Goal: Task Accomplishment & Management: Manage account settings

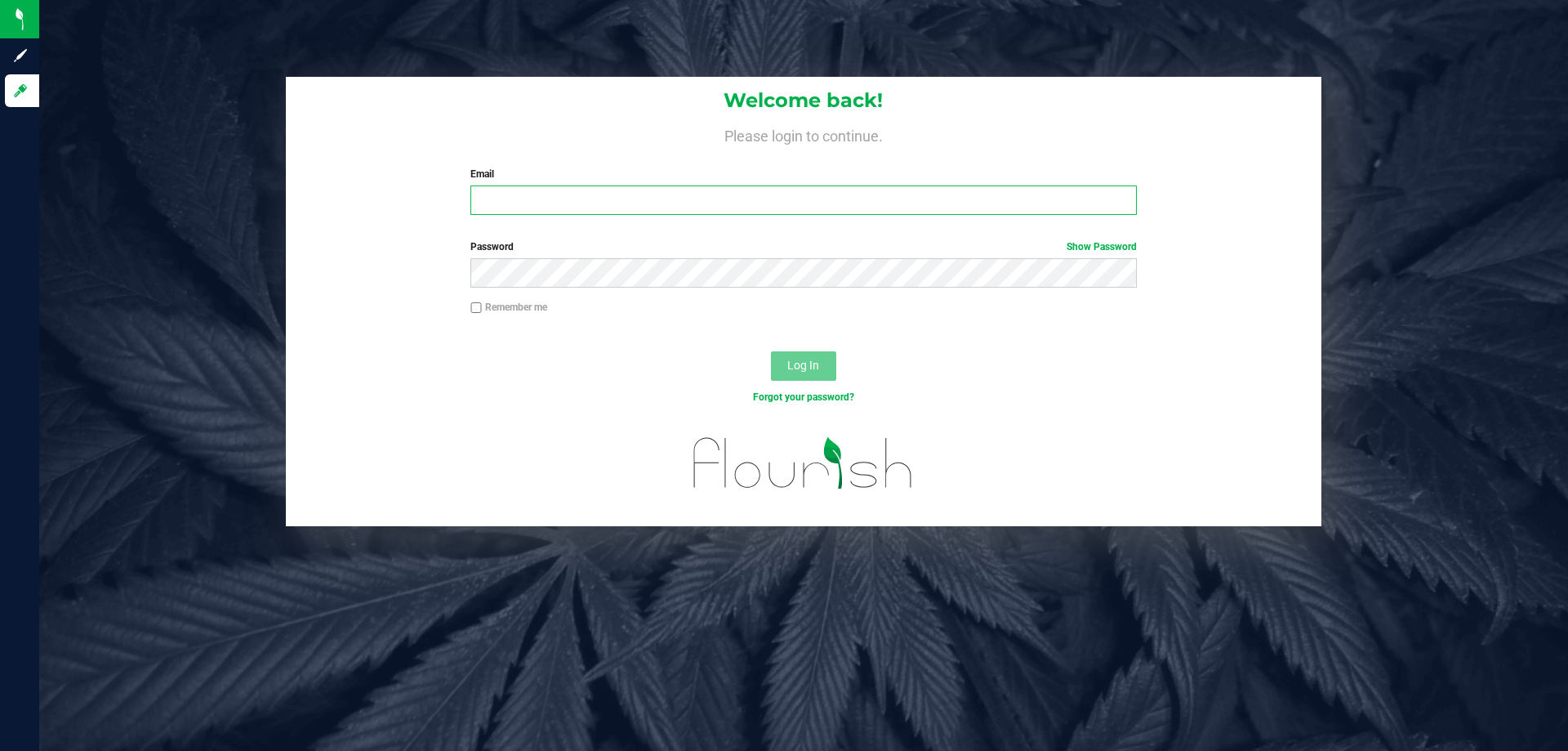
click at [520, 196] on input "Email" at bounding box center [803, 199] width 666 height 29
click at [835, 203] on input "Email" at bounding box center [803, 199] width 666 height 29
click at [583, 197] on input "Email" at bounding box center [803, 199] width 666 height 29
click at [529, 207] on input "Email" at bounding box center [803, 199] width 666 height 29
type input "pmicallef@Liveparallel.com"
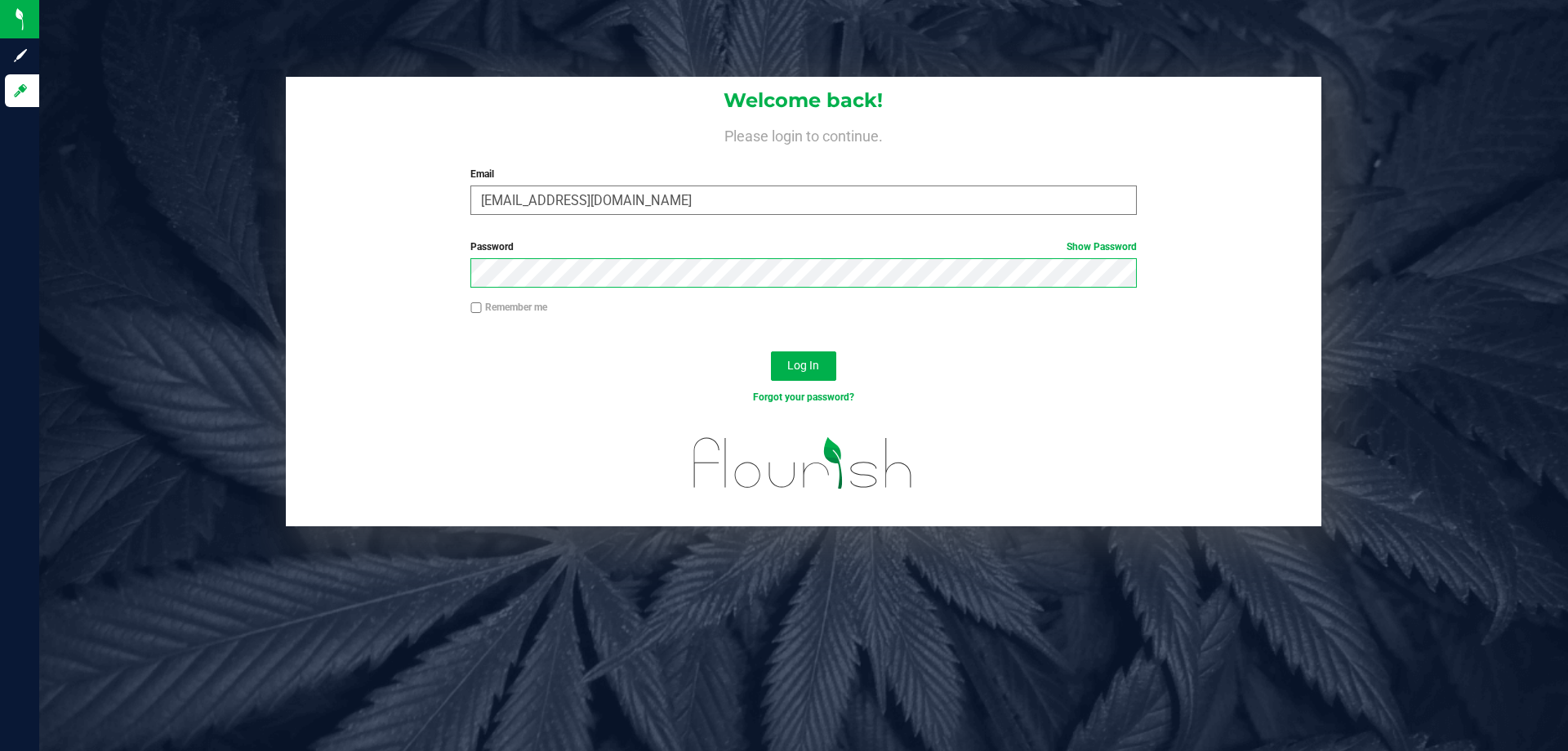
click at [771, 351] on button "Log In" at bounding box center [803, 366] width 65 height 29
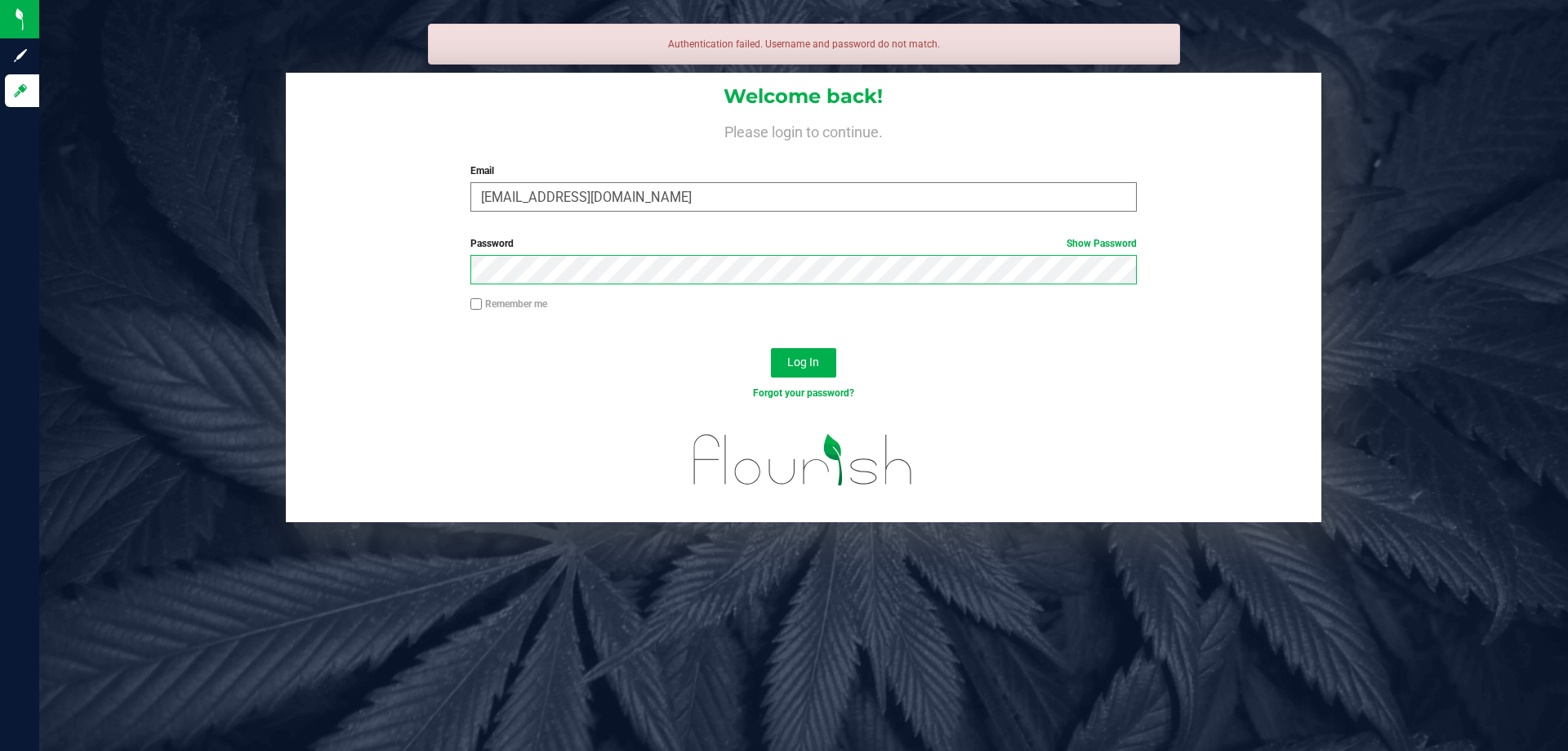
click at [771, 348] on button "Log In" at bounding box center [803, 362] width 65 height 29
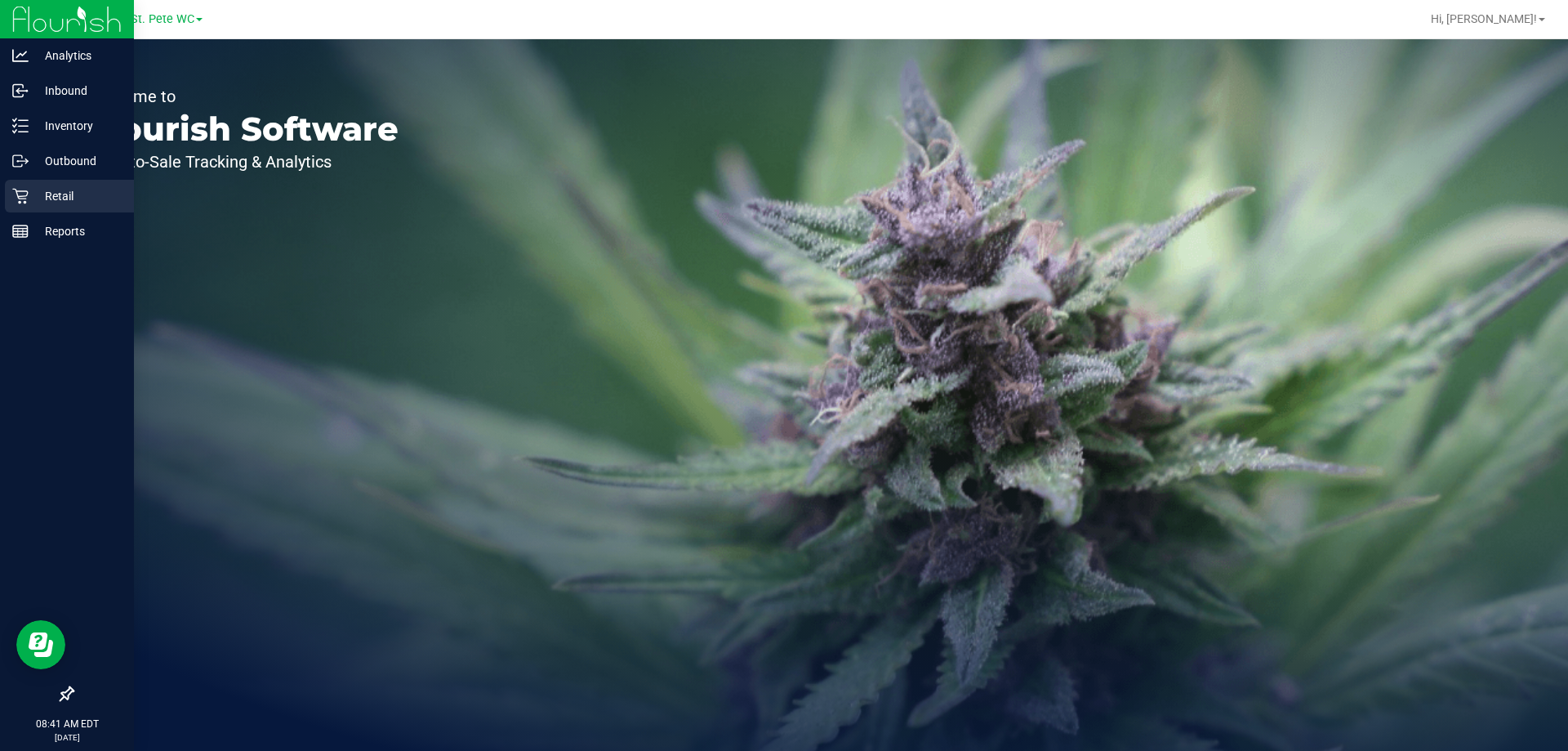
click at [4, 190] on link "Retail" at bounding box center [67, 196] width 134 height 35
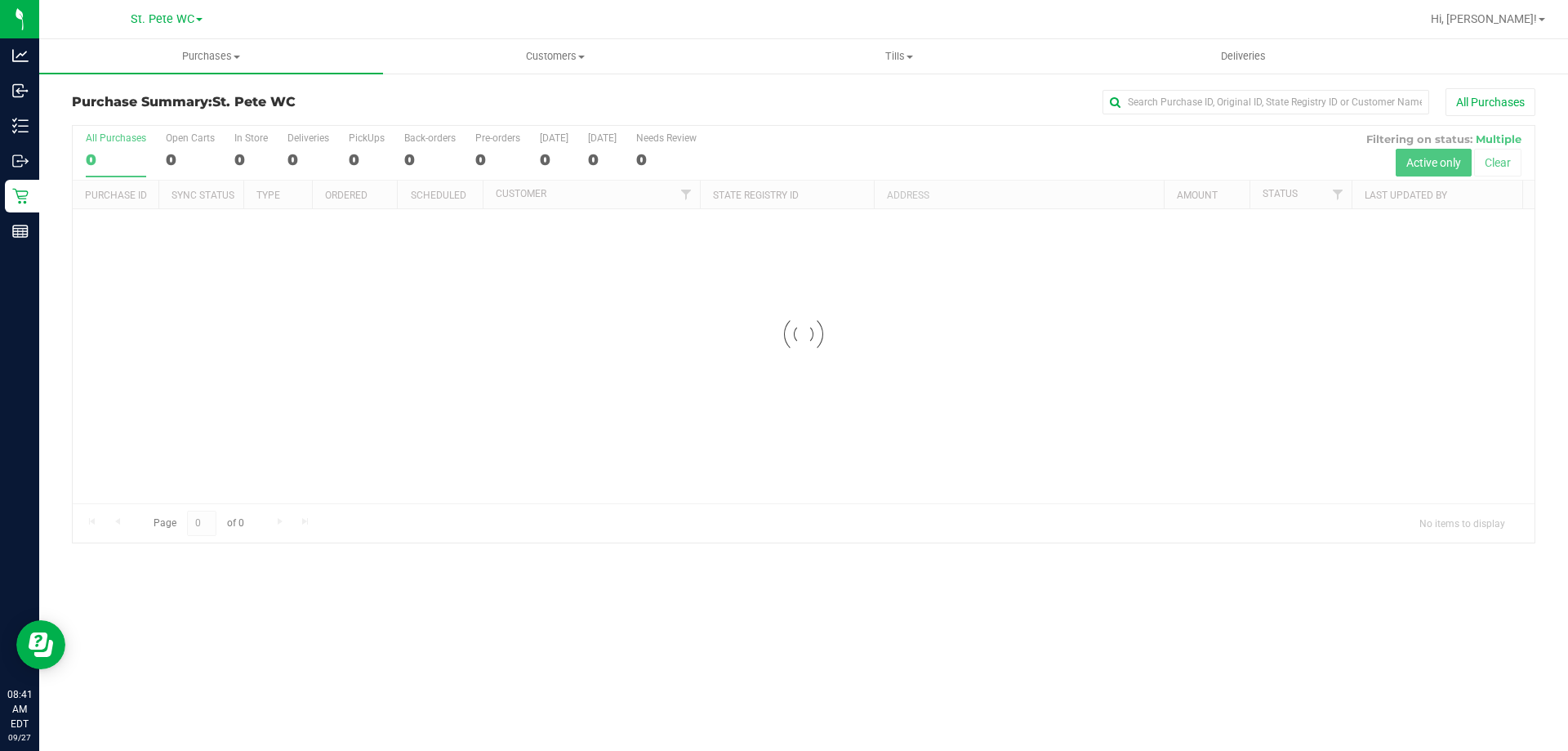
click at [196, 38] on nav "St. Pete WC Hi, Paul!" at bounding box center [804, 20] width 1529 height 40
click at [185, 65] on uib-tab-heading "Purchases Summary of purchases Fulfillment All purchases" at bounding box center [212, 57] width 344 height 34
click at [162, 109] on li "Fulfillment" at bounding box center [212, 118] width 344 height 20
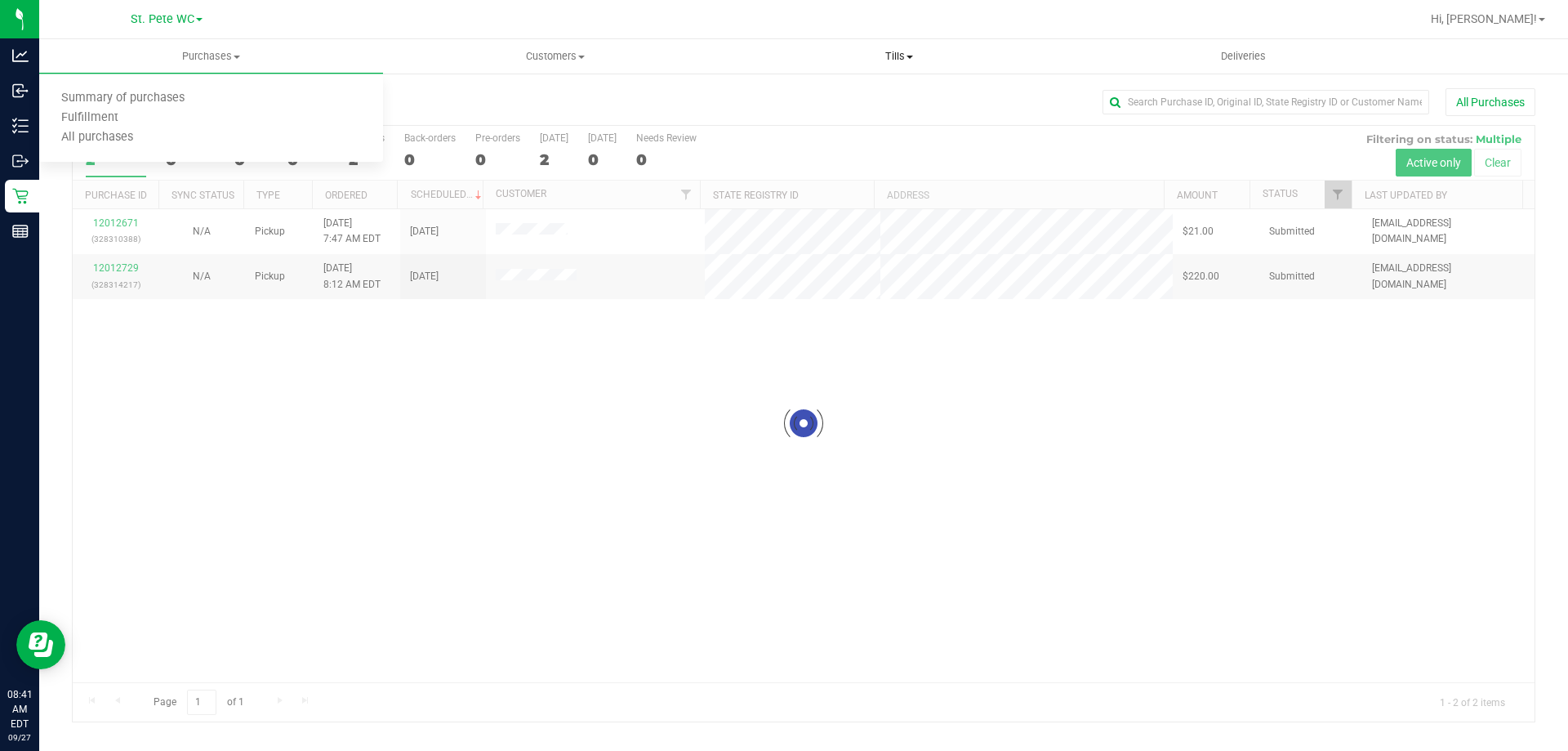
click at [910, 47] on uib-tab-heading "Tills Manage tills Reconcile e-payments" at bounding box center [899, 56] width 342 height 33
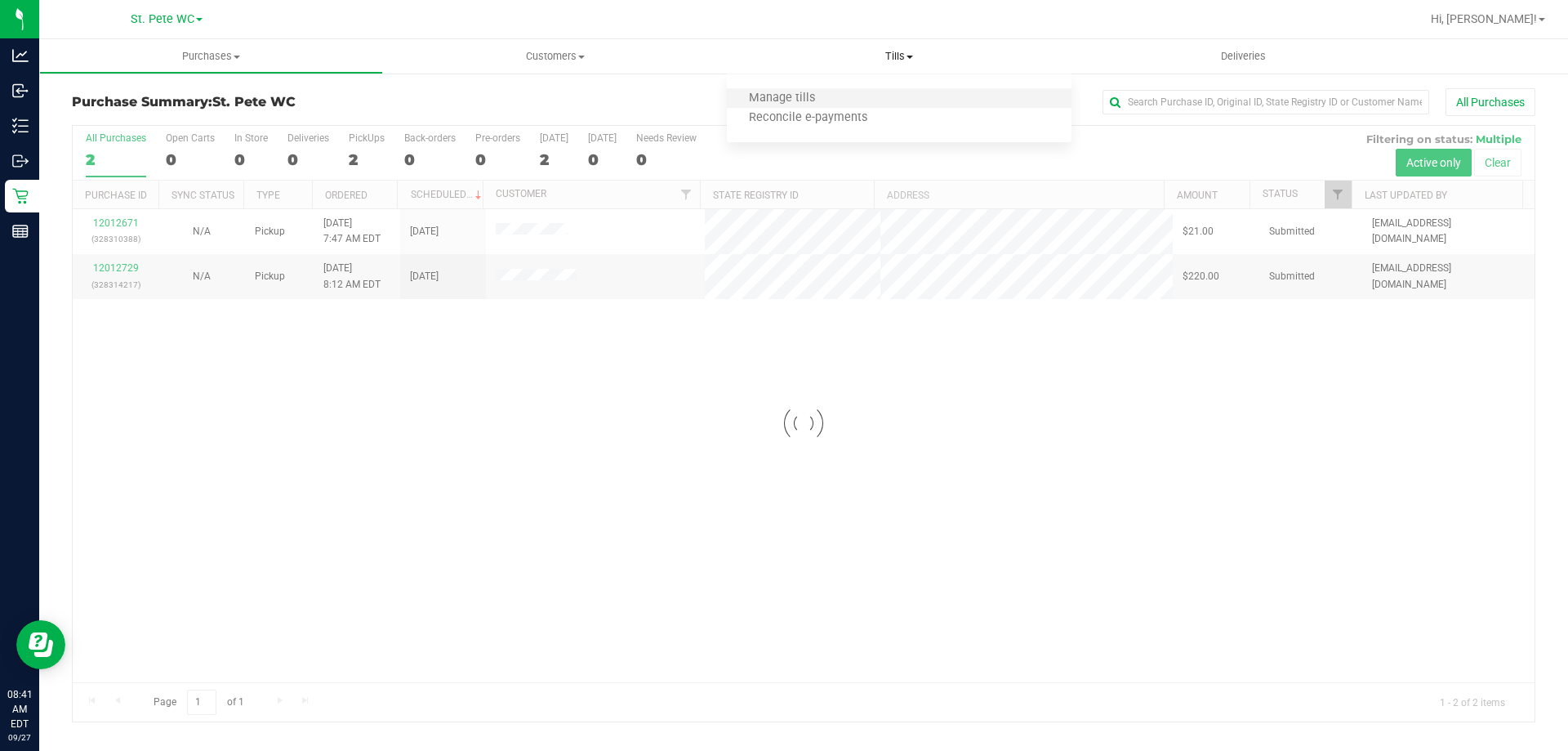
click at [875, 97] on li "Manage tills" at bounding box center [899, 98] width 344 height 20
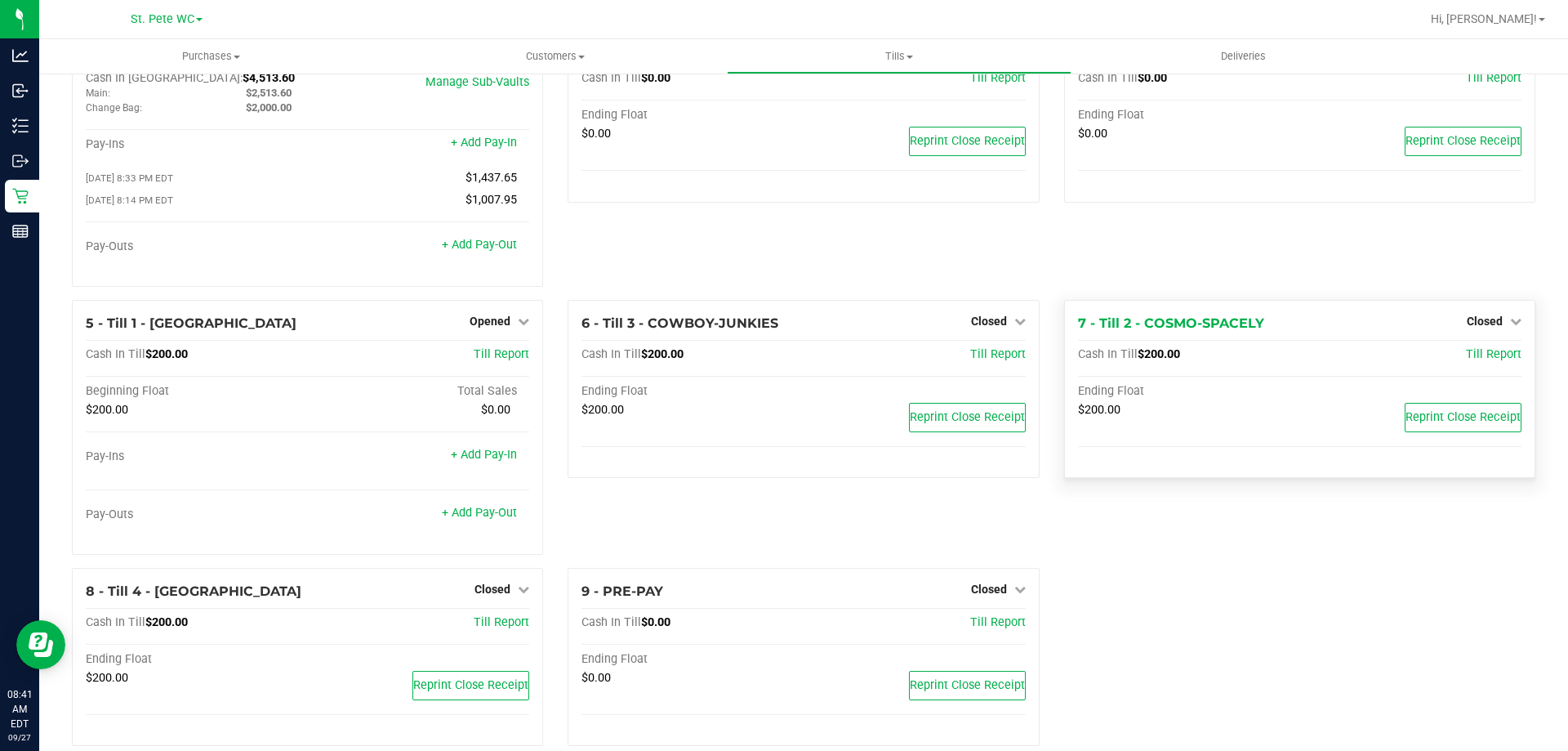
scroll to position [93, 0]
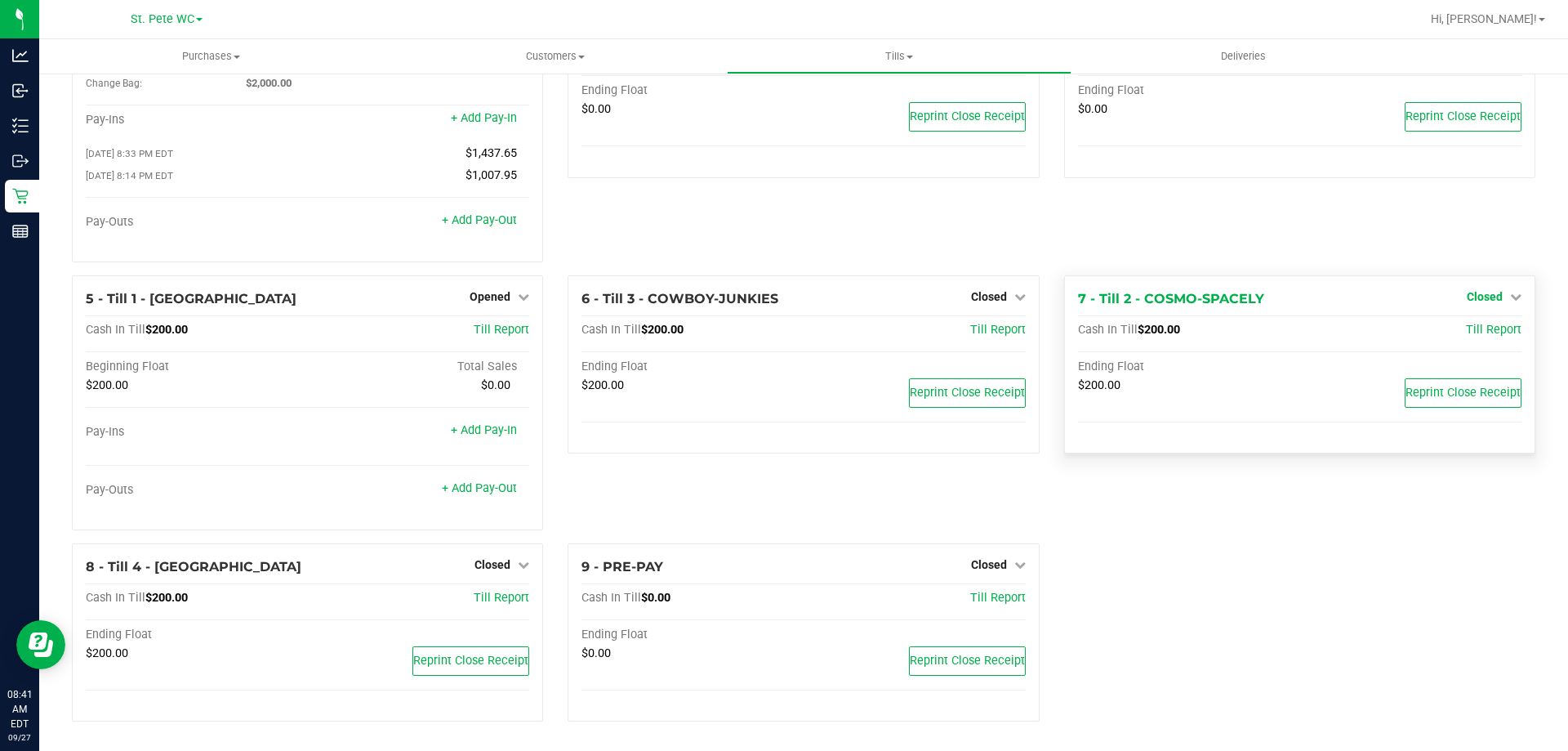
click at [1485, 302] on span "Closed" at bounding box center [1485, 297] width 36 height 13
click at [1465, 325] on link "Open Till" at bounding box center [1485, 330] width 43 height 13
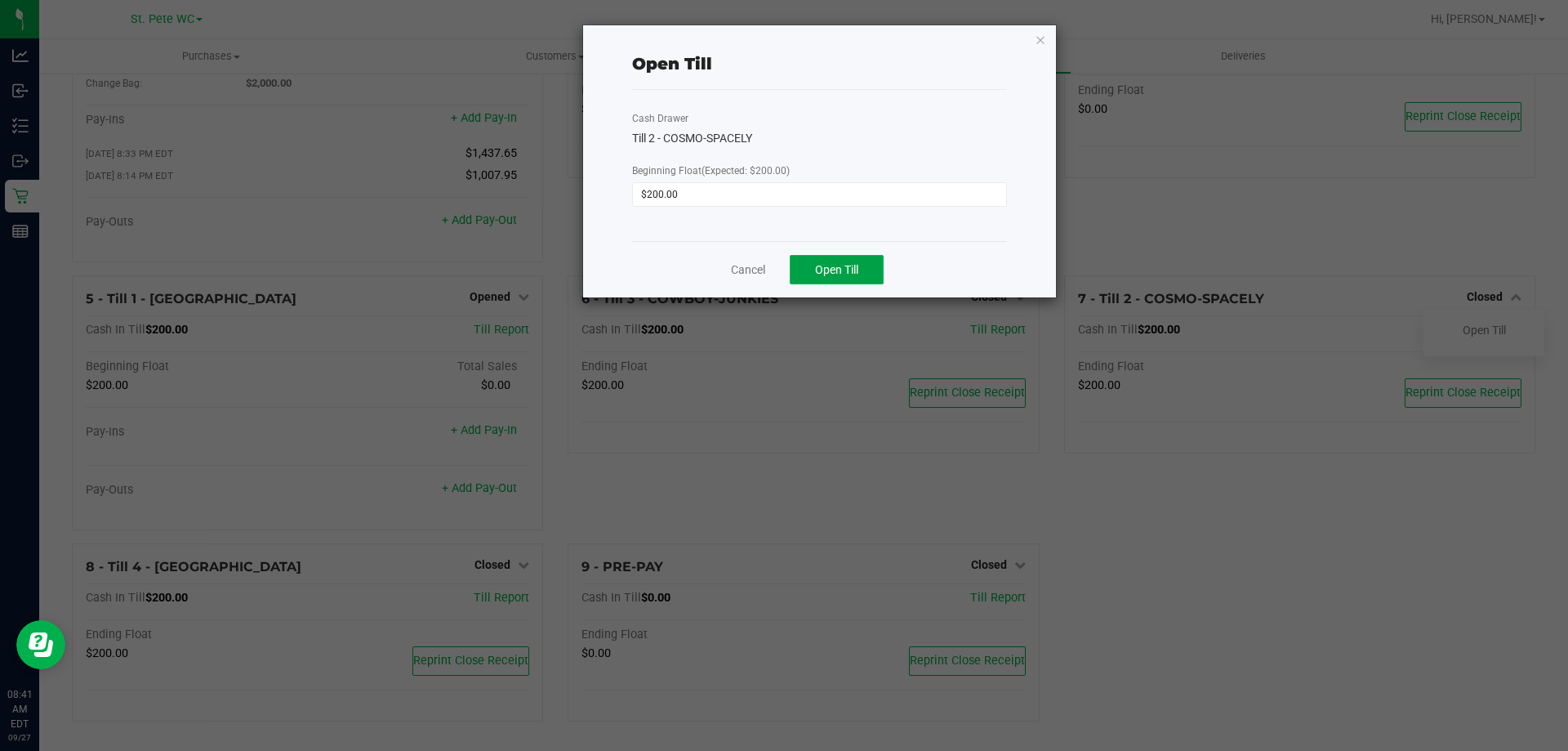
click at [844, 276] on span "Open Till" at bounding box center [837, 269] width 43 height 13
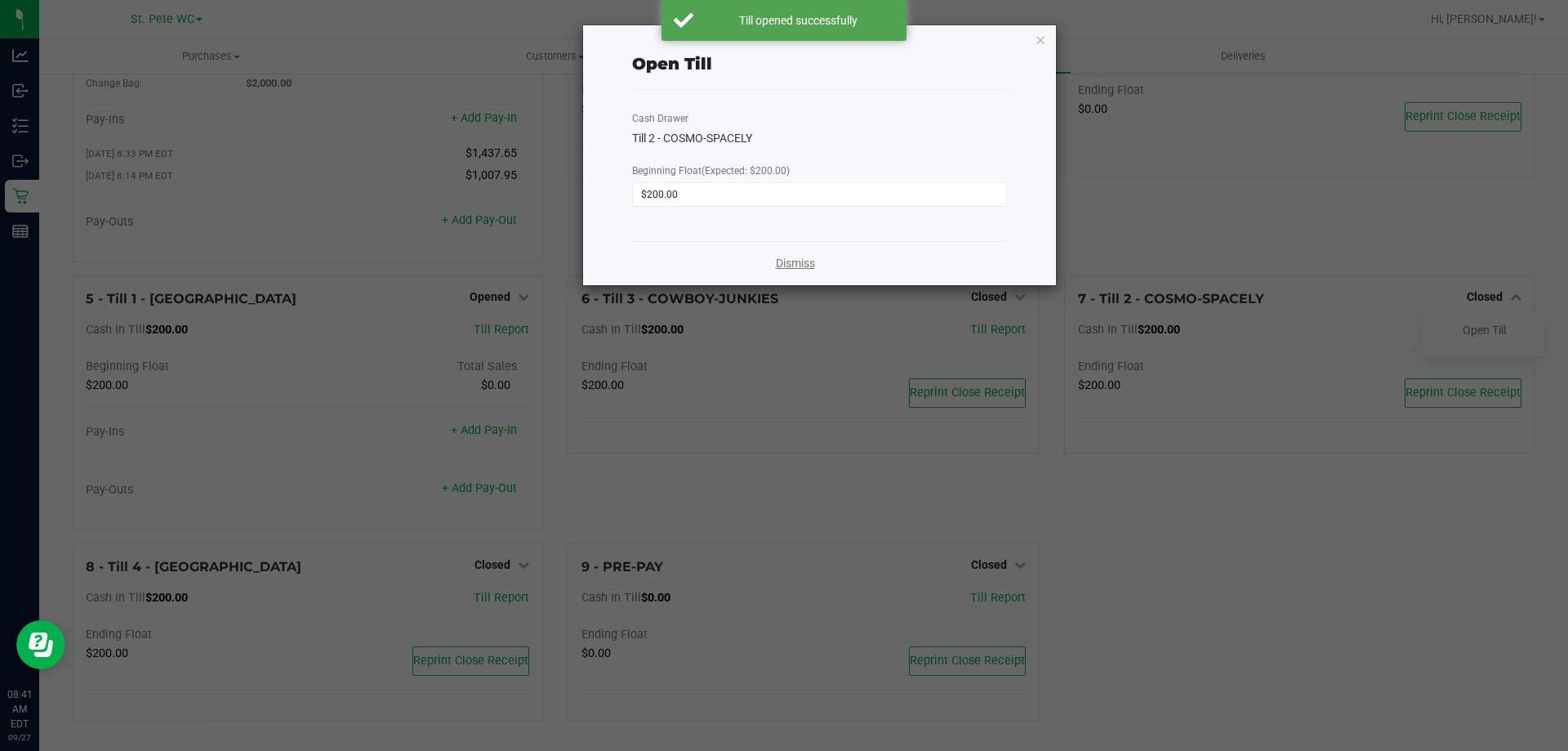
click at [804, 260] on link "Dismiss" at bounding box center [796, 264] width 40 height 17
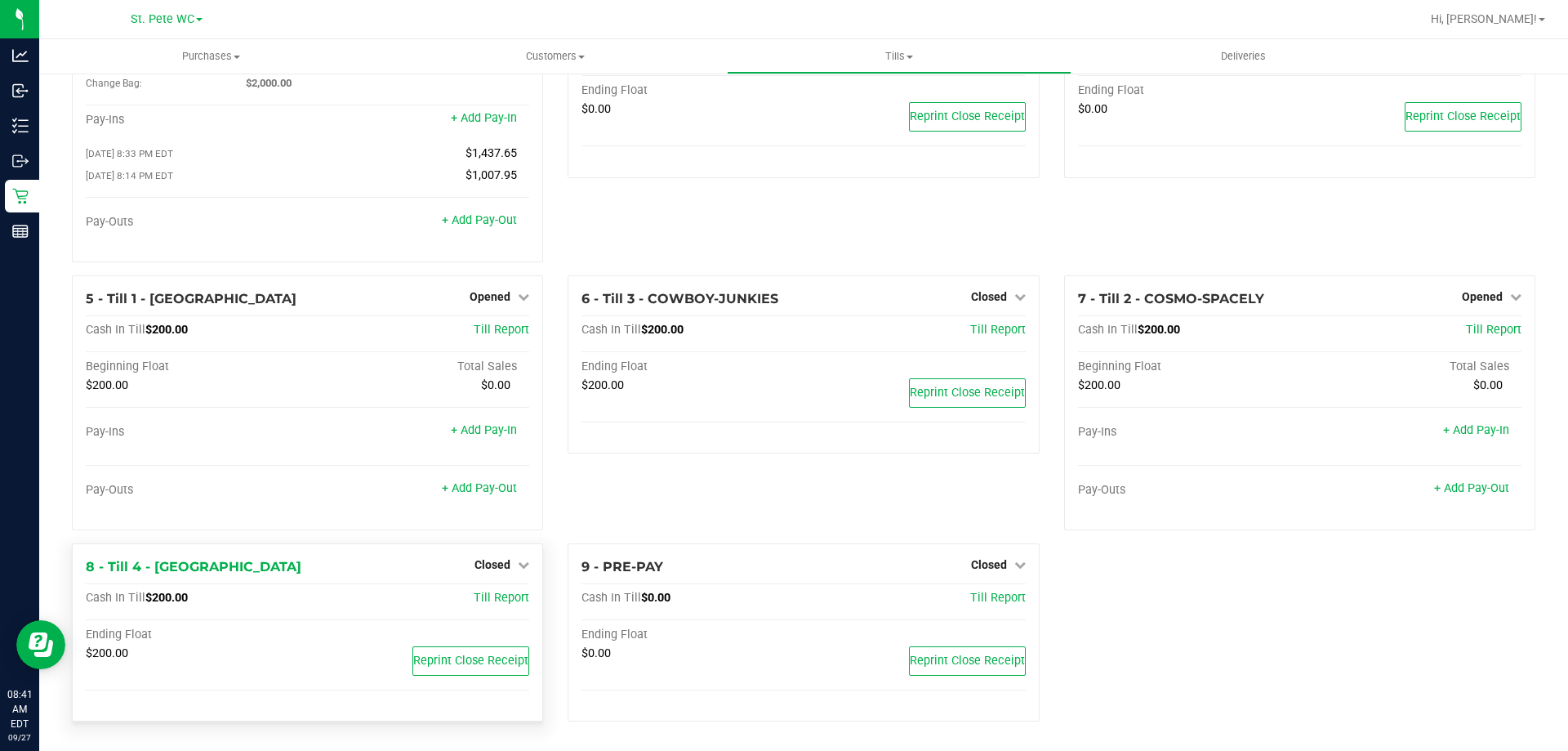
click at [486, 555] on div "Closed" at bounding box center [502, 564] width 55 height 20
click at [483, 562] on span "Closed" at bounding box center [492, 565] width 36 height 13
click at [470, 600] on link "Open Till" at bounding box center [492, 598] width 43 height 13
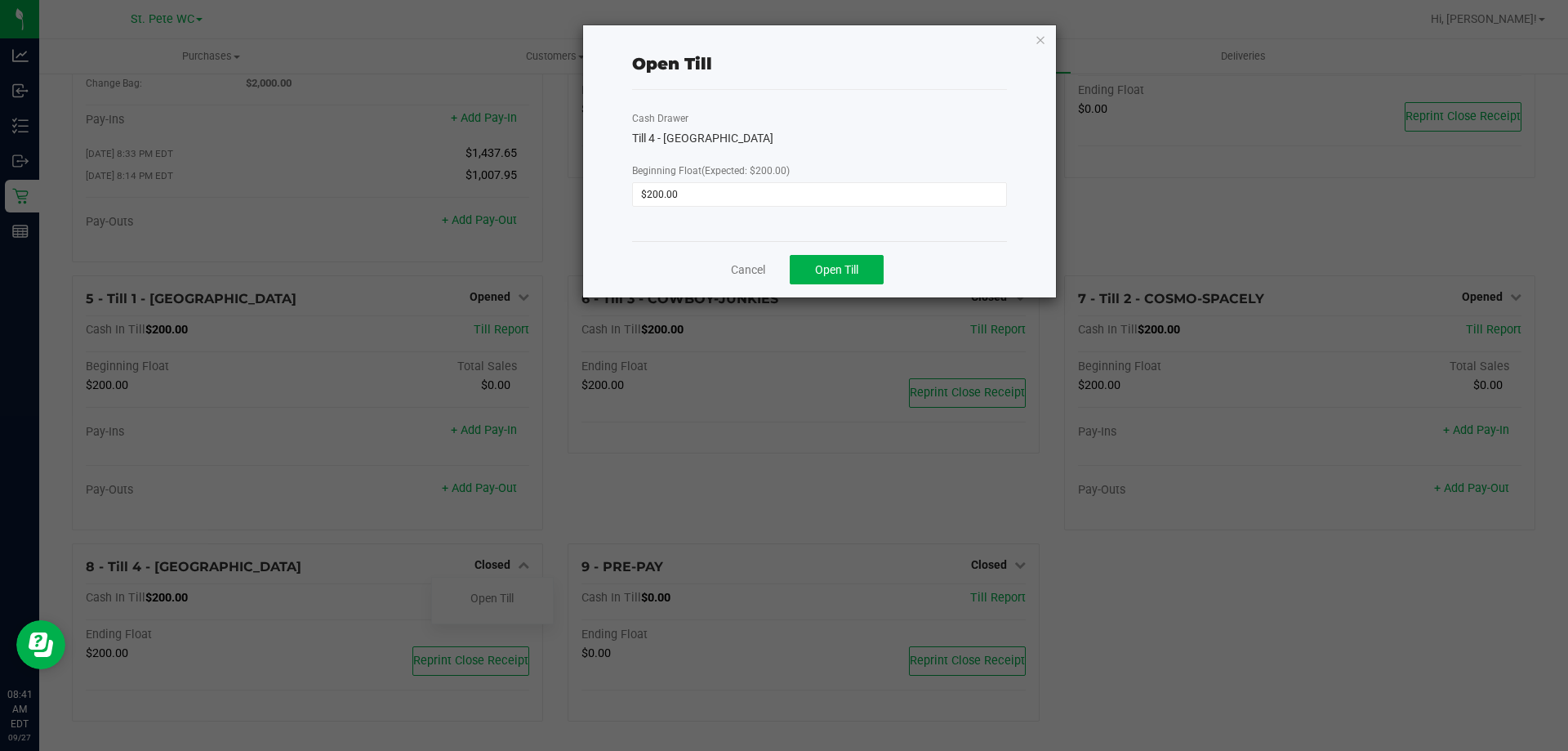
click at [758, 280] on div "Cancel Open Till" at bounding box center [819, 269] width 375 height 57
click at [747, 272] on link "Cancel" at bounding box center [748, 270] width 34 height 17
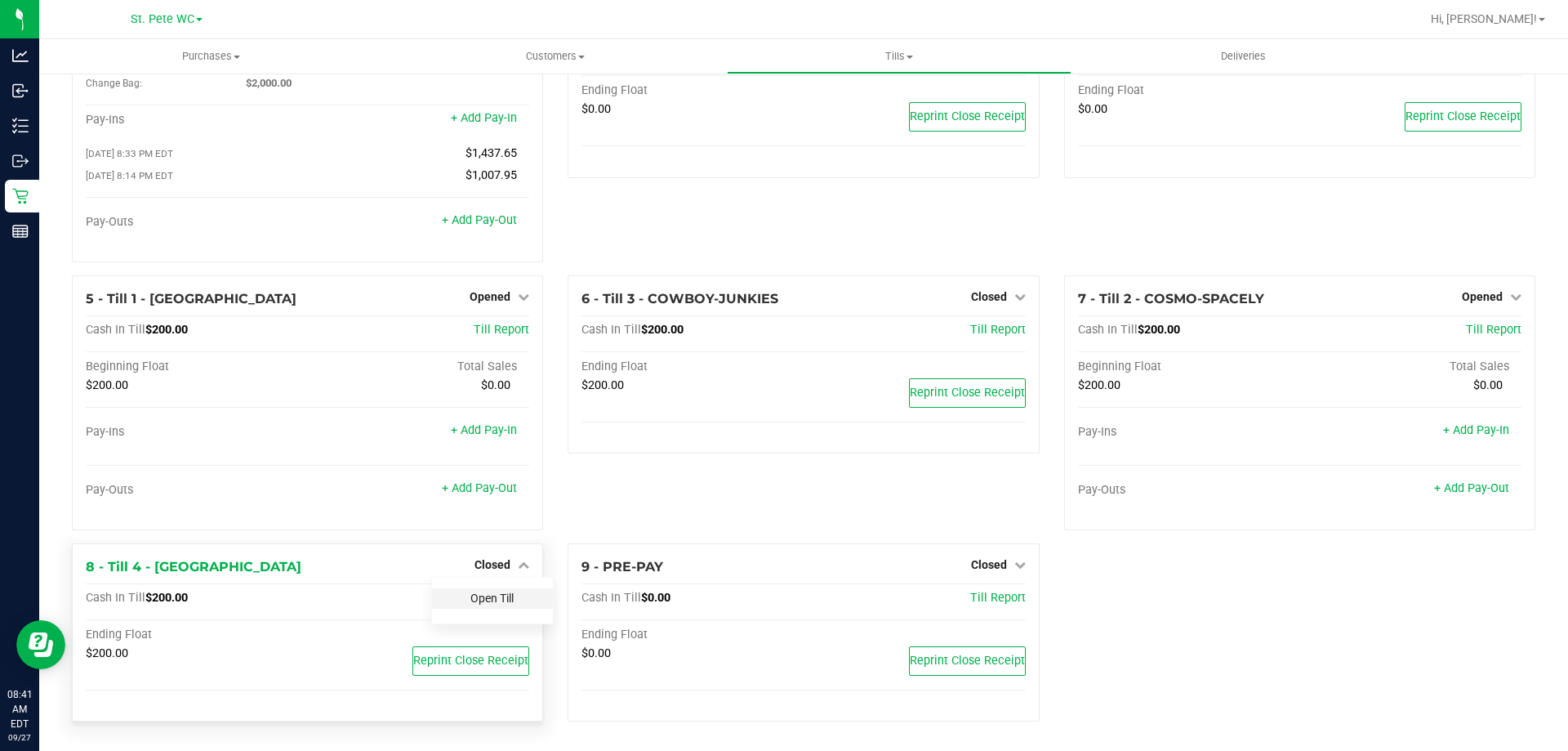
click at [508, 600] on link "Open Till" at bounding box center [492, 598] width 43 height 13
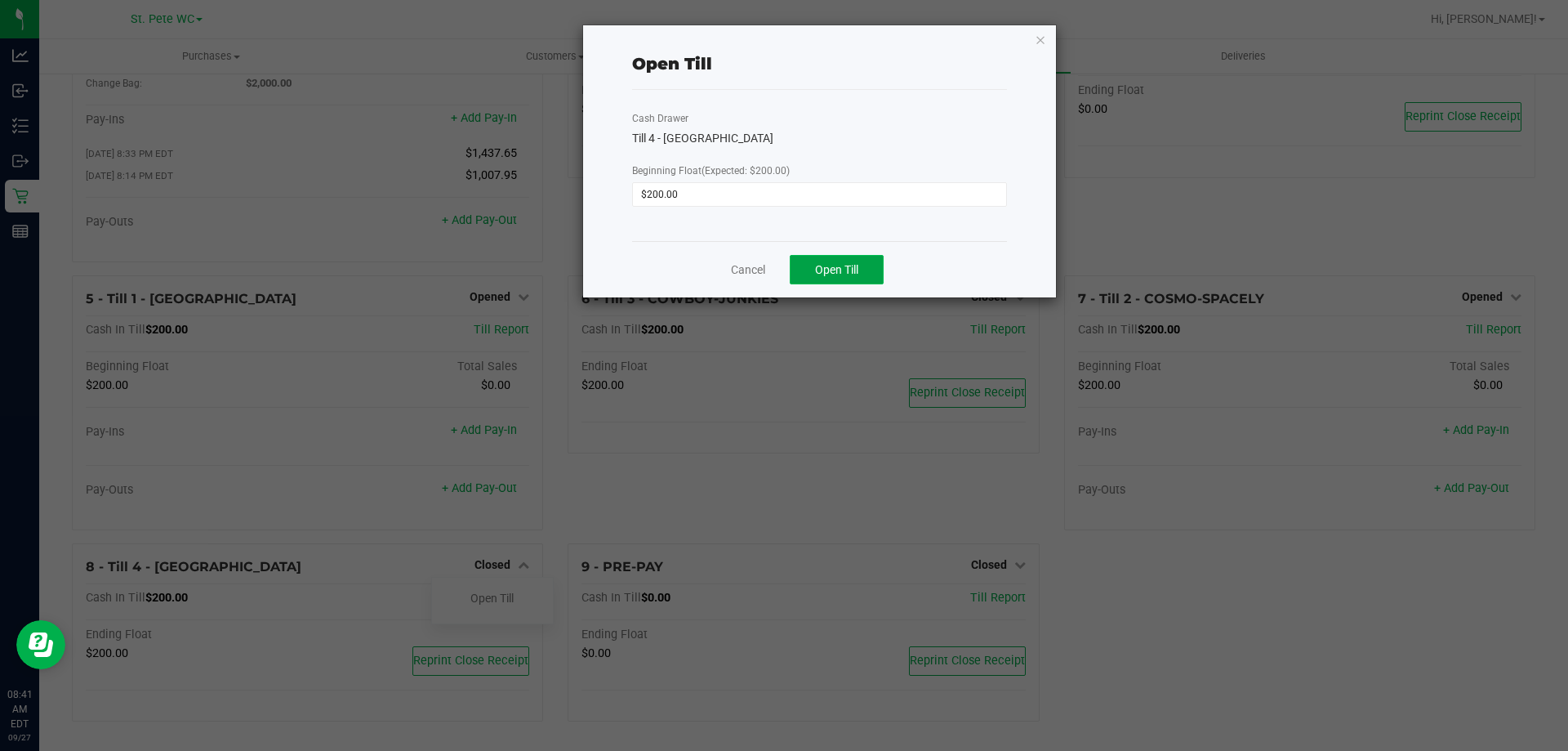
click at [847, 269] on span "Open Till" at bounding box center [837, 269] width 43 height 13
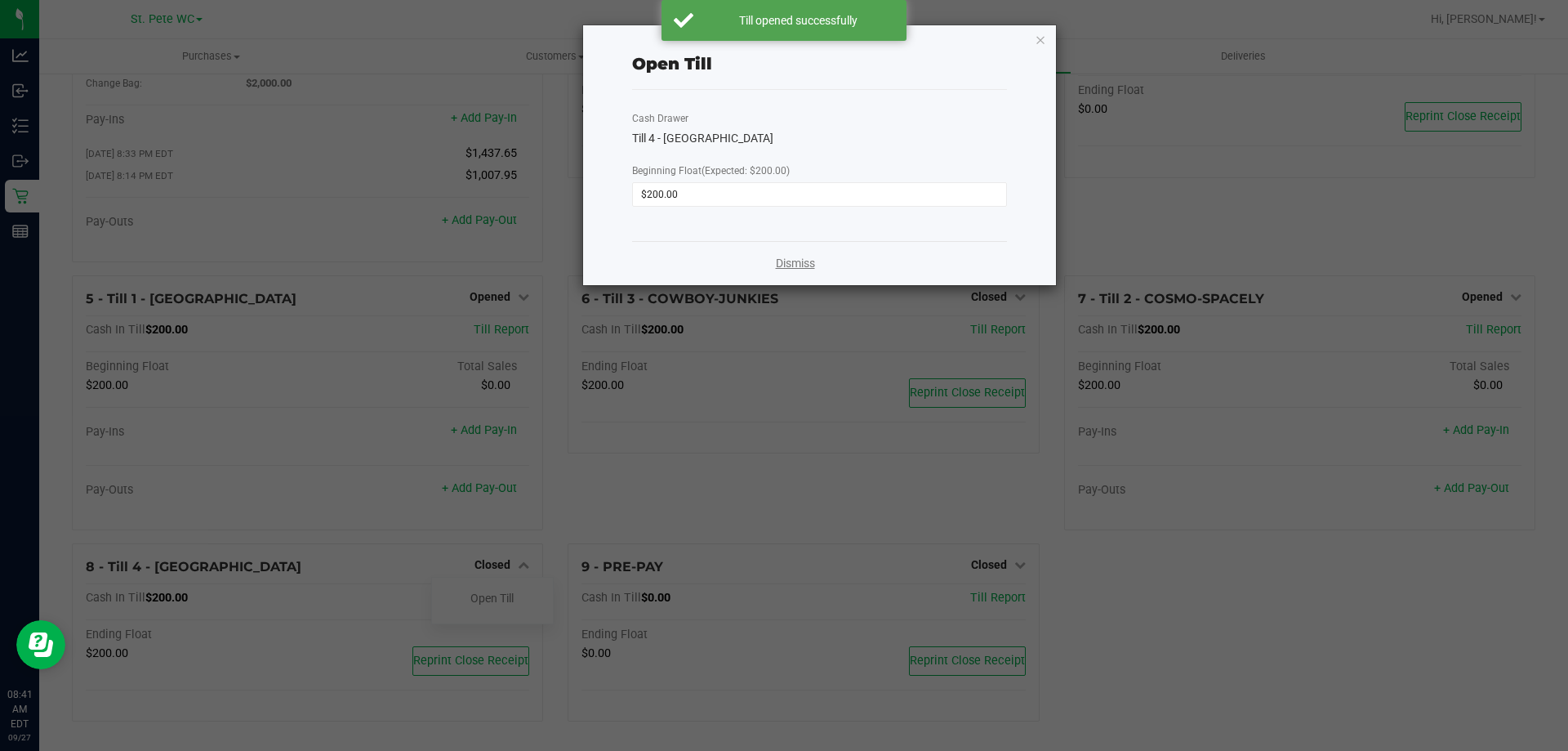
click at [776, 263] on link "Dismiss" at bounding box center [796, 264] width 40 height 17
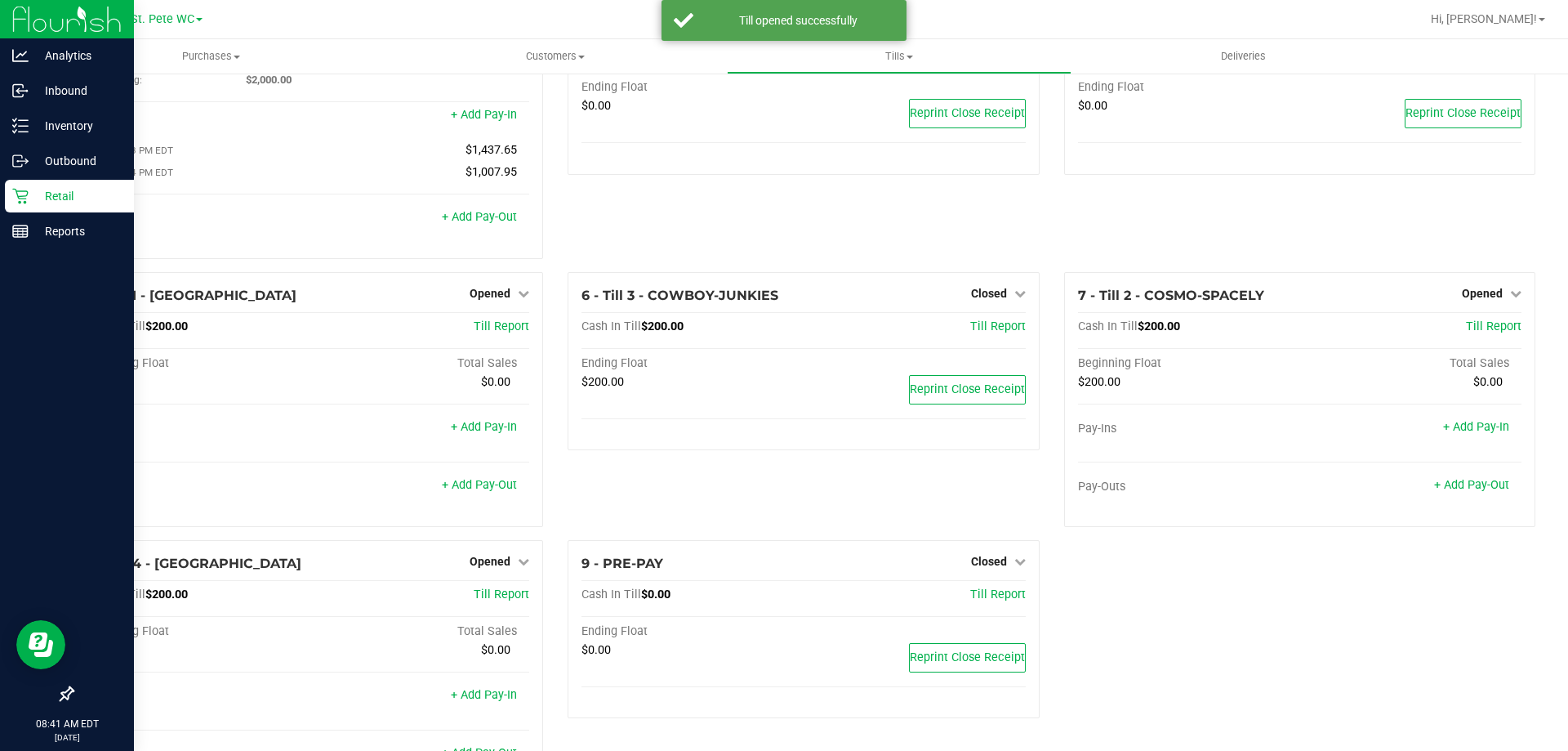
click at [30, 196] on p "Retail" at bounding box center [77, 196] width 98 height 20
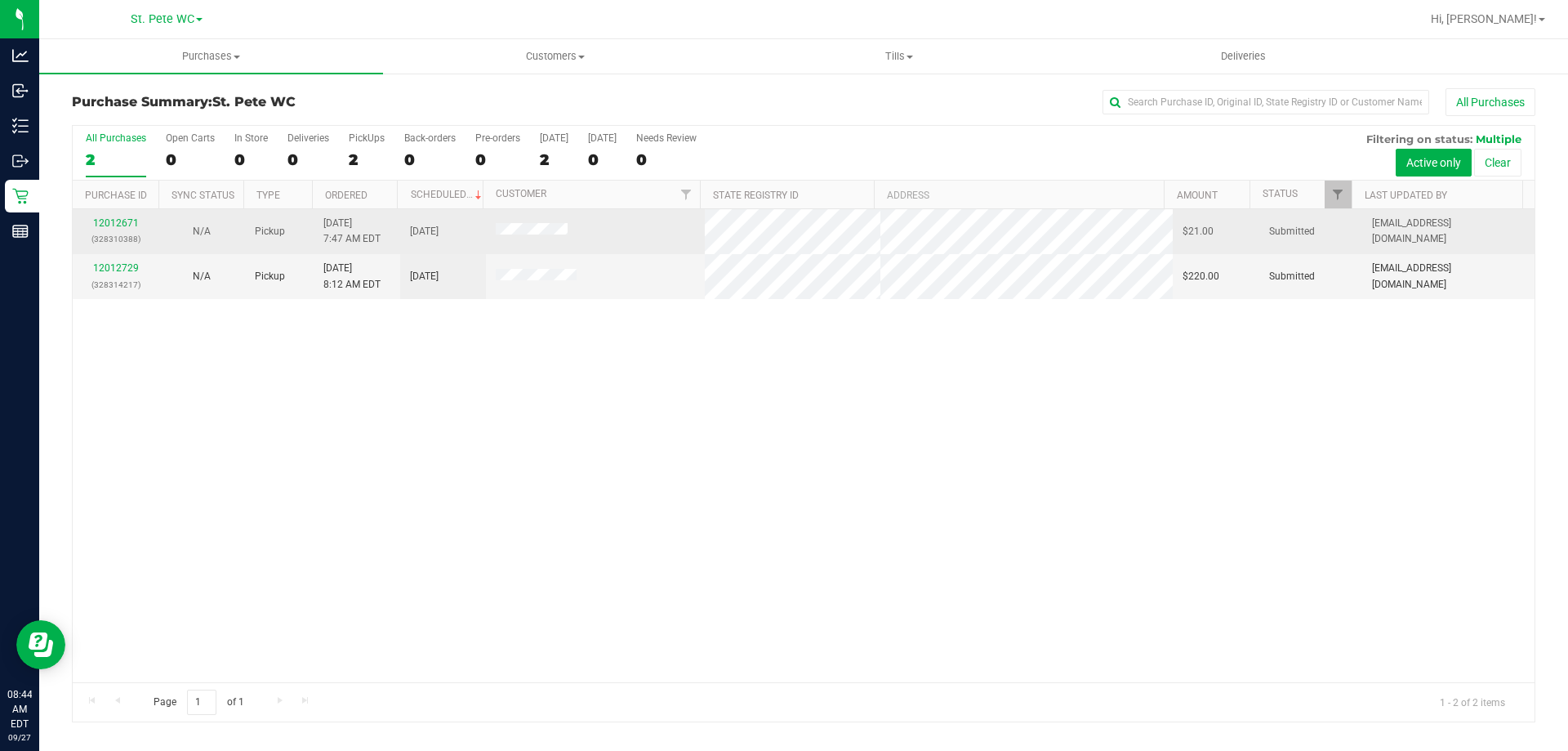
click at [122, 229] on div "12012671 (328310388)" at bounding box center [115, 230] width 66 height 31
click at [122, 228] on link "12012671" at bounding box center [116, 223] width 45 height 11
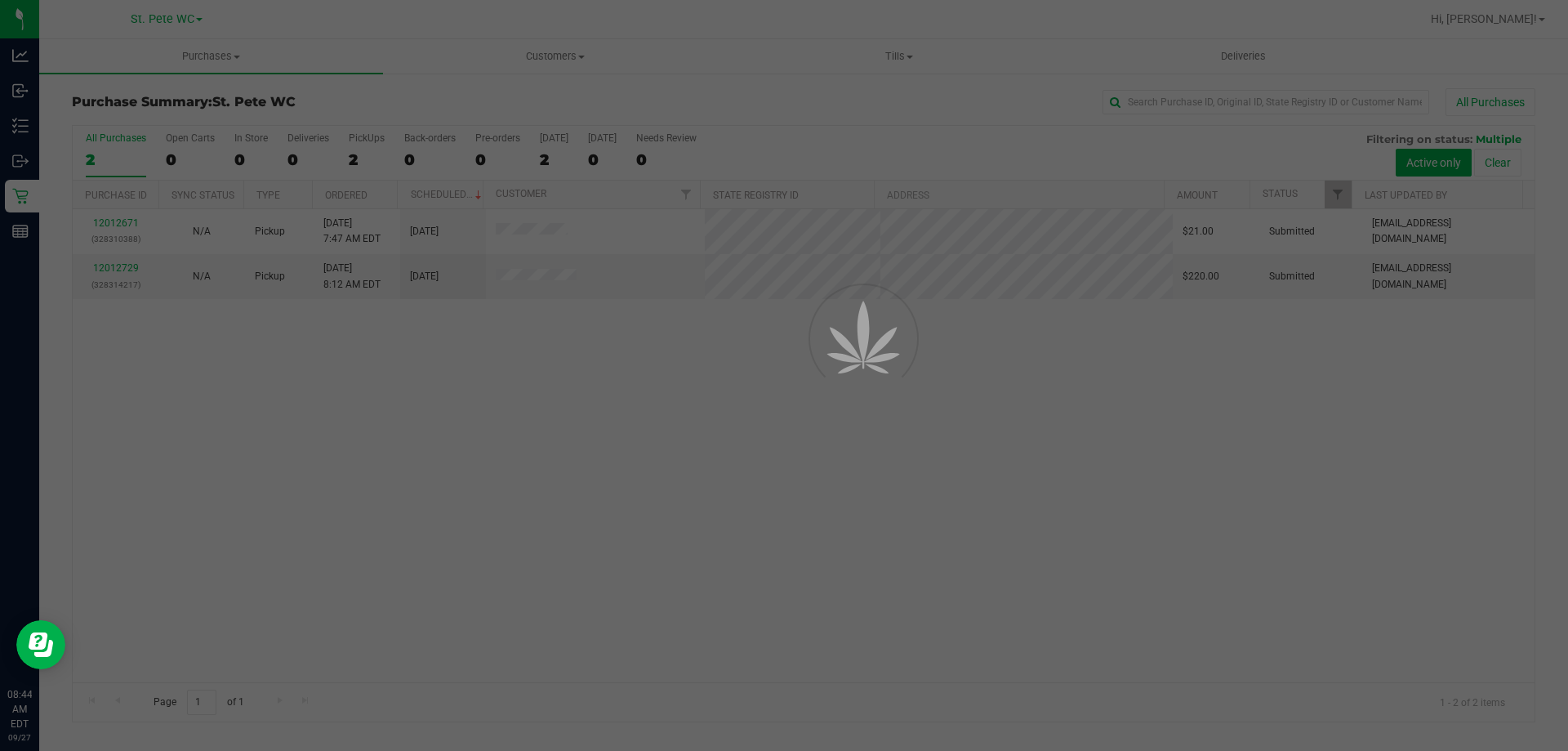
click at [118, 227] on div at bounding box center [784, 375] width 1568 height 751
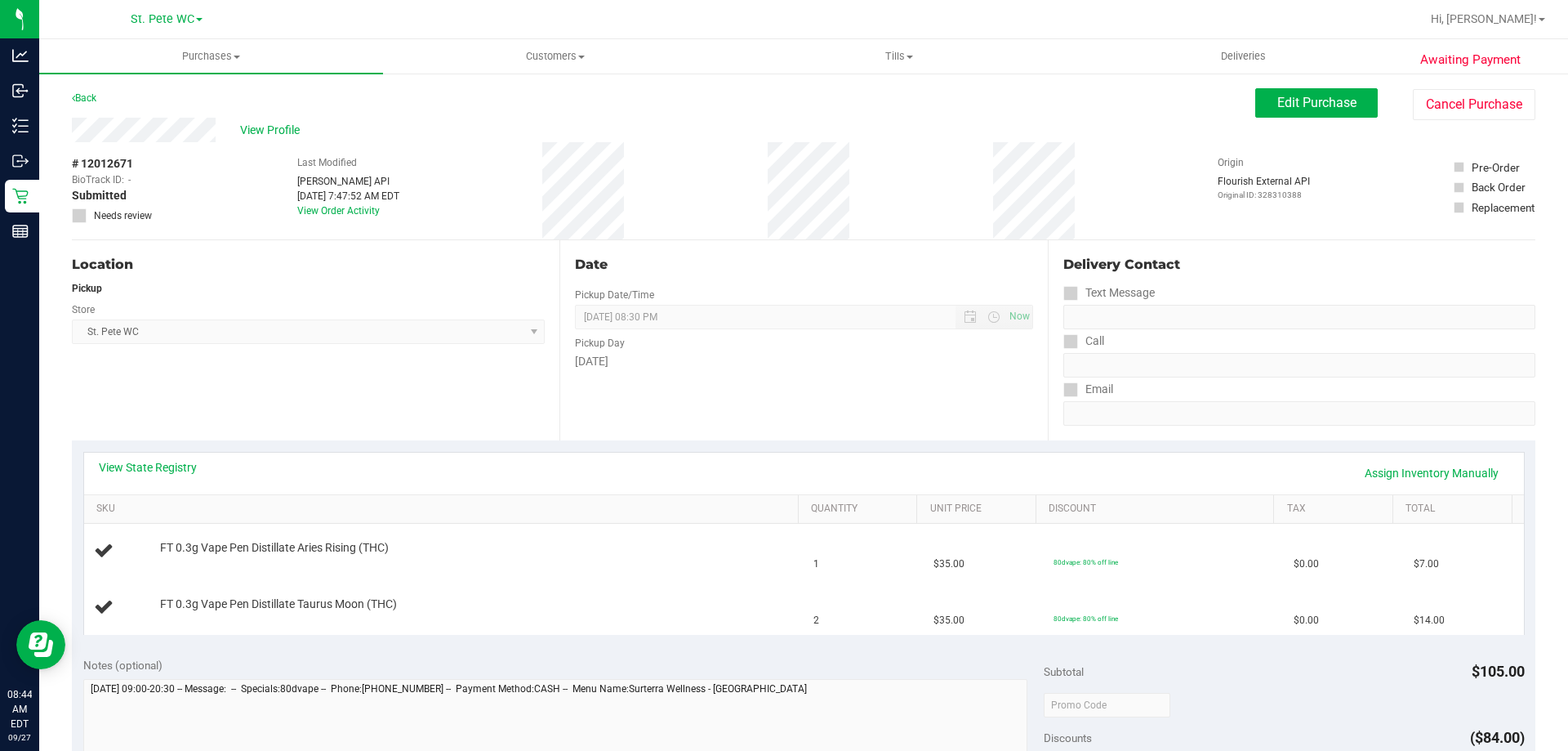
click at [106, 98] on div "Back Edit Purchase Cancel Purchase" at bounding box center [804, 102] width 1464 height 29
click at [87, 94] on link "Back" at bounding box center [84, 98] width 25 height 11
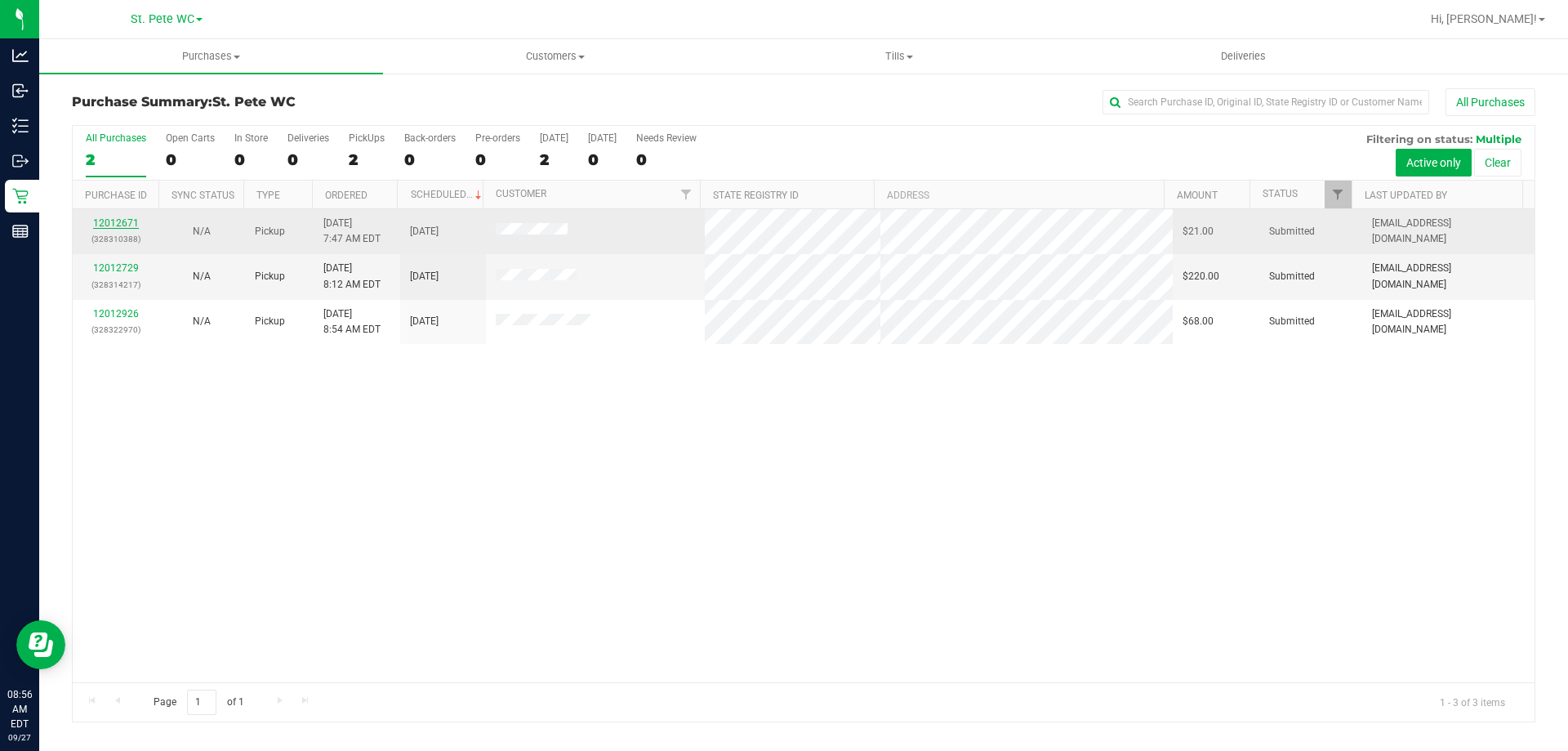
click at [125, 221] on link "12012671" at bounding box center [116, 223] width 45 height 11
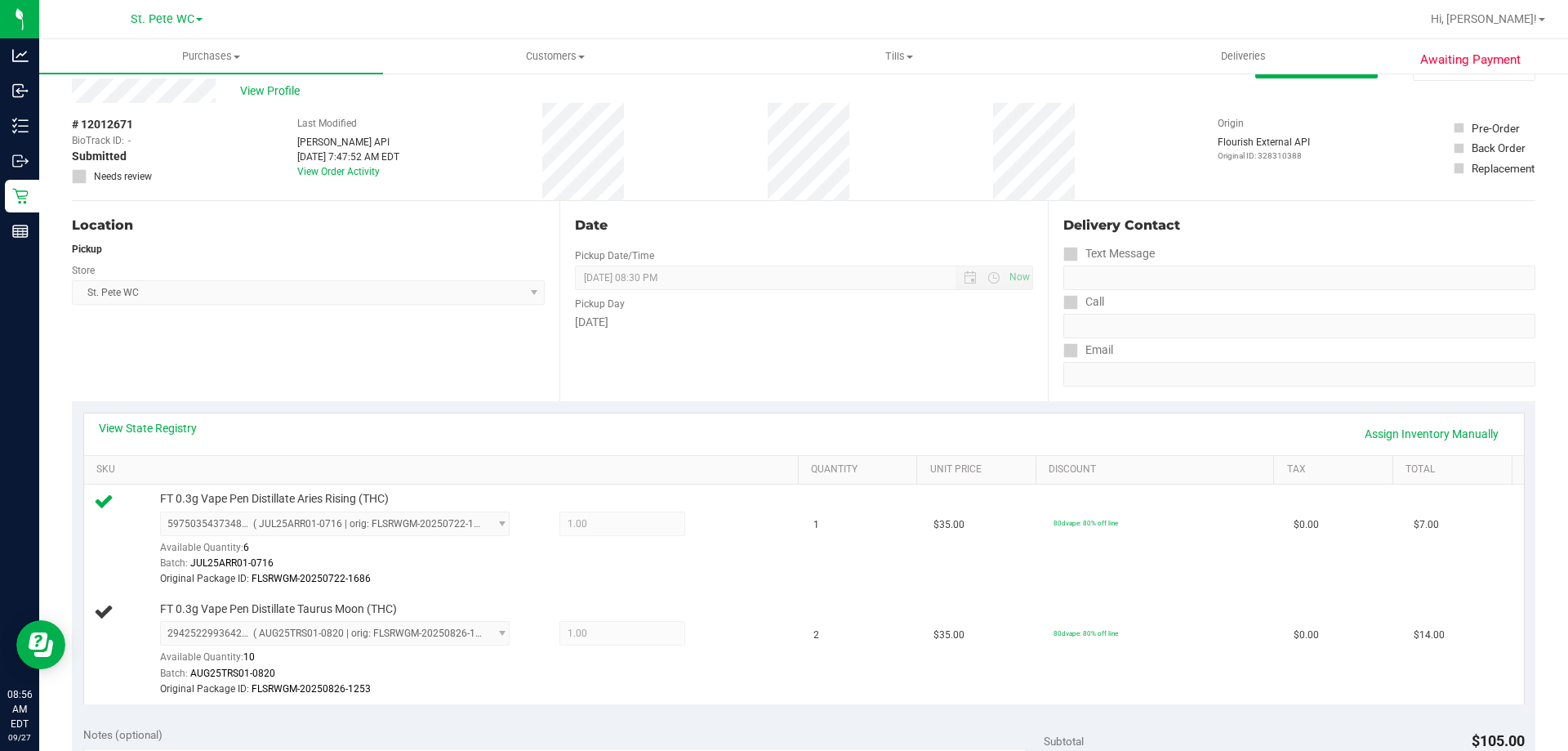
scroll to position [45, 0]
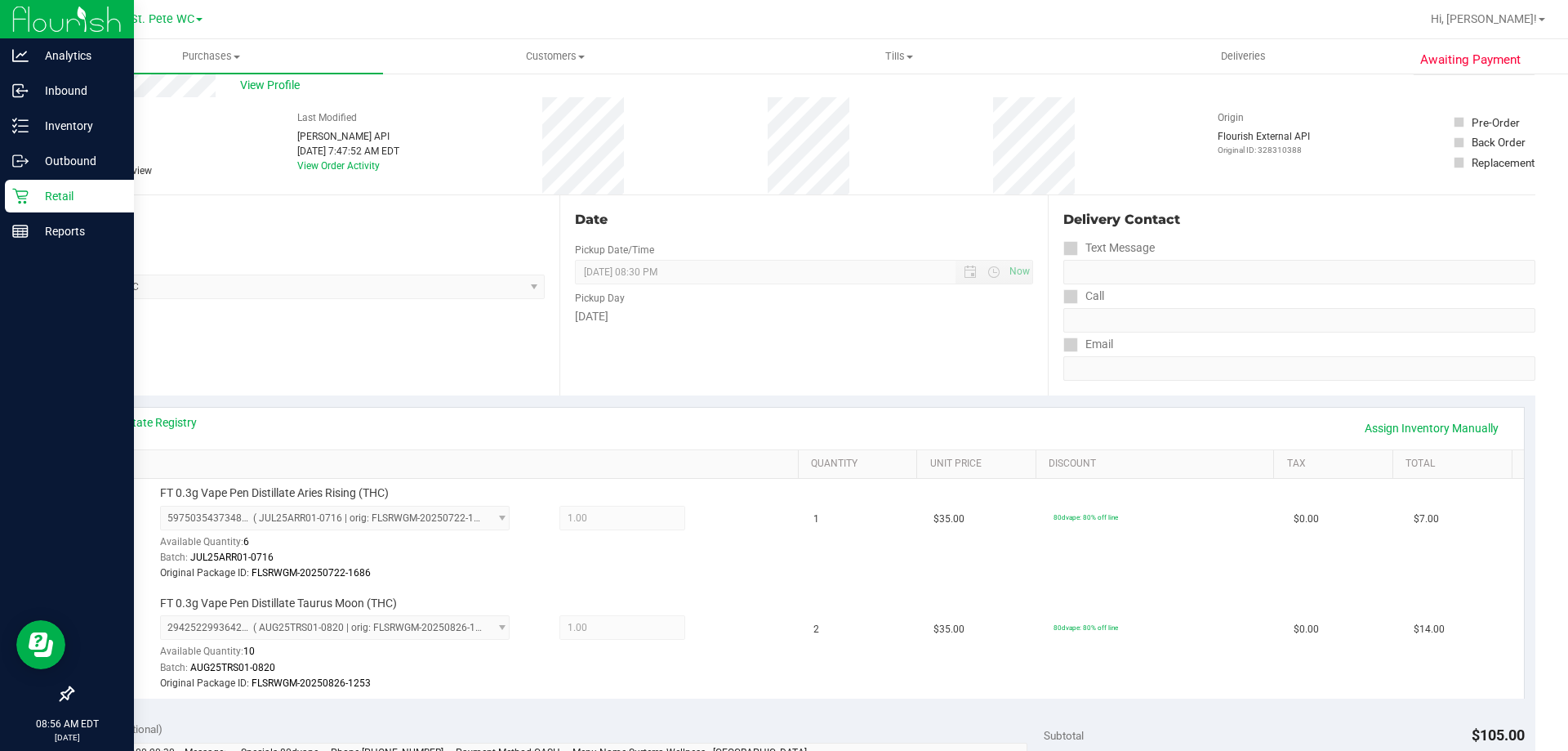
click at [22, 206] on div "Retail" at bounding box center [69, 196] width 129 height 33
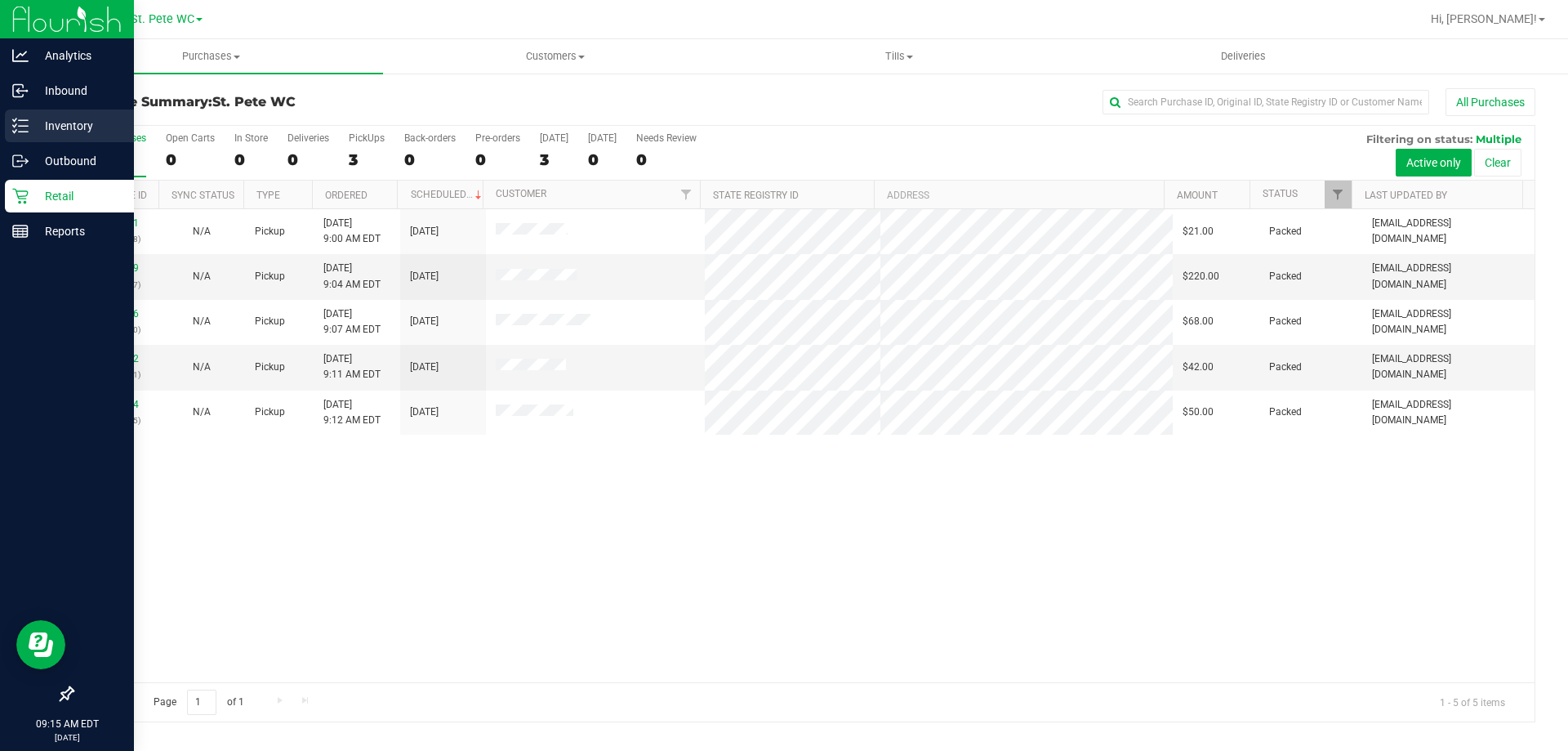
click at [44, 114] on div "Inventory" at bounding box center [69, 126] width 129 height 33
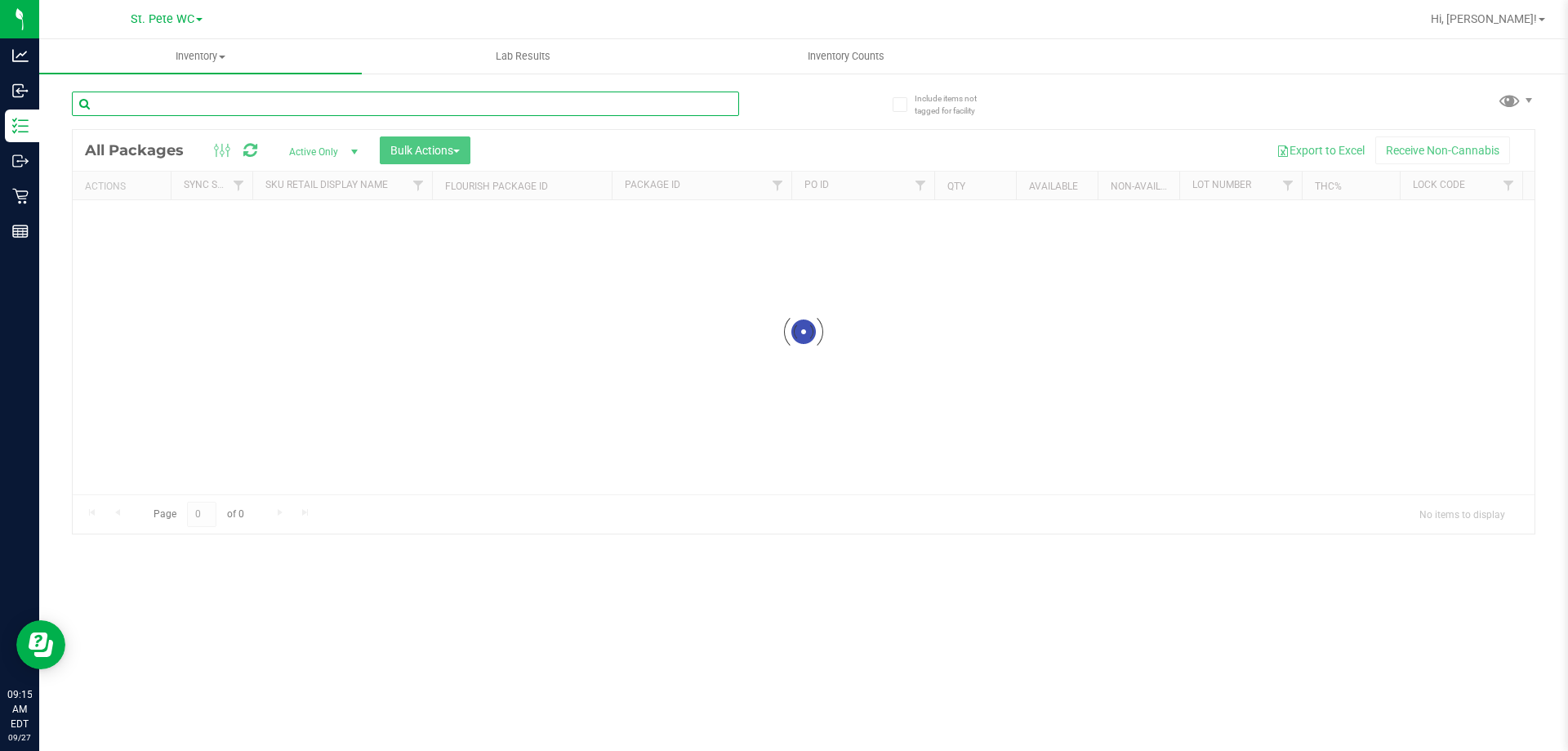
drag, startPoint x: 221, startPoint y: 112, endPoint x: 233, endPoint y: 111, distance: 12.0
click at [233, 111] on input "text" at bounding box center [405, 104] width 668 height 25
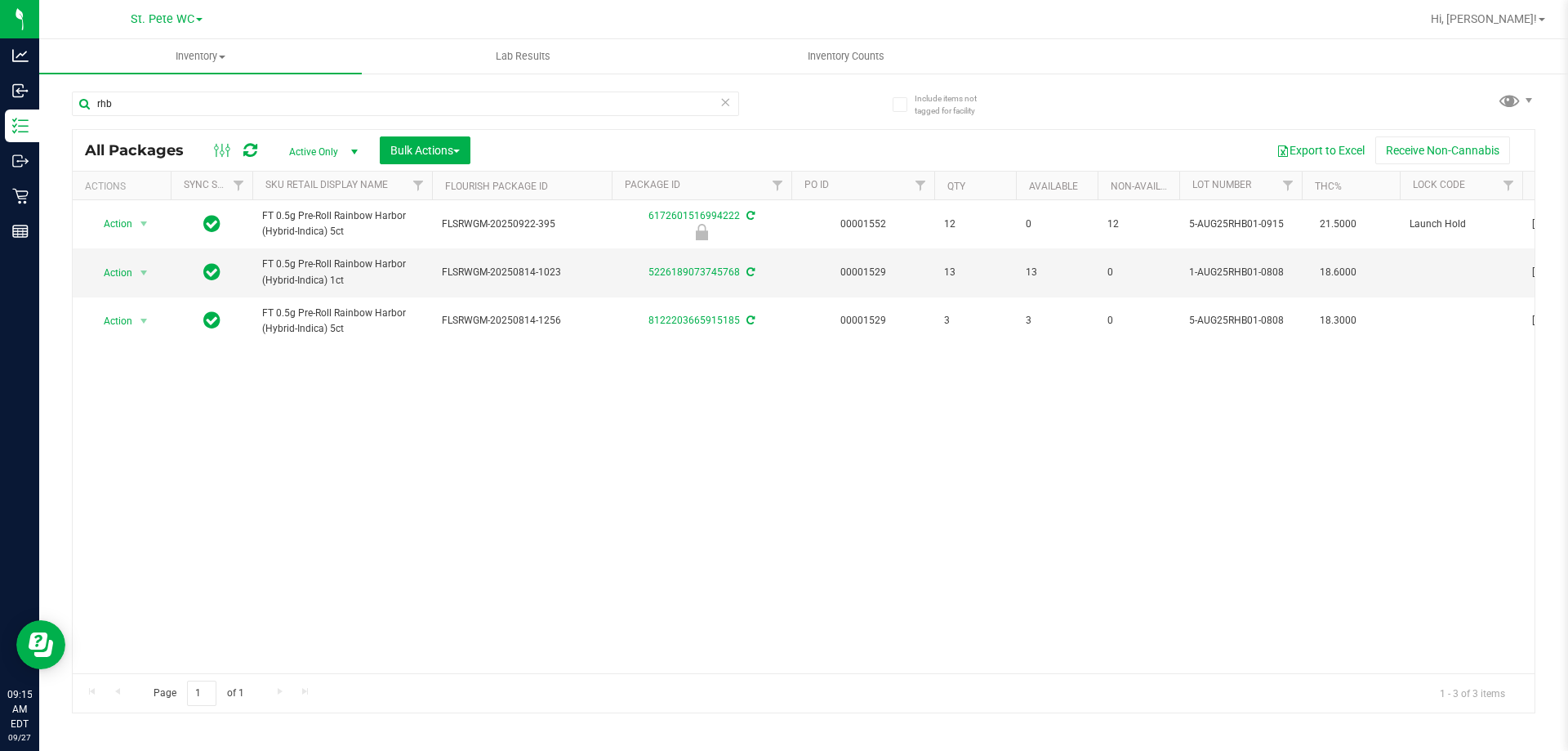
click at [420, 429] on div "Action Action Edit attributes Global inventory Locate package Package audit log…" at bounding box center [804, 436] width 1462 height 473
click at [203, 104] on input "rhb" at bounding box center [405, 104] width 668 height 25
type input "1992285-082025"
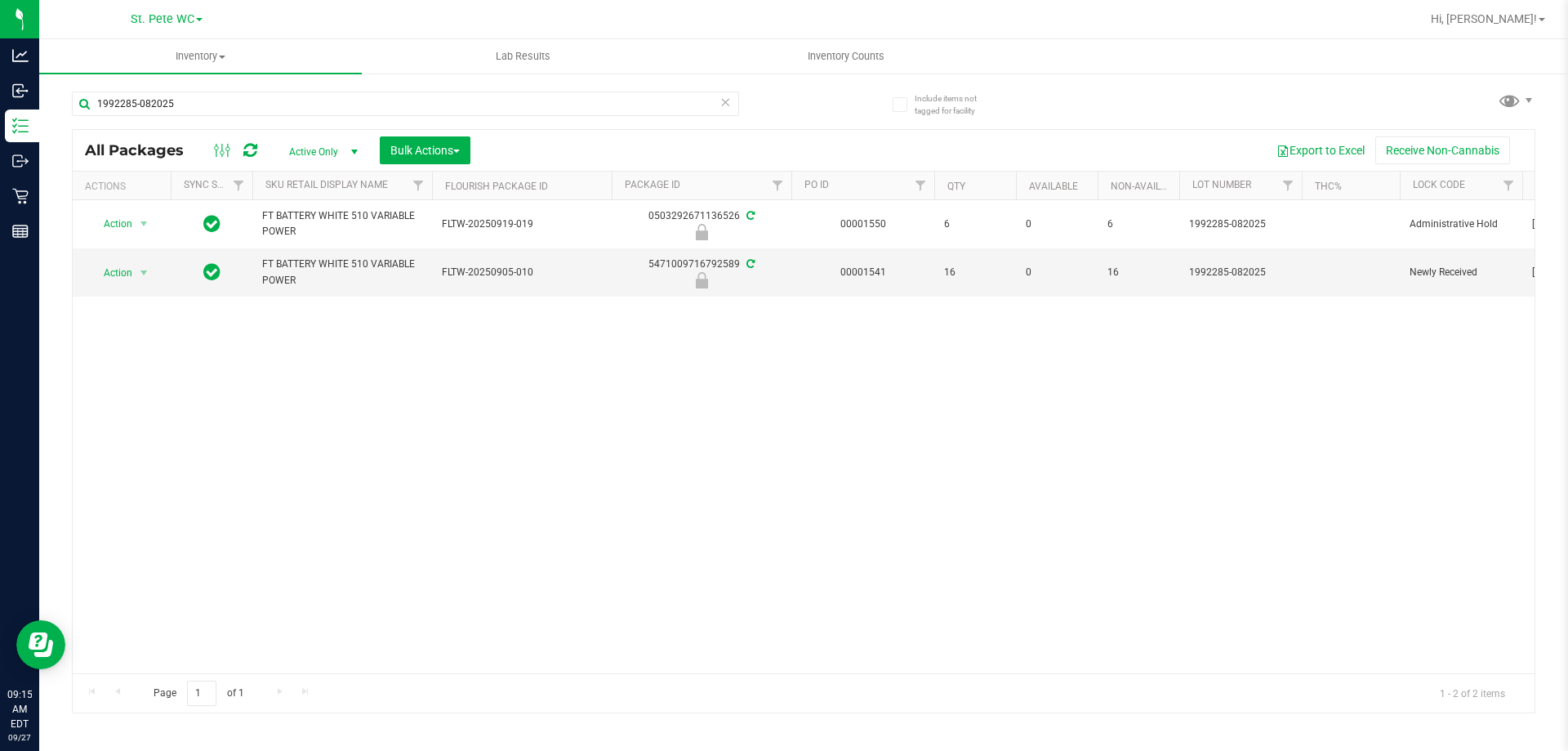
click at [195, 384] on div "Action Action Edit attributes Global inventory Locate package Package audit log…" at bounding box center [804, 436] width 1462 height 473
click at [186, 366] on div "Action Action Edit attributes Global inventory Locate package Package audit log…" at bounding box center [804, 436] width 1462 height 473
click at [221, 108] on input "1992285-082025" at bounding box center [405, 104] width 668 height 25
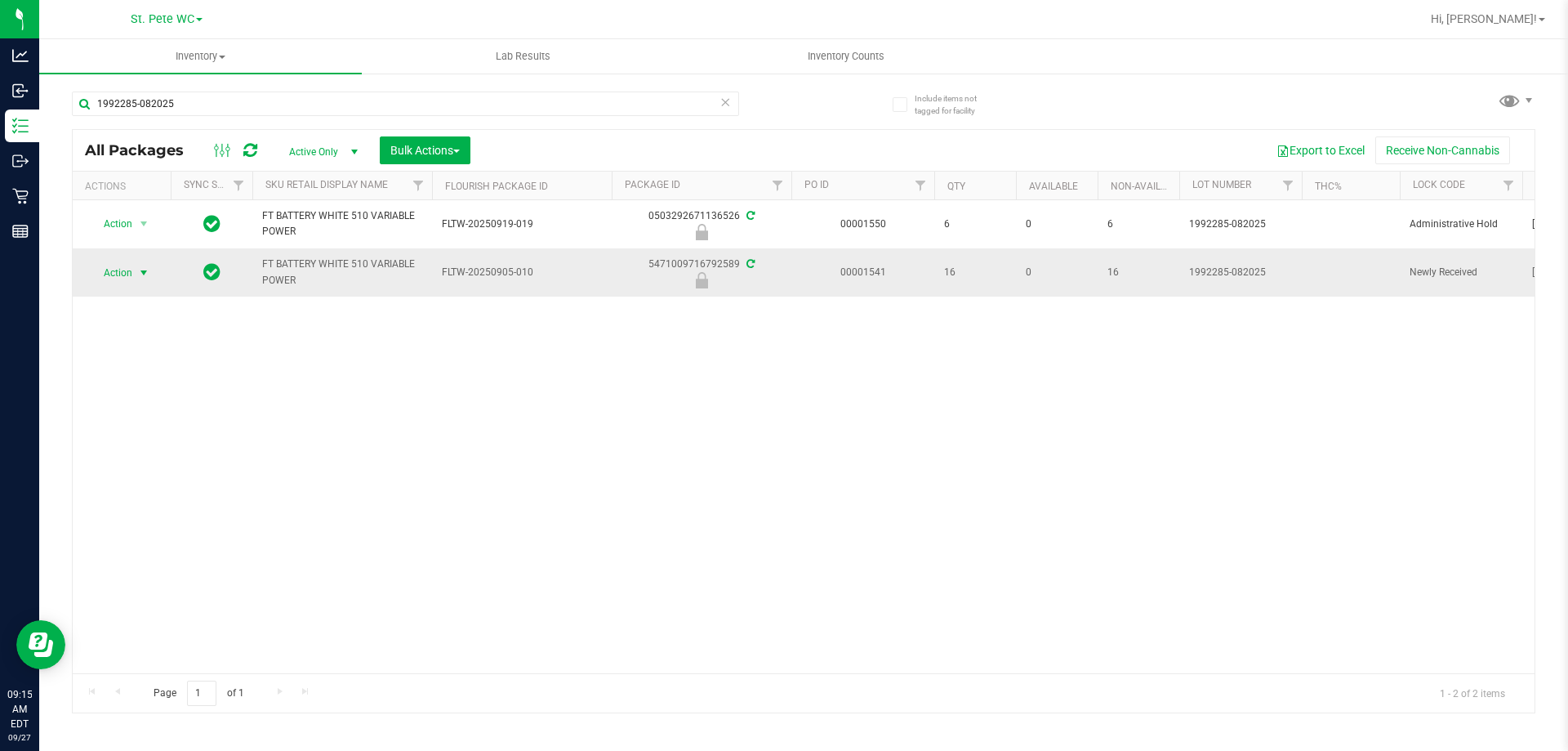
click at [134, 271] on span "select" at bounding box center [145, 273] width 21 height 23
click at [139, 456] on li "Unlock package" at bounding box center [142, 467] width 105 height 25
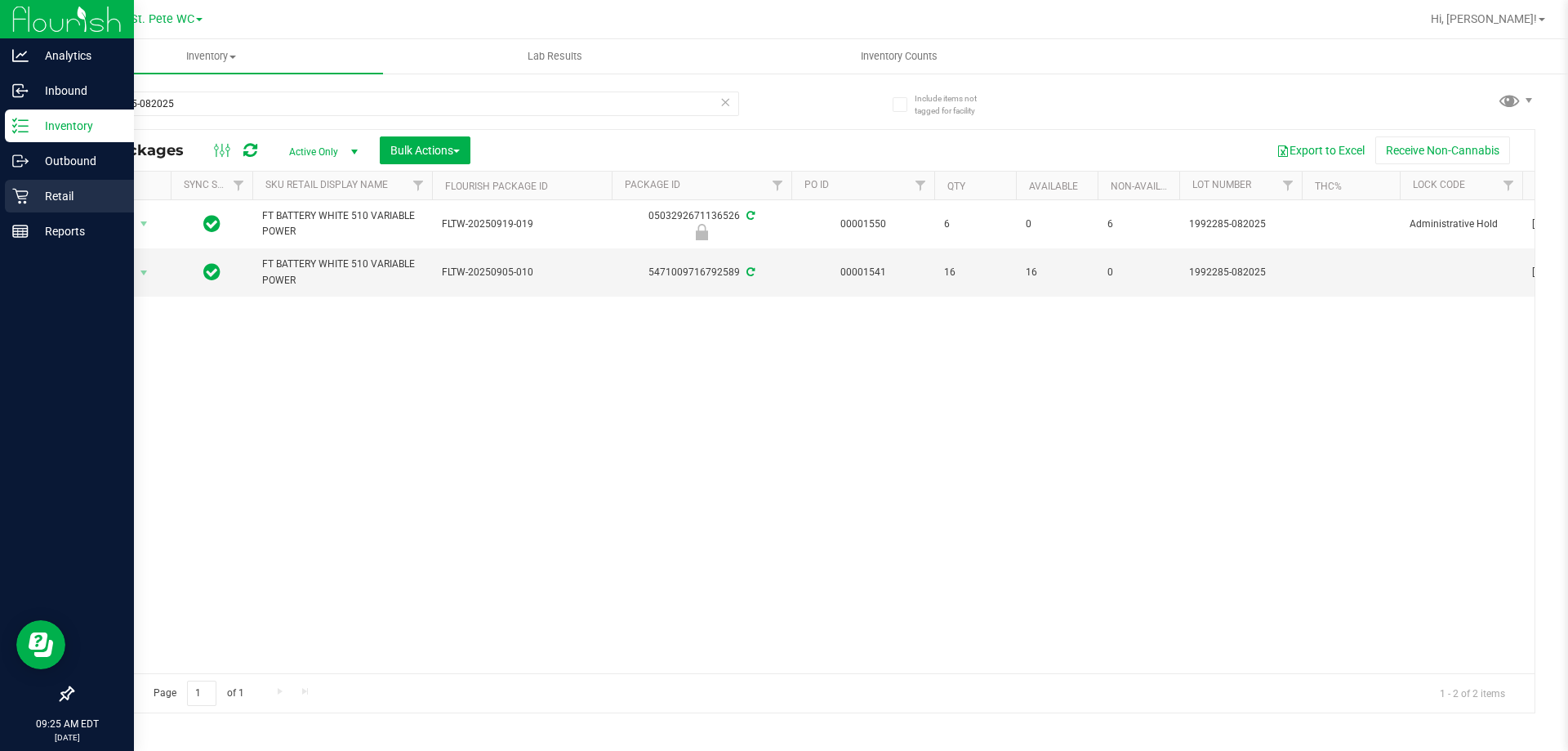
click at [17, 190] on icon at bounding box center [20, 196] width 16 height 16
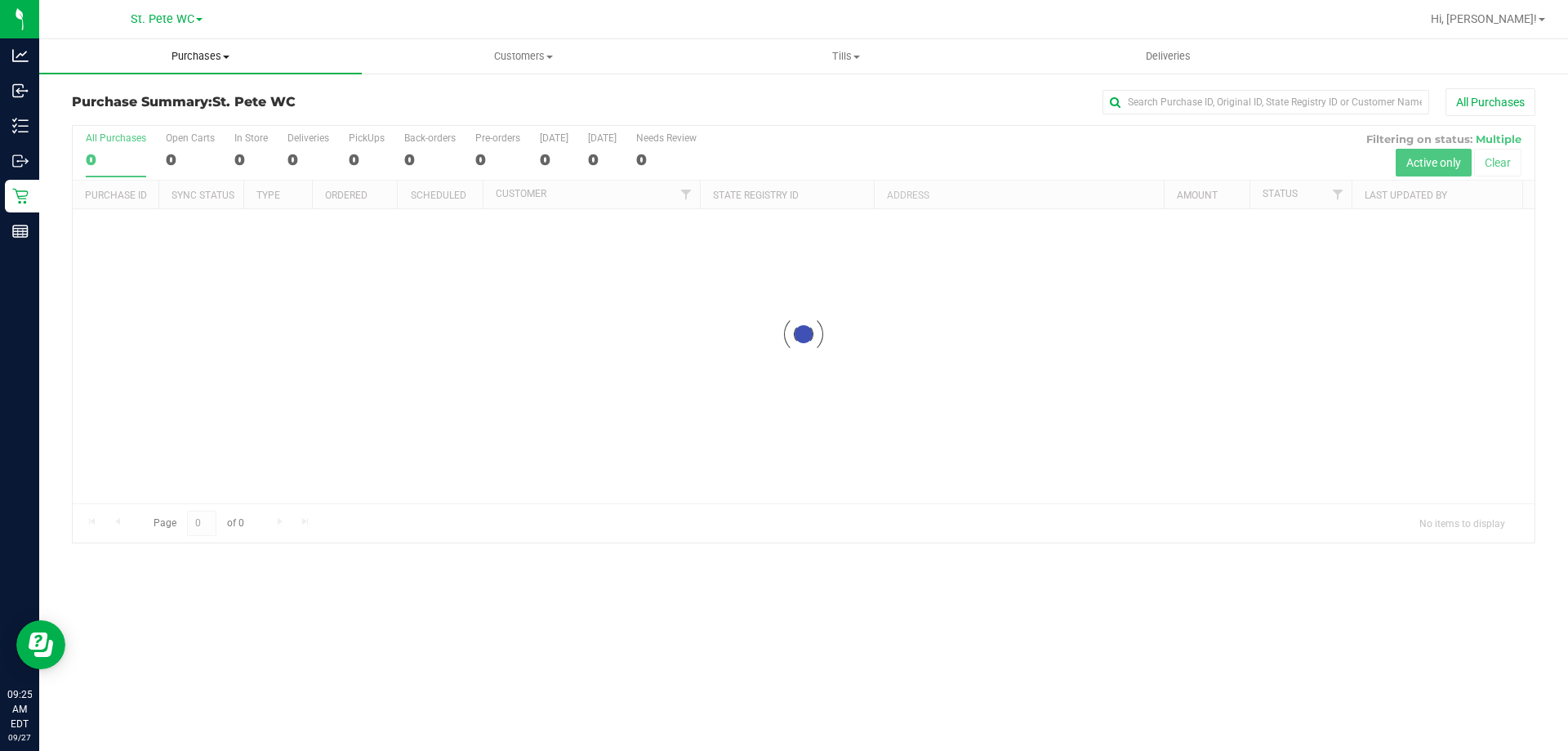
click at [194, 70] on uib-tab-heading "Purchases Summary of purchases Fulfillment All purchases" at bounding box center [201, 57] width 323 height 34
click at [152, 118] on li "Fulfillment" at bounding box center [201, 118] width 323 height 20
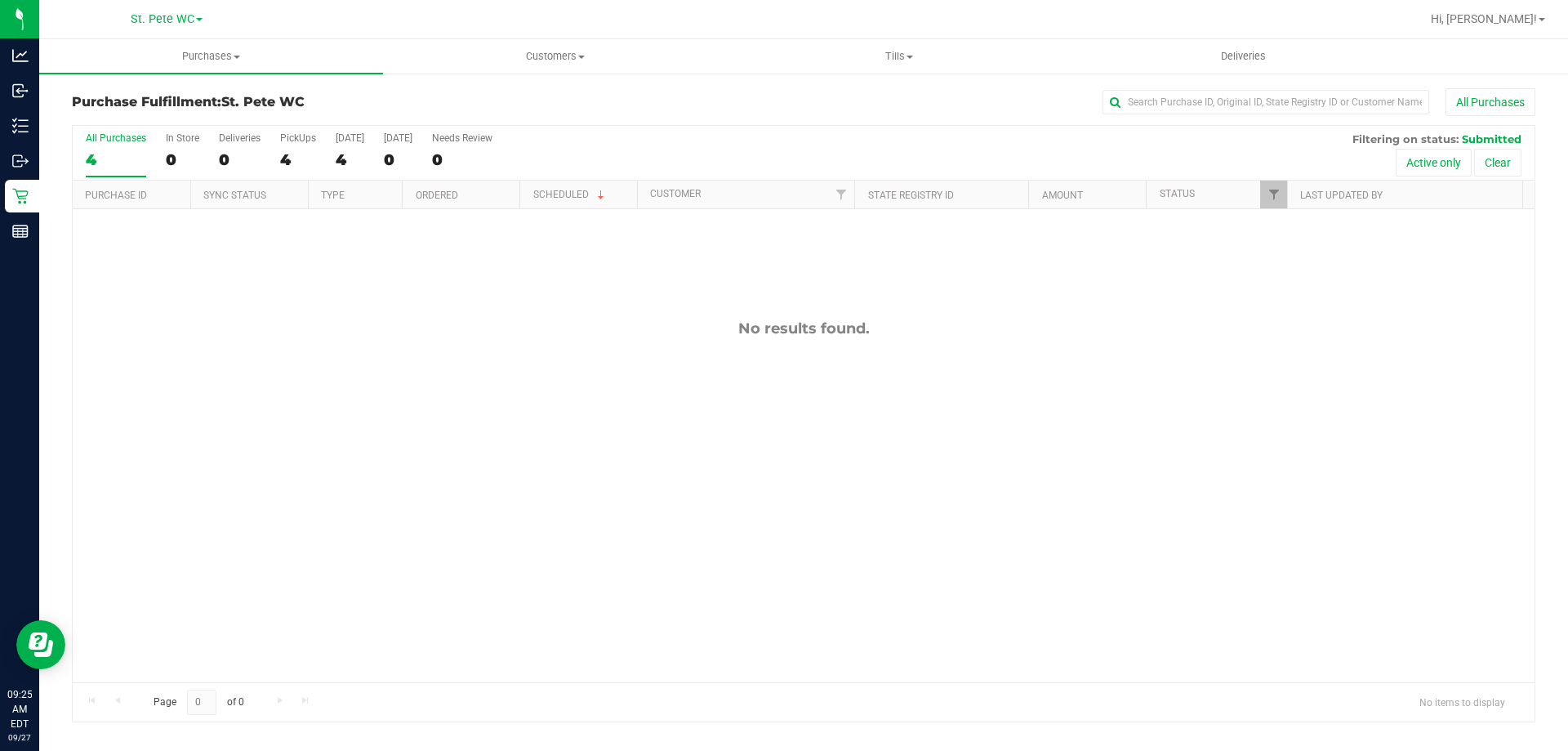
click at [287, 434] on div "No results found." at bounding box center [804, 500] width 1462 height 583
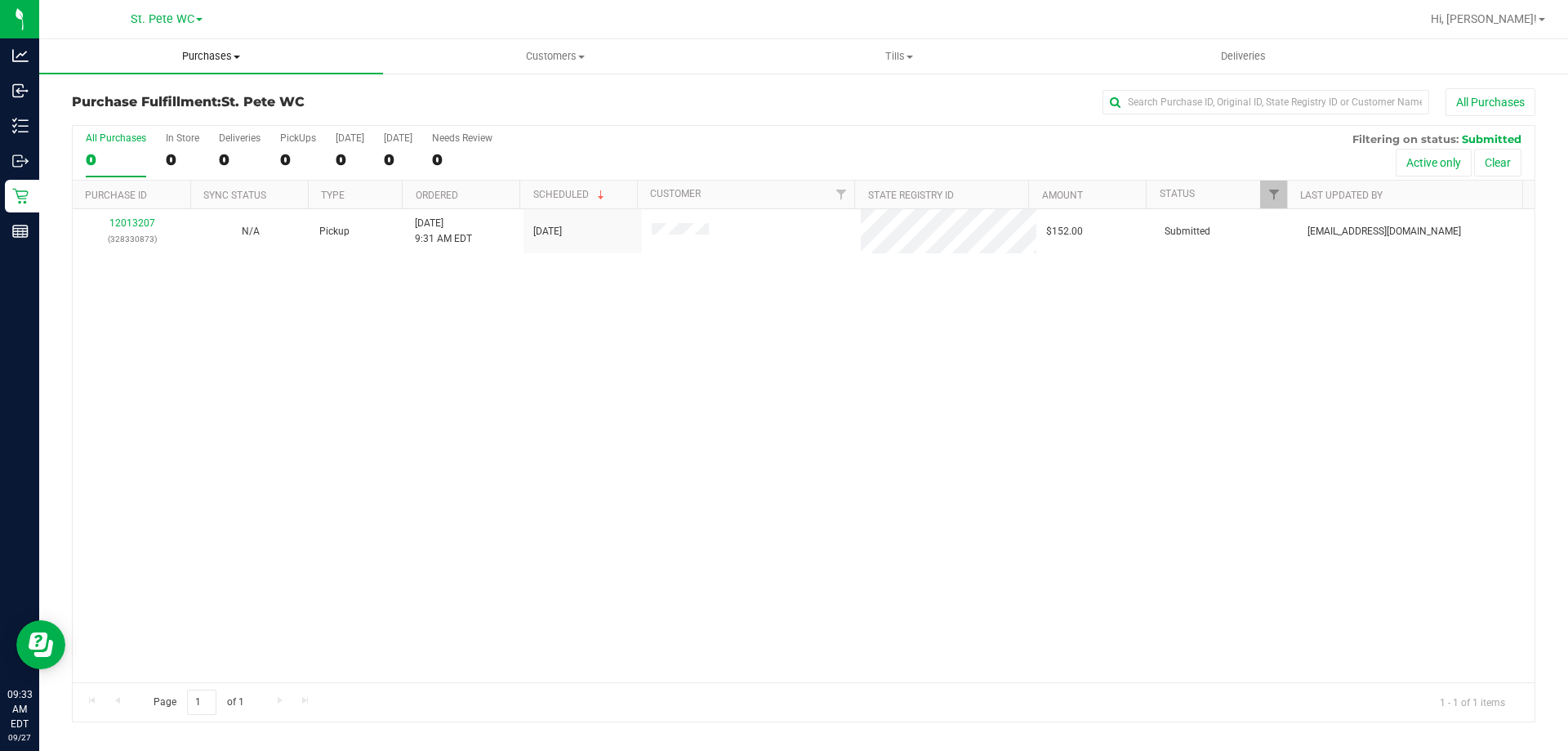
click at [152, 67] on uib-tab-heading "Purchases Summary of purchases Fulfillment All purchases" at bounding box center [212, 57] width 344 height 34
click at [125, 151] on ul "Summary of purchases Fulfillment All purchases" at bounding box center [212, 118] width 344 height 88
click at [189, 70] on uib-tab-heading "Purchases Summary of purchases Fulfillment All purchases" at bounding box center [212, 57] width 344 height 34
click at [130, 145] on span "All purchases" at bounding box center [97, 137] width 116 height 14
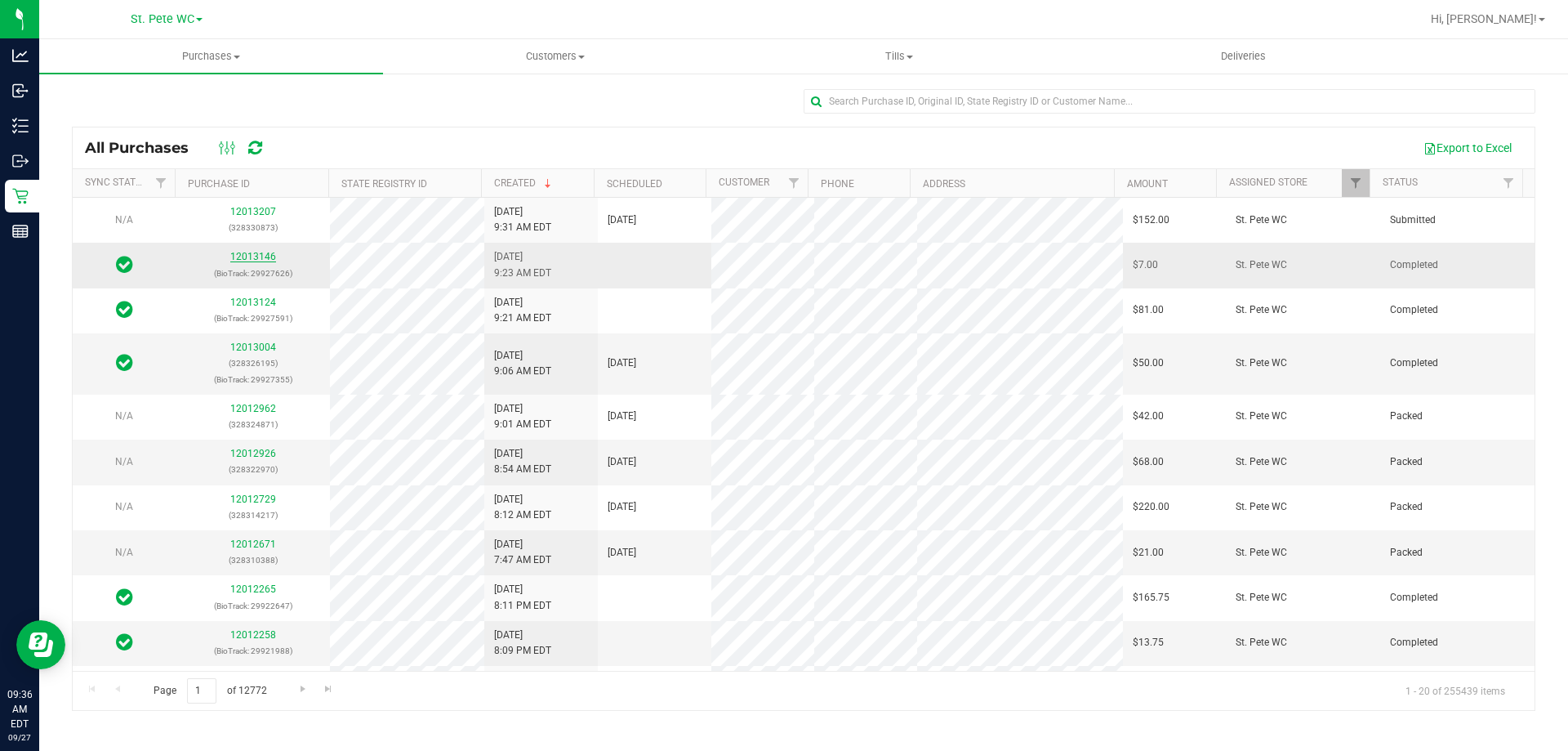
click at [246, 258] on link "12013146" at bounding box center [253, 256] width 45 height 11
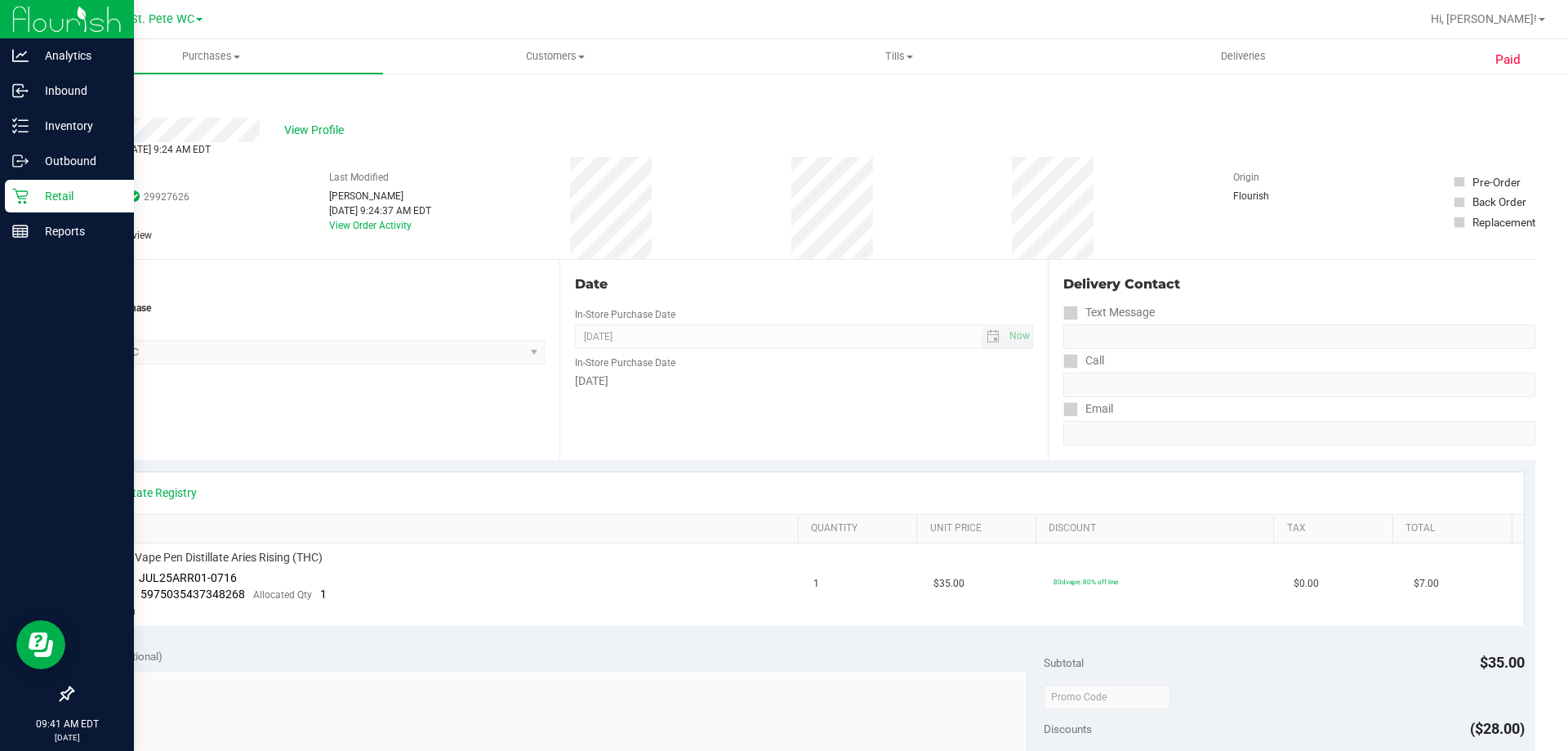
click at [33, 203] on p "Retail" at bounding box center [77, 196] width 98 height 20
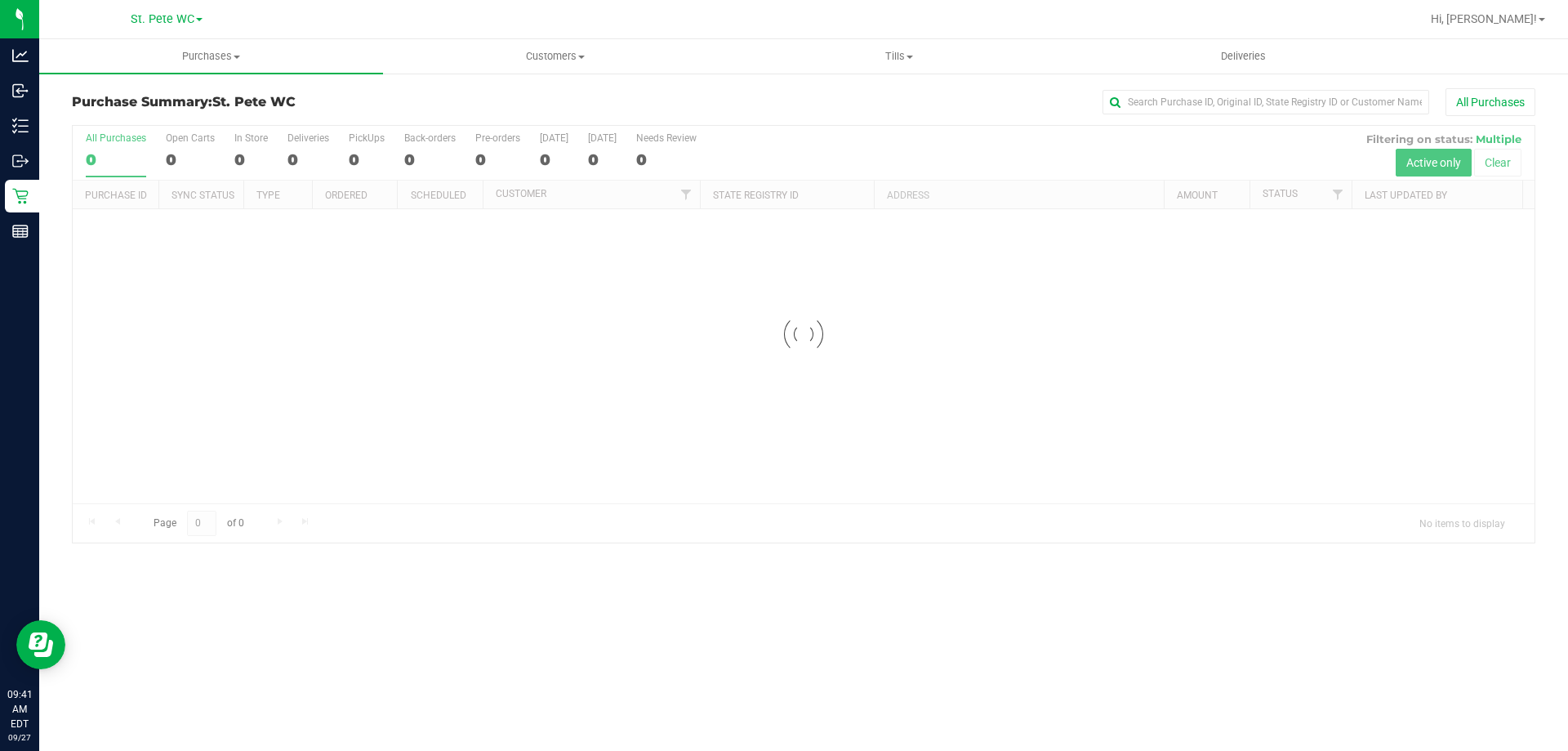
click at [232, 254] on div at bounding box center [804, 333] width 1462 height 417
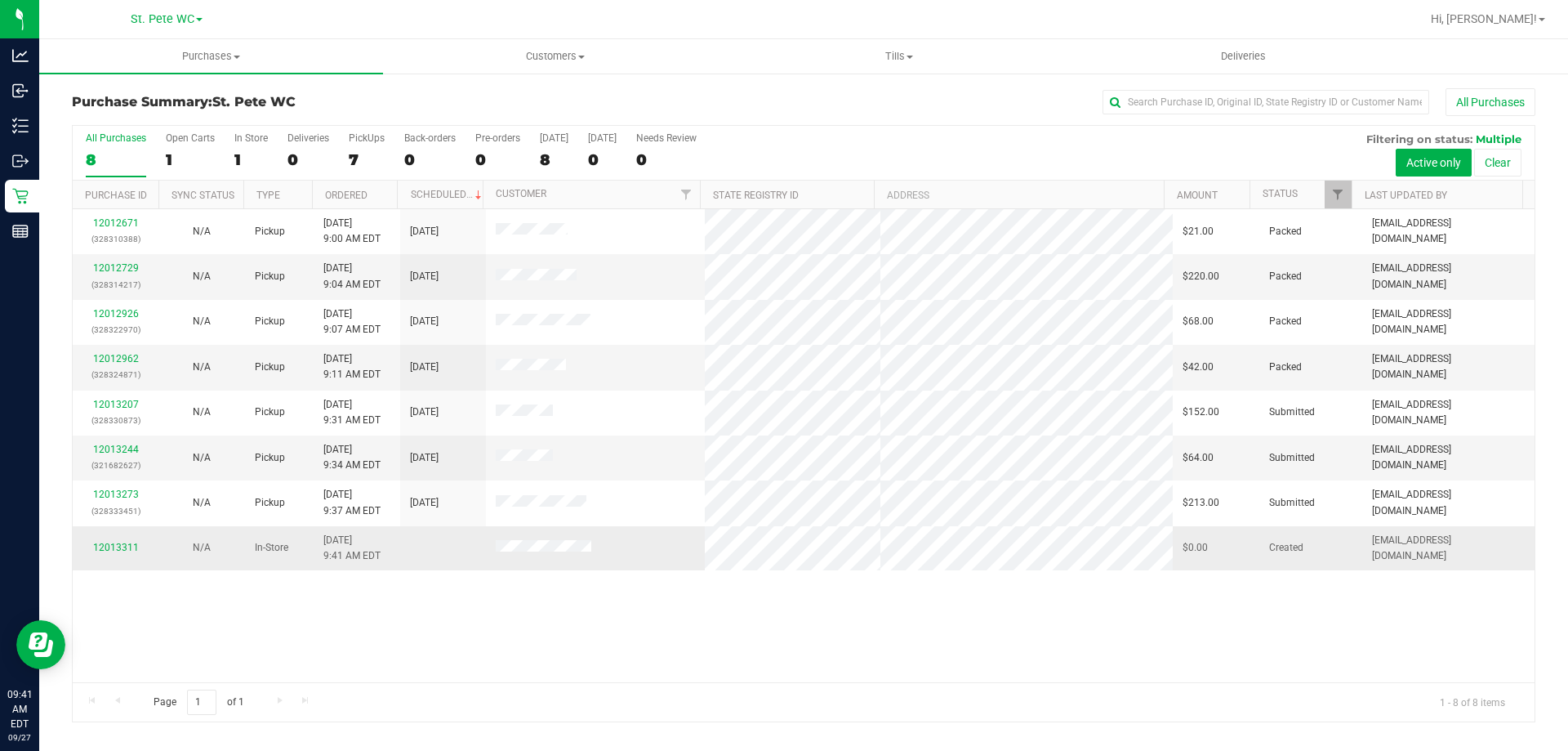
click at [529, 555] on span at bounding box center [543, 548] width 95 height 16
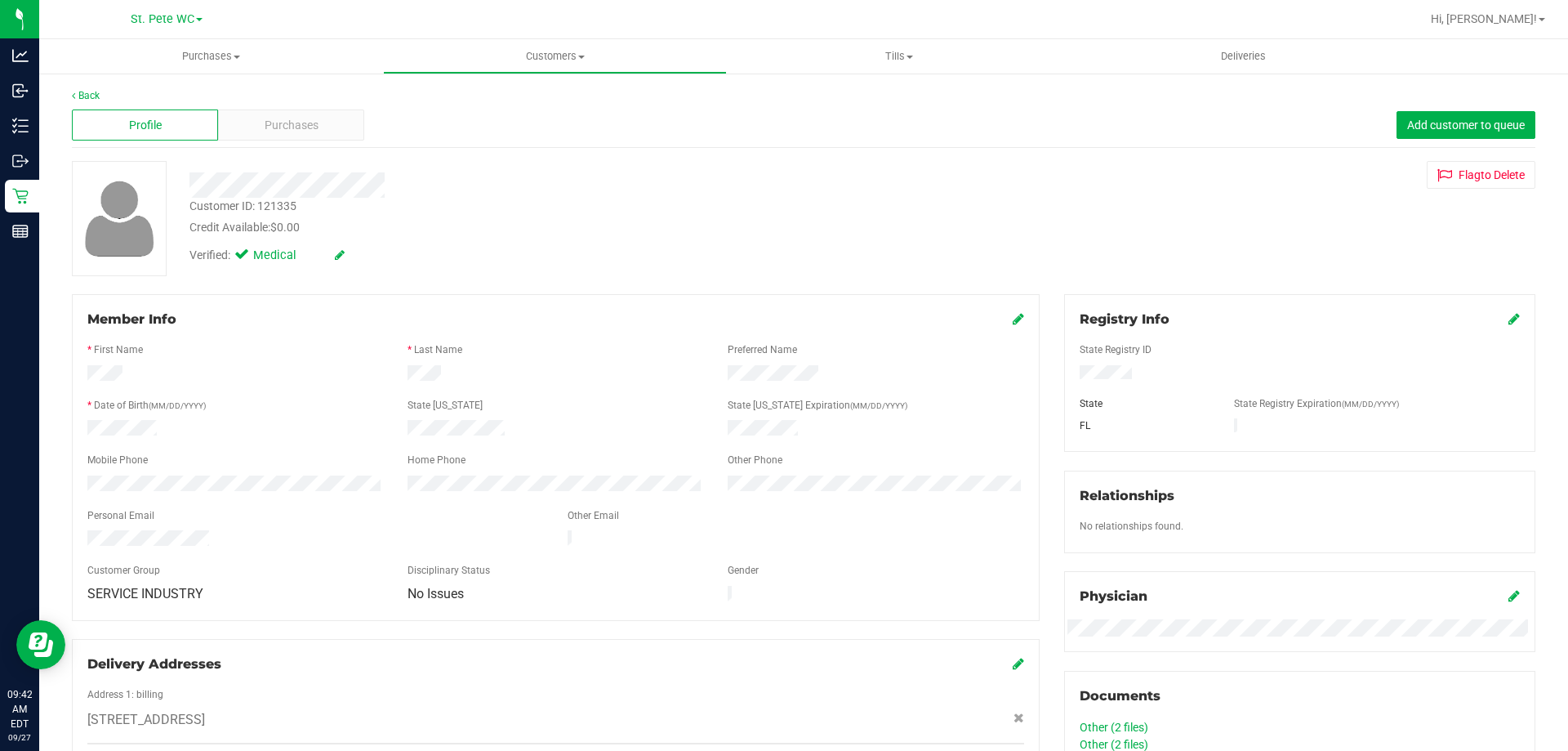
click at [1023, 317] on div "Member Info * First Name * Last Name Preferred Name * Date of Birth (MM/DD/YYYY…" at bounding box center [555, 457] width 968 height 327
click at [1013, 319] on icon at bounding box center [1018, 318] width 11 height 13
click at [1010, 318] on icon at bounding box center [1017, 320] width 15 height 13
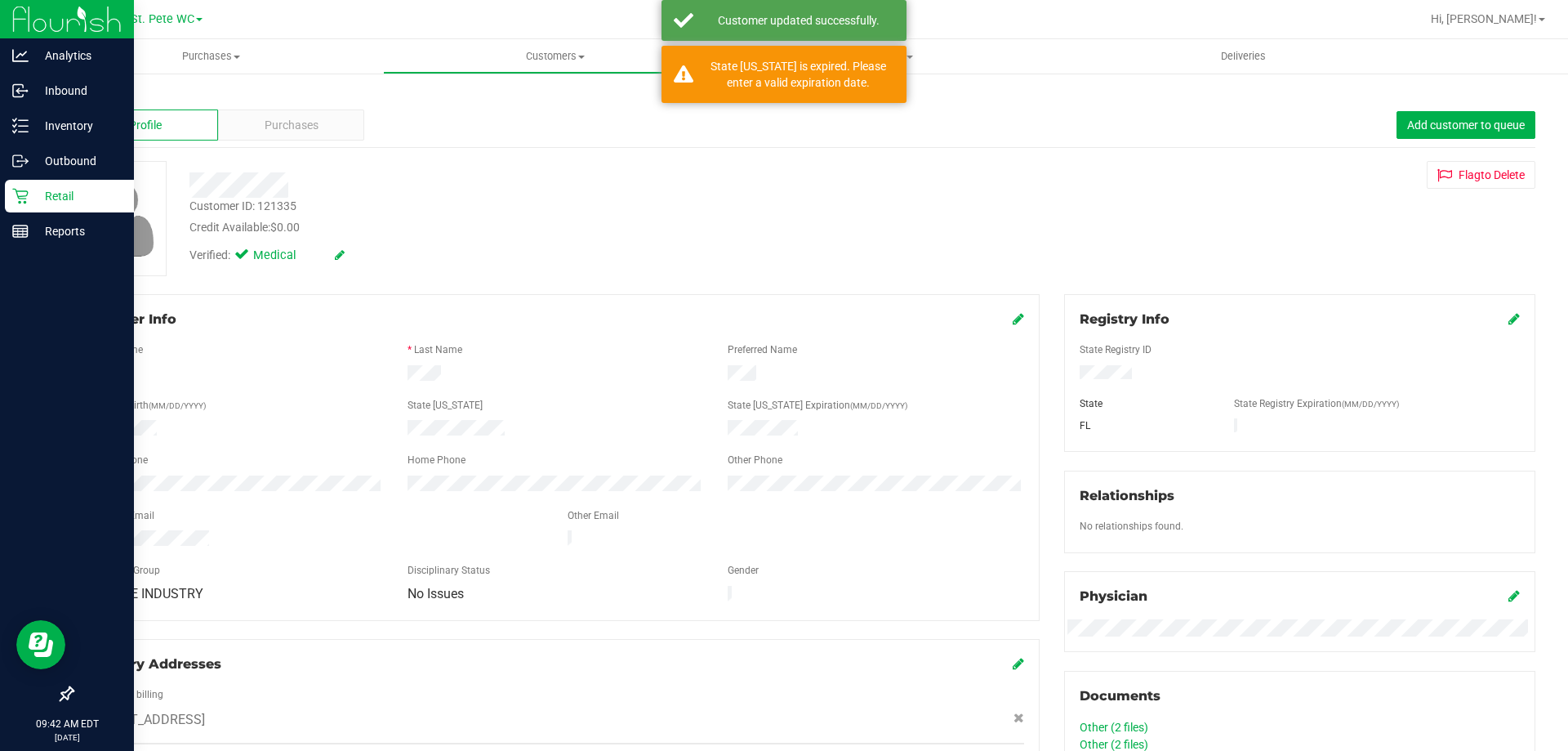
click at [71, 209] on div "Retail" at bounding box center [69, 196] width 129 height 33
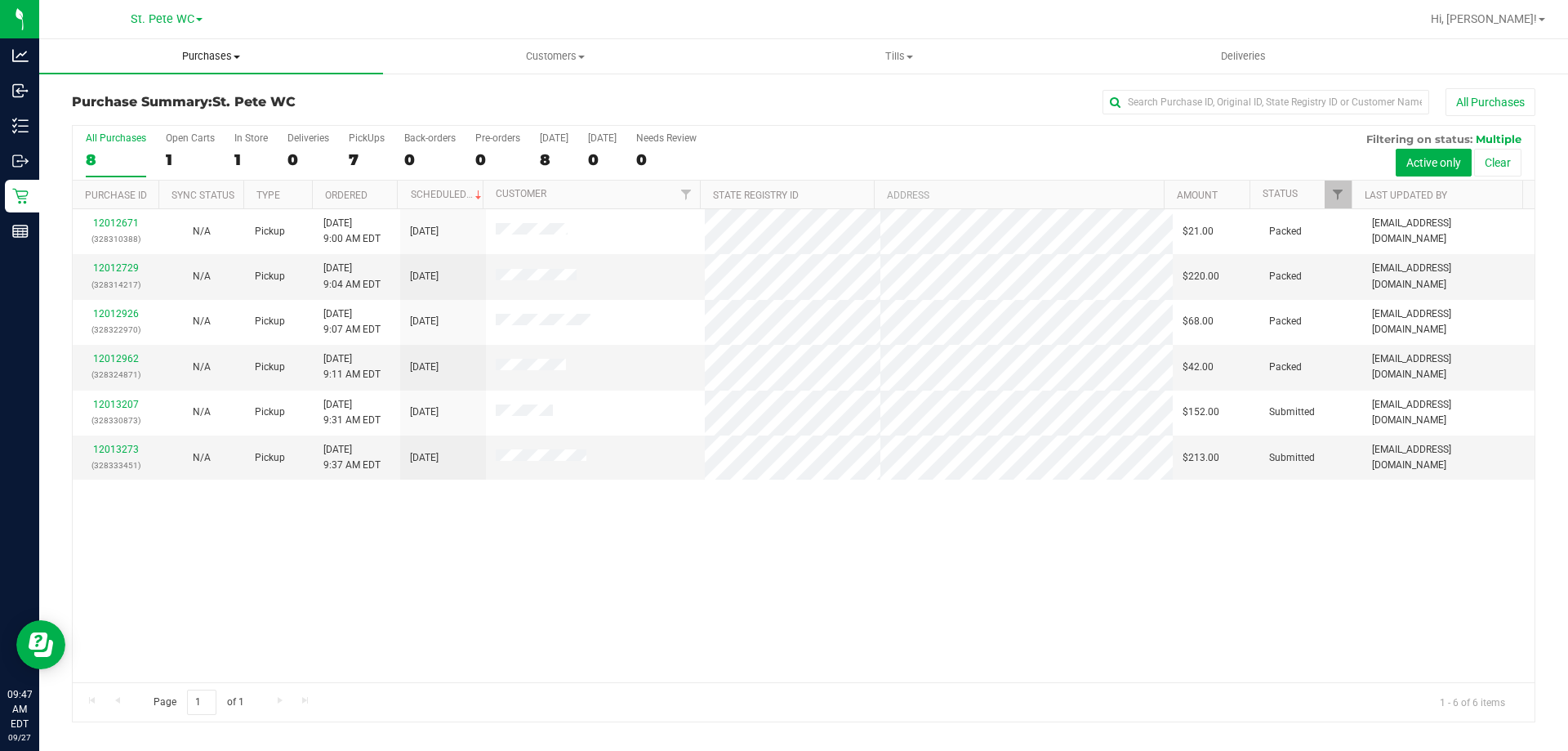
click at [184, 51] on span "Purchases" at bounding box center [212, 57] width 344 height 15
click at [135, 118] on span "Fulfillment" at bounding box center [90, 118] width 101 height 14
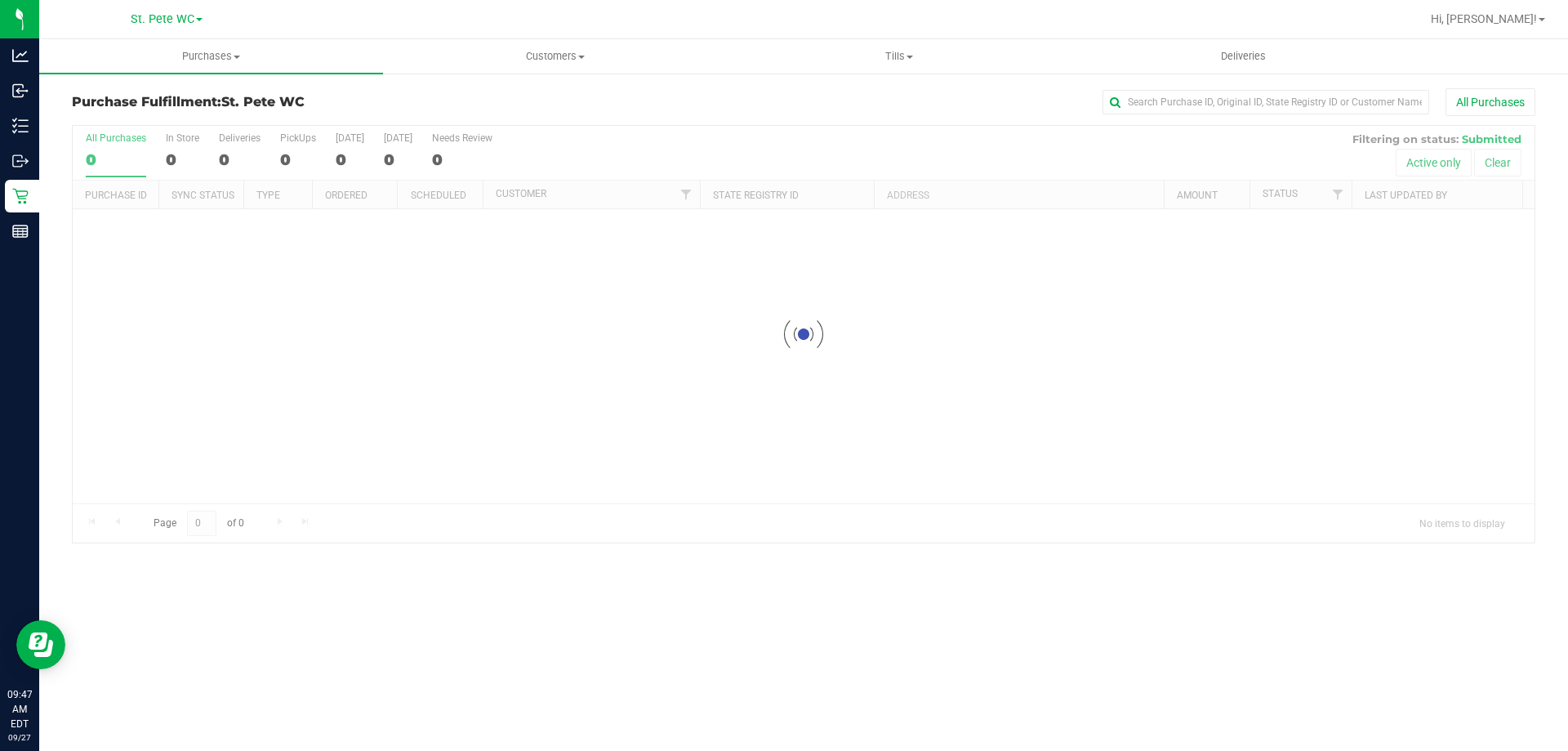
click at [618, 504] on div "Loading..." at bounding box center [804, 355] width 1462 height 294
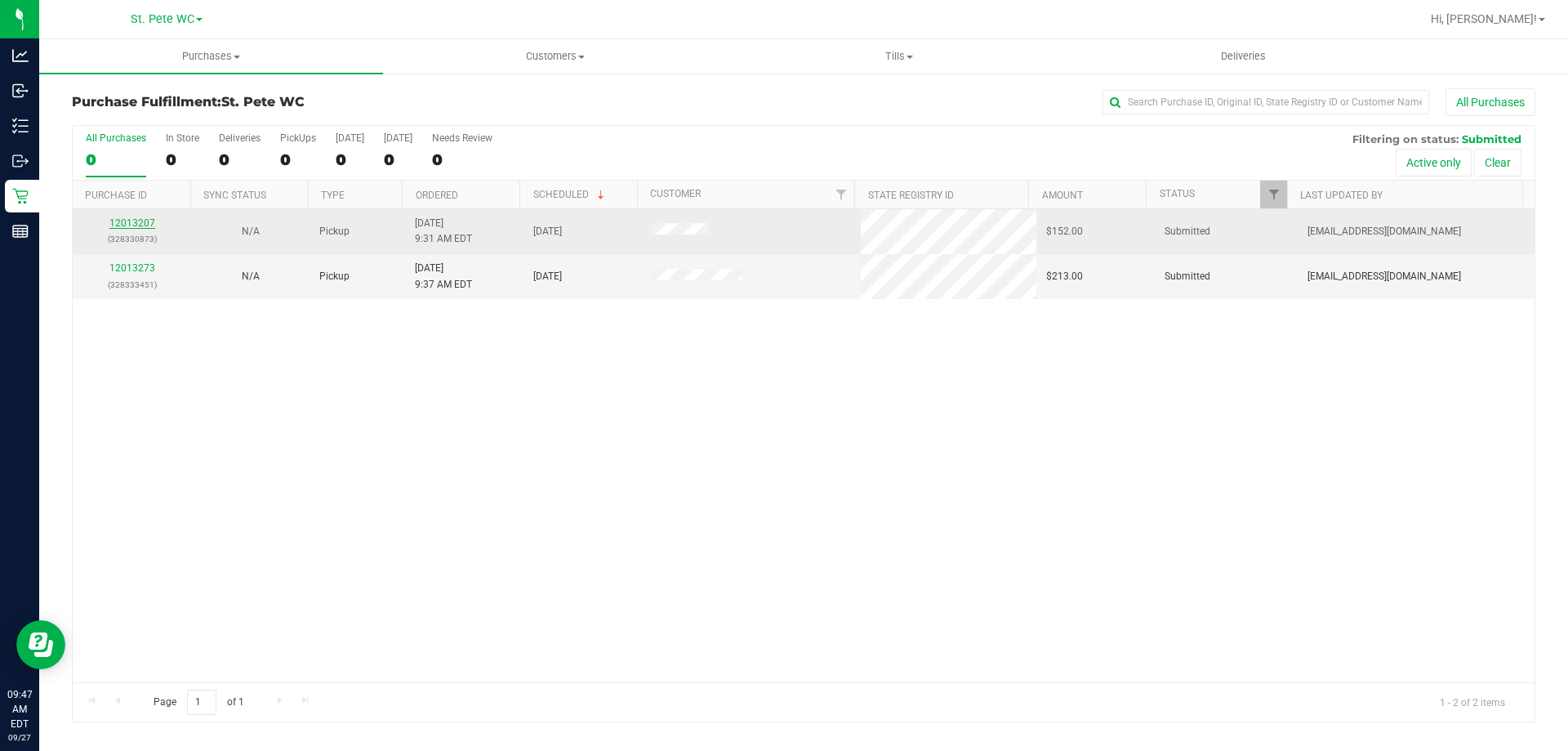
click at [148, 223] on link "12013207" at bounding box center [132, 223] width 45 height 11
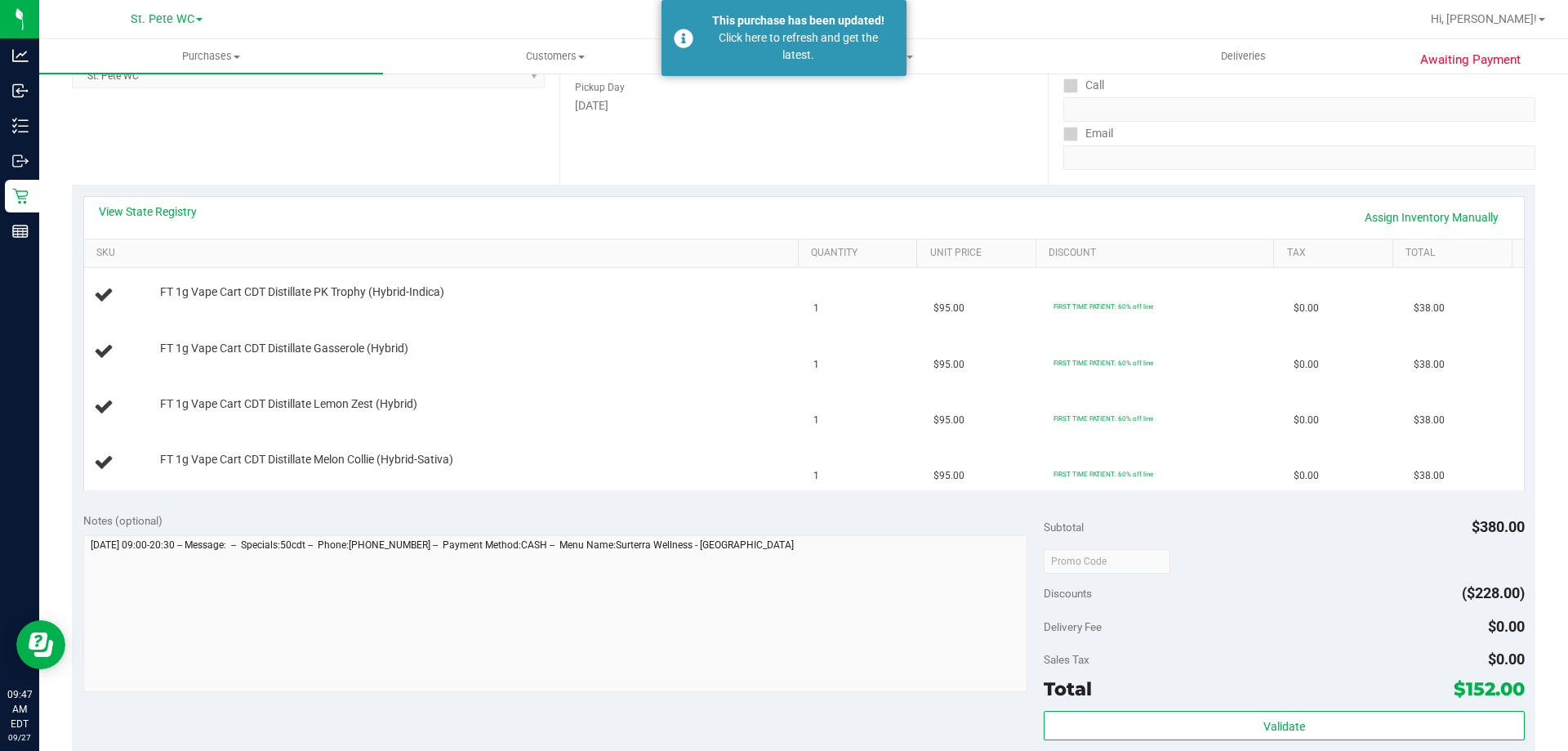
scroll to position [250, 0]
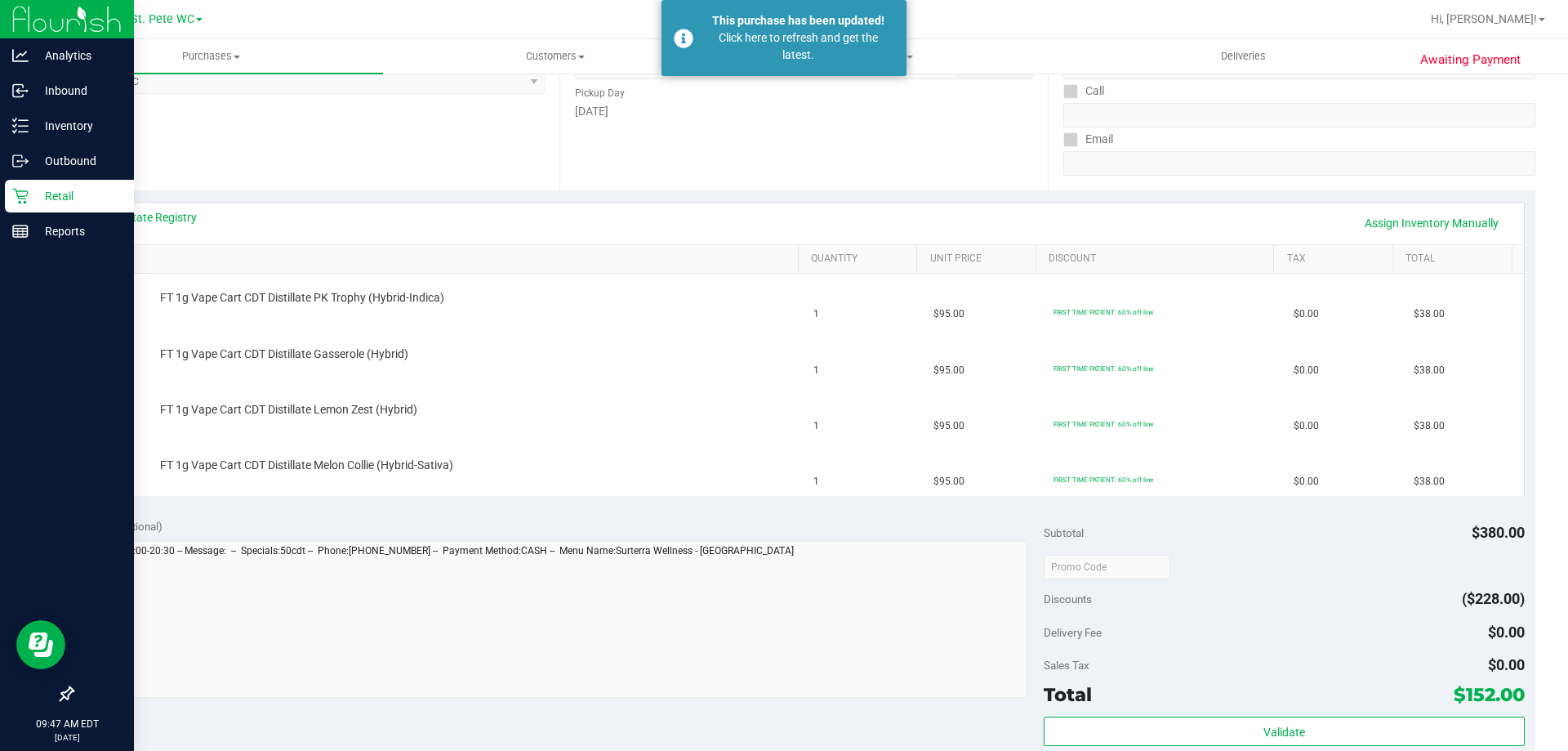
click at [26, 205] on div "Retail" at bounding box center [69, 196] width 129 height 33
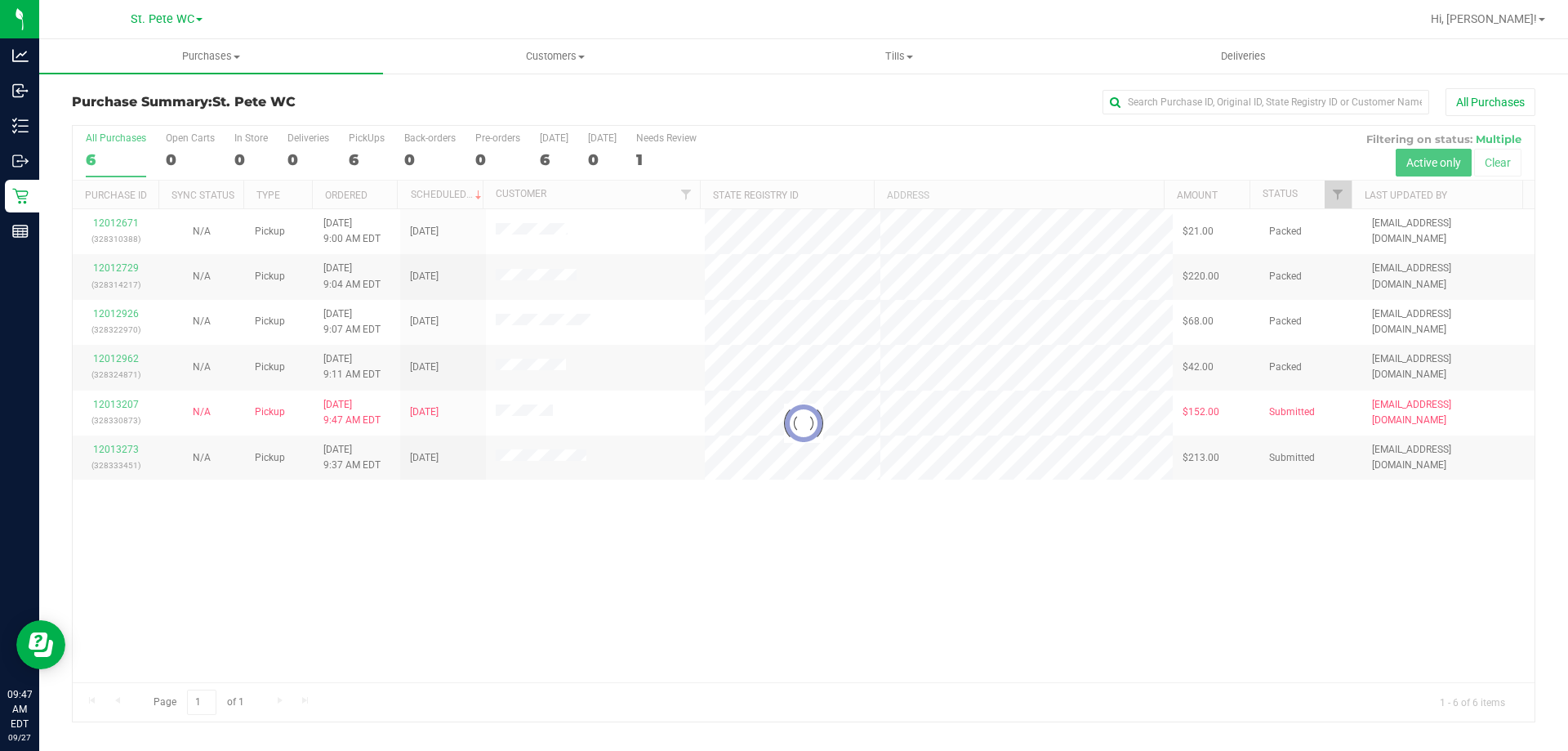
click at [463, 669] on div "Loading... 12012671 (328310388) N/A Pickup [DATE] 9:00 AM EDT 9/27/2025 $21.00 …" at bounding box center [804, 445] width 1462 height 473
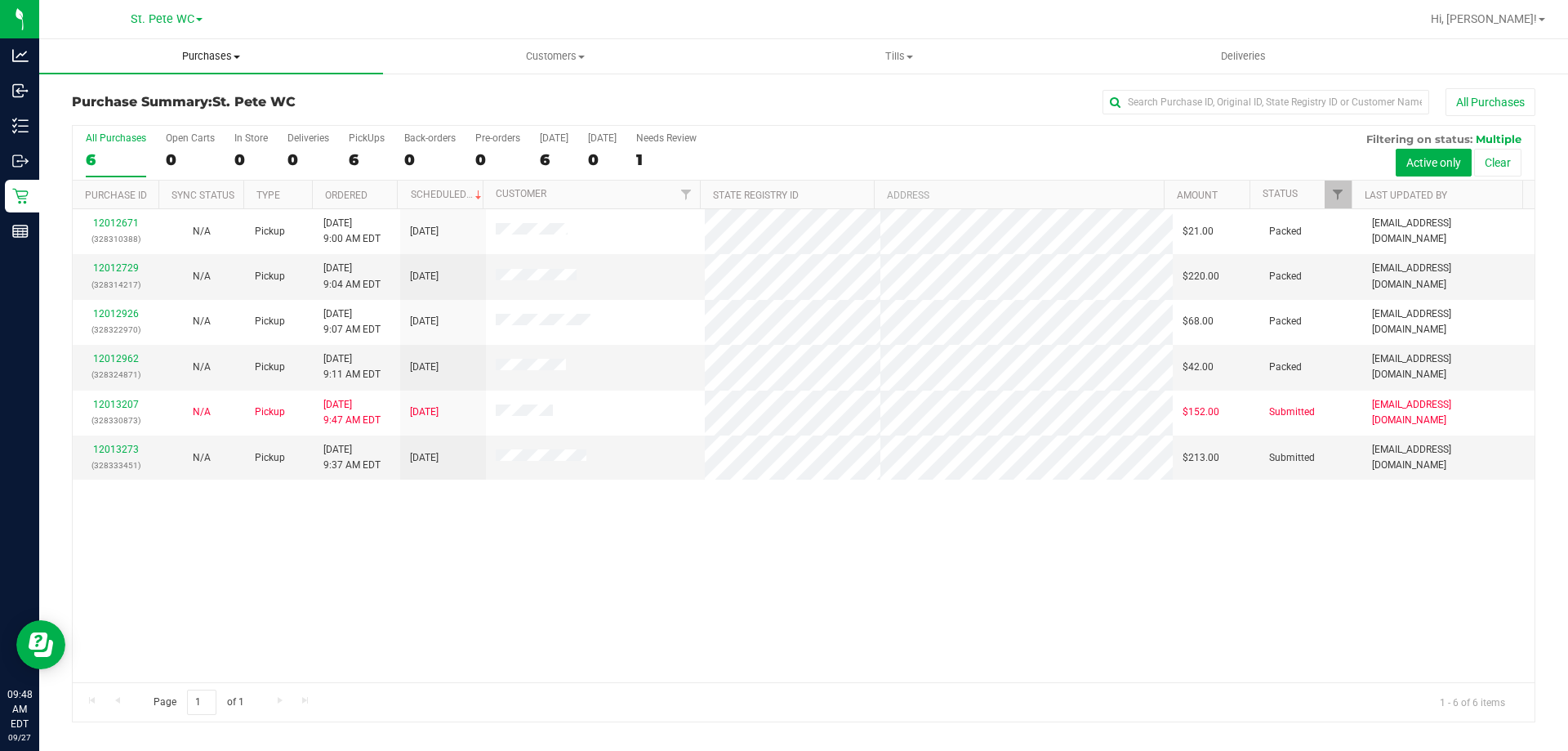
click at [200, 57] on span "Purchases" at bounding box center [212, 57] width 344 height 15
click at [167, 117] on li "Fulfillment" at bounding box center [212, 118] width 344 height 20
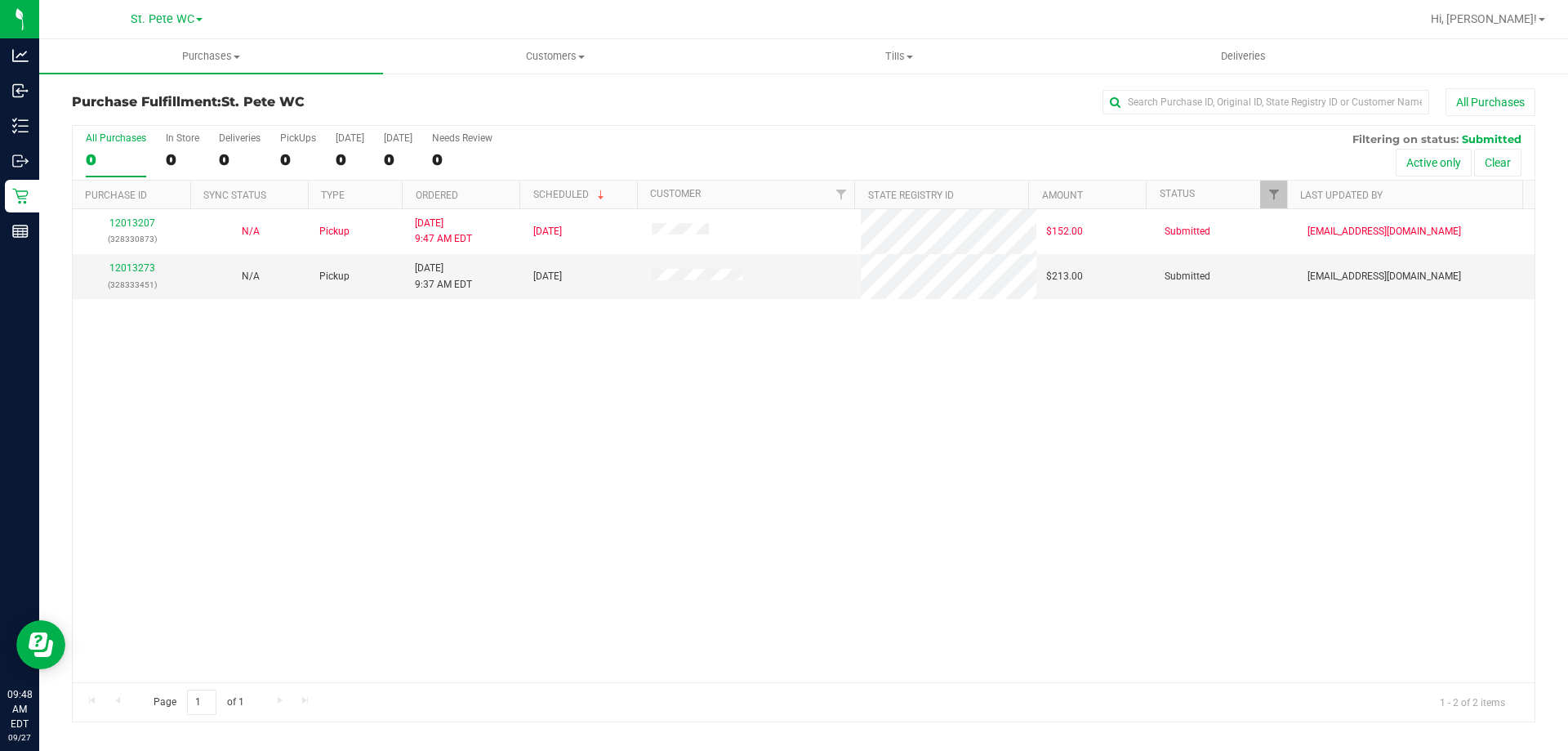
click at [424, 521] on div "12013207 (328330873) N/A Pickup [DATE] 9:47 AM EDT 9/27/2025 $152.00 Submitted …" at bounding box center [804, 445] width 1462 height 473
click at [381, 444] on div "12013207 (328330873) N/A Pickup [DATE] 9:47 AM EDT 9/27/2025 $152.00 Submitted …" at bounding box center [804, 445] width 1462 height 473
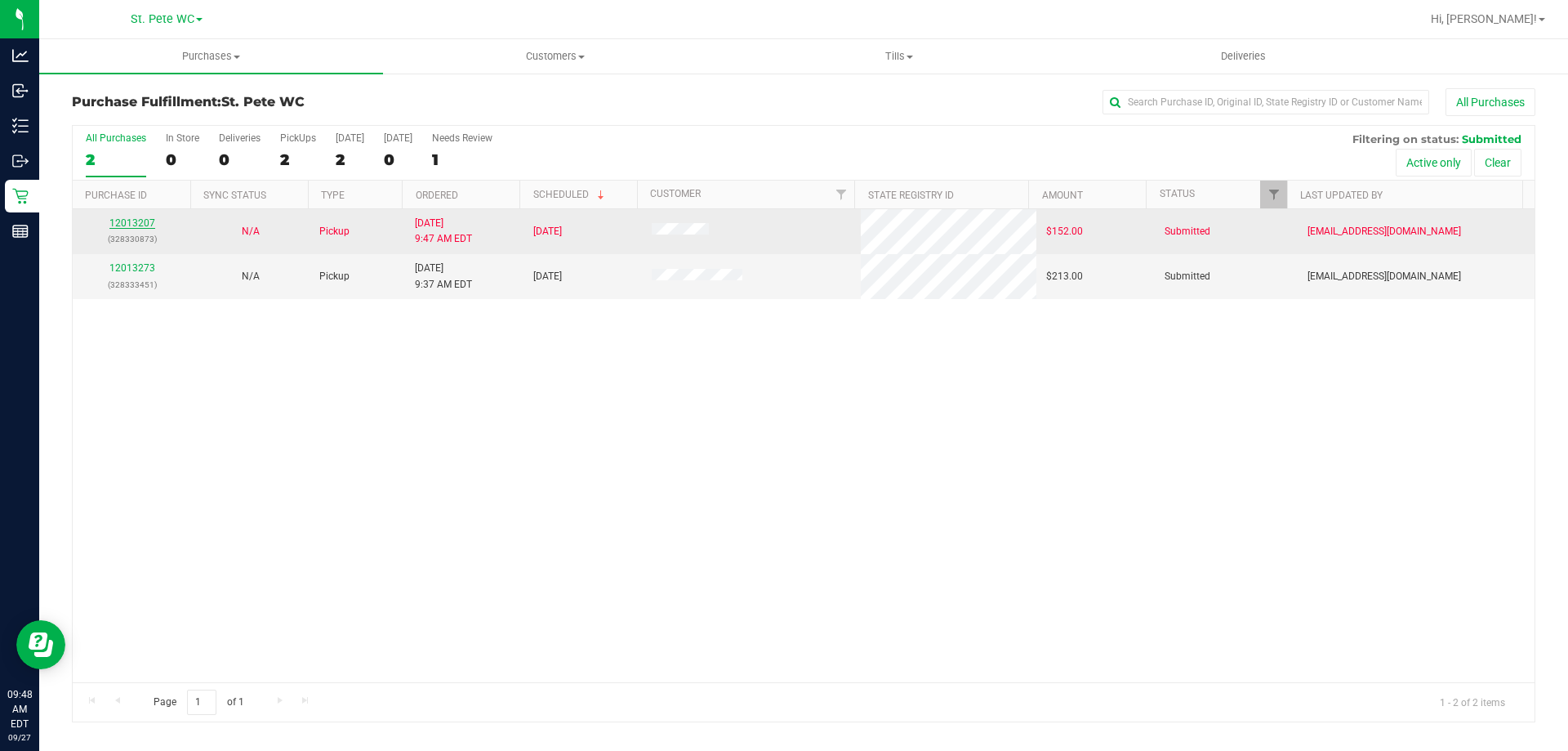
click at [138, 224] on link "12013207" at bounding box center [132, 223] width 45 height 11
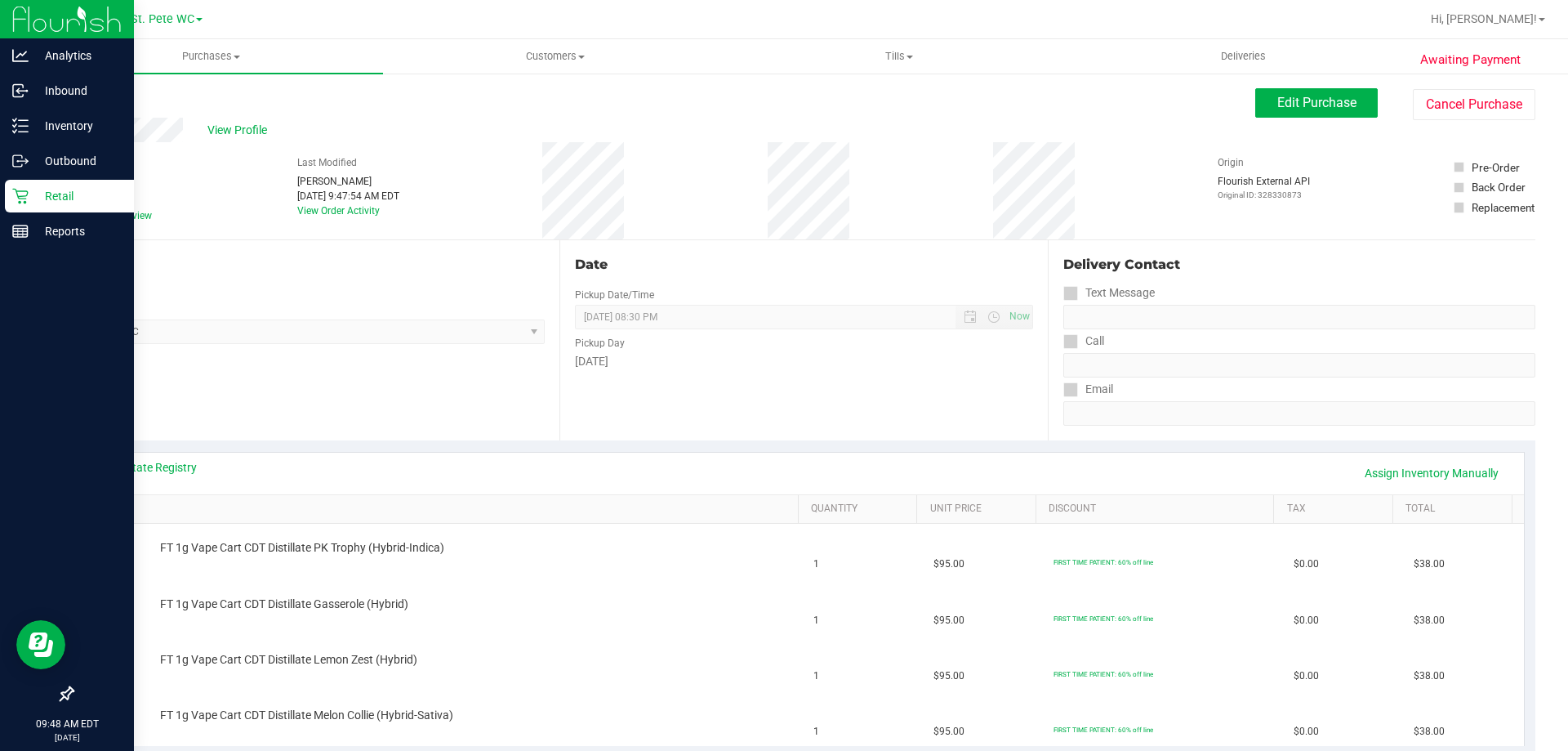
click at [9, 198] on div "Retail" at bounding box center [69, 196] width 129 height 33
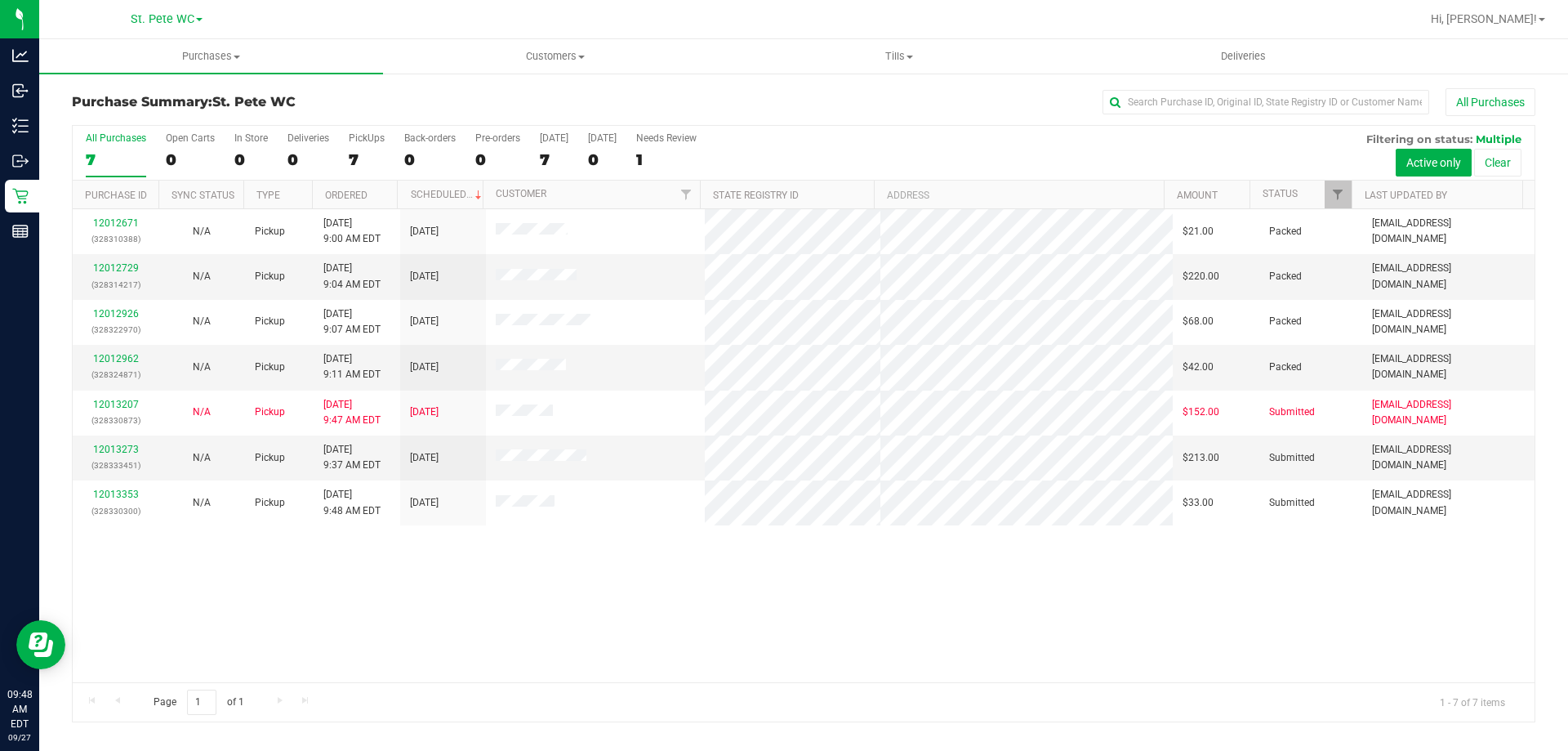
click at [563, 572] on div "12012671 (328310388) N/A Pickup [DATE] 9:00 AM EDT 9/27/2025 $21.00 Packed [EMA…" at bounding box center [804, 445] width 1462 height 473
click at [247, 52] on span "Purchases" at bounding box center [212, 57] width 344 height 15
click at [131, 111] on span "Fulfillment" at bounding box center [90, 118] width 101 height 14
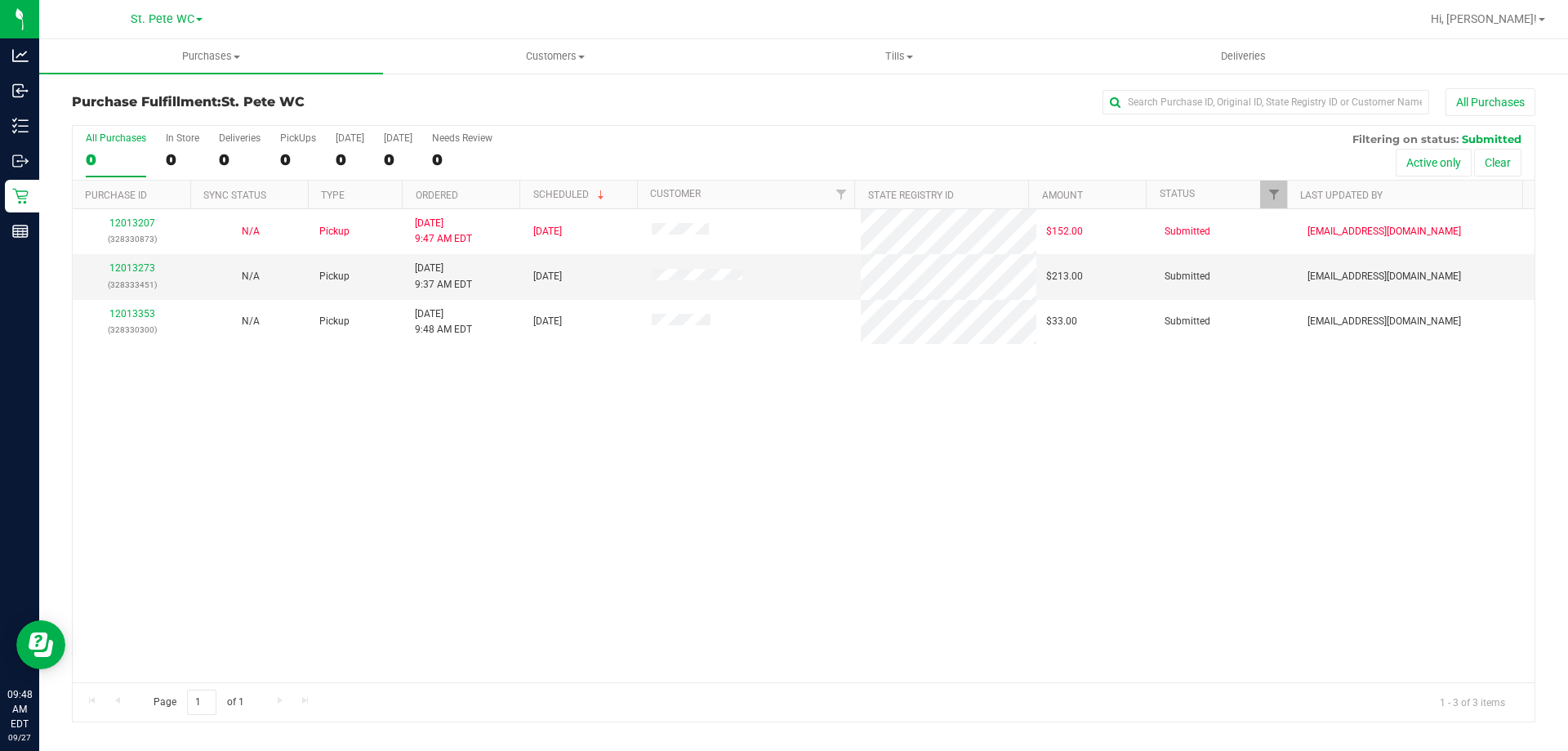
click at [423, 441] on div "12013207 (328330873) N/A Pickup [DATE] 9:47 AM EDT 9/27/2025 $152.00 Submitted …" at bounding box center [804, 445] width 1462 height 473
drag, startPoint x: 284, startPoint y: 446, endPoint x: 277, endPoint y: 438, distance: 10.6
click at [284, 446] on div "12013207 (328330873) N/A Pickup [DATE] 9:47 AM EDT 9/27/2025 $152.00 Submitted …" at bounding box center [804, 445] width 1462 height 473
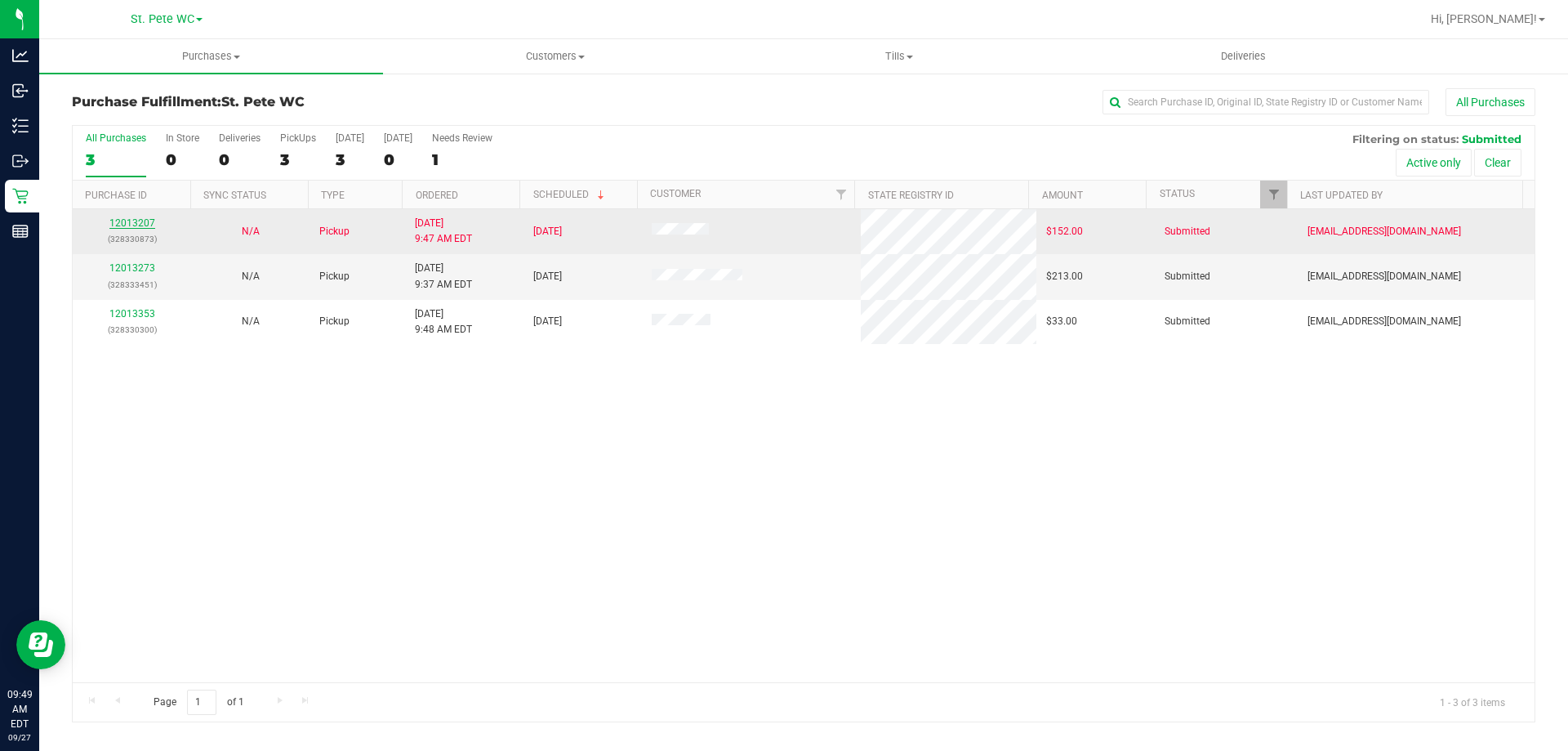
click at [128, 228] on link "12013207" at bounding box center [132, 223] width 45 height 11
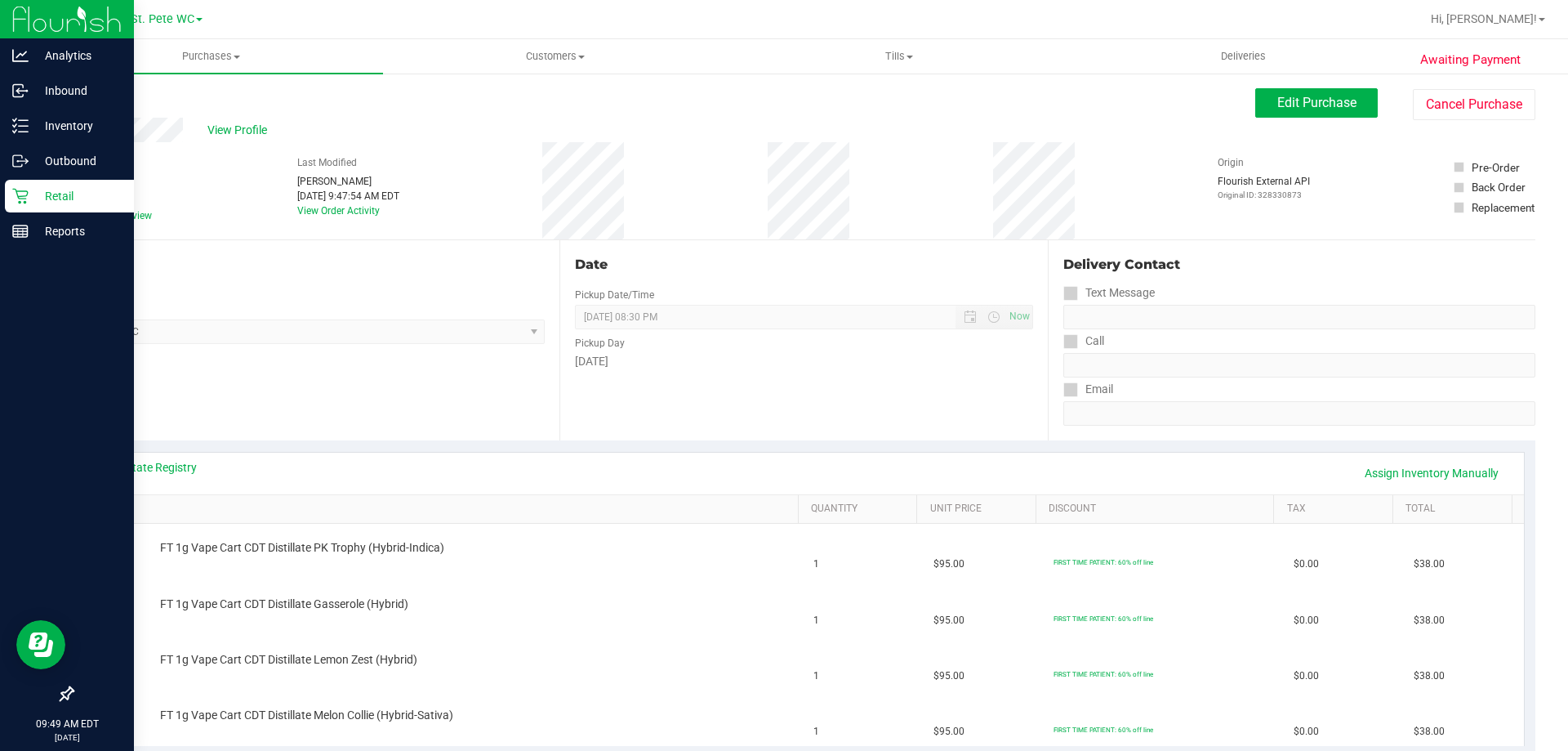
click at [25, 193] on icon at bounding box center [20, 196] width 16 height 16
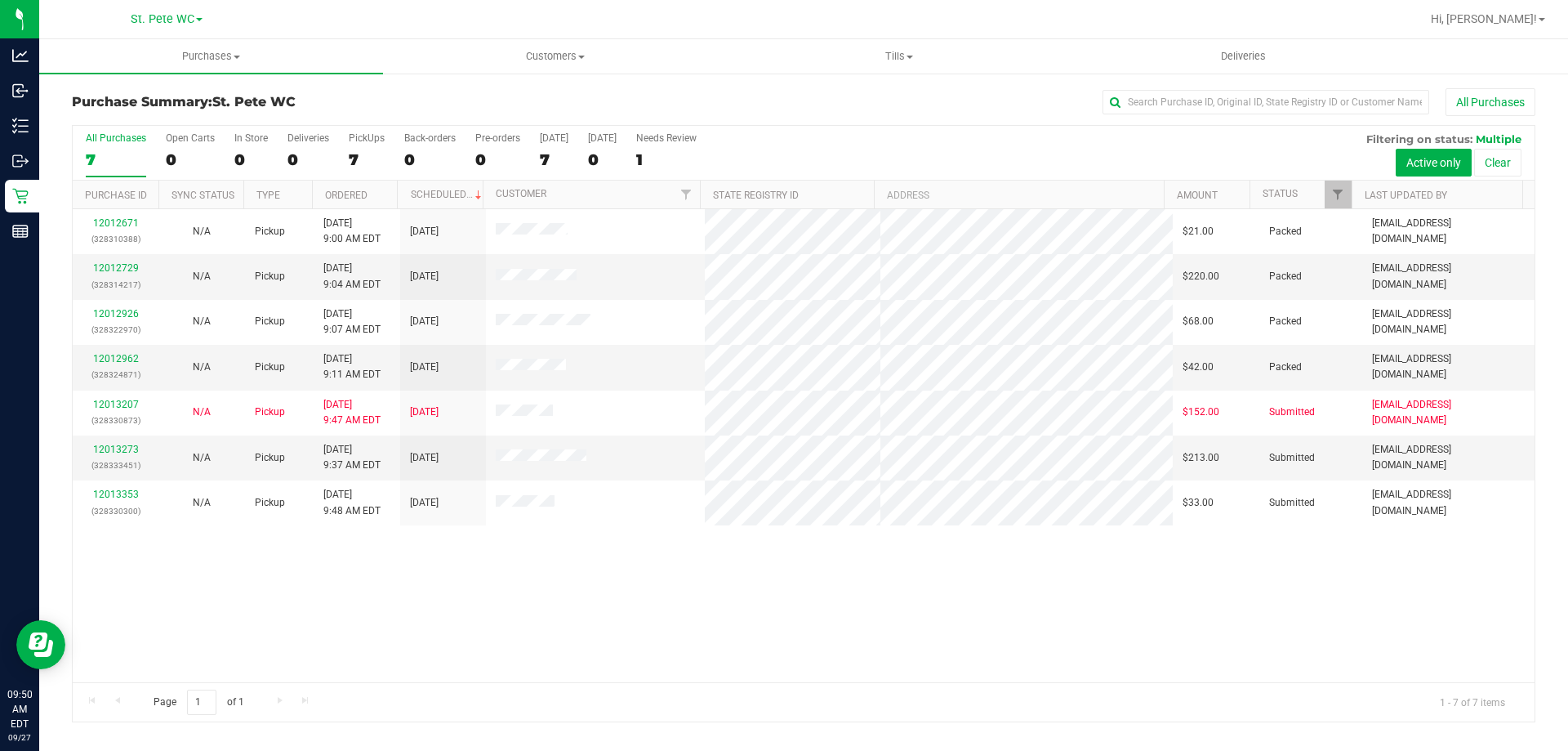
drag, startPoint x: 183, startPoint y: 129, endPoint x: 190, endPoint y: 81, distance: 48.5
click at [184, 126] on div "All Purchases 7 Open Carts 0 In Store 0 Deliveries 0 PickUps 7 Back-orders 0 Pr…" at bounding box center [804, 132] width 1462 height 13
drag, startPoint x: 189, startPoint y: 51, endPoint x: 160, endPoint y: 88, distance: 47.0
click at [189, 50] on span "Purchases" at bounding box center [212, 57] width 344 height 15
click at [124, 125] on span "Fulfillment" at bounding box center [90, 118] width 101 height 14
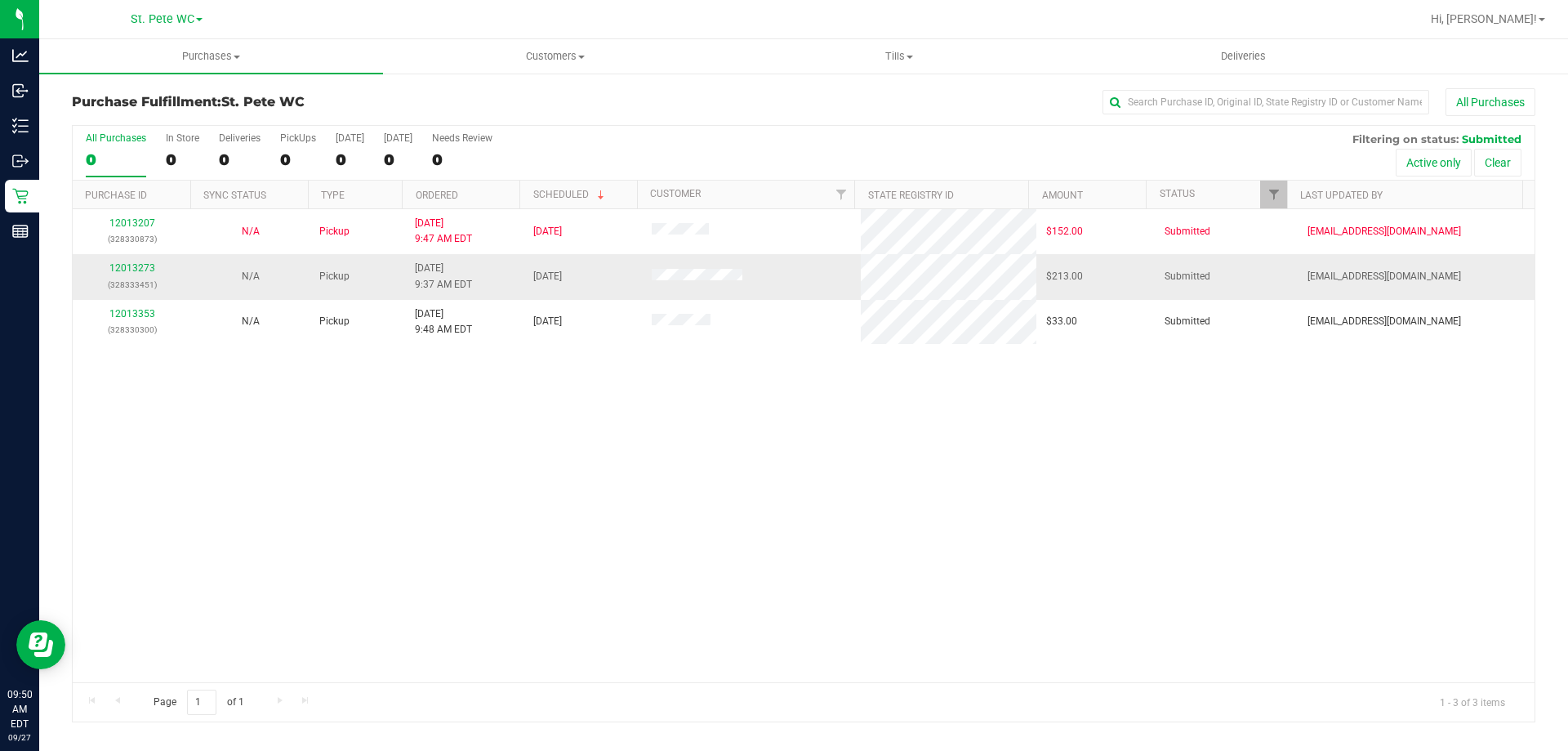
click at [131, 275] on div "12013273 (328333451)" at bounding box center [131, 276] width 99 height 31
click at [132, 275] on div "12013273 (328333451)" at bounding box center [131, 276] width 99 height 31
click at [131, 268] on link "12013273" at bounding box center [132, 268] width 45 height 11
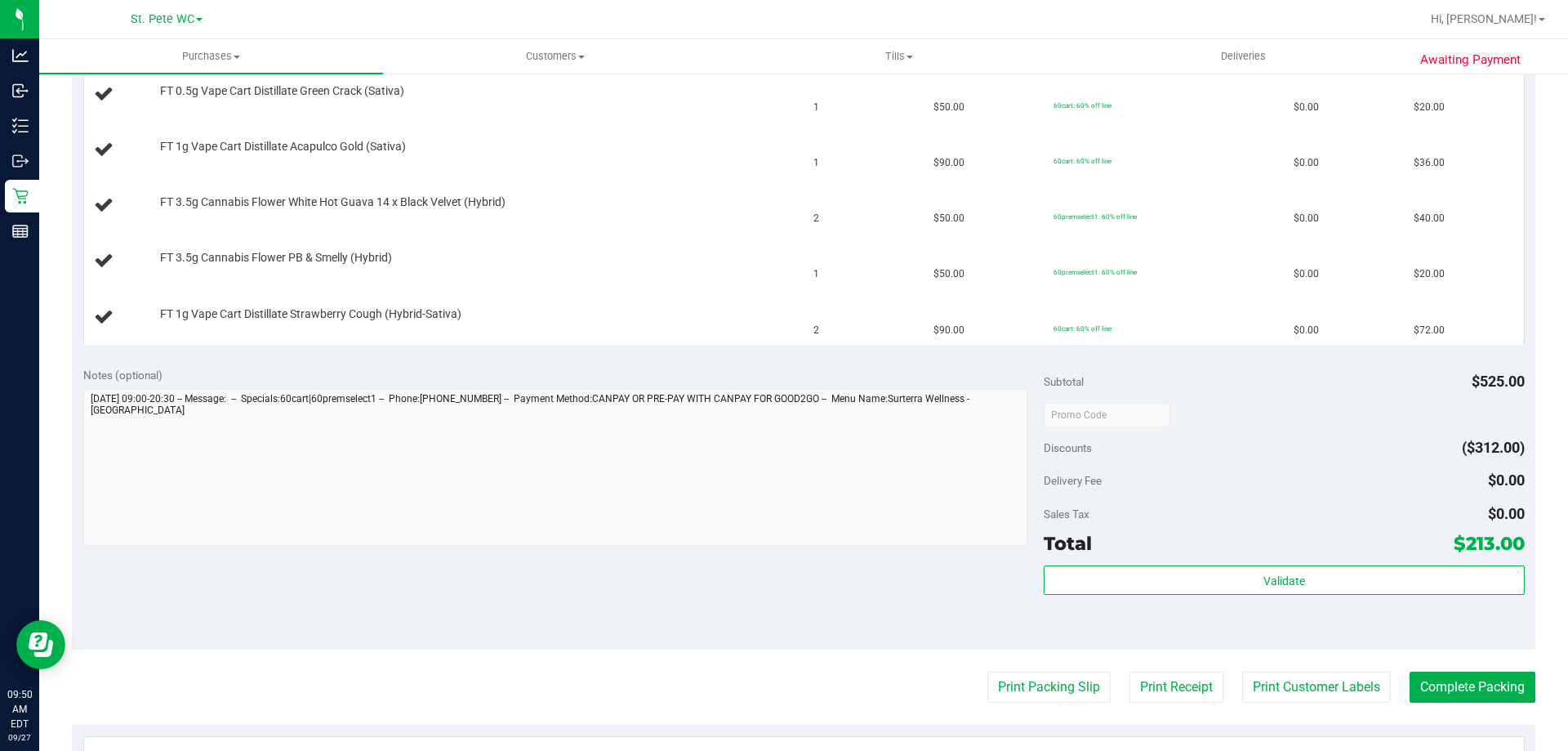
scroll to position [654, 0]
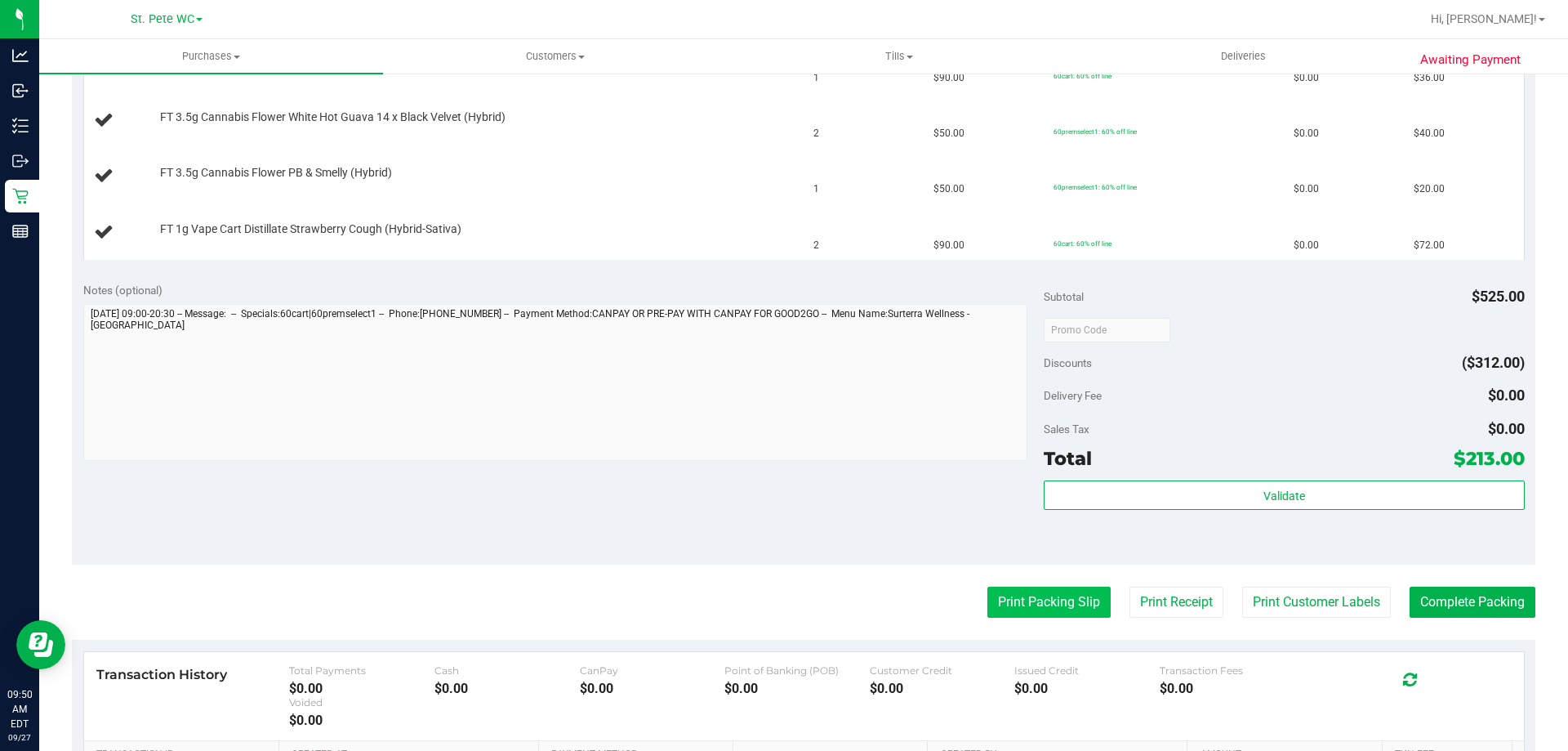
click at [1038, 596] on button "Print Packing Slip" at bounding box center [1049, 602] width 124 height 31
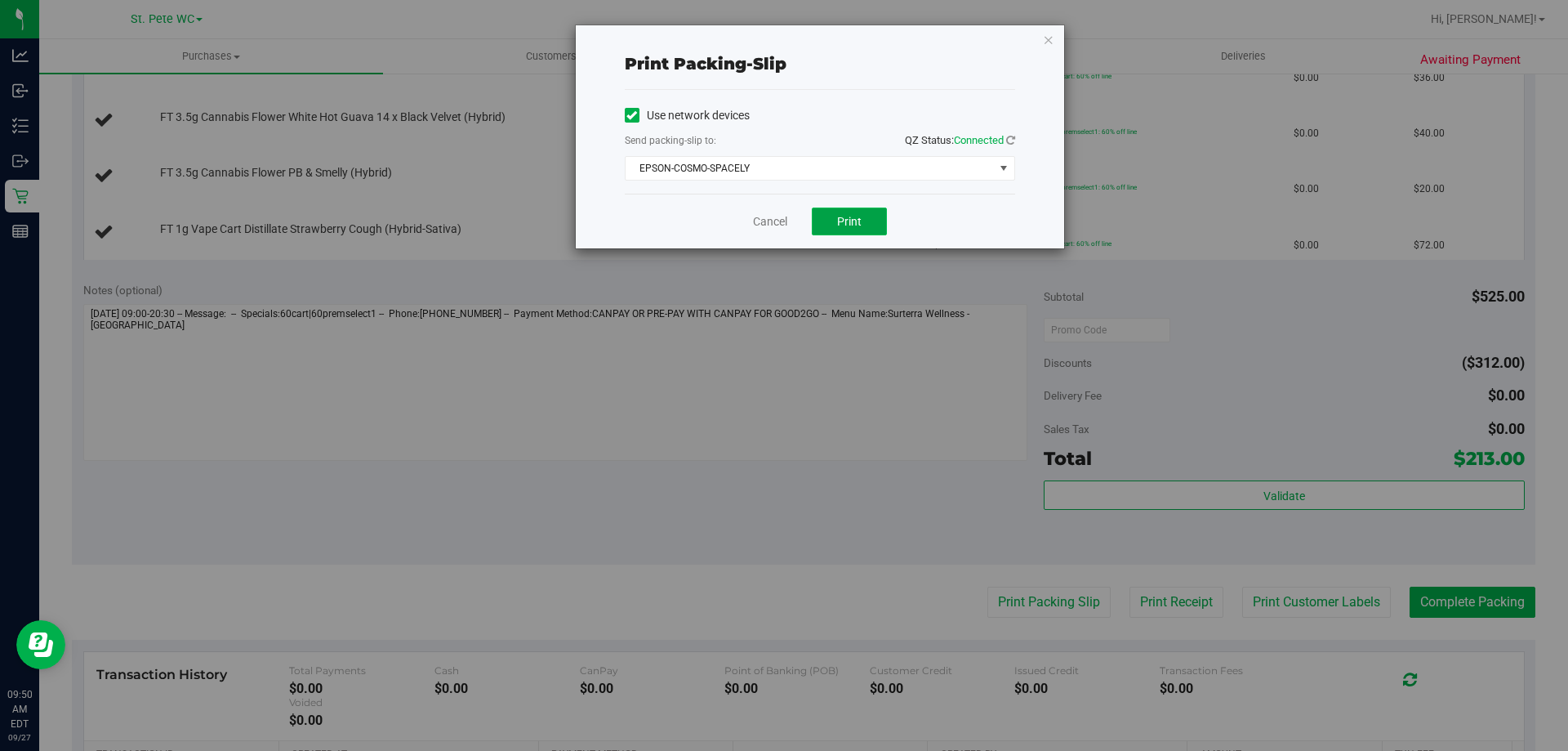
click at [856, 214] on span "Print" at bounding box center [849, 221] width 25 height 13
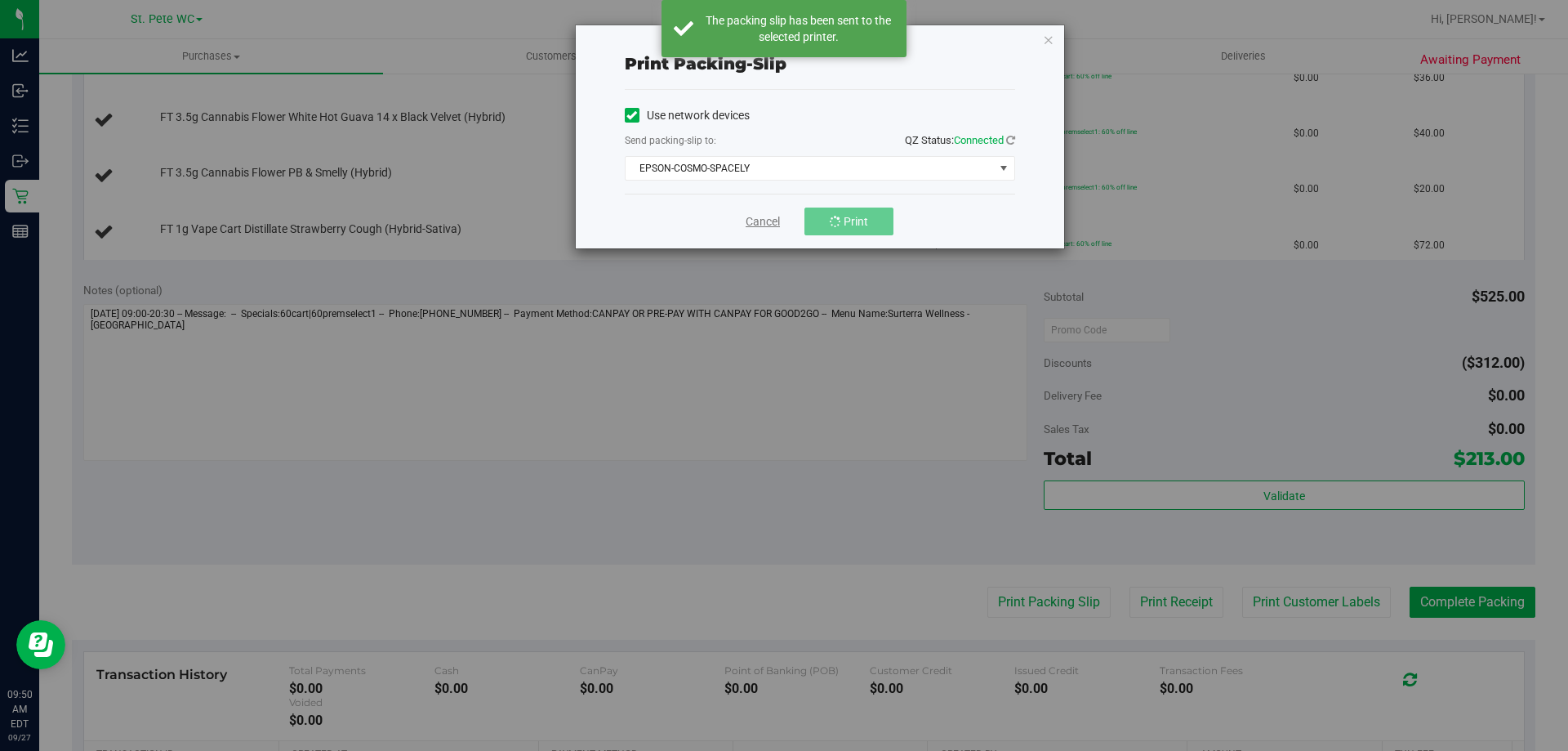
click at [759, 226] on link "Cancel" at bounding box center [763, 222] width 34 height 17
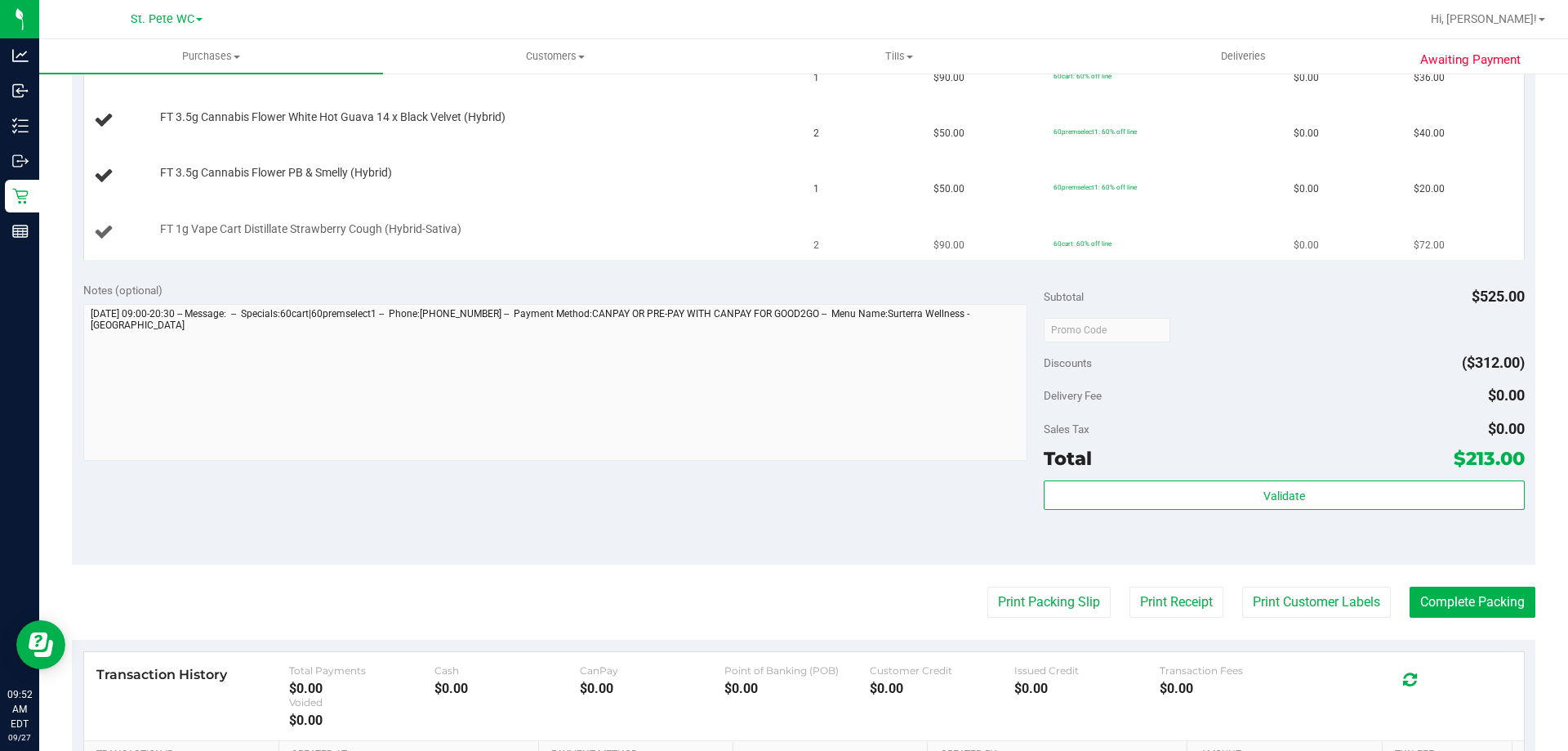
click at [988, 587] on button "Print Packing Slip" at bounding box center [1049, 602] width 124 height 31
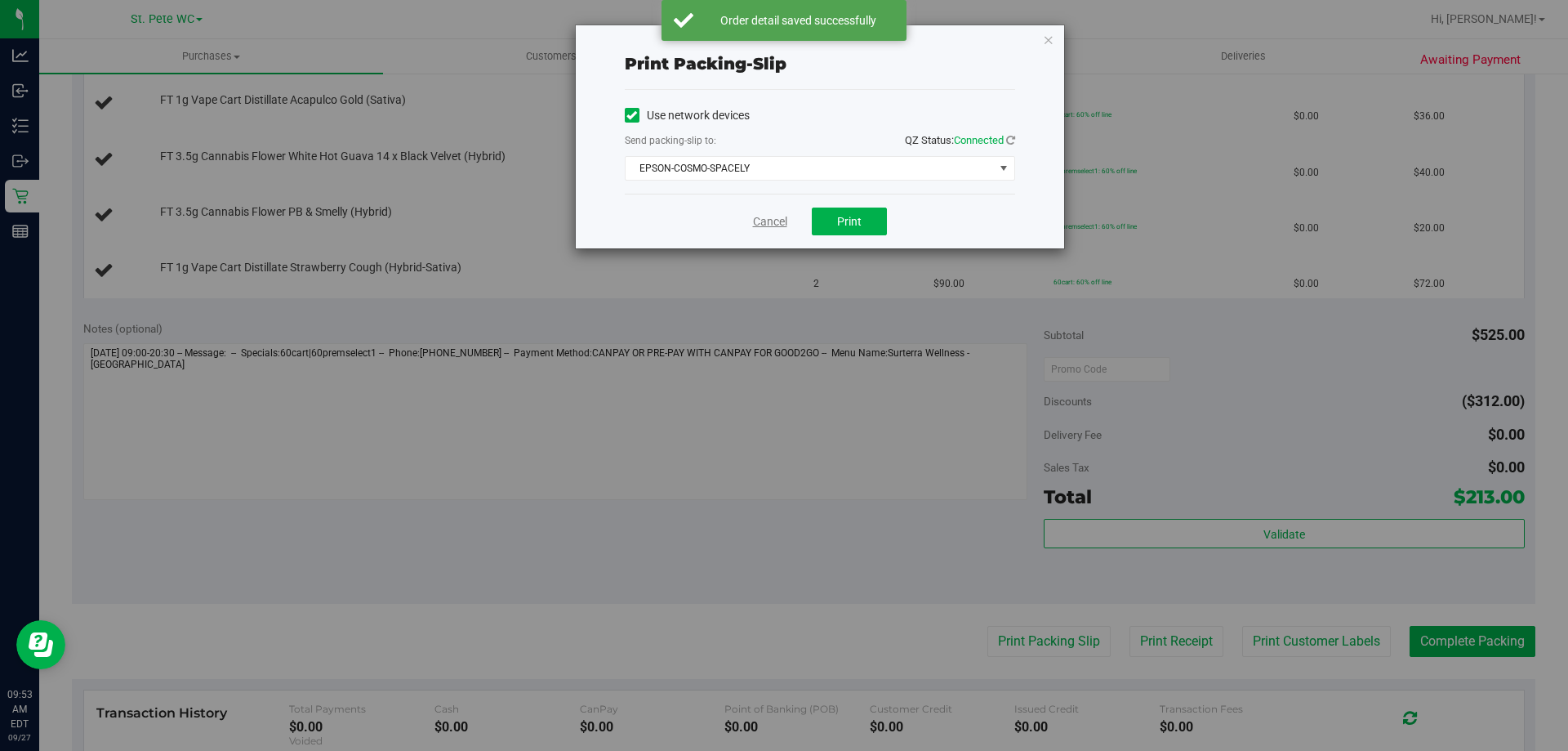
click at [758, 221] on link "Cancel" at bounding box center [770, 222] width 34 height 17
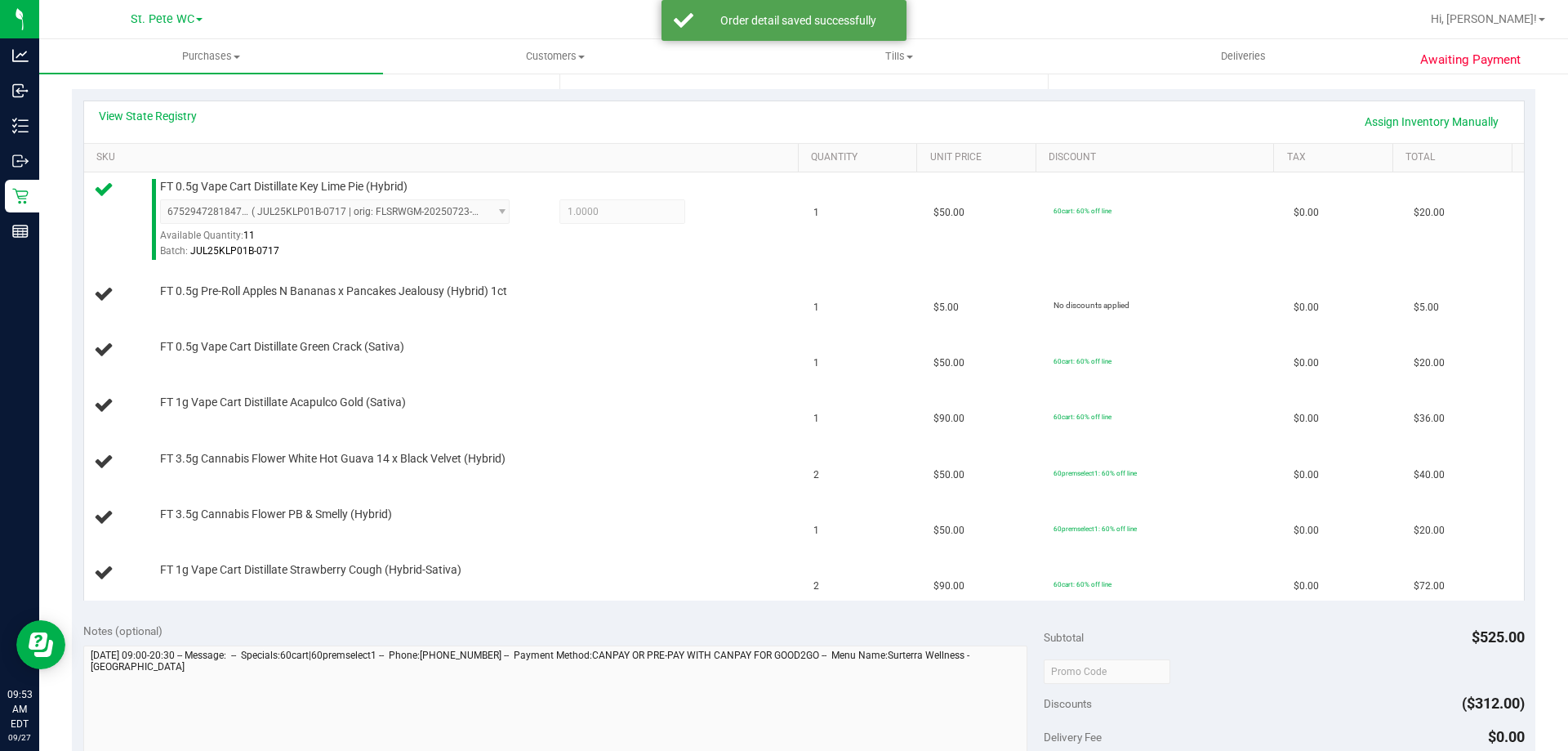
scroll to position [348, 0]
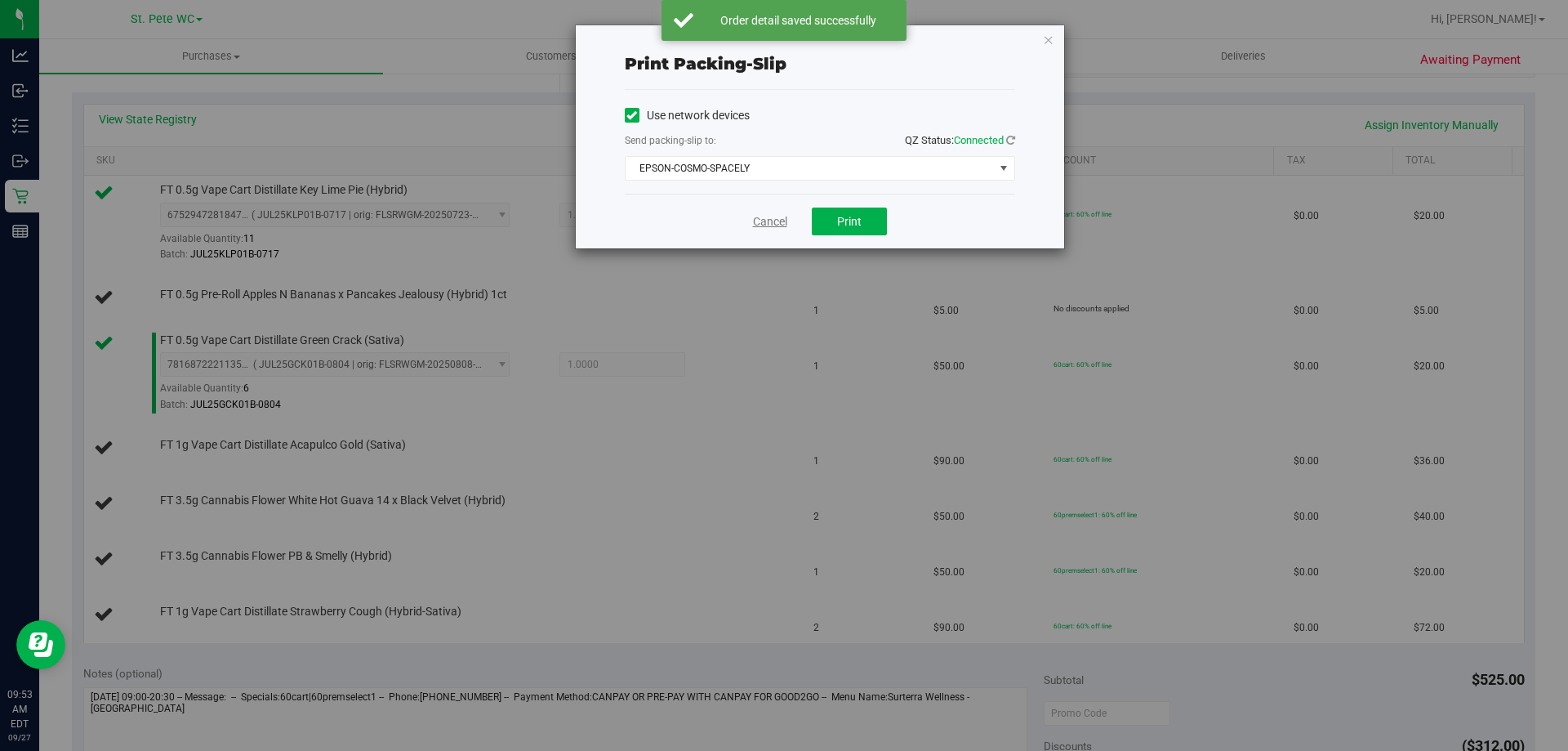
click at [756, 221] on link "Cancel" at bounding box center [770, 222] width 34 height 17
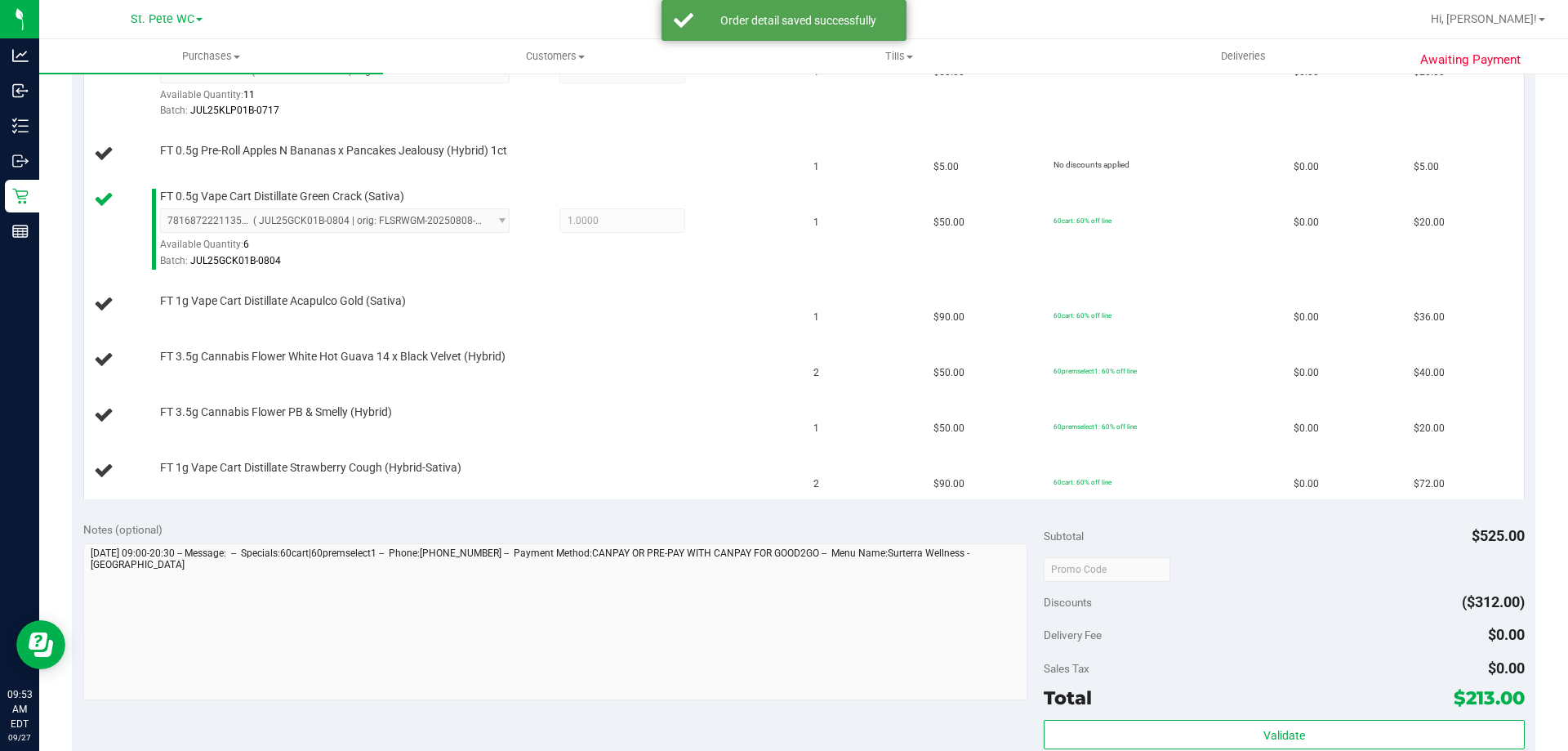
scroll to position [475, 0]
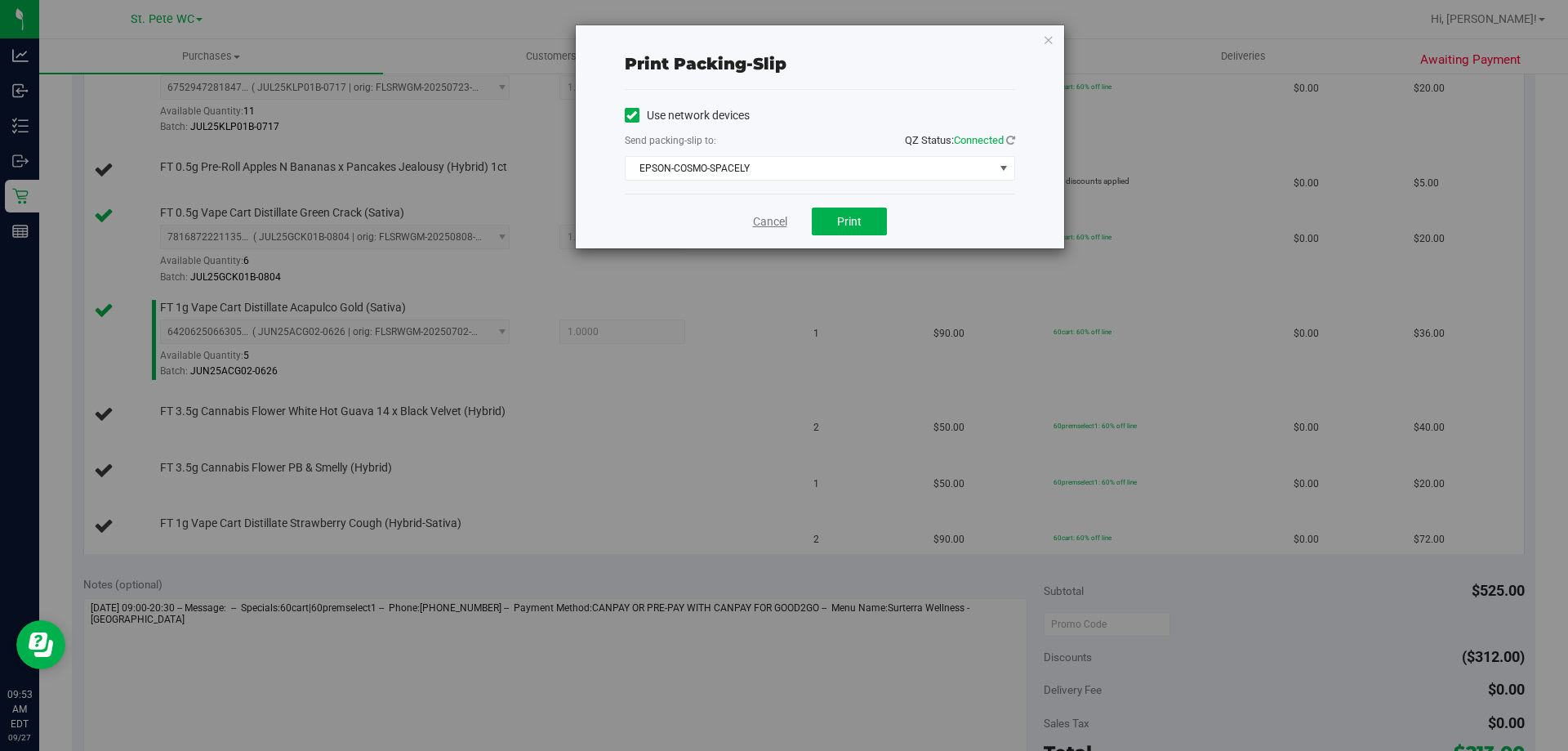
click at [776, 213] on div "Cancel Print" at bounding box center [820, 221] width 390 height 55
click at [771, 220] on link "Cancel" at bounding box center [770, 222] width 34 height 17
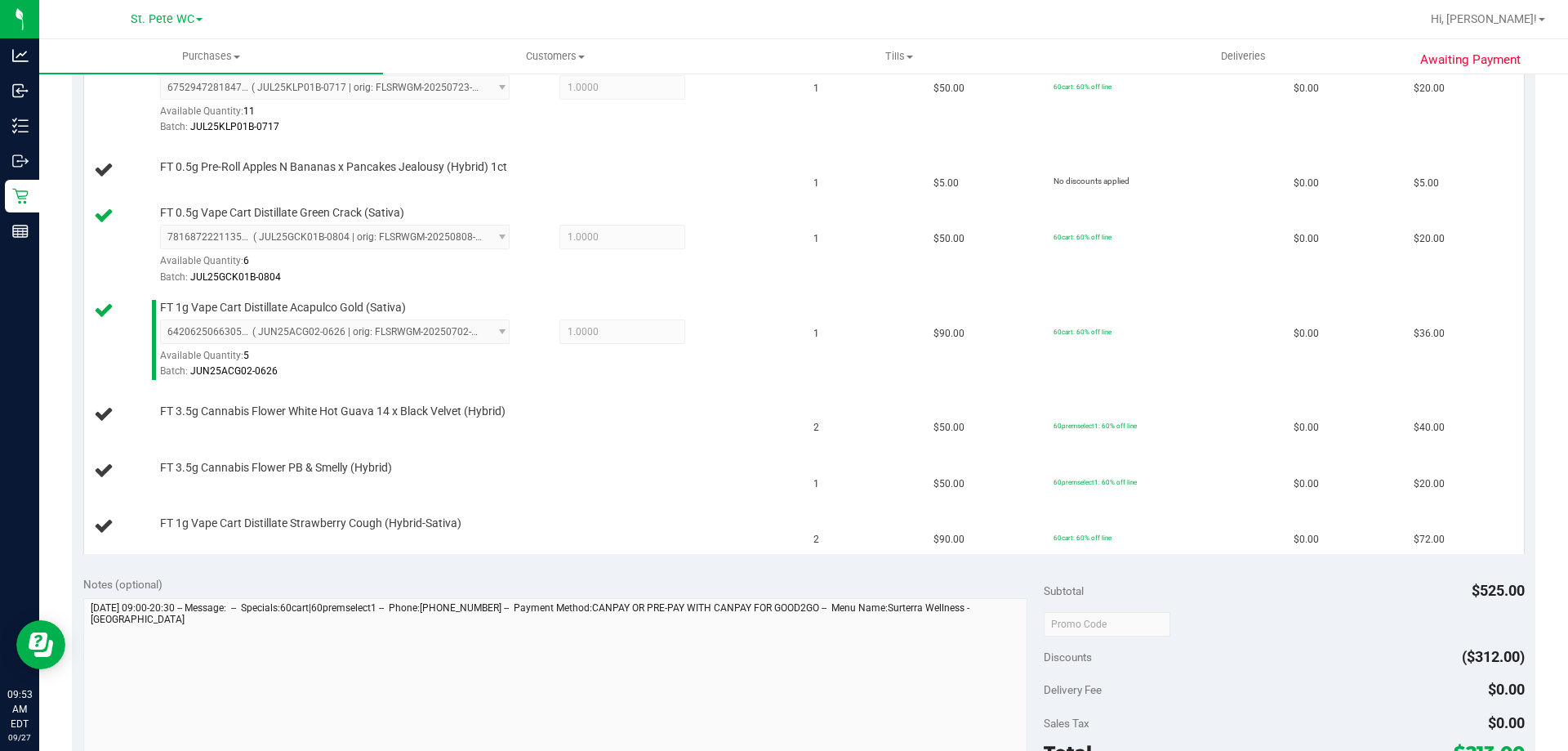
scroll to position [977, 0]
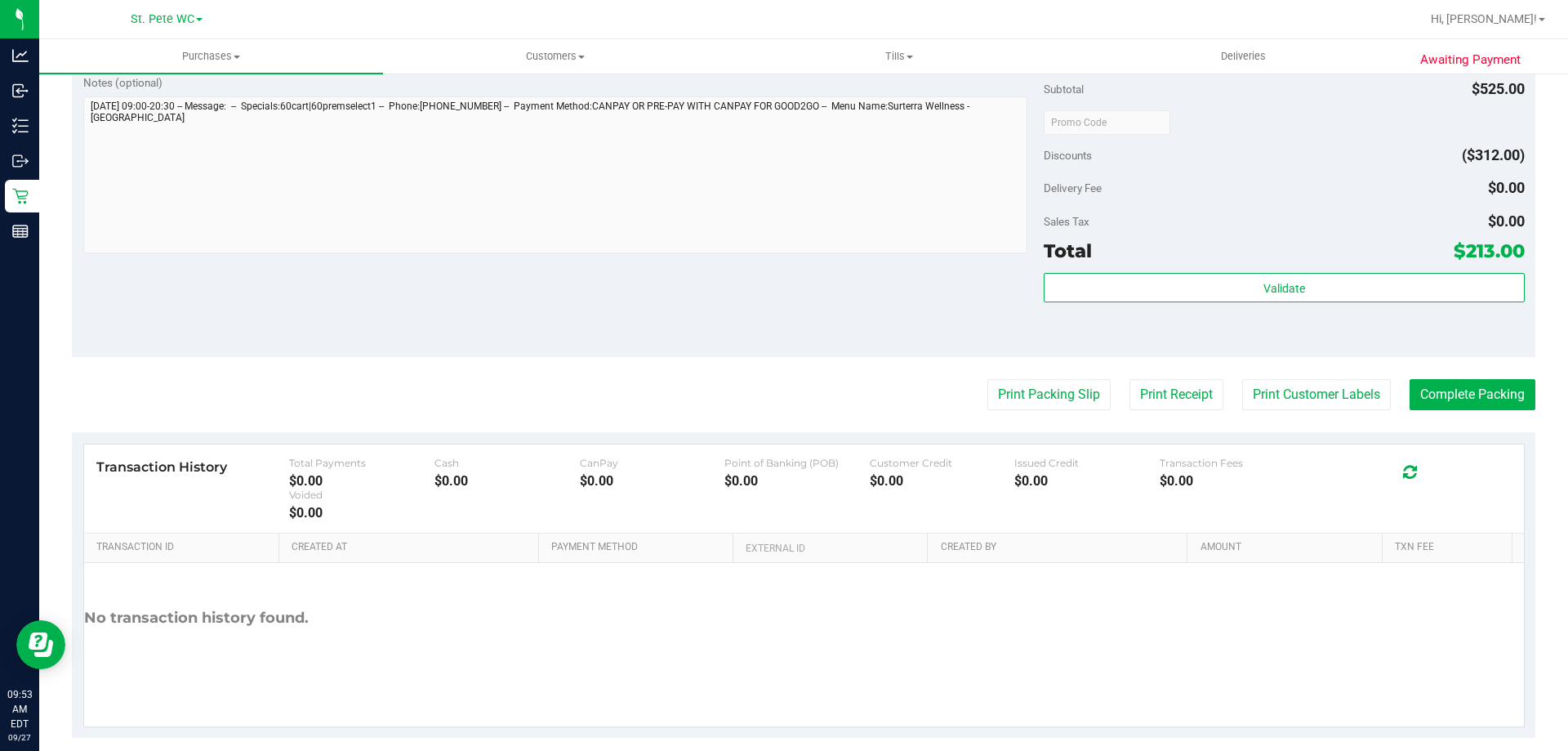
click at [988, 379] on button "Print Packing Slip" at bounding box center [1049, 394] width 124 height 31
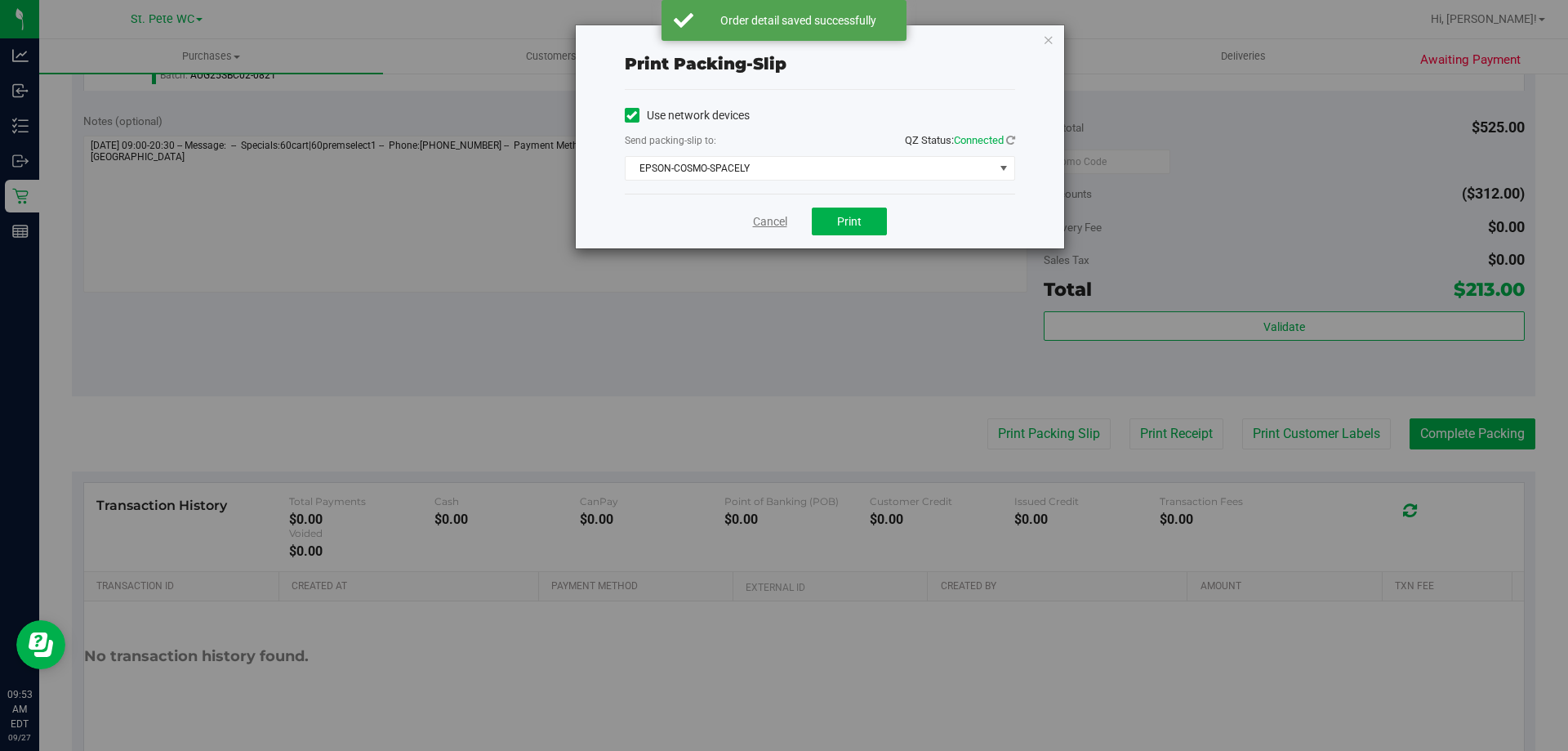
click at [767, 216] on link "Cancel" at bounding box center [770, 222] width 34 height 17
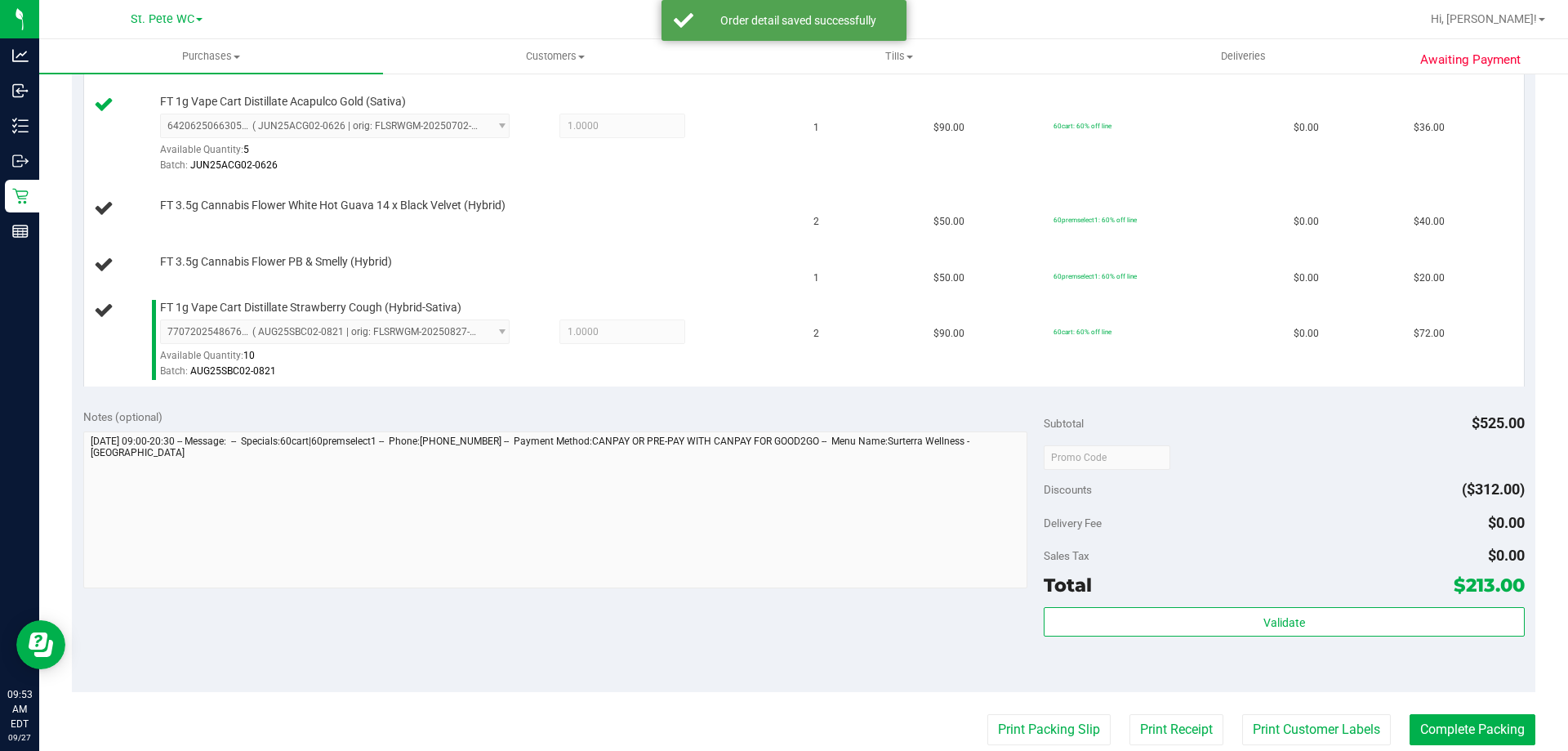
scroll to position [672, 0]
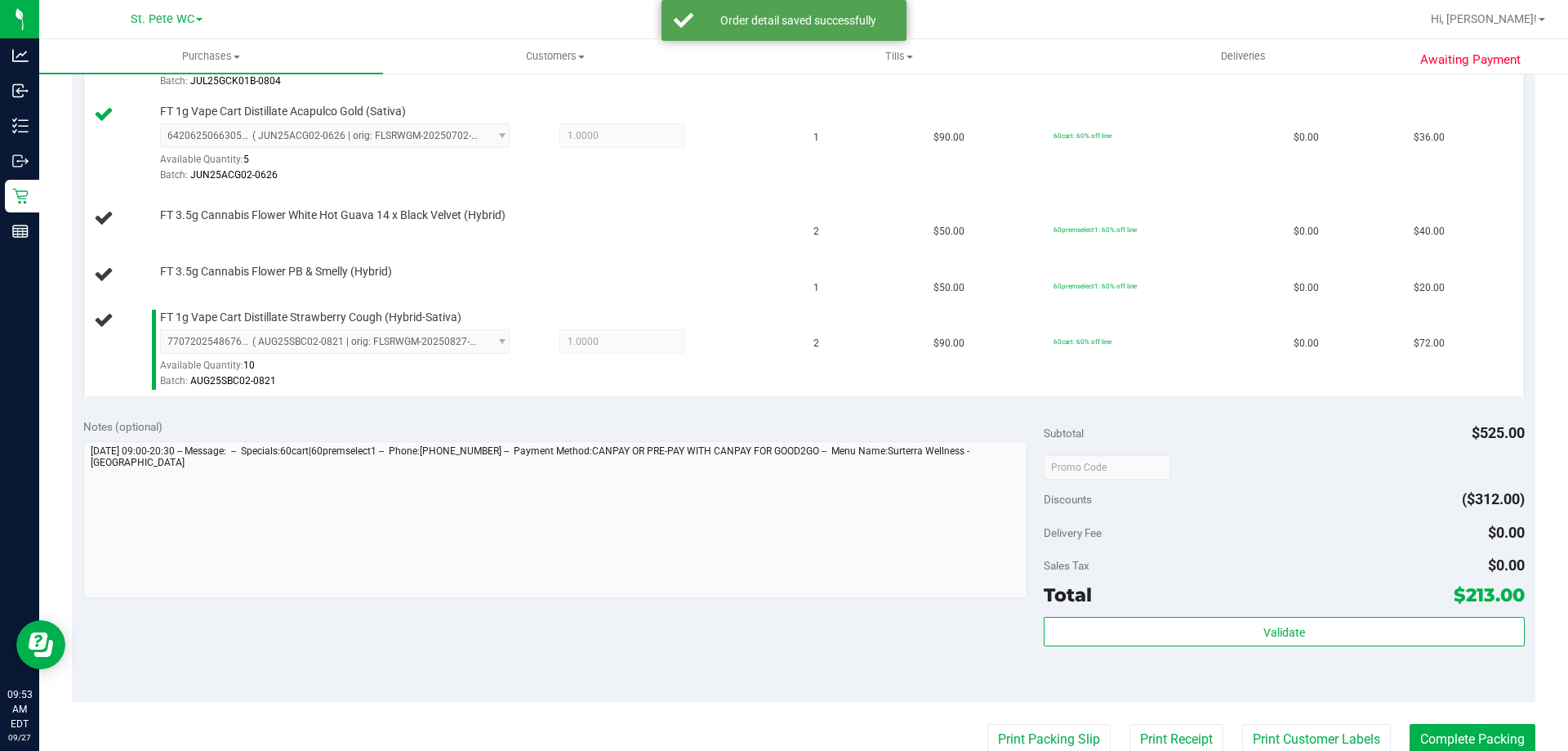
click at [988, 724] on button "Print Packing Slip" at bounding box center [1049, 739] width 124 height 31
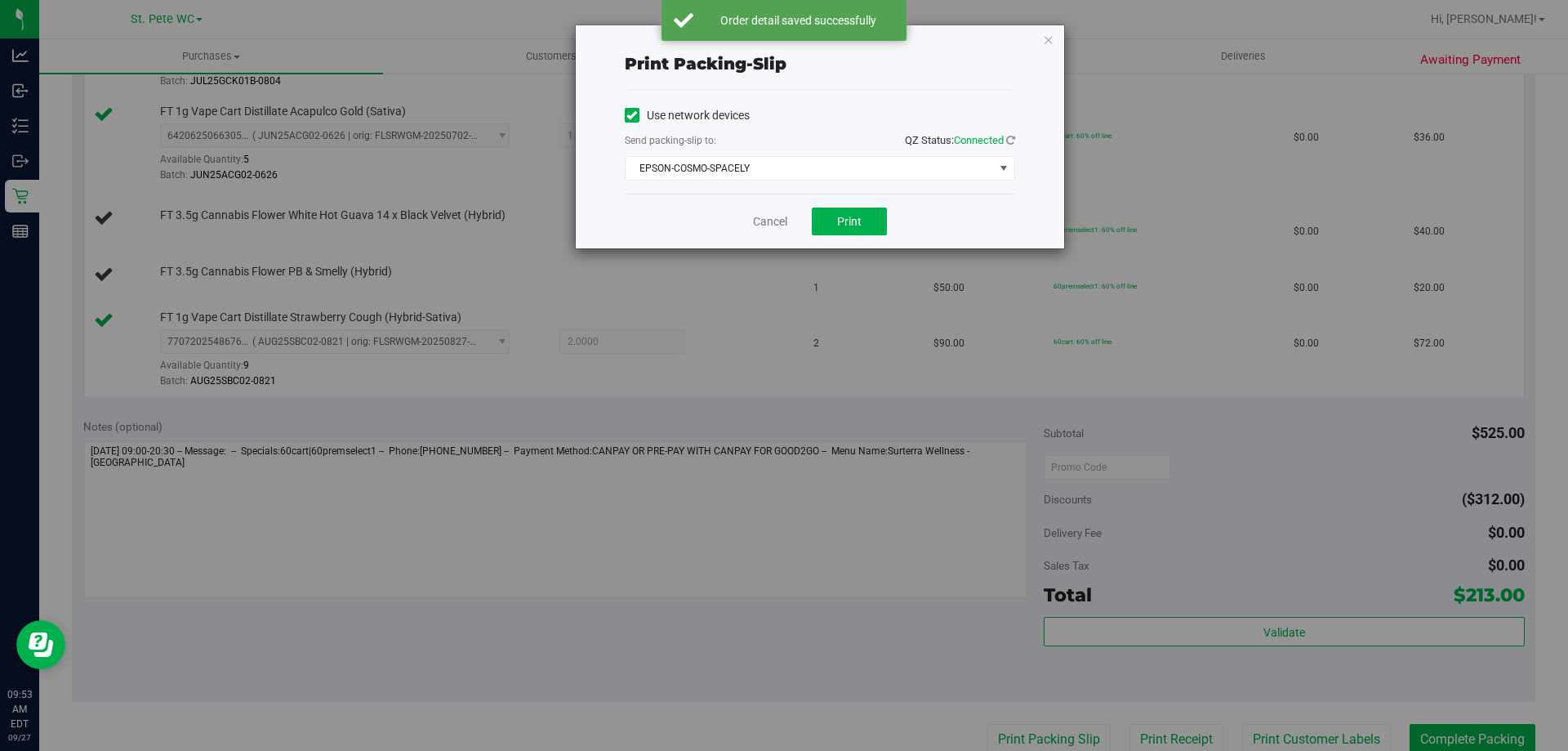
click at [748, 232] on div "Cancel Print" at bounding box center [820, 221] width 390 height 55
click at [758, 231] on div "Cancel Print" at bounding box center [820, 221] width 390 height 55
click at [761, 231] on div "Cancel Print" at bounding box center [820, 221] width 390 height 55
click at [762, 228] on link "Cancel" at bounding box center [770, 222] width 34 height 17
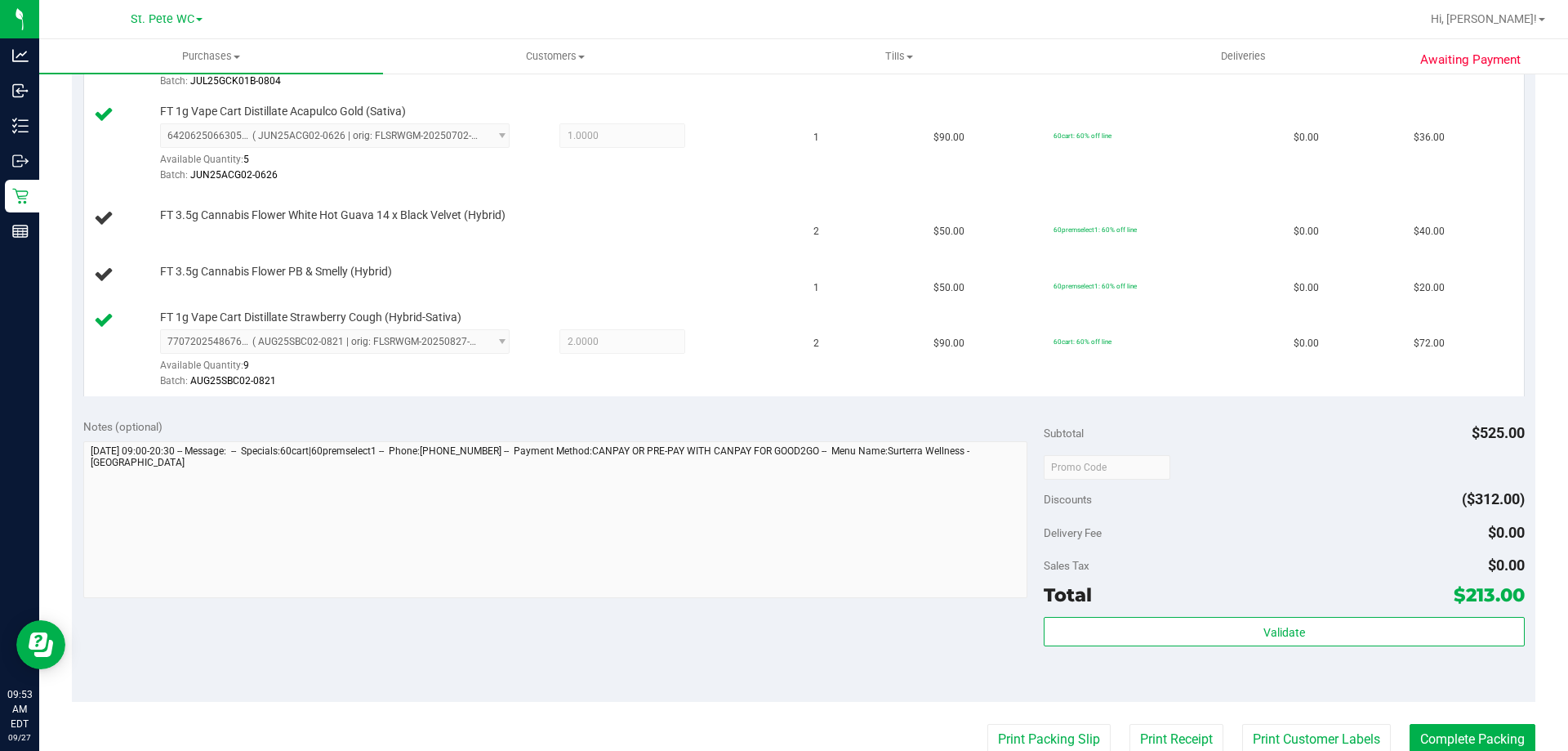
scroll to position [675, 0]
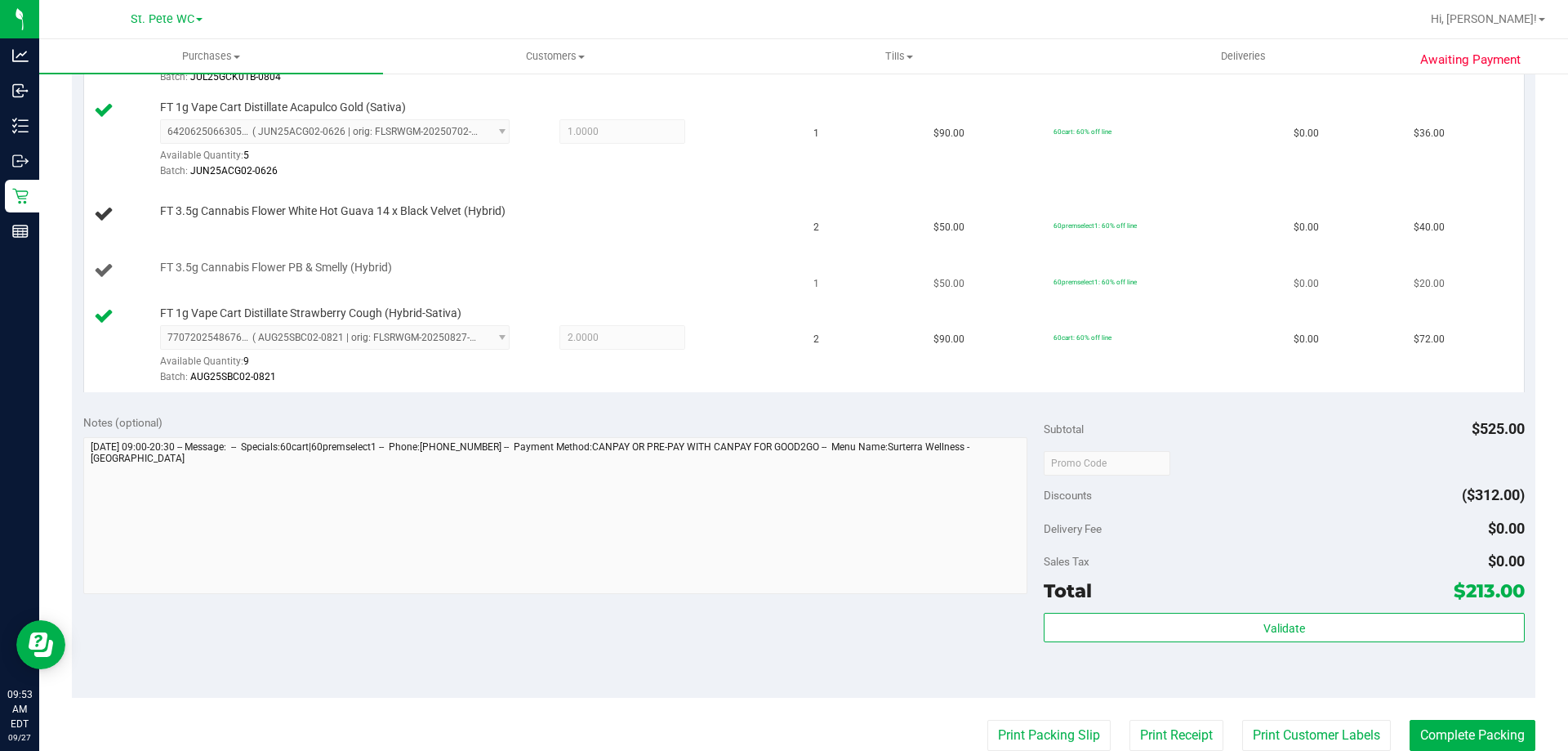
click at [716, 250] on td "FT 3.5g Cannabis Flower PB & Smelly (Hybrid)" at bounding box center [444, 271] width 721 height 56
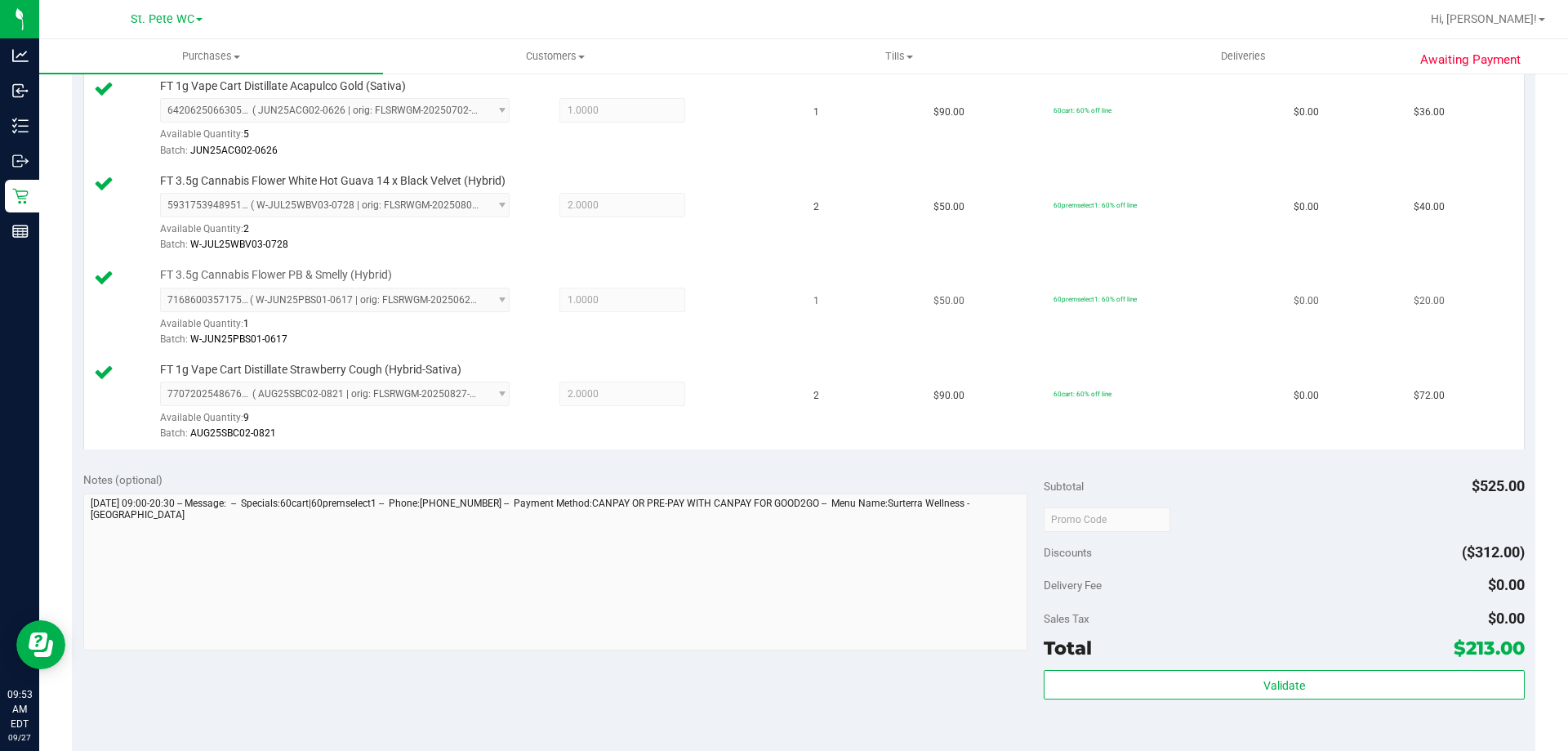
scroll to position [839, 0]
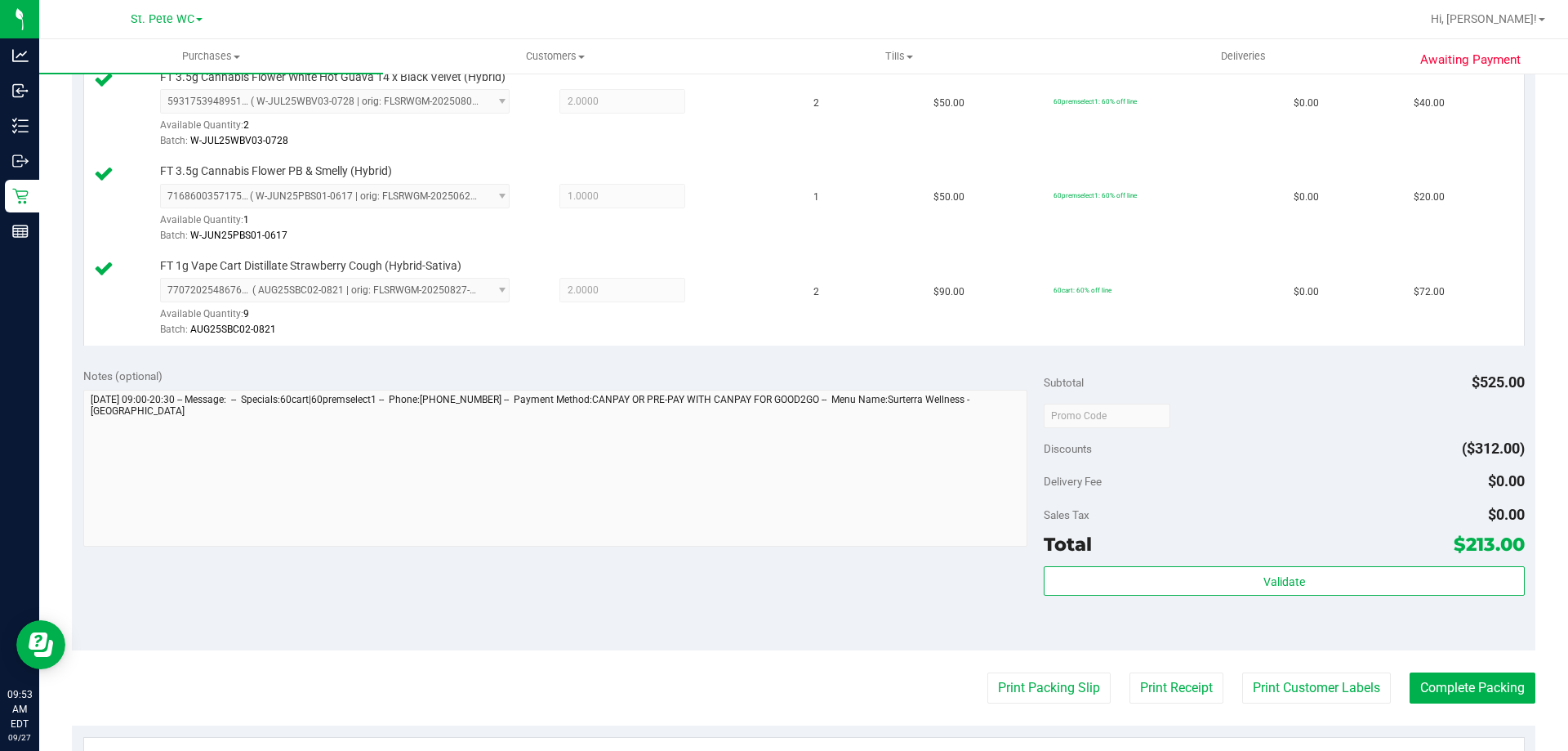
click at [1270, 618] on div "Validate" at bounding box center [1284, 603] width 480 height 74
click at [1270, 607] on div "Validate" at bounding box center [1284, 603] width 480 height 74
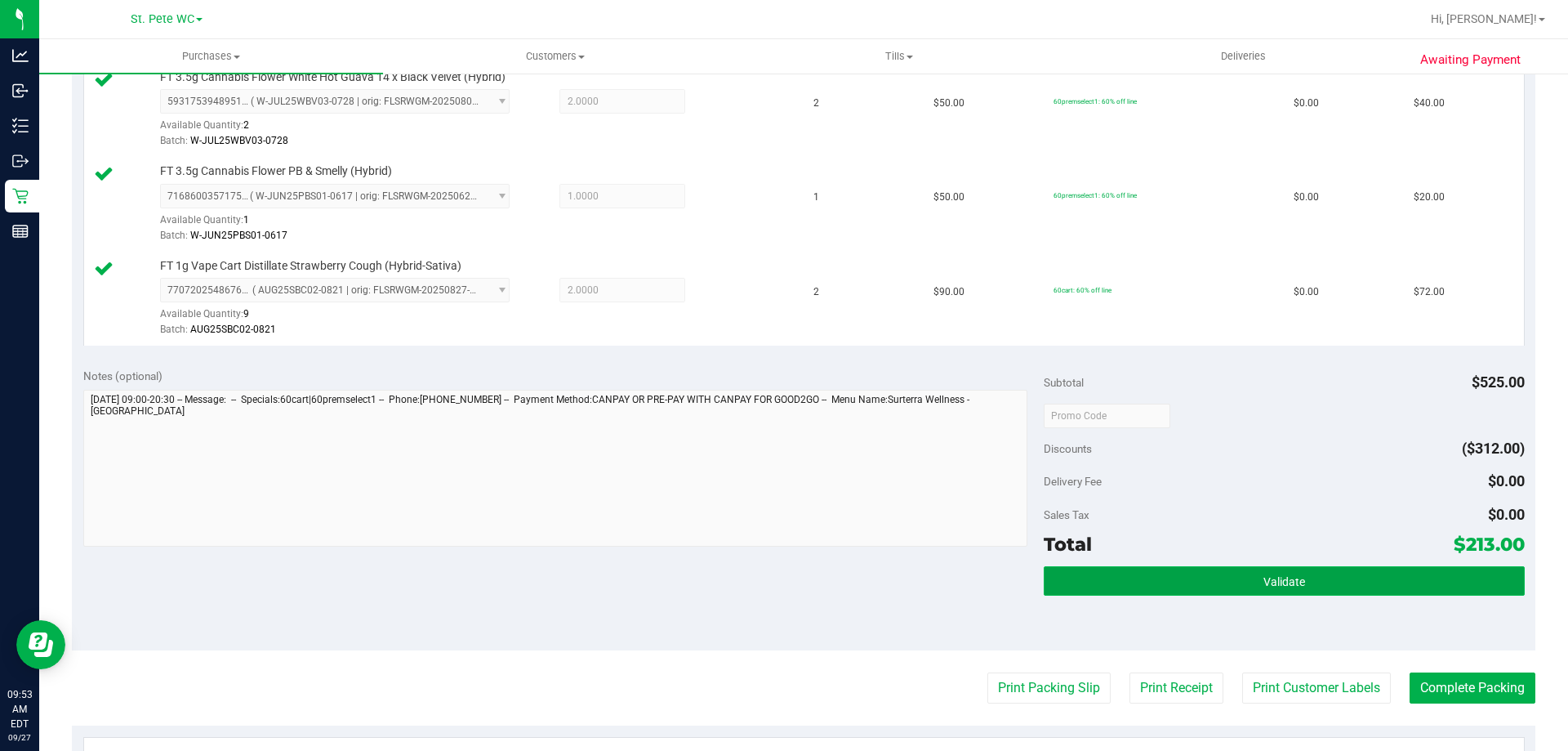
click at [1270, 588] on span "Validate" at bounding box center [1285, 582] width 42 height 13
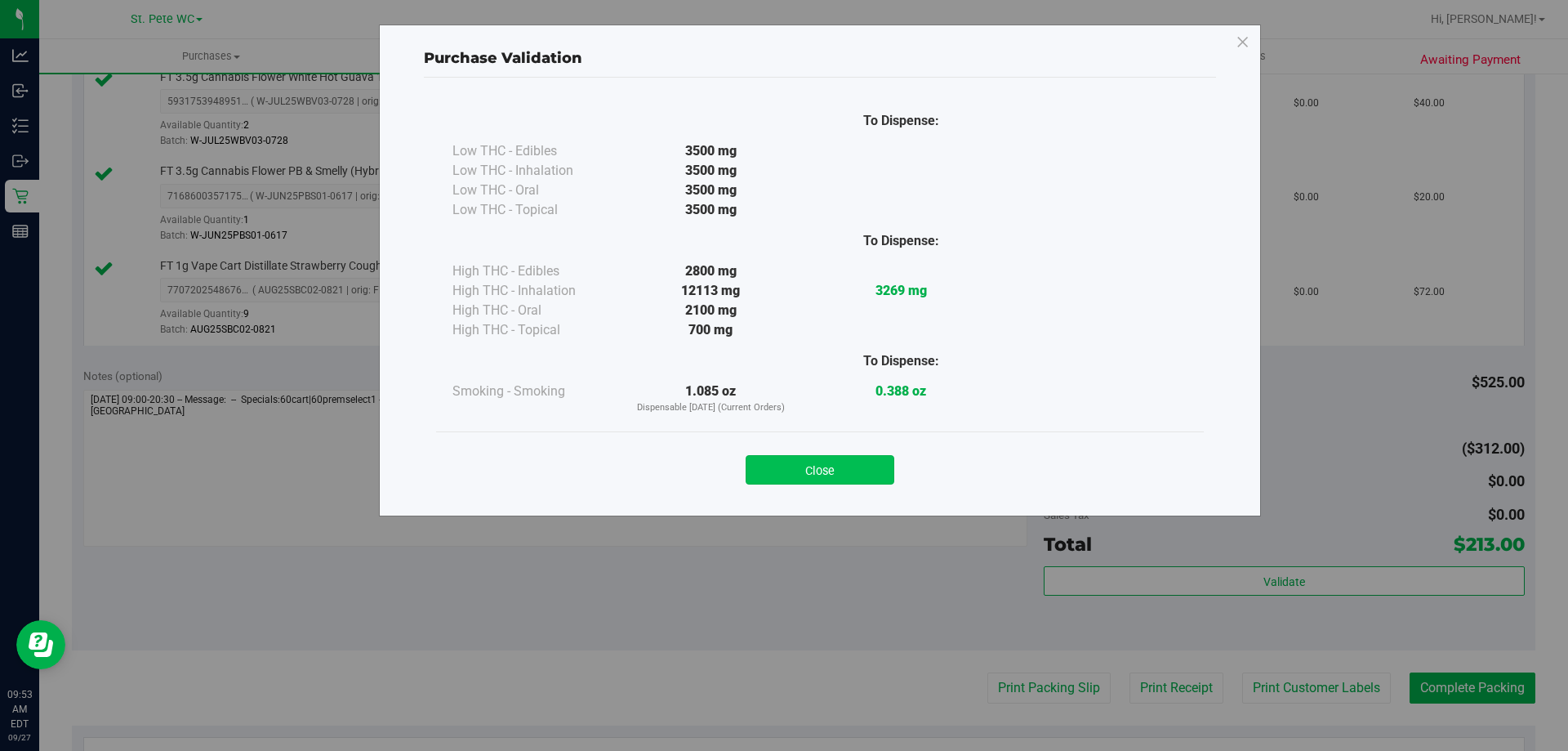
click at [861, 470] on button "Close" at bounding box center [820, 469] width 148 height 29
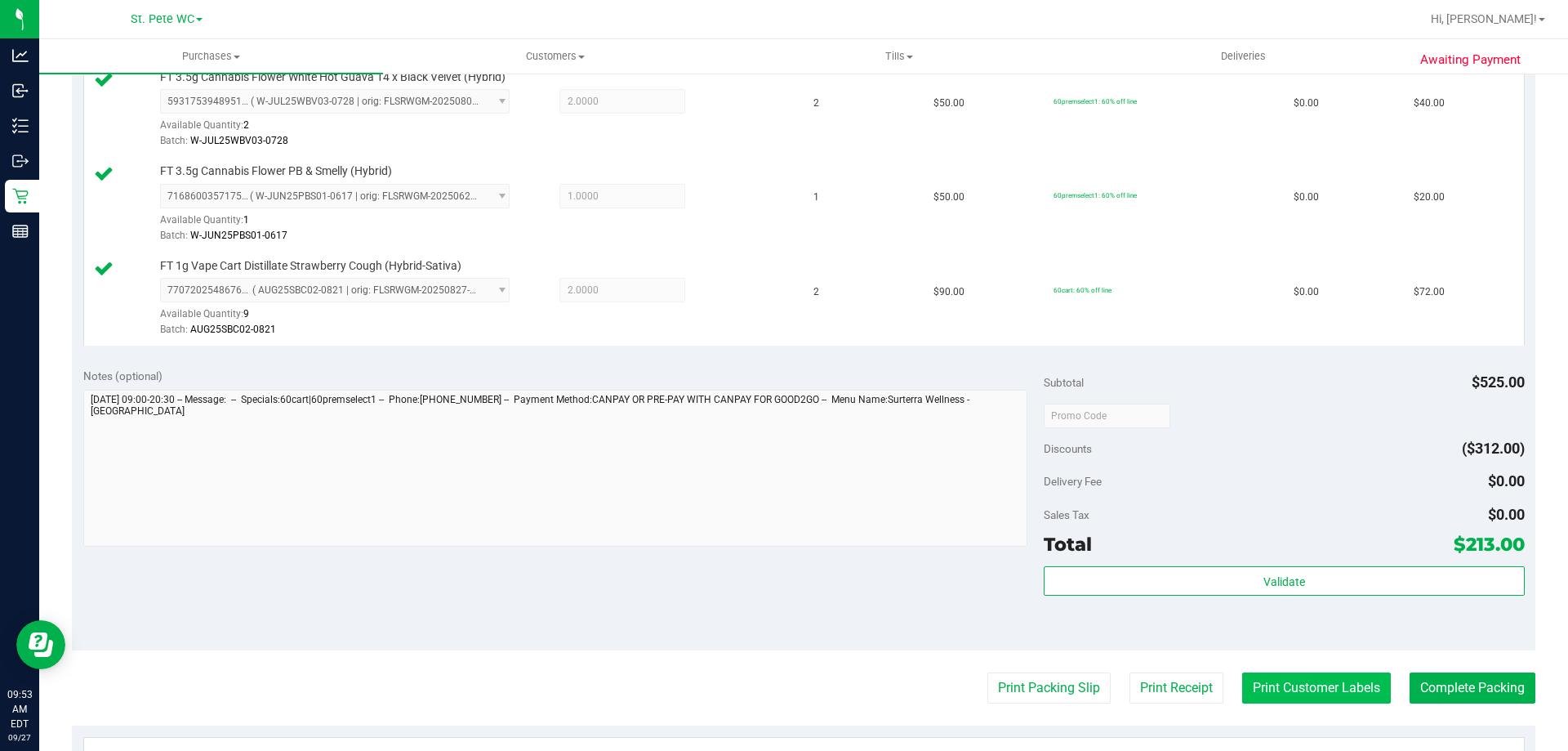
click at [1306, 681] on button "Print Customer Labels" at bounding box center [1316, 688] width 148 height 31
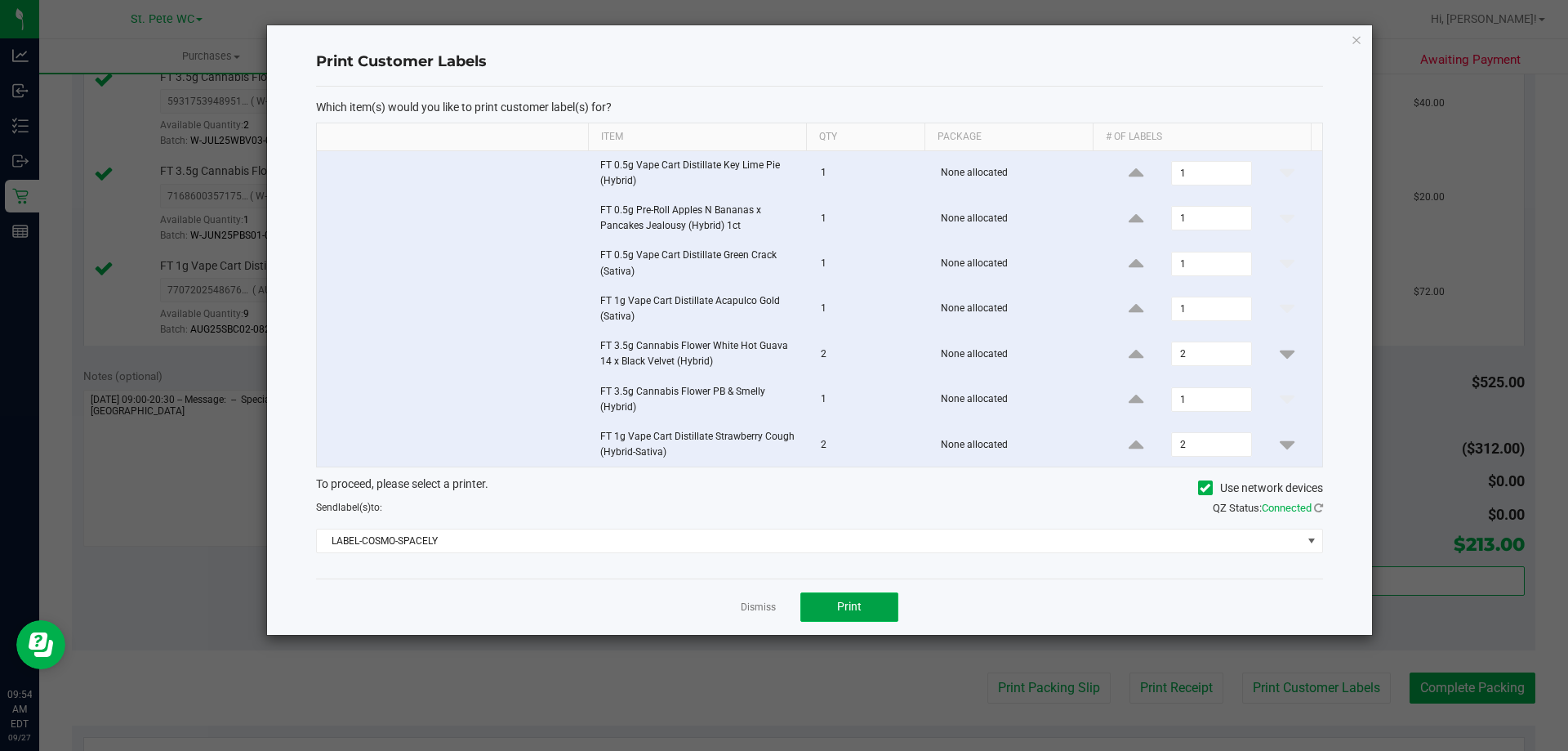
click at [817, 607] on button "Print" at bounding box center [849, 606] width 98 height 29
click at [763, 606] on link "Dismiss" at bounding box center [758, 607] width 35 height 14
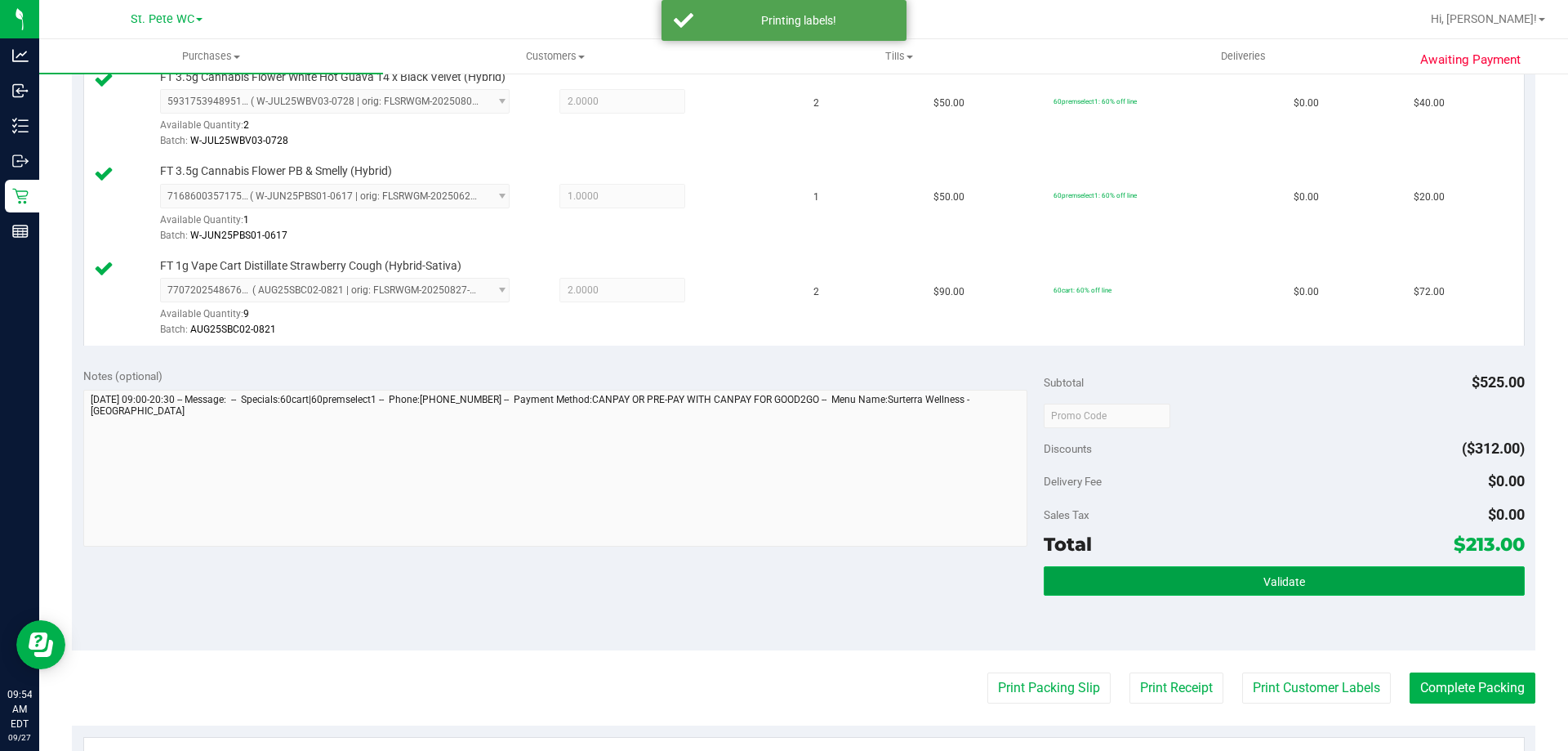
click at [1123, 583] on button "Validate" at bounding box center [1284, 580] width 480 height 29
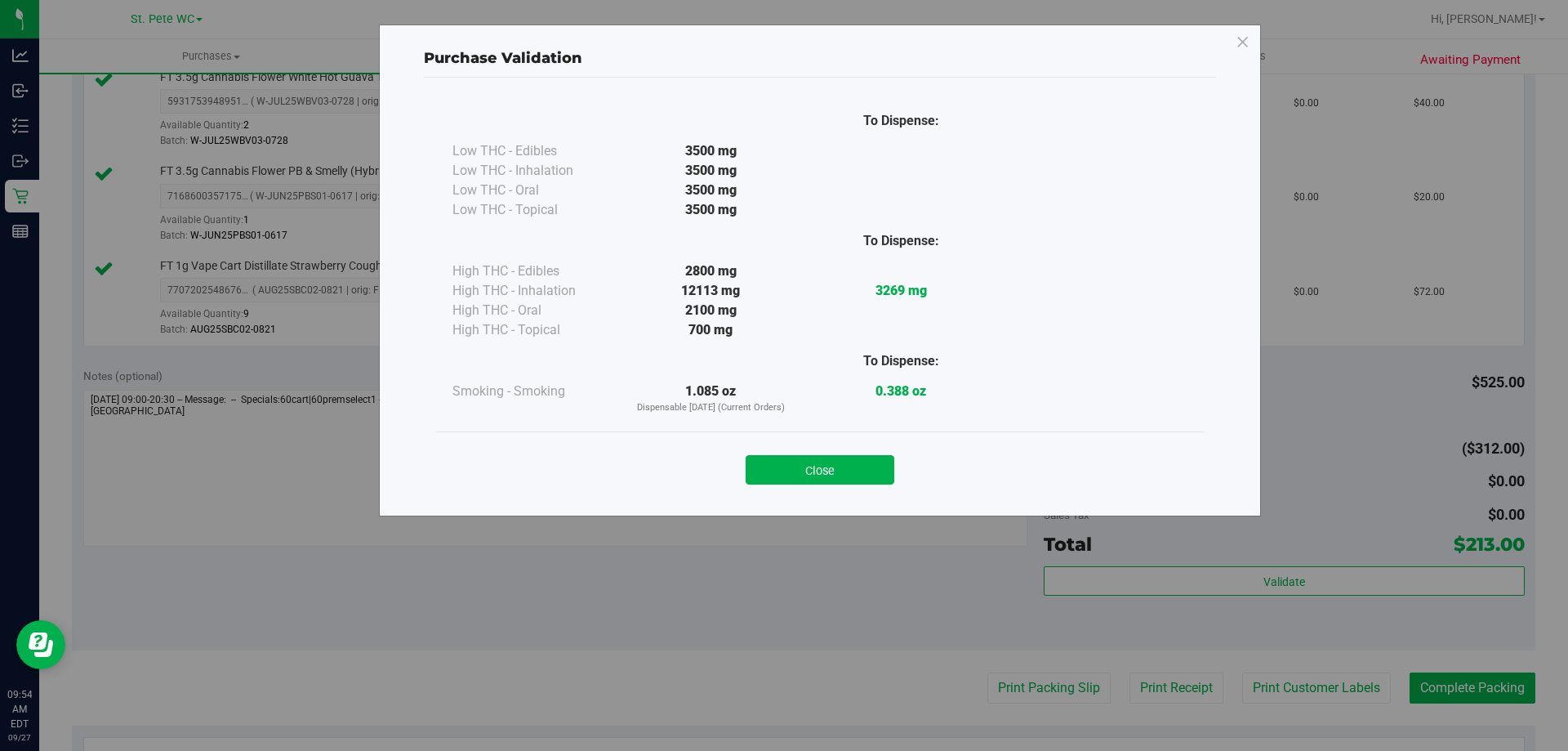
click at [843, 481] on button "Close" at bounding box center [820, 469] width 148 height 29
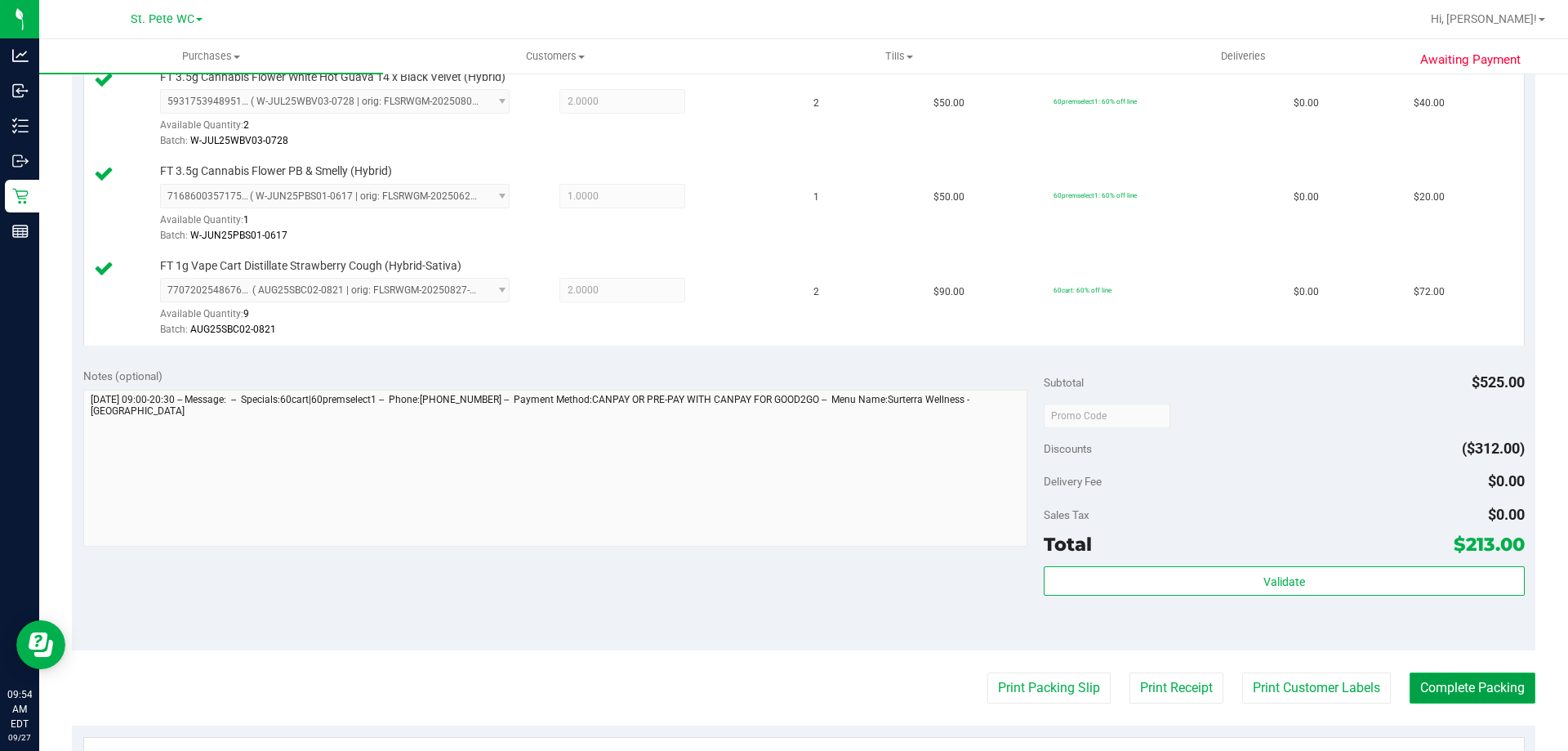
click at [1444, 687] on button "Complete Packing" at bounding box center [1473, 688] width 126 height 31
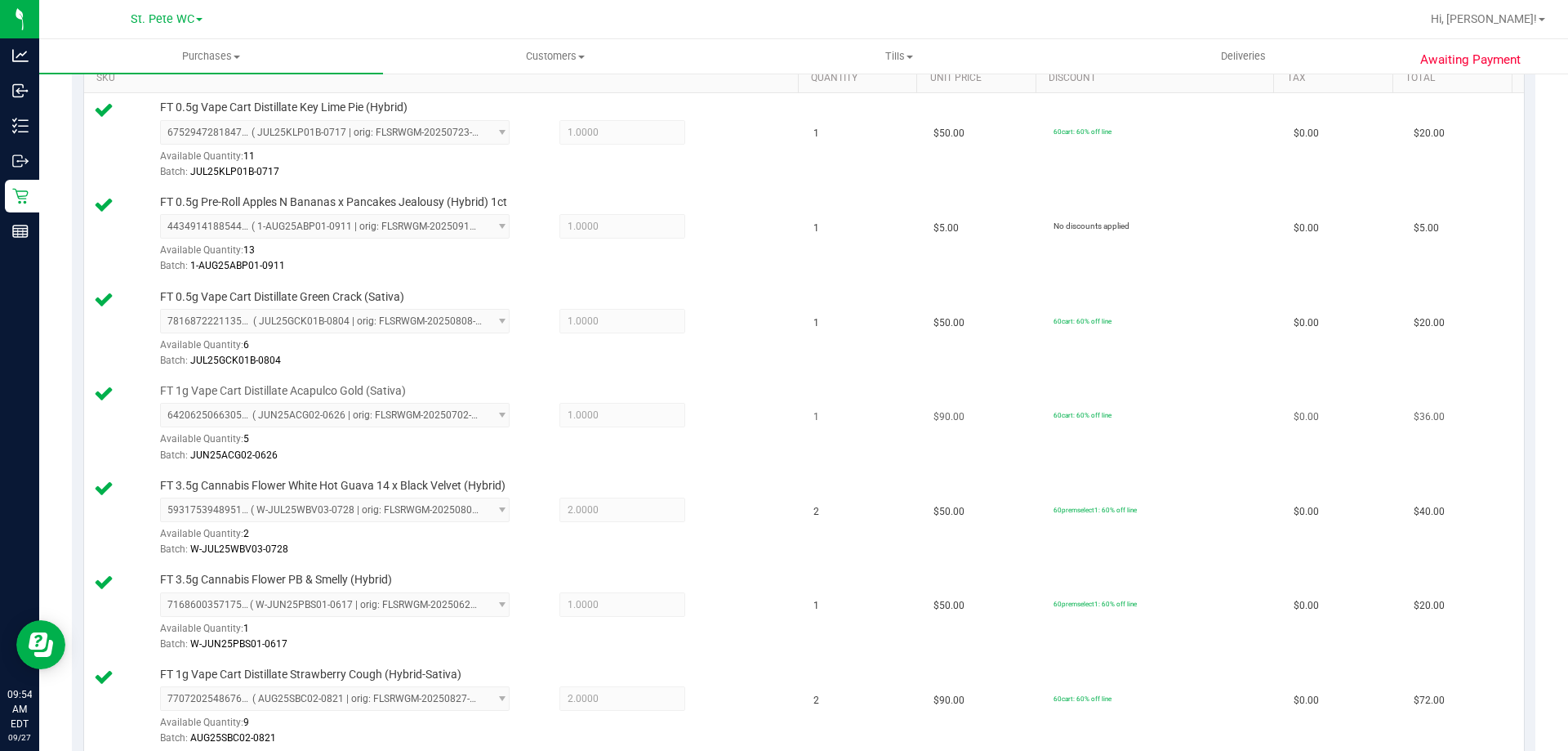
scroll to position [0, 0]
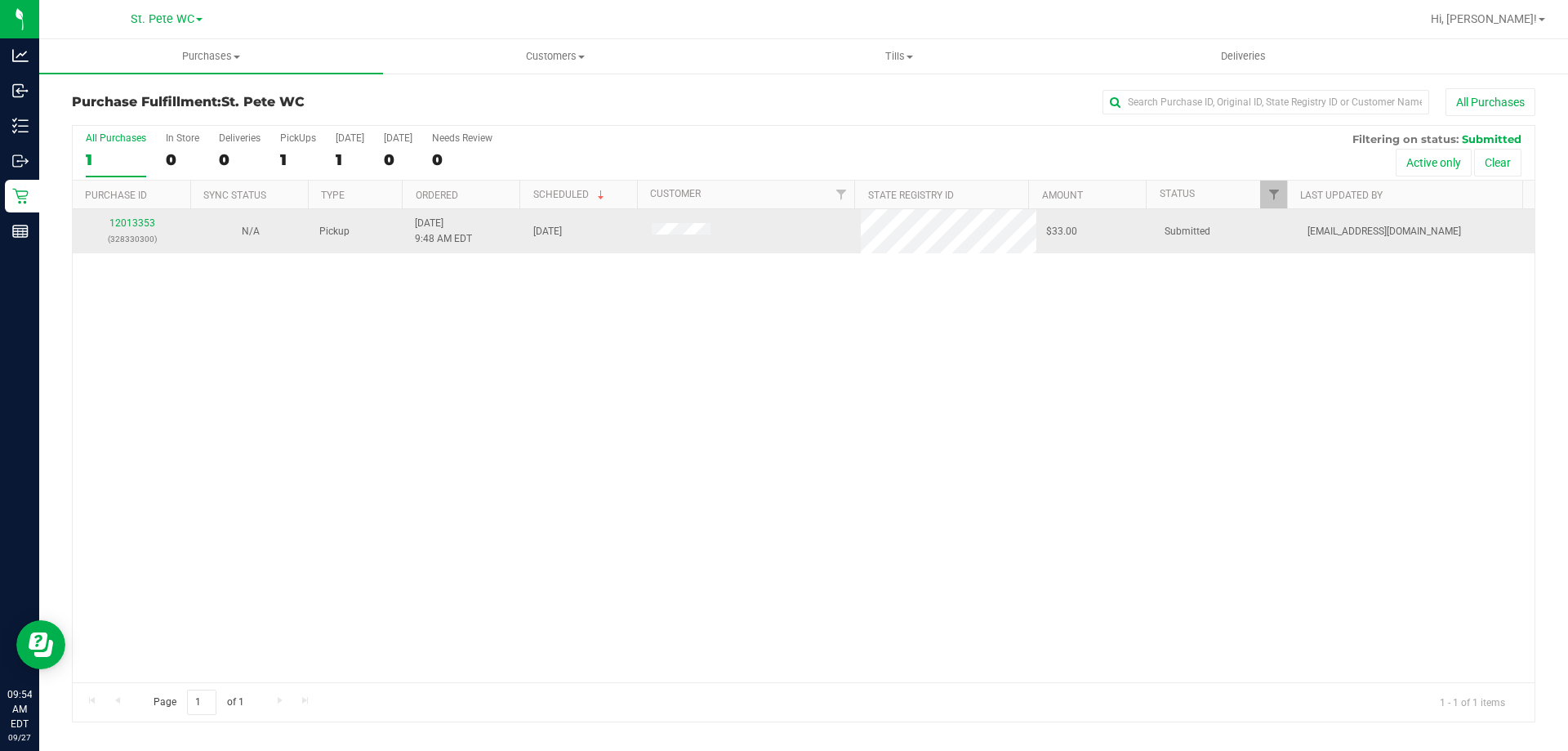
click at [127, 232] on p "(328330300)" at bounding box center [131, 239] width 99 height 15
click at [127, 228] on link "12013353" at bounding box center [132, 223] width 45 height 11
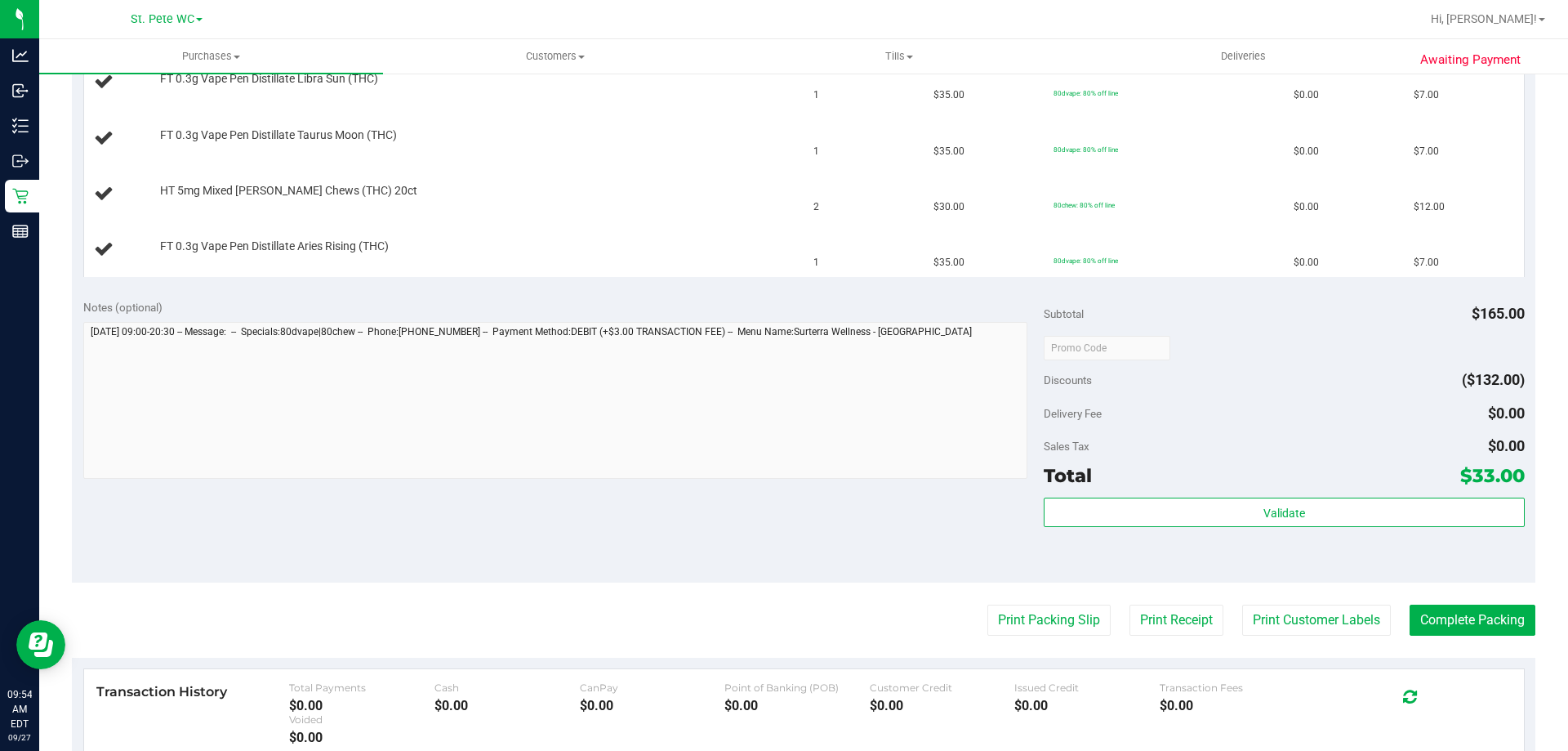
scroll to position [490, 0]
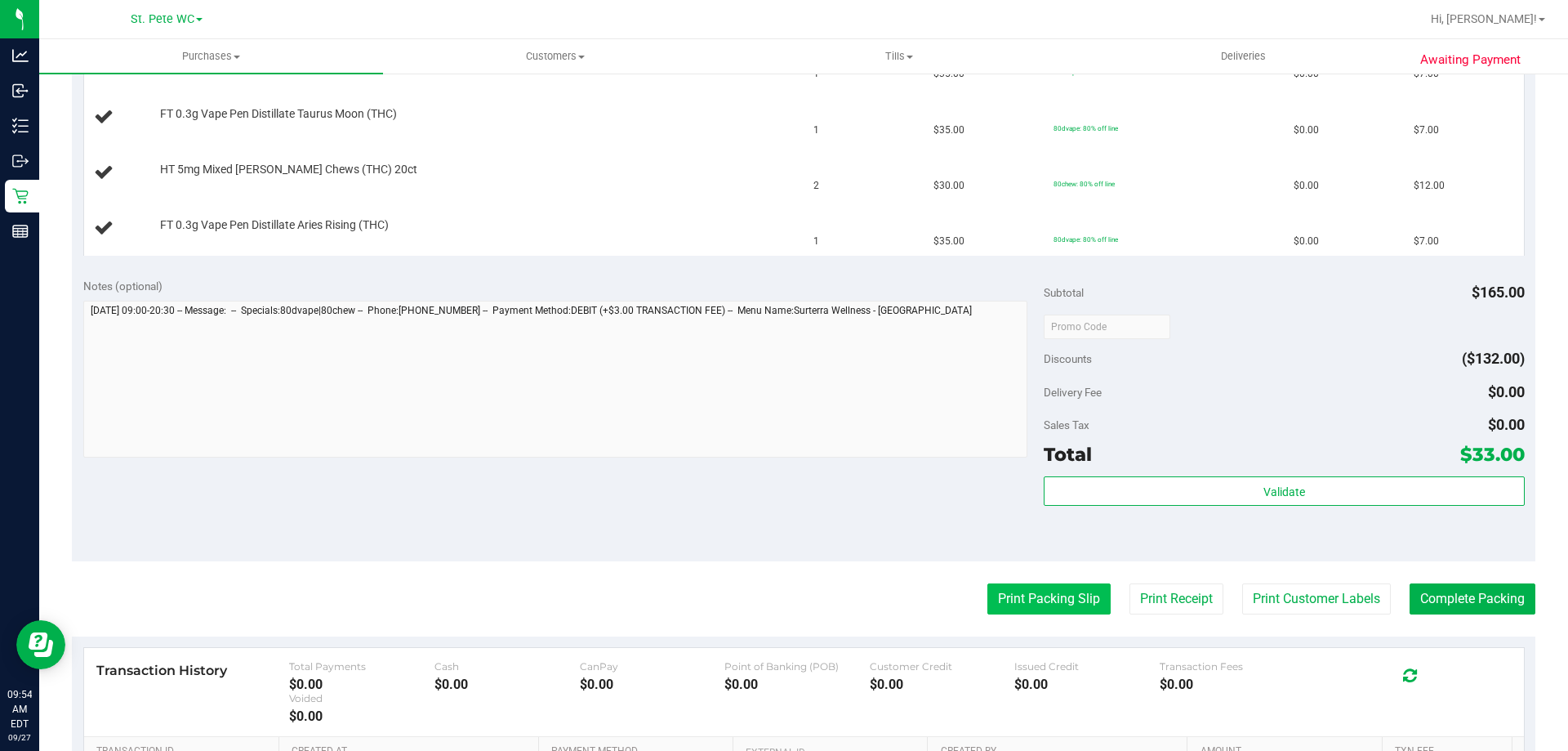
click at [1081, 588] on button "Print Packing Slip" at bounding box center [1049, 598] width 124 height 31
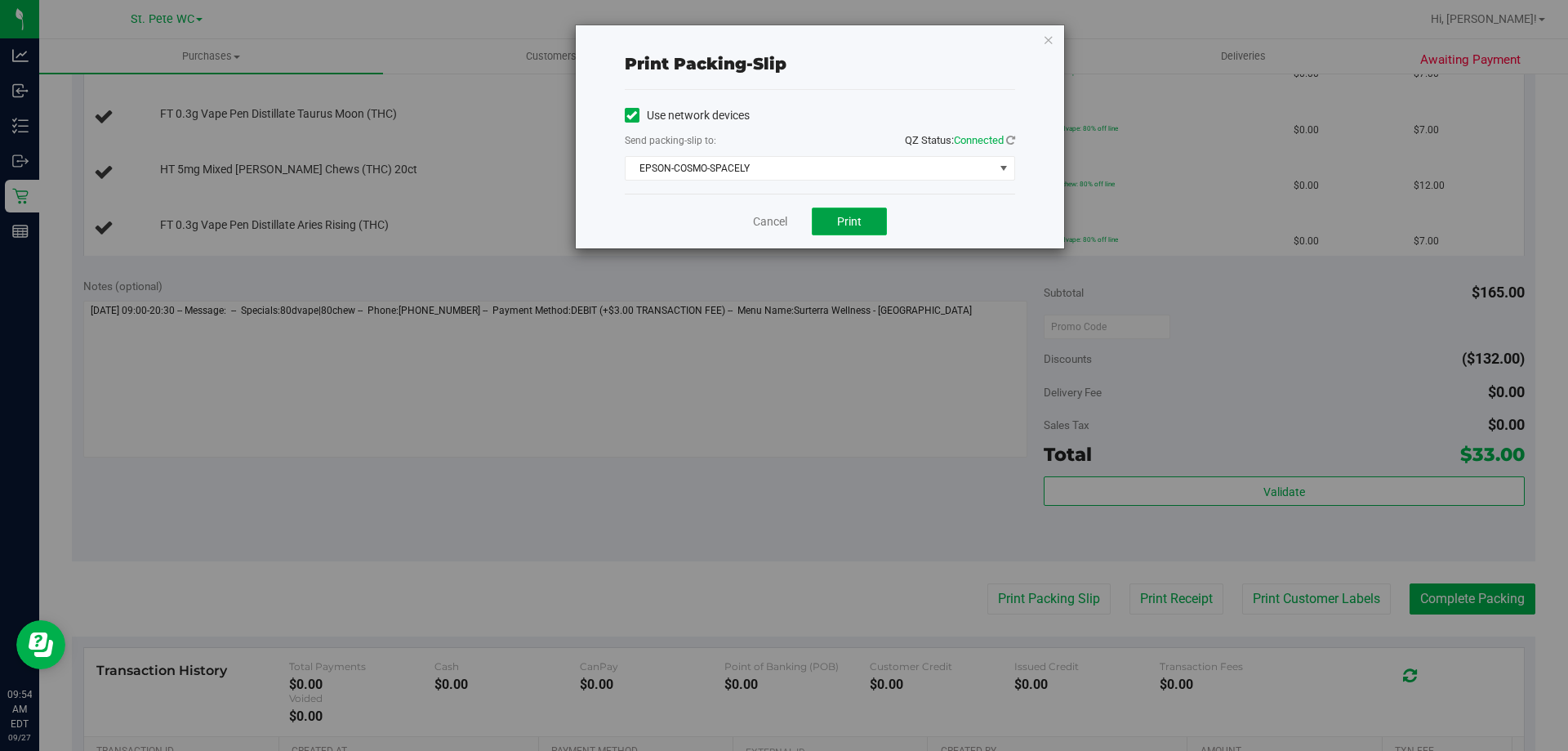
click at [849, 215] on span "Print" at bounding box center [849, 221] width 25 height 13
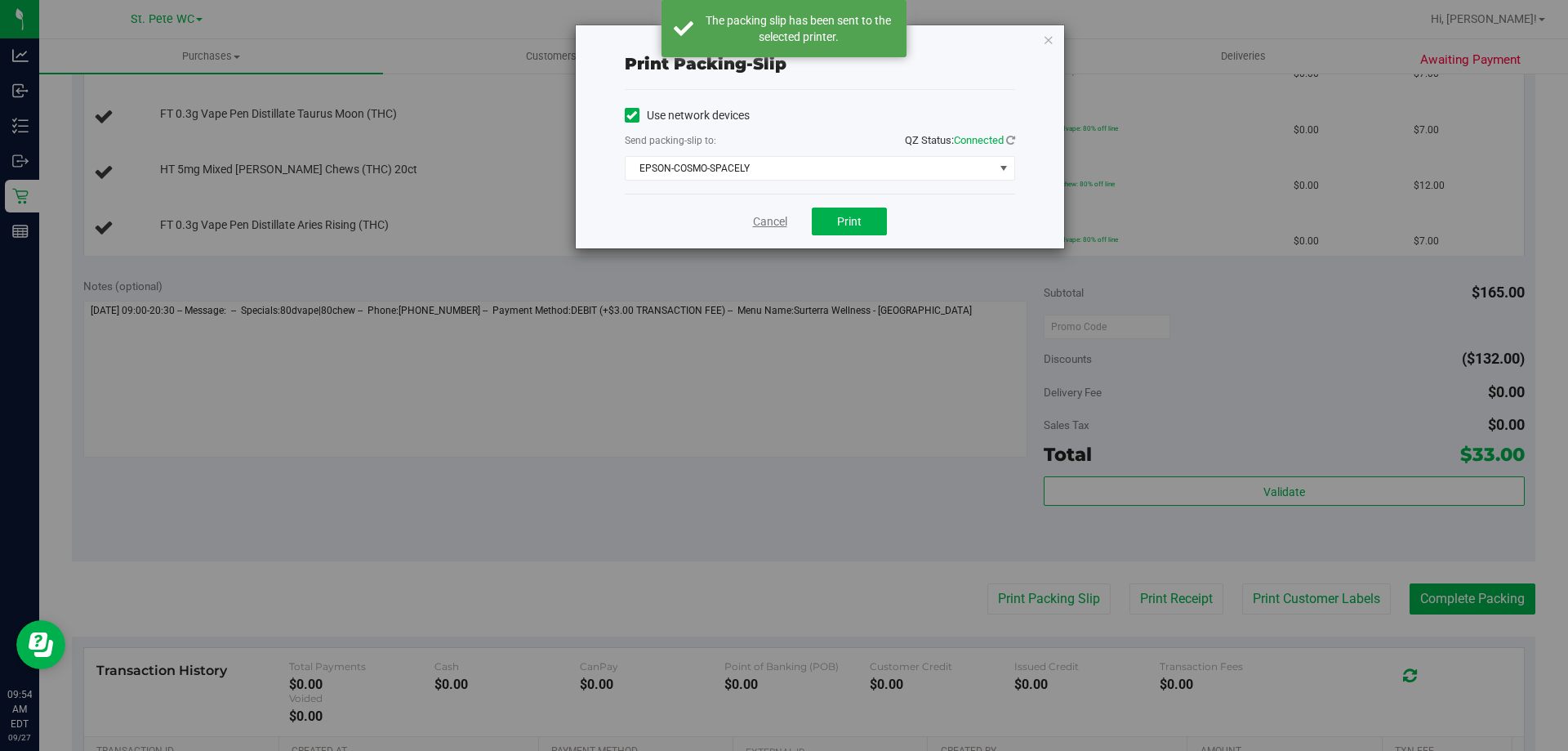
click at [764, 215] on link "Cancel" at bounding box center [770, 222] width 34 height 17
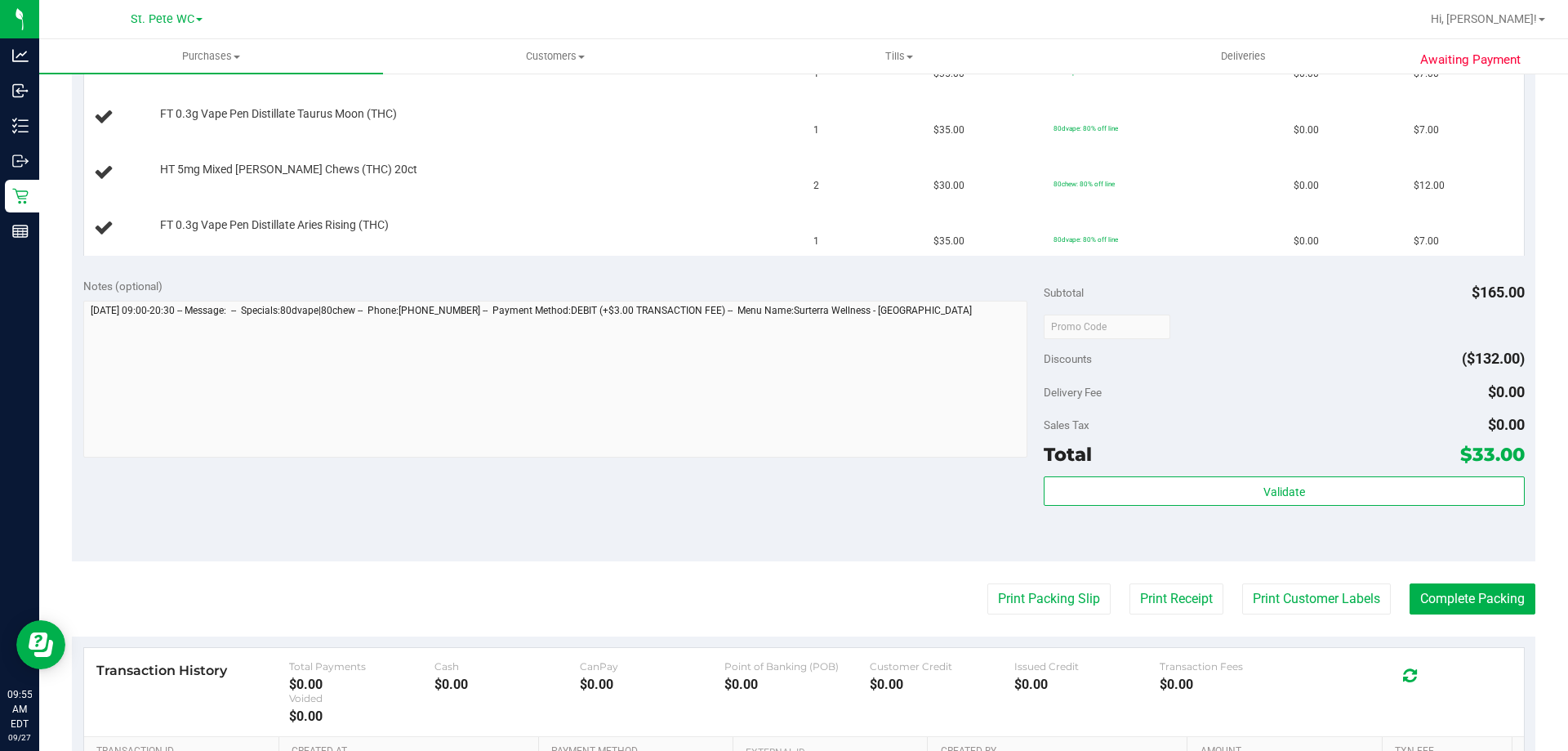
click at [988, 583] on button "Print Packing Slip" at bounding box center [1049, 598] width 124 height 31
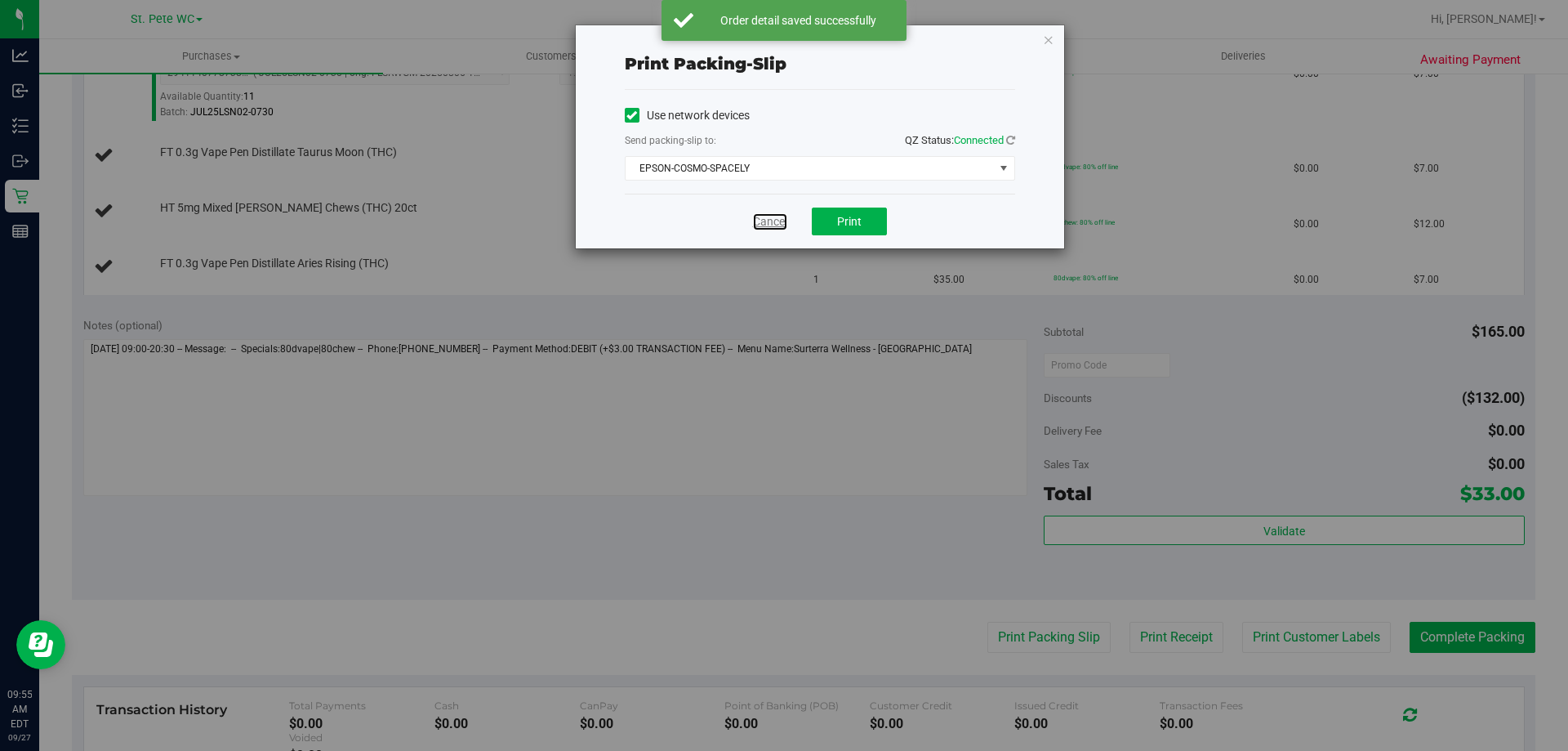
click at [764, 215] on link "Cancel" at bounding box center [770, 222] width 34 height 17
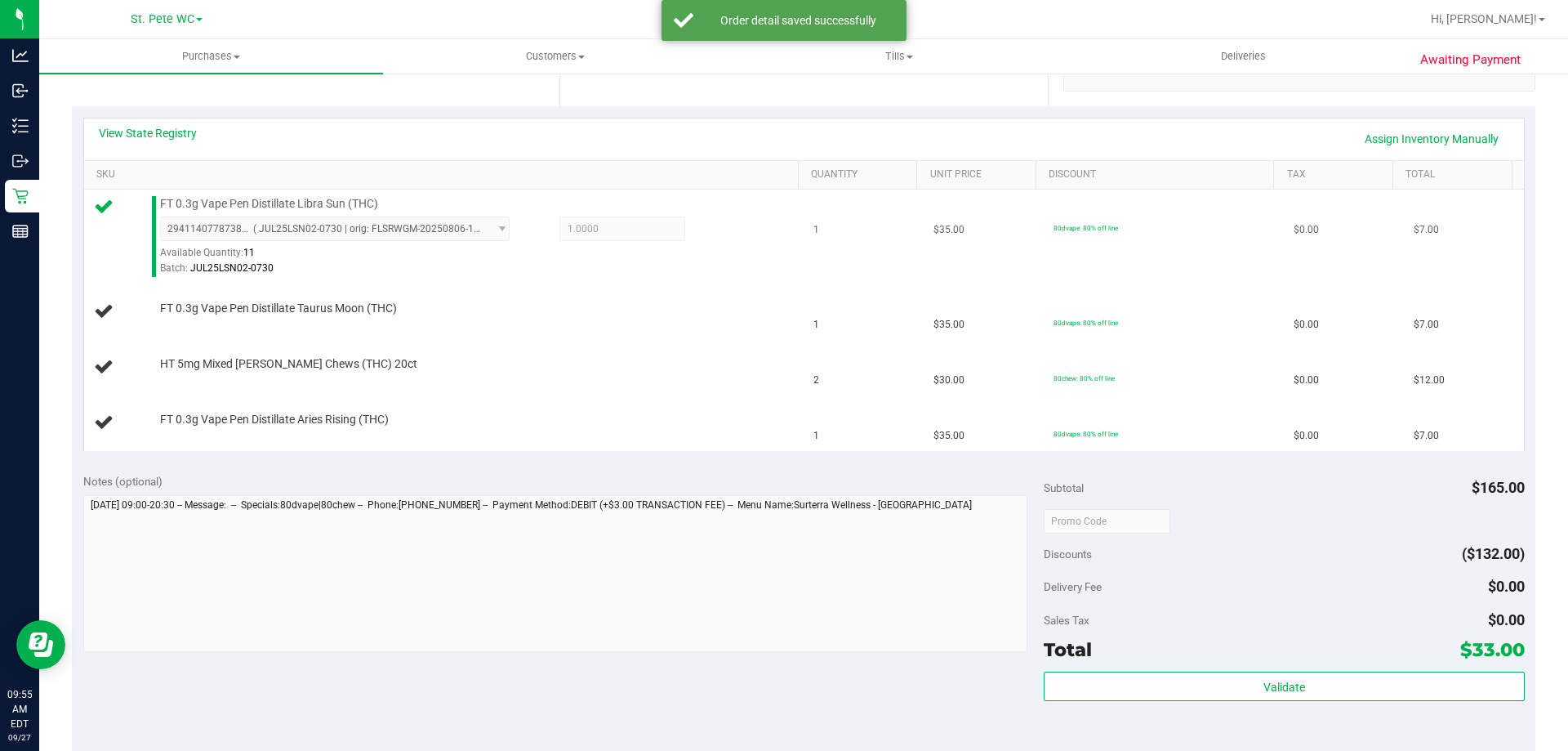
scroll to position [327, 0]
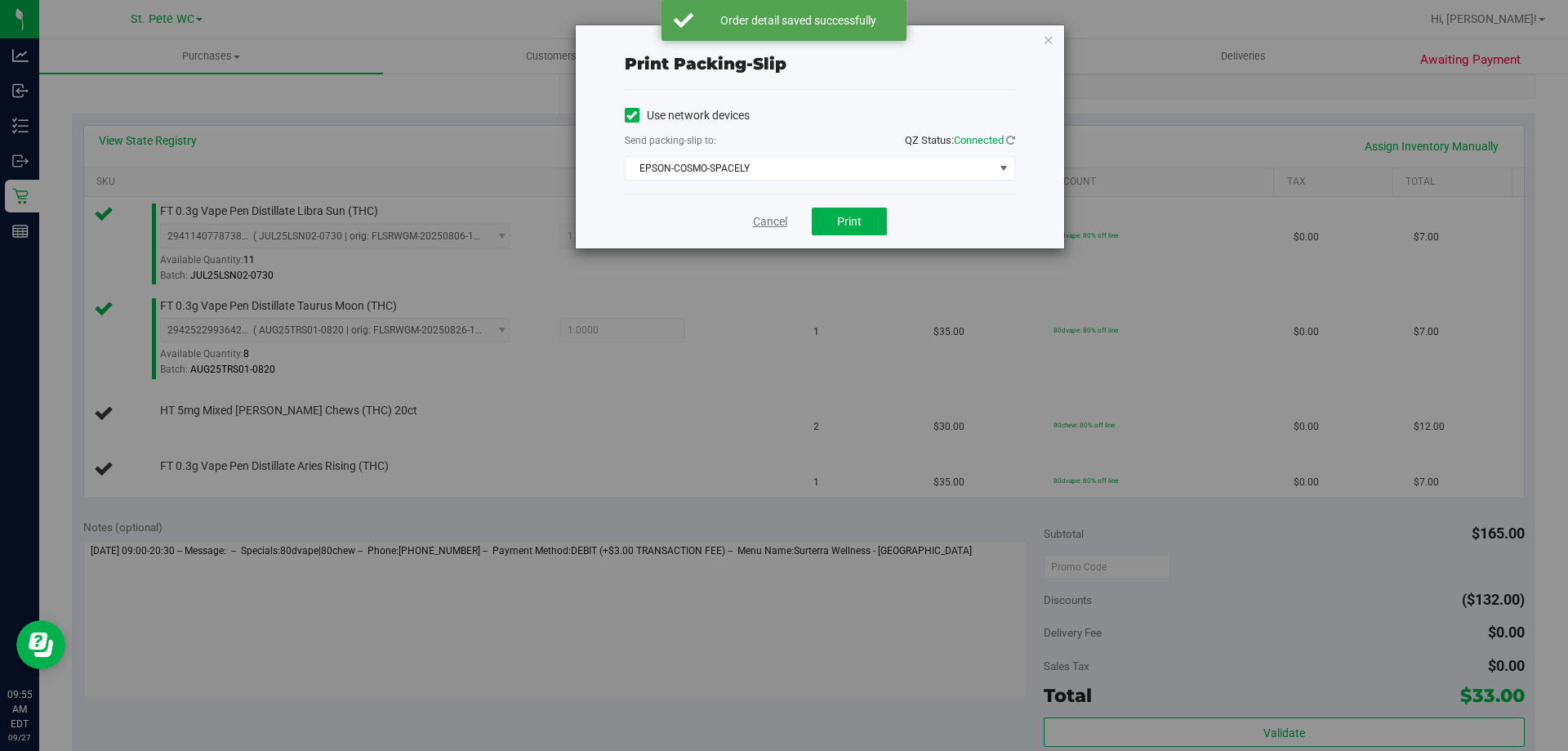
click at [774, 223] on link "Cancel" at bounding box center [770, 222] width 34 height 17
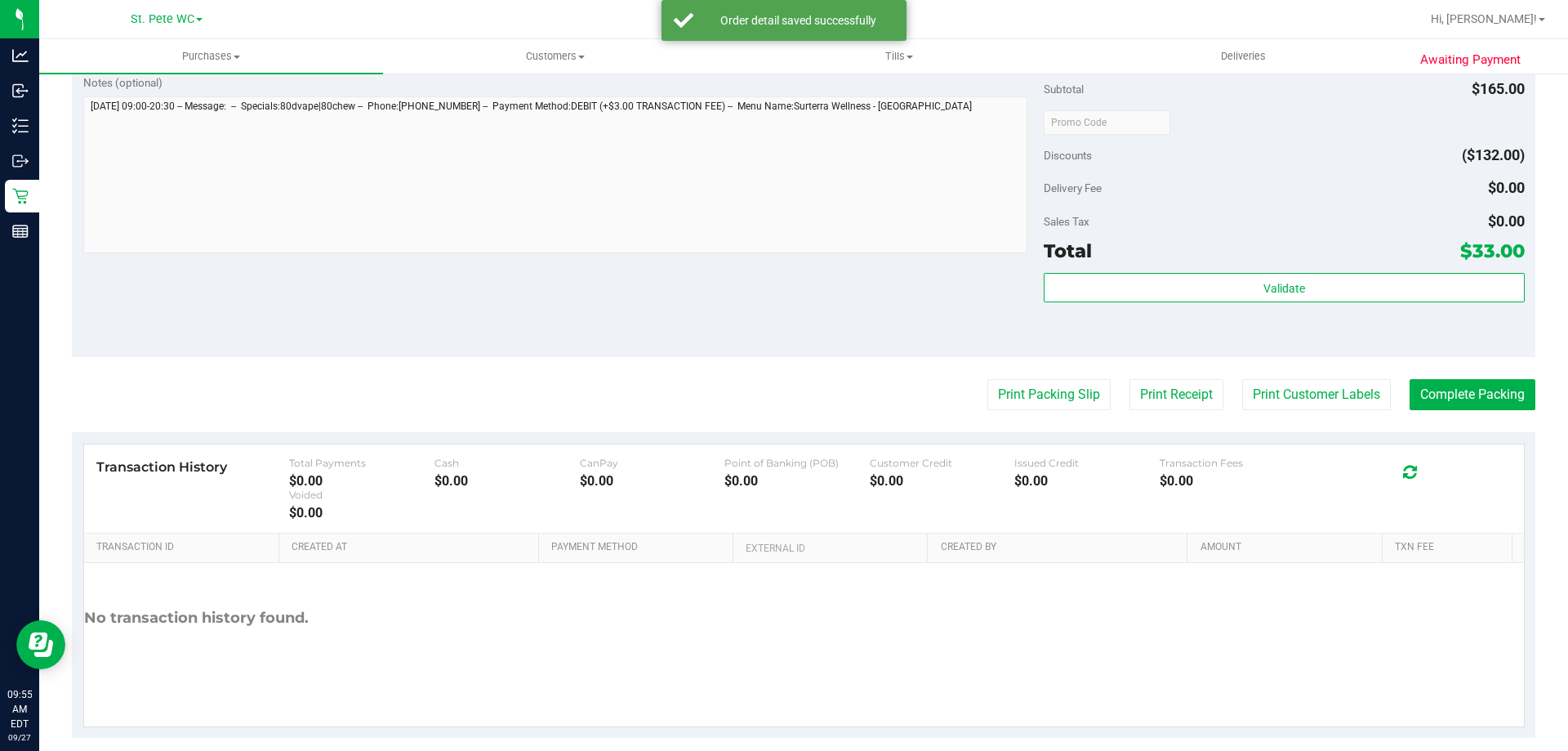
click at [988, 379] on button "Print Packing Slip" at bounding box center [1049, 394] width 124 height 31
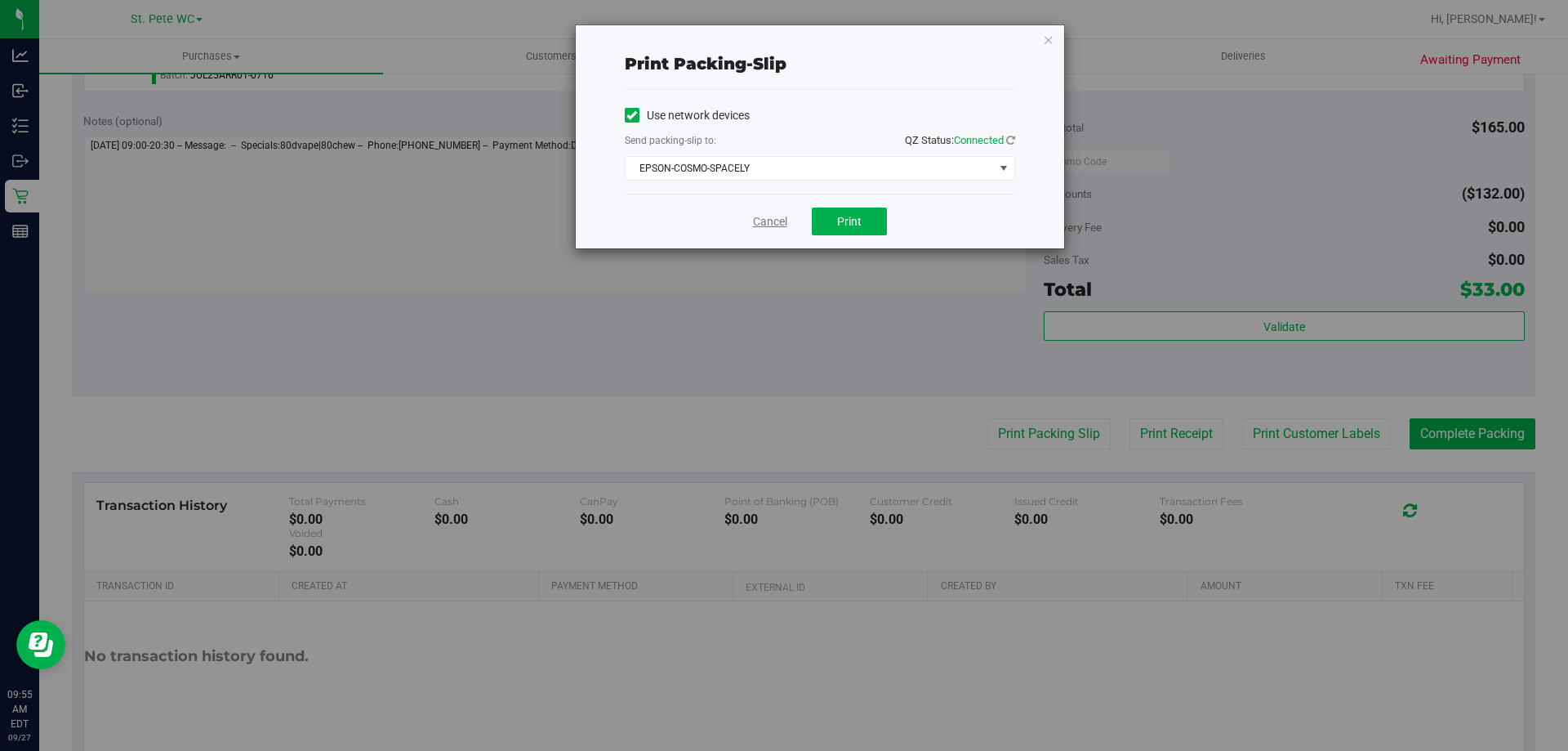
click at [759, 227] on link "Cancel" at bounding box center [770, 222] width 34 height 17
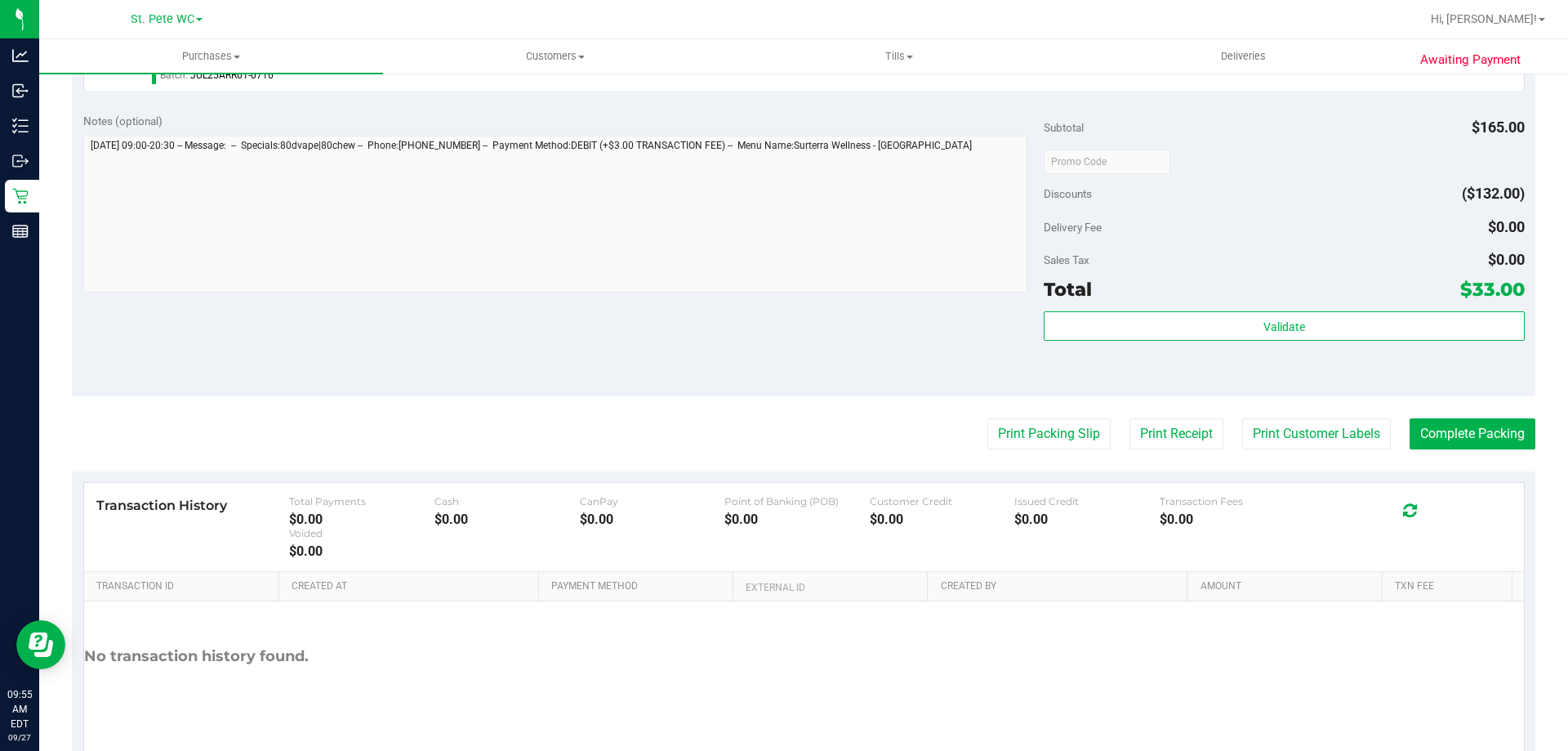
click at [988, 418] on button "Print Packing Slip" at bounding box center [1049, 434] width 124 height 31
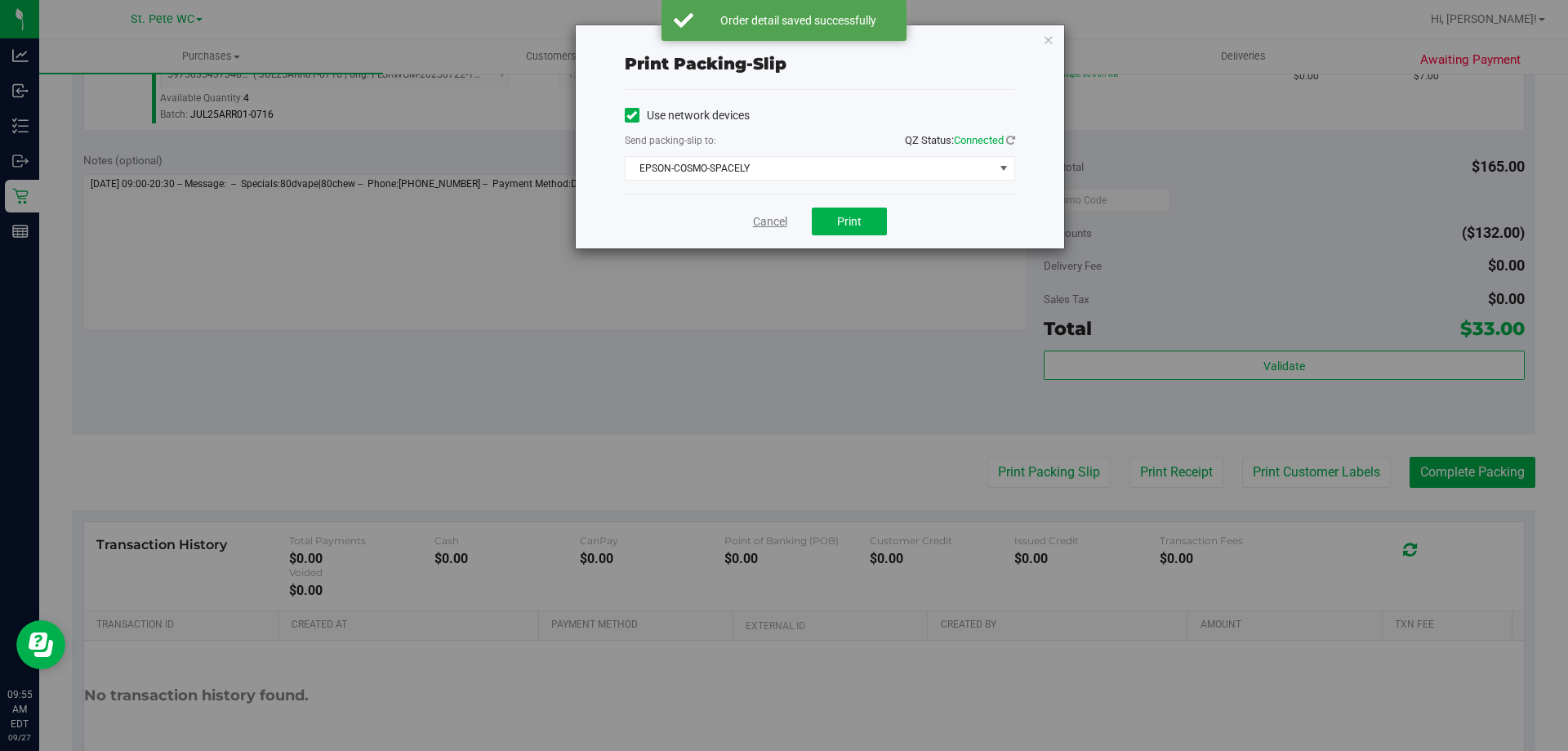
click at [757, 229] on link "Cancel" at bounding box center [770, 222] width 34 height 17
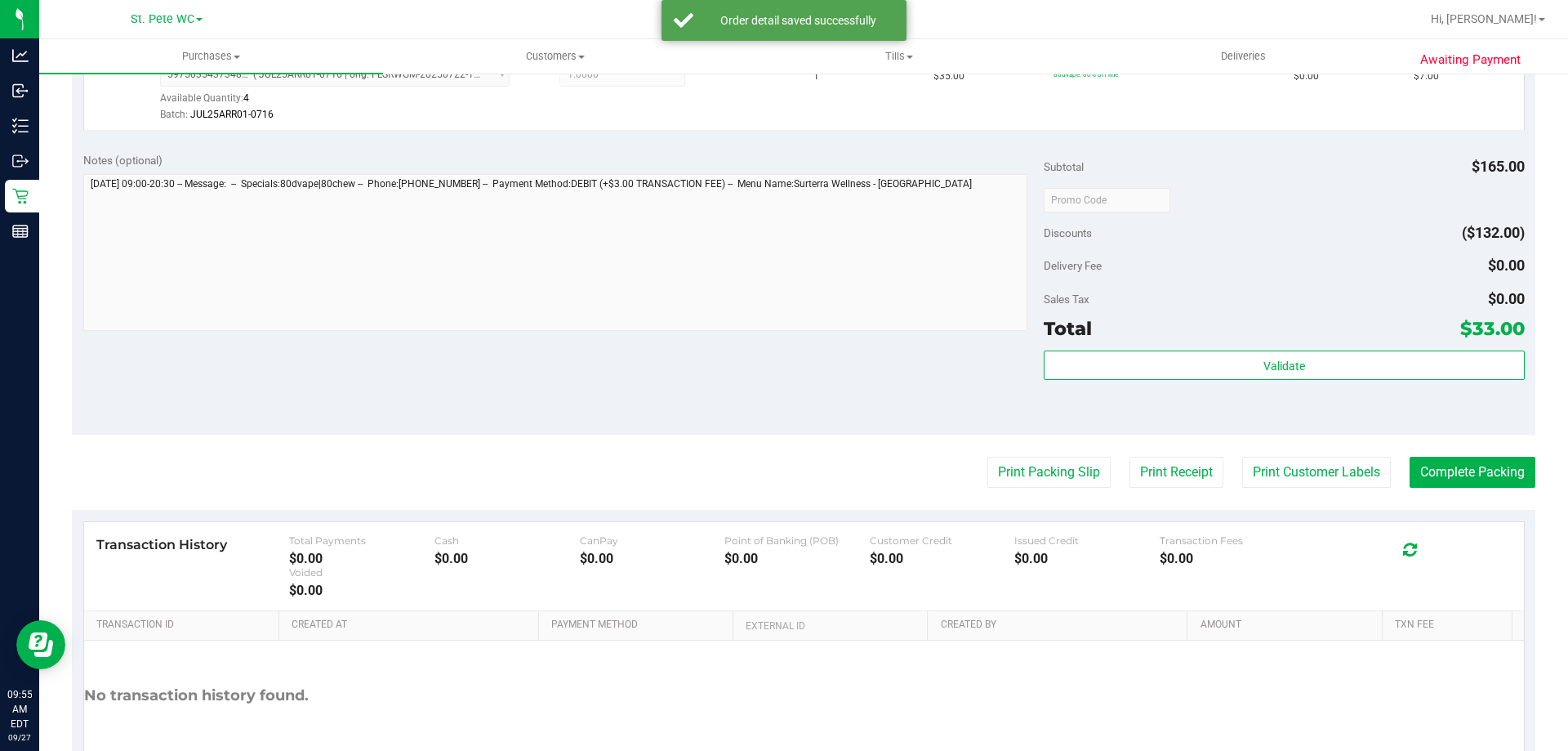
click at [988, 456] on button "Print Packing Slip" at bounding box center [1049, 471] width 124 height 31
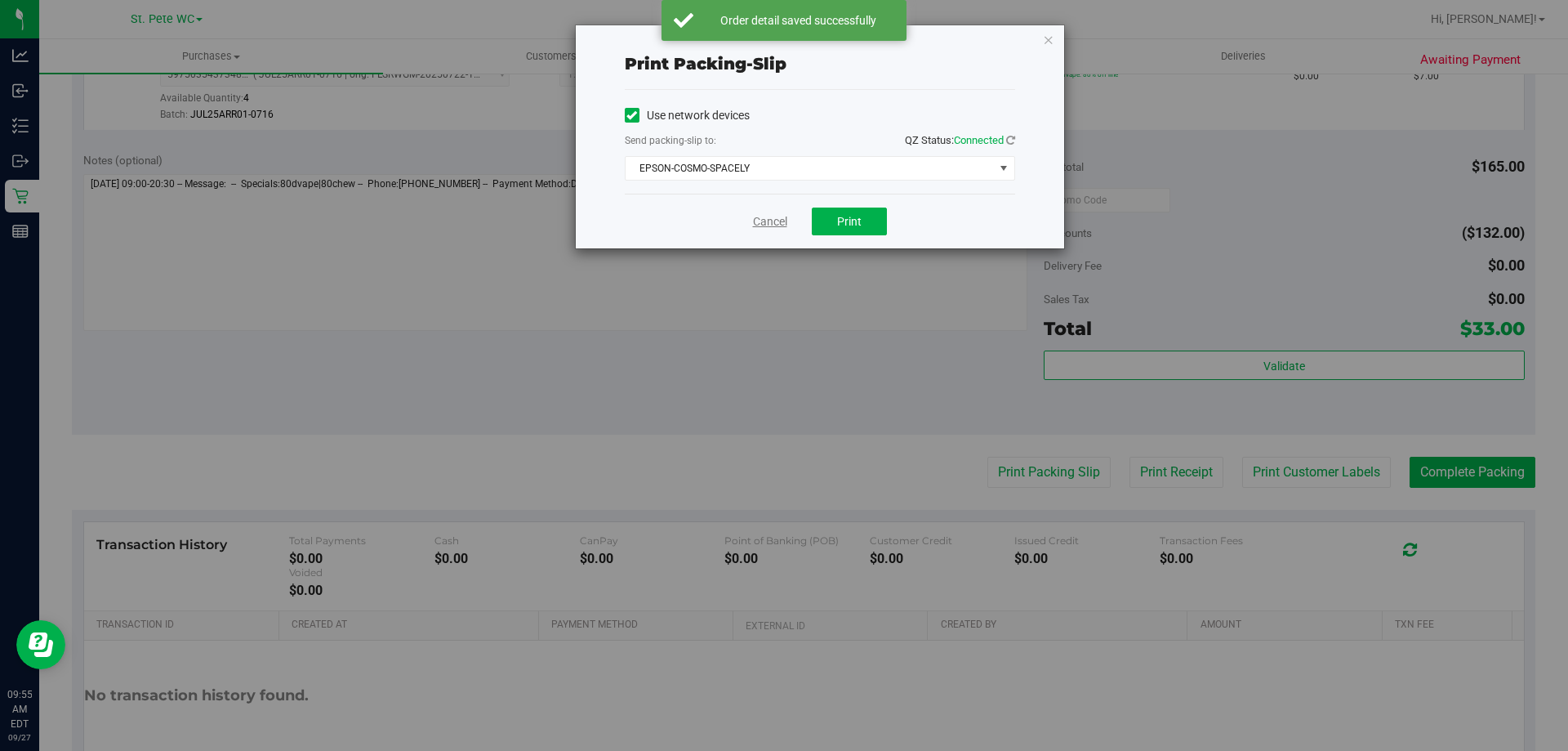
click at [777, 224] on link "Cancel" at bounding box center [770, 222] width 34 height 17
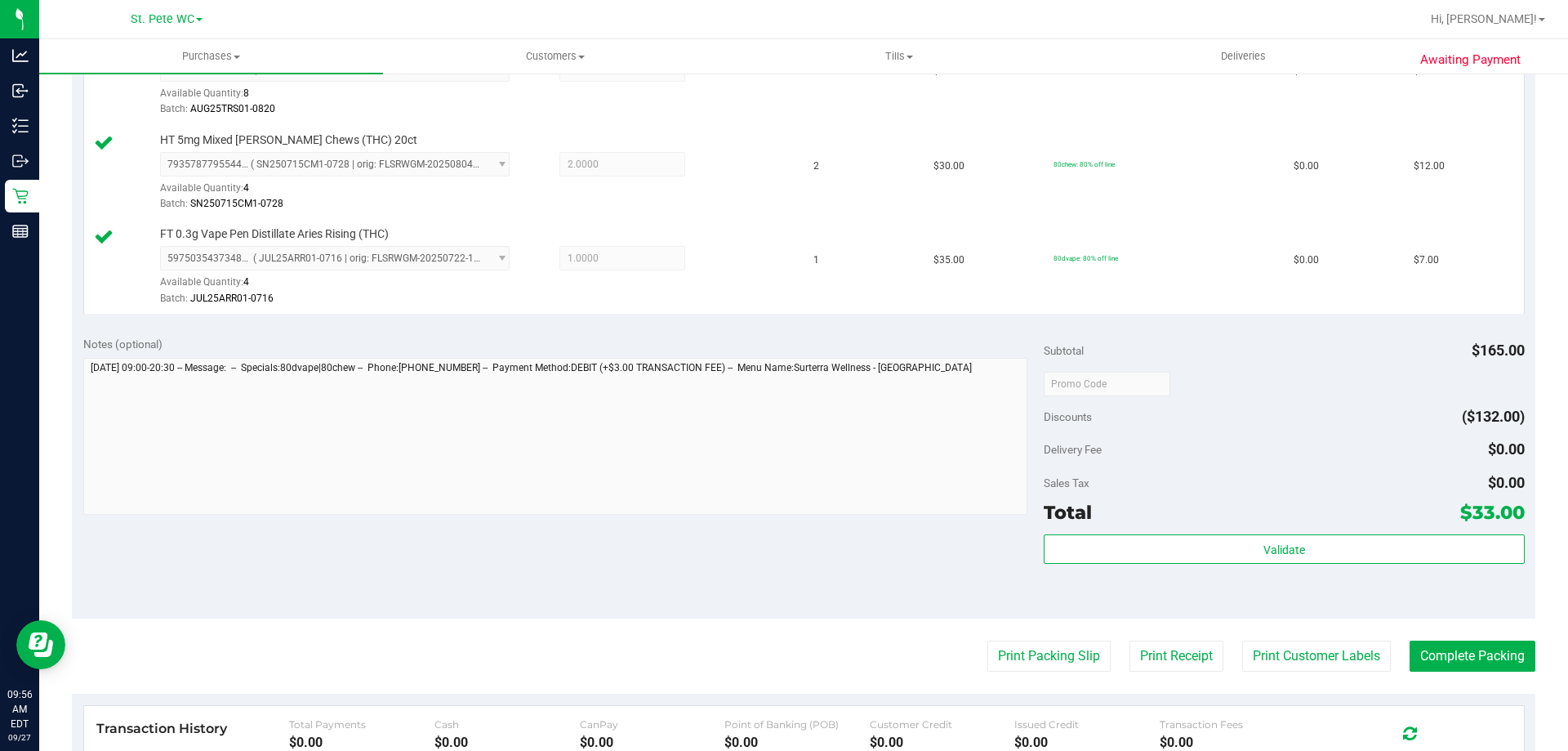
scroll to position [690, 0]
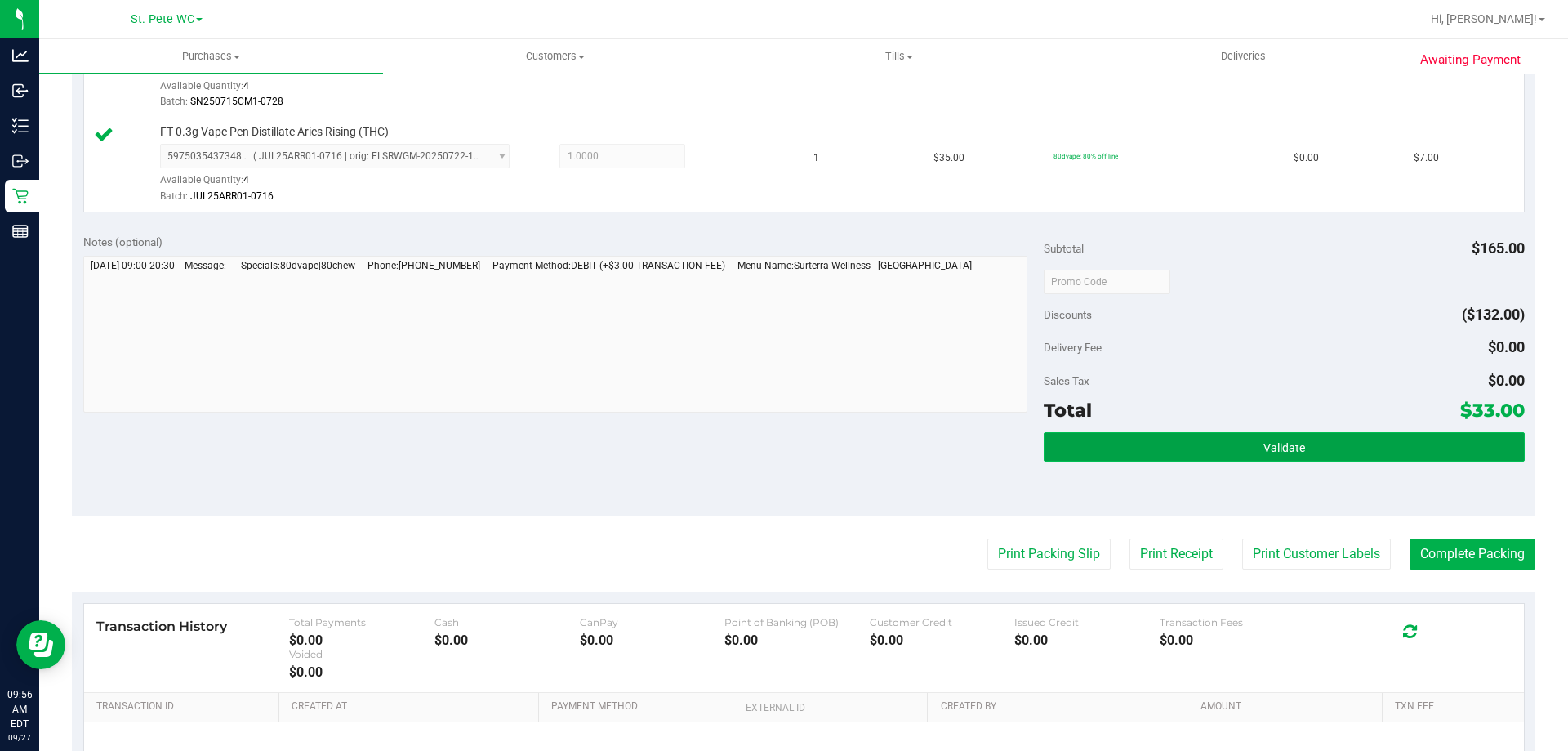
click at [1330, 452] on button "Validate" at bounding box center [1284, 446] width 480 height 29
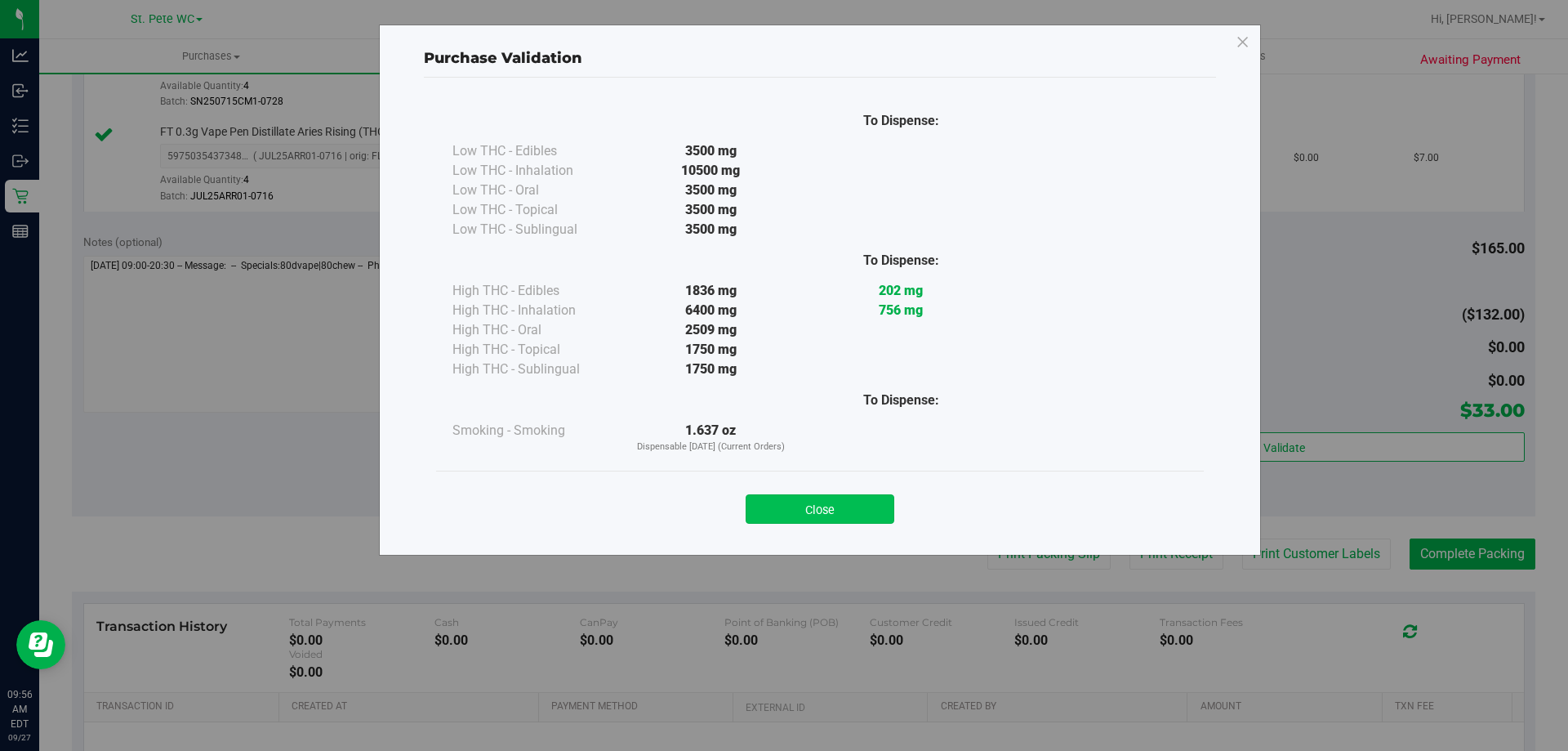
click at [860, 496] on div "Close" at bounding box center [820, 504] width 743 height 41
click at [860, 498] on button "Close" at bounding box center [820, 508] width 148 height 29
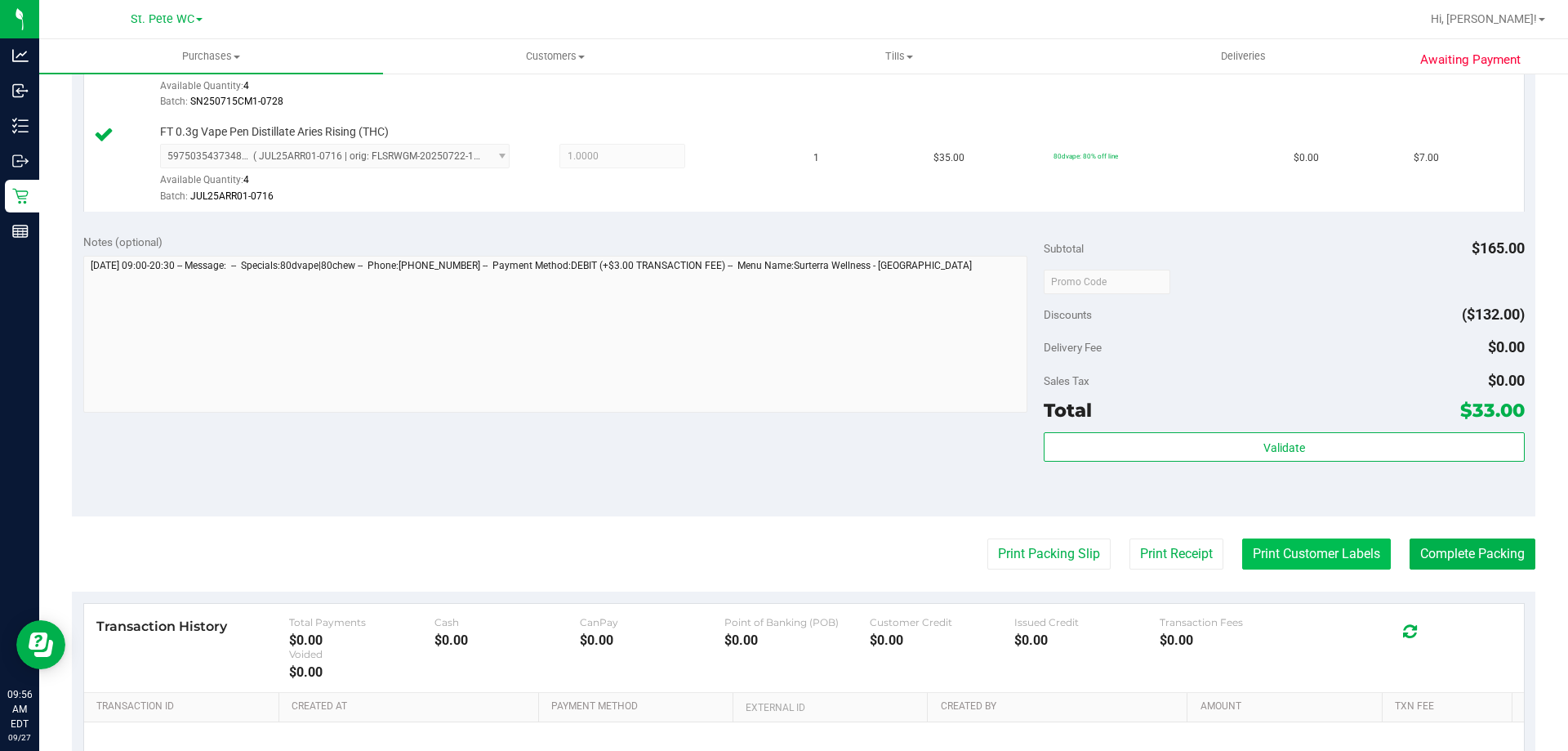
click at [1304, 553] on button "Print Customer Labels" at bounding box center [1316, 554] width 148 height 31
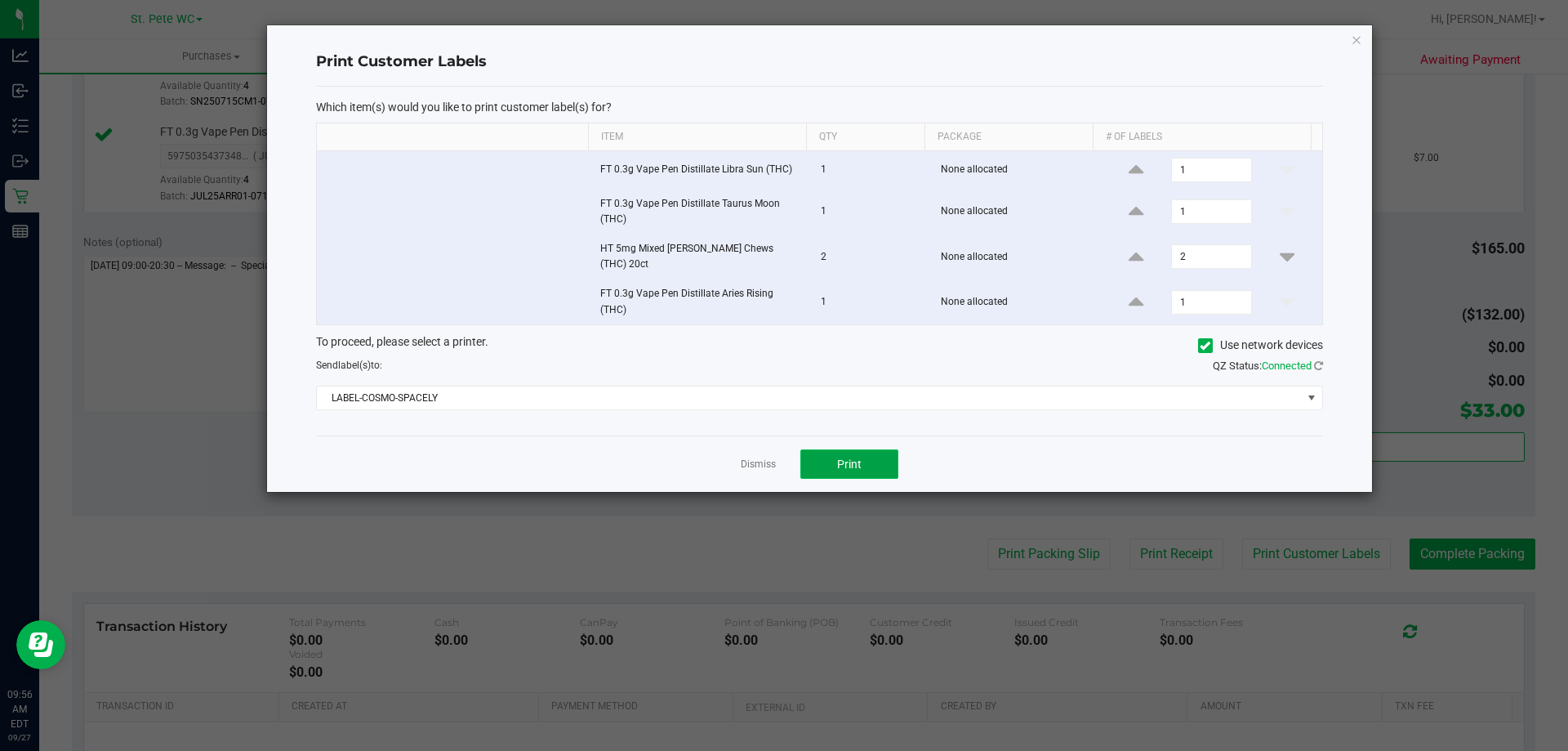
click at [893, 452] on button "Print" at bounding box center [849, 464] width 98 height 29
click at [757, 470] on div "Dismiss Print" at bounding box center [820, 464] width 1007 height 57
click at [761, 463] on link "Dismiss" at bounding box center [758, 464] width 35 height 14
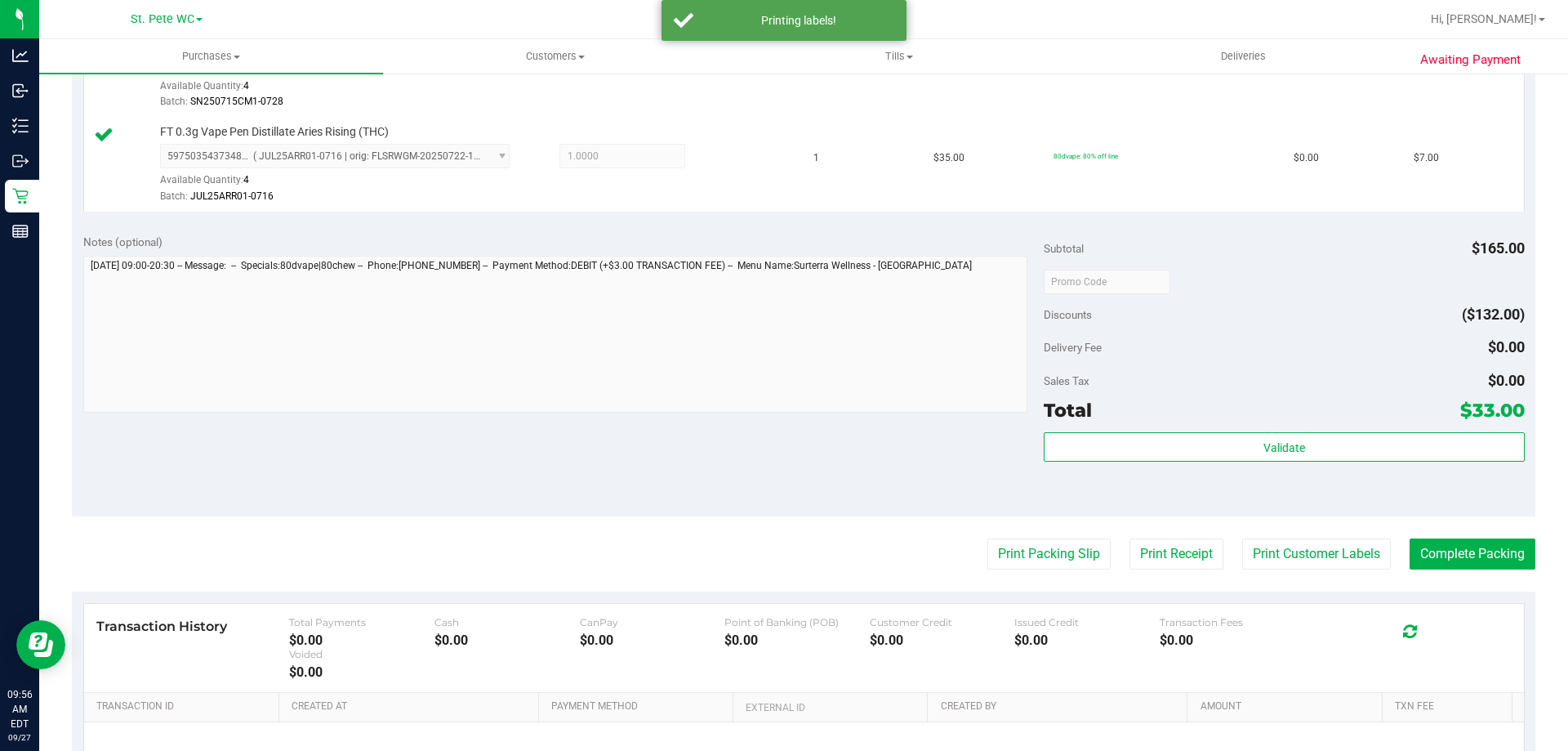
click at [1339, 472] on div "Validate" at bounding box center [1284, 469] width 480 height 74
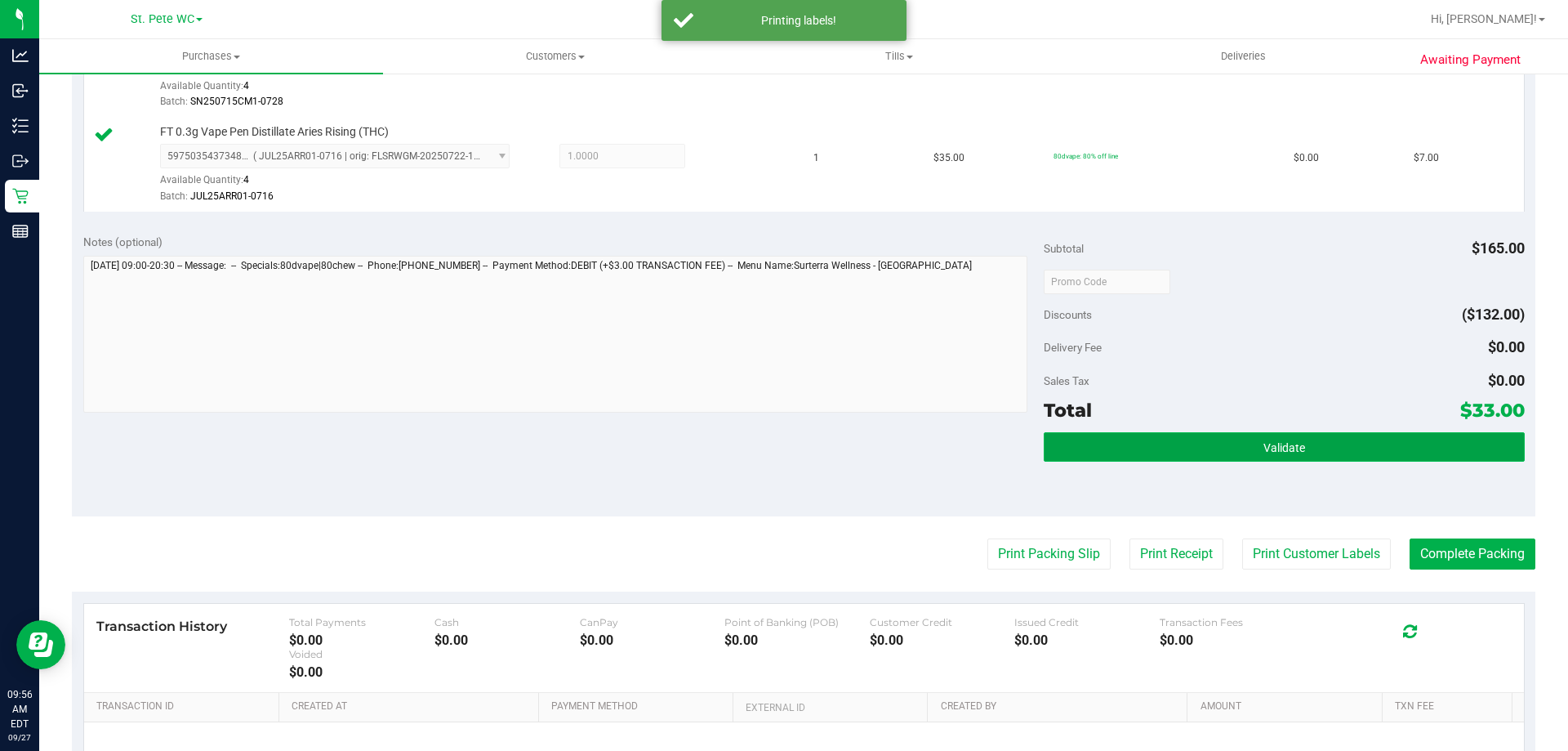
click at [1342, 461] on button "Validate" at bounding box center [1284, 446] width 480 height 29
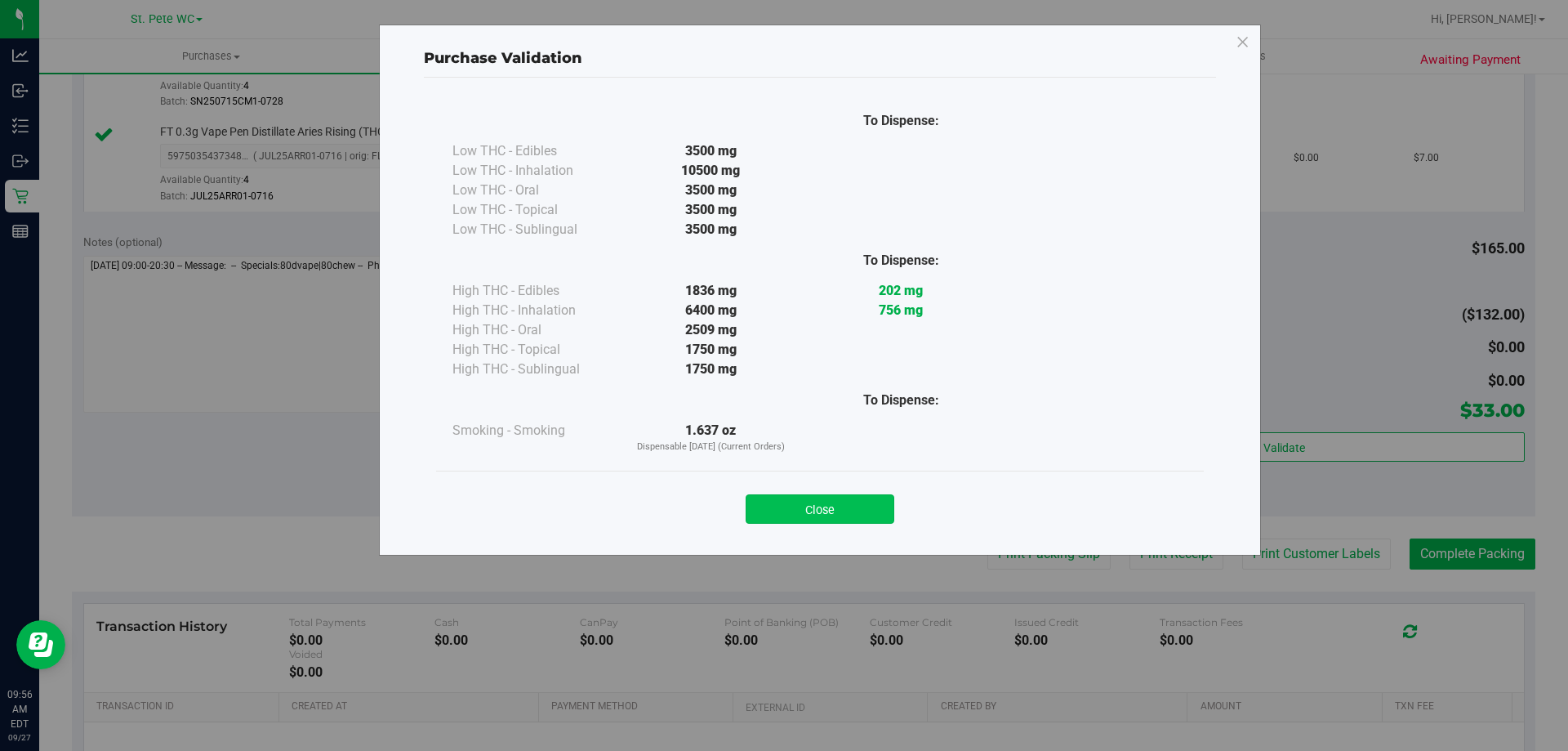
drag, startPoint x: 800, startPoint y: 529, endPoint x: 800, endPoint y: 518, distance: 11.0
click at [800, 528] on div "Close" at bounding box center [820, 504] width 768 height 66
click at [800, 517] on button "Close" at bounding box center [820, 508] width 148 height 29
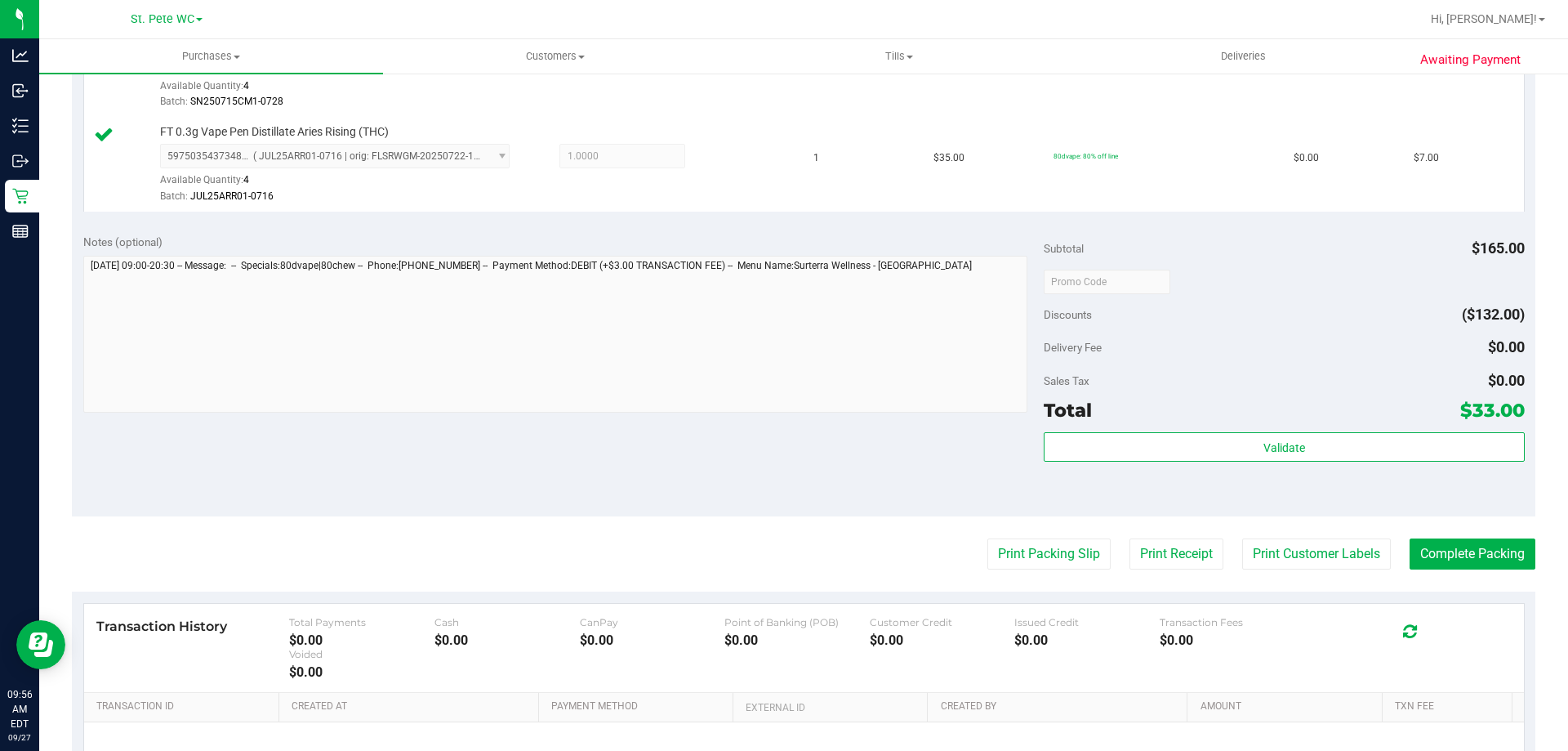
click at [643, 439] on div "Notes (optional) Subtotal $165.00 Discounts ($132.00) Delivery Fee $0.00 Sales …" at bounding box center [804, 368] width 1464 height 294
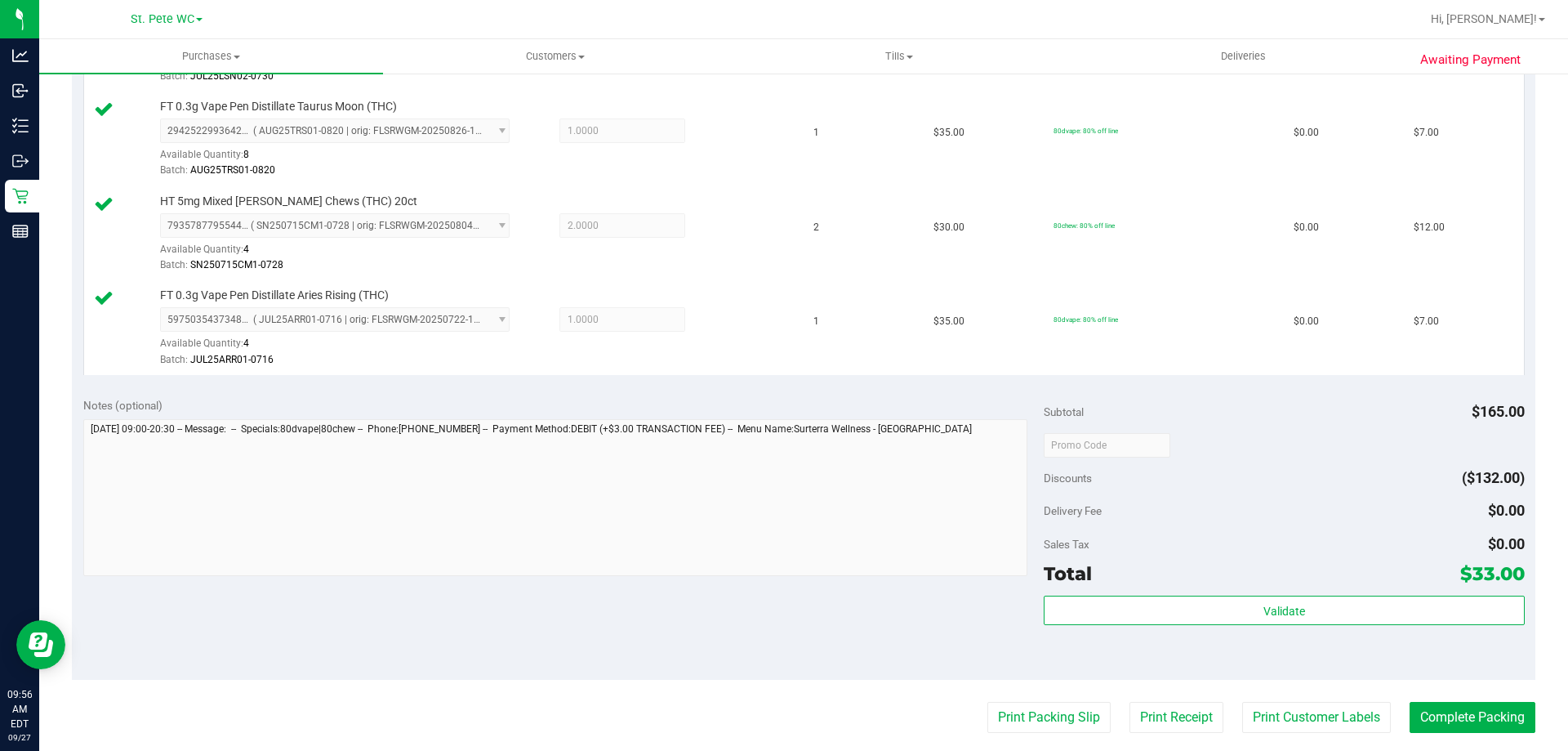
scroll to position [771, 0]
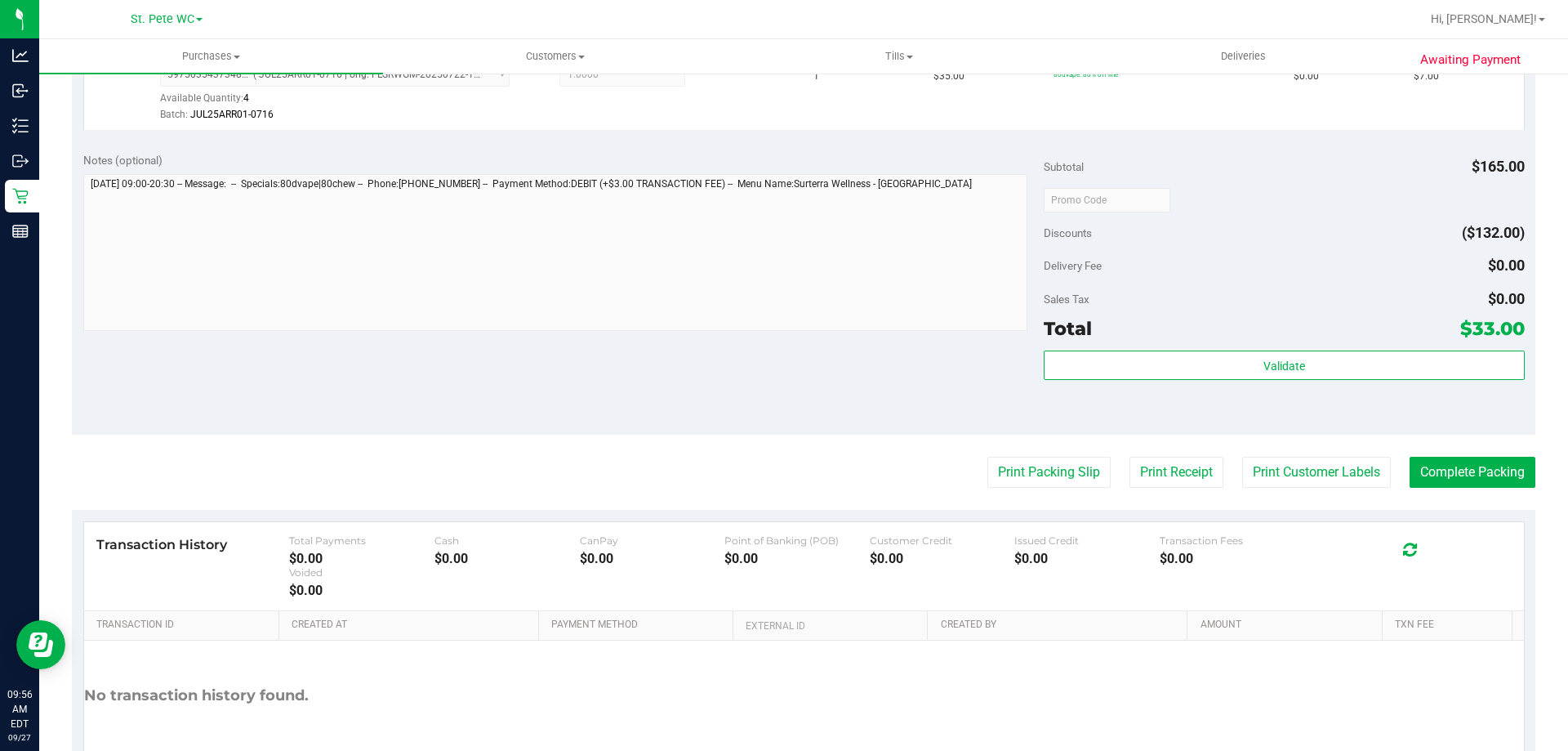
click at [1171, 386] on div "Validate" at bounding box center [1284, 387] width 480 height 74
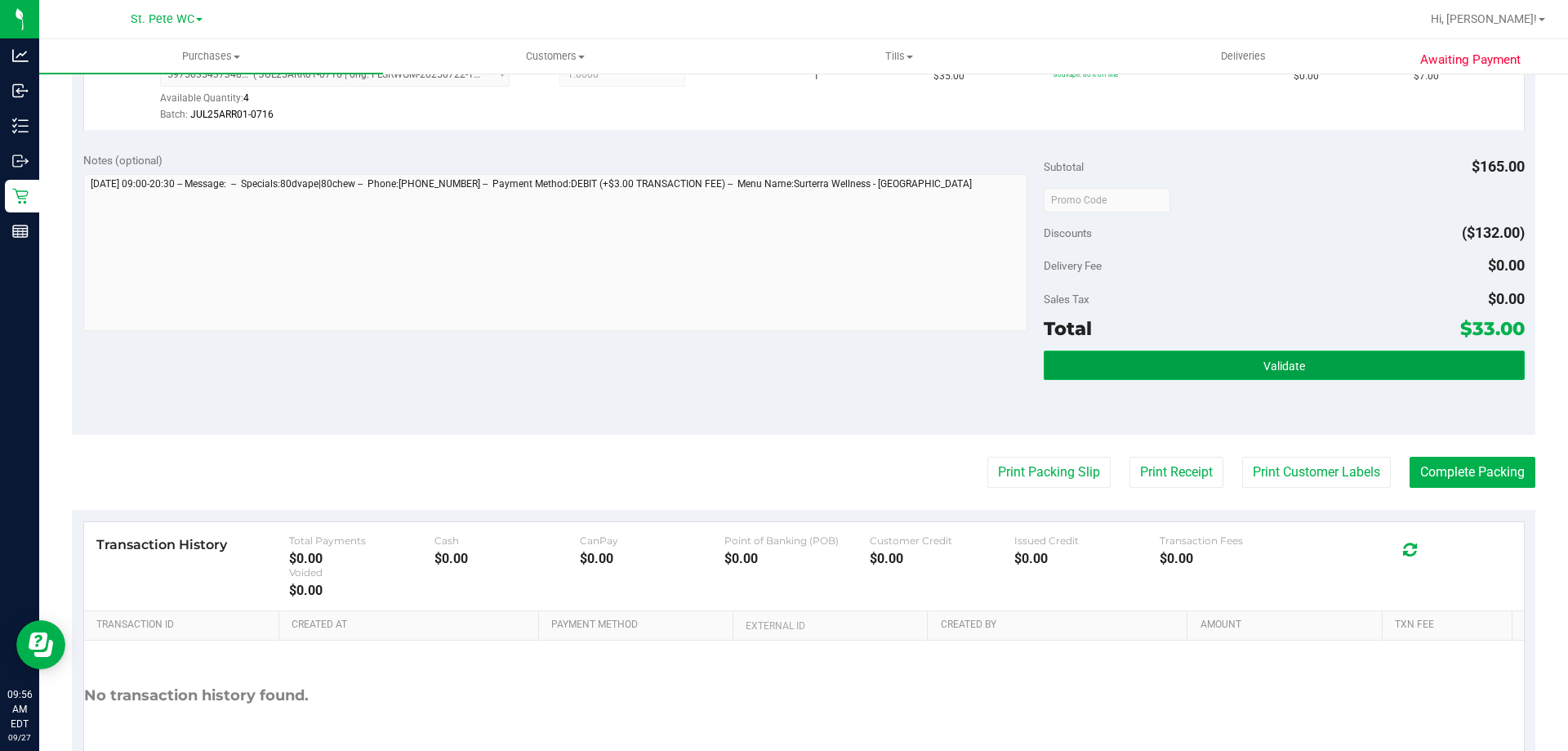
click at [1177, 364] on button "Validate" at bounding box center [1284, 365] width 480 height 29
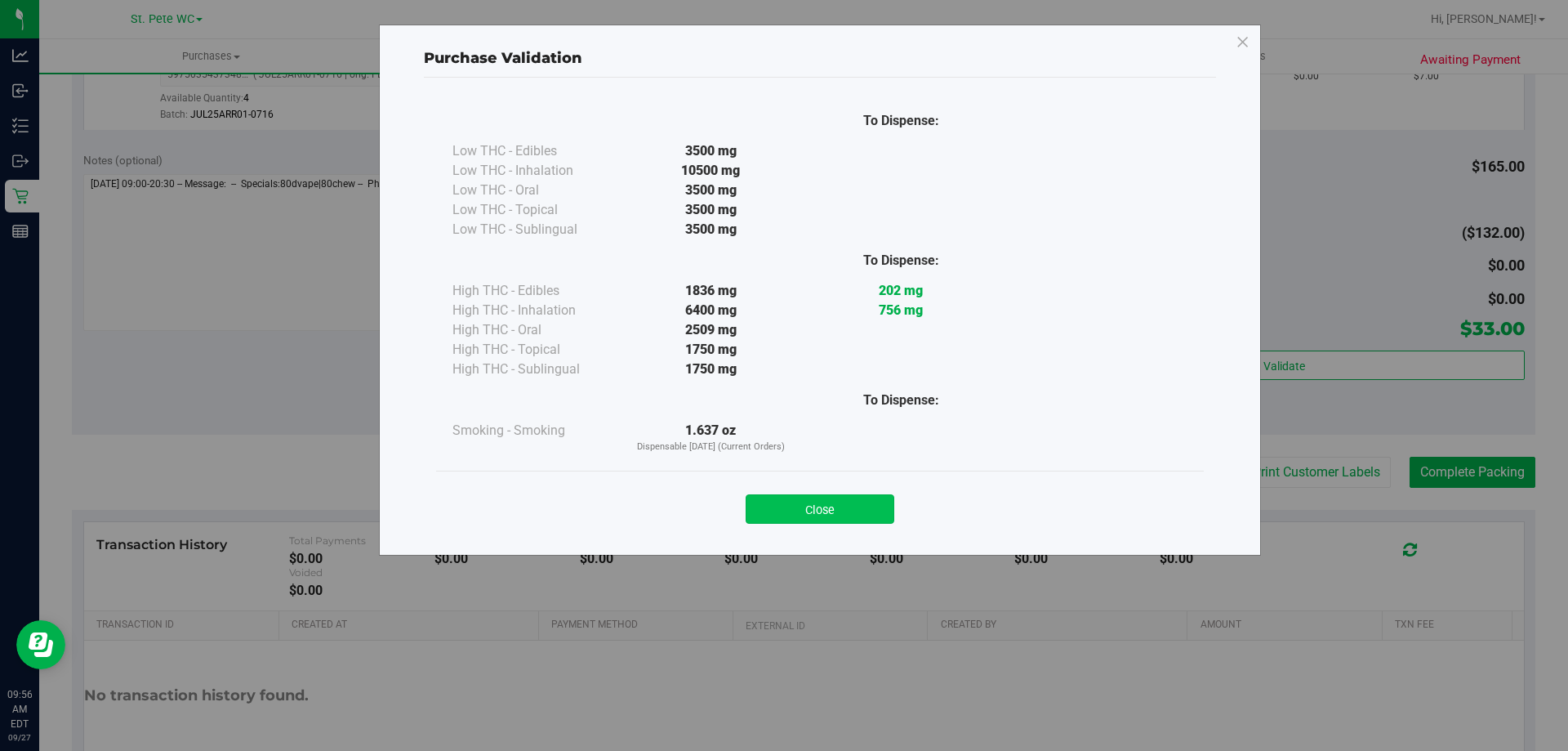
click at [830, 515] on button "Close" at bounding box center [820, 508] width 148 height 29
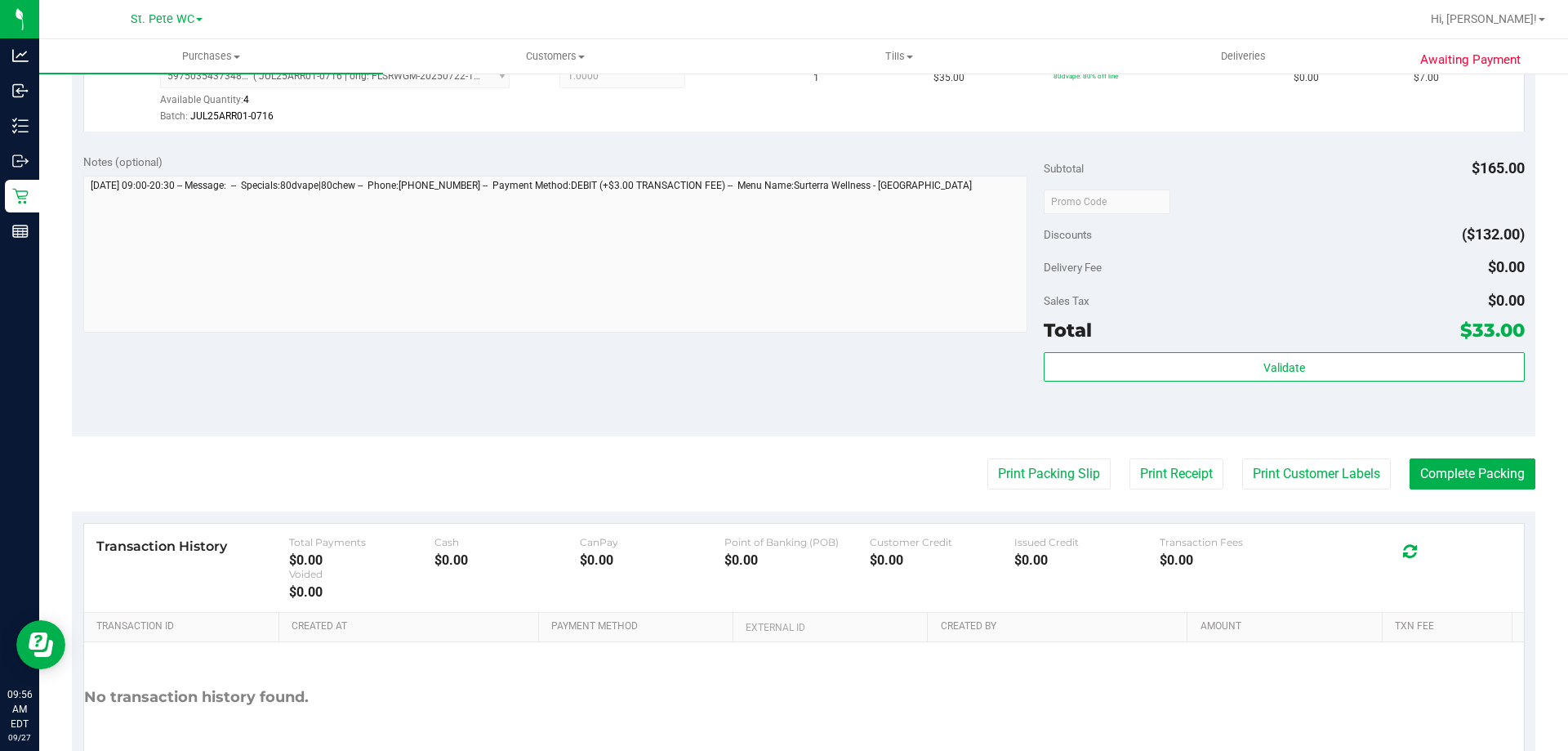
scroll to position [705, 0]
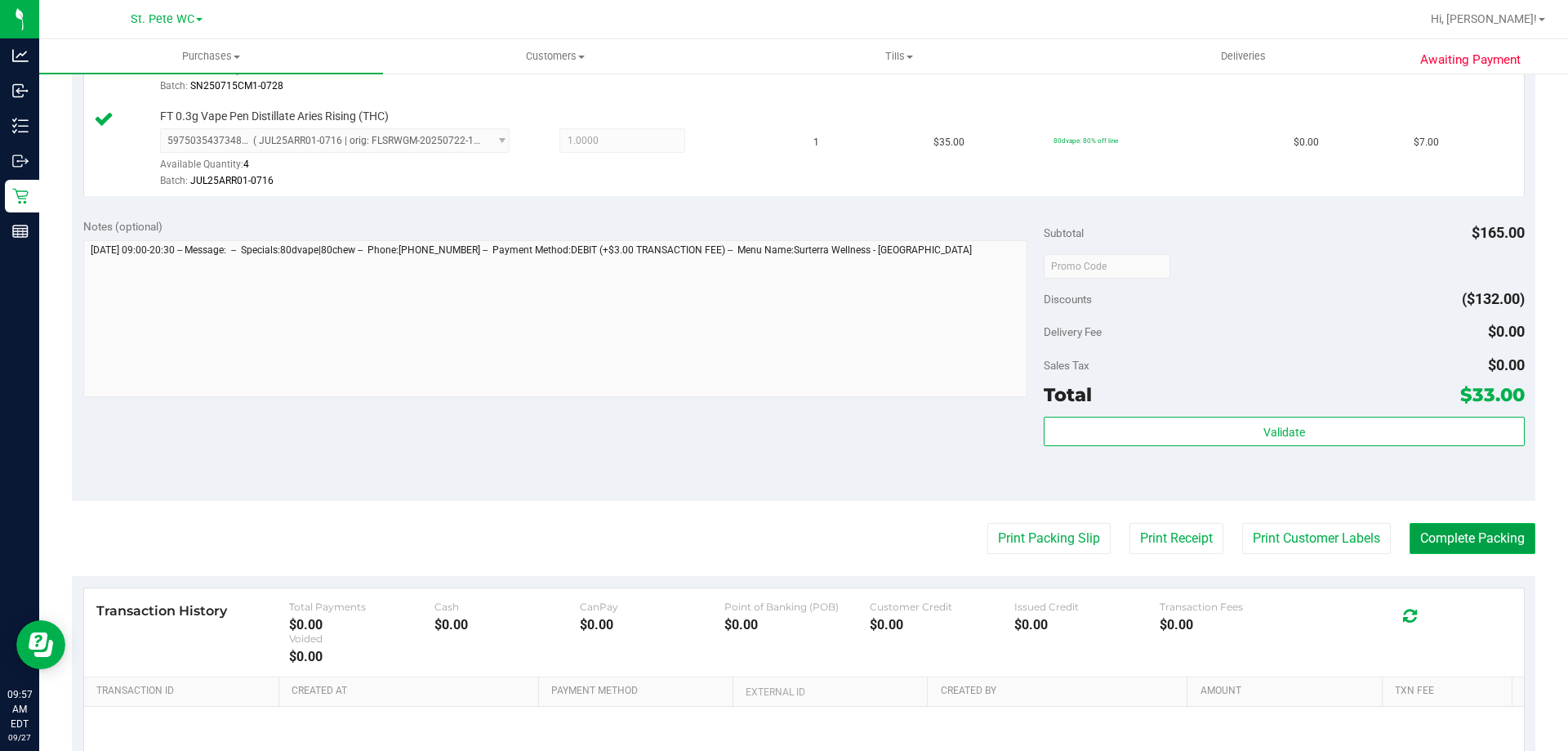
click at [1464, 550] on button "Complete Packing" at bounding box center [1473, 538] width 126 height 31
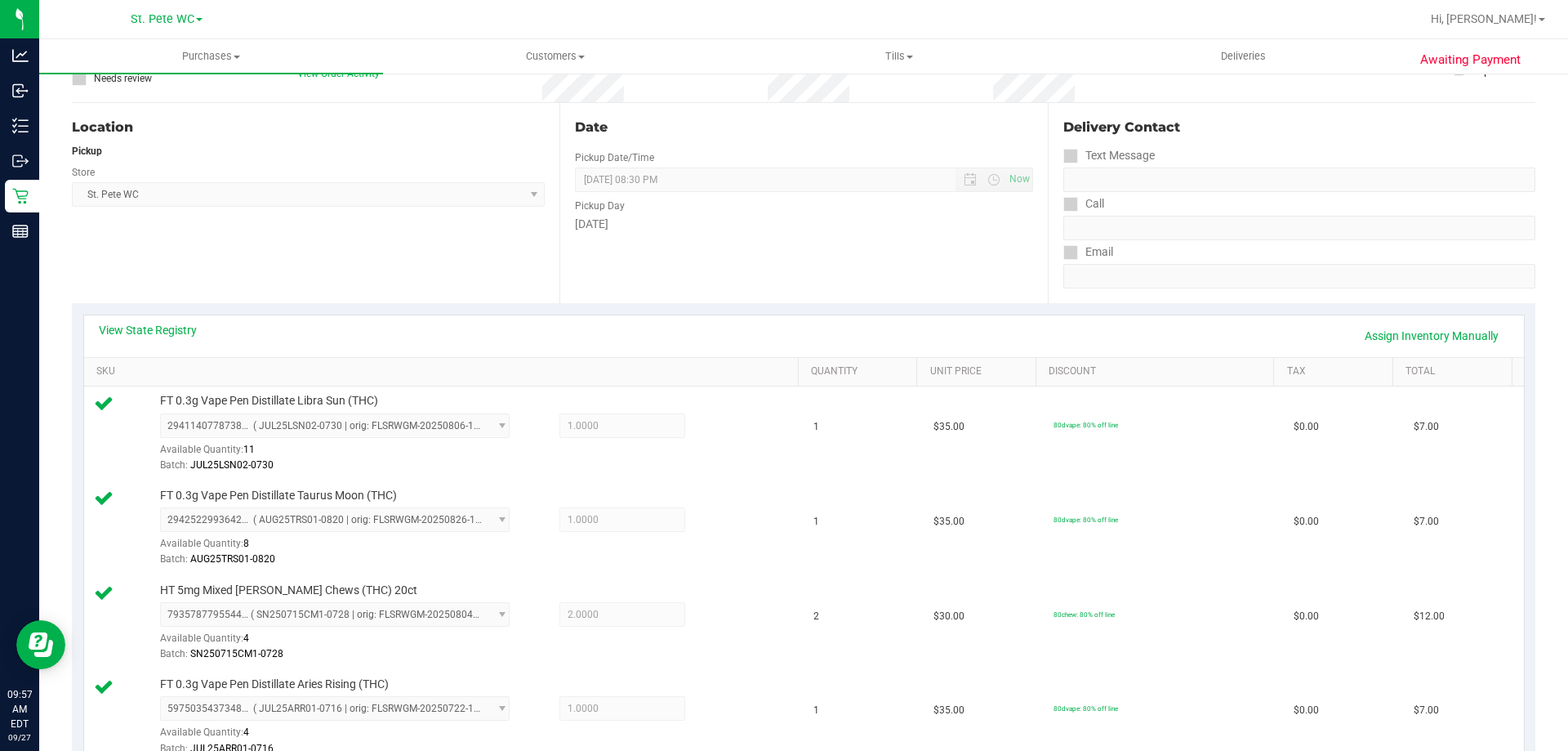
scroll to position [0, 0]
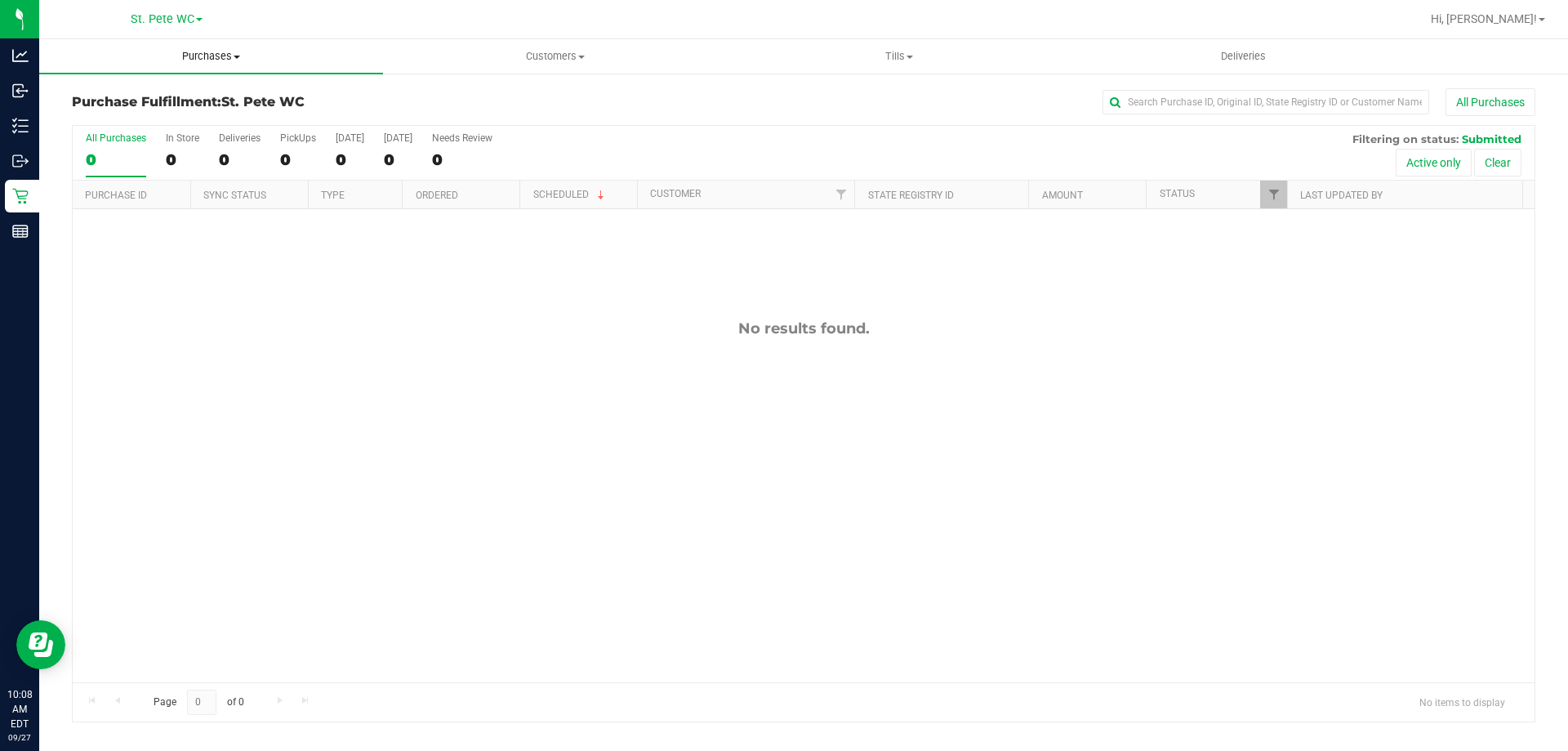
drag, startPoint x: 166, startPoint y: 58, endPoint x: 124, endPoint y: 119, distance: 74.1
click at [166, 58] on span "Purchases" at bounding box center [212, 57] width 344 height 15
click at [121, 121] on span "Fulfillment" at bounding box center [90, 118] width 101 height 14
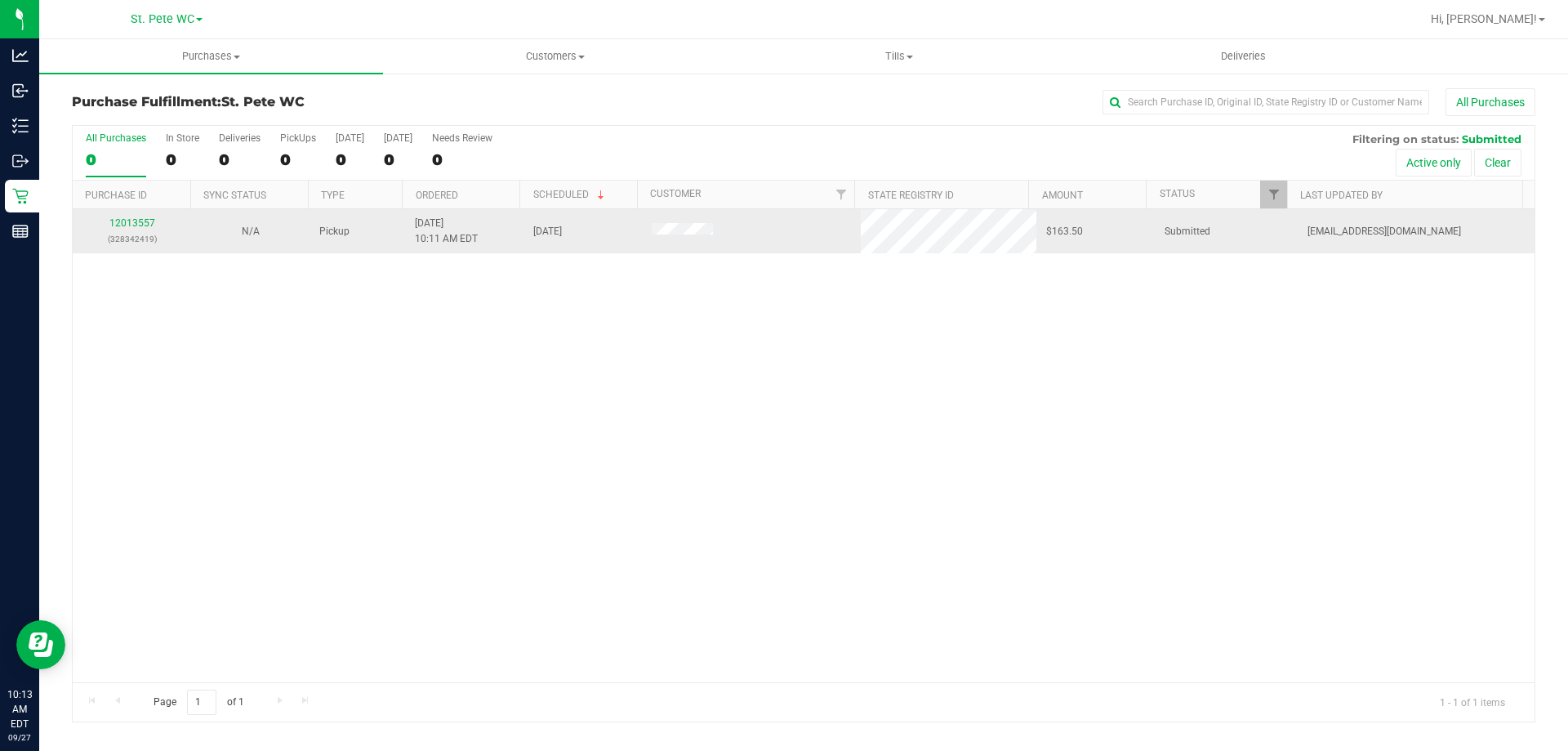
click at [136, 213] on td "12013557 (328342419)" at bounding box center [131, 230] width 118 height 44
click at [136, 225] on link "12013557" at bounding box center [132, 223] width 45 height 11
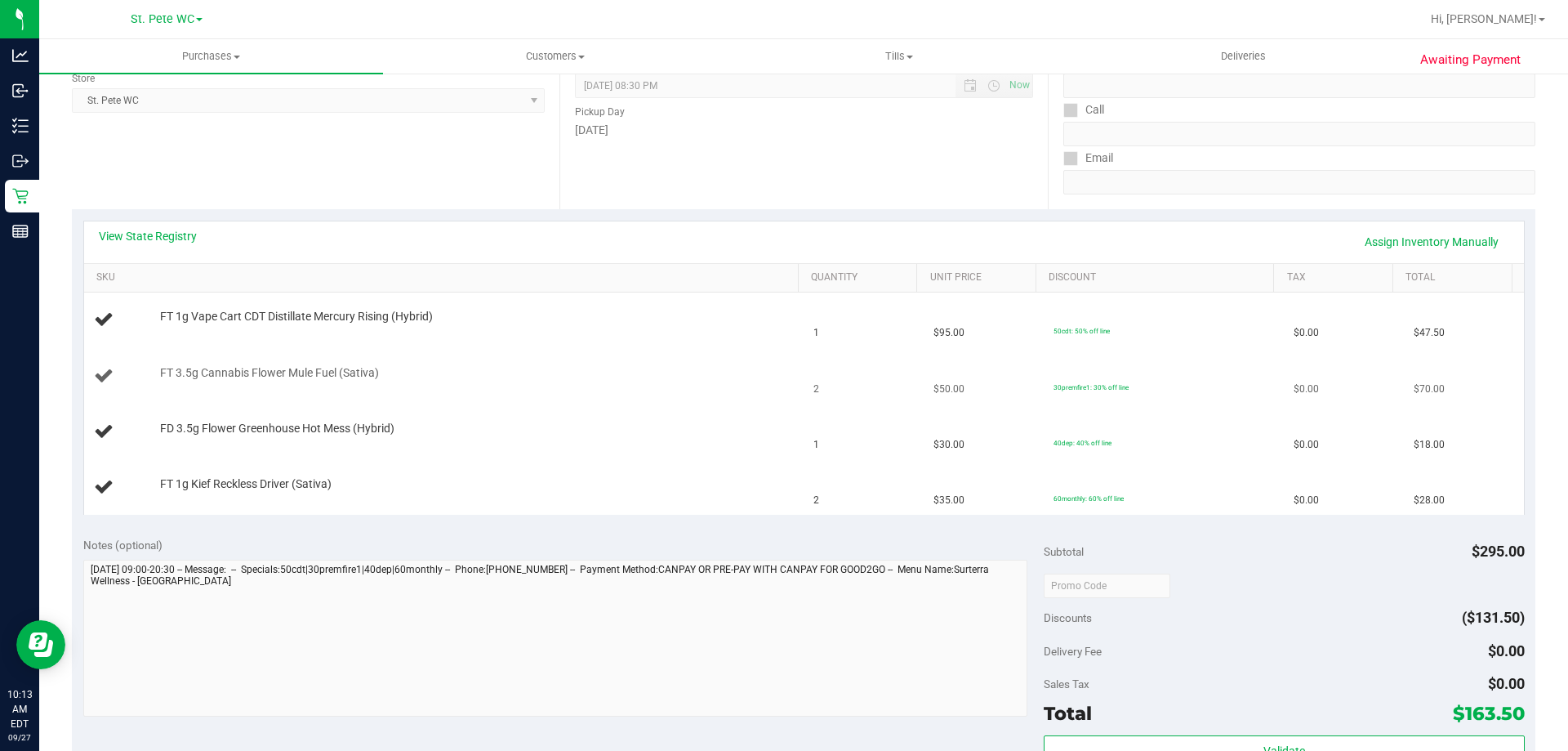
scroll to position [490, 0]
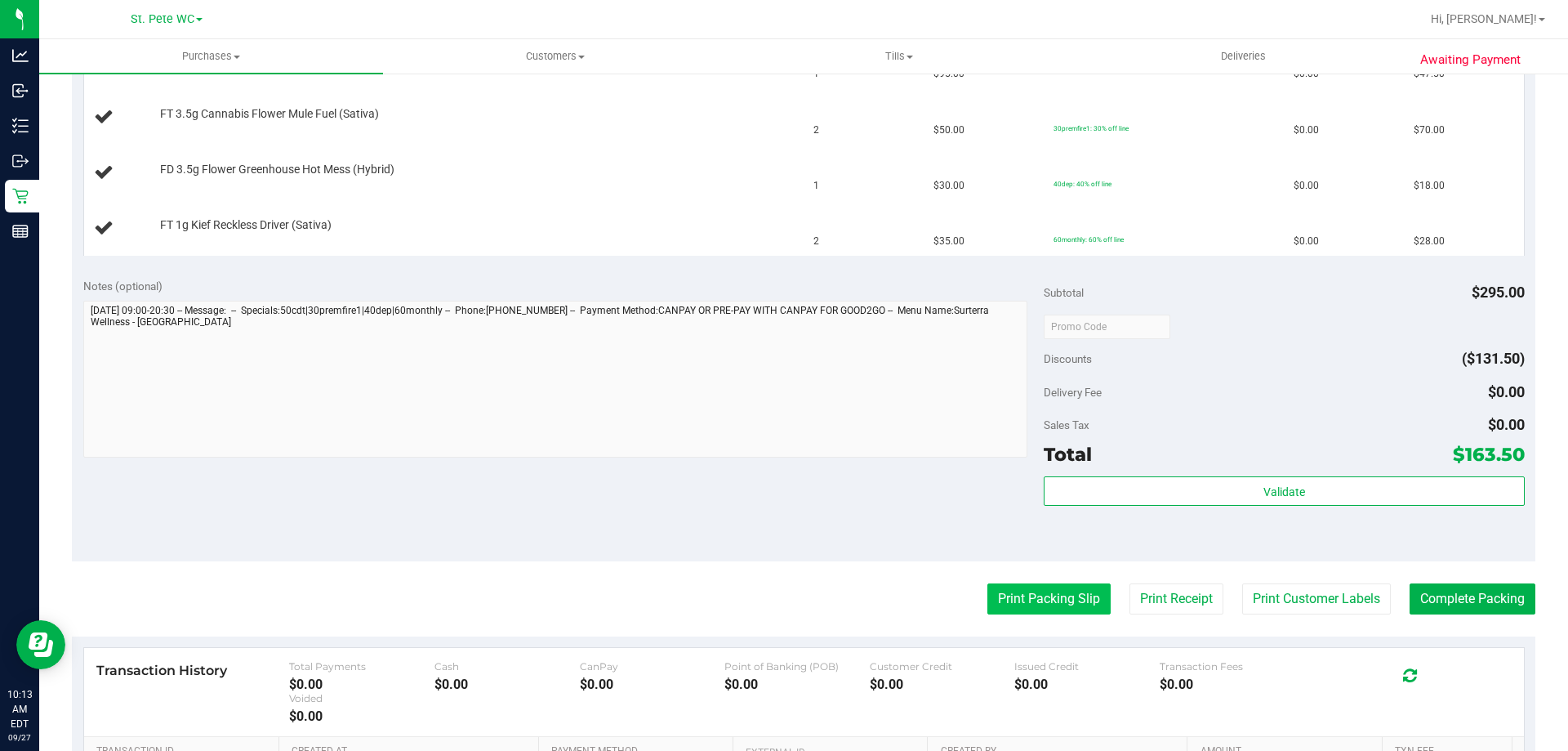
click at [1077, 602] on button "Print Packing Slip" at bounding box center [1049, 598] width 124 height 31
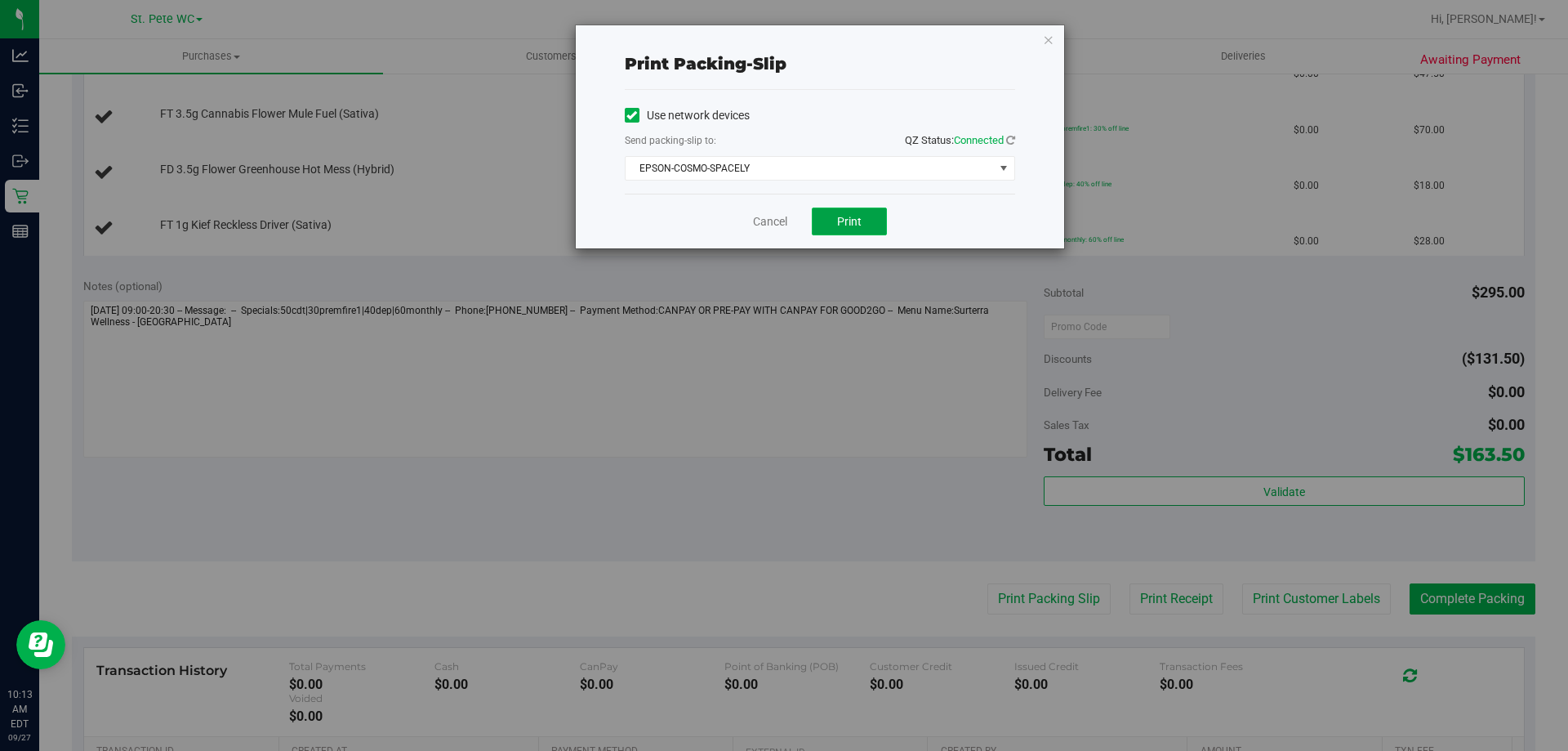
click at [847, 215] on span "Print" at bounding box center [849, 221] width 25 height 13
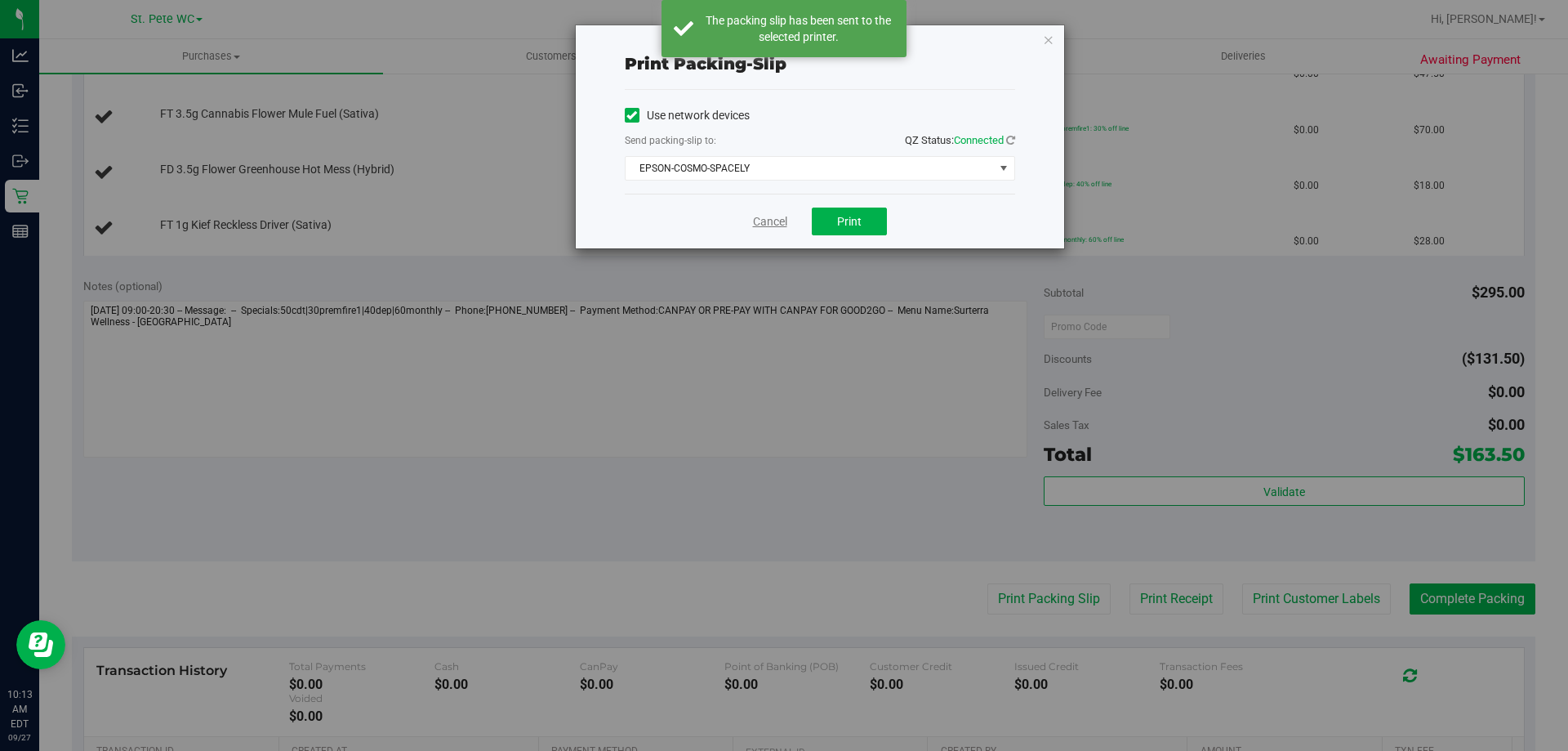
click at [770, 218] on link "Cancel" at bounding box center [770, 222] width 34 height 17
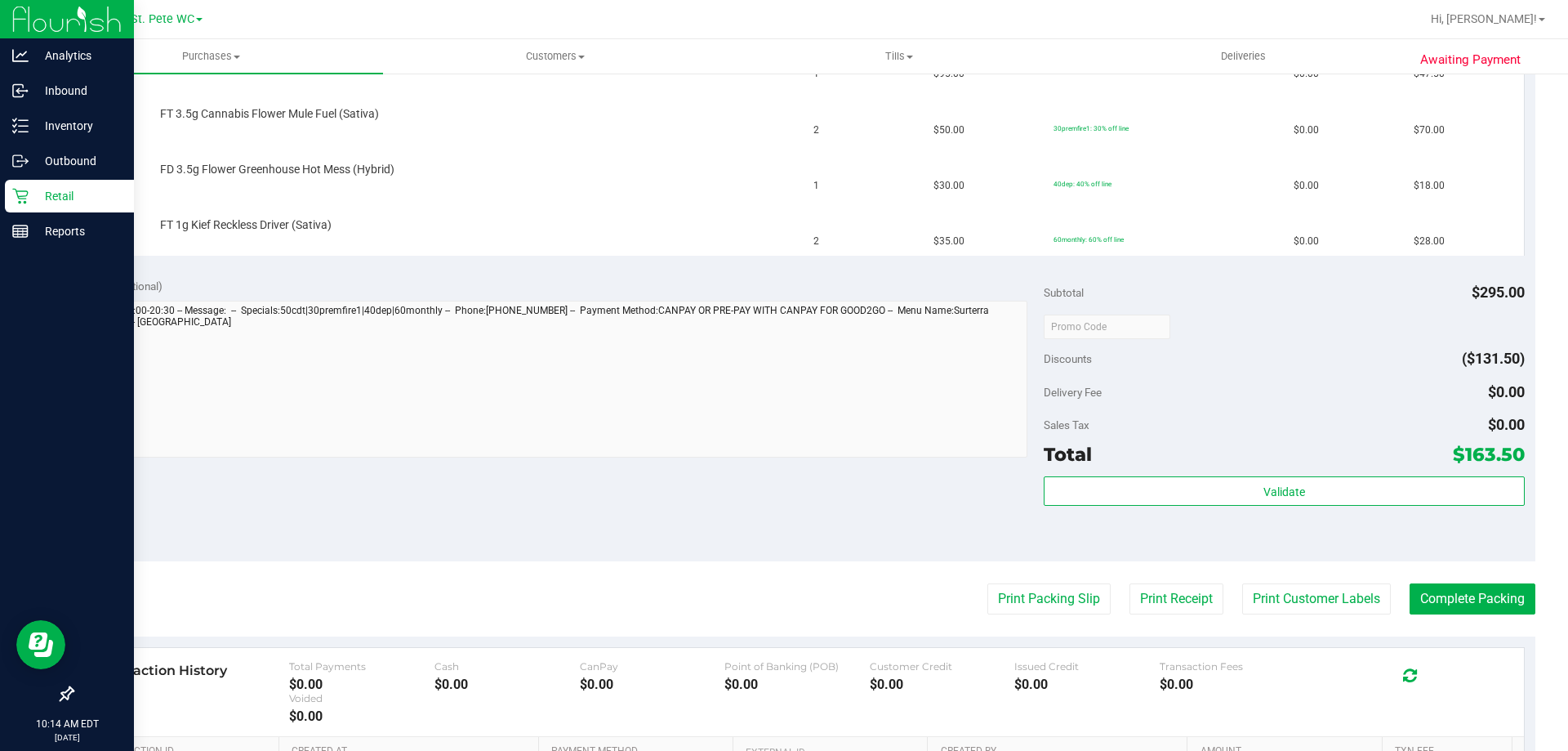
click at [26, 214] on link "Retail" at bounding box center [67, 196] width 134 height 35
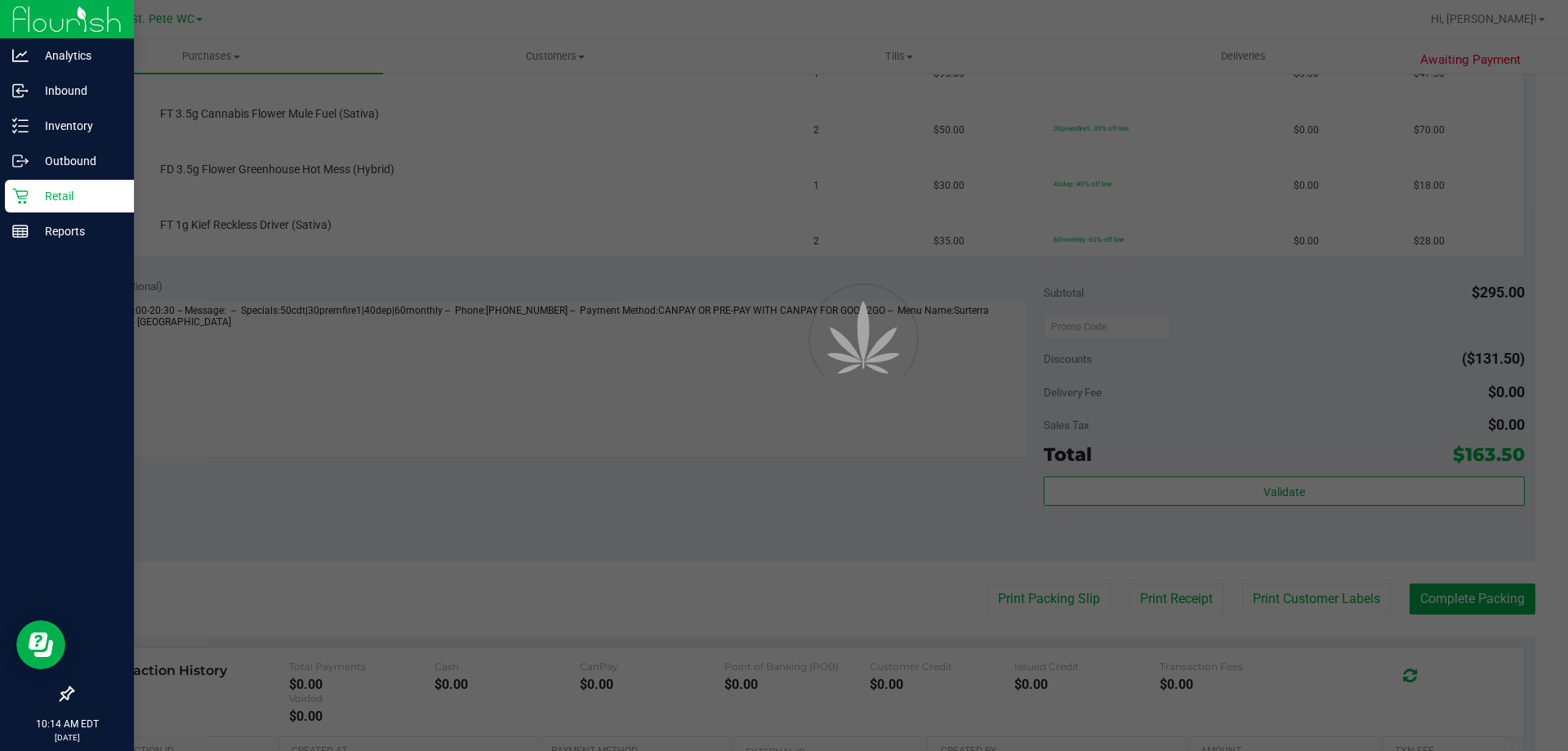
click at [24, 207] on div "Retail" at bounding box center [69, 196] width 129 height 33
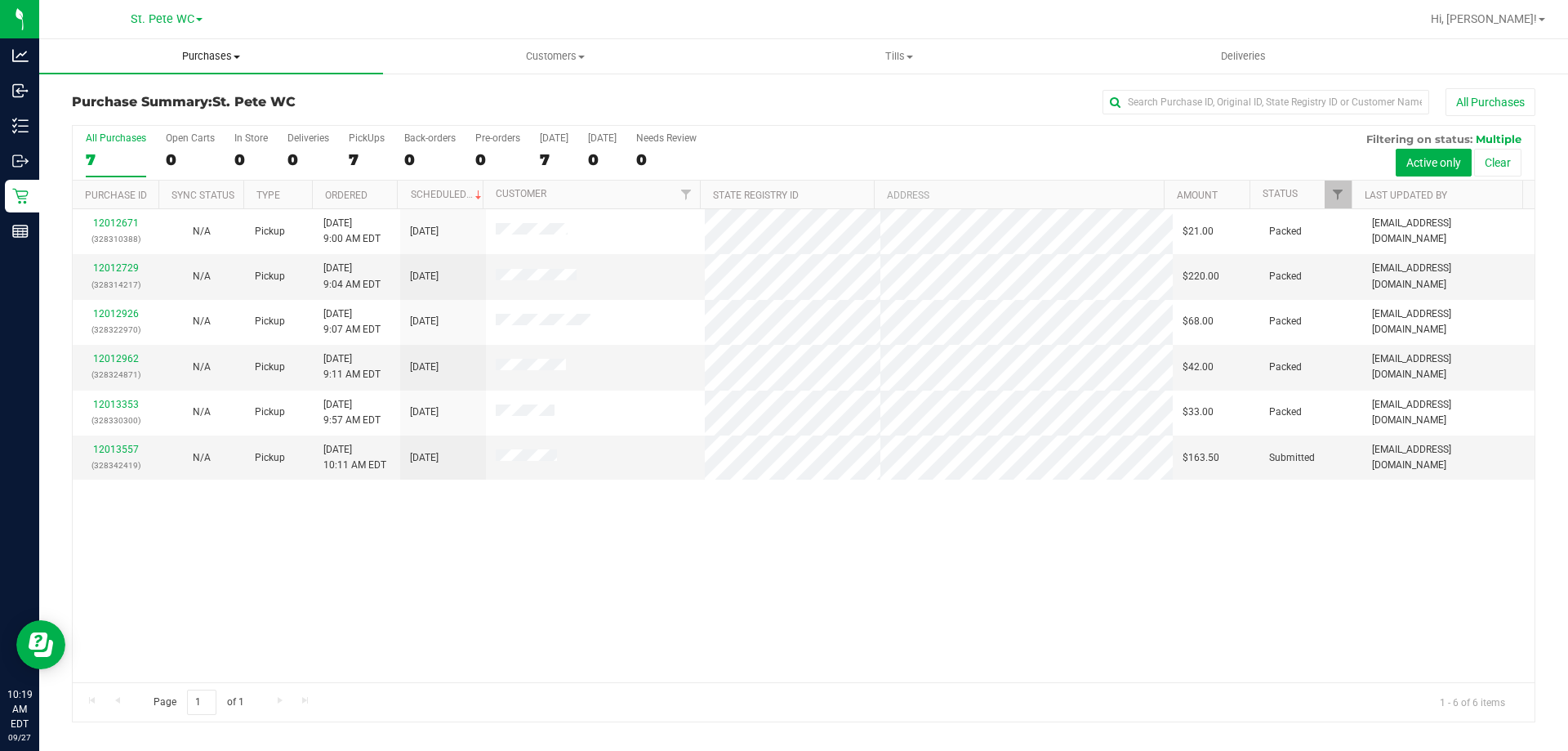
click at [134, 60] on span "Purchases" at bounding box center [212, 57] width 344 height 15
click at [121, 111] on span "Fulfillment" at bounding box center [90, 118] width 101 height 14
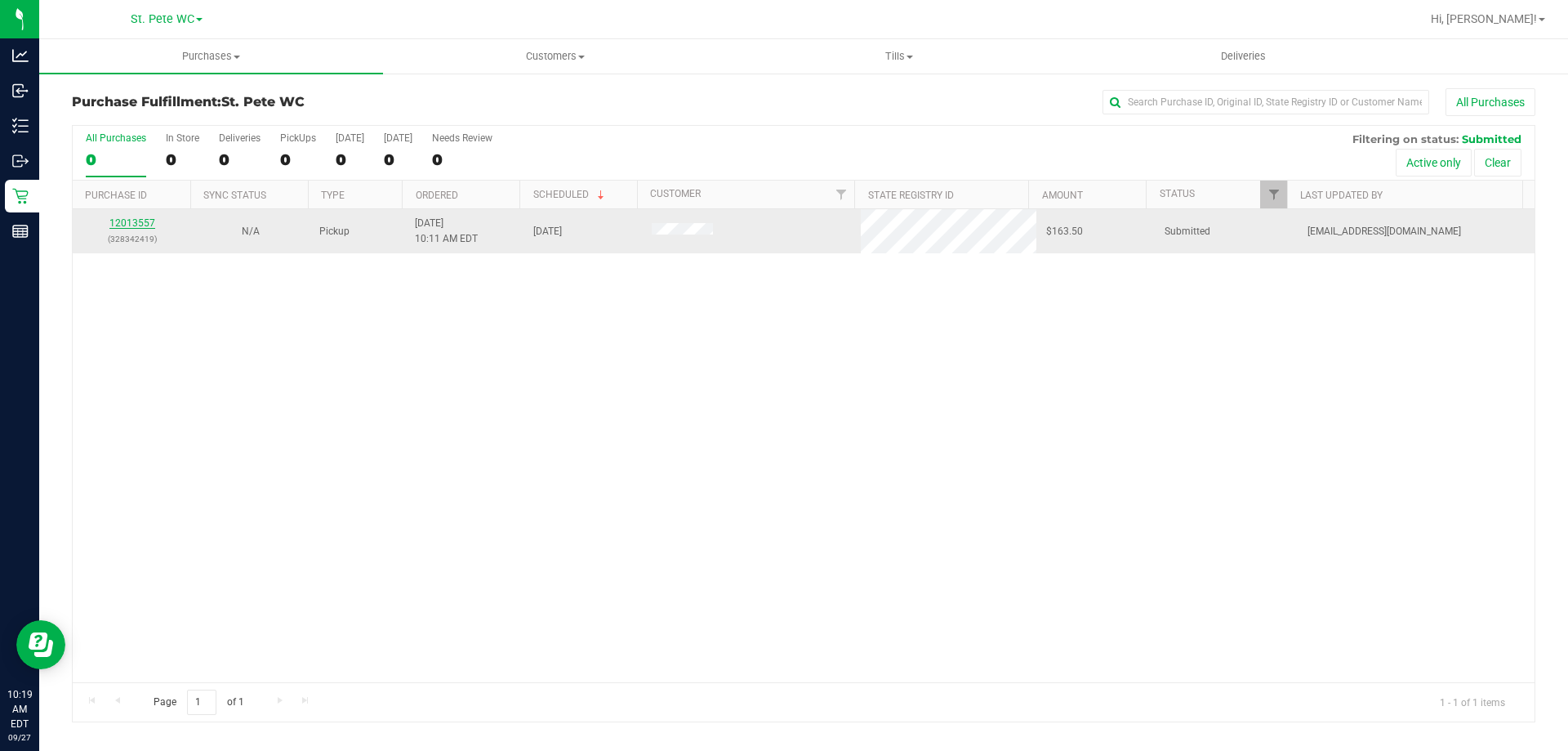
click at [136, 217] on link "12013557" at bounding box center [132, 223] width 45 height 11
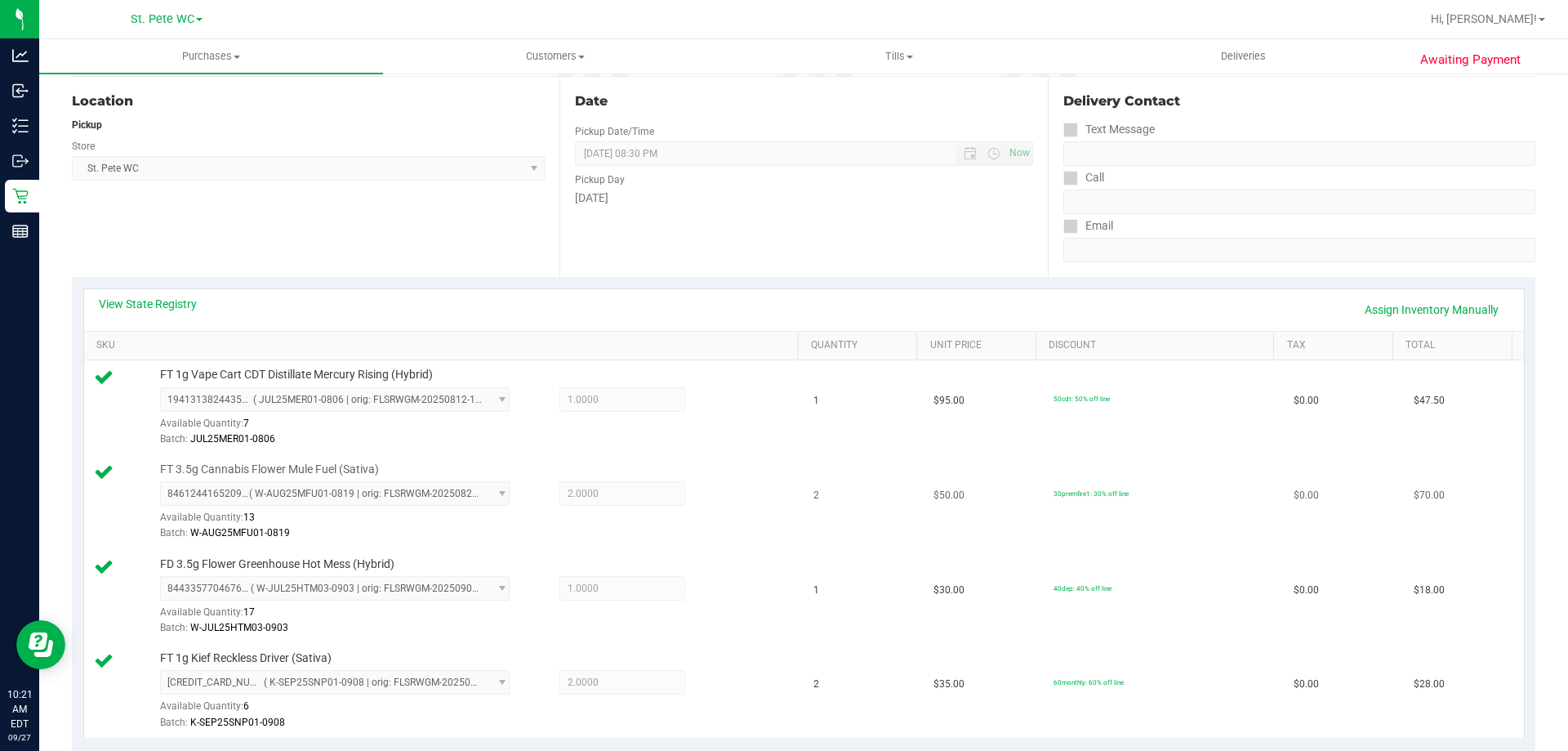
scroll to position [408, 0]
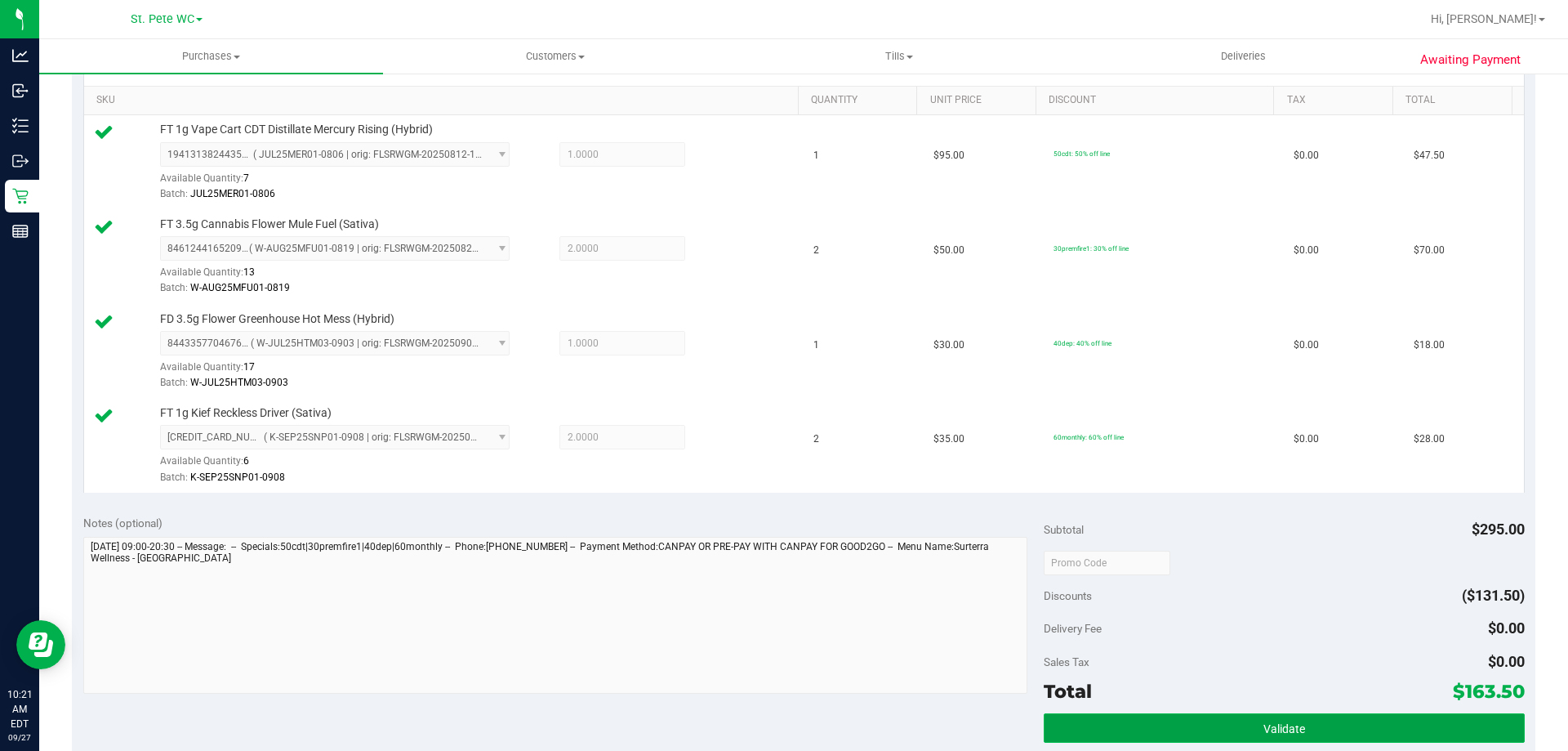
click at [1109, 713] on button "Validate" at bounding box center [1284, 727] width 480 height 29
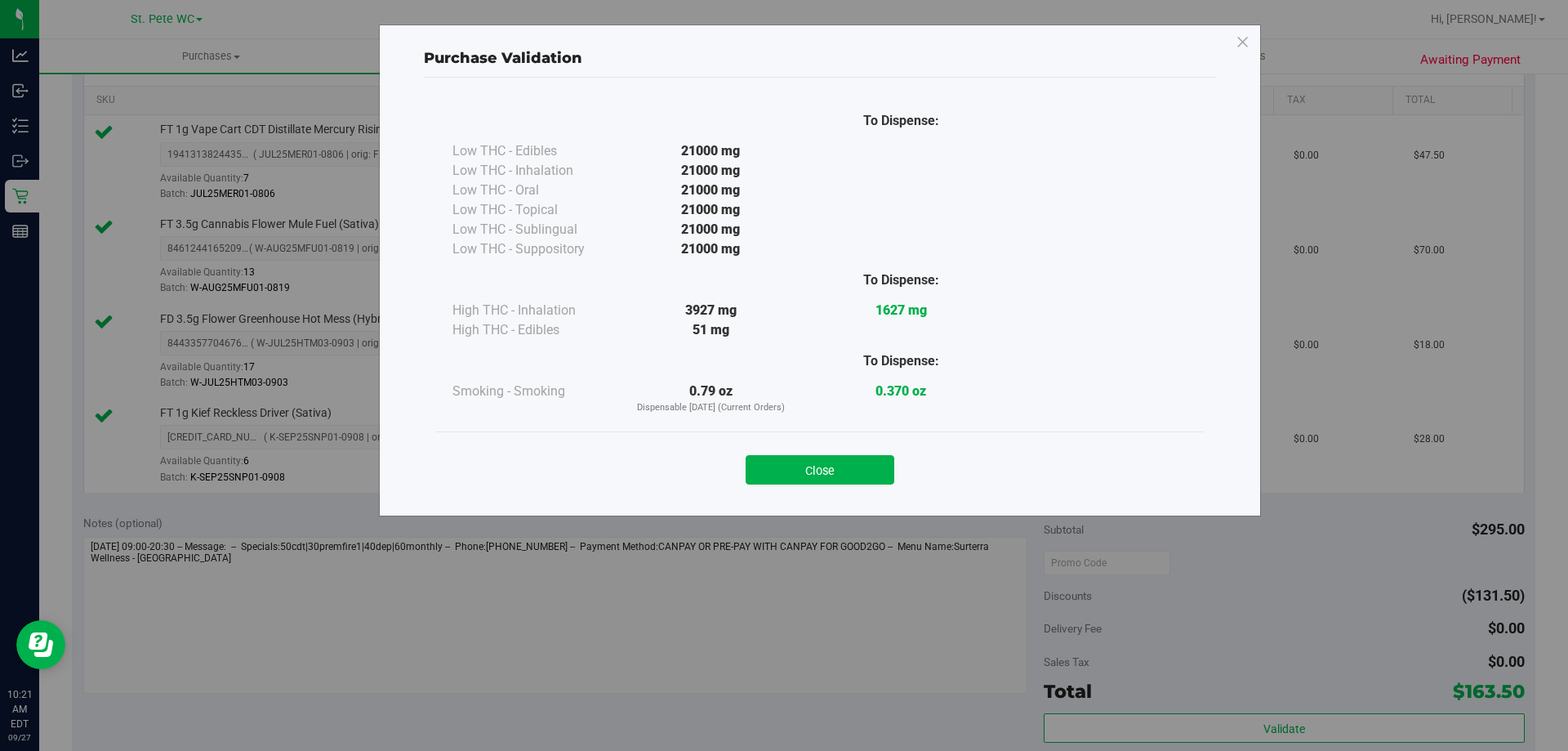
click at [865, 487] on div "Close" at bounding box center [820, 465] width 768 height 66
click at [864, 487] on div "Close" at bounding box center [820, 465] width 768 height 66
click at [865, 481] on button "Close" at bounding box center [820, 469] width 148 height 29
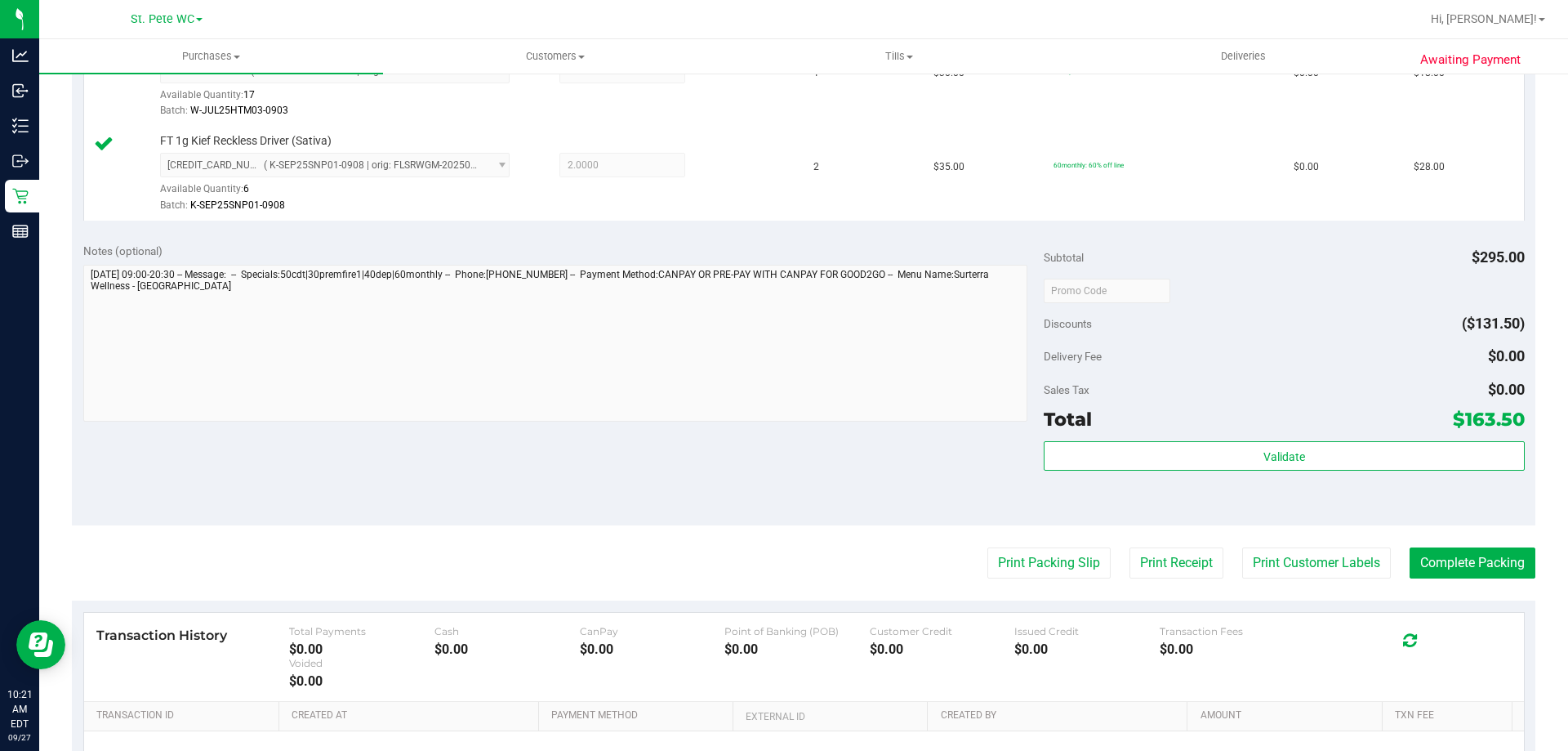
scroll to position [735, 0]
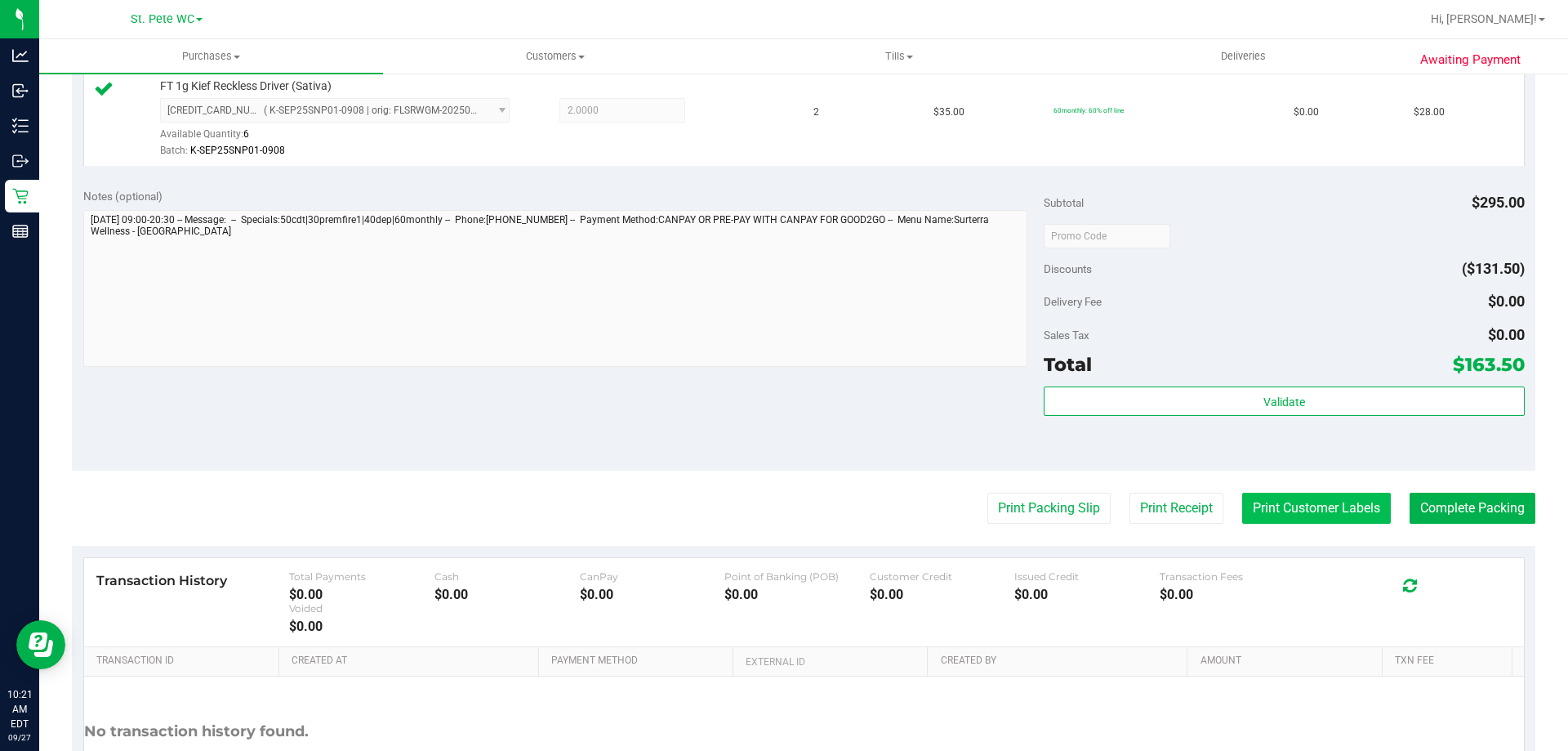
click at [1309, 519] on button "Print Customer Labels" at bounding box center [1316, 507] width 148 height 31
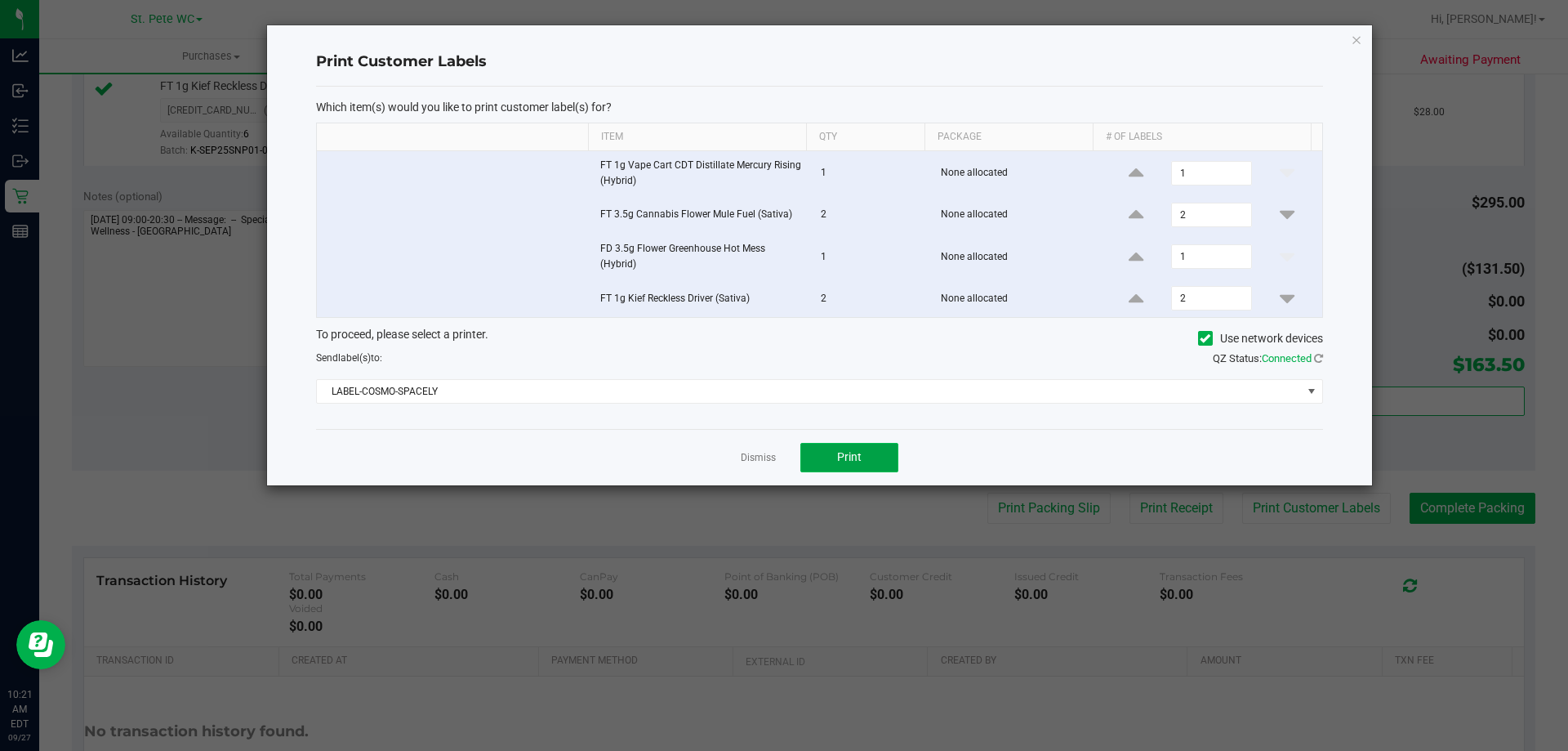
click at [844, 454] on span "Print" at bounding box center [849, 456] width 25 height 13
click at [759, 454] on link "Dismiss" at bounding box center [758, 457] width 35 height 14
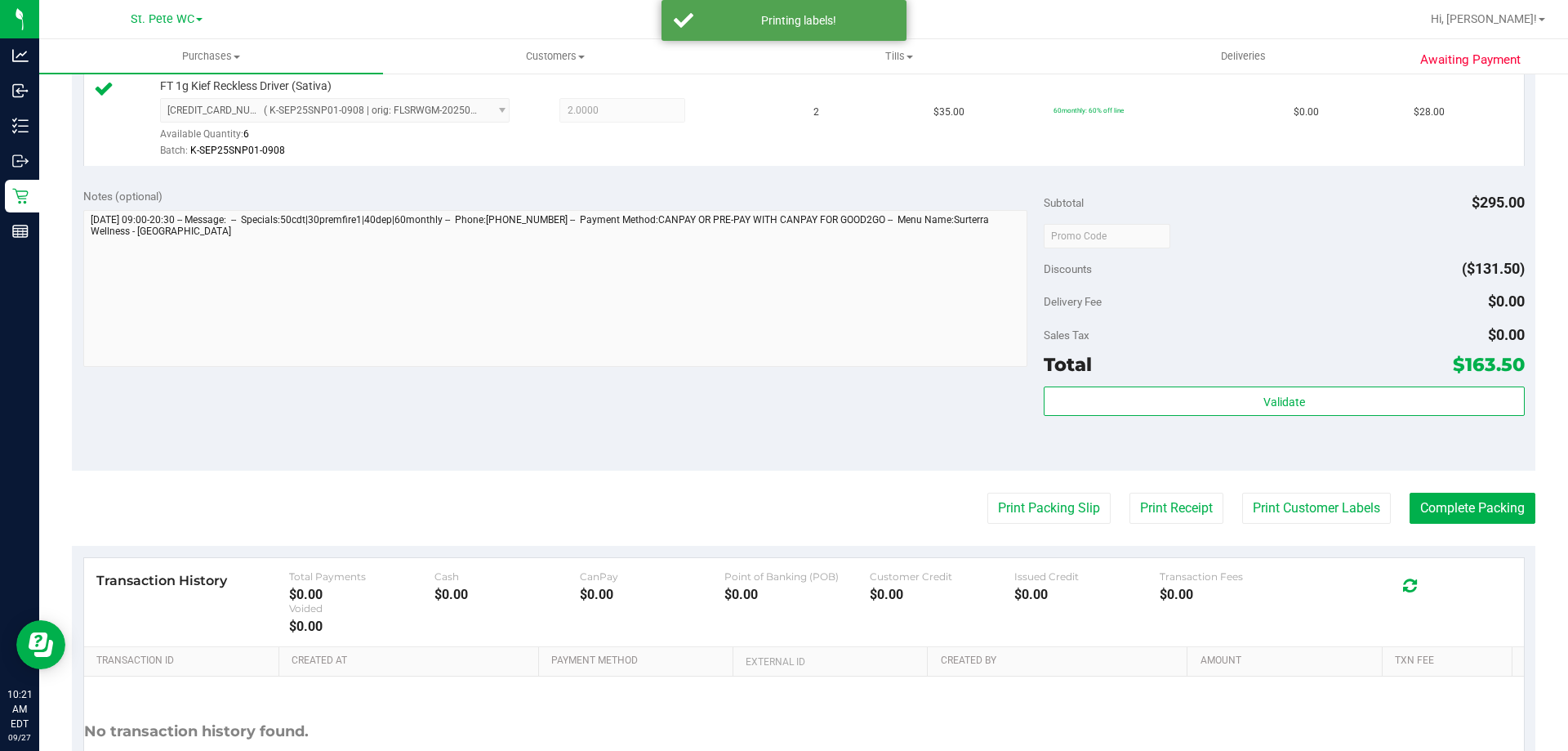
click at [1276, 421] on div "Validate" at bounding box center [1284, 423] width 480 height 74
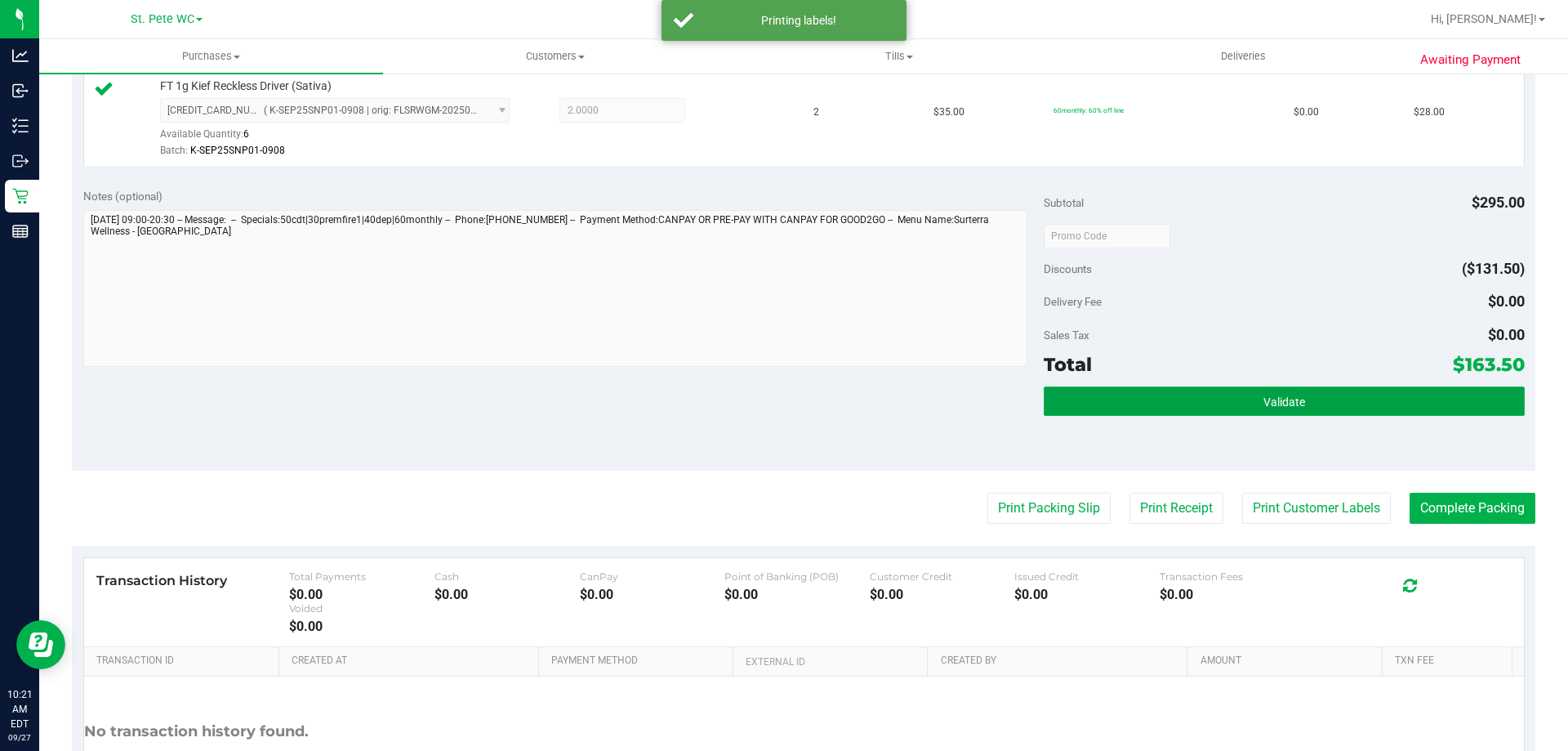
click at [1277, 415] on button "Validate" at bounding box center [1284, 401] width 480 height 29
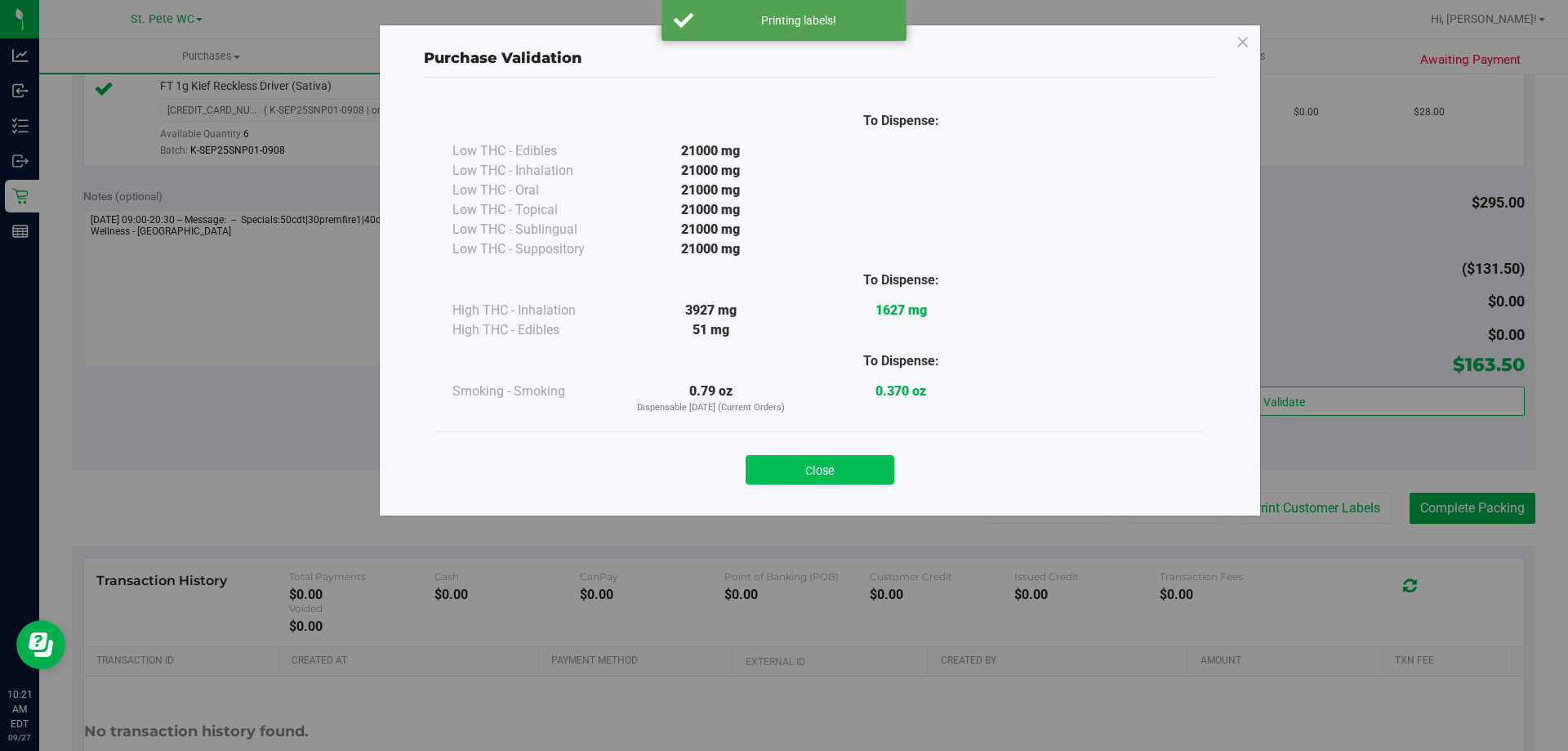
click at [865, 484] on button "Close" at bounding box center [820, 469] width 148 height 29
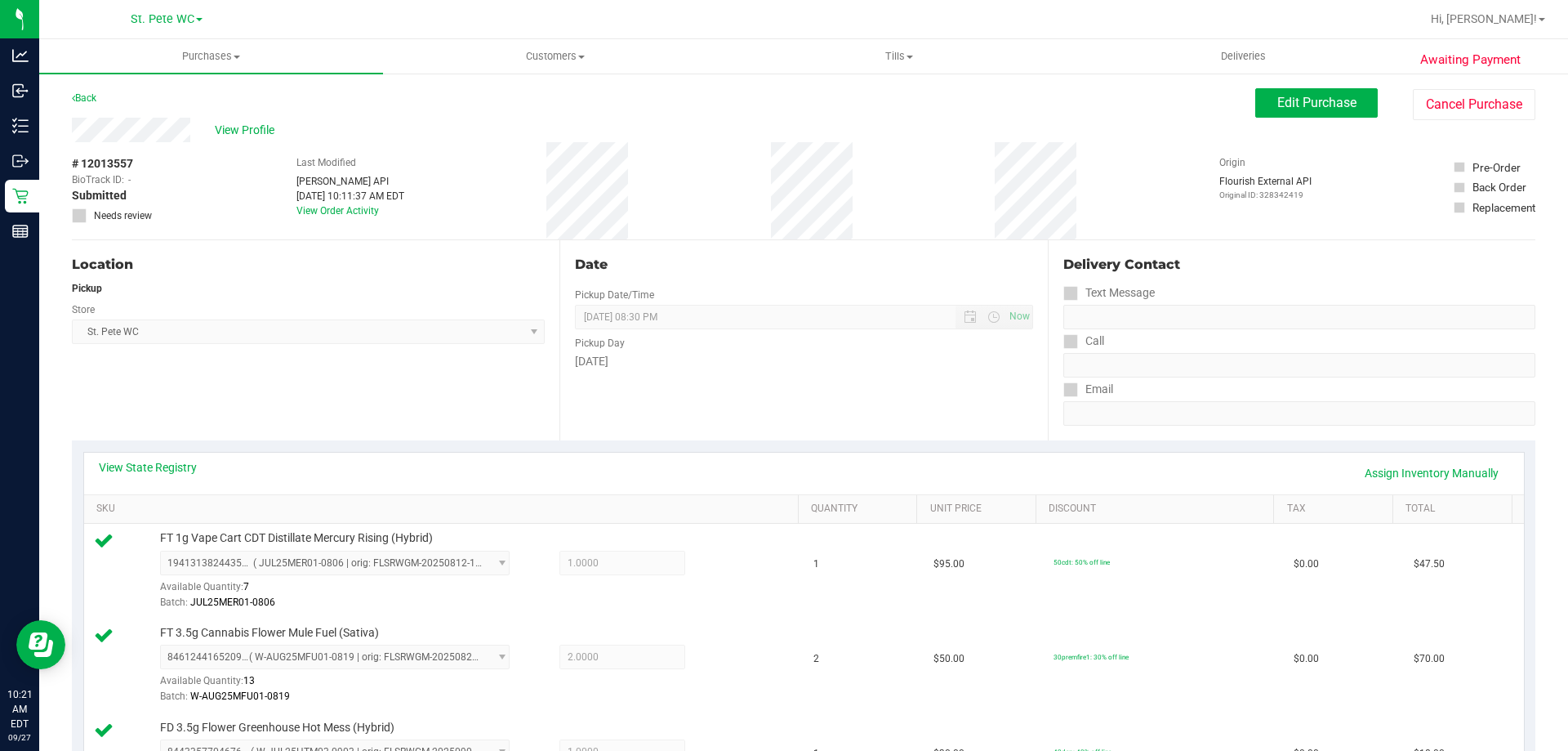
scroll to position [572, 0]
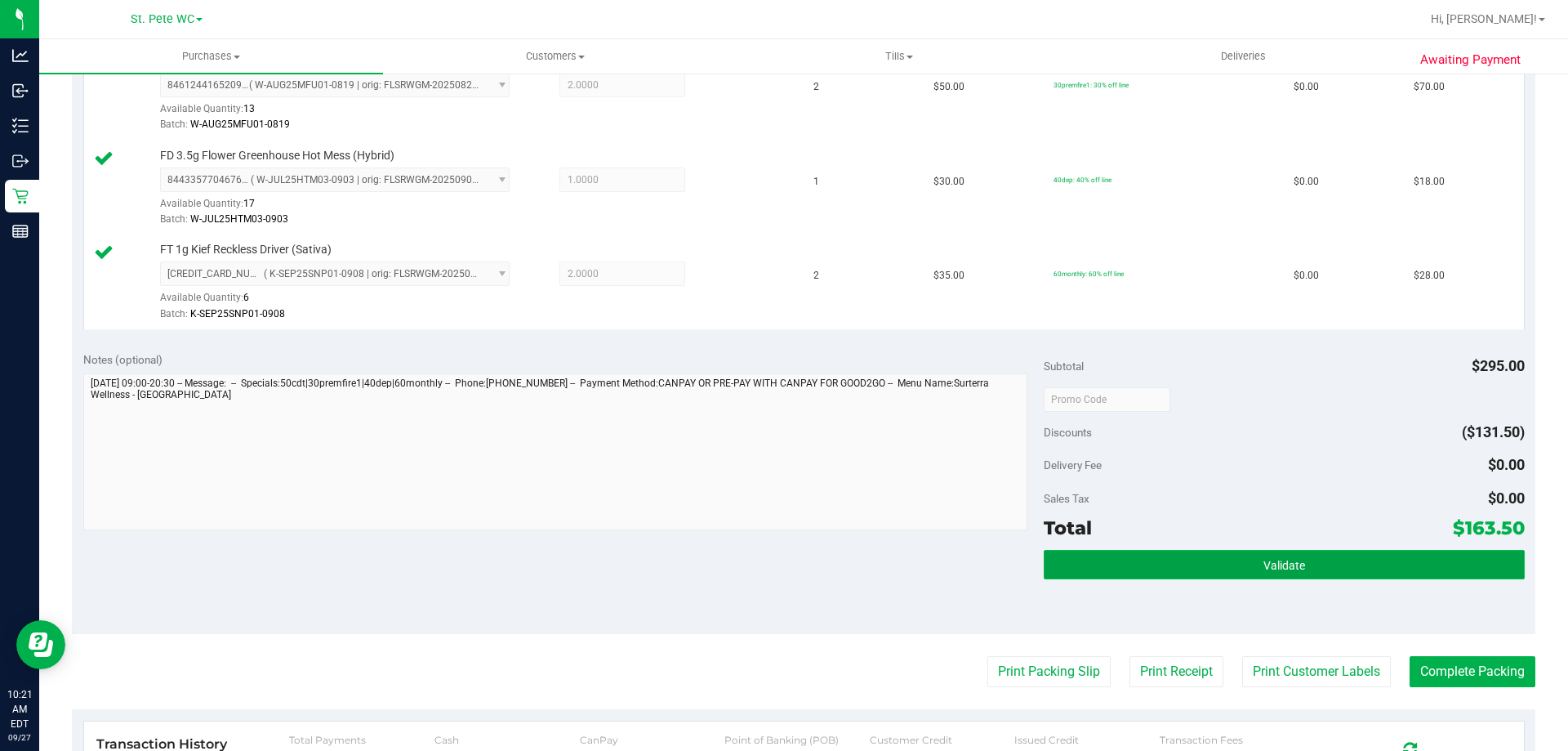
click at [1313, 567] on button "Validate" at bounding box center [1284, 564] width 480 height 29
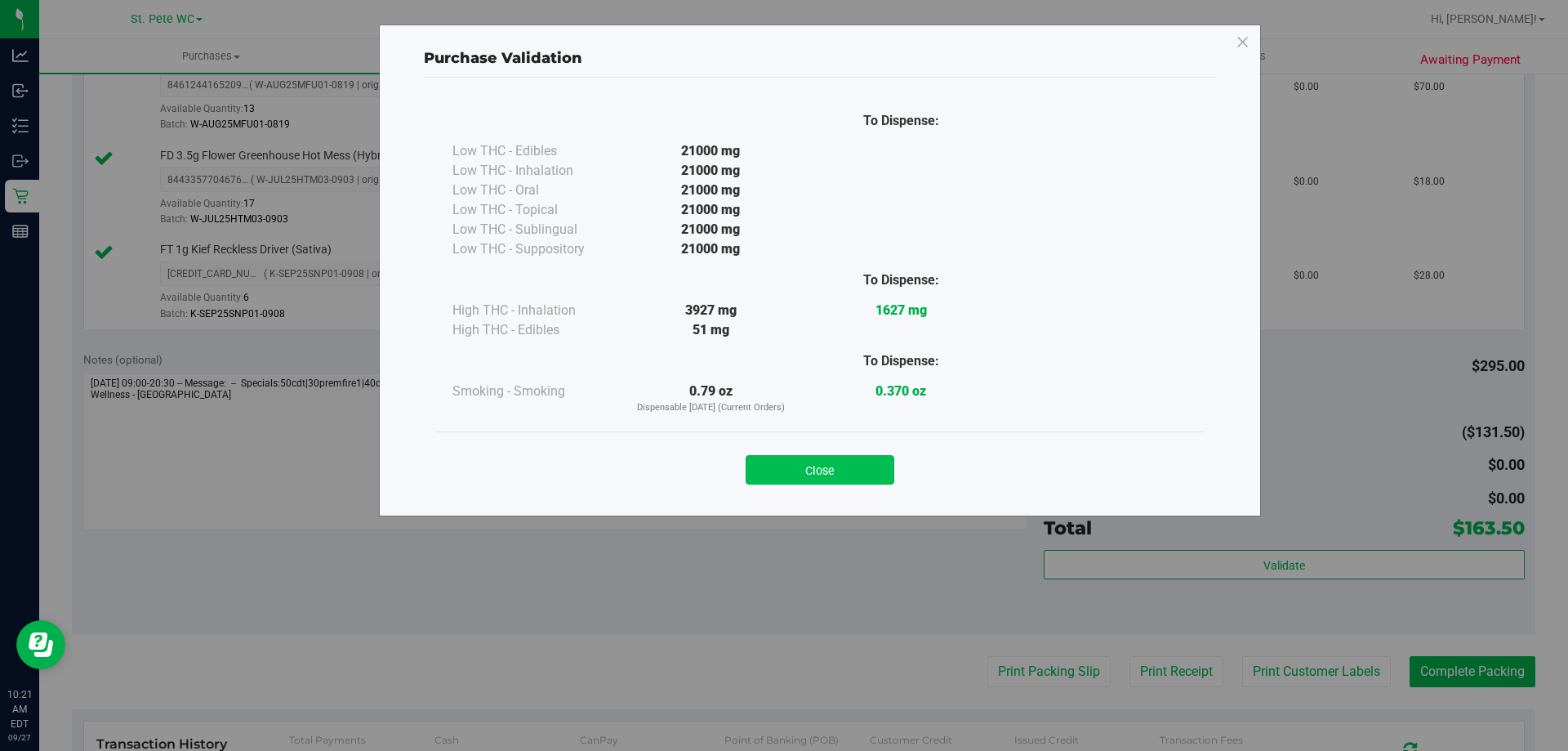
click at [857, 463] on button "Close" at bounding box center [820, 469] width 148 height 29
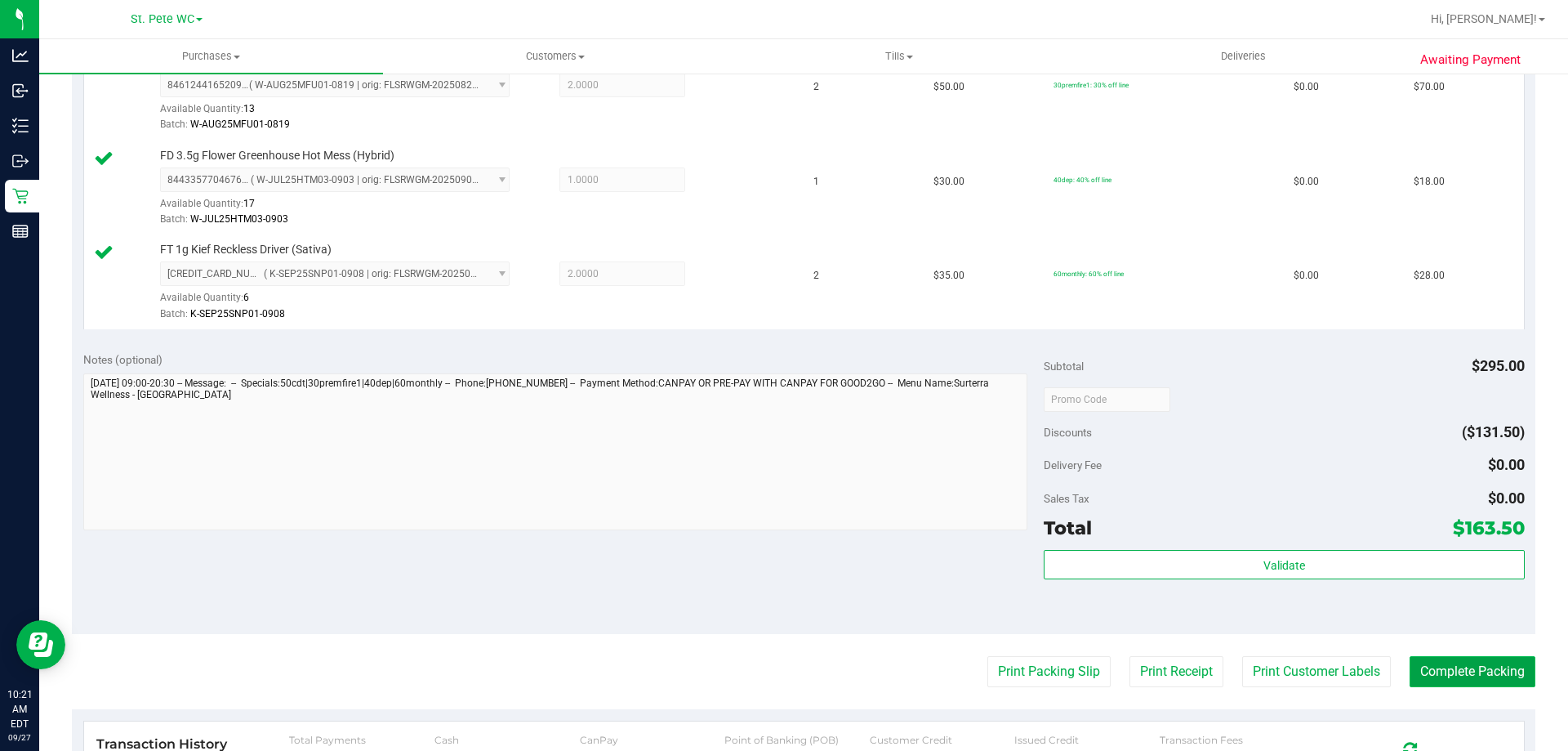
click at [1445, 676] on button "Complete Packing" at bounding box center [1473, 671] width 126 height 31
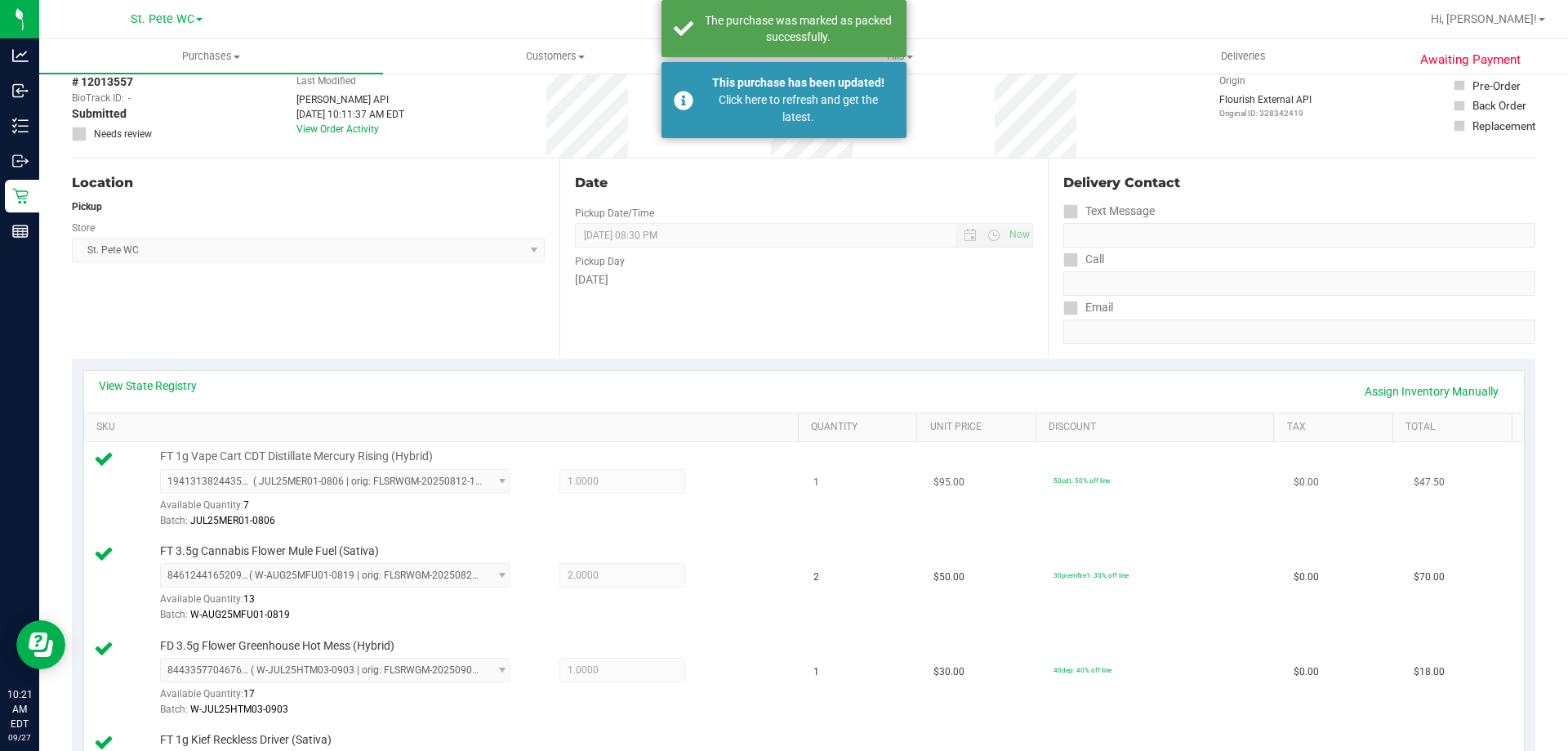
scroll to position [0, 0]
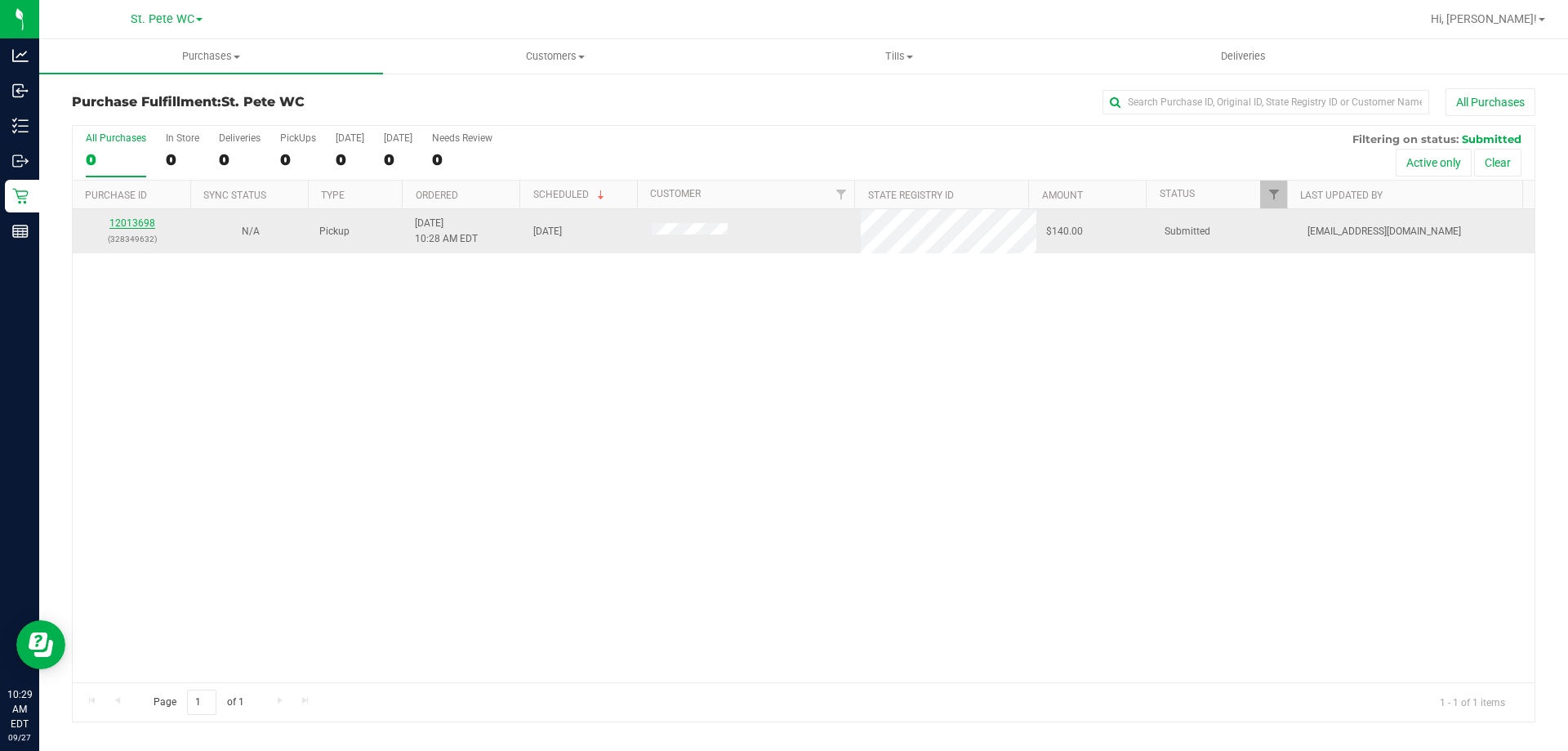
click at [122, 227] on link "12013698" at bounding box center [132, 223] width 45 height 11
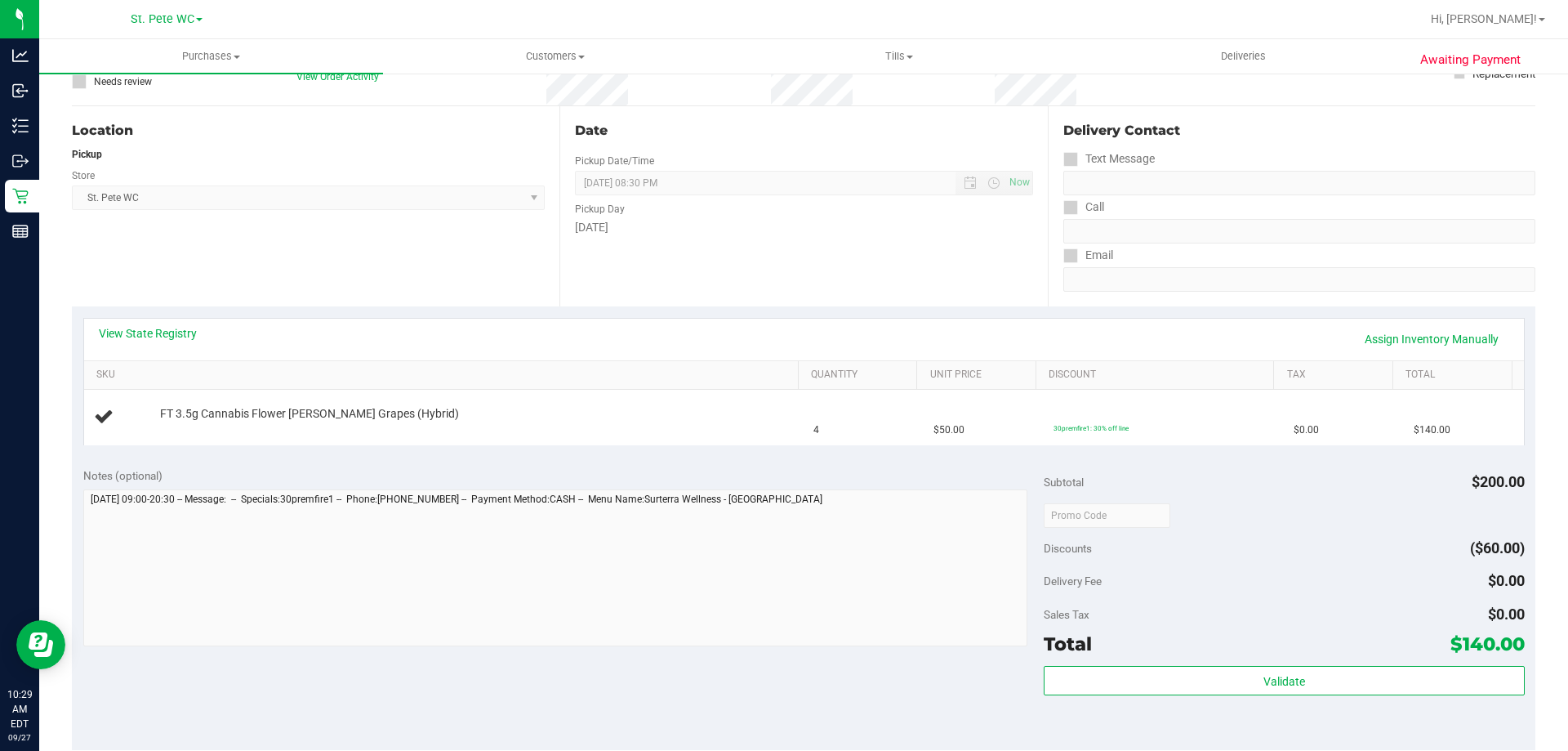
scroll to position [327, 0]
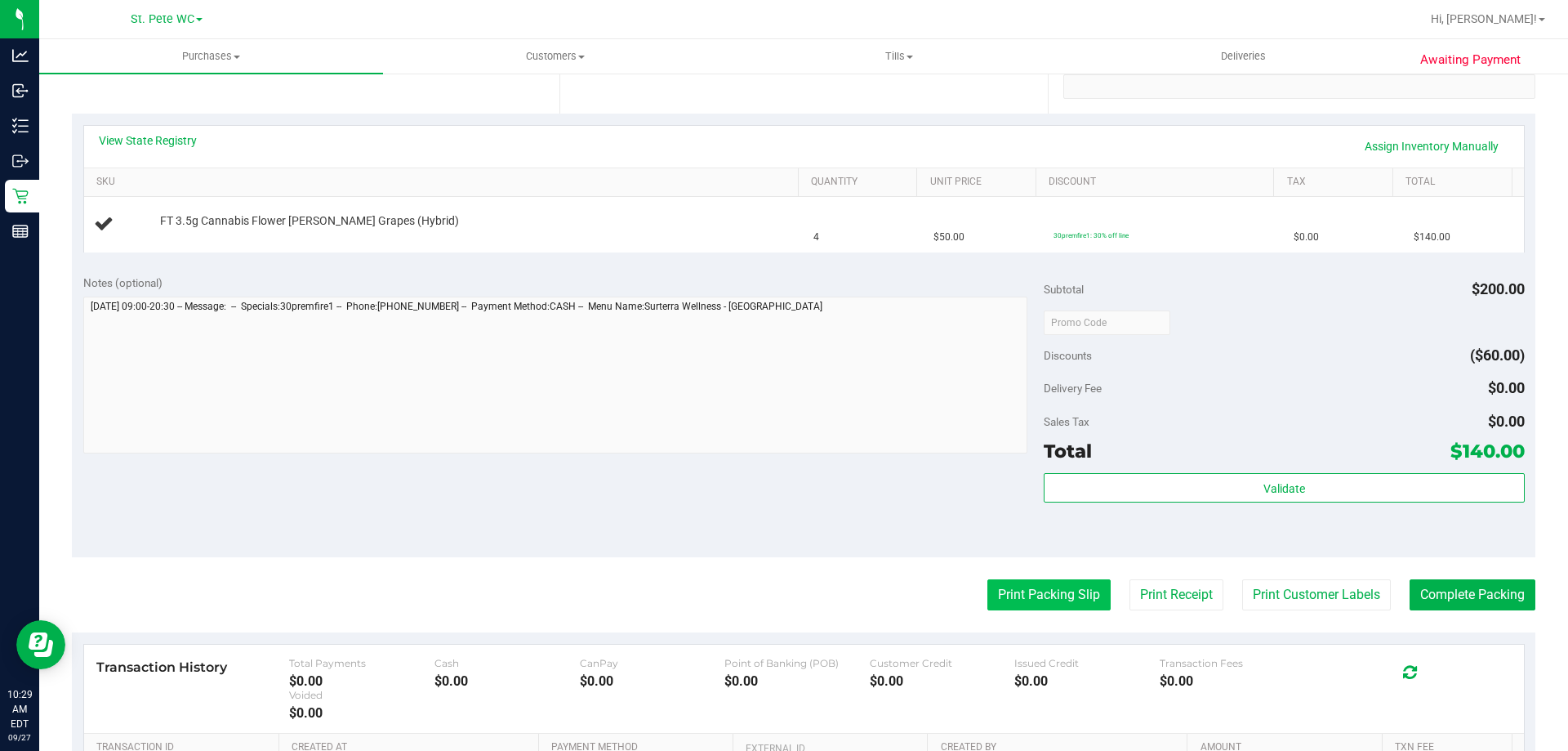
click at [1030, 588] on button "Print Packing Slip" at bounding box center [1049, 594] width 124 height 31
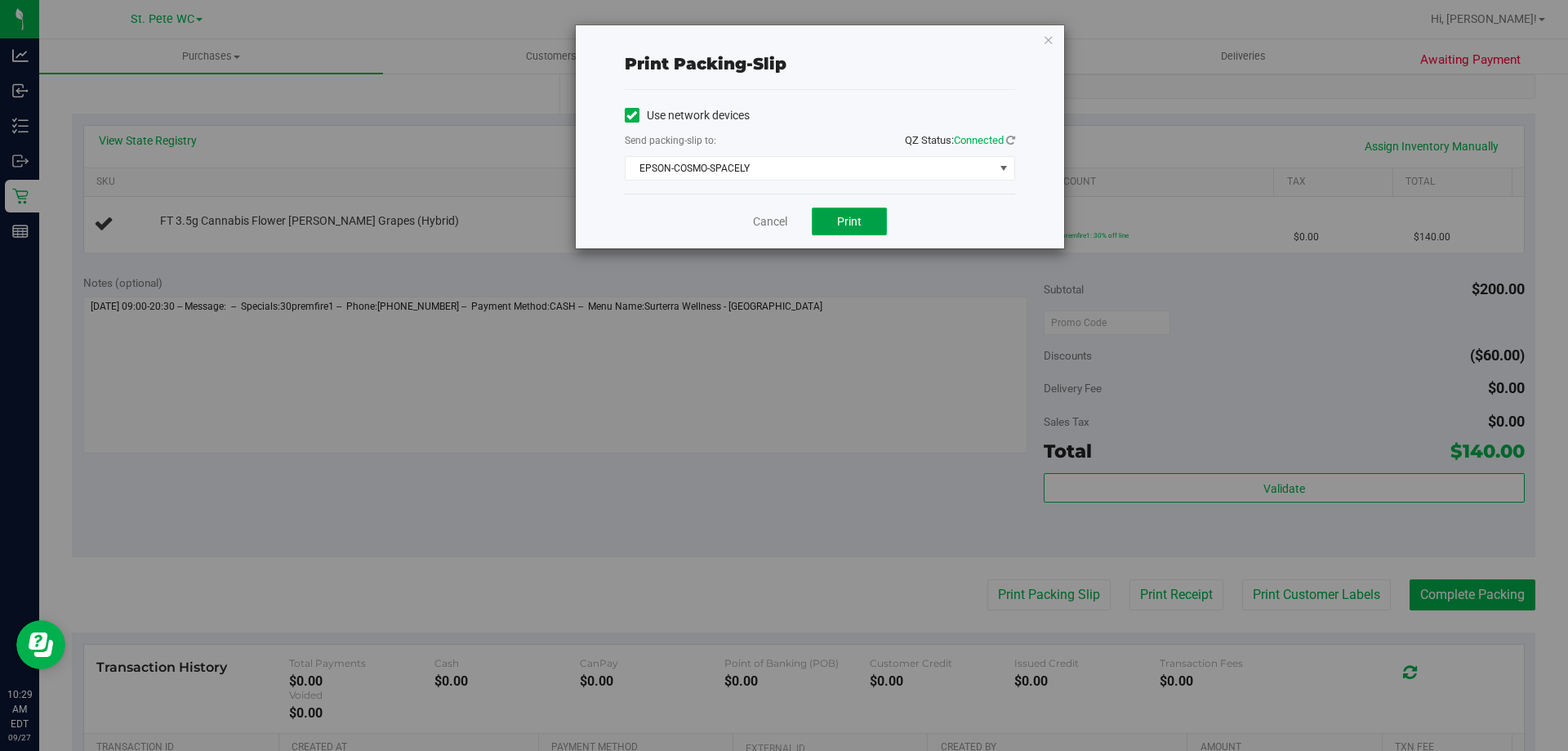
click at [867, 218] on button "Print" at bounding box center [850, 221] width 76 height 27
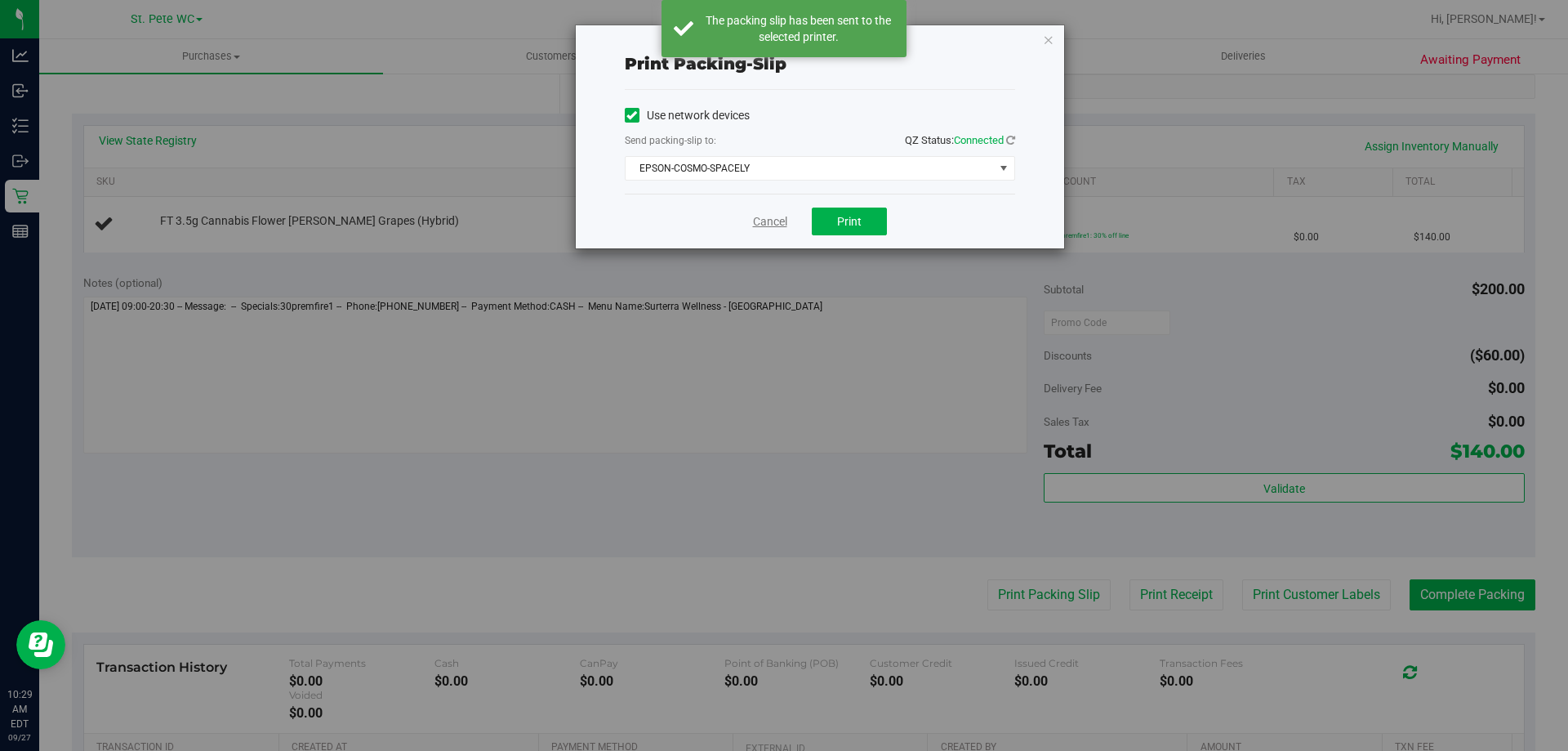
click at [770, 222] on link "Cancel" at bounding box center [770, 222] width 34 height 17
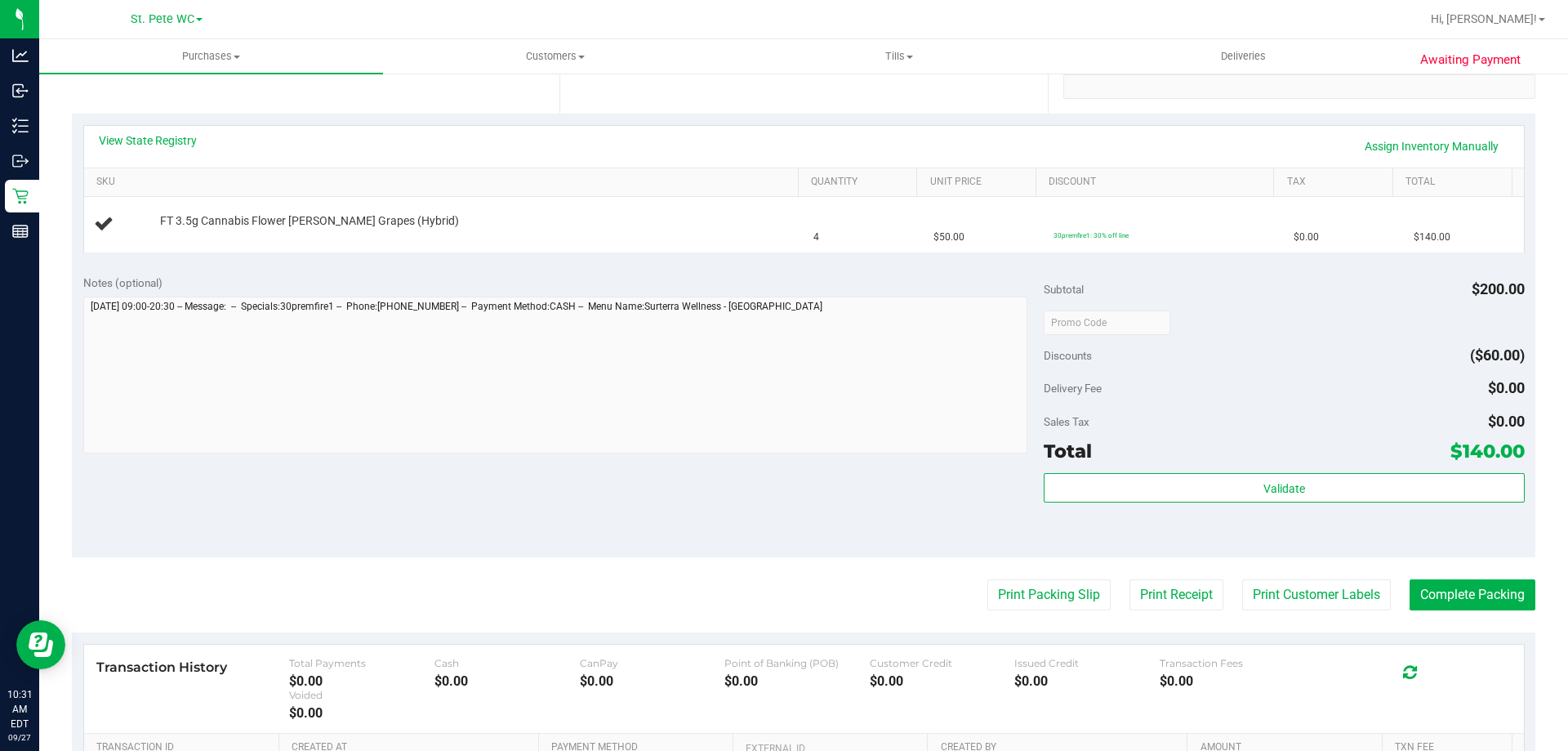
click at [988, 579] on button "Print Packing Slip" at bounding box center [1049, 594] width 124 height 31
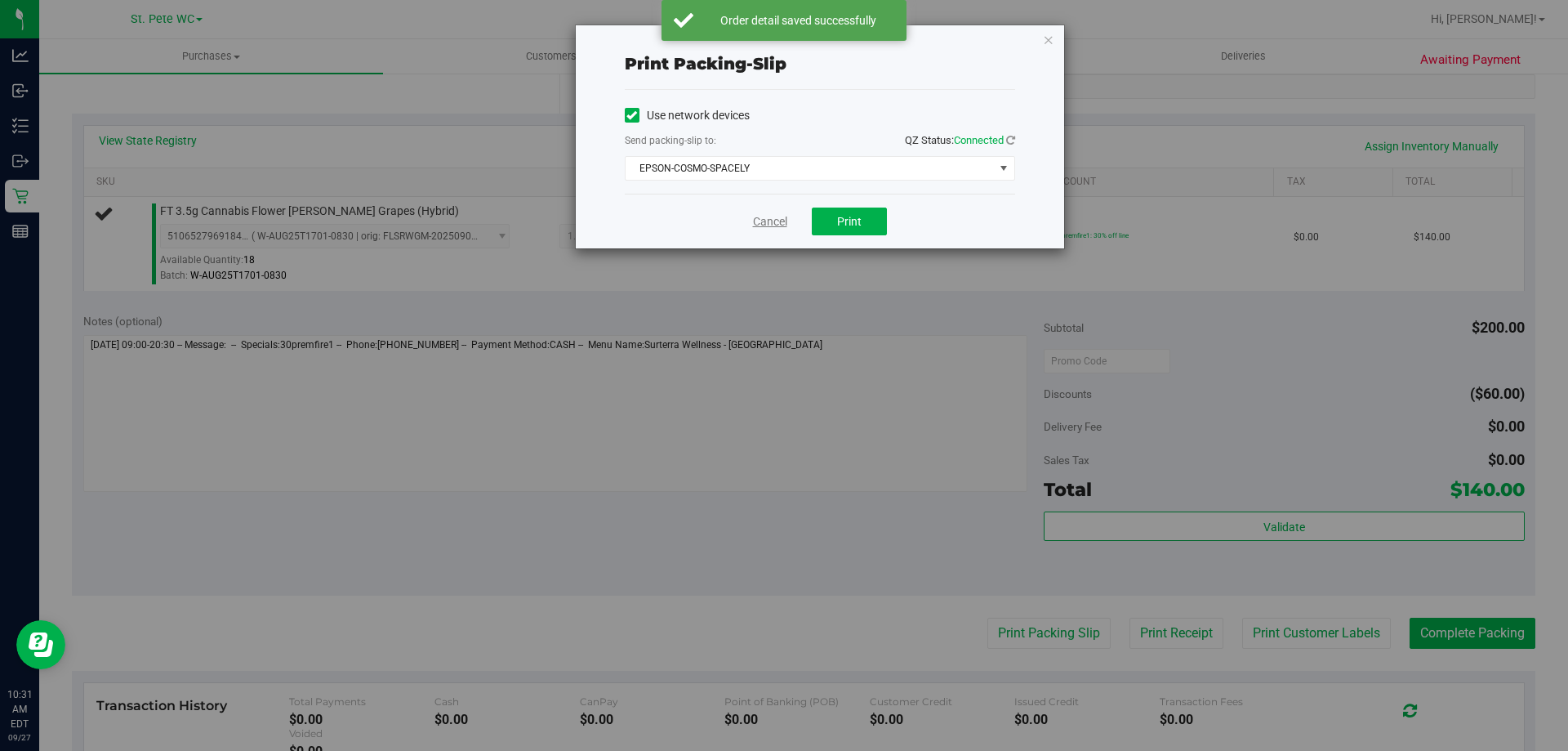
click at [785, 214] on link "Cancel" at bounding box center [770, 222] width 34 height 17
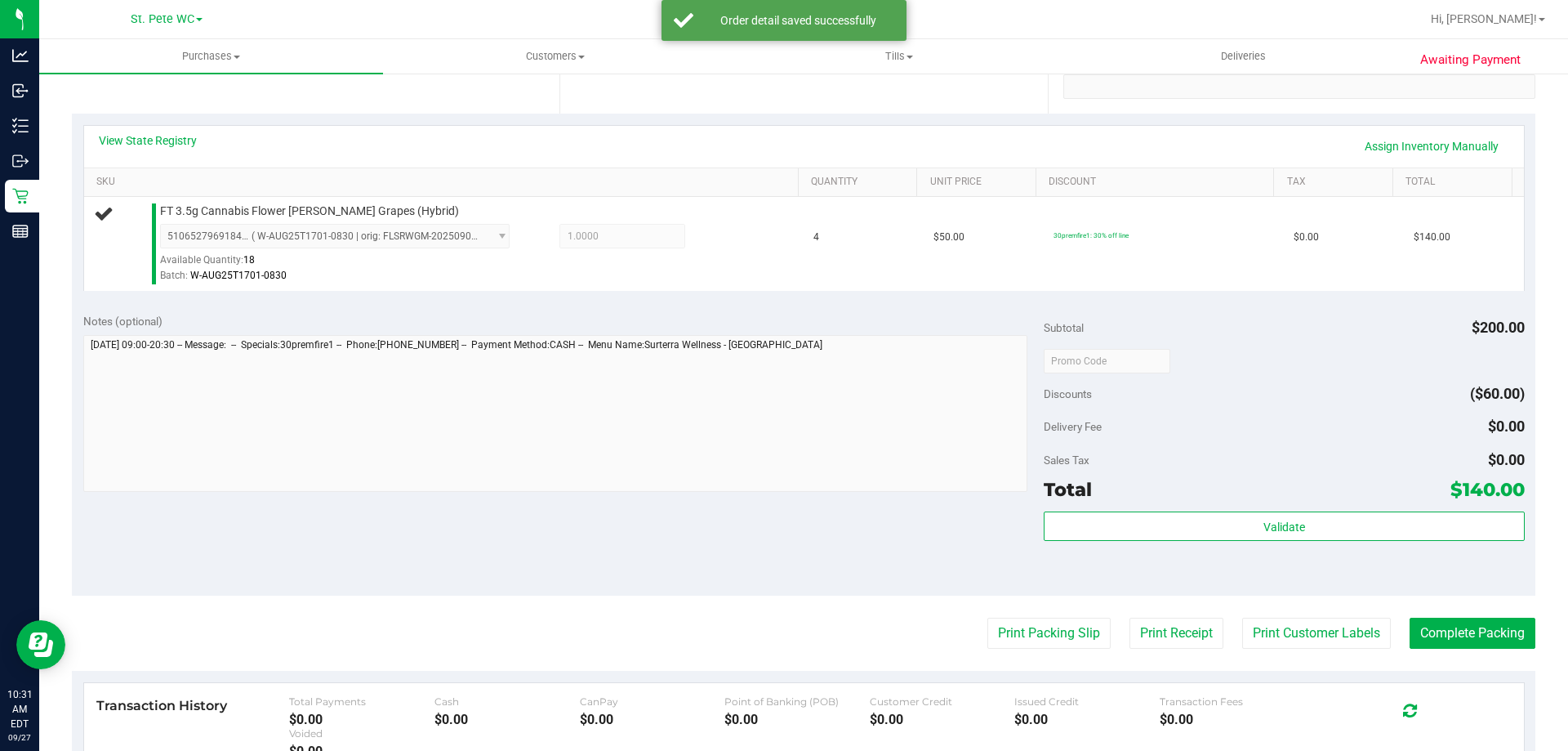
click at [746, 327] on div "Notes (optional)" at bounding box center [564, 320] width 962 height 16
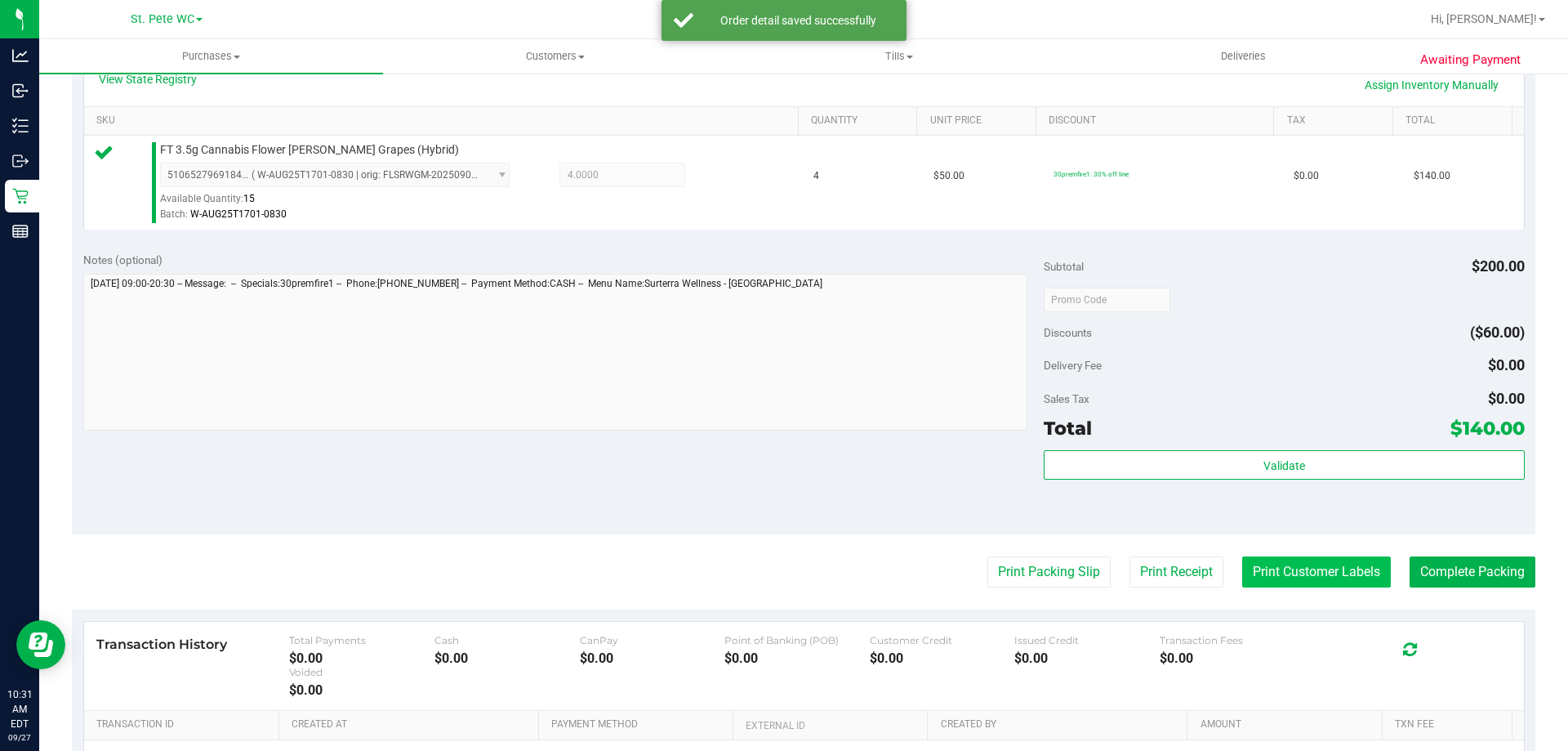
scroll to position [490, 0]
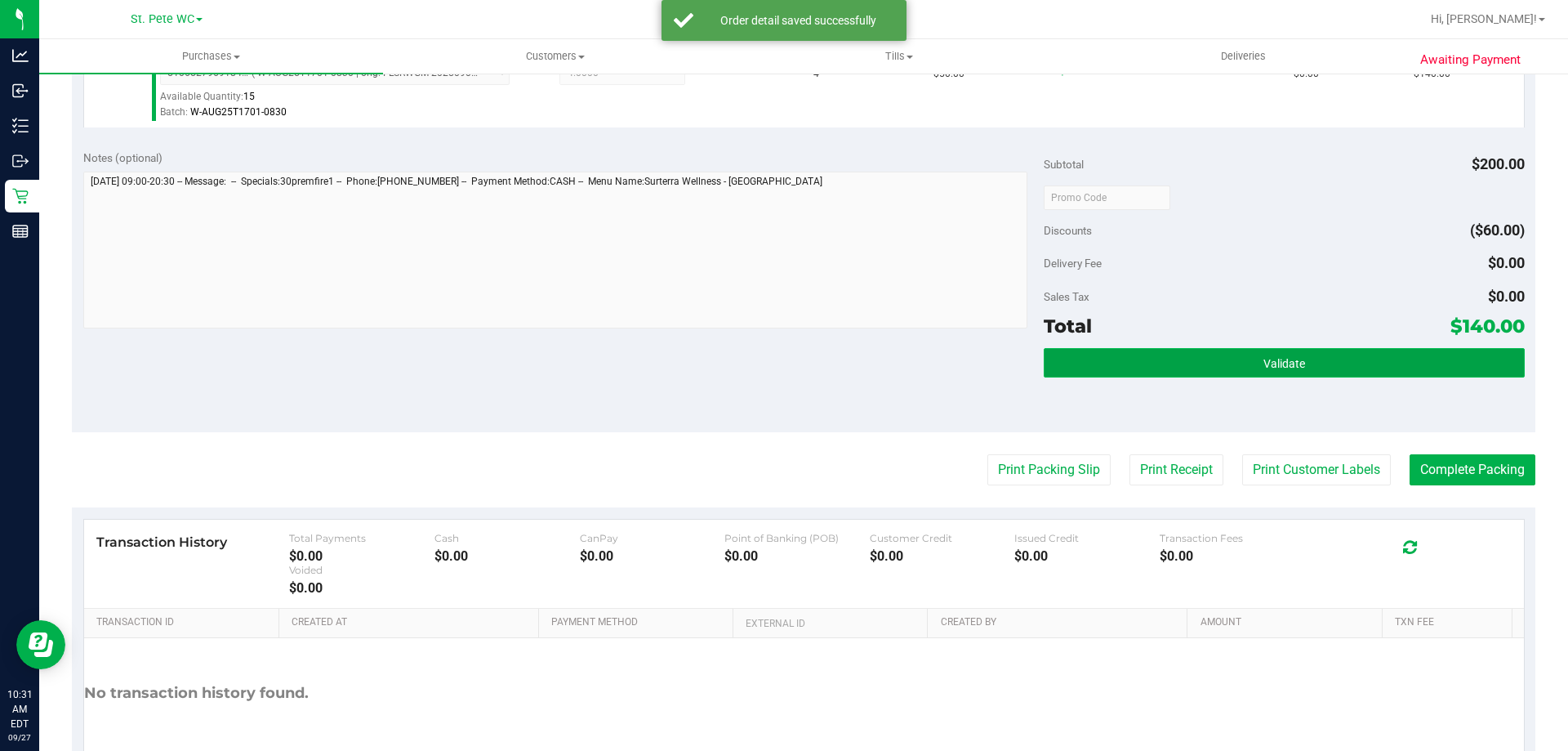
click at [1255, 371] on button "Validate" at bounding box center [1284, 362] width 480 height 29
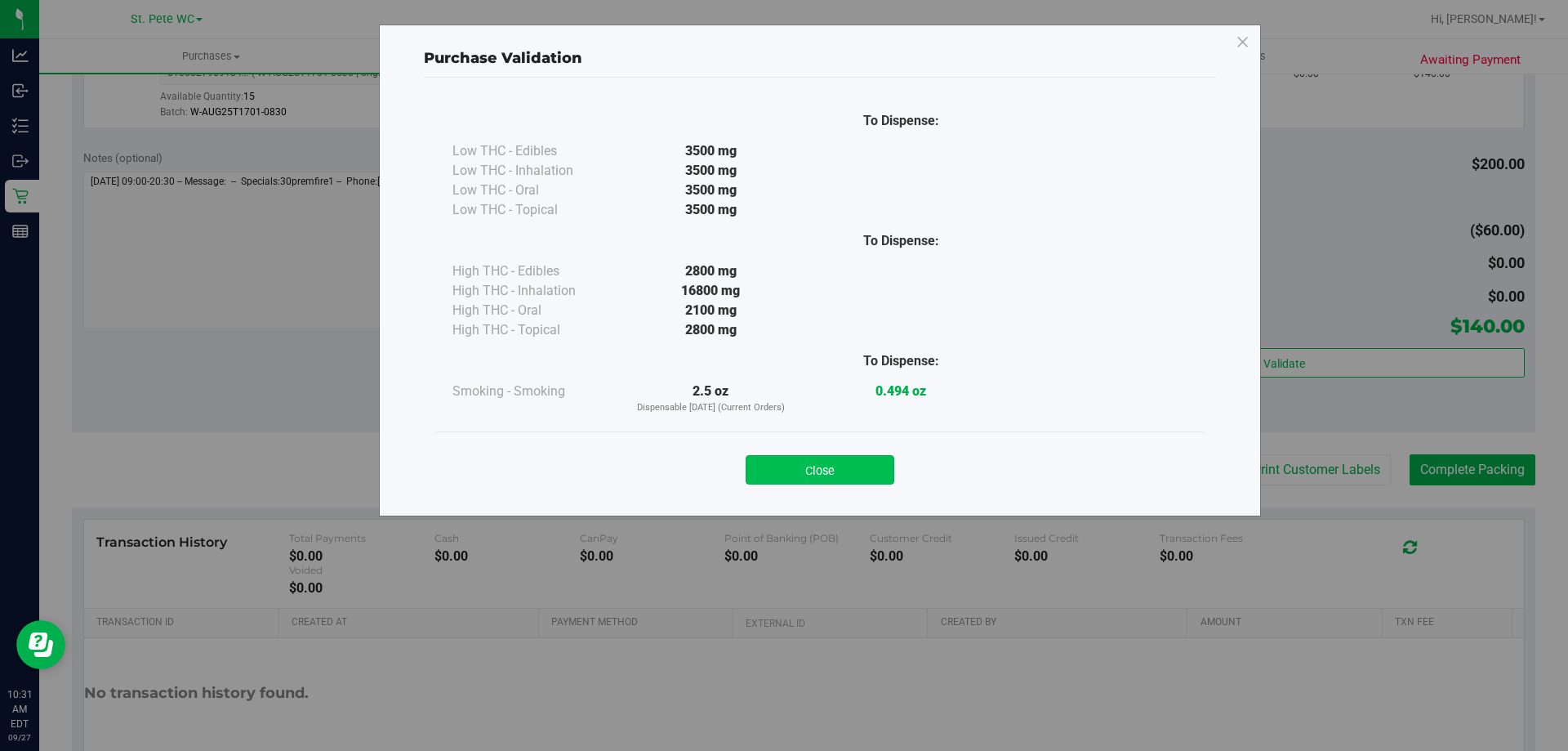
click at [844, 458] on button "Close" at bounding box center [820, 469] width 148 height 29
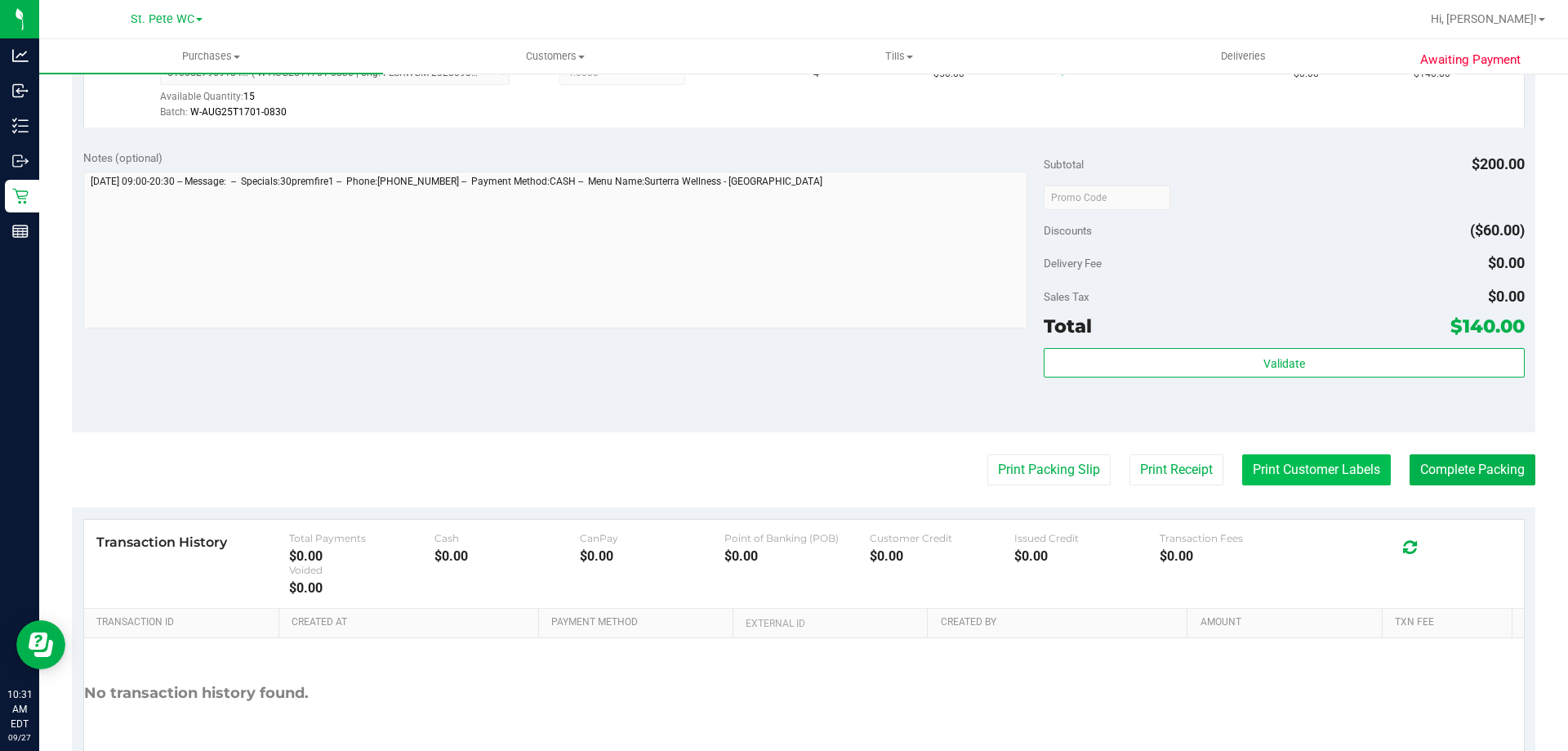
click at [1314, 470] on button "Print Customer Labels" at bounding box center [1316, 469] width 148 height 31
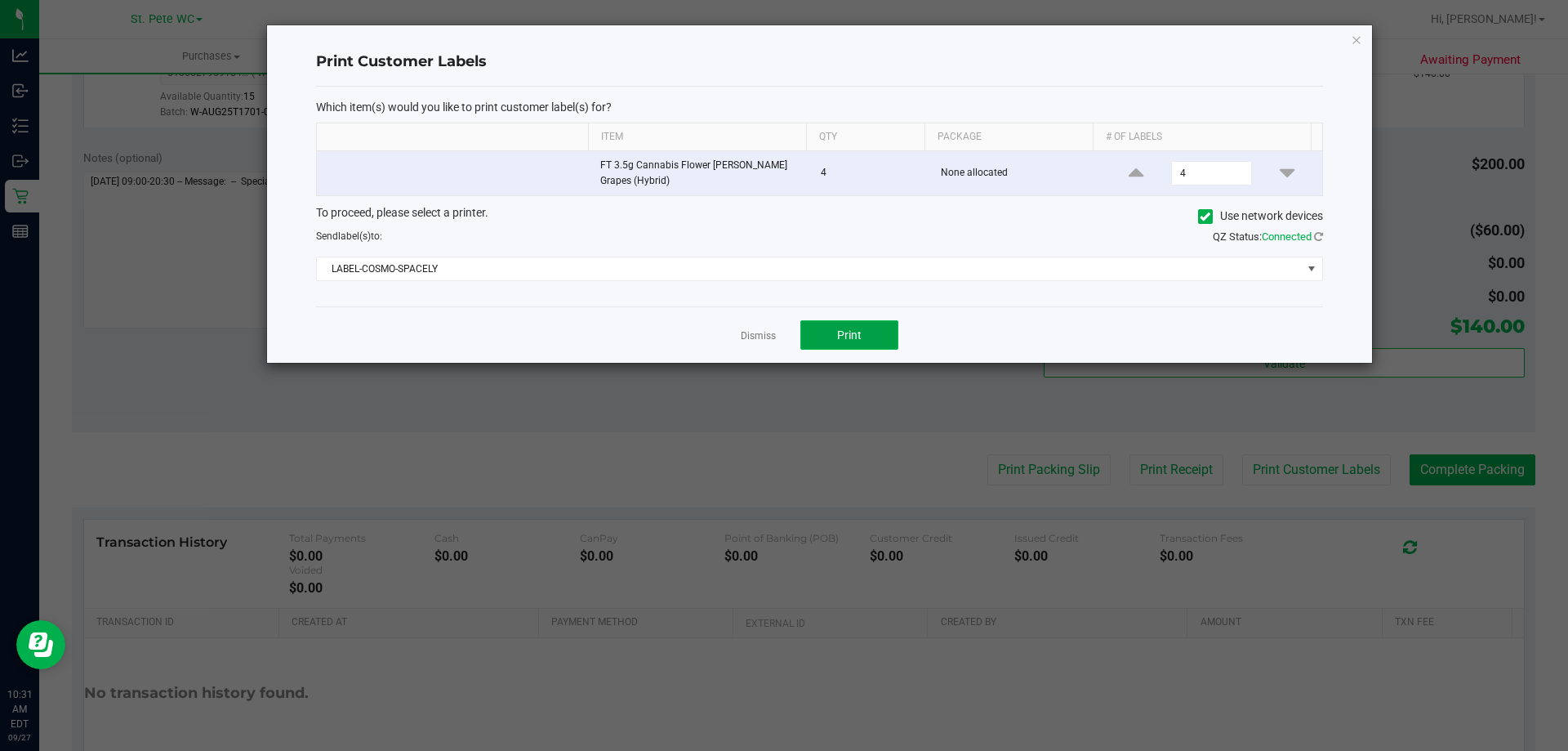
click at [842, 341] on span "Print" at bounding box center [849, 335] width 25 height 13
click at [758, 337] on link "Dismiss" at bounding box center [758, 336] width 35 height 14
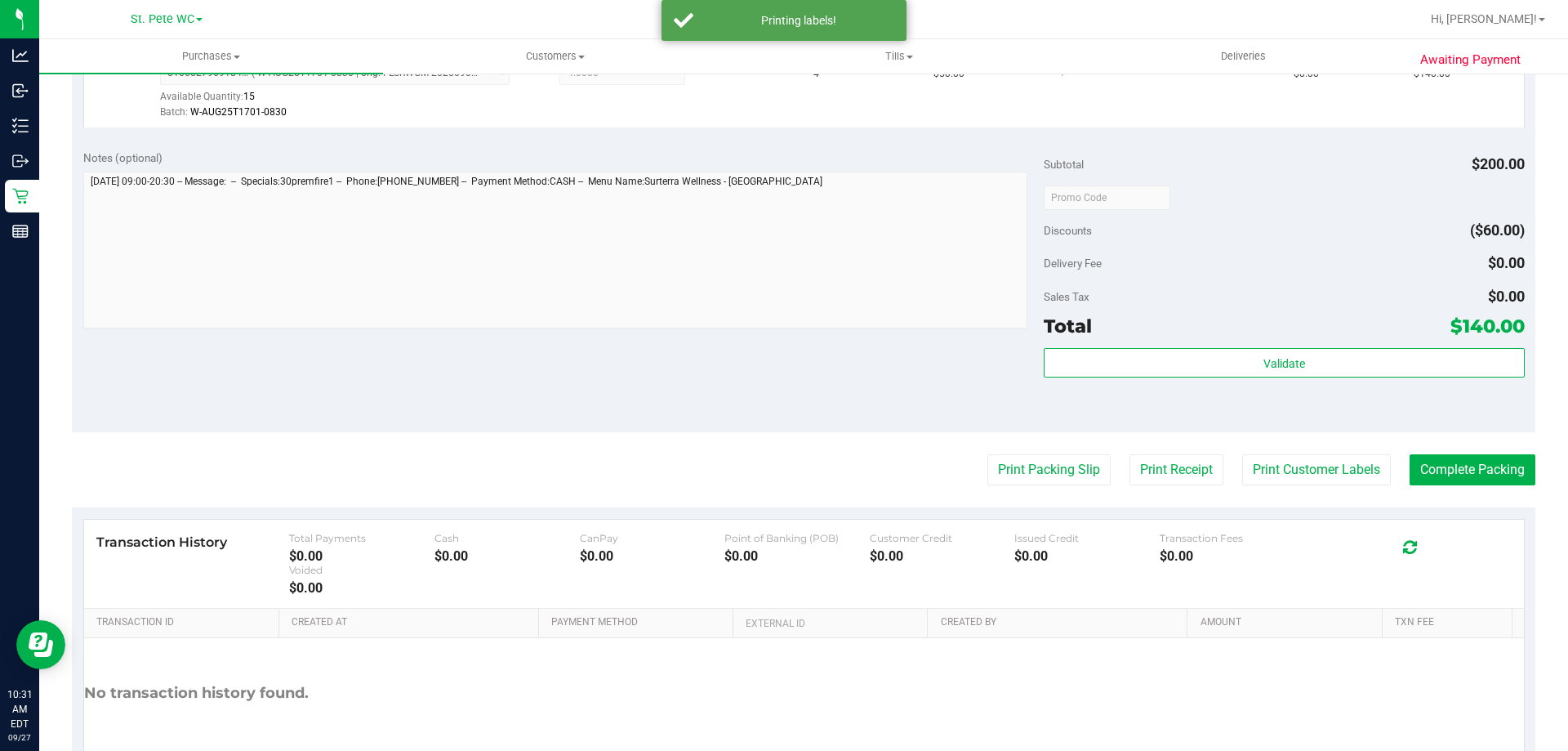
click at [1128, 341] on div "Subtotal $200.00 Discounts ($60.00) Delivery Fee $0.00 Sales Tax $0.00 Total $1…" at bounding box center [1284, 285] width 480 height 272
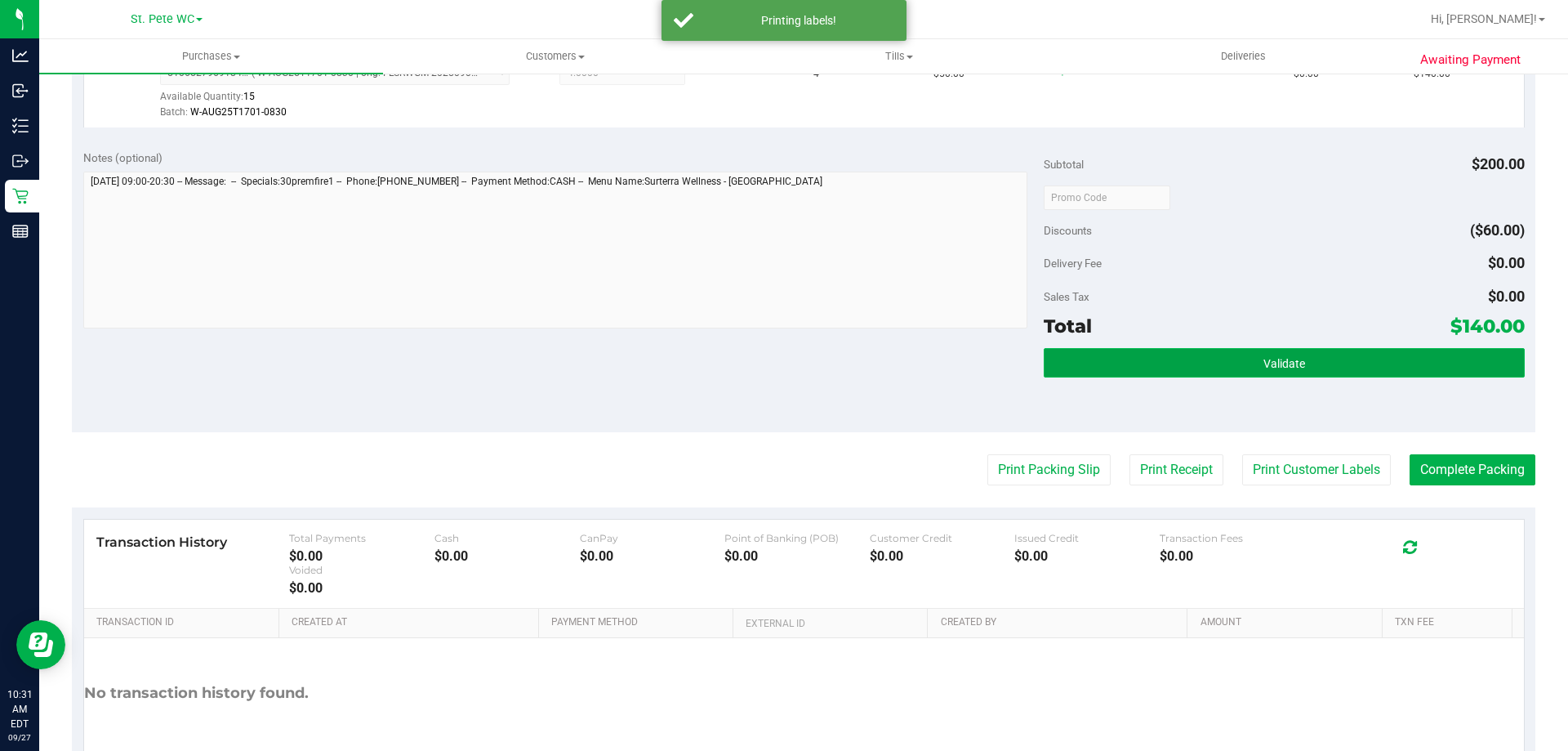
click at [1128, 360] on button "Validate" at bounding box center [1284, 362] width 480 height 29
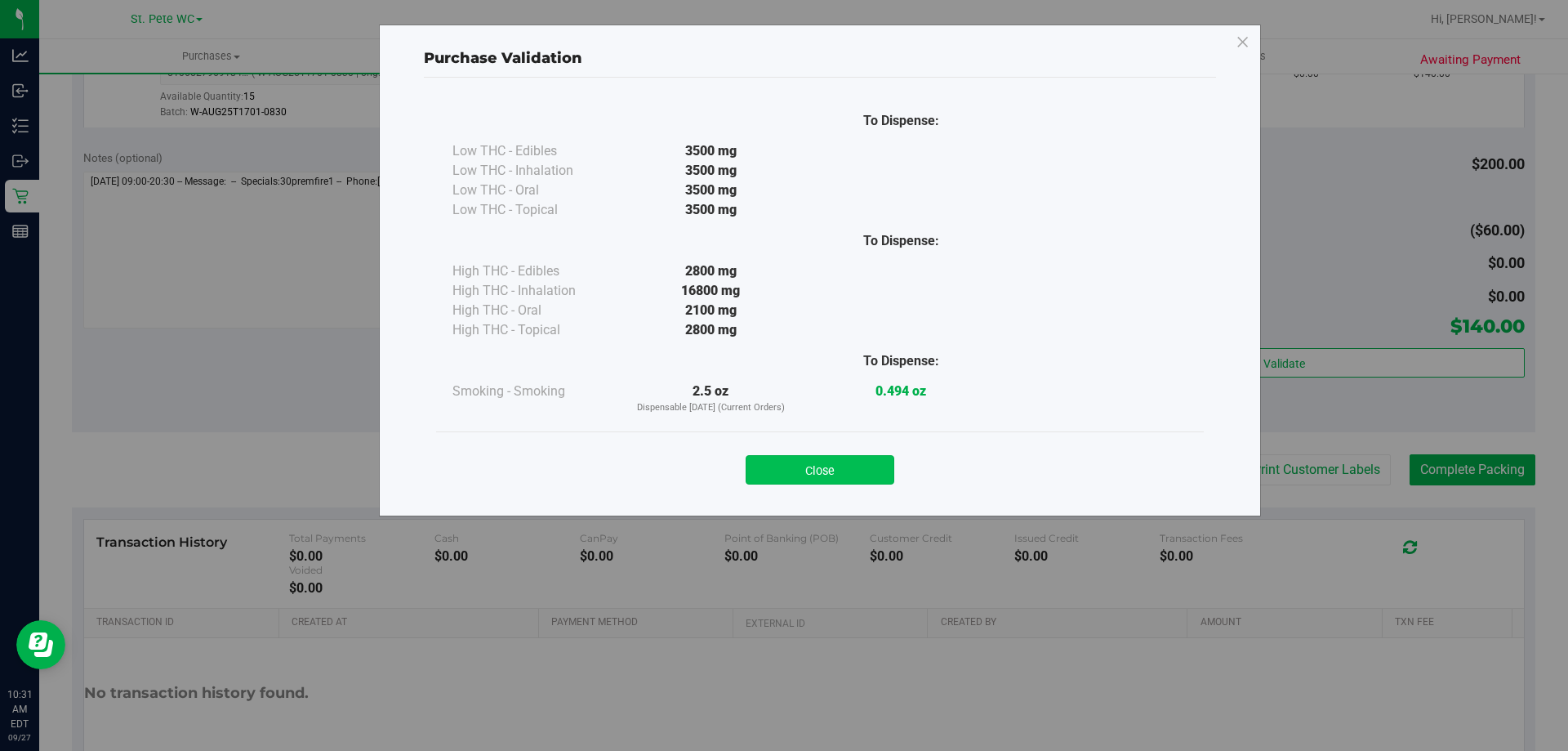
click at [755, 458] on button "Close" at bounding box center [820, 469] width 148 height 29
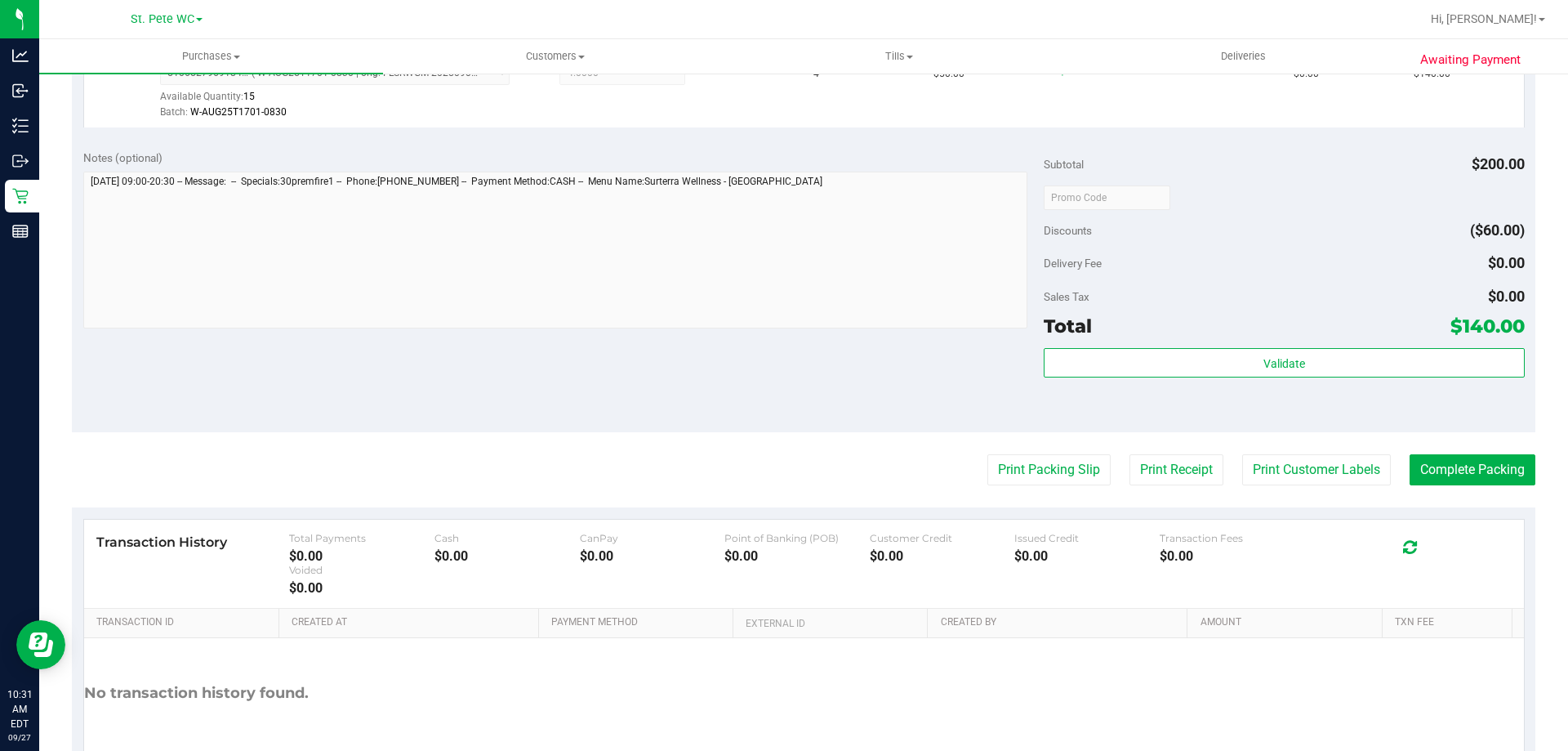
click at [750, 356] on div "Notes (optional) Subtotal $200.00 Discounts ($60.00) Delivery Fee $0.00 Sales T…" at bounding box center [804, 284] width 1464 height 294
click at [1518, 471] on button "Complete Packing" at bounding box center [1473, 469] width 126 height 31
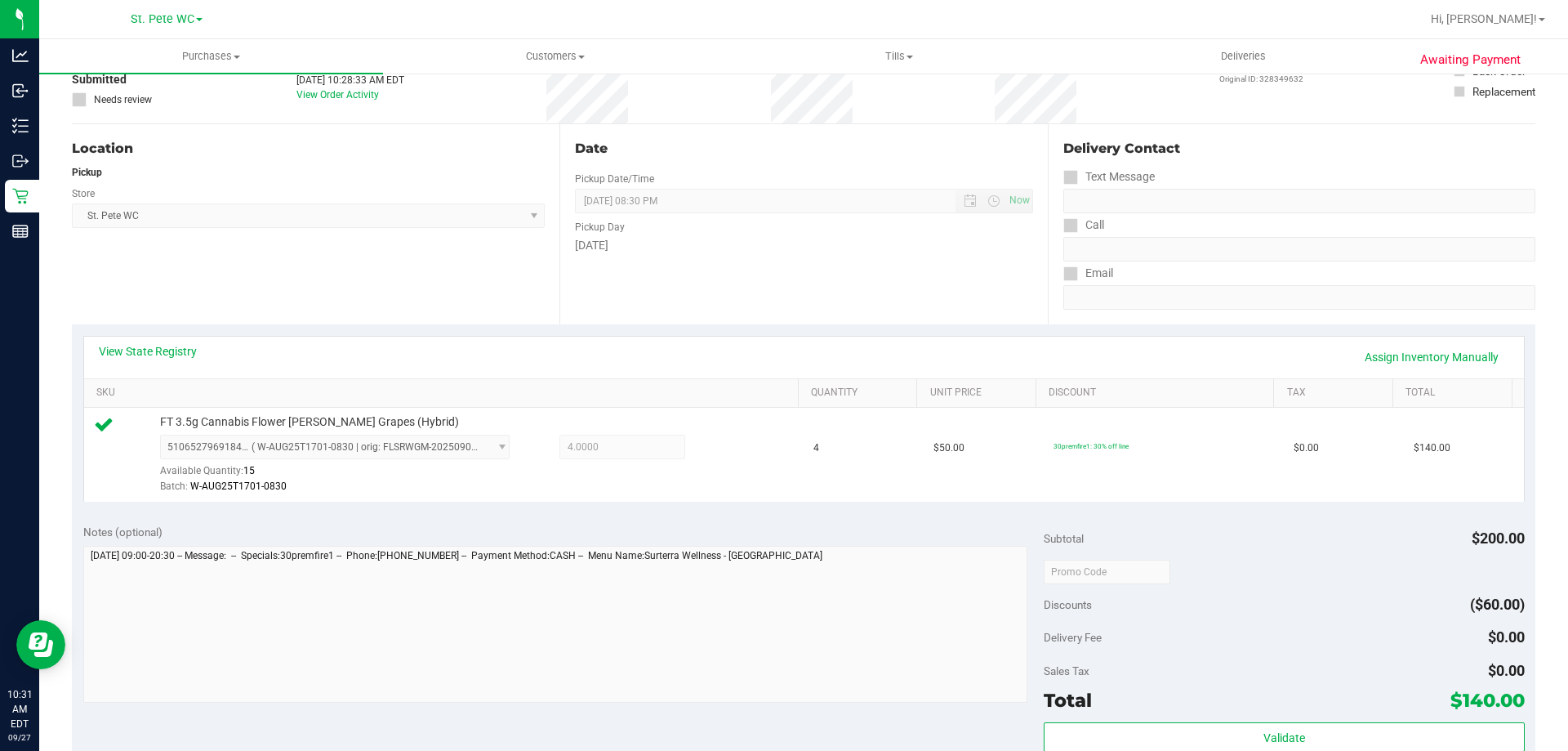
scroll to position [0, 0]
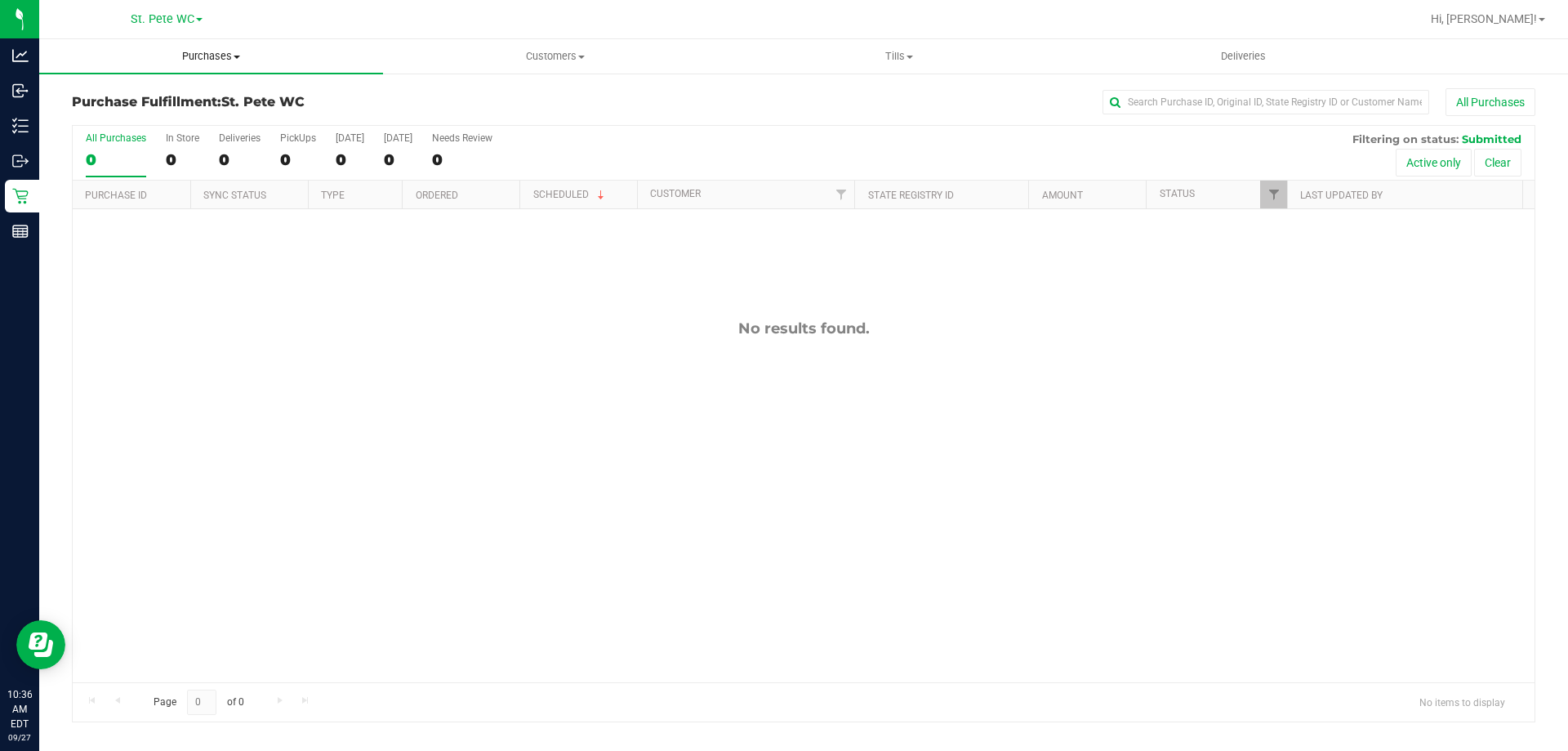
click at [173, 59] on span "Purchases" at bounding box center [212, 57] width 344 height 15
click at [142, 118] on li "Fulfillment" at bounding box center [212, 118] width 344 height 20
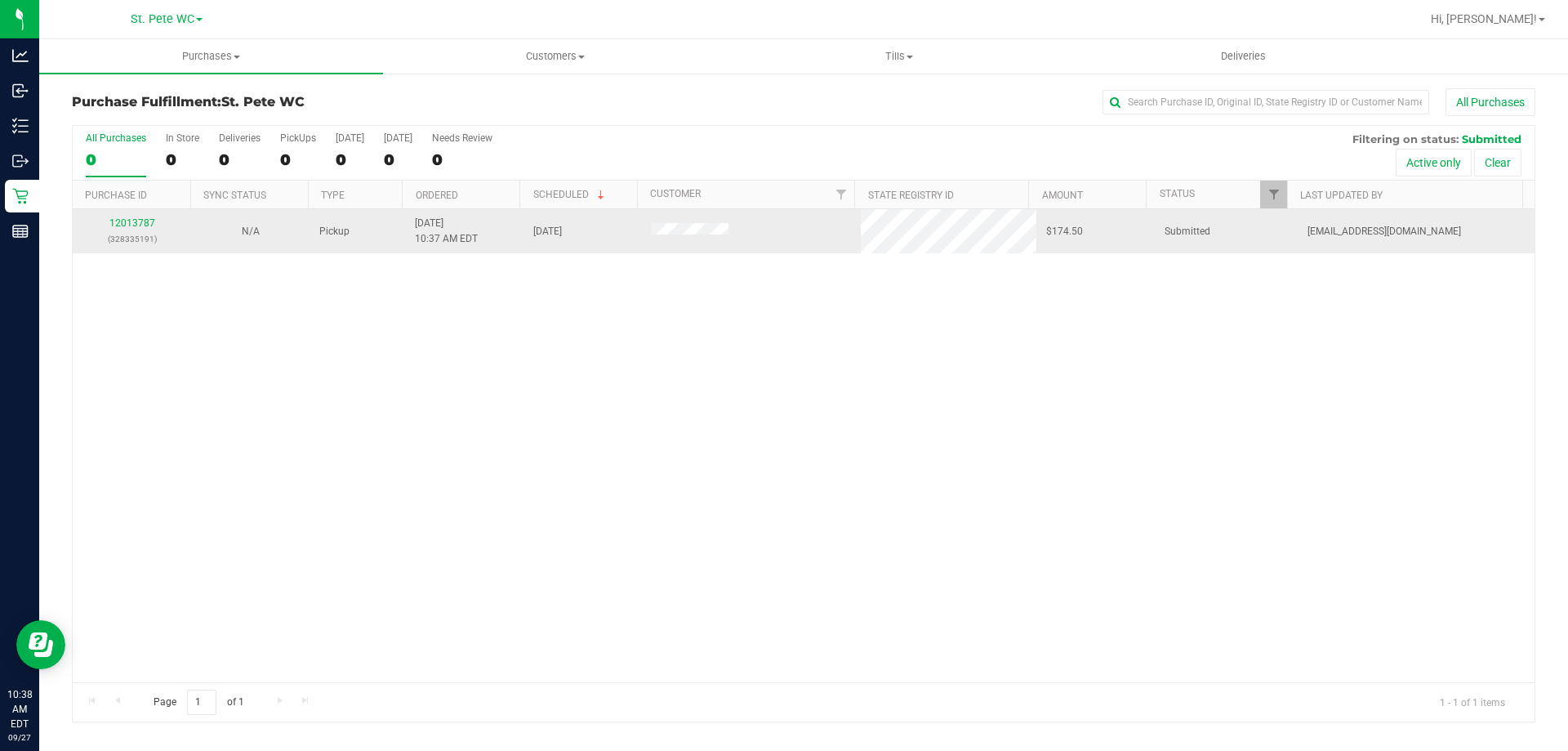
click at [131, 215] on div "12013787 (328335191)" at bounding box center [131, 230] width 99 height 31
click at [134, 217] on div "12013787 (328335191)" at bounding box center [131, 230] width 99 height 31
click at [137, 231] on p "(328335191)" at bounding box center [131, 239] width 99 height 15
click at [138, 224] on link "12013787" at bounding box center [132, 223] width 45 height 11
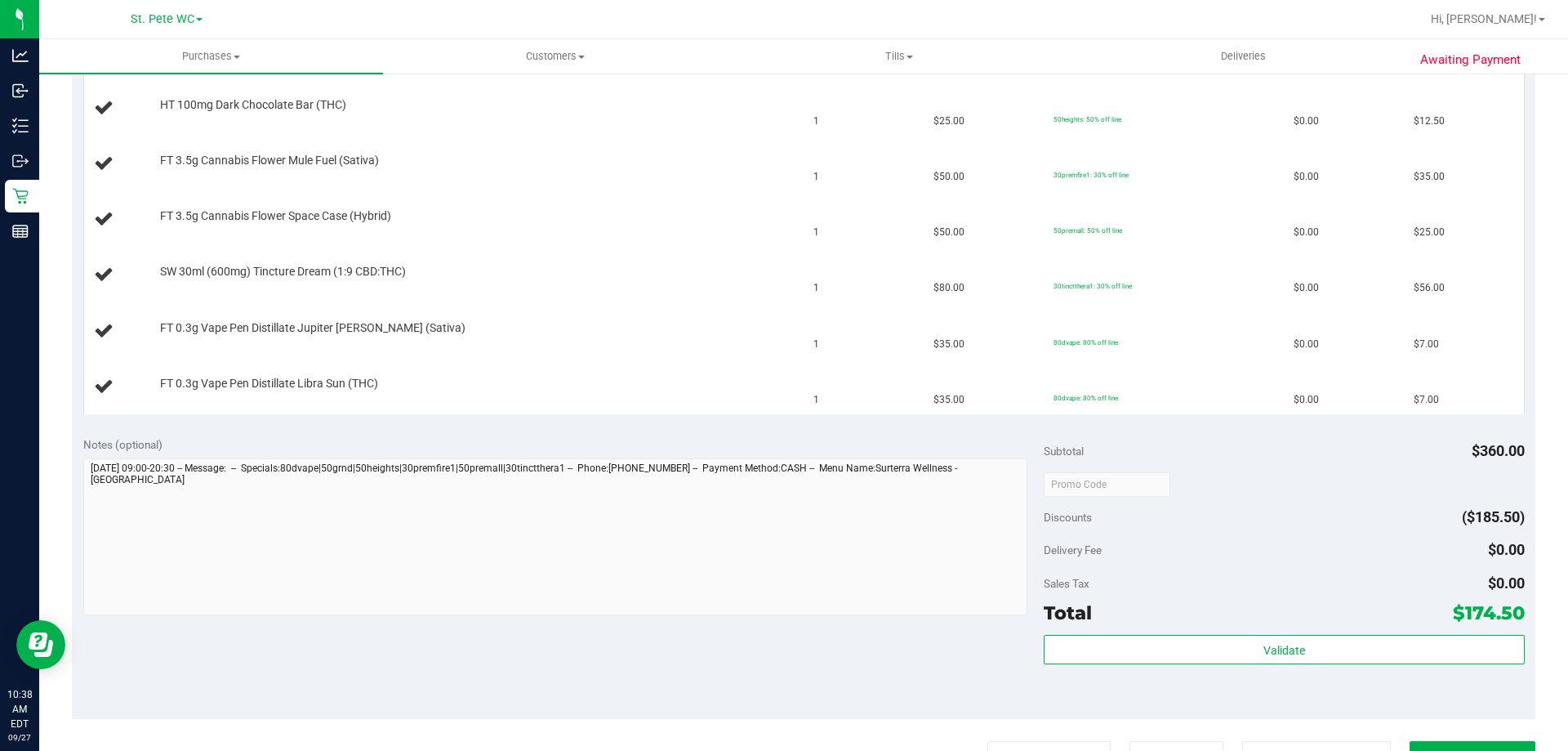
scroll to position [654, 0]
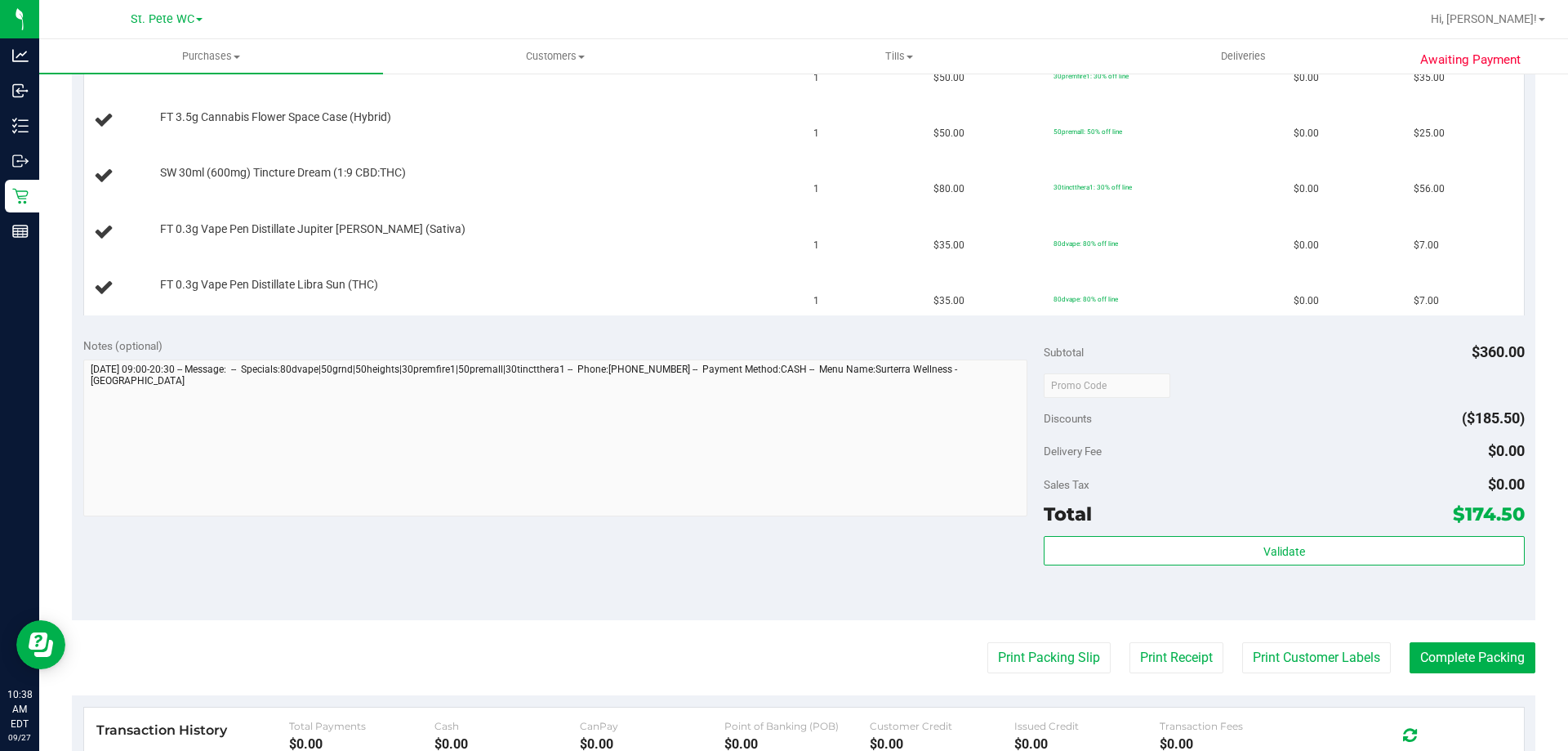
click at [1066, 674] on purchase-details "Back Edit Purchase Cancel Purchase View Profile # 12013787 BioTrack ID: - Submi…" at bounding box center [804, 218] width 1464 height 1566
click at [1063, 663] on button "Print Packing Slip" at bounding box center [1049, 657] width 124 height 31
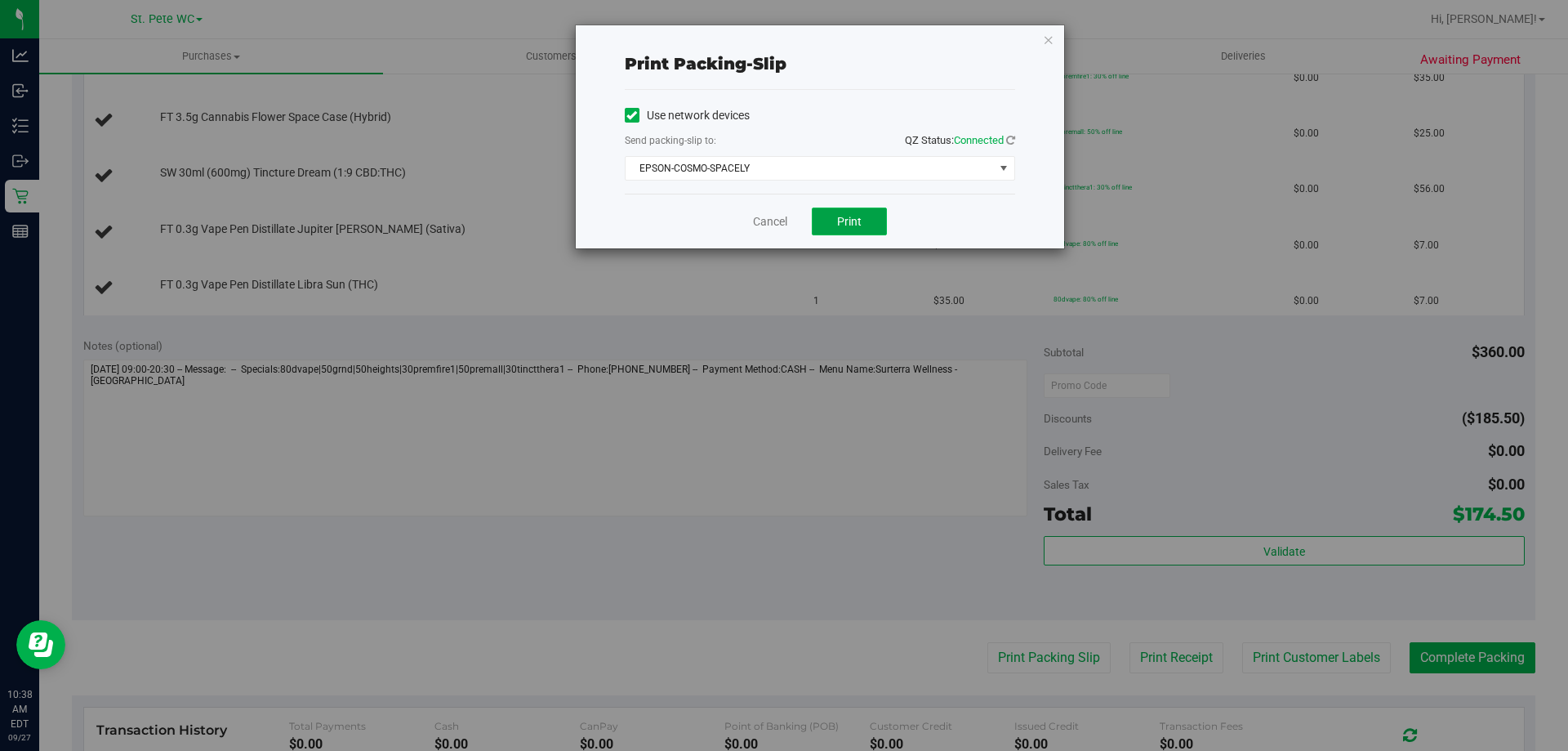
click at [827, 223] on button "Print" at bounding box center [850, 221] width 76 height 27
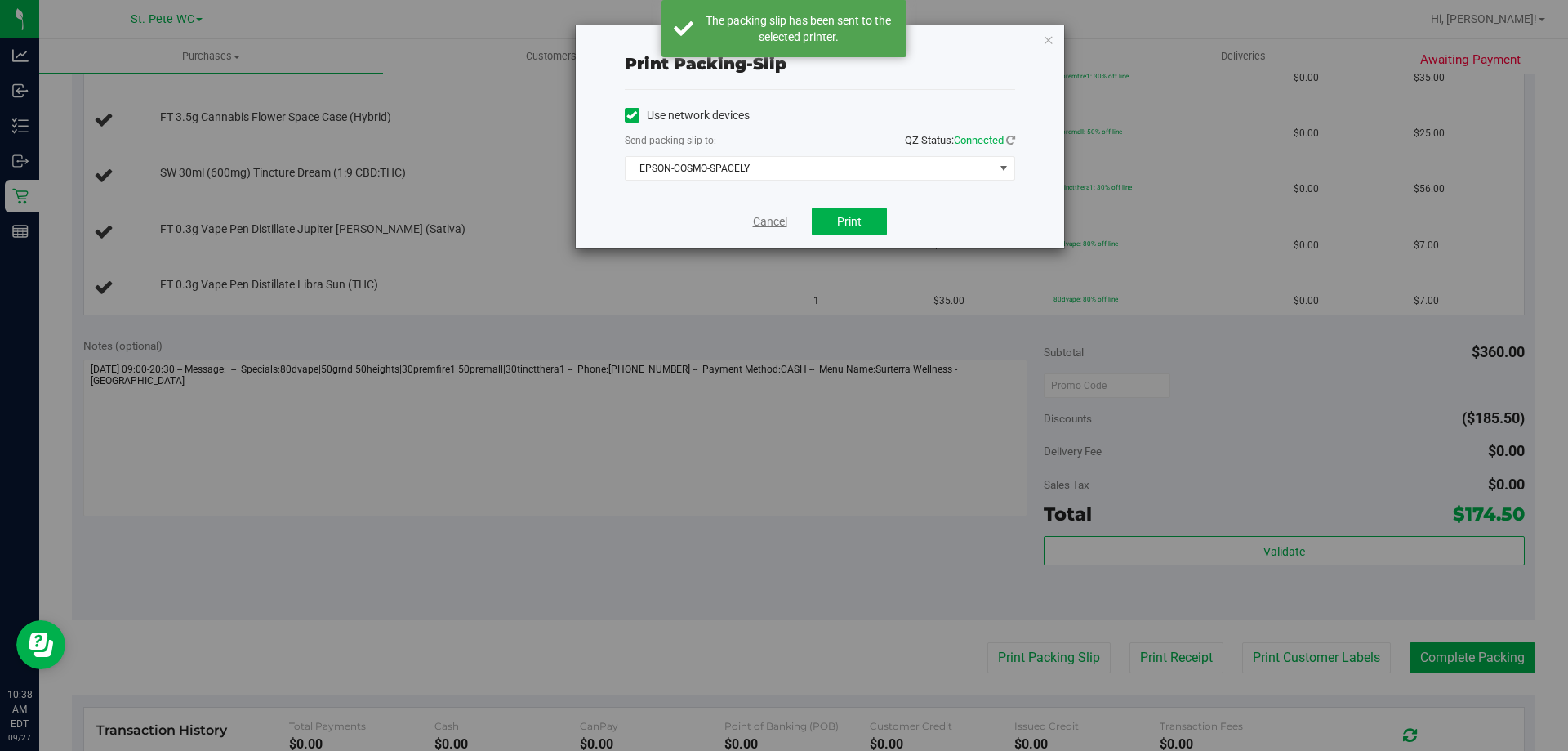
click at [764, 220] on link "Cancel" at bounding box center [770, 222] width 34 height 17
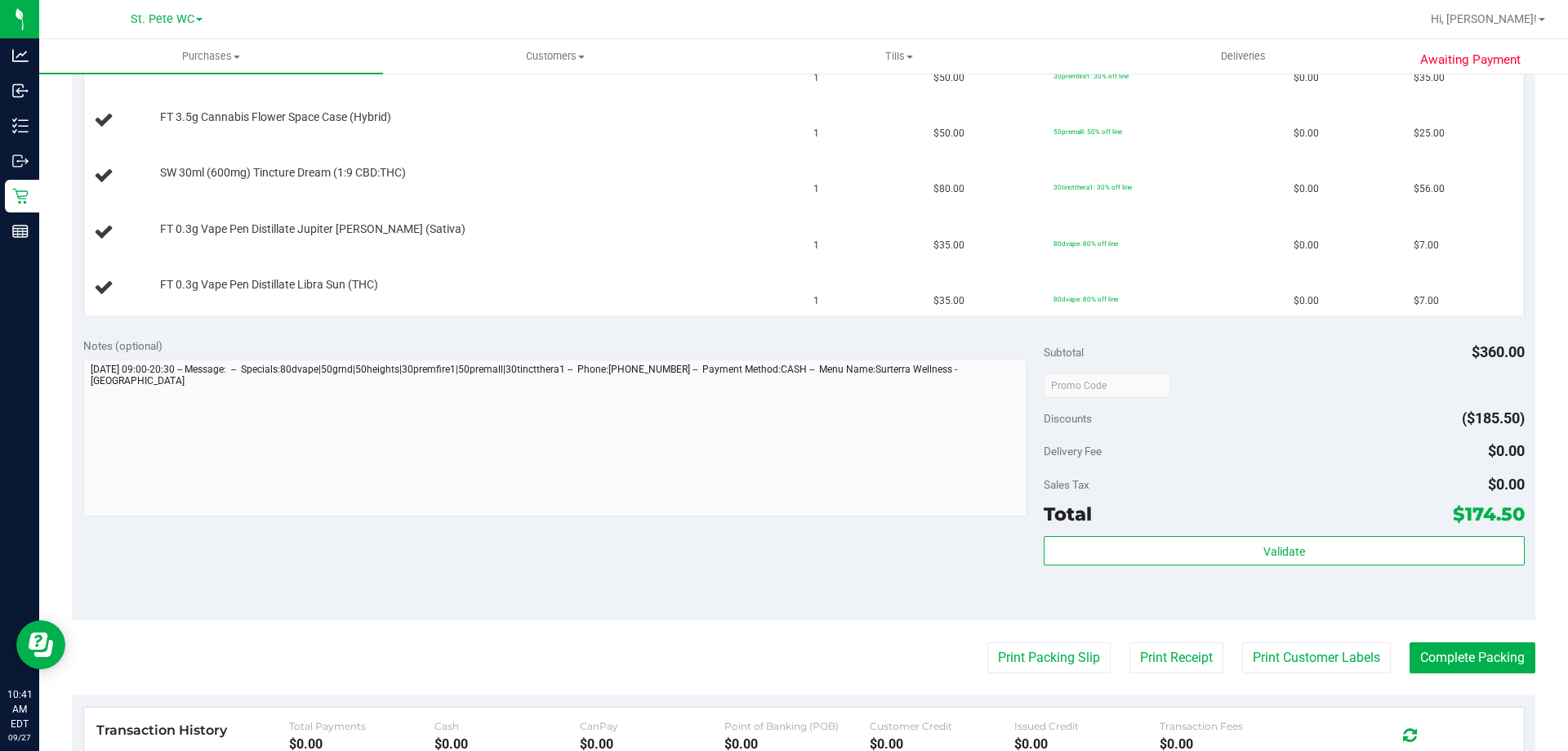
click at [988, 642] on button "Print Packing Slip" at bounding box center [1049, 657] width 124 height 31
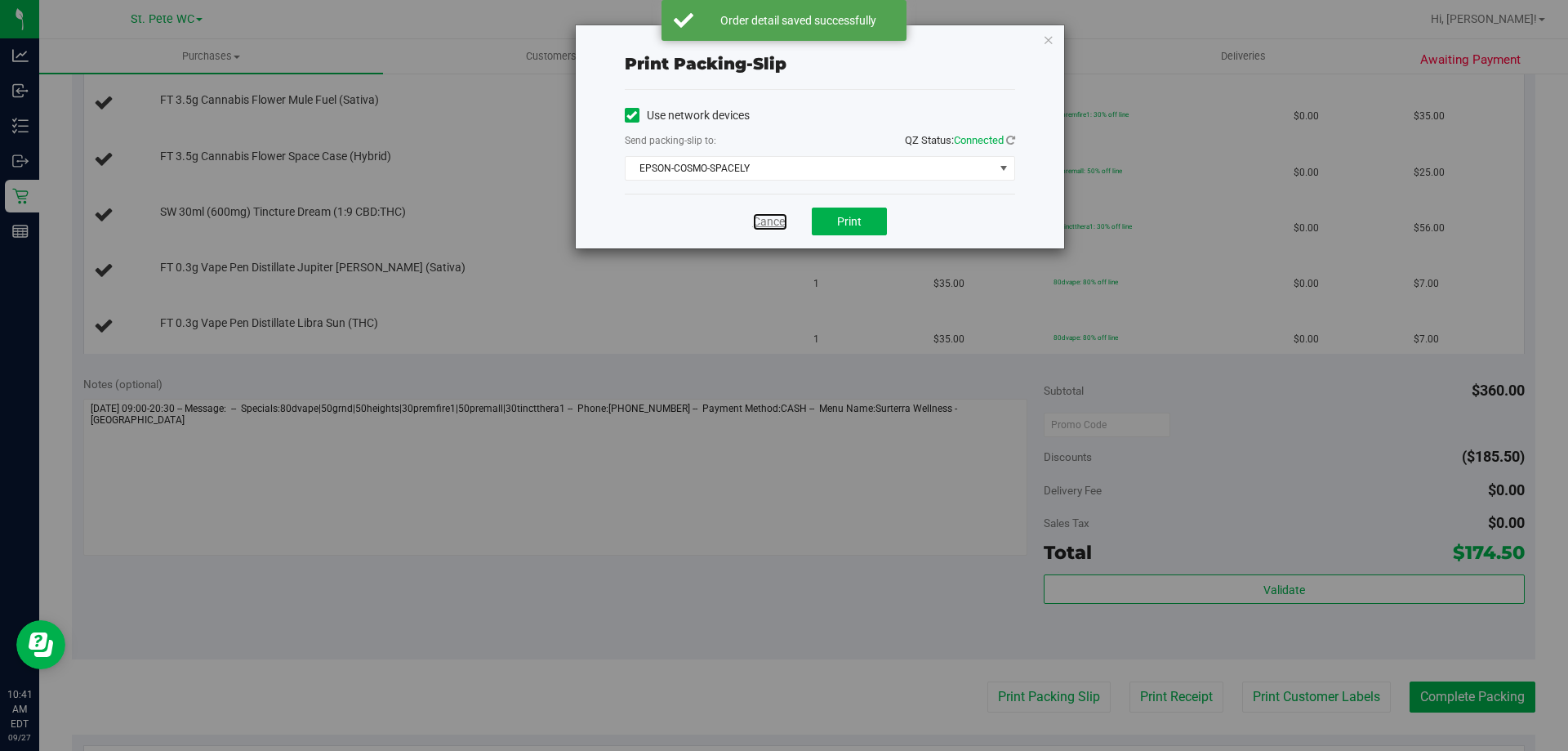
click at [764, 220] on link "Cancel" at bounding box center [770, 222] width 34 height 17
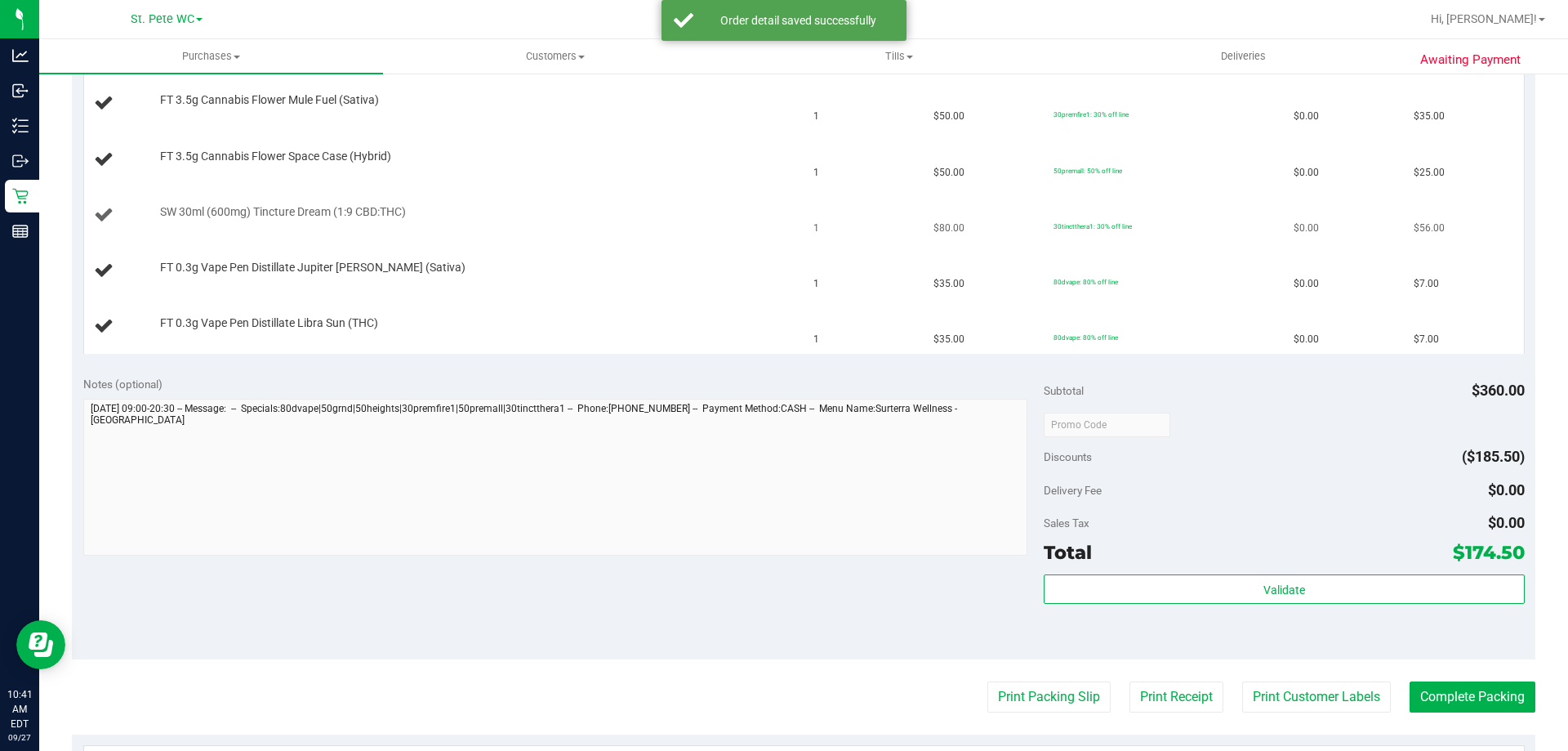
click at [737, 220] on div "SW 30ml (600mg) Tincture Dream (1:9 CBD:THC)" at bounding box center [444, 214] width 701 height 22
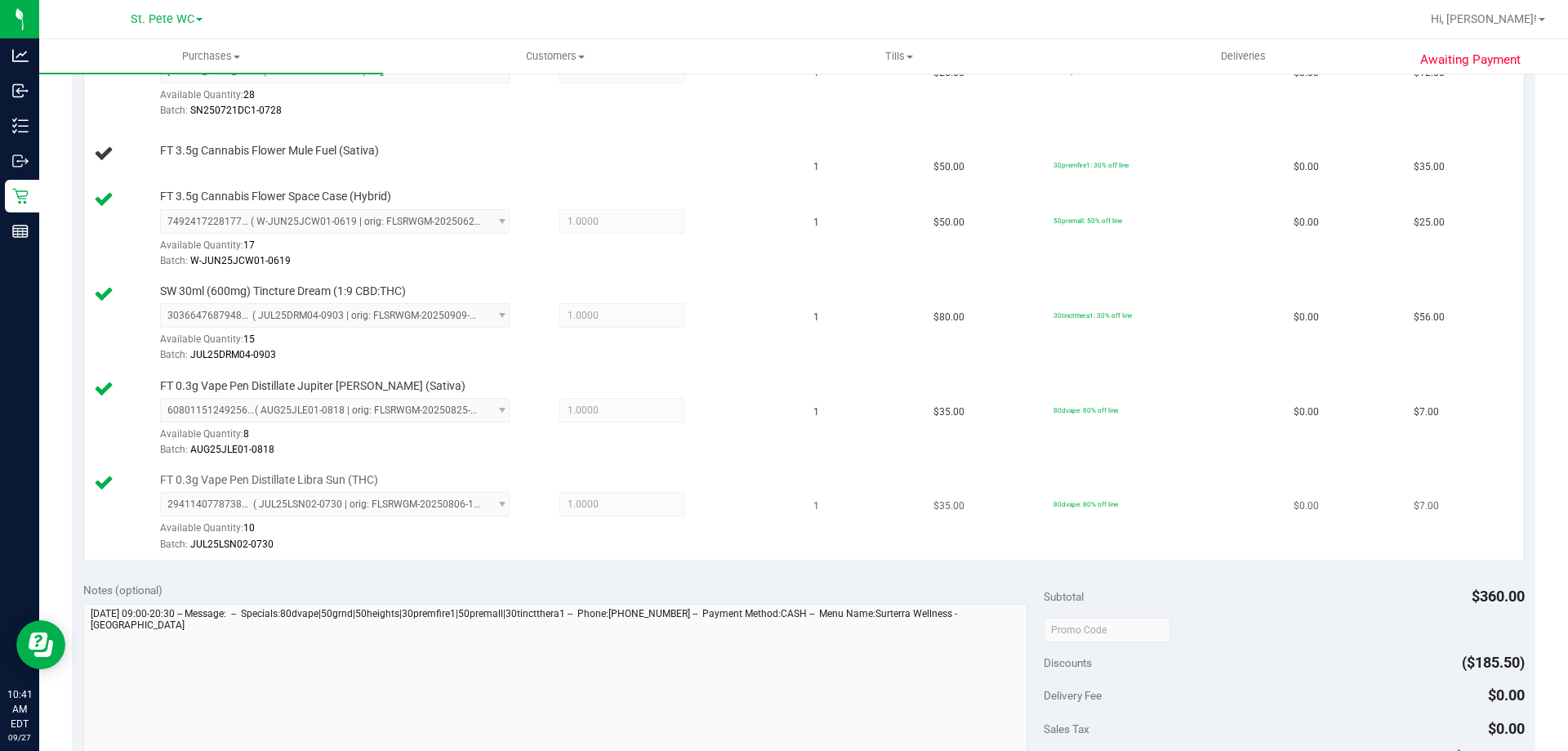
scroll to position [572, 0]
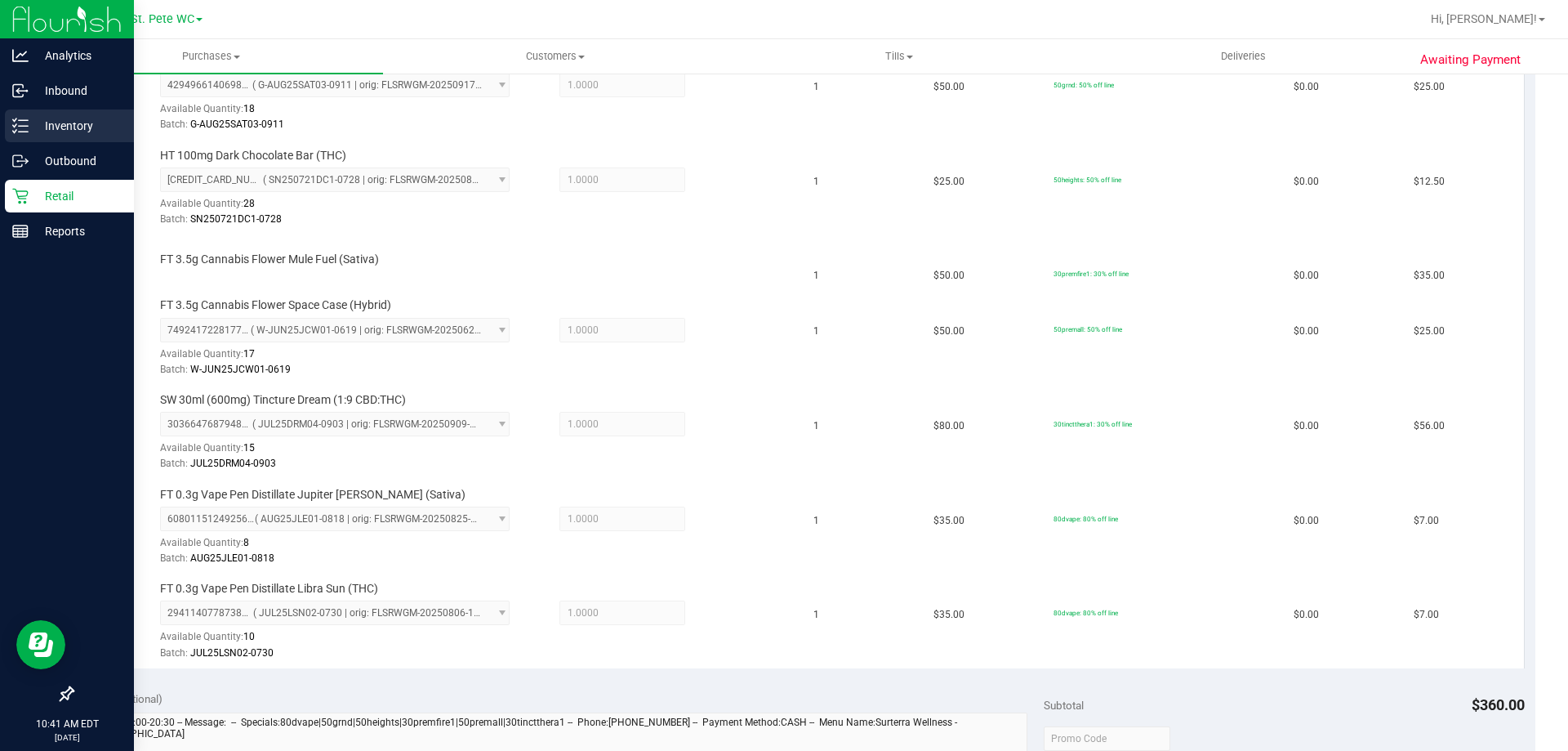
click at [31, 128] on p "Inventory" at bounding box center [77, 126] width 98 height 20
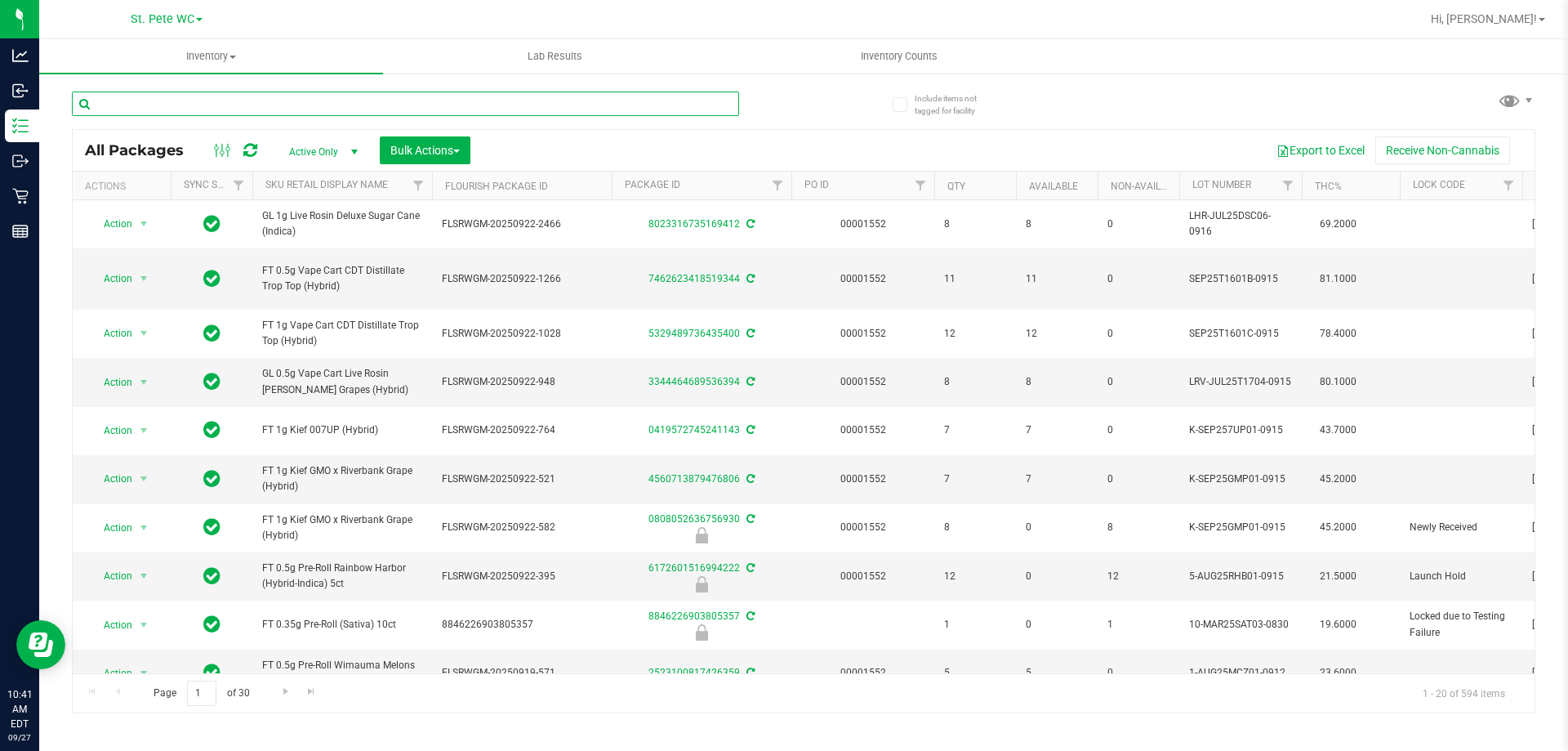
click at [237, 96] on input "text" at bounding box center [405, 104] width 668 height 25
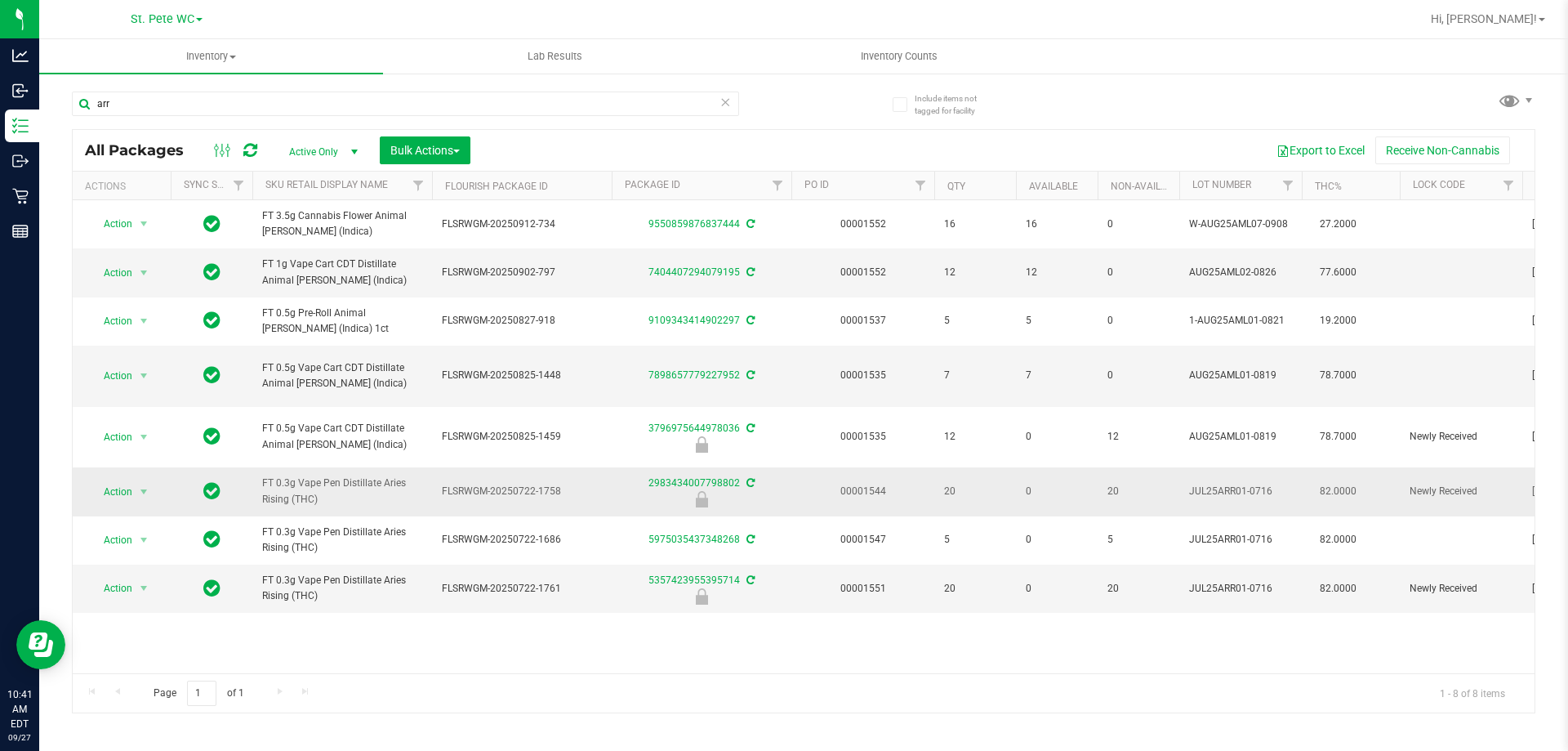
click at [326, 483] on span "FT 0.3g Vape Pen Distillate Aries Rising (THC)" at bounding box center [342, 490] width 160 height 31
copy tr "FT 0.3g Vape Pen Distillate Aries Rising (THC)"
click at [434, 100] on input "arr" at bounding box center [405, 104] width 668 height 25
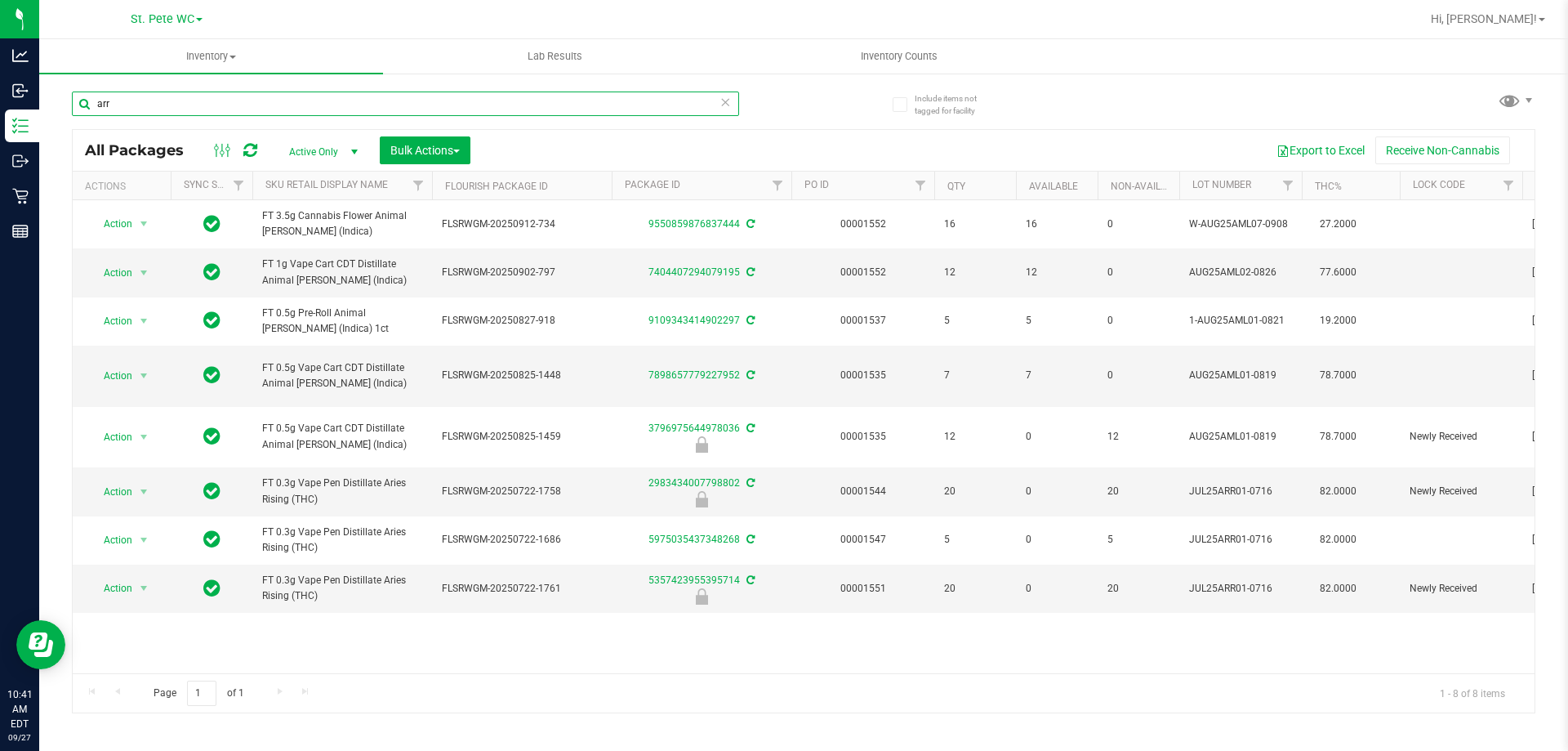
click at [434, 100] on input "arr" at bounding box center [405, 104] width 668 height 25
paste input "FT 0.3g Vape Pen Distillate Aries Rising (THC)"
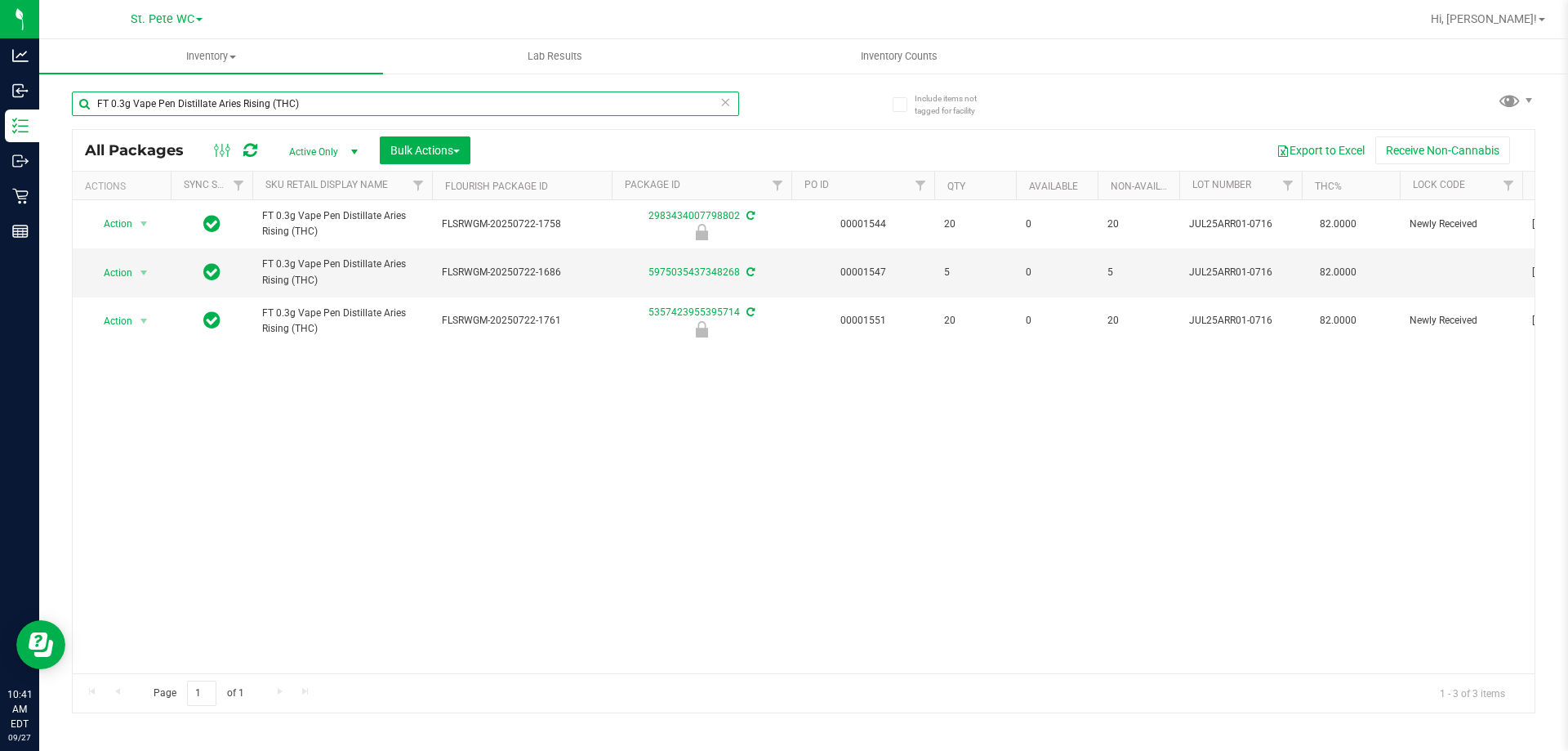
click at [434, 100] on input "FT 0.3g Vape Pen Distillate Aries Rising (THC)" at bounding box center [405, 104] width 668 height 25
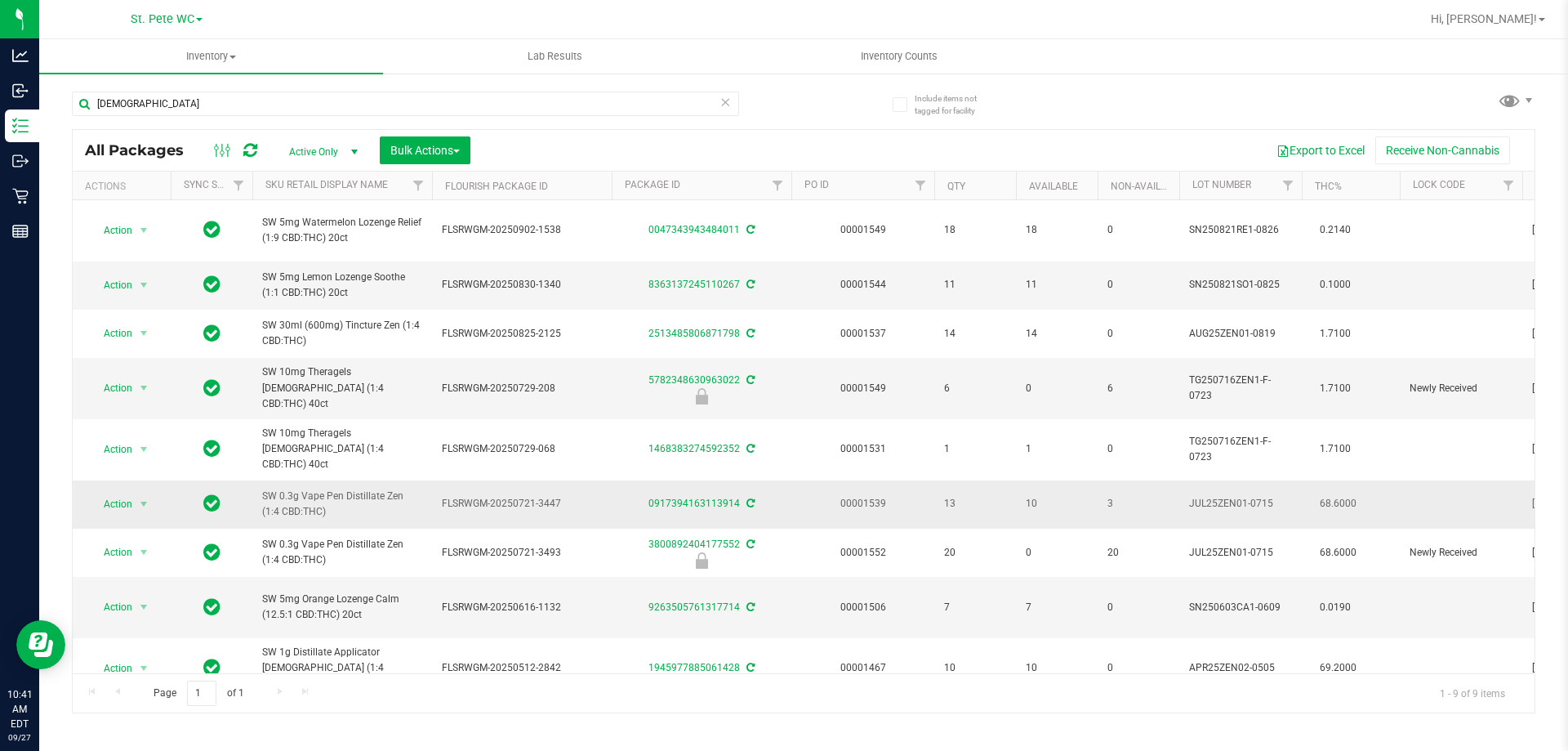
click at [325, 488] on span "SW 0.3g Vape Pen Distillate Zen (1:4 CBD:THC)" at bounding box center [342, 504] width 160 height 31
copy tr "SW 0.3g Vape Pen Distillate Zen (1:4 CBD:THC)"
click at [353, 107] on input "[DEMOGRAPHIC_DATA]" at bounding box center [405, 104] width 668 height 25
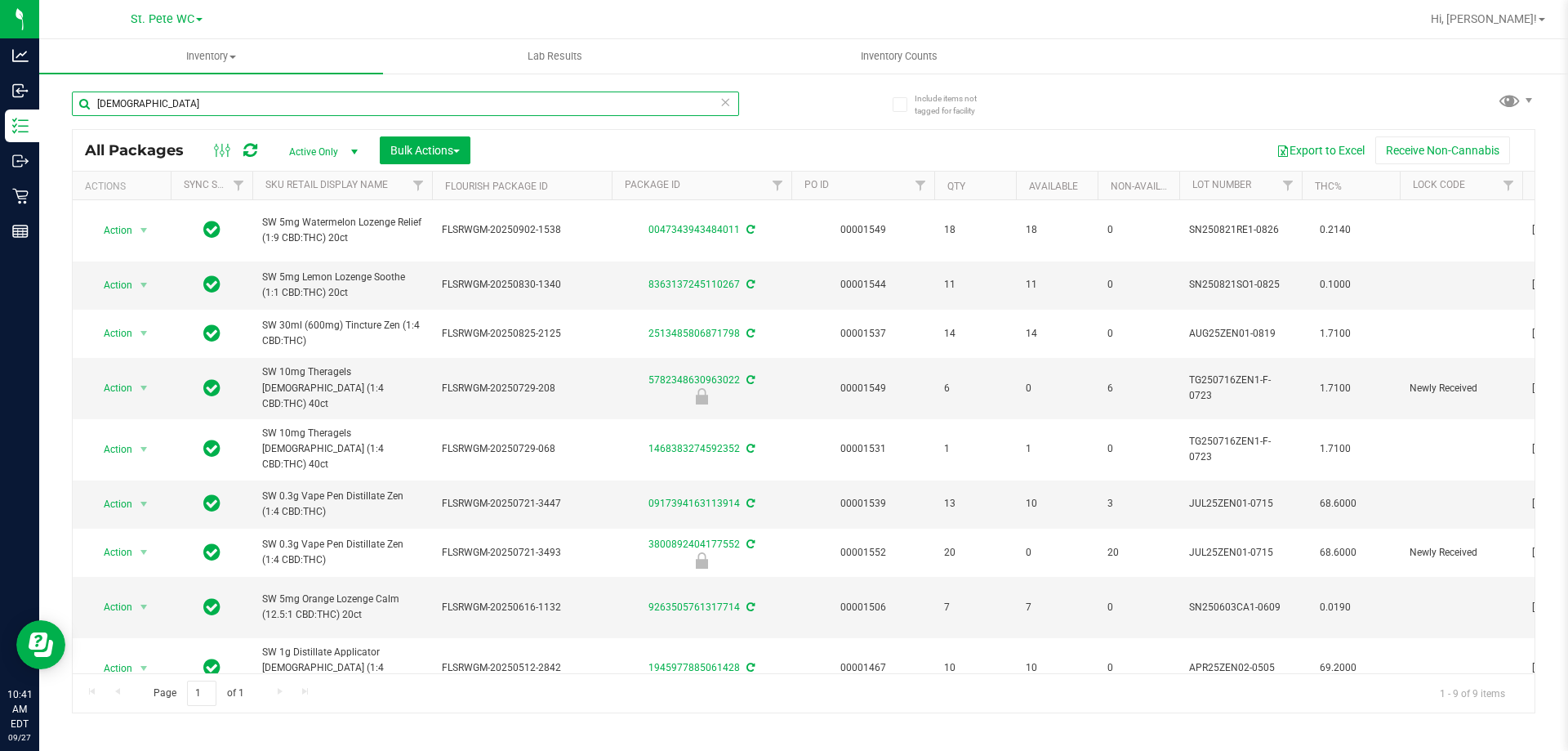
click at [355, 107] on input "[DEMOGRAPHIC_DATA]" at bounding box center [405, 104] width 668 height 25
paste input "SW 0.3g Vape Pen Distillate Zen (1:4 CBD:THC)"
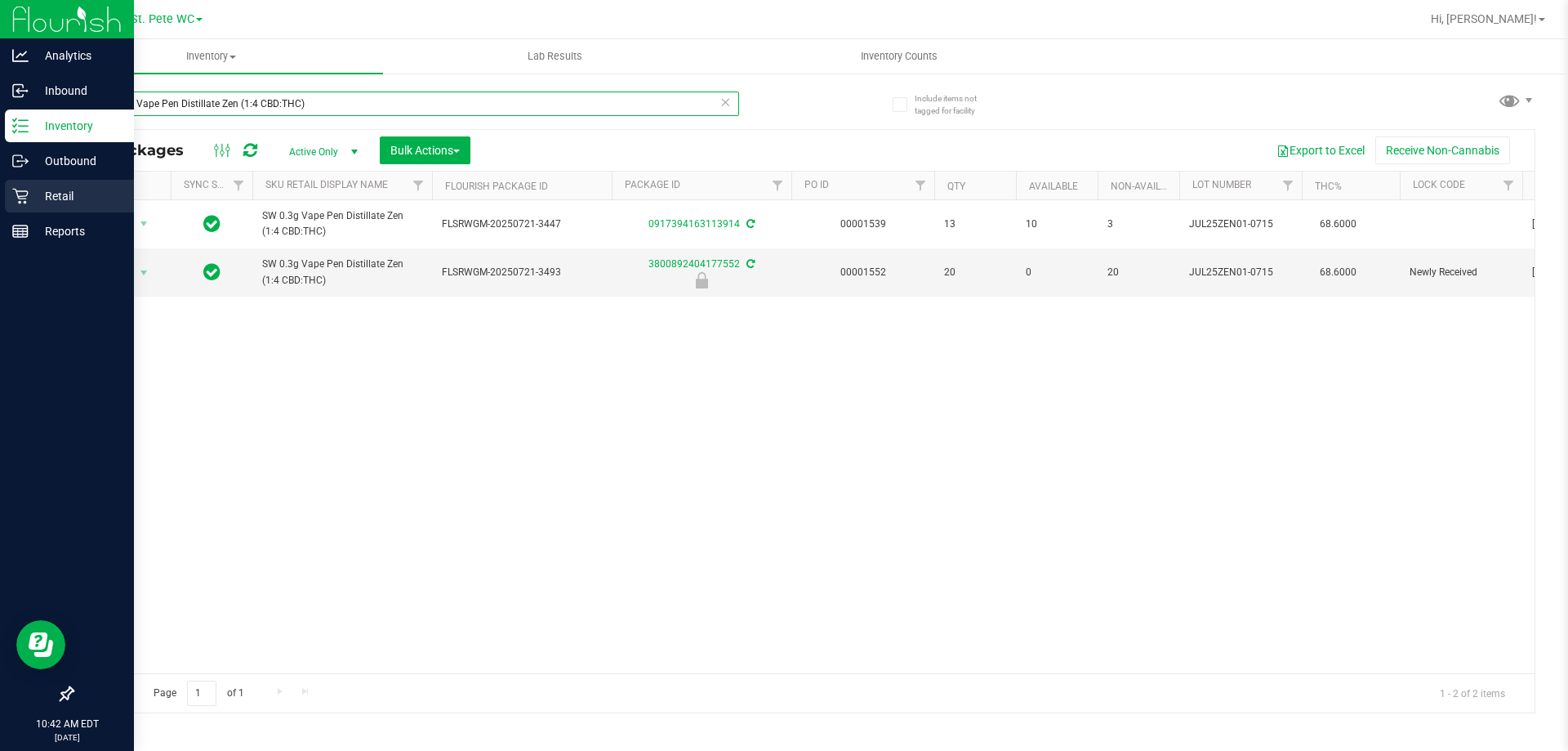
type input "SW 0.3g Vape Pen Distillate Zen (1:4 CBD:THC)"
click at [28, 187] on p "Retail" at bounding box center [77, 196] width 98 height 20
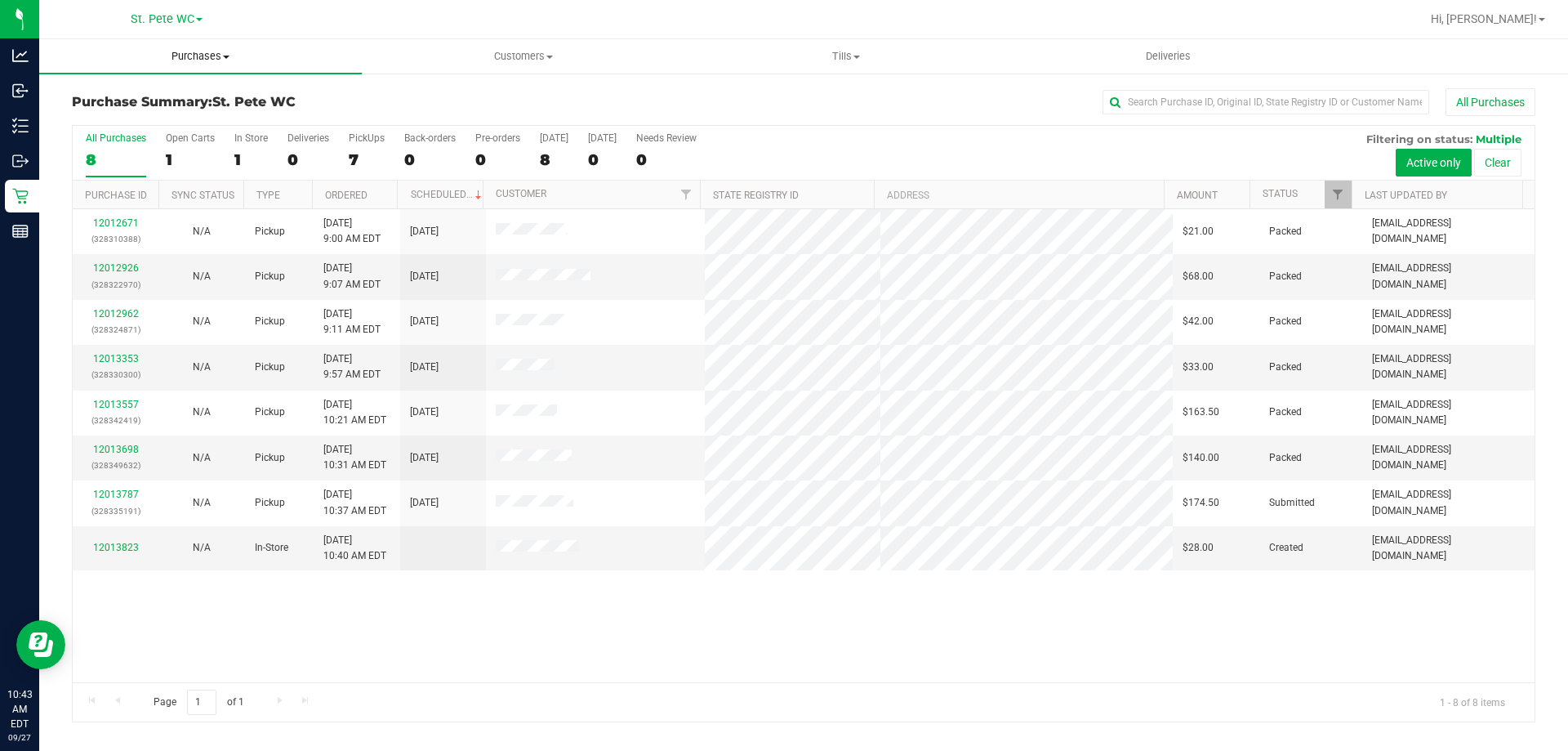
click at [275, 65] on uib-tab-heading "Purchases Summary of purchases Fulfillment All purchases" at bounding box center [201, 57] width 323 height 34
click at [233, 118] on li "Fulfillment" at bounding box center [201, 118] width 323 height 20
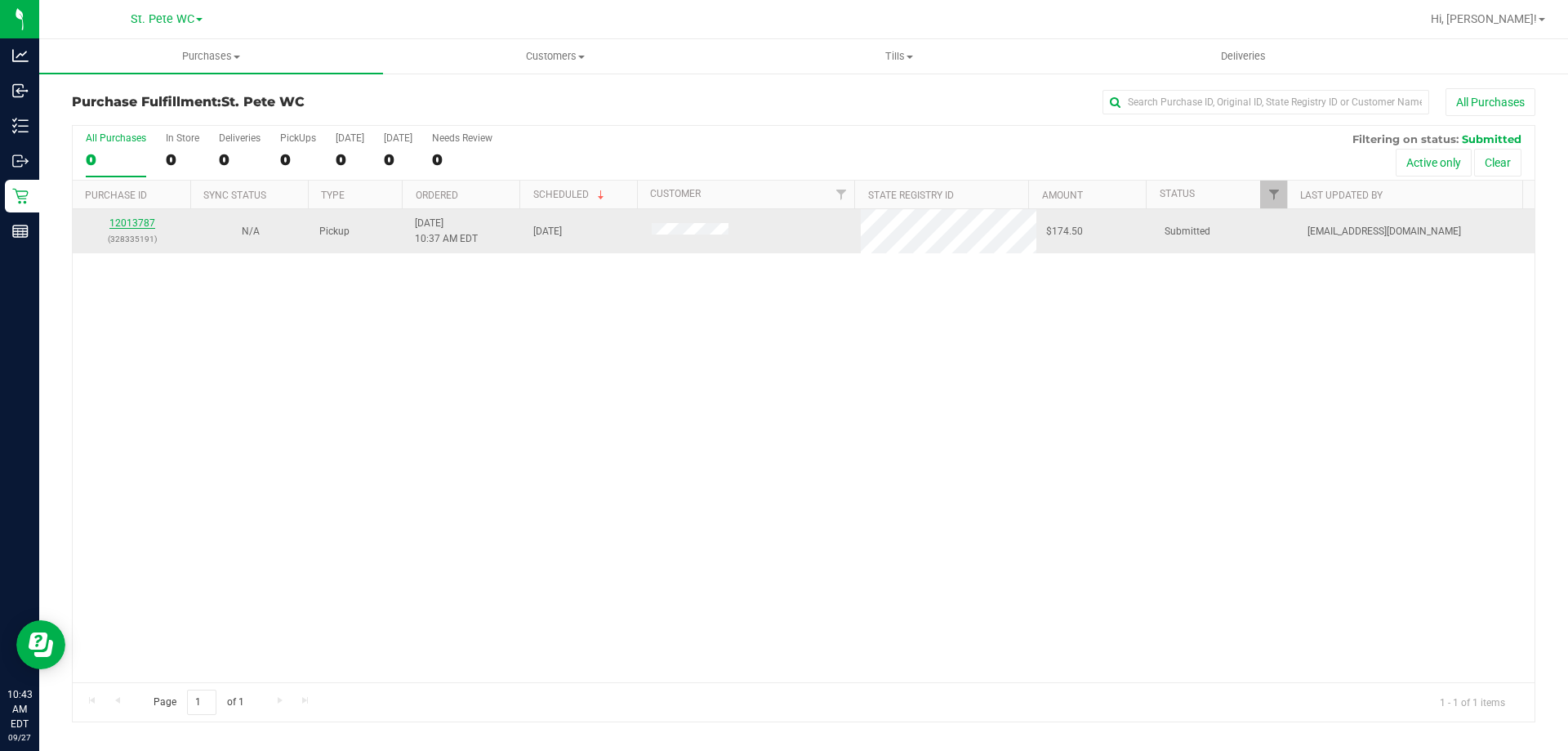
click at [147, 227] on link "12013787" at bounding box center [132, 223] width 45 height 11
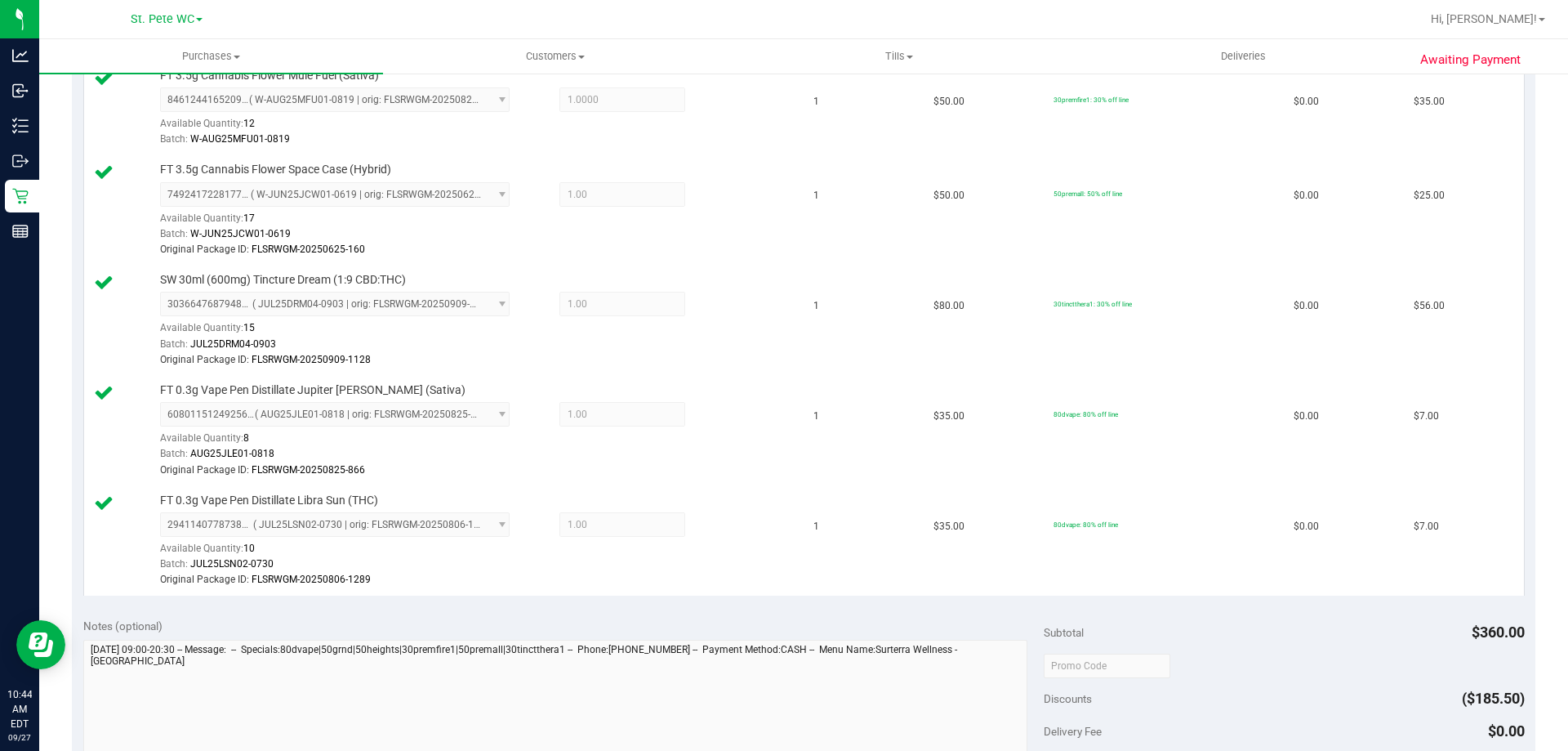
scroll to position [1029, 0]
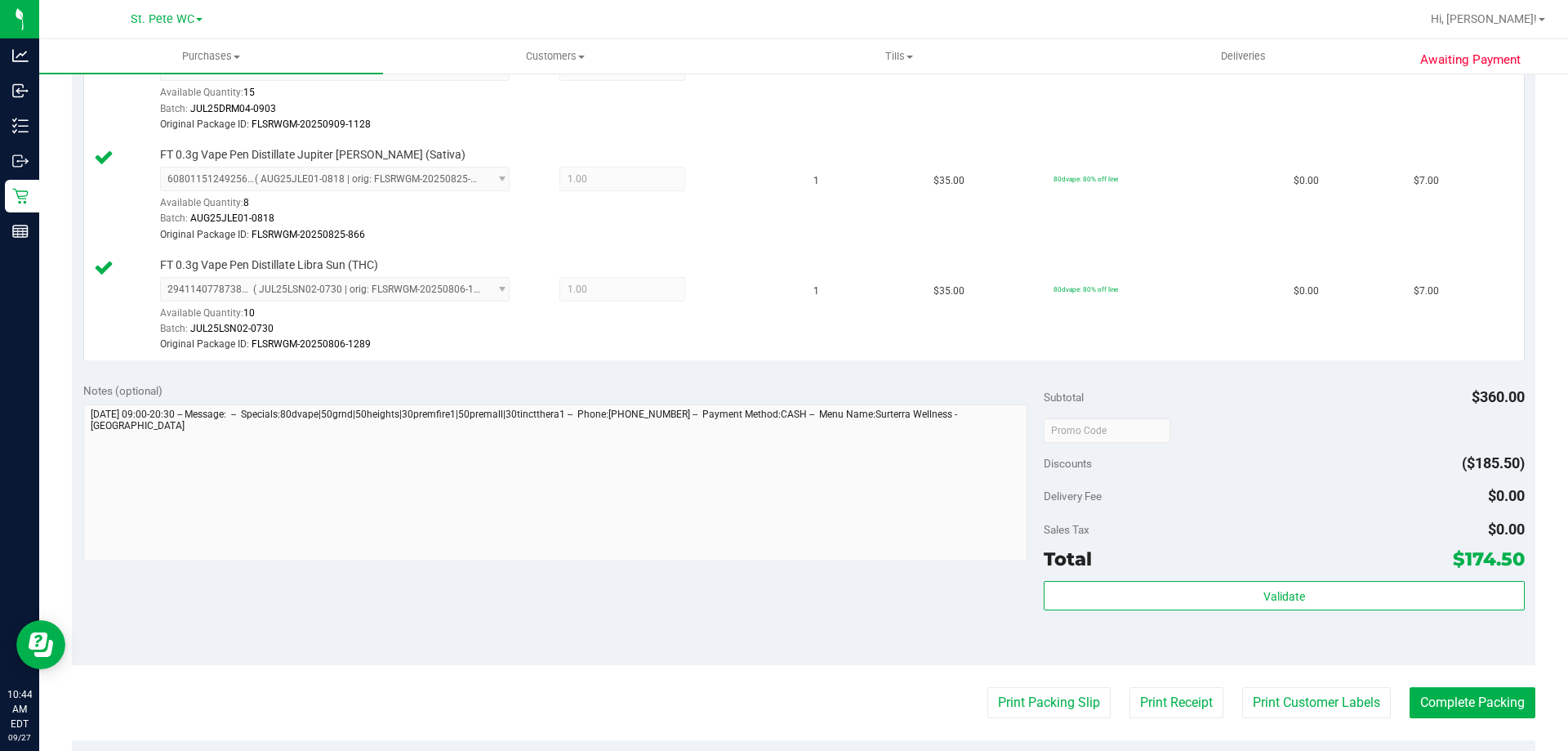
click at [1219, 616] on div "Validate" at bounding box center [1284, 618] width 480 height 74
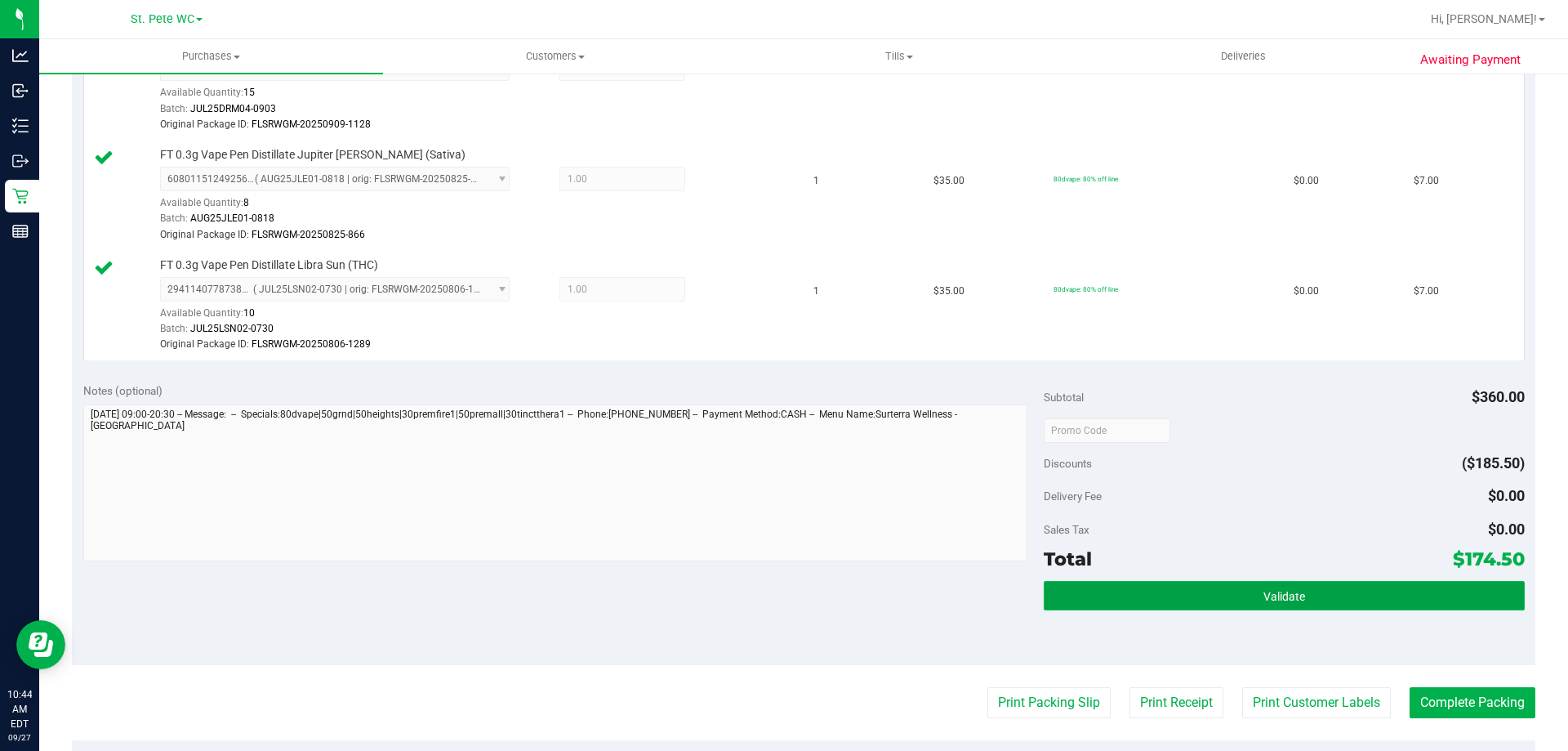
click at [1229, 599] on button "Validate" at bounding box center [1284, 595] width 480 height 29
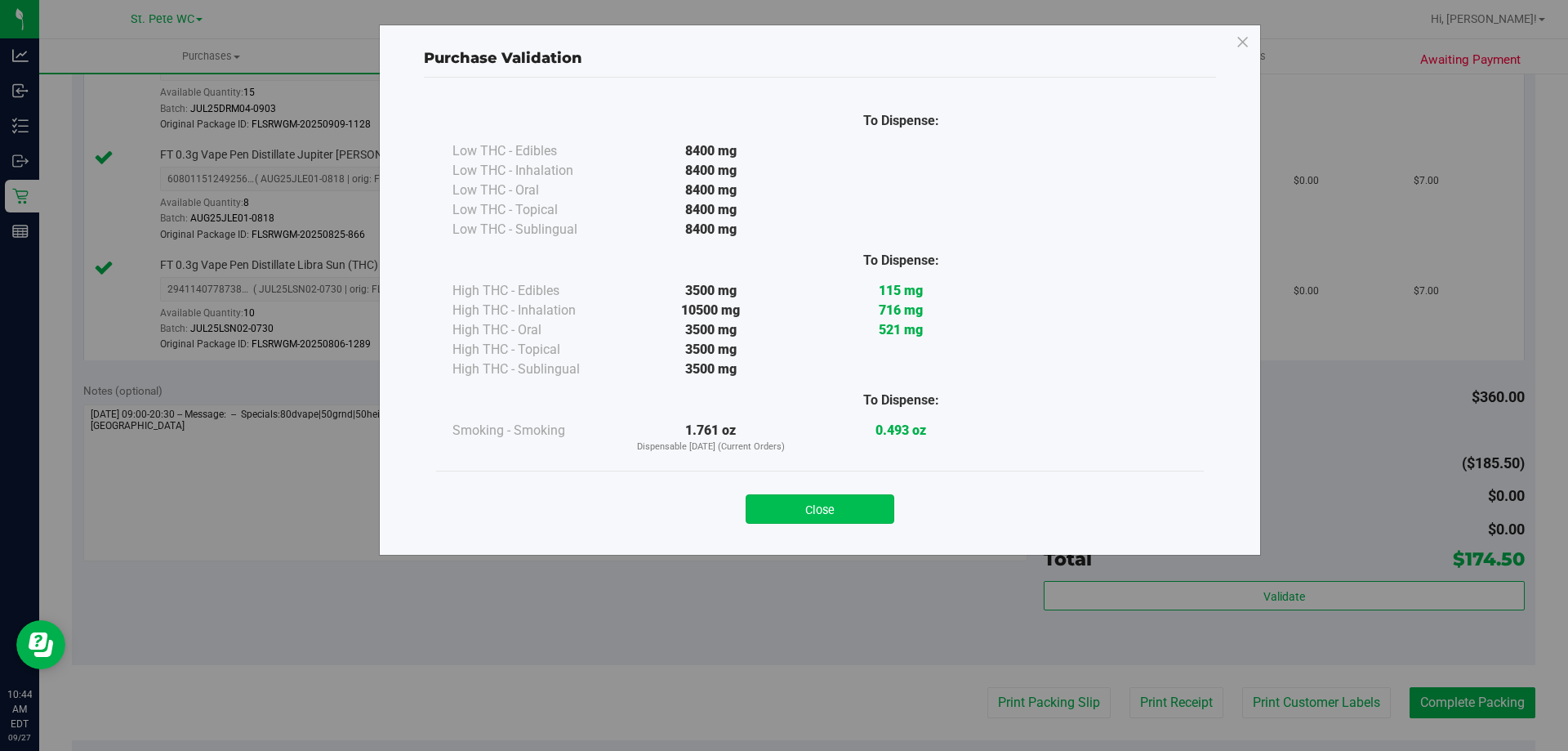
click at [855, 494] on button "Close" at bounding box center [820, 508] width 148 height 29
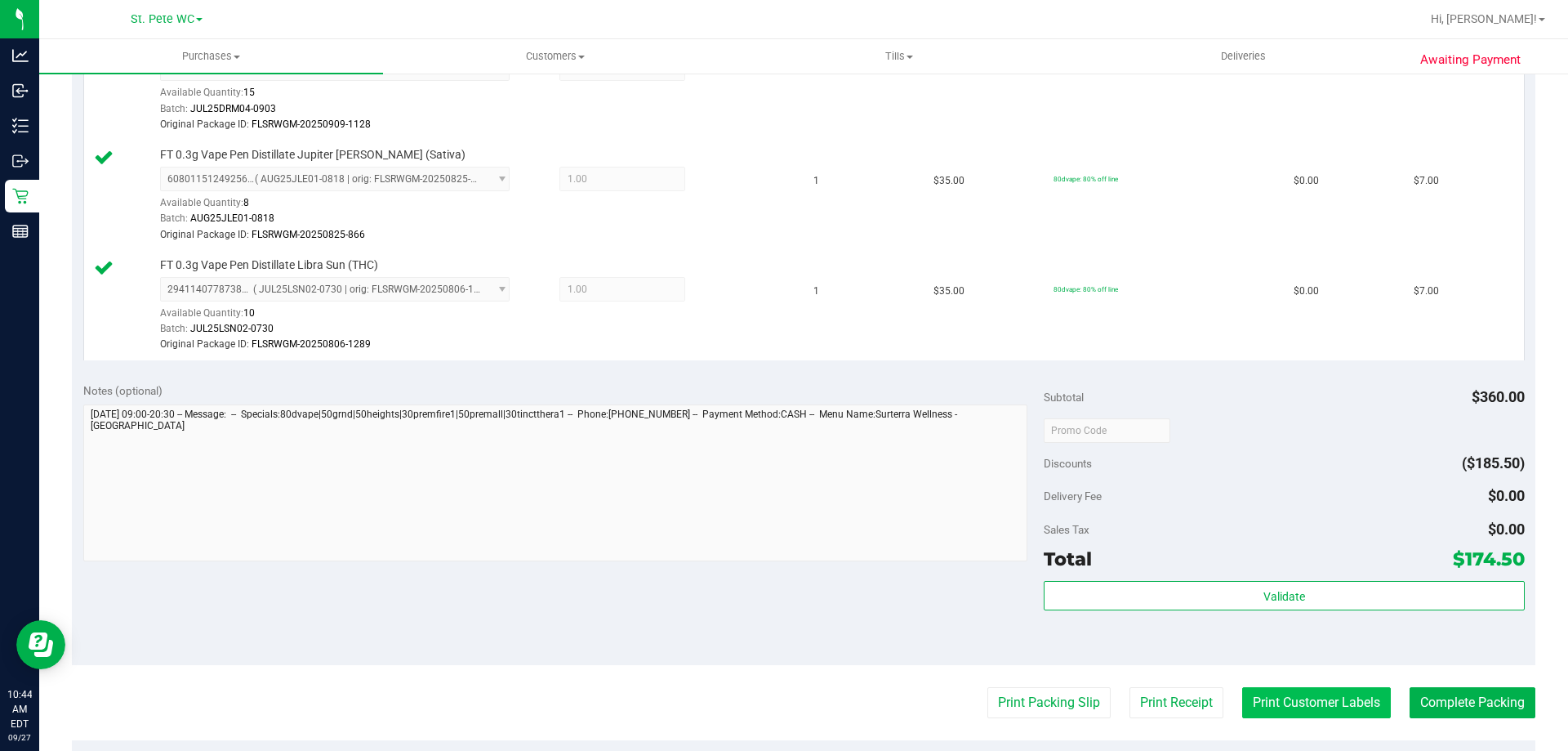
click at [1298, 690] on button "Print Customer Labels" at bounding box center [1316, 702] width 148 height 31
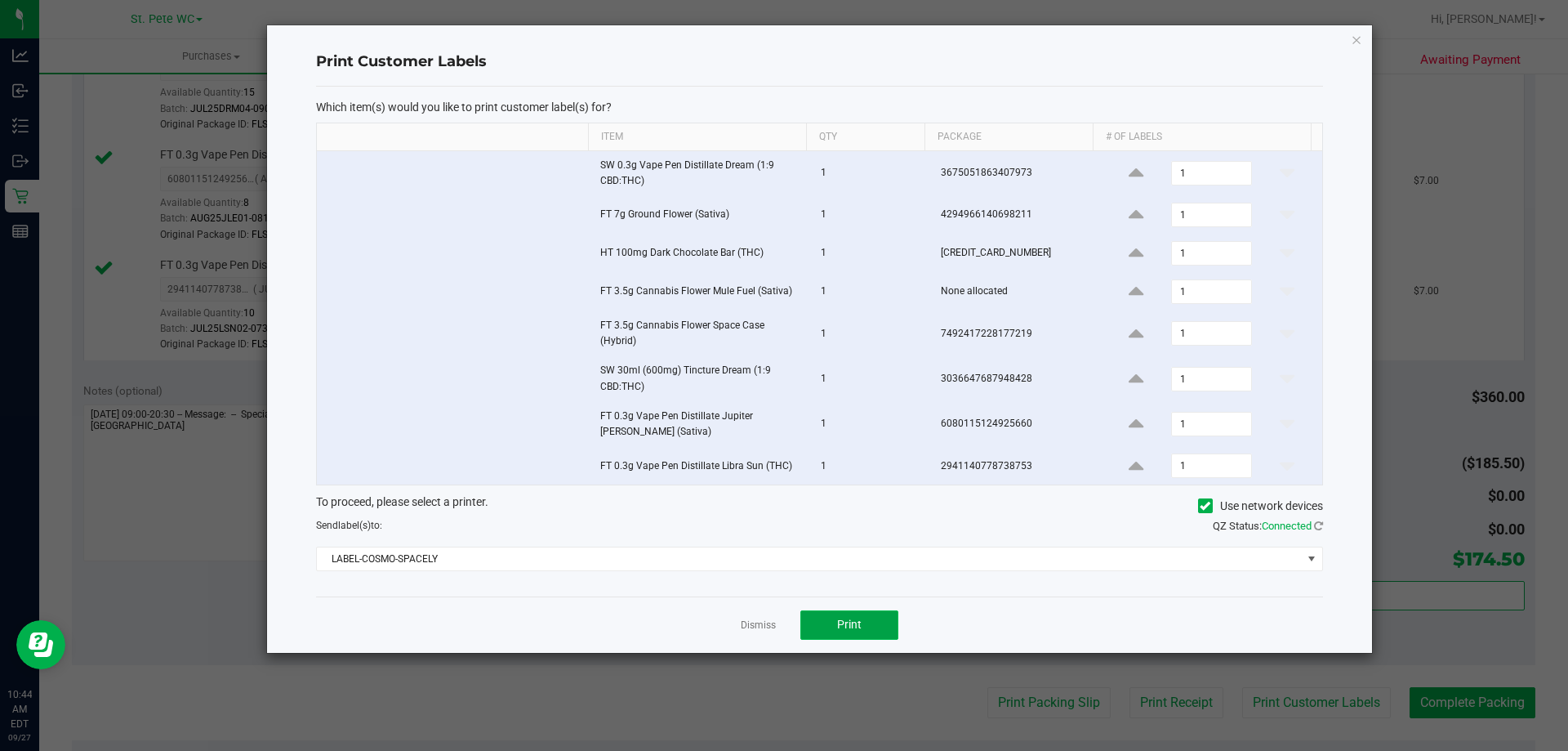
click at [840, 613] on button "Print" at bounding box center [849, 624] width 98 height 29
click at [769, 615] on div "Dismiss Print" at bounding box center [820, 624] width 1007 height 57
click at [774, 638] on div "Dismiss Print" at bounding box center [820, 624] width 1007 height 57
click at [774, 635] on div "Dismiss Print" at bounding box center [820, 624] width 1007 height 57
click at [769, 631] on link "Dismiss" at bounding box center [758, 625] width 35 height 14
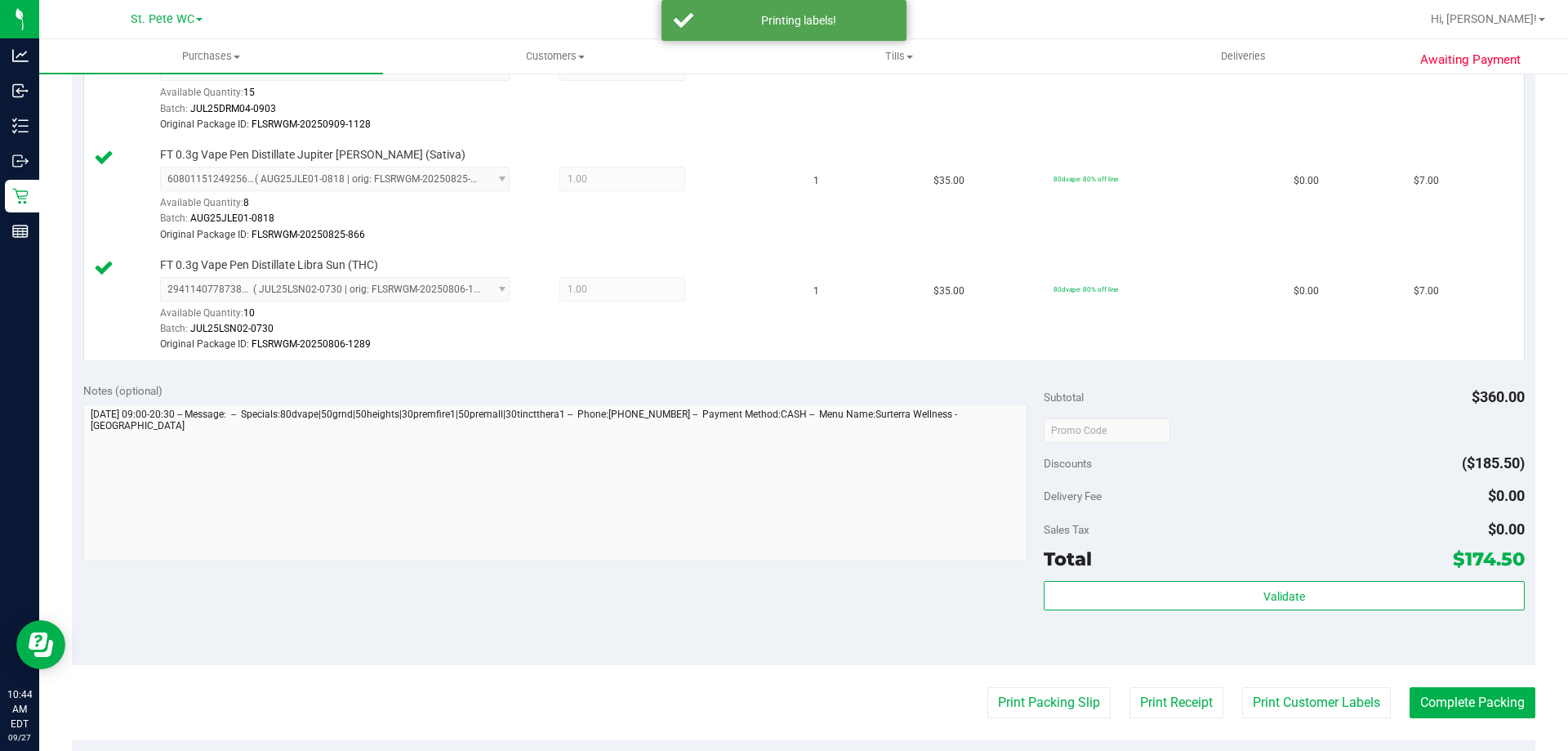
click at [1118, 576] on div "Subtotal $360.00 Discounts ($185.50) Delivery Fee $0.00 Sales Tax $0.00 Total $…" at bounding box center [1284, 519] width 480 height 272
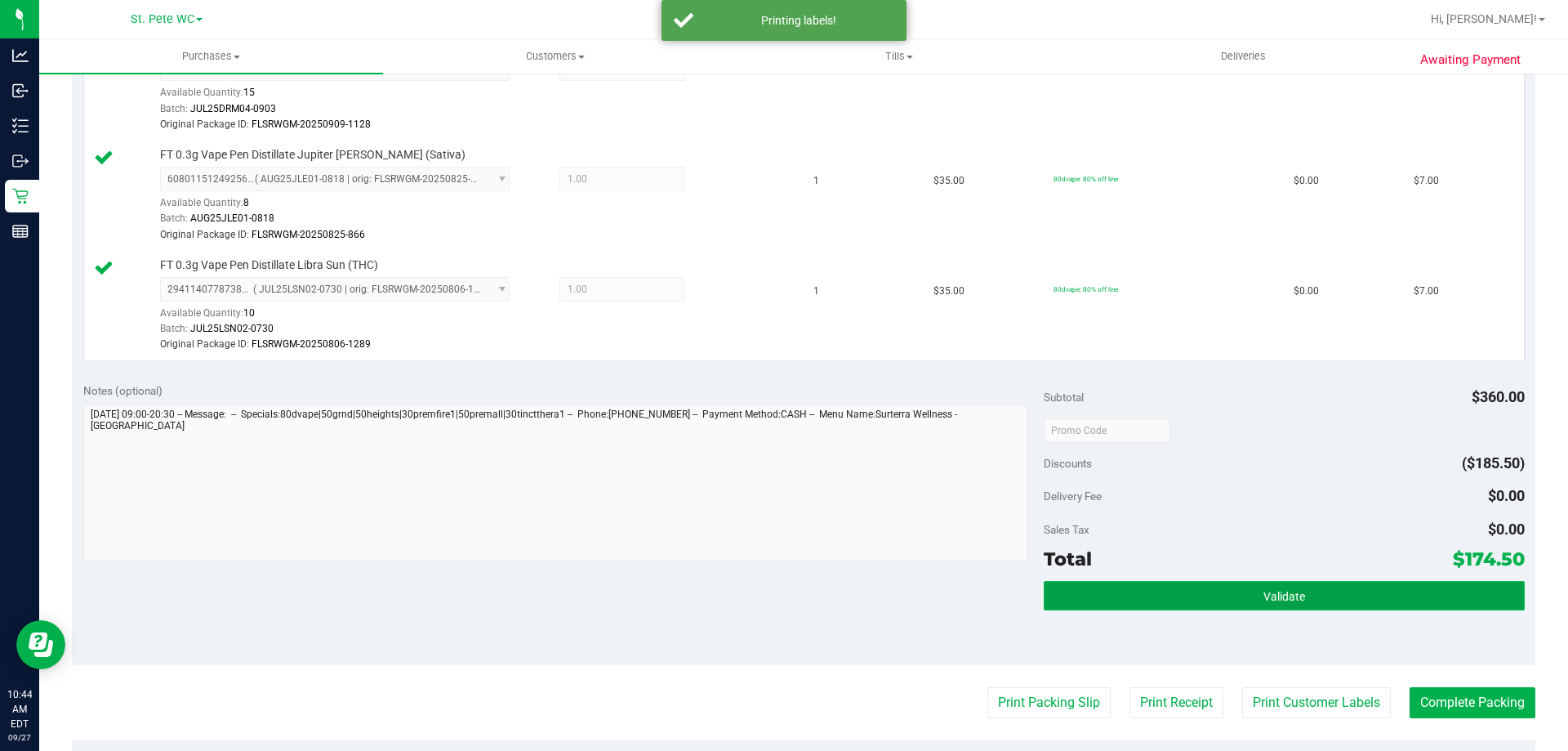
click at [1120, 598] on button "Validate" at bounding box center [1284, 595] width 480 height 29
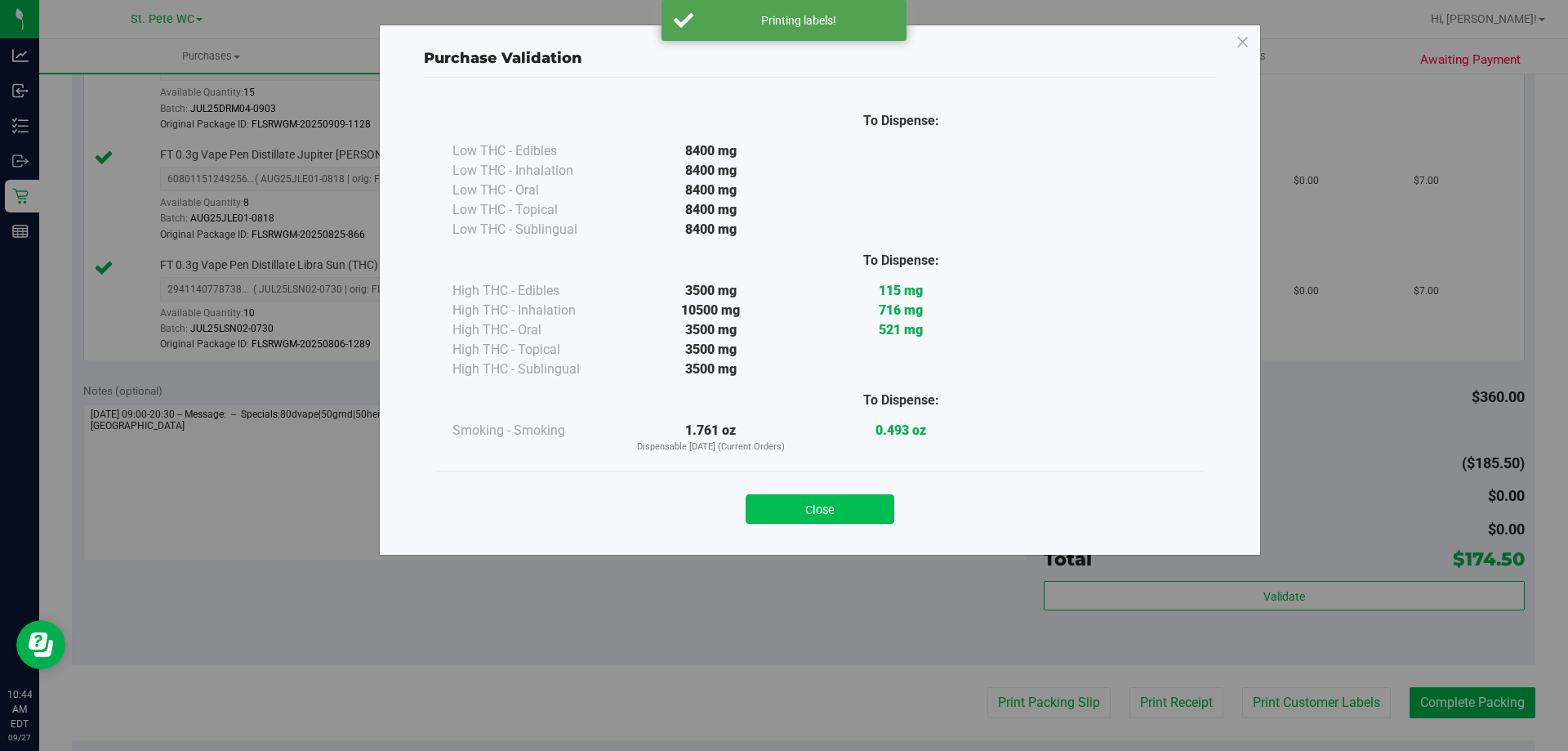
click at [832, 513] on button "Close" at bounding box center [820, 508] width 148 height 29
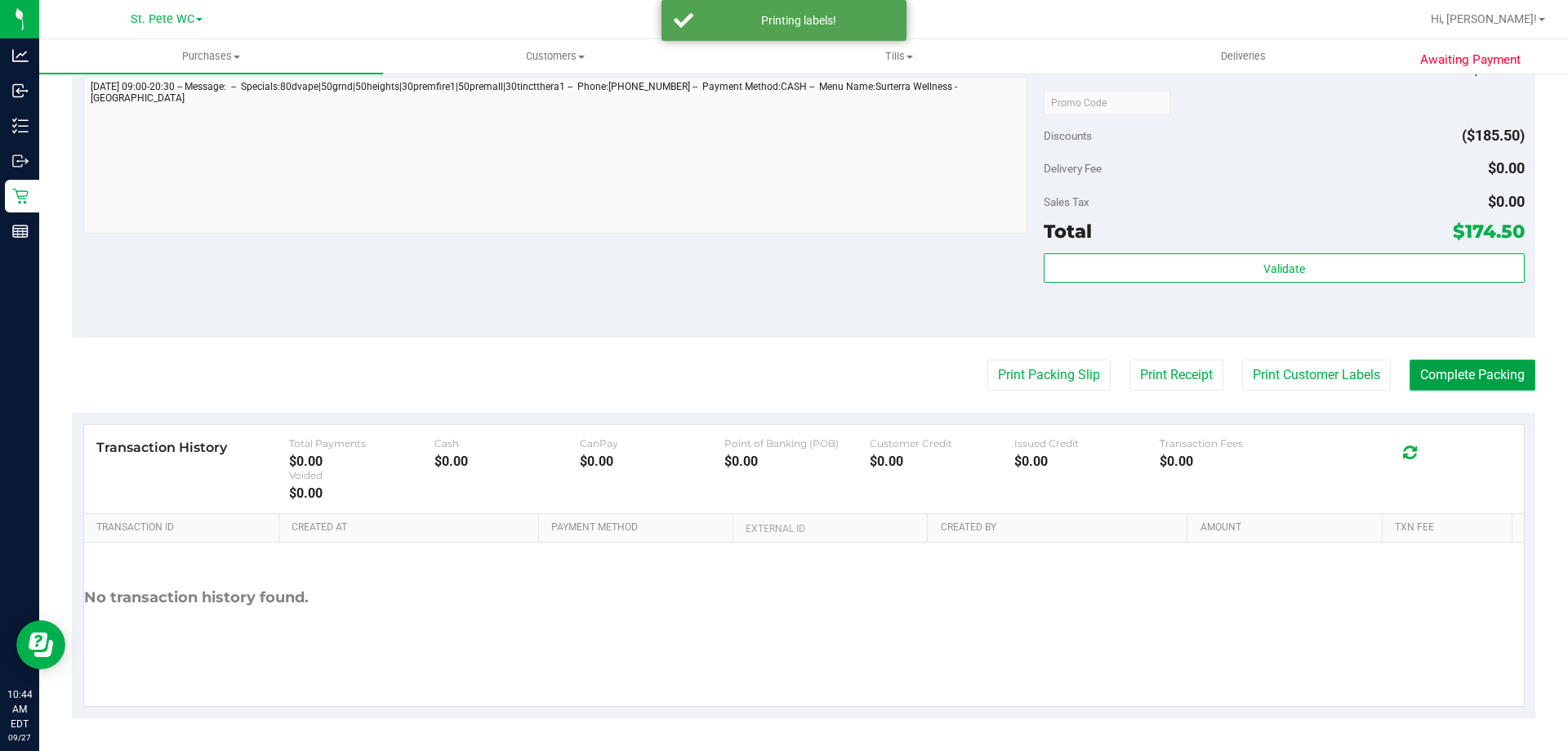
click at [1452, 390] on button "Complete Packing" at bounding box center [1473, 375] width 126 height 31
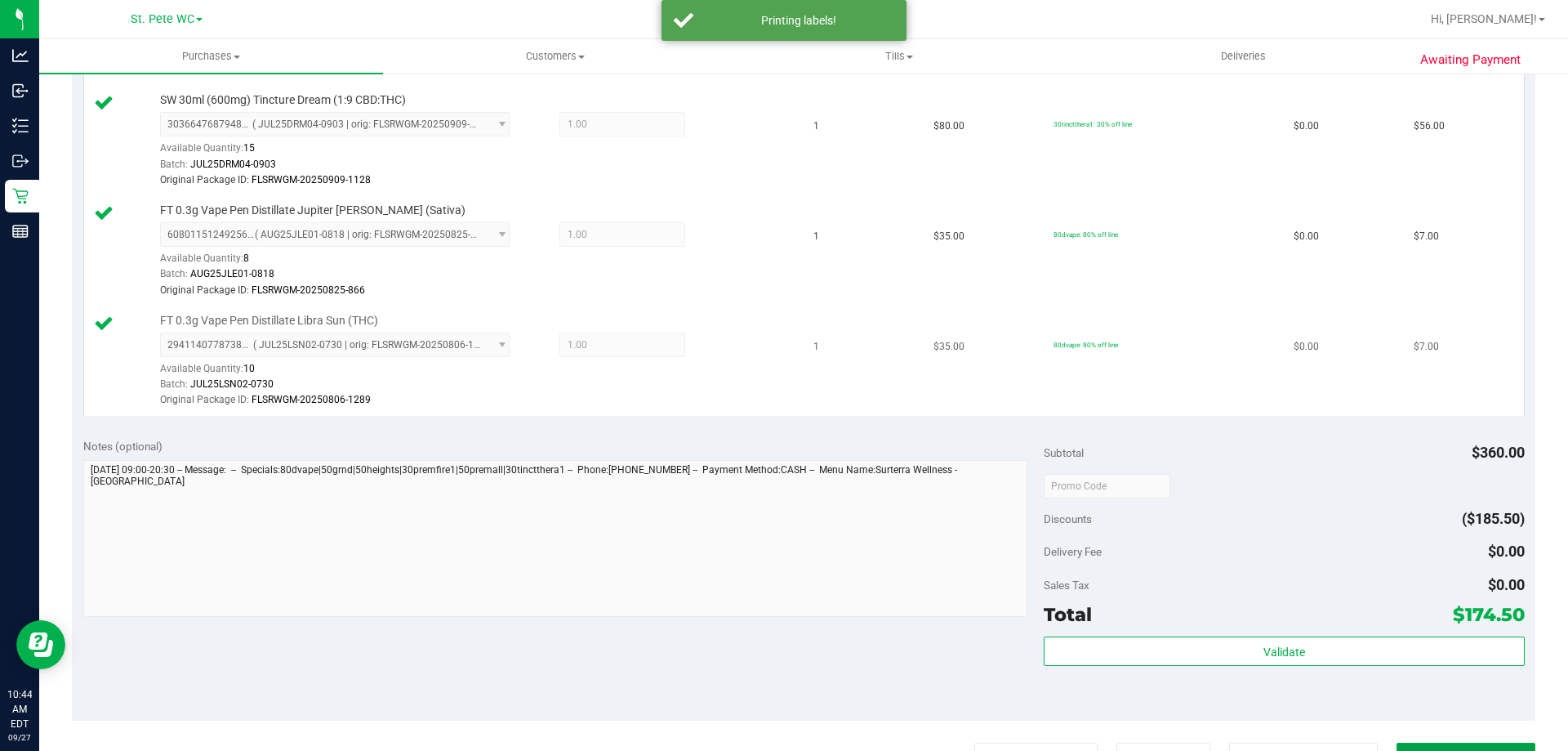
scroll to position [866, 0]
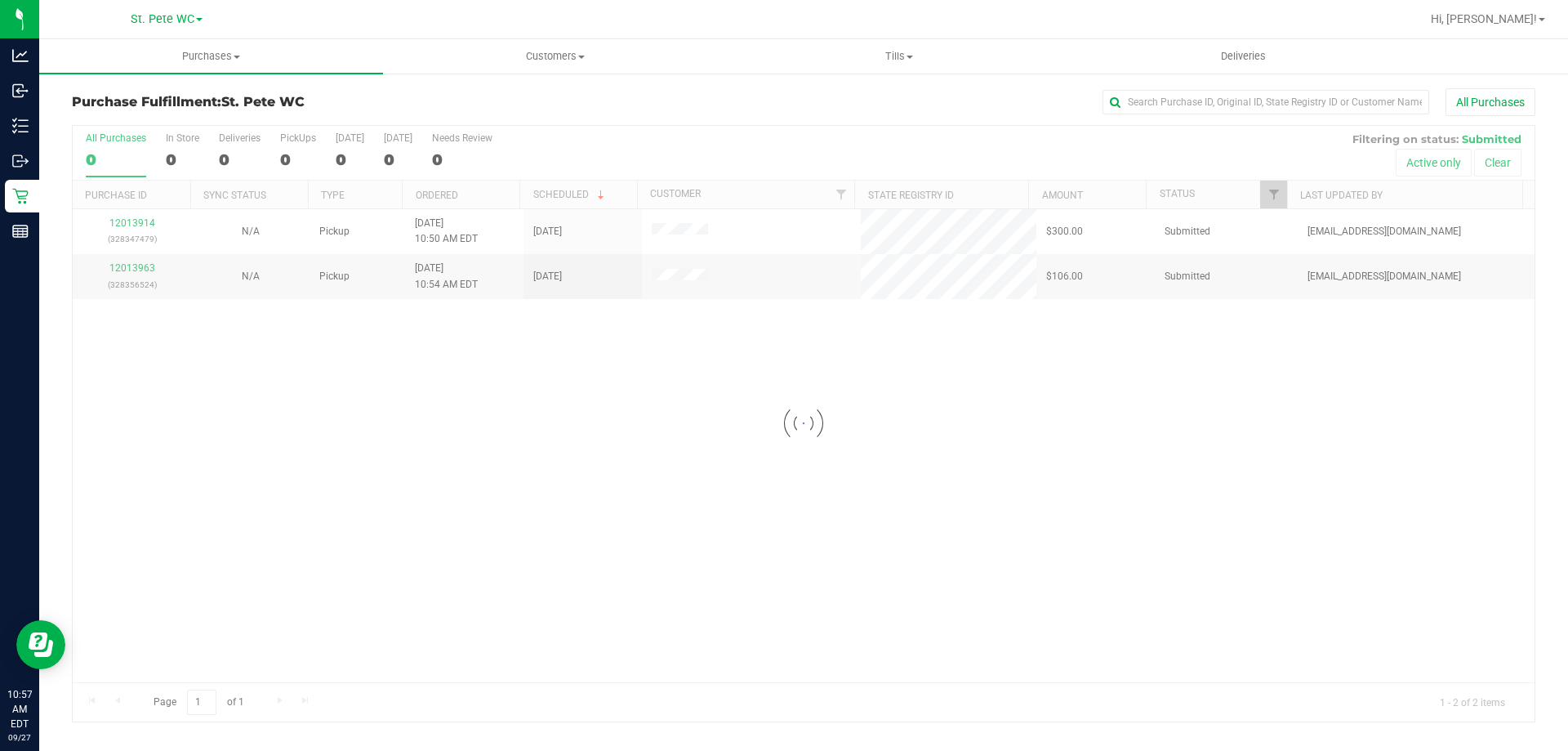
click at [487, 371] on div "Loading... 12013914 (328347479) N/A Pickup [DATE] 10:50 AM EDT 9/27/2025 $300.0…" at bounding box center [804, 445] width 1462 height 473
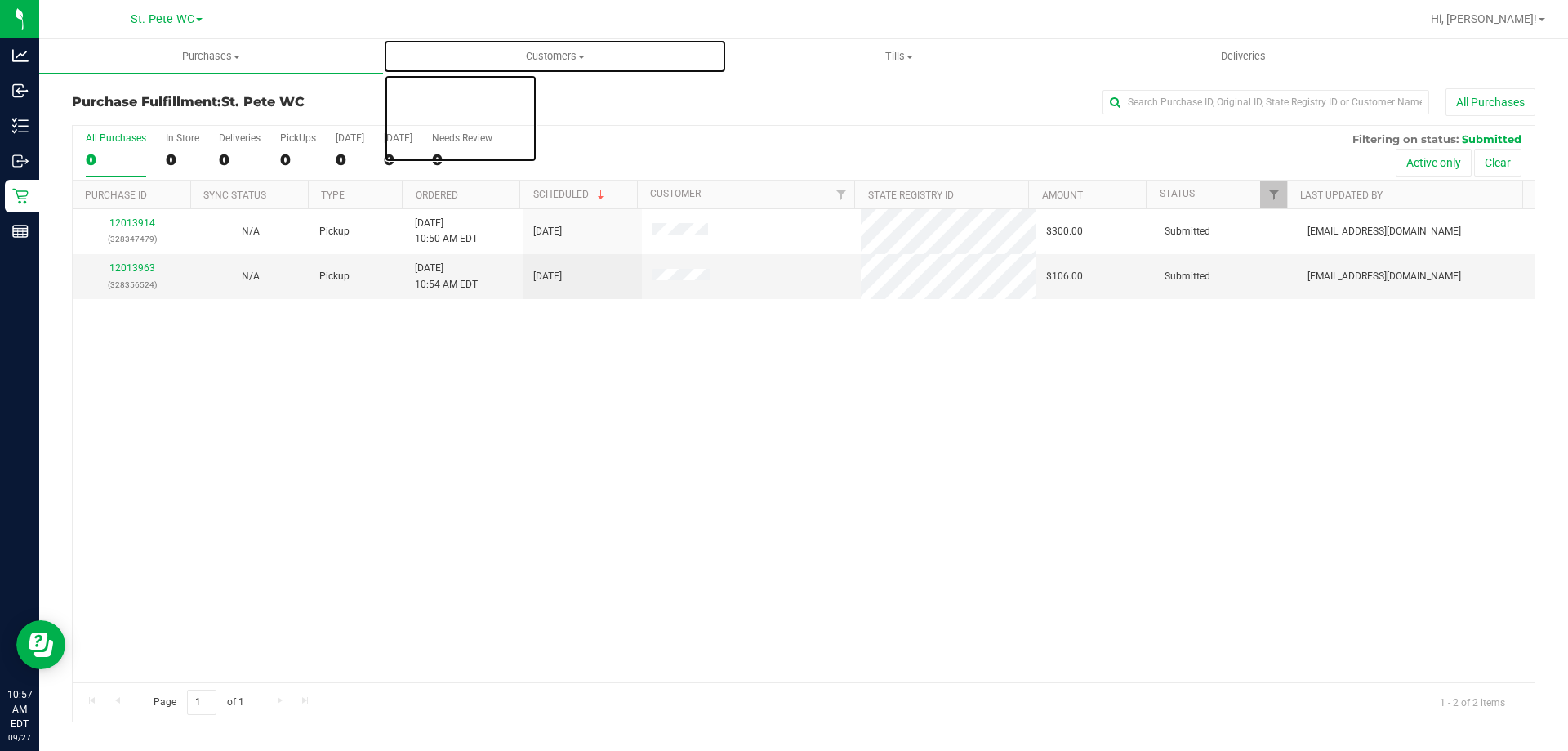
click at [571, 60] on span "Customers" at bounding box center [554, 57] width 342 height 15
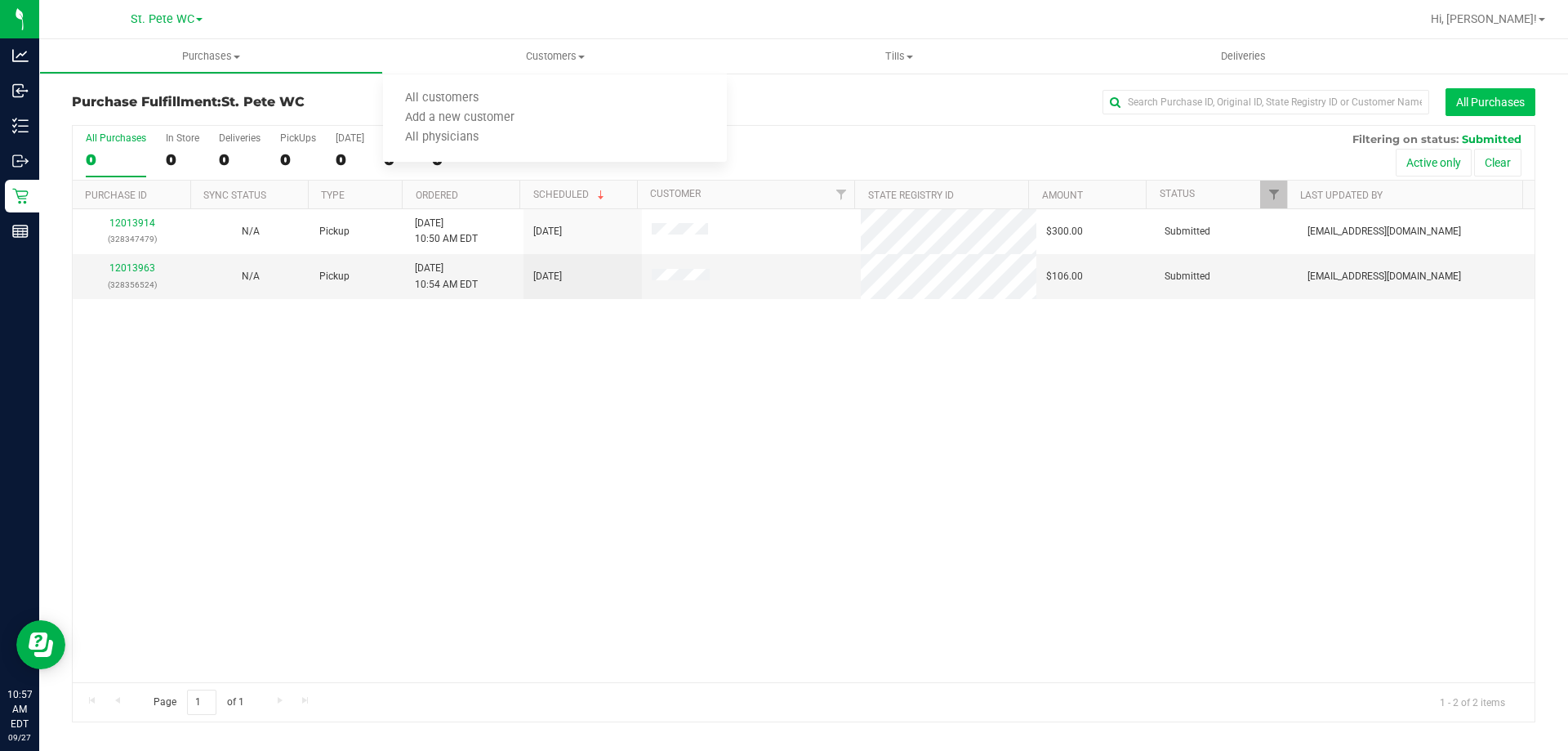
click at [1477, 110] on button "All Purchases" at bounding box center [1491, 101] width 90 height 27
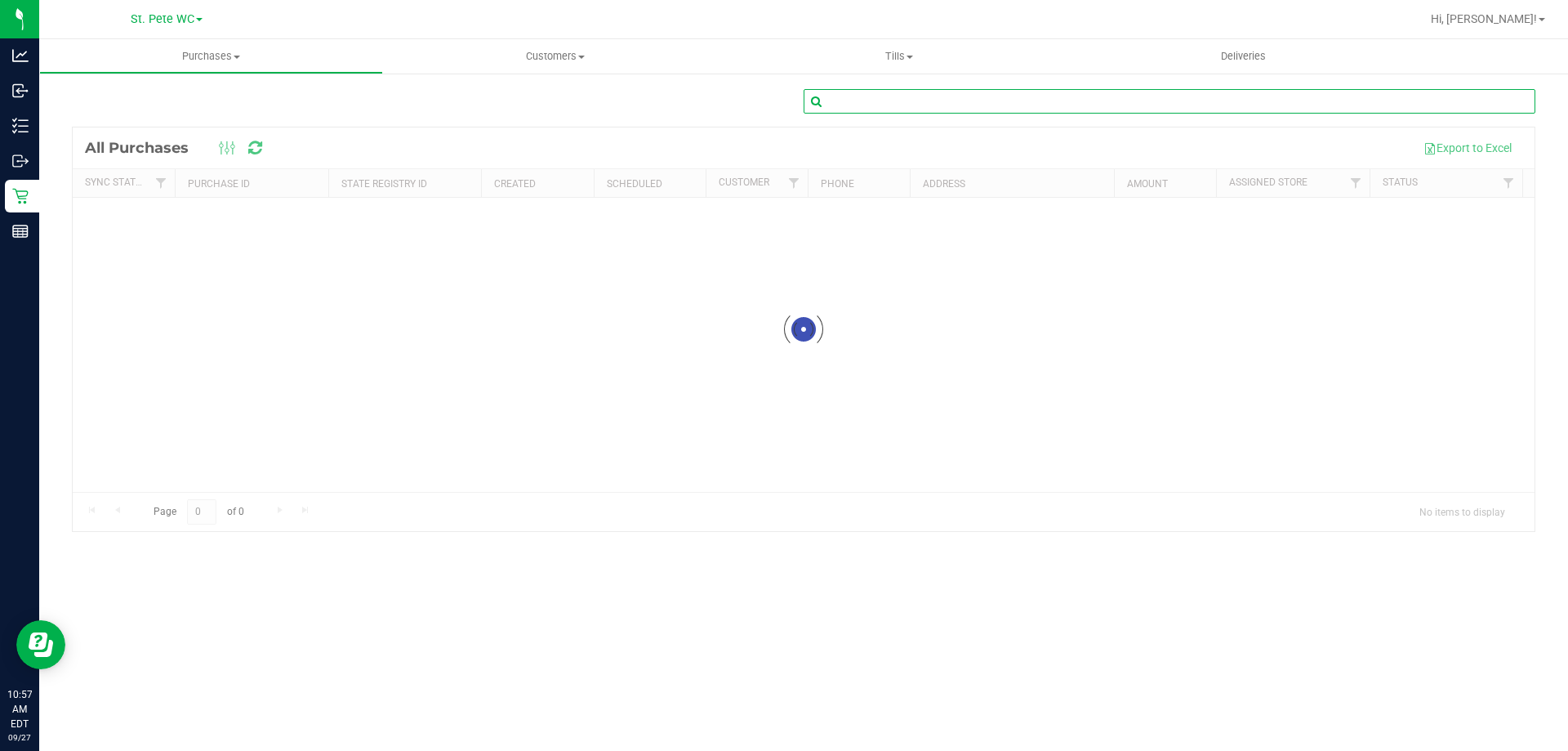
click at [841, 109] on input "text" at bounding box center [1169, 101] width 732 height 25
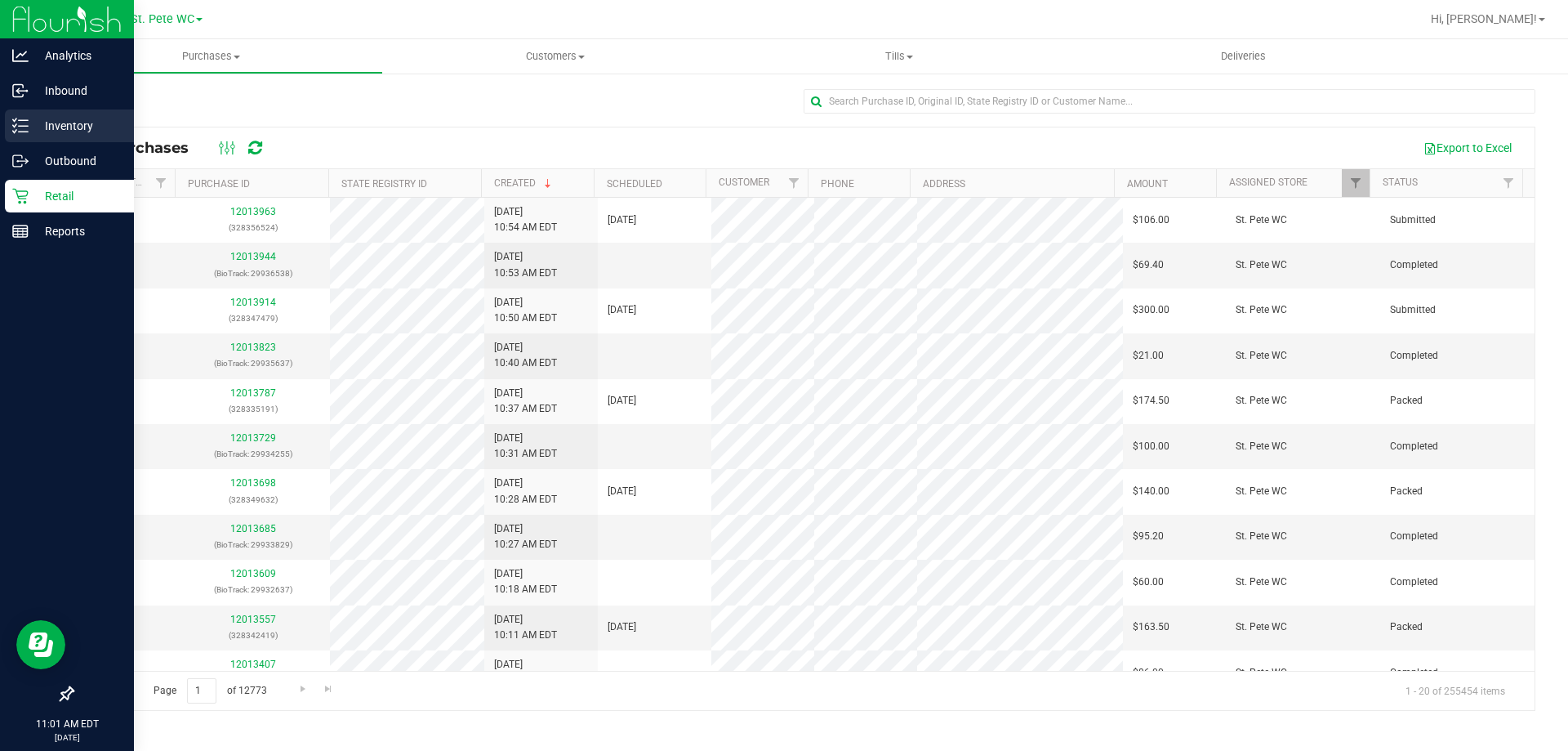
click at [33, 127] on p "Inventory" at bounding box center [77, 126] width 98 height 20
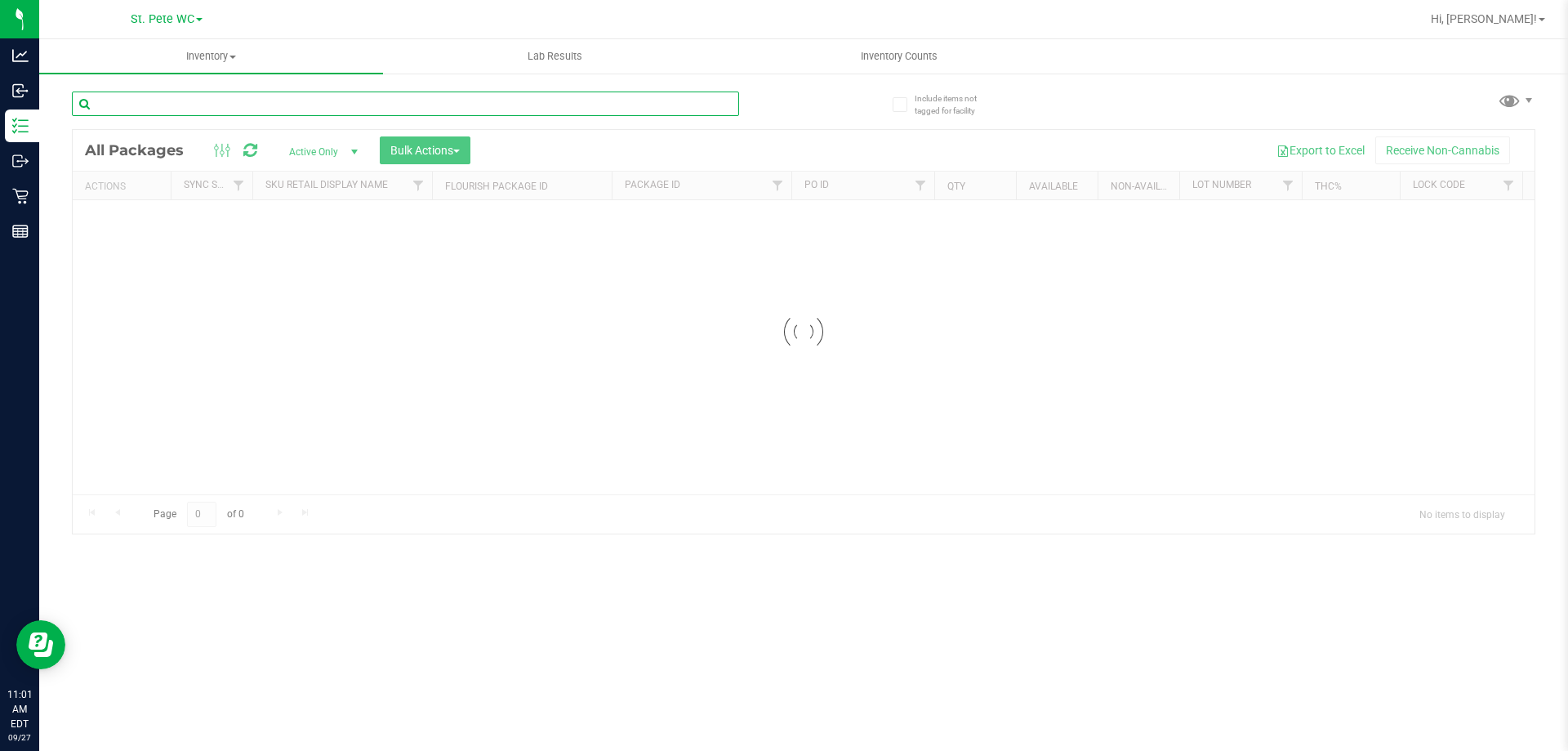
click at [150, 102] on input "text" at bounding box center [405, 104] width 668 height 25
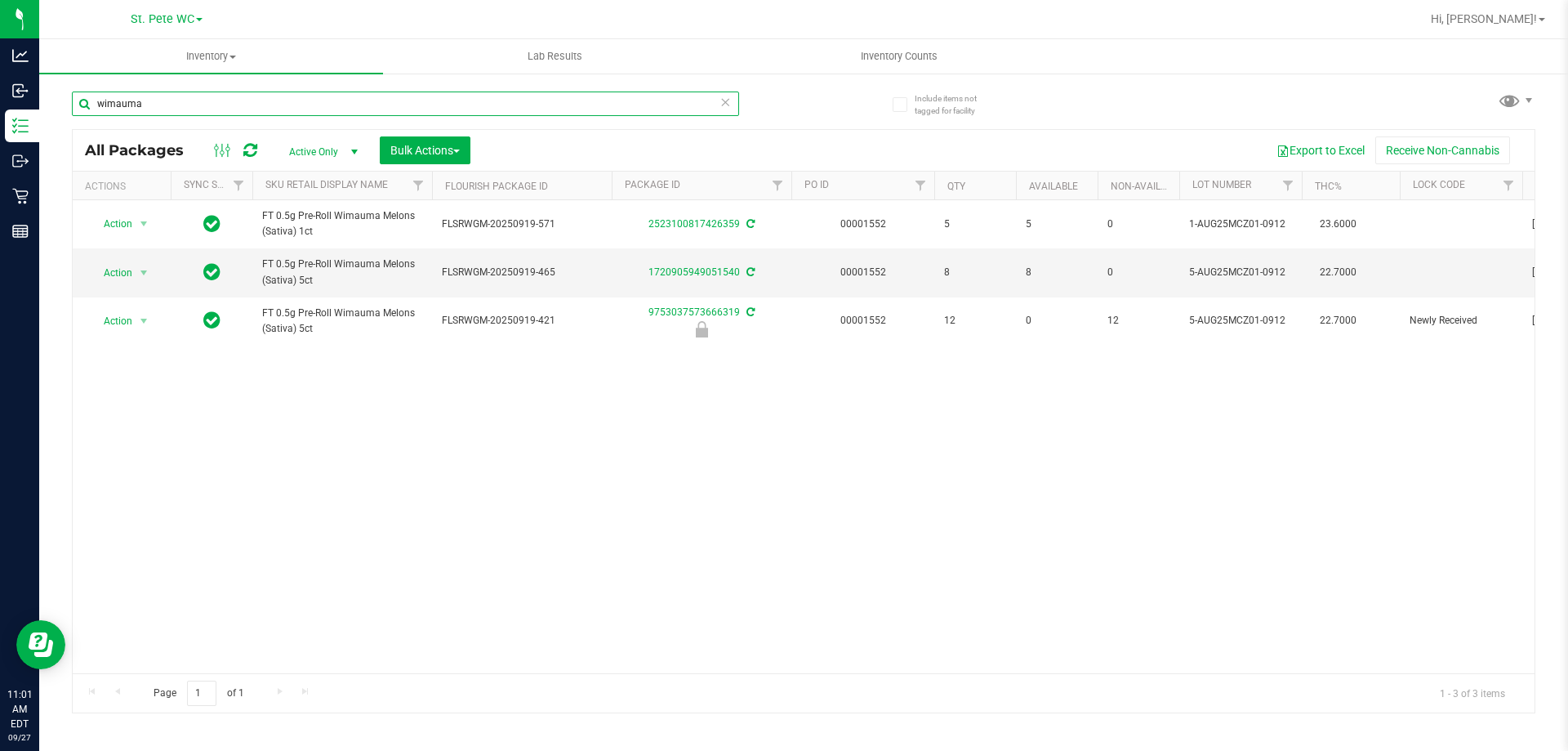
type input "wimauma"
click at [806, 469] on div "Action Action Adjust qty Create package Edit attributes Global inventory Locate…" at bounding box center [804, 436] width 1462 height 473
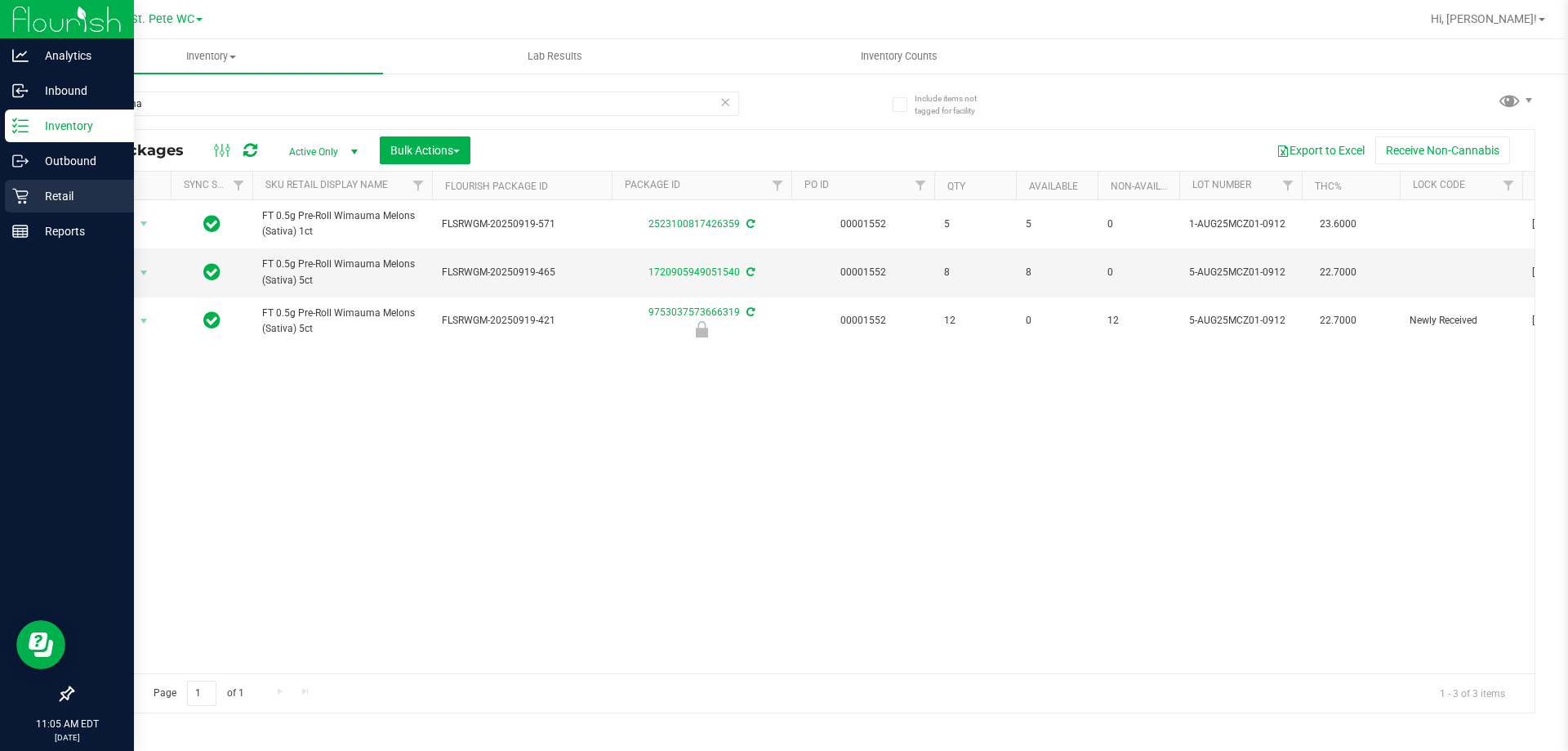
click at [46, 181] on div "Retail" at bounding box center [69, 196] width 129 height 33
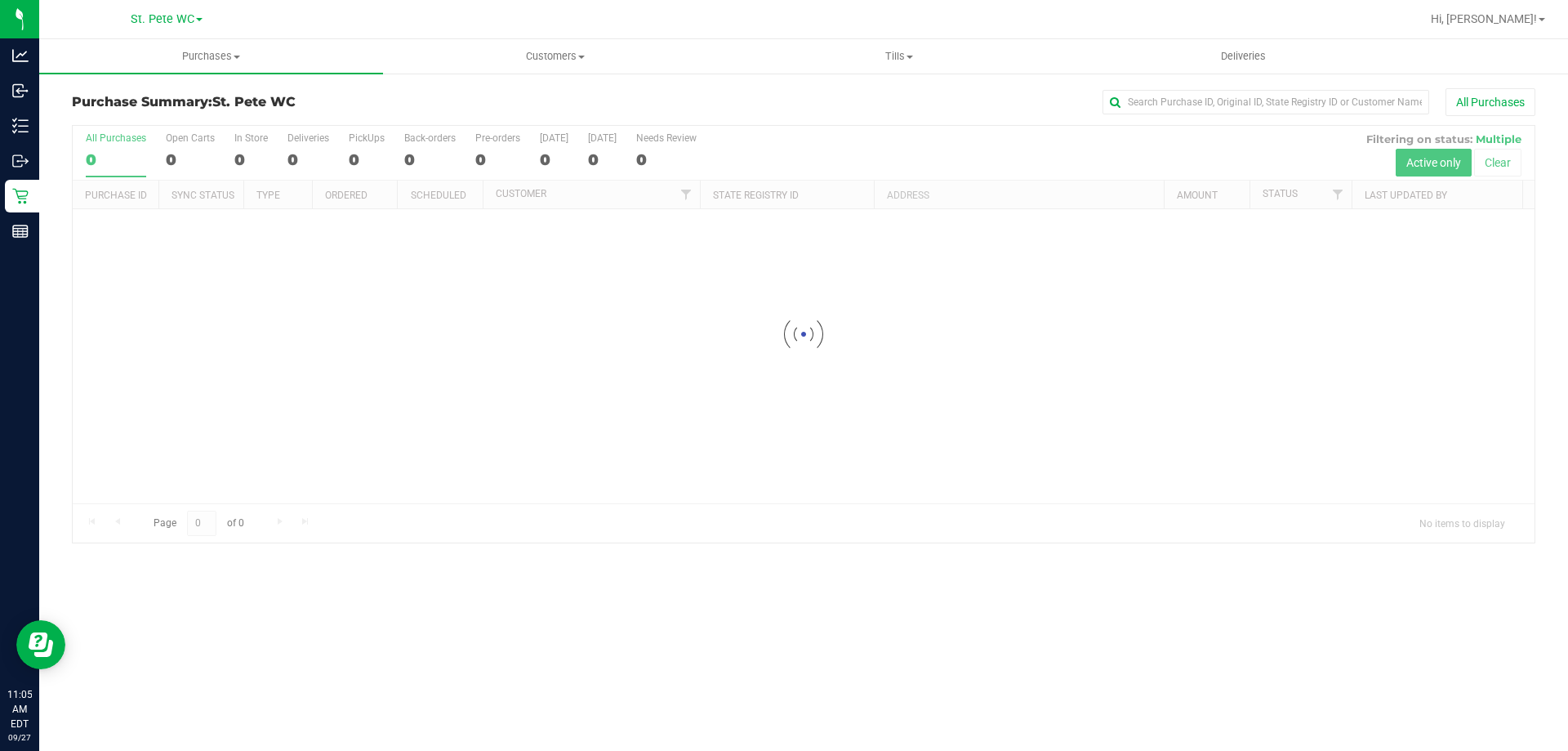
click at [201, 58] on span "Purchases" at bounding box center [212, 57] width 344 height 15
click at [209, 116] on li "Fulfillment" at bounding box center [212, 118] width 344 height 20
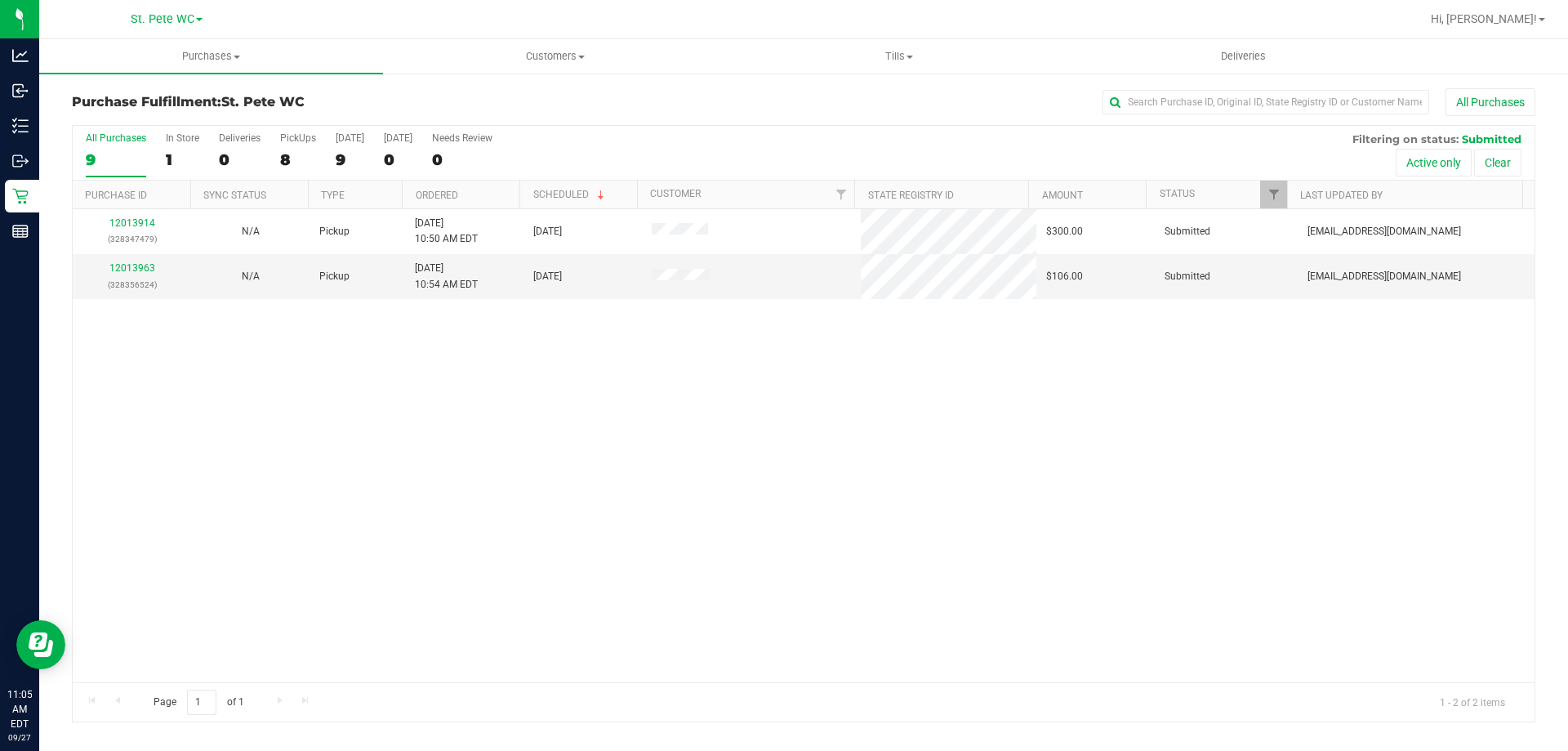
click at [383, 348] on div "12013914 (328347479) N/A Pickup [DATE] 10:50 AM EDT 9/27/2025 $300.00 Submitted…" at bounding box center [804, 445] width 1462 height 473
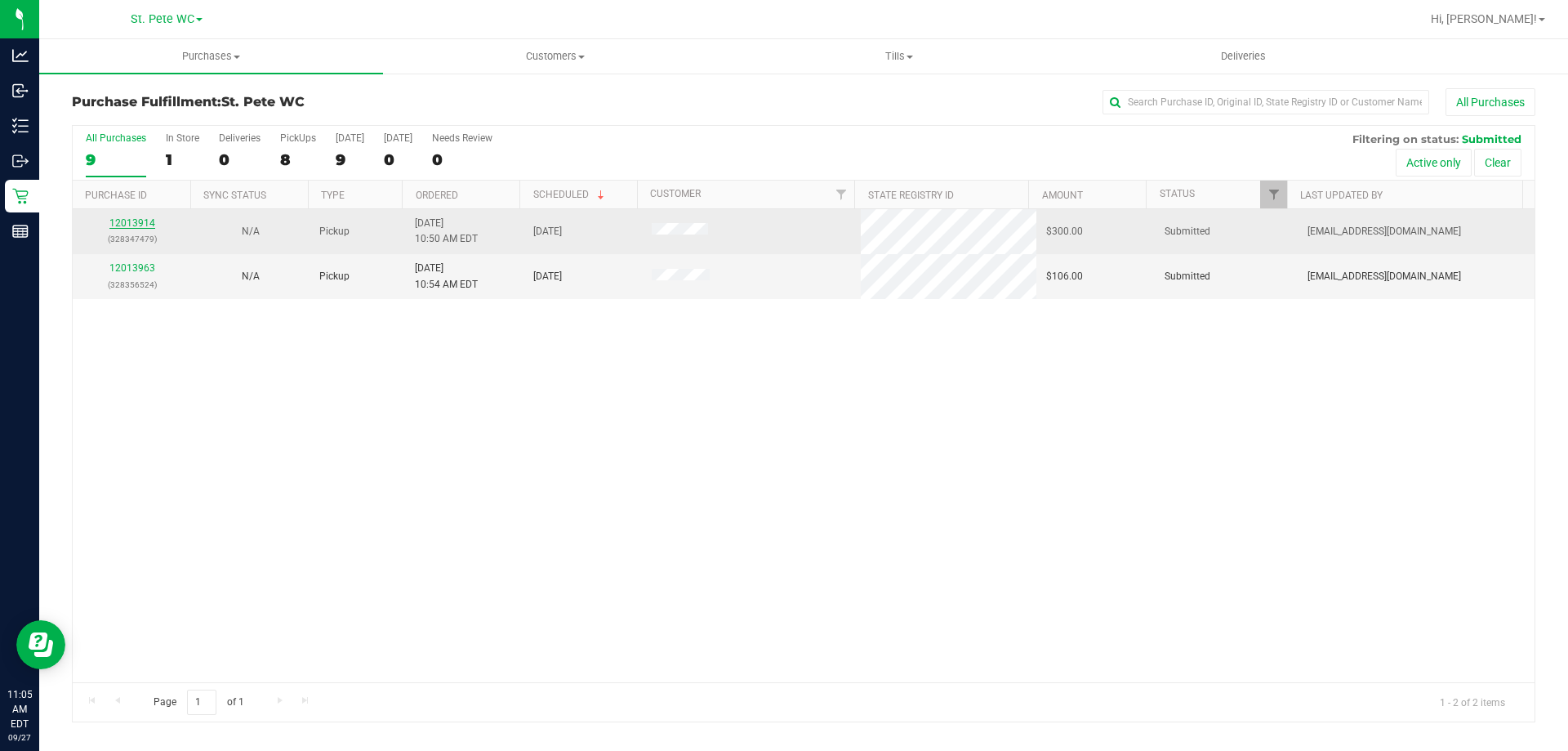
click at [143, 217] on link "12013914" at bounding box center [132, 223] width 45 height 11
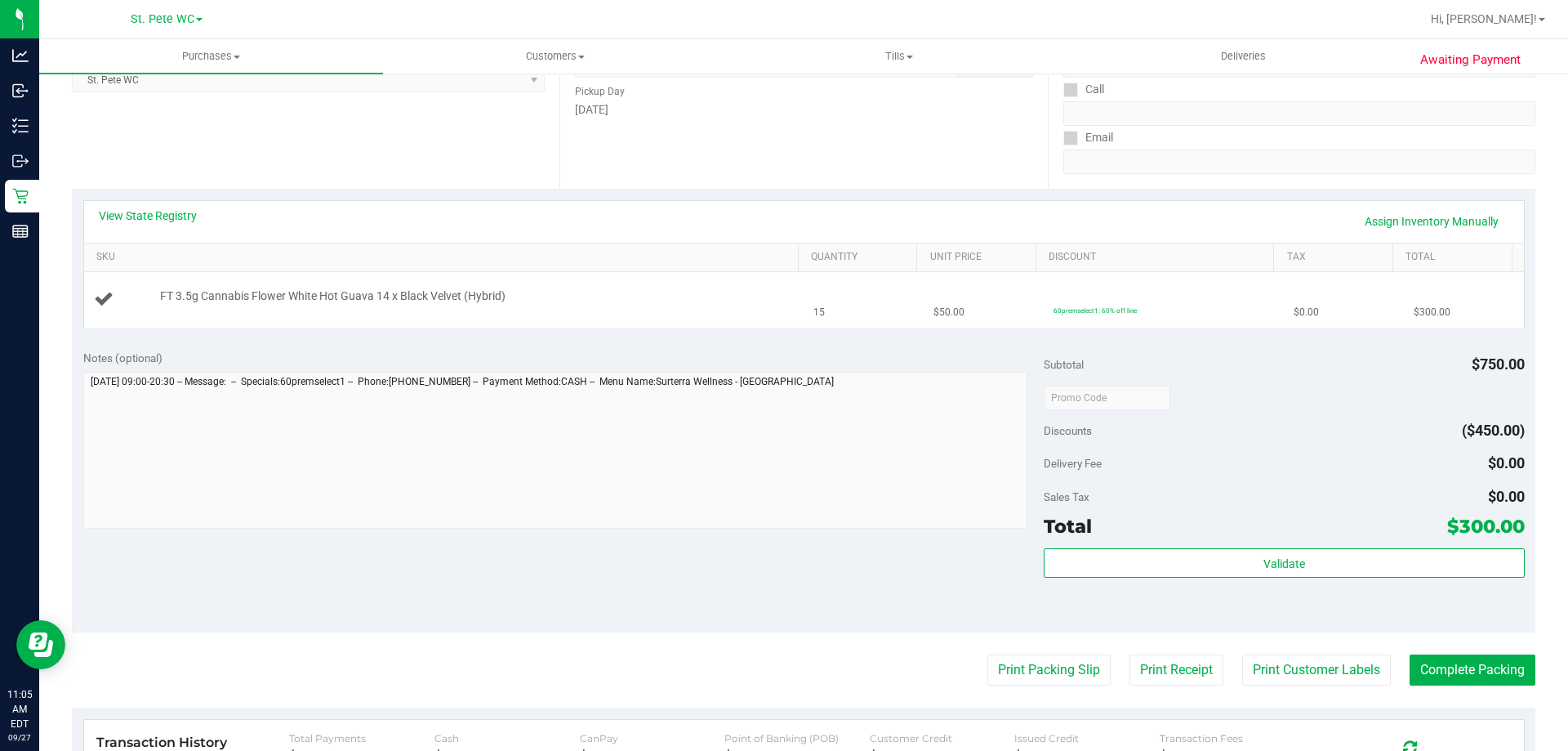
scroll to position [245, 0]
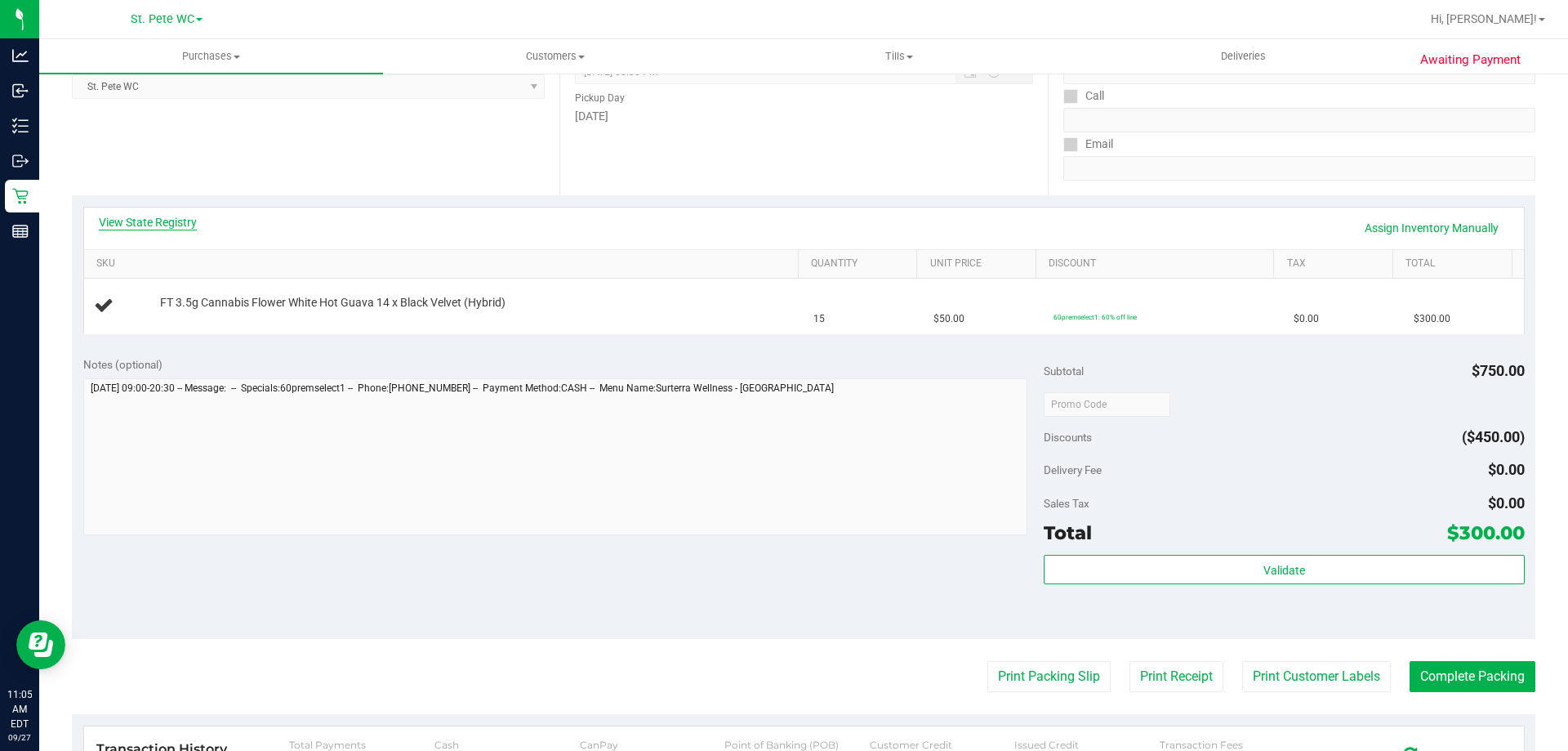
click at [124, 219] on link "View State Registry" at bounding box center [148, 222] width 98 height 16
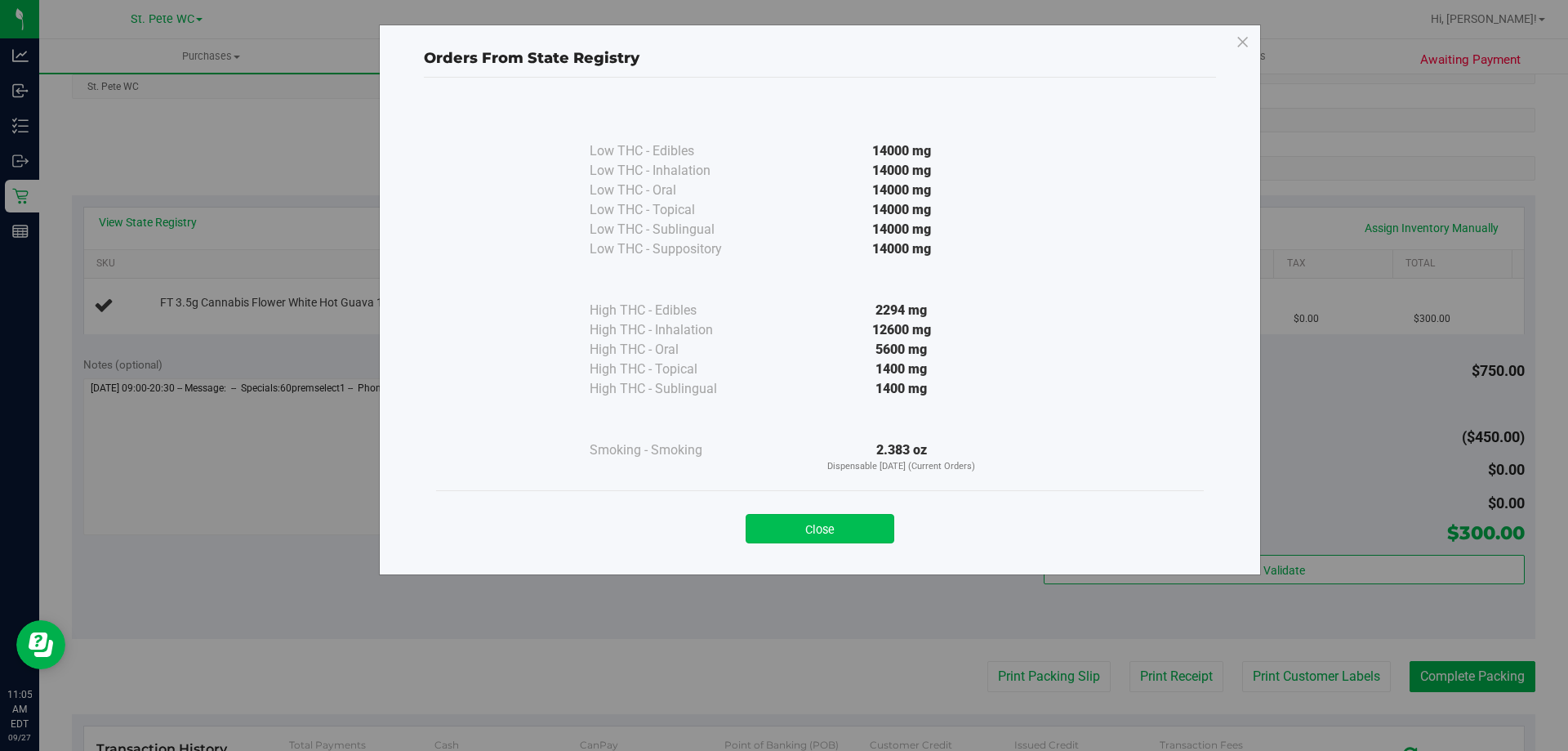
click at [769, 521] on button "Close" at bounding box center [820, 528] width 148 height 29
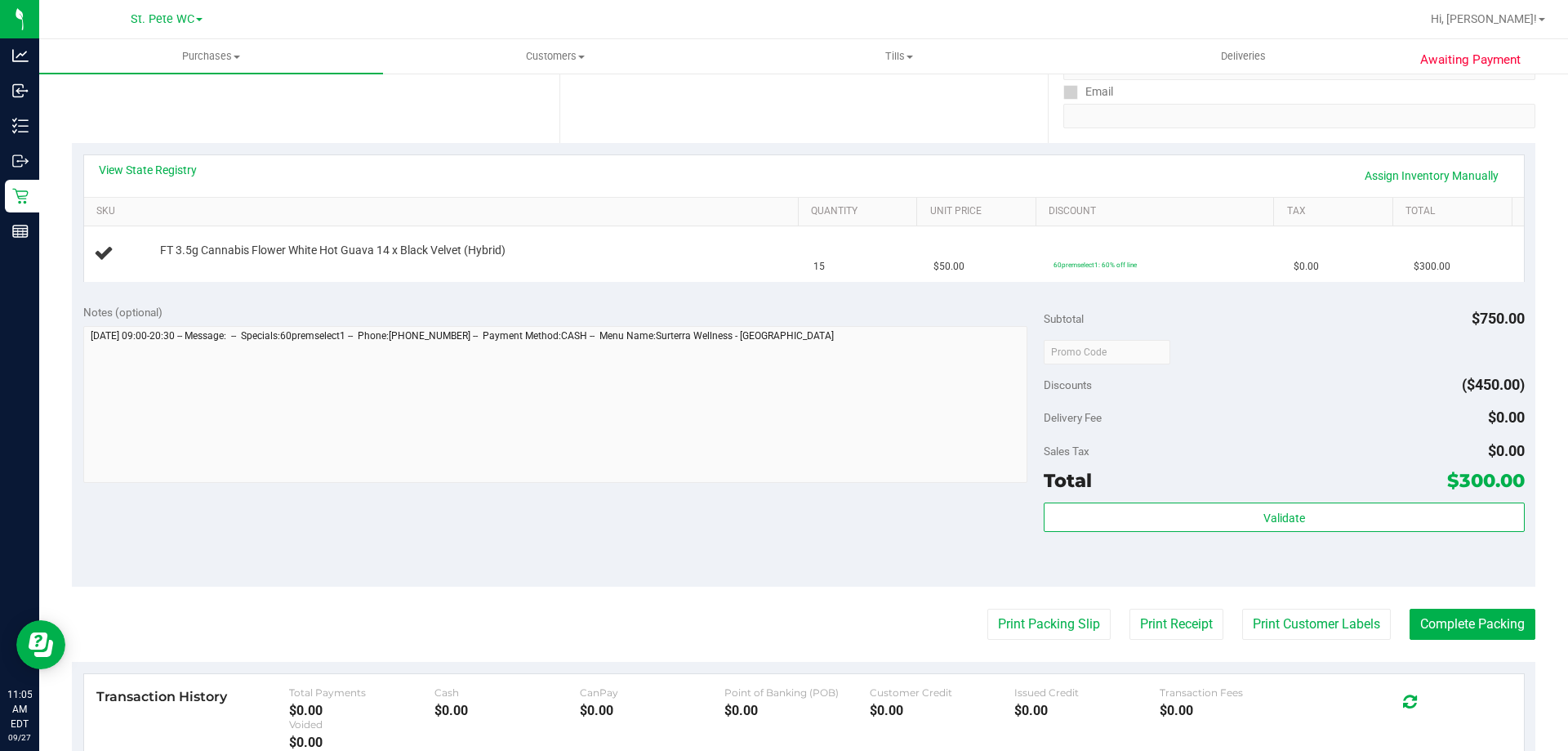
scroll to position [327, 0]
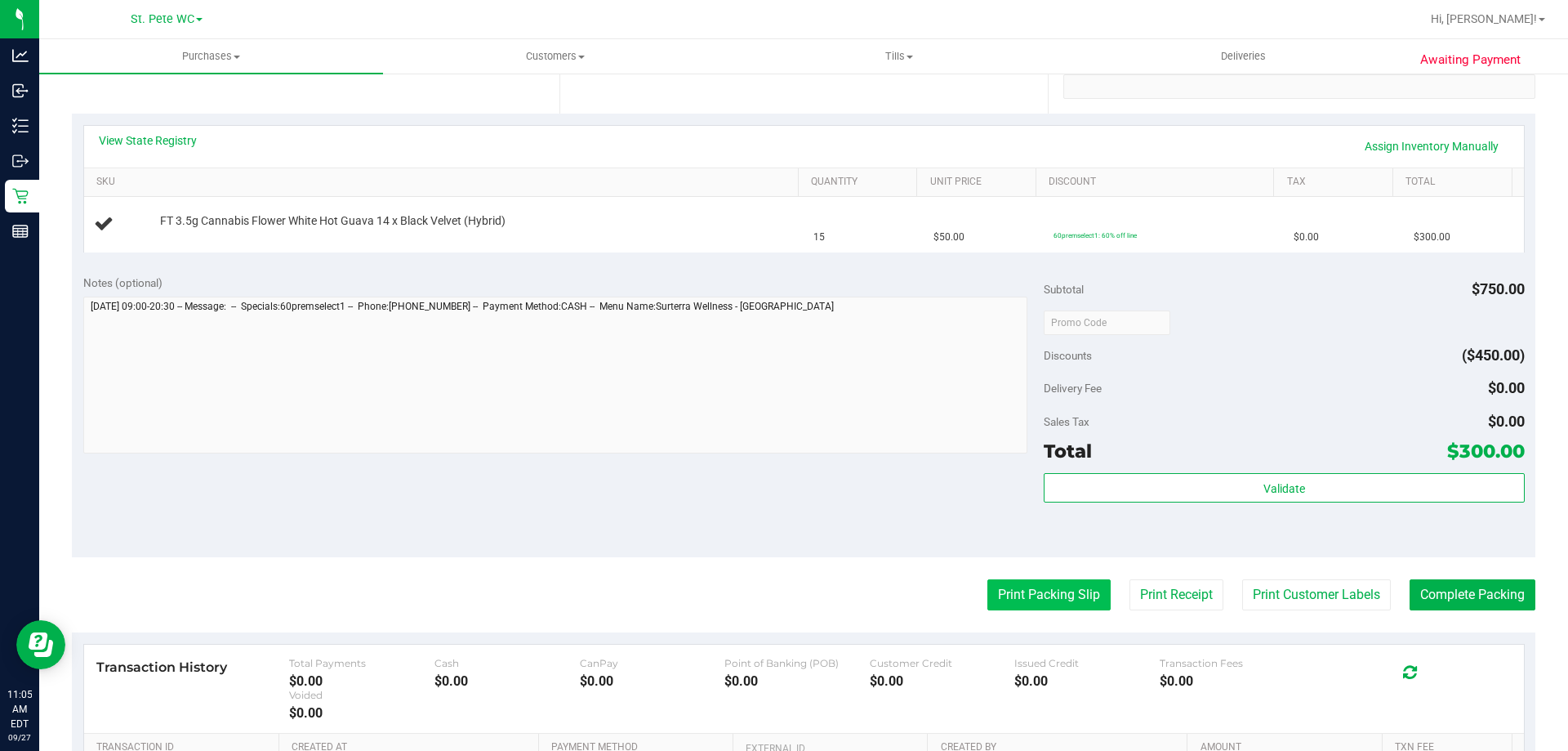
click at [996, 589] on button "Print Packing Slip" at bounding box center [1049, 594] width 124 height 31
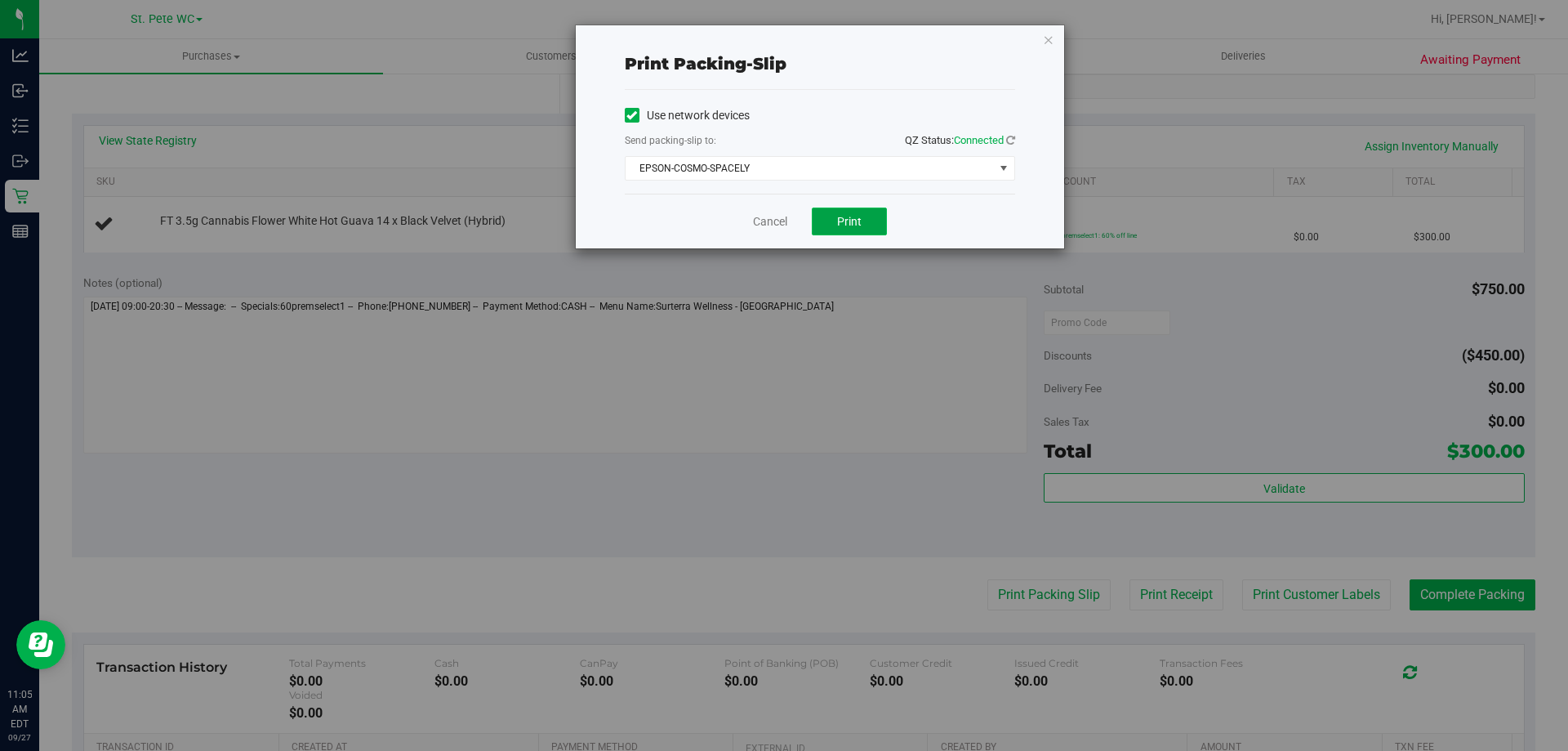
click at [848, 222] on span "Print" at bounding box center [849, 221] width 25 height 13
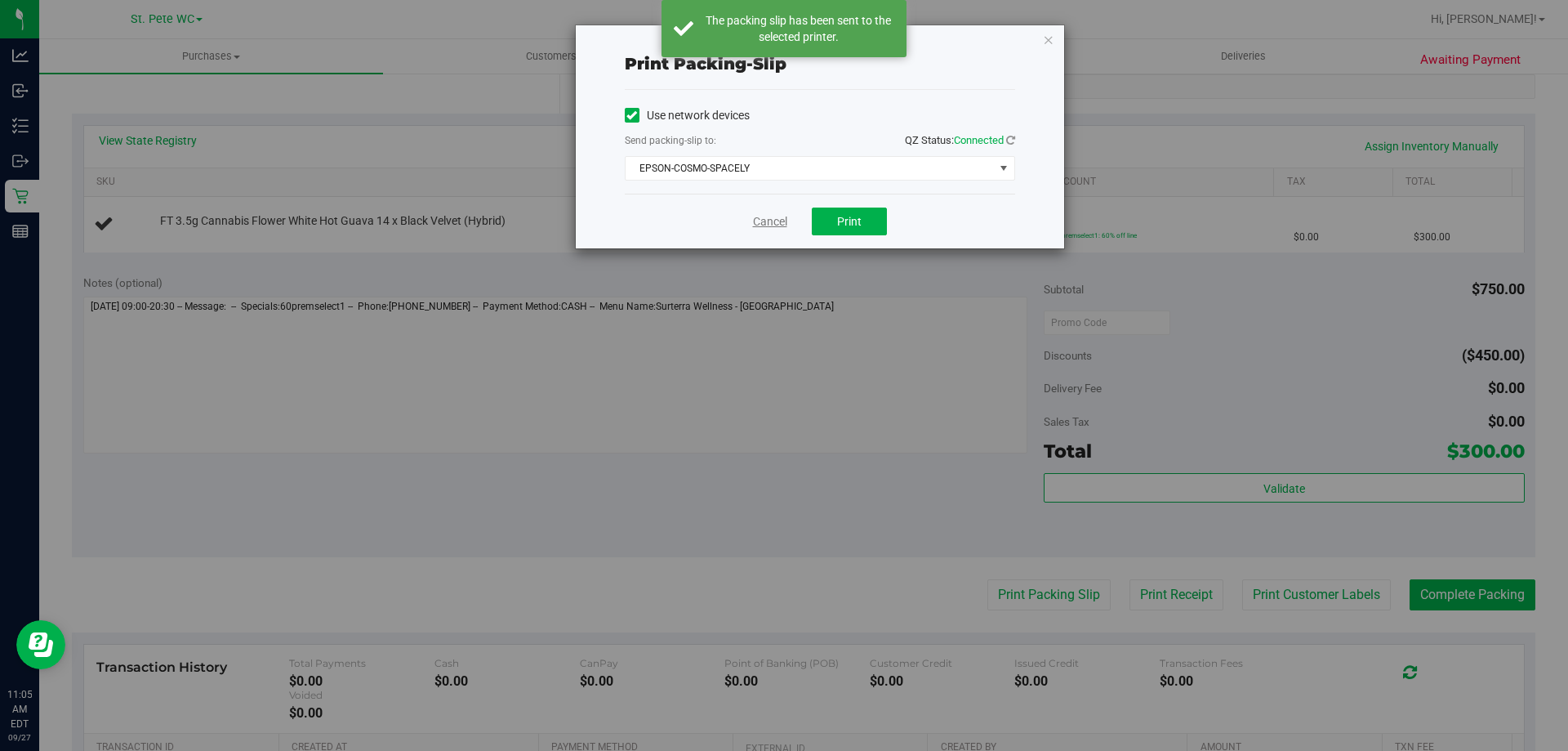
click at [769, 220] on link "Cancel" at bounding box center [770, 222] width 34 height 17
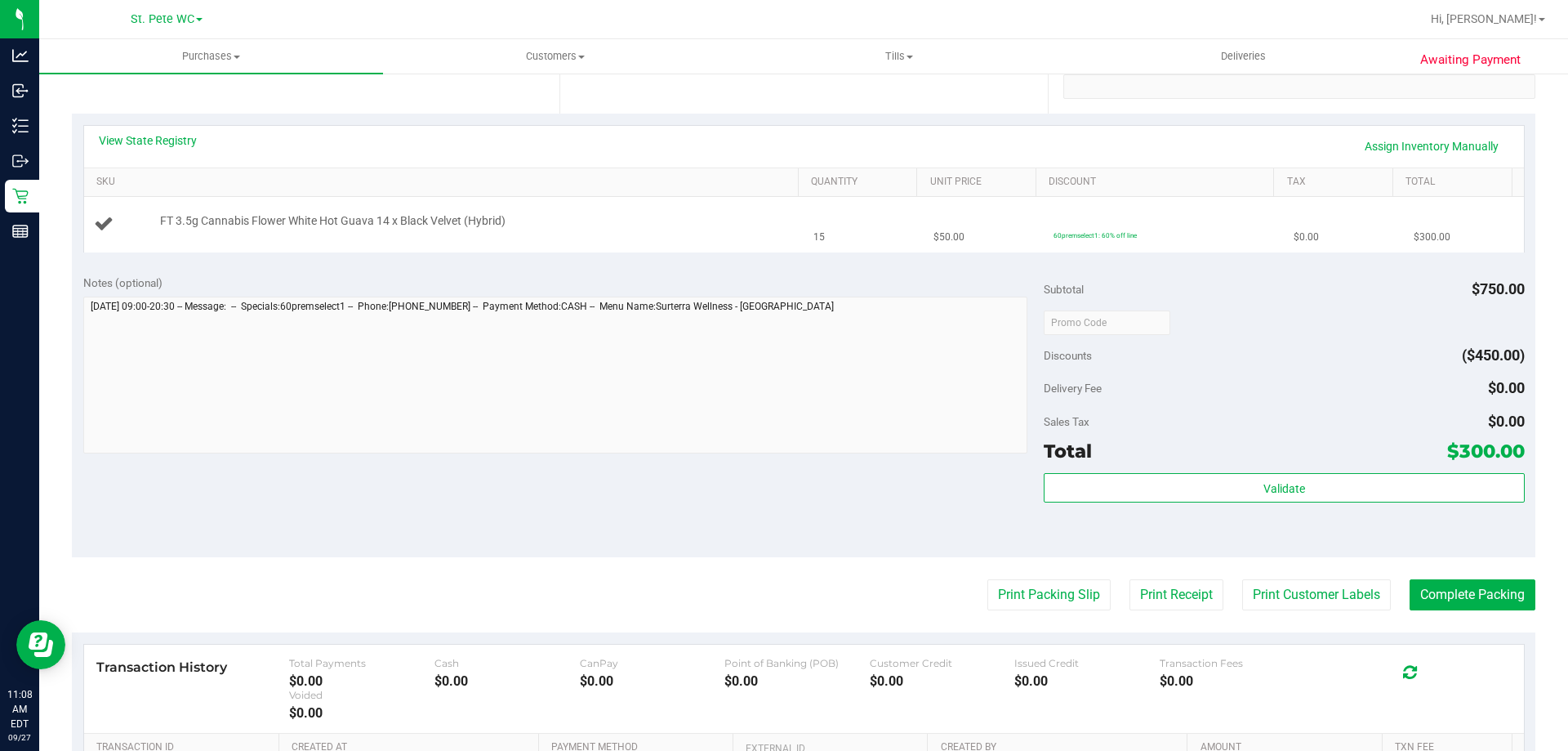
click at [988, 579] on button "Print Packing Slip" at bounding box center [1049, 594] width 124 height 31
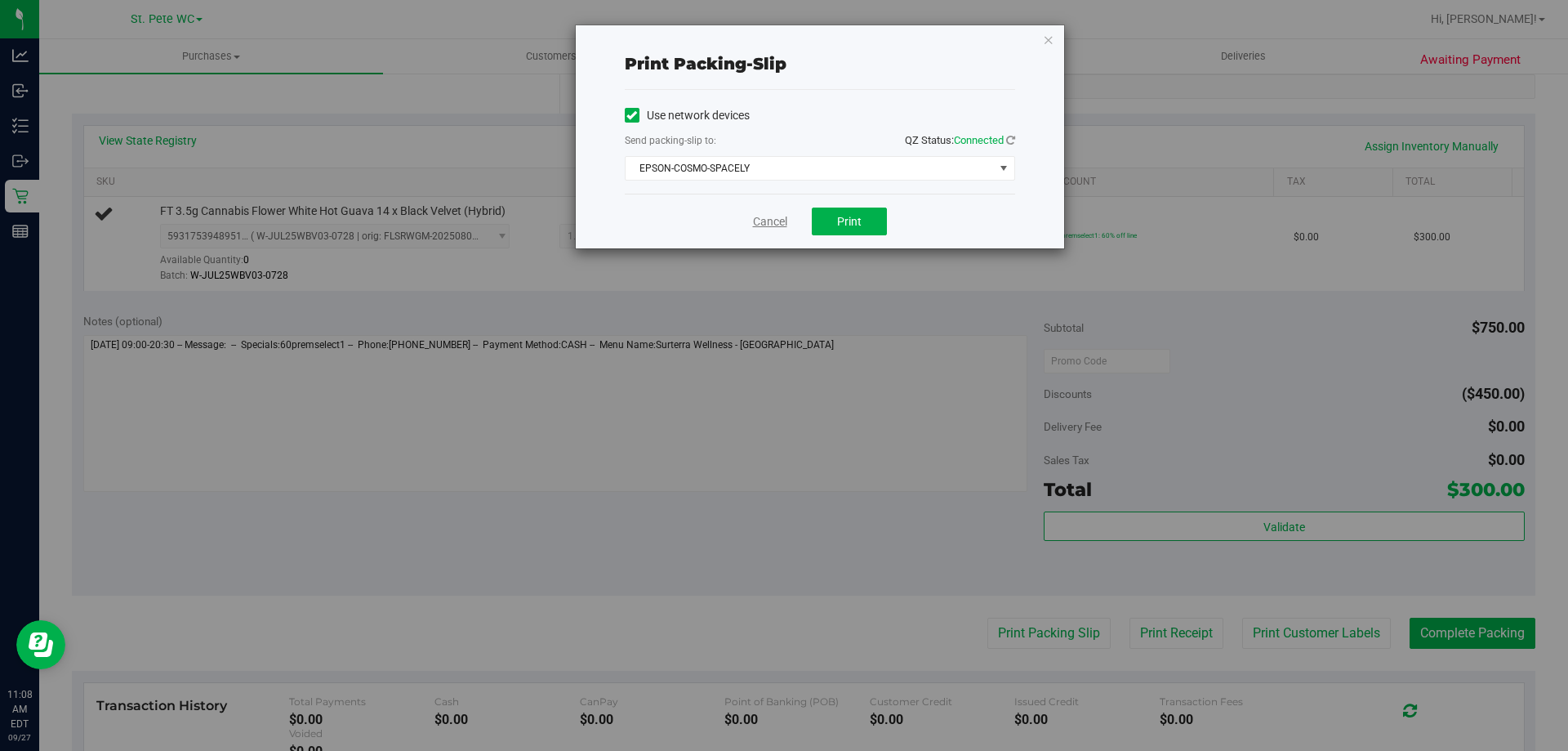
click at [777, 220] on link "Cancel" at bounding box center [770, 222] width 34 height 17
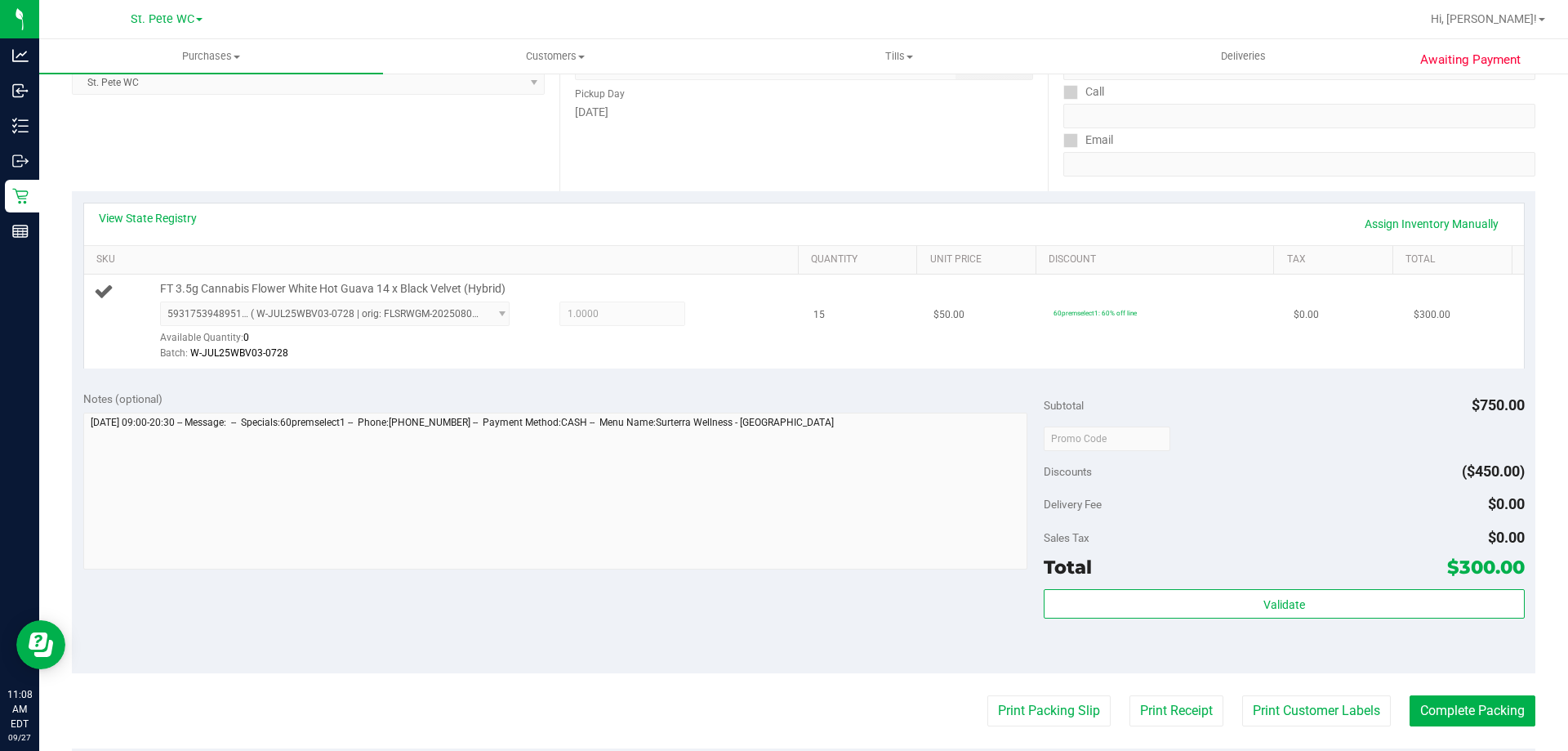
scroll to position [163, 0]
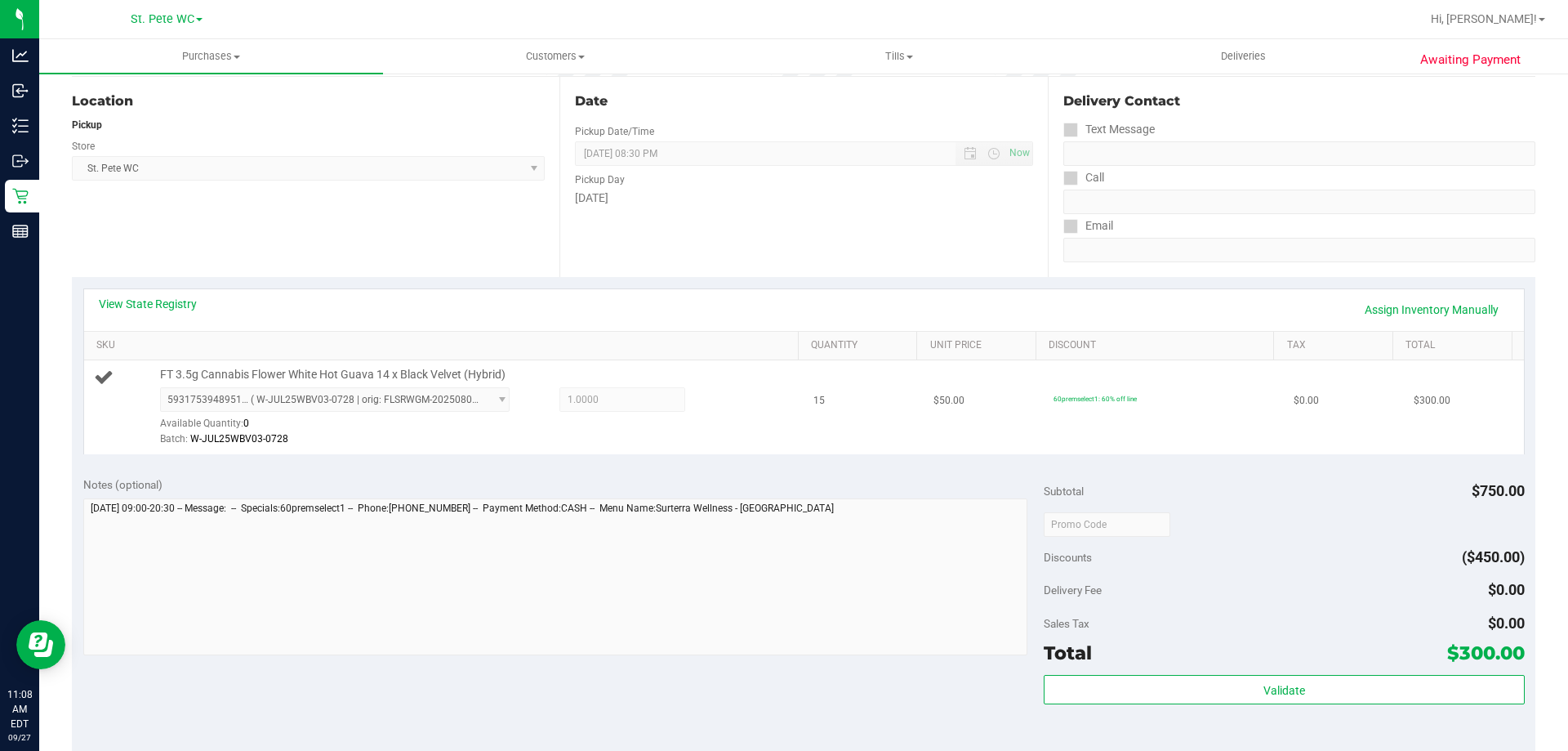
click at [323, 384] on div "FT 3.5g Cannabis Flower White Hot Guava 14 x Black Velvet (Hybrid) 593175394895…" at bounding box center [471, 407] width 639 height 81
click at [327, 371] on span "FT 3.5g Cannabis Flower White Hot Guava 14 x Black Velvet (Hybrid)" at bounding box center [332, 374] width 346 height 15
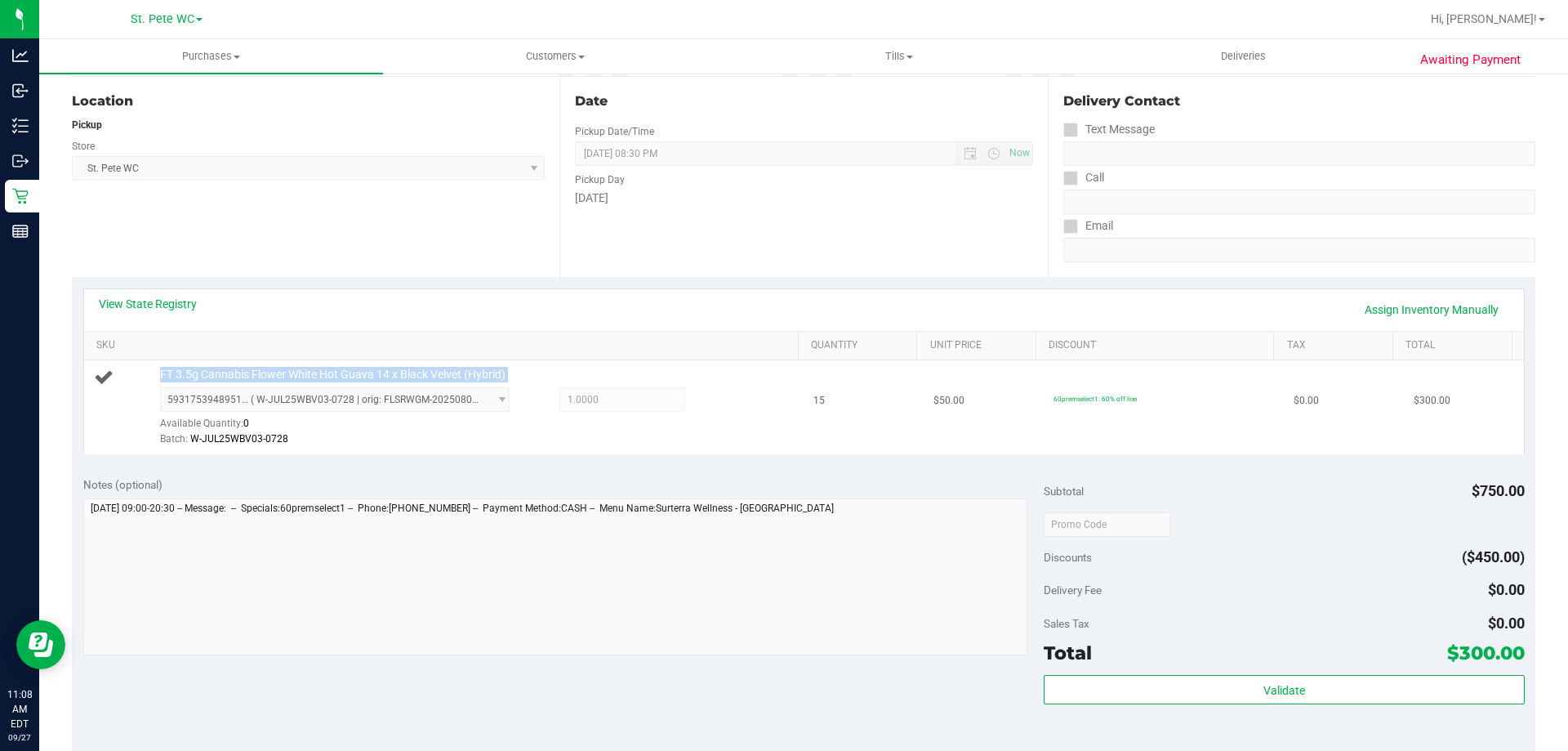
click at [327, 371] on span "FT 3.5g Cannabis Flower White Hot Guava 14 x Black Velvet (Hybrid)" at bounding box center [332, 374] width 346 height 15
copy div "FT 3.5g Cannabis Flower White Hot Guava 14 x Black Velvet (Hybrid)"
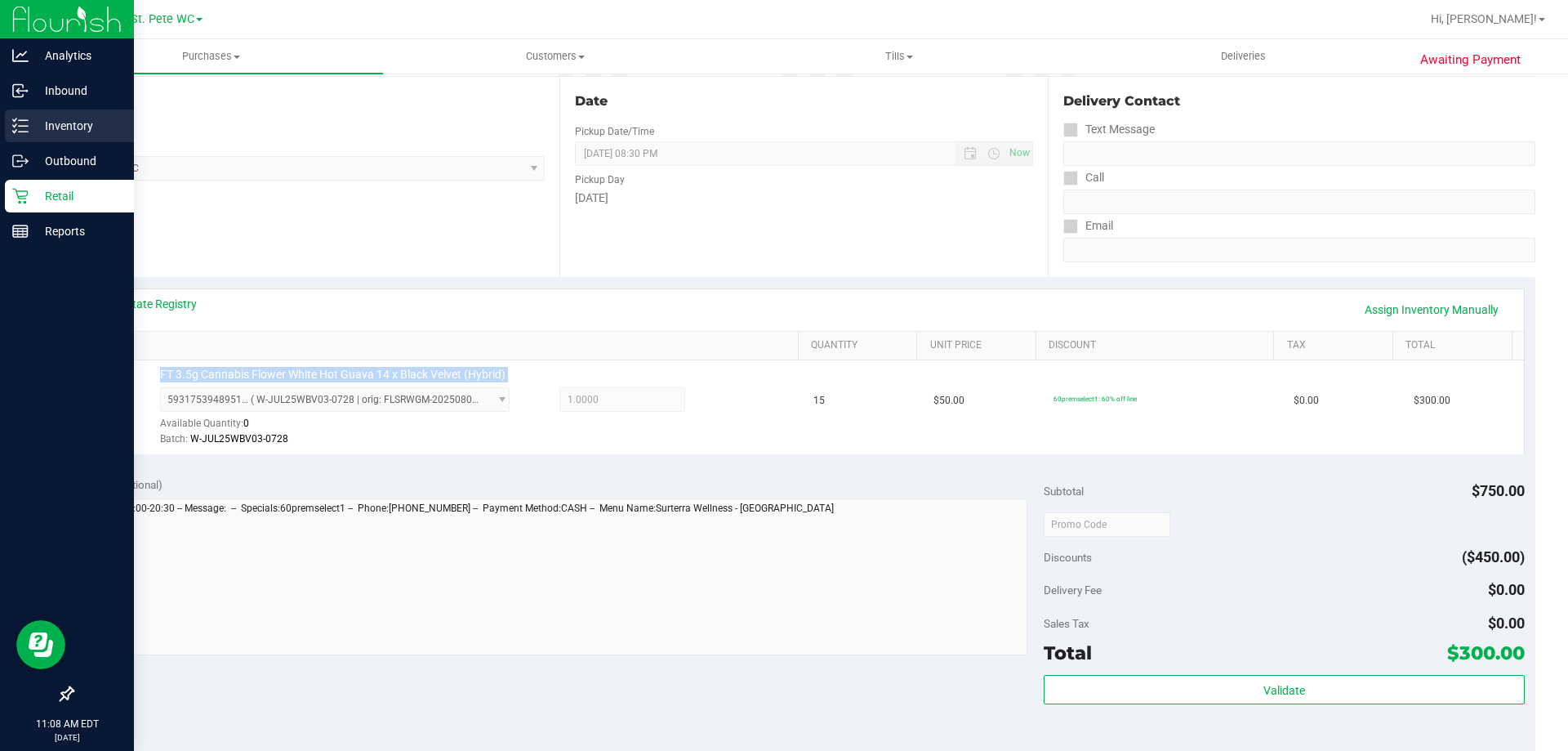
click at [40, 129] on p "Inventory" at bounding box center [77, 126] width 98 height 20
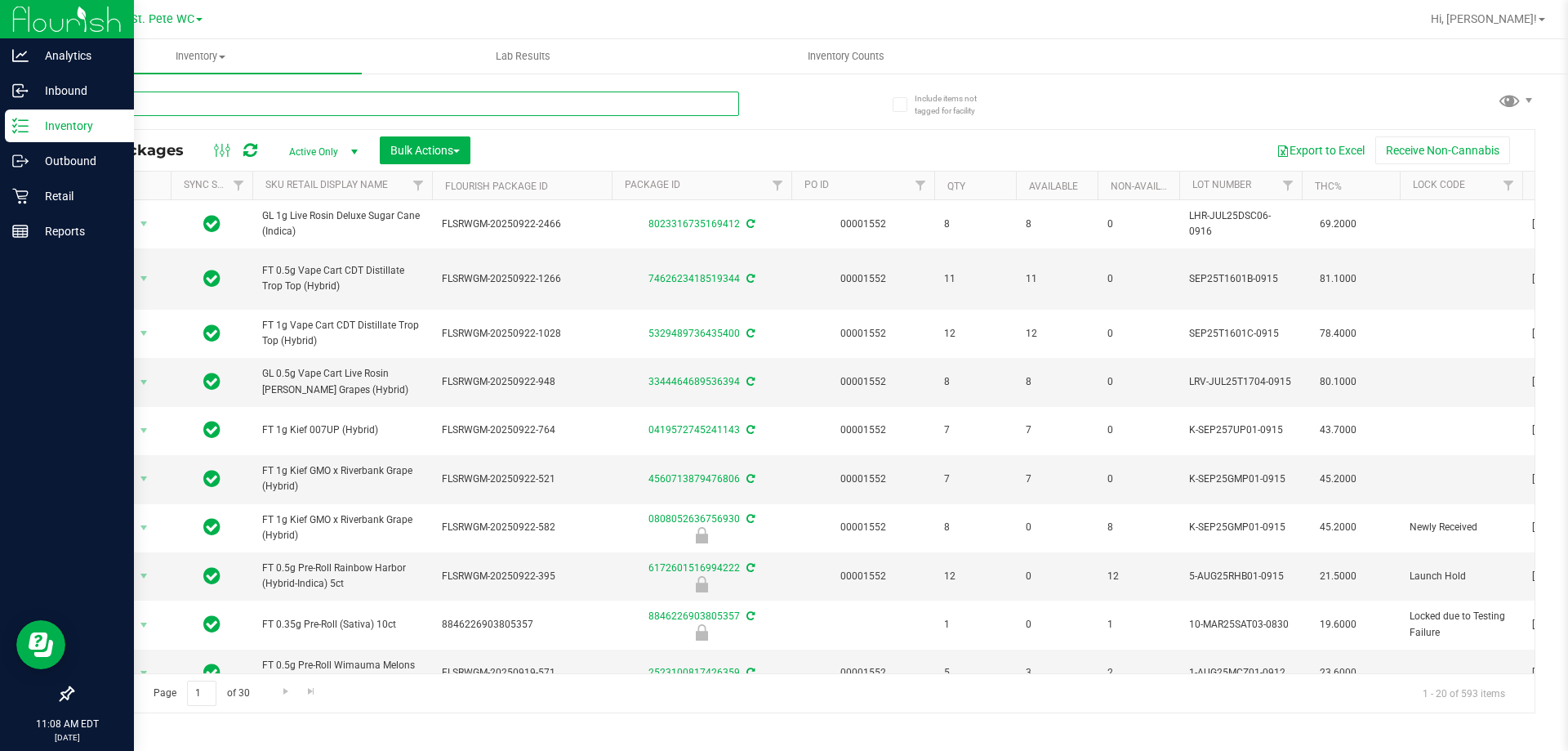
click at [176, 99] on input "text" at bounding box center [405, 104] width 668 height 25
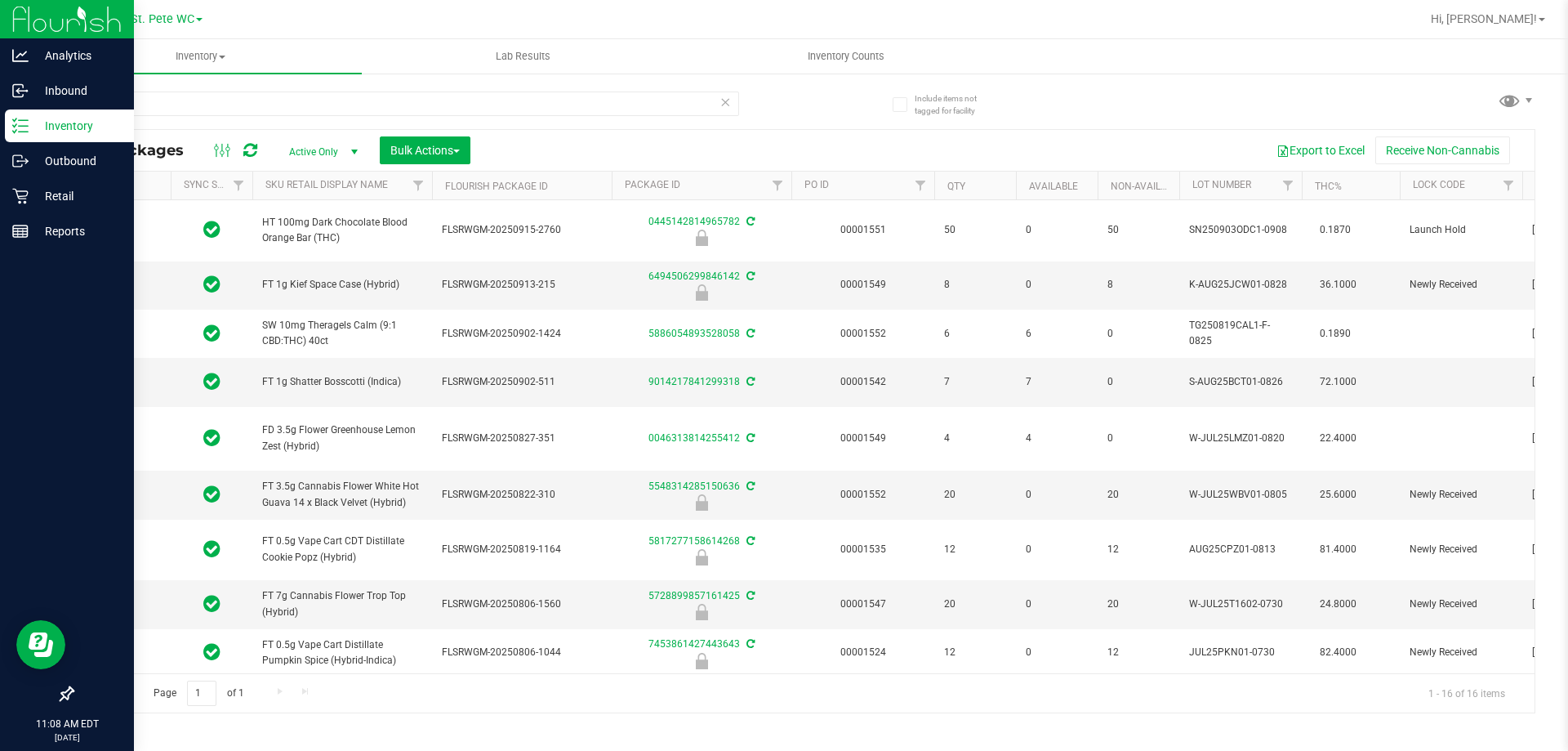
click at [319, 480] on span "FT 3.5g Cannabis Flower White Hot Guava 14 x Black Velvet (Hybrid)" at bounding box center [342, 494] width 160 height 31
click at [324, 100] on input "142" at bounding box center [405, 104] width 668 height 25
click at [328, 481] on span "FT 3.5g Cannabis Flower White Hot Guava 14 x Black Velvet (Hybrid)" at bounding box center [342, 494] width 160 height 31
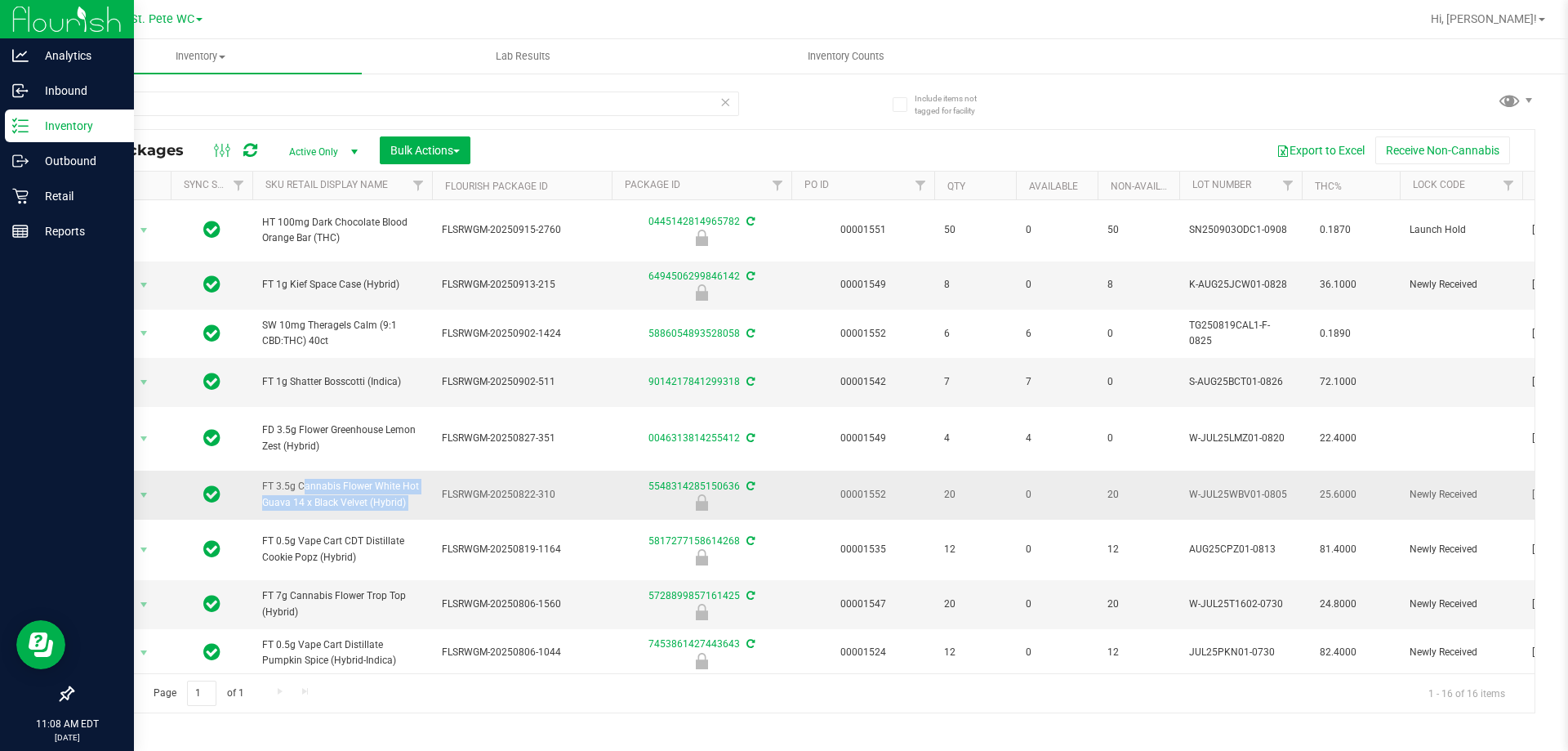
click at [328, 481] on span "FT 3.5g Cannabis Flower White Hot Guava 14 x Black Velvet (Hybrid)" at bounding box center [342, 494] width 160 height 31
copy tr "FT 3.5g Cannabis Flower White Hot Guava 14 x Black Velvet (Hybrid)"
click at [373, 123] on div "142" at bounding box center [405, 111] width 668 height 38
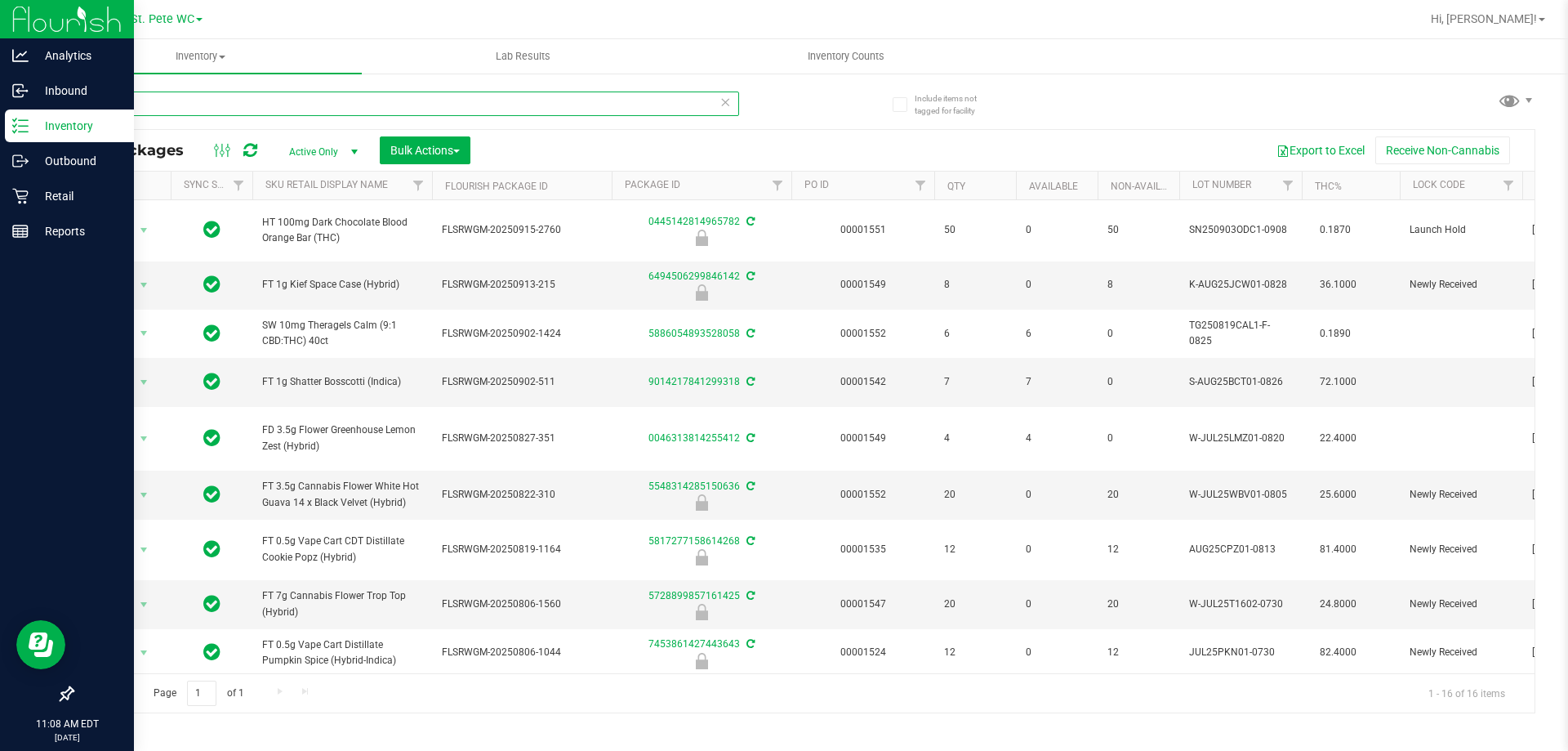
click at [380, 111] on input "142" at bounding box center [405, 104] width 668 height 25
paste input "FT 3.5g Cannabis Flower White Hot Guava 14 x Black Velvet (Hybrid)"
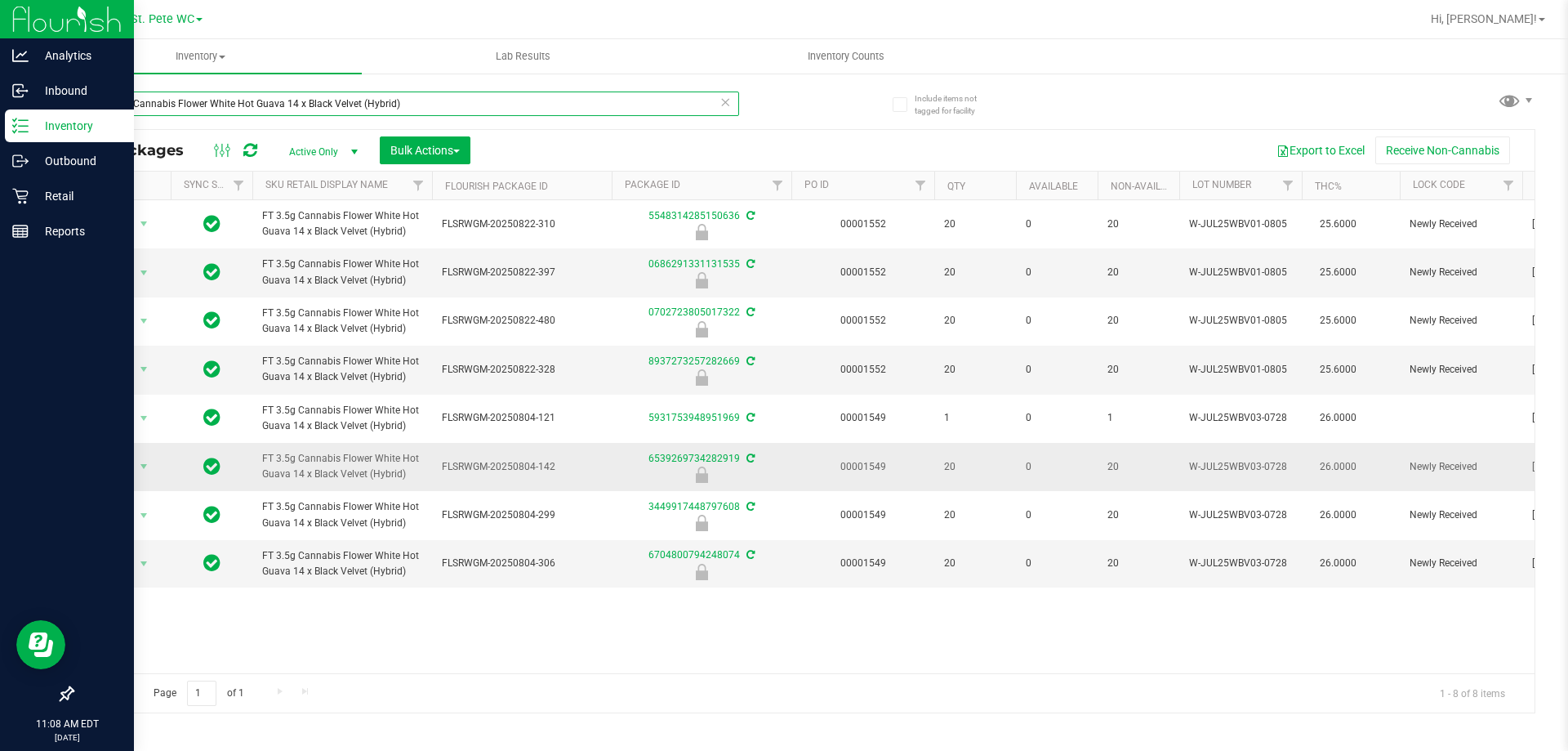
type input "FT 3.5g Cannabis Flower White Hot Guava 14 x Black Velvet (Hybrid)"
click at [134, 460] on span "select" at bounding box center [145, 467] width 21 height 23
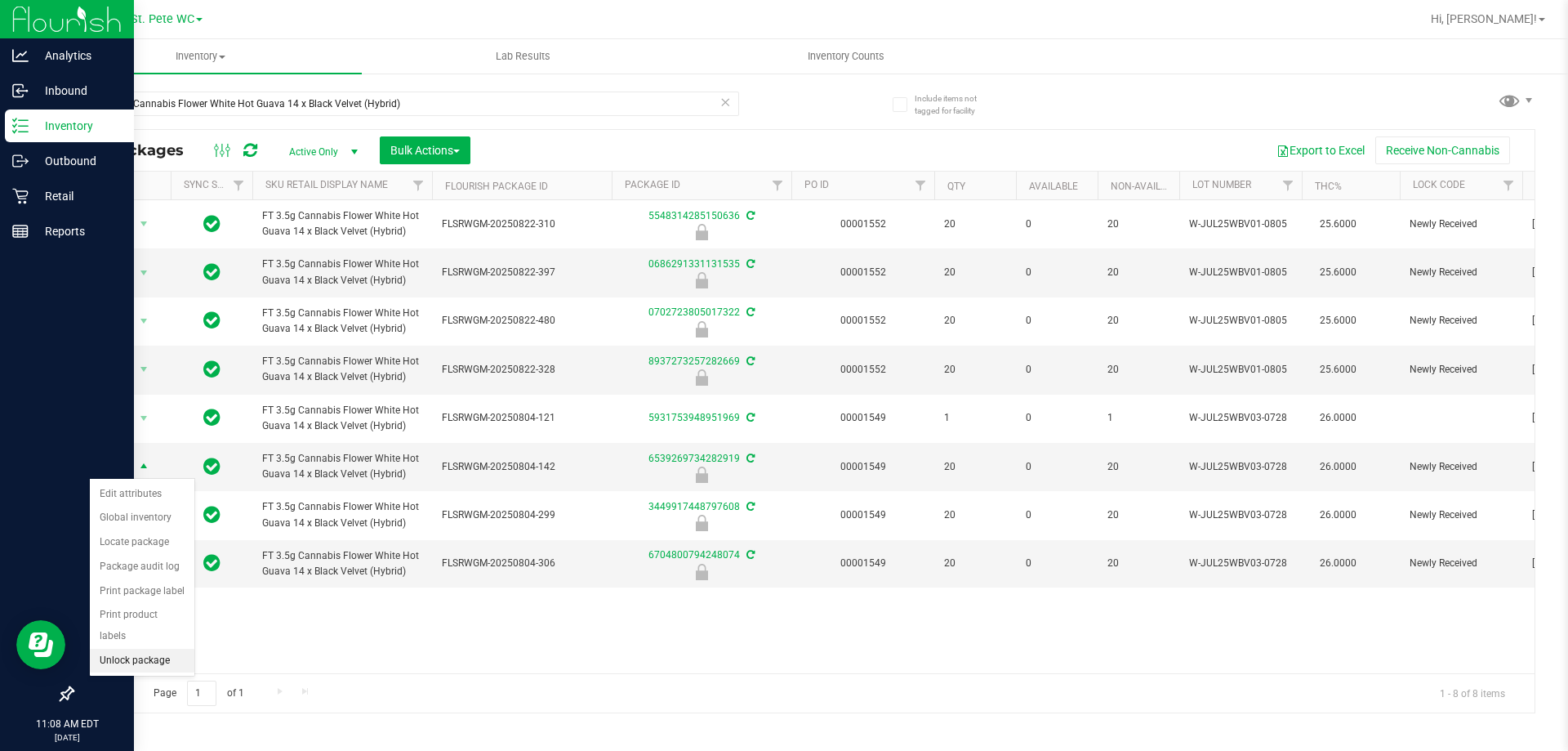
click at [160, 649] on li "Unlock package" at bounding box center [142, 661] width 105 height 25
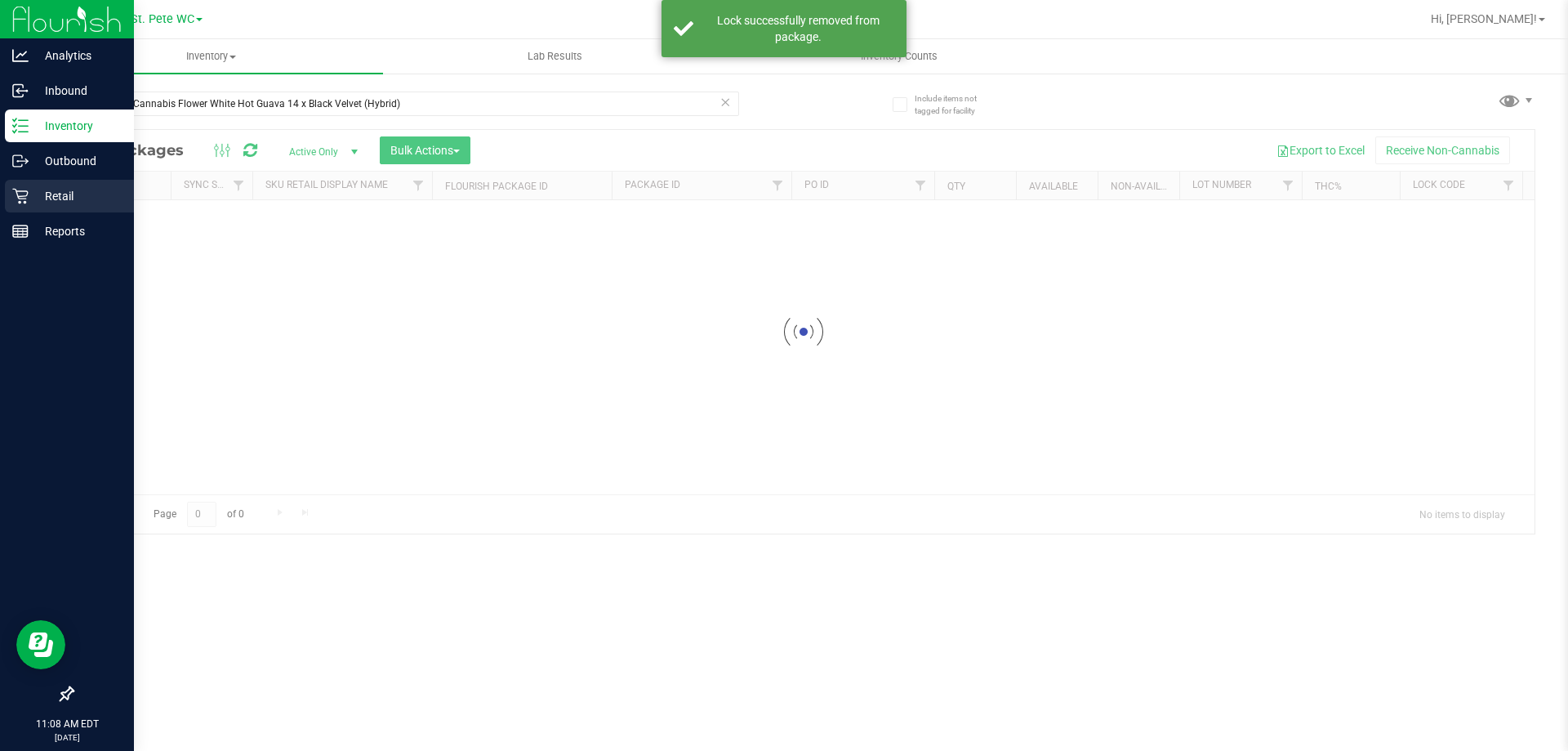
click at [20, 198] on icon at bounding box center [20, 196] width 15 height 15
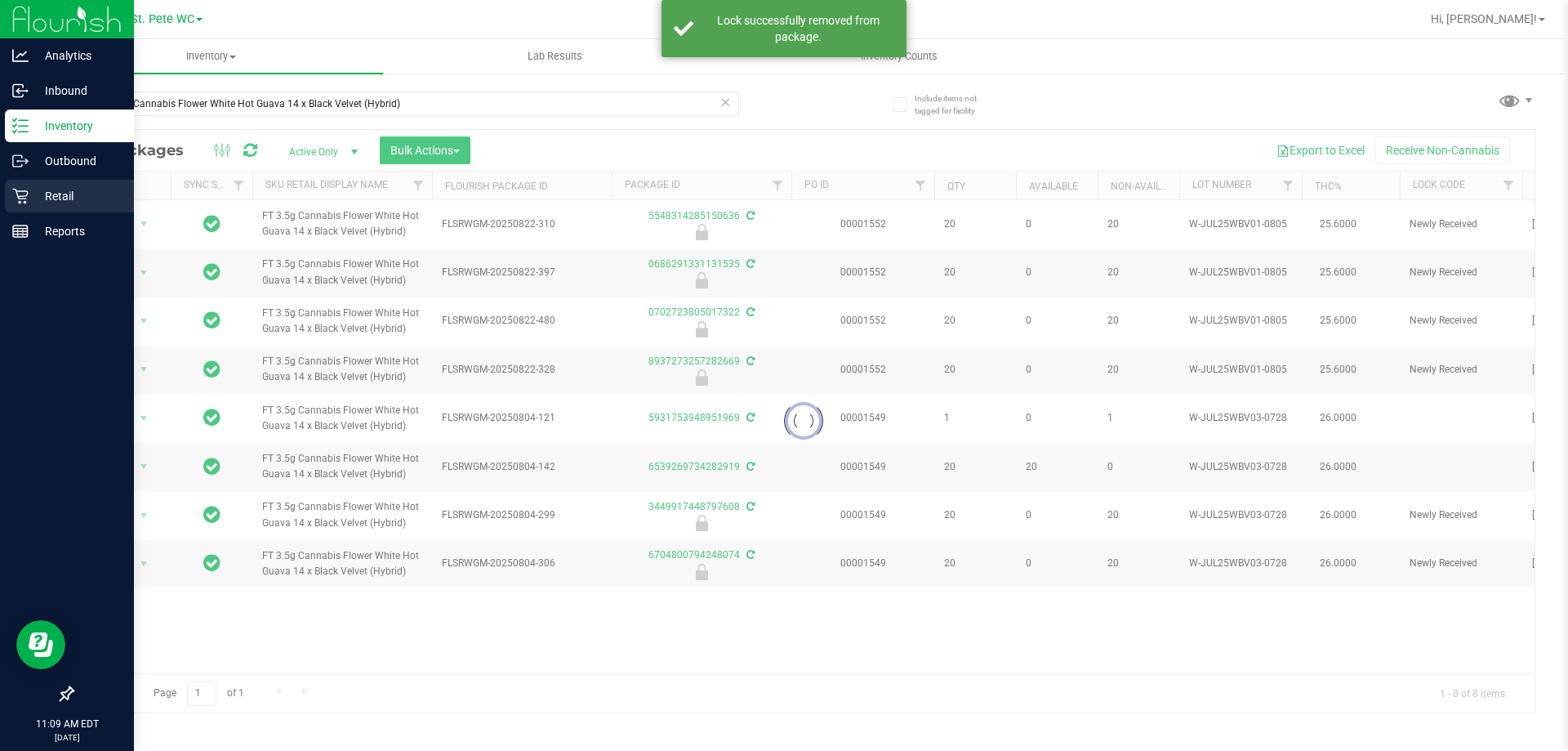
click at [43, 206] on div "Retail" at bounding box center [69, 196] width 129 height 33
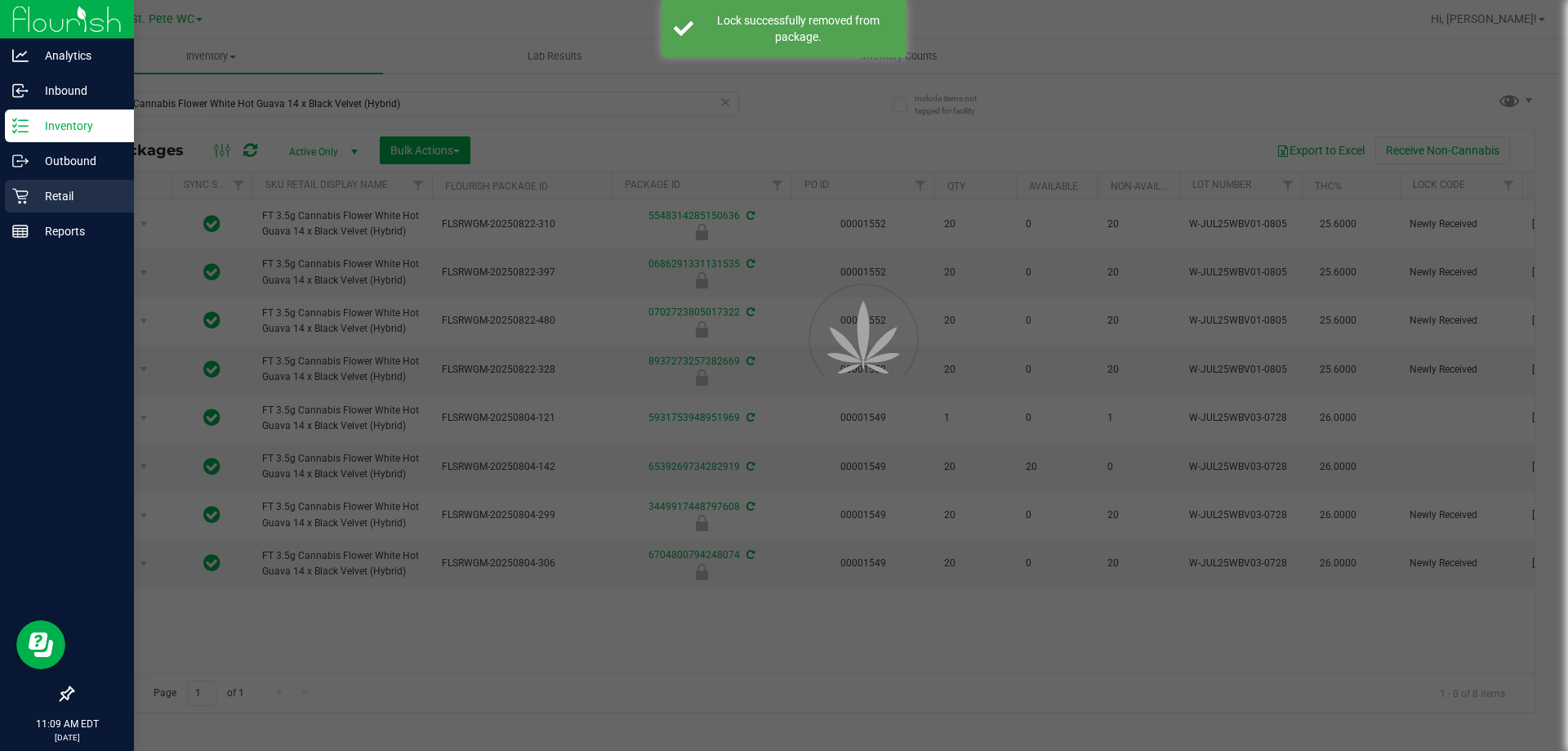
click at [45, 203] on p "Retail" at bounding box center [77, 196] width 98 height 20
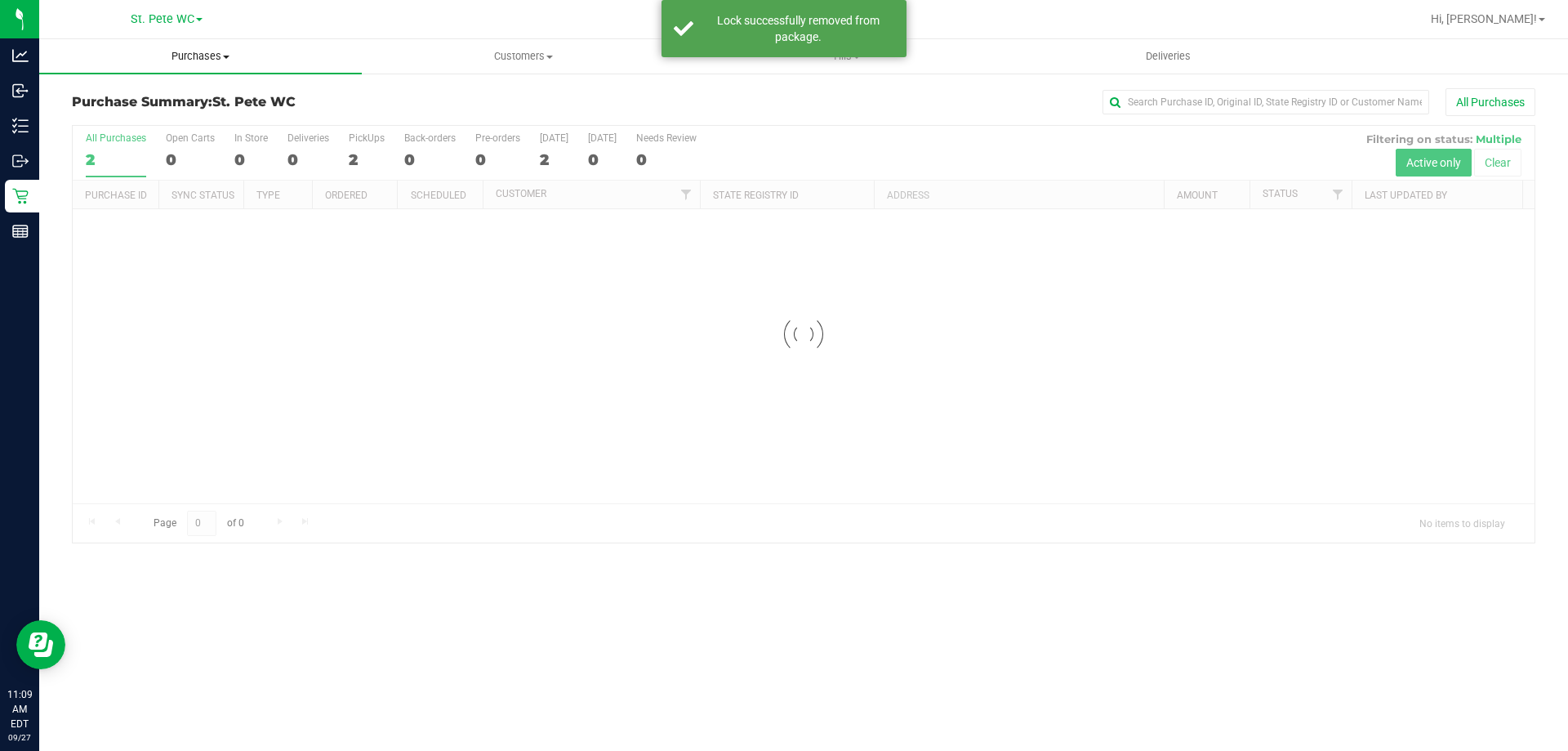
click at [187, 62] on span "Purchases" at bounding box center [201, 57] width 323 height 15
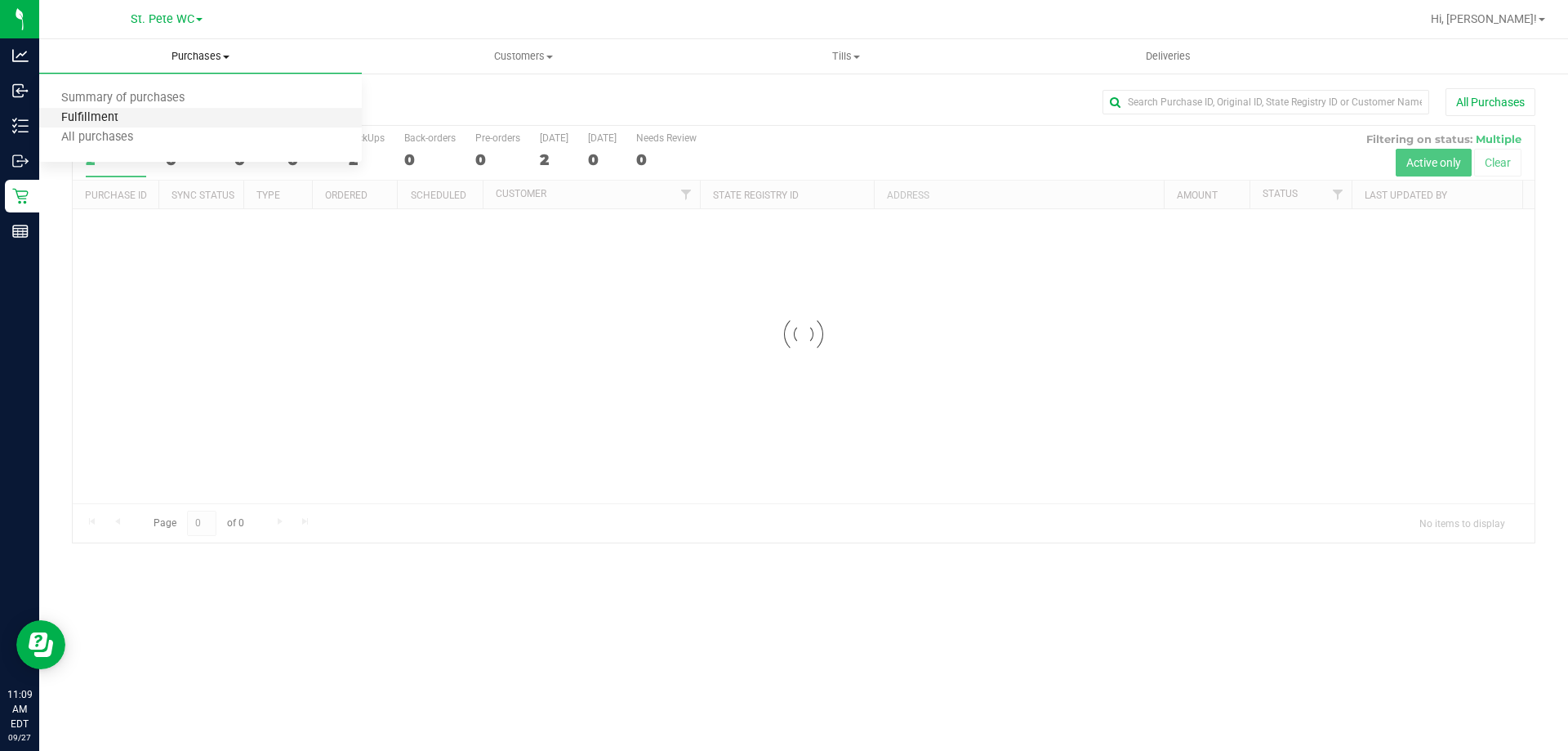
click at [128, 122] on span "Fulfillment" at bounding box center [90, 118] width 101 height 14
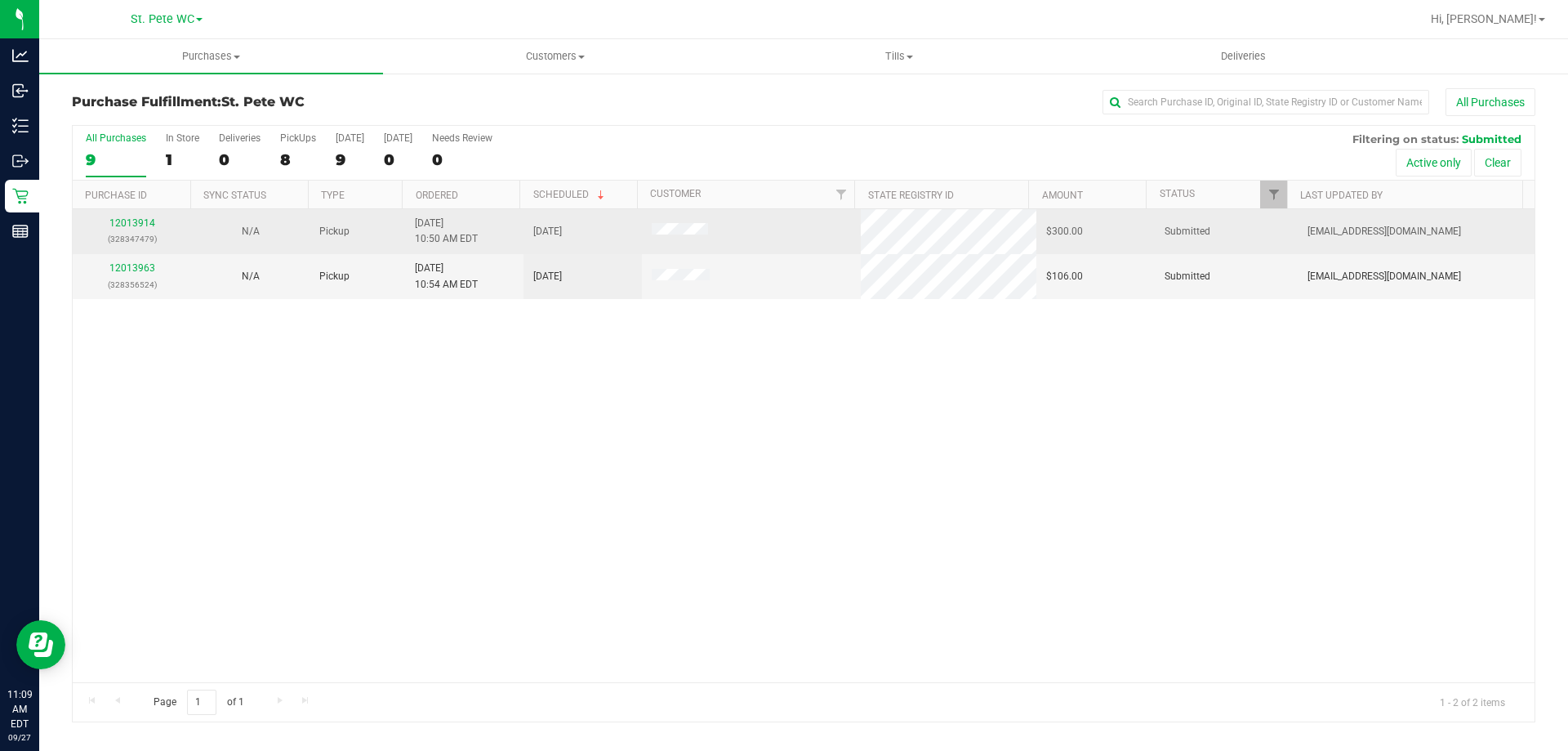
click at [125, 209] on td "12013914 (328347479)" at bounding box center [131, 231] width 118 height 45
click at [126, 217] on link "12013914" at bounding box center [132, 223] width 45 height 11
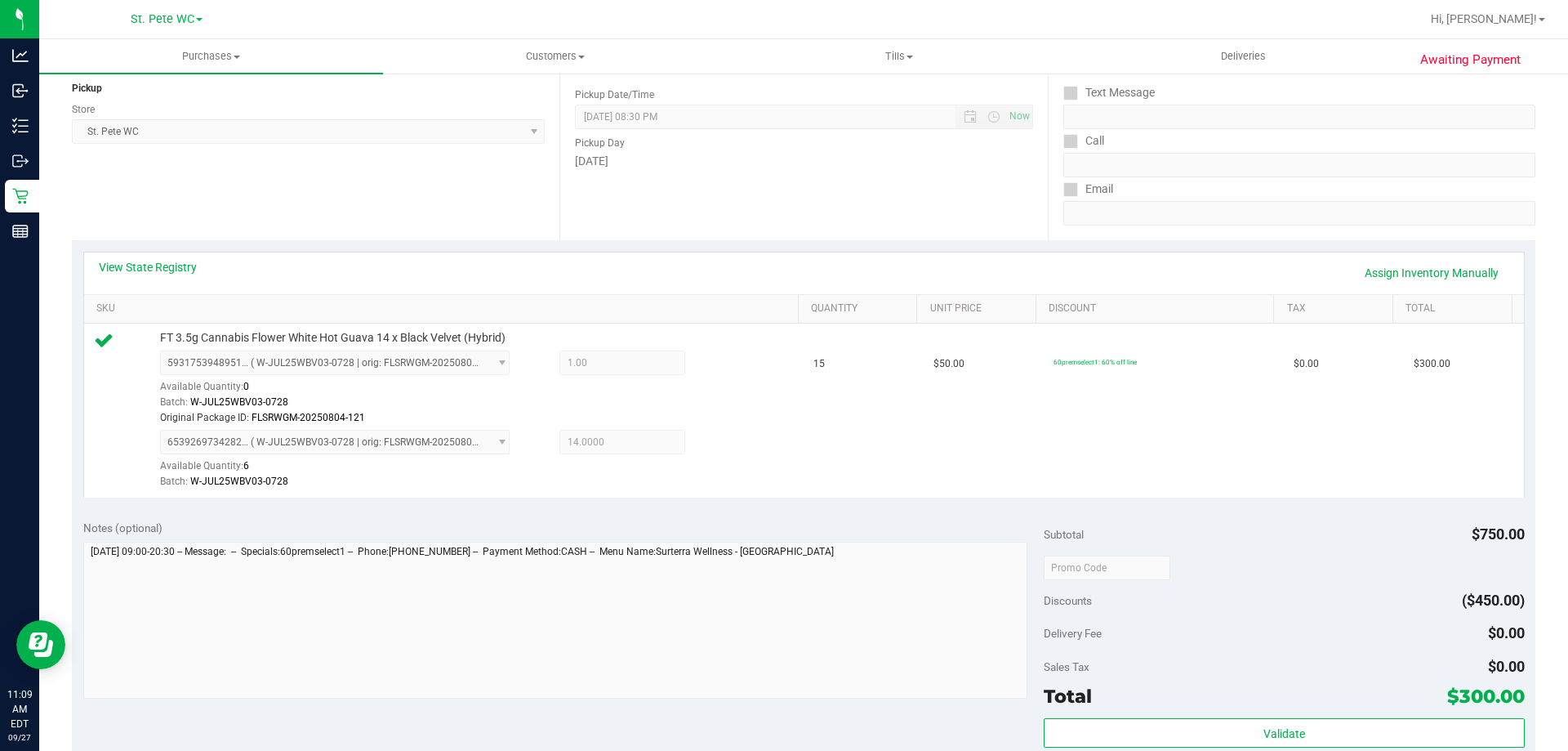
scroll to position [327, 0]
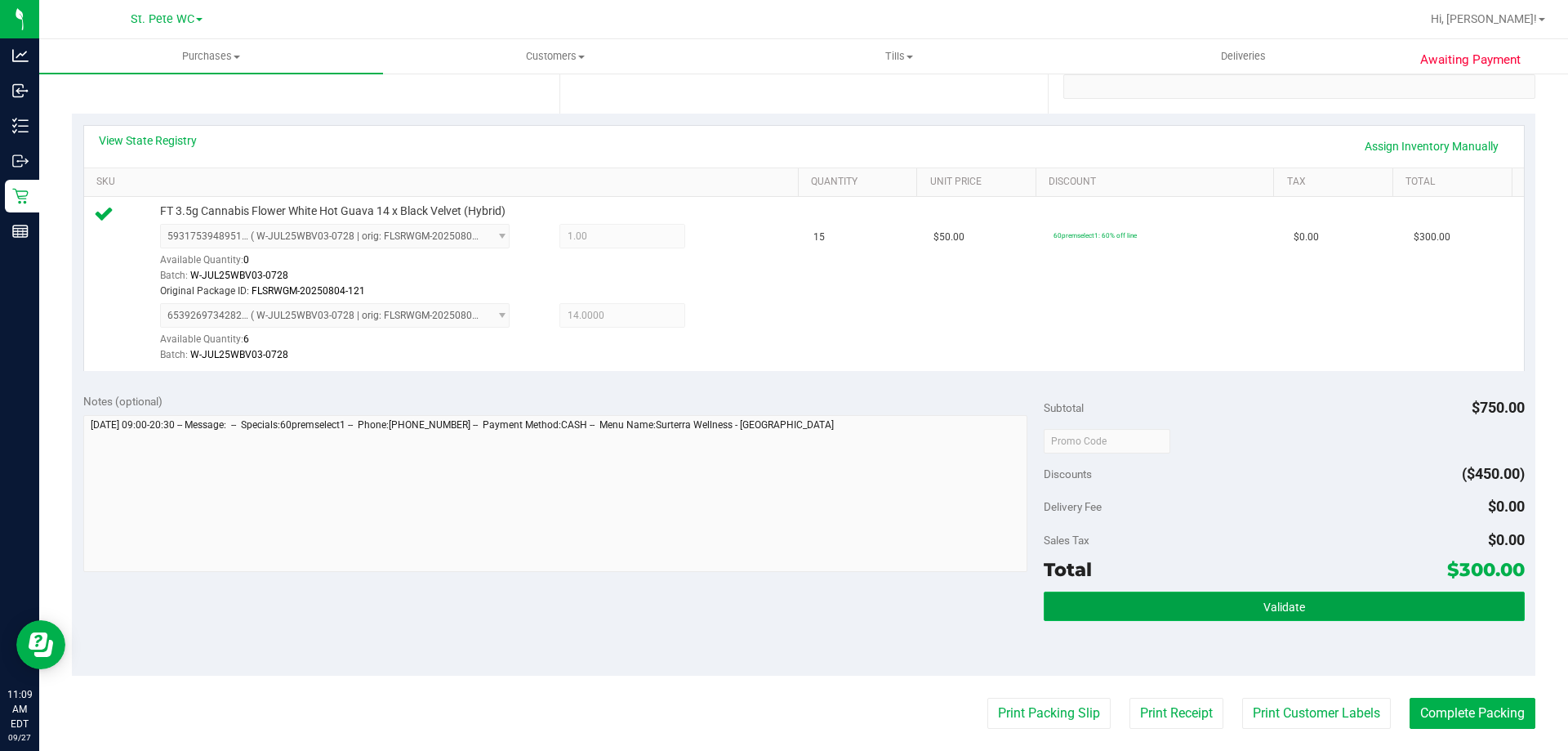
click at [1166, 603] on button "Validate" at bounding box center [1284, 606] width 480 height 29
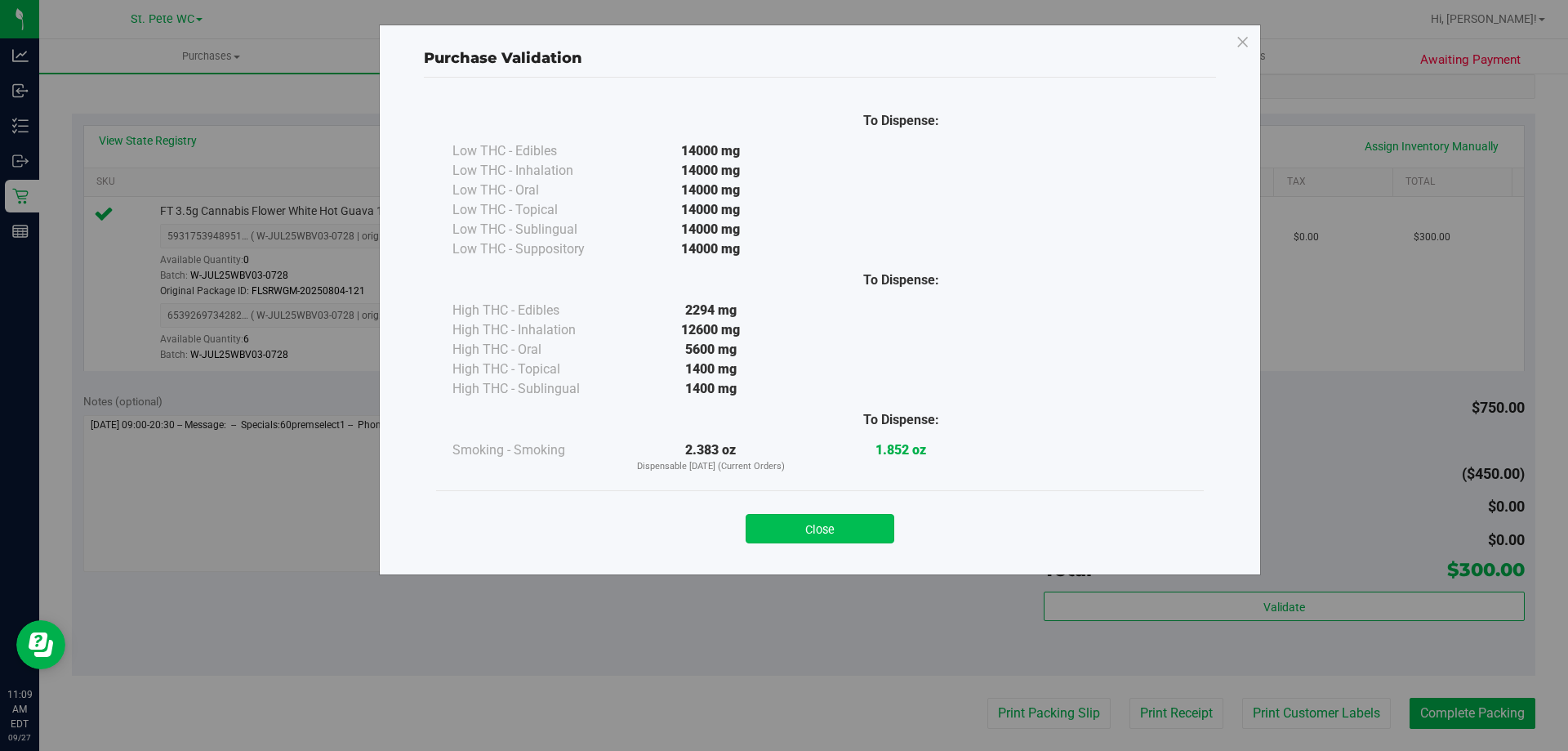
click at [843, 538] on button "Close" at bounding box center [820, 528] width 148 height 29
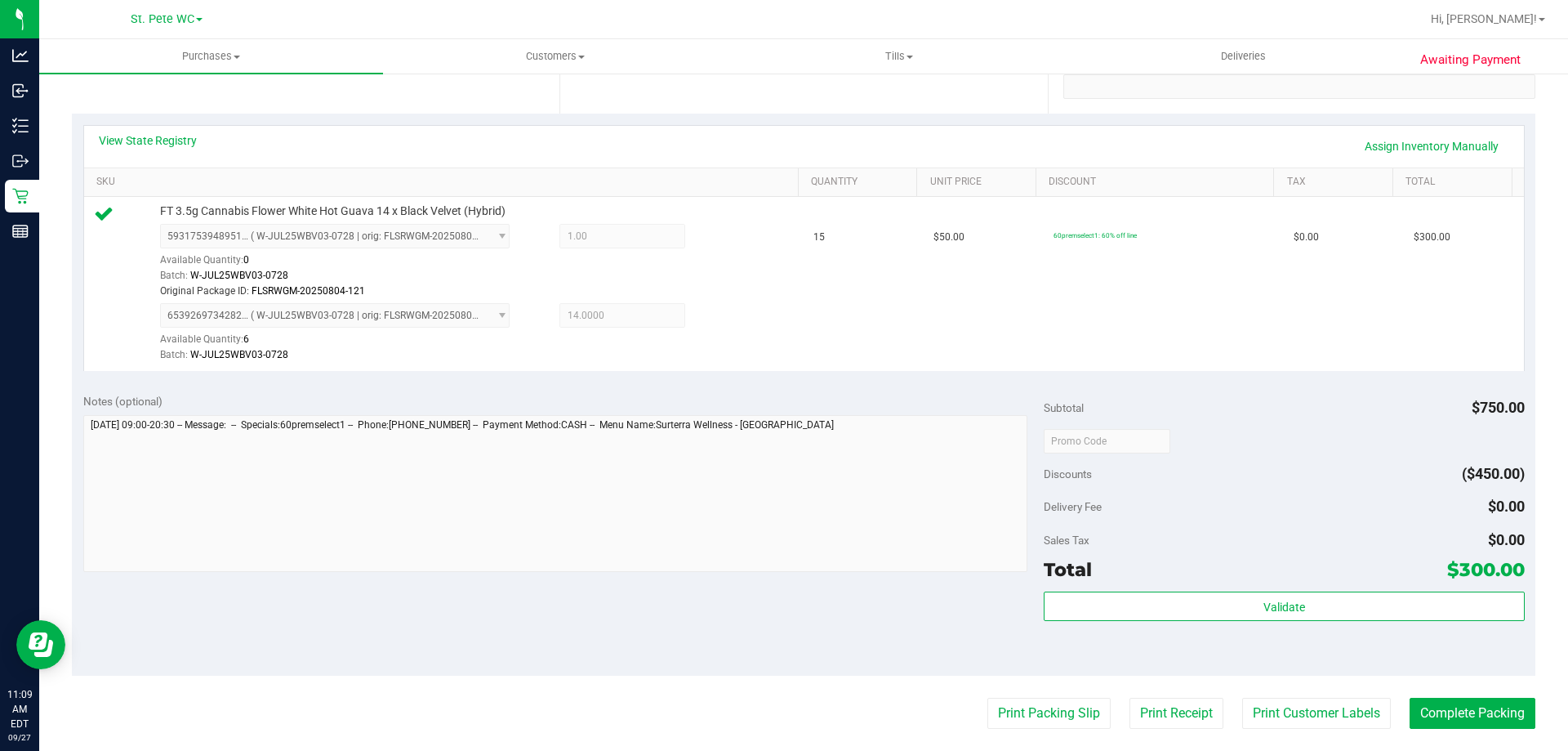
click at [1349, 730] on purchase-details "Back Edit Purchase Cancel Purchase View Profile # 12013914 BioTrack ID: - Submi…" at bounding box center [804, 408] width 1464 height 1295
click at [1348, 723] on button "Print Customer Labels" at bounding box center [1316, 713] width 148 height 31
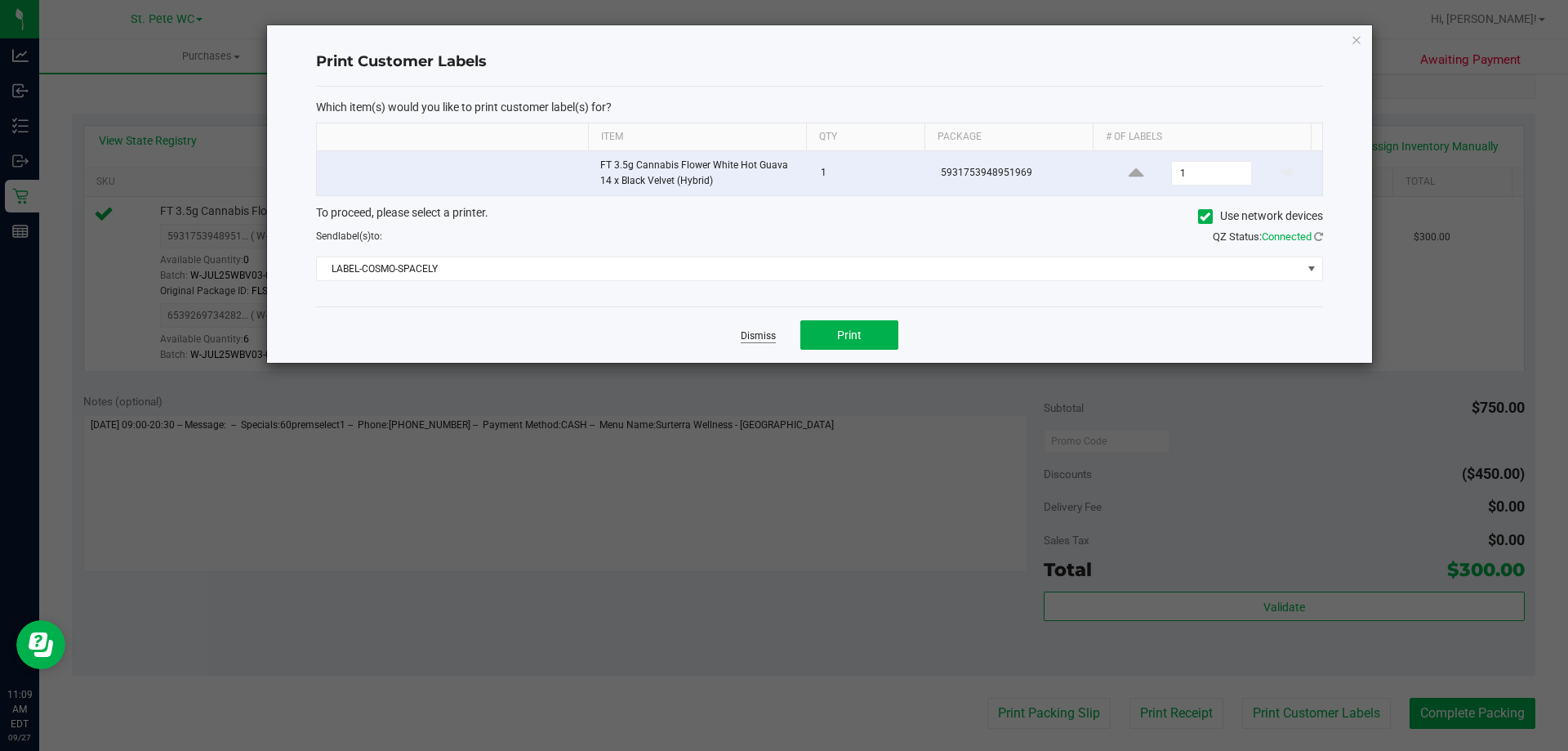
click at [741, 344] on div "Dismiss Print" at bounding box center [820, 334] width 1007 height 57
click at [746, 332] on link "Dismiss" at bounding box center [758, 336] width 35 height 14
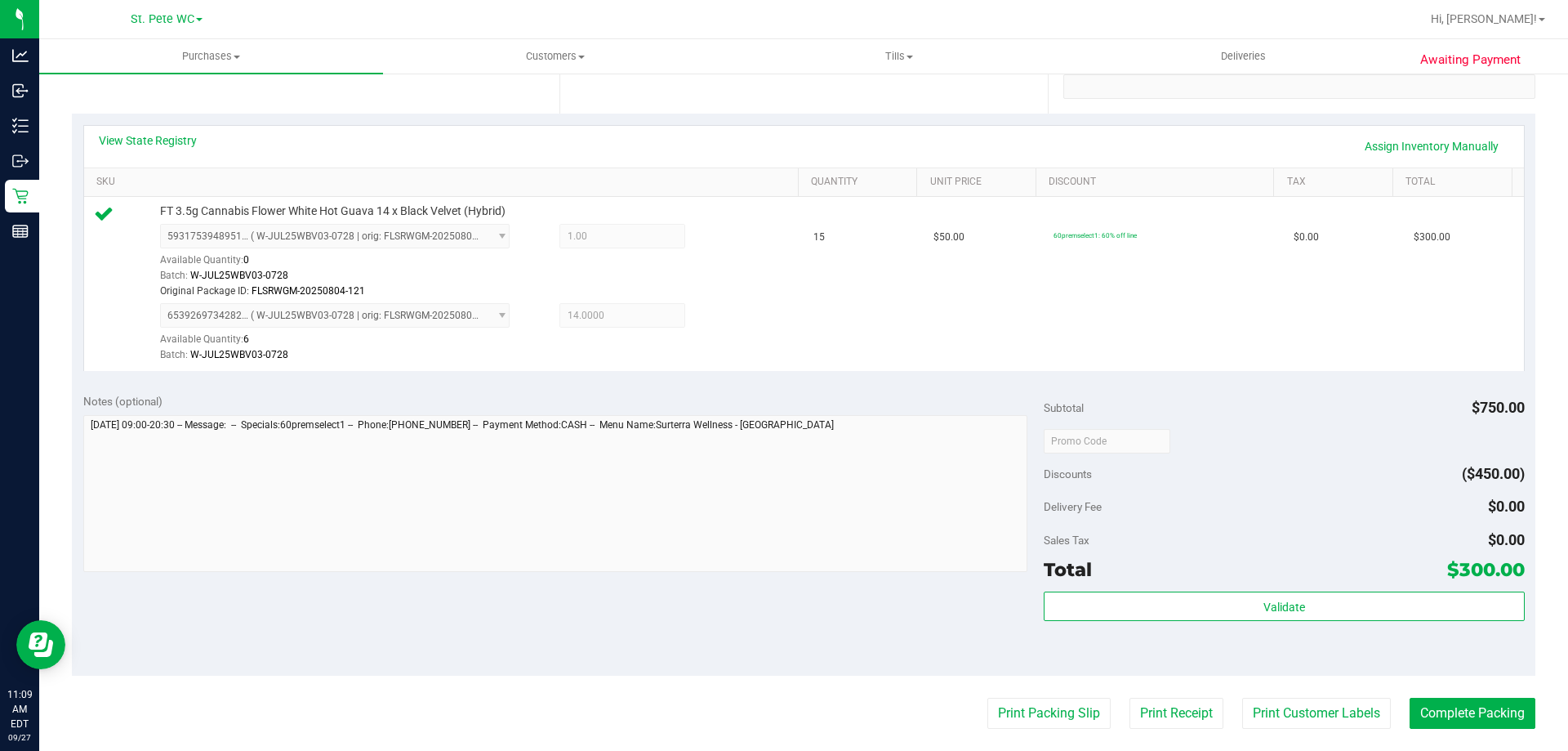
click at [47, 202] on div "Awaiting Payment Back Edit Purchase Cancel Purchase View Profile # 12013914 Bio…" at bounding box center [804, 417] width 1529 height 1344
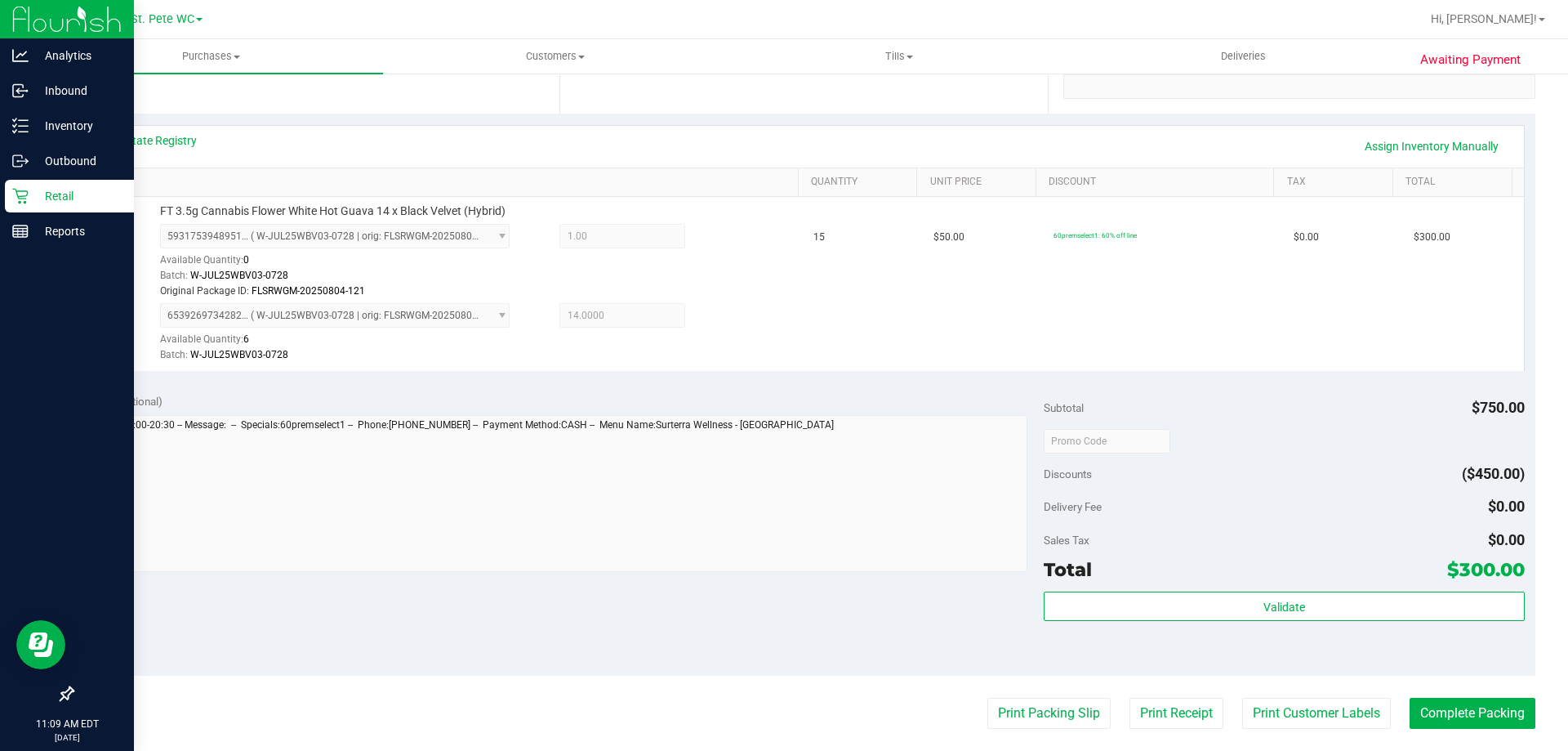
click at [26, 196] on icon at bounding box center [20, 196] width 15 height 15
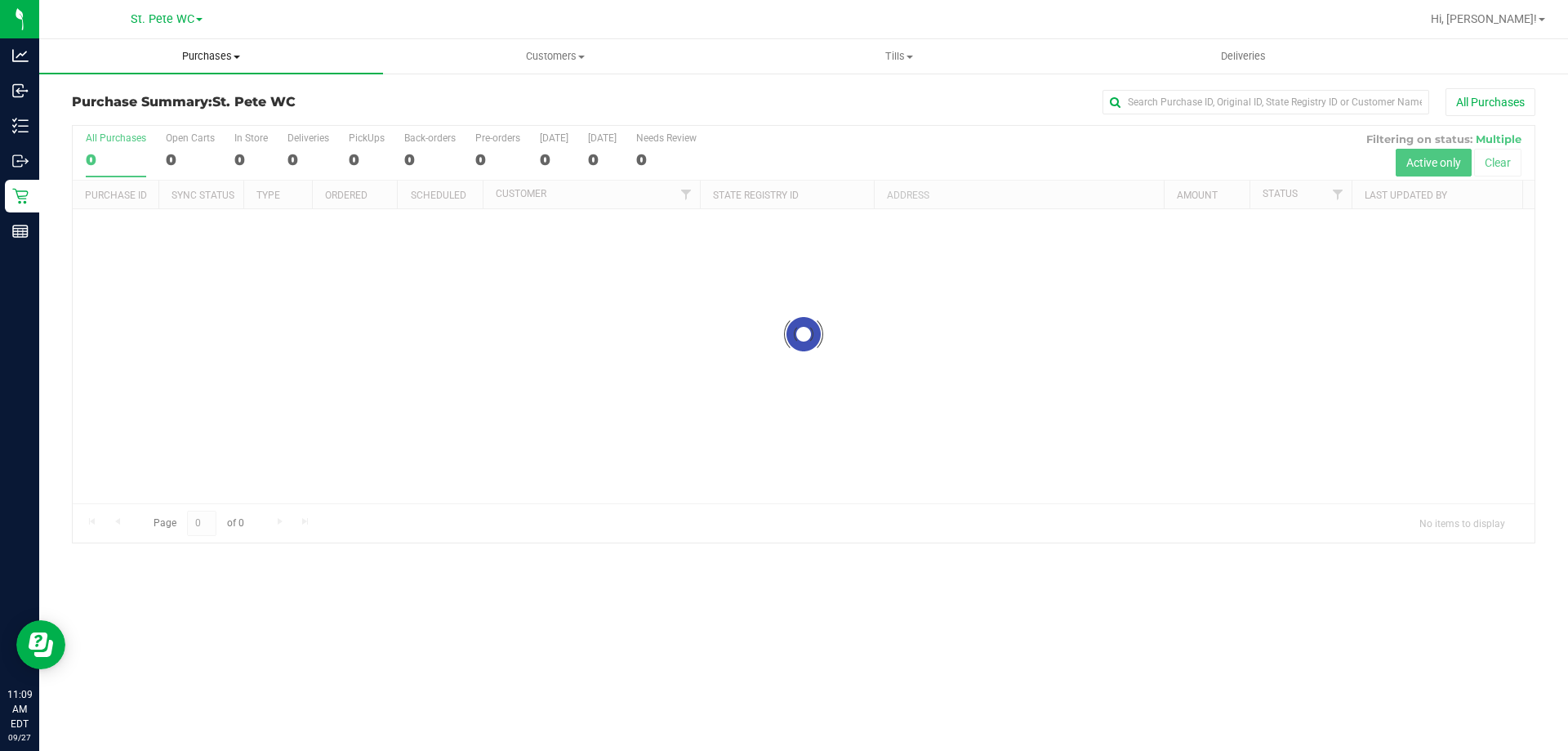
click at [198, 64] on uib-tab-heading "Purchases Summary of purchases Fulfillment All purchases" at bounding box center [212, 57] width 344 height 34
click at [154, 111] on li "Fulfillment" at bounding box center [212, 118] width 344 height 20
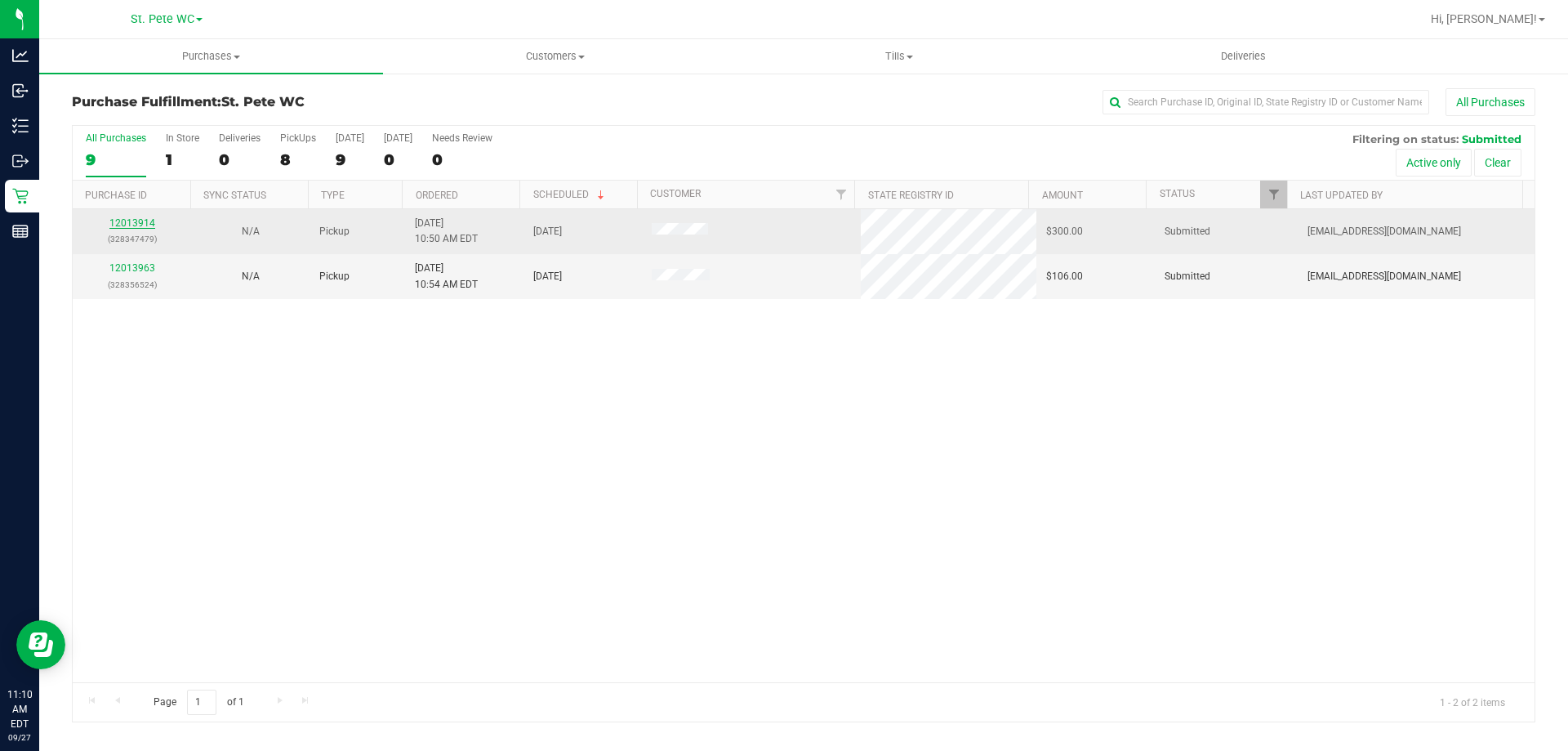
click at [124, 225] on link "12013914" at bounding box center [132, 223] width 45 height 11
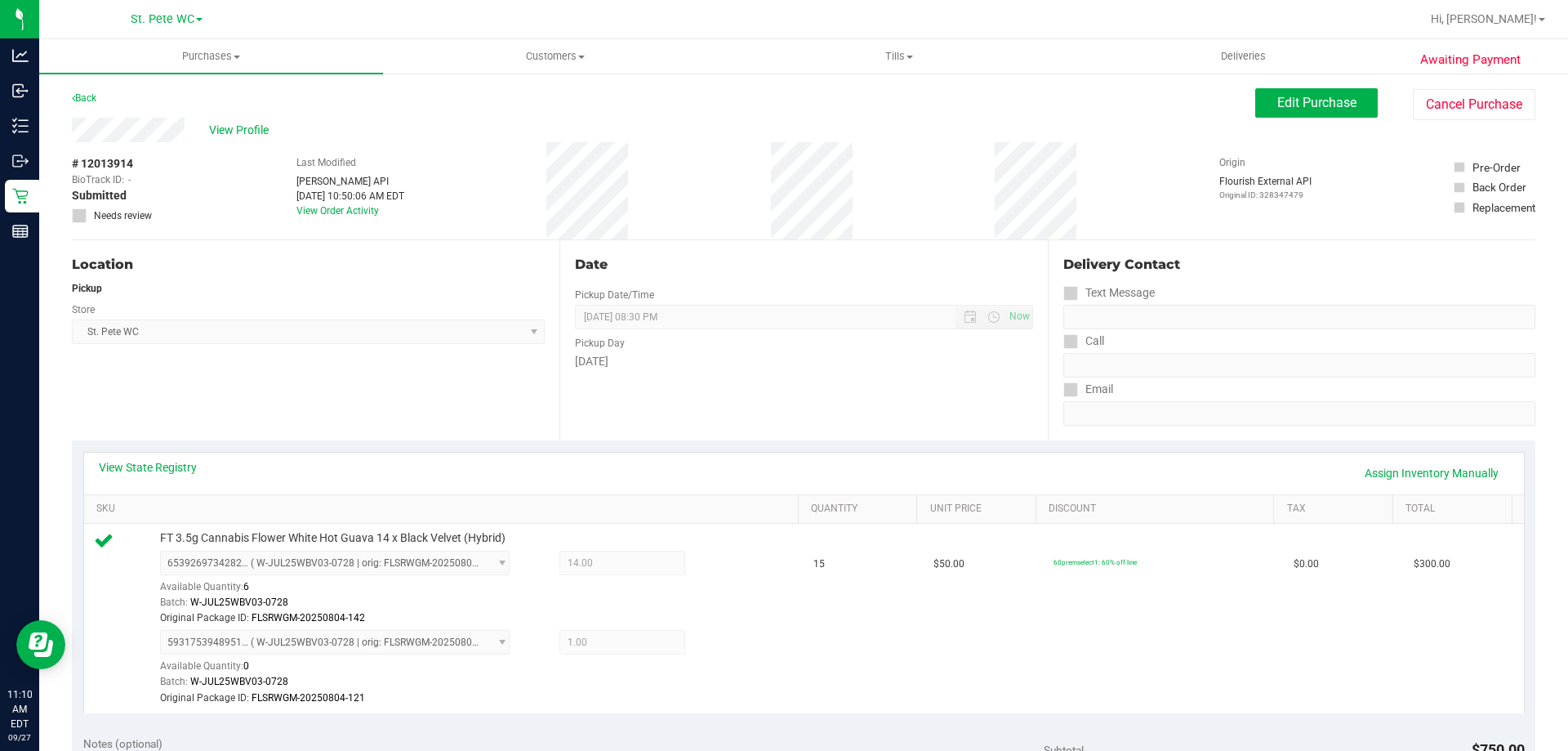
scroll to position [408, 0]
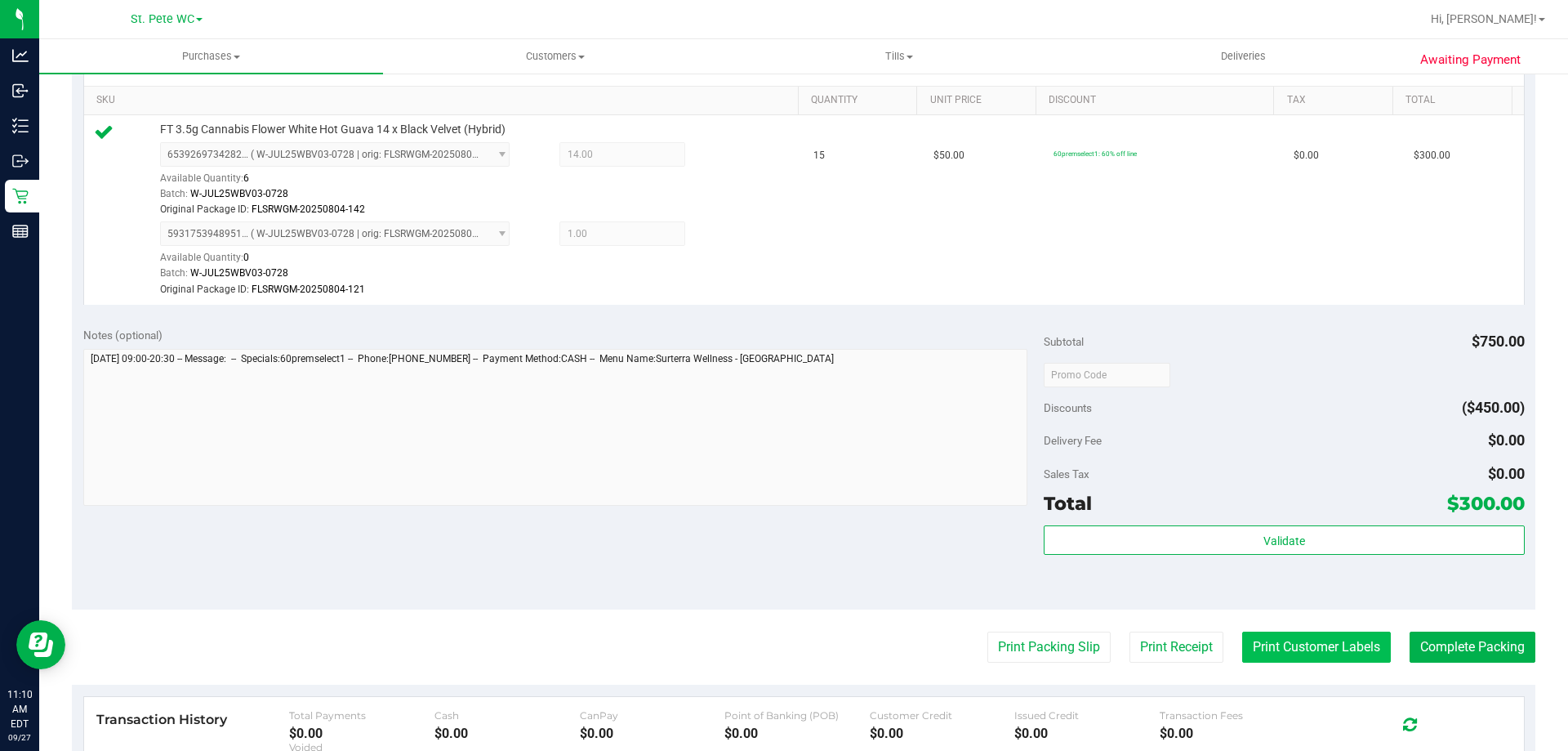
click at [1282, 635] on button "Print Customer Labels" at bounding box center [1316, 646] width 148 height 31
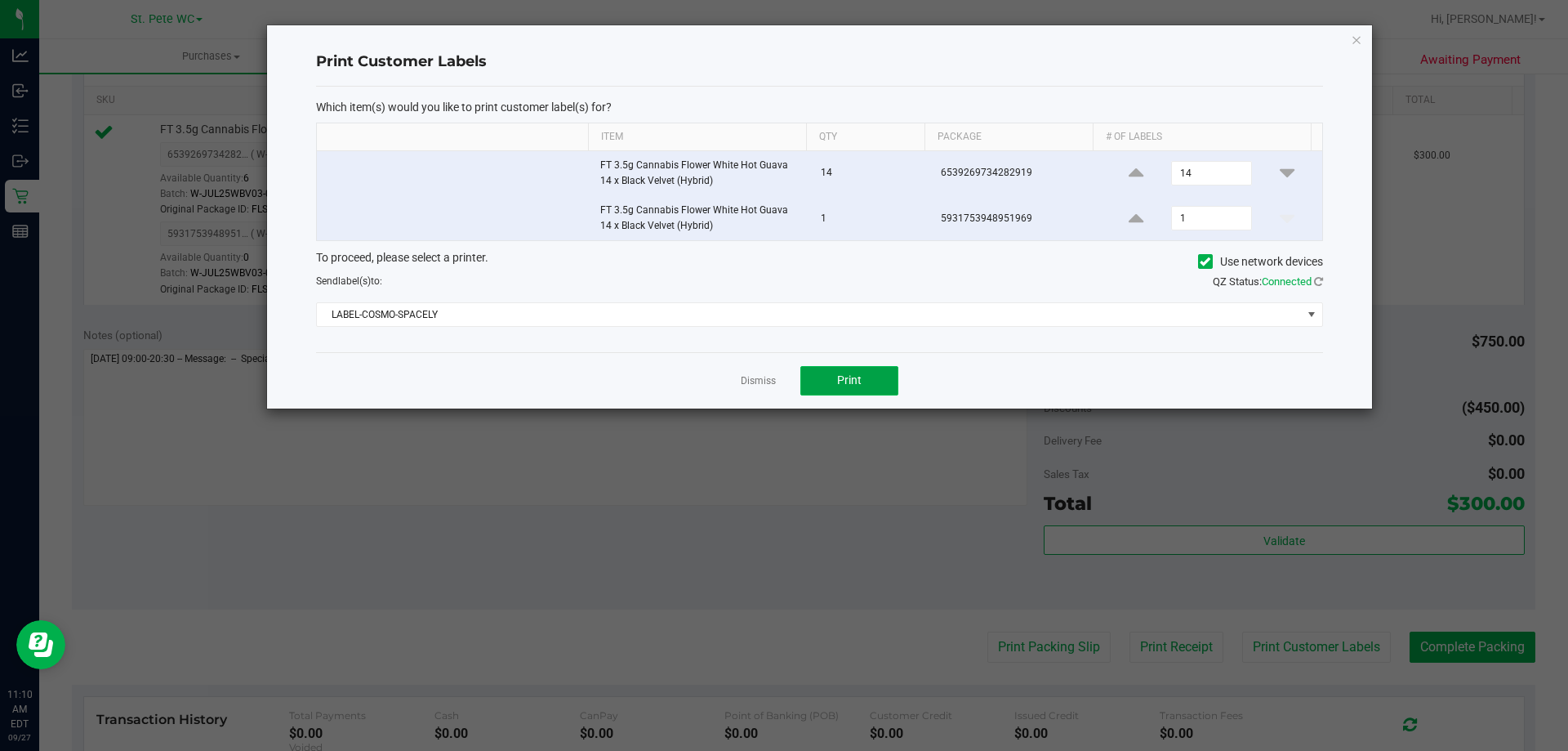
click at [825, 382] on button "Print" at bounding box center [849, 380] width 98 height 29
click at [747, 373] on app-cancel-button "Dismiss" at bounding box center [758, 380] width 35 height 17
click at [750, 375] on link "Dismiss" at bounding box center [758, 381] width 35 height 14
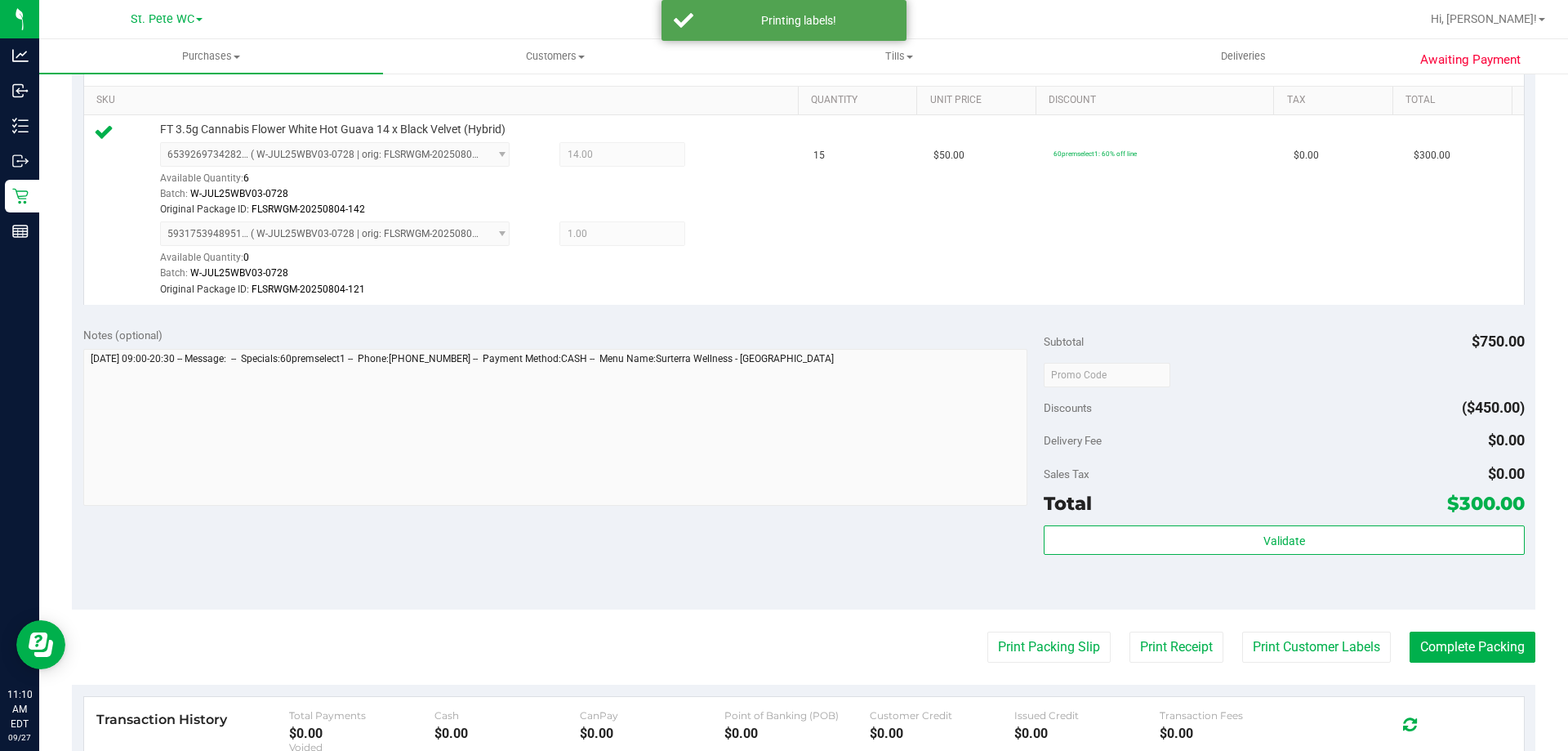
click at [1202, 565] on div "Validate" at bounding box center [1284, 562] width 480 height 74
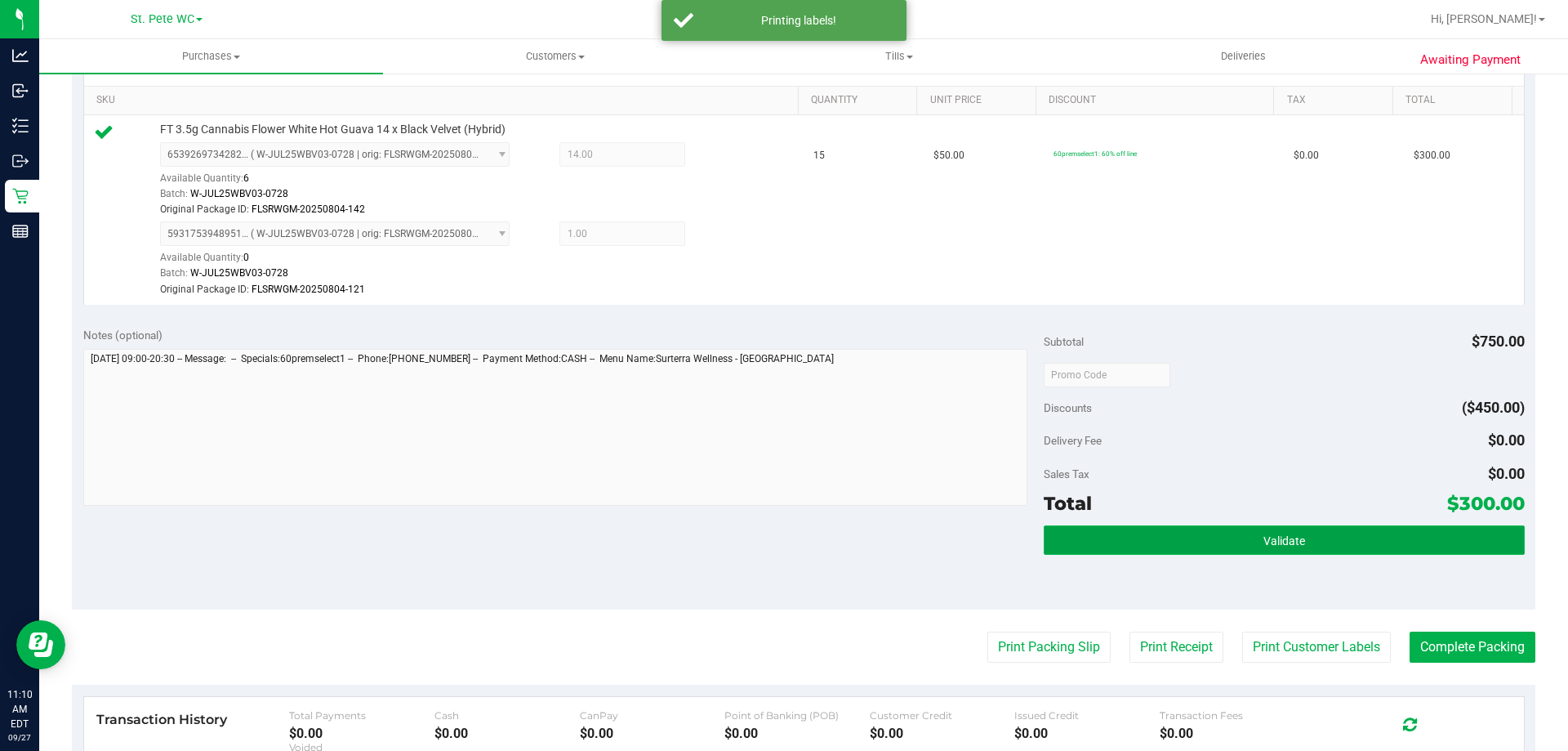
click at [1209, 539] on button "Validate" at bounding box center [1284, 539] width 480 height 29
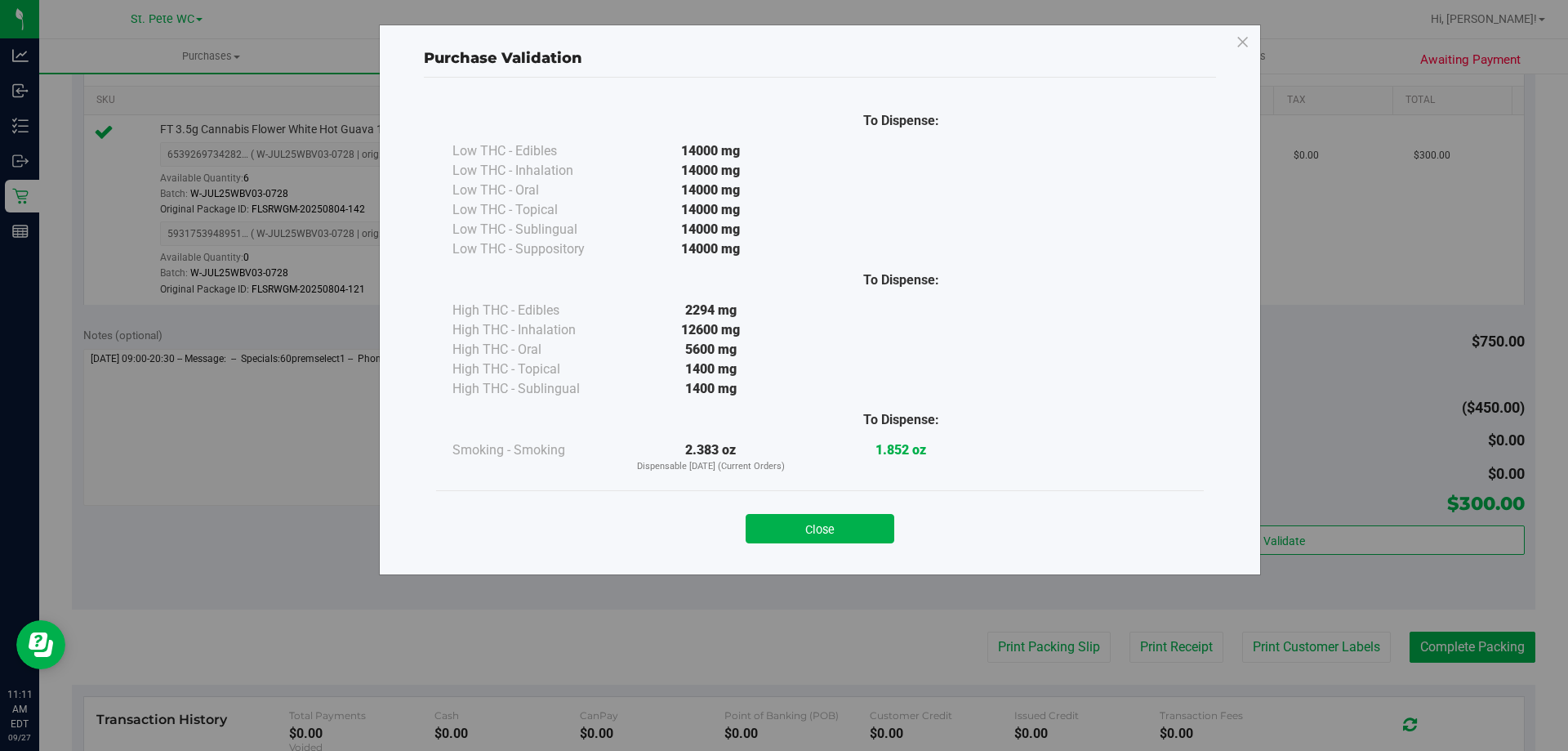
click at [883, 447] on strong "1.852 oz" at bounding box center [901, 450] width 51 height 15
click at [851, 520] on button "Close" at bounding box center [820, 528] width 148 height 29
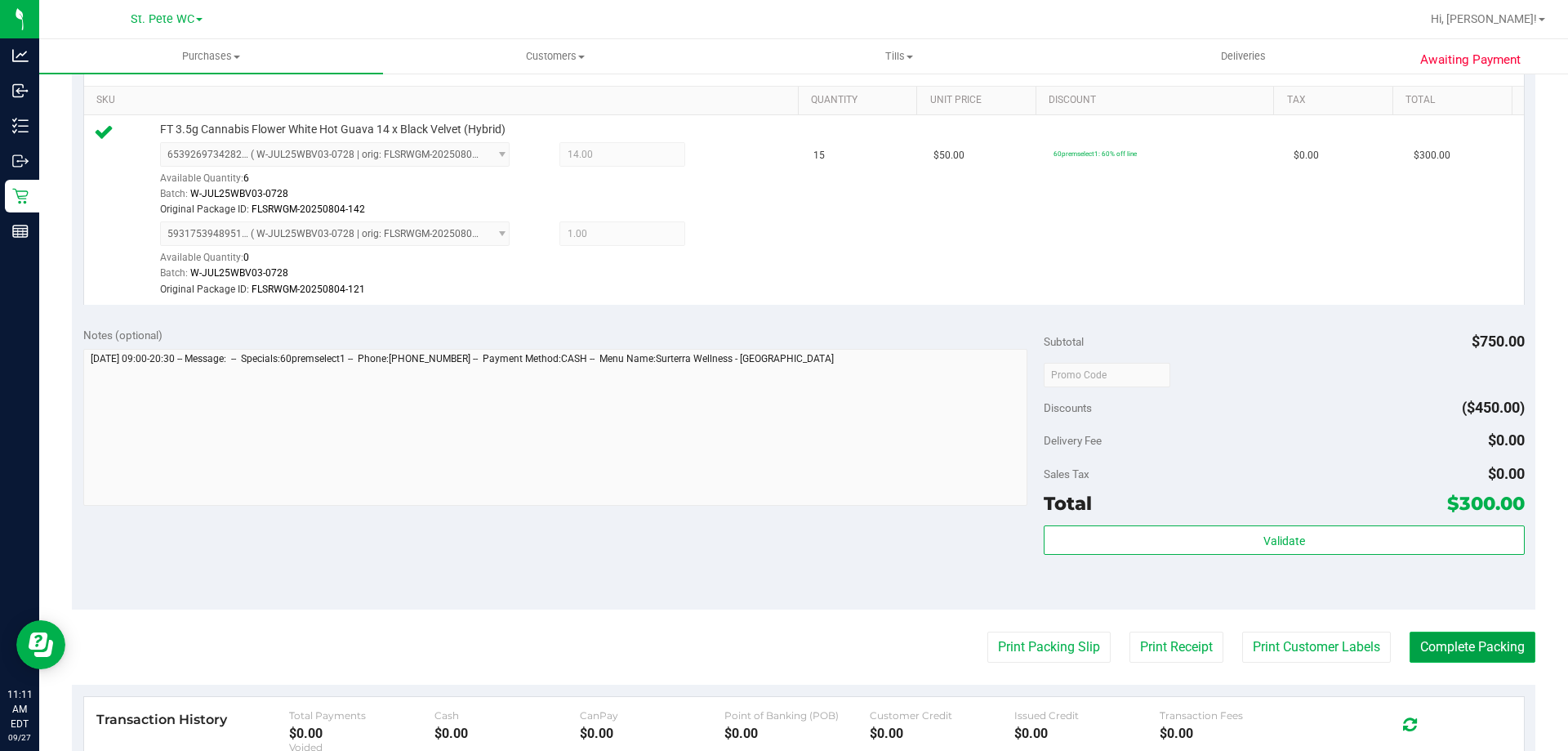
click at [1490, 656] on button "Complete Packing" at bounding box center [1473, 646] width 126 height 31
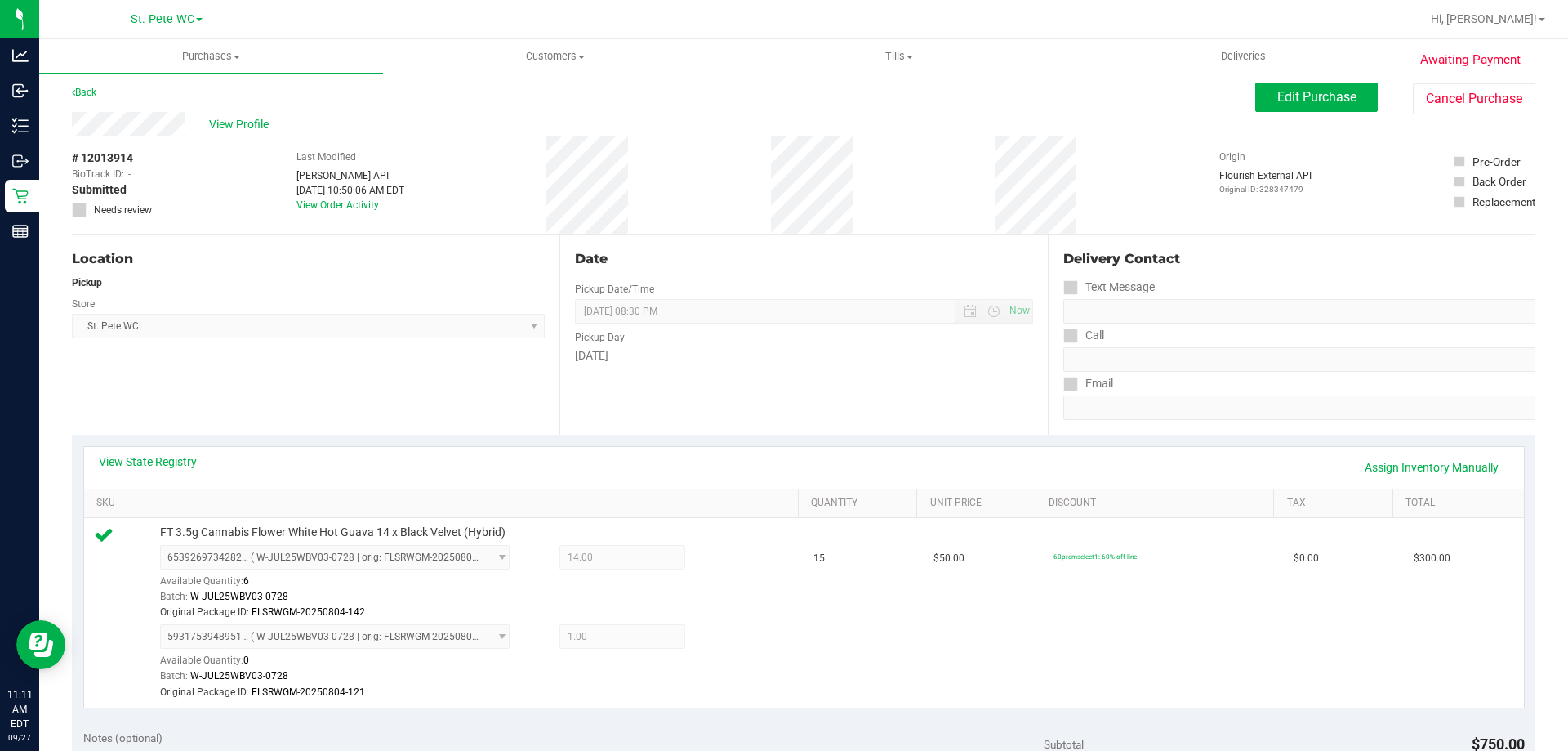
scroll to position [0, 0]
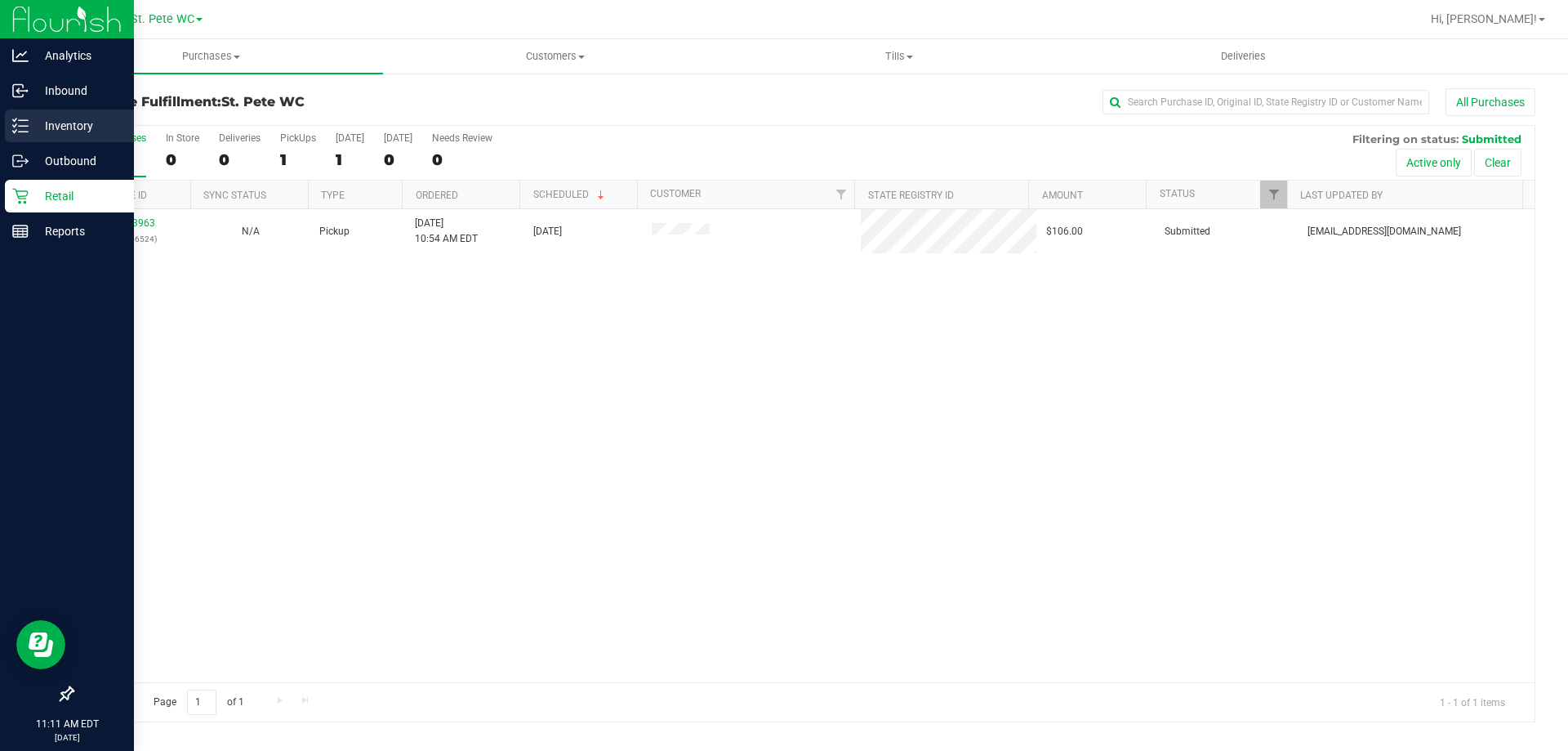
click at [11, 131] on div "Inventory" at bounding box center [69, 126] width 129 height 33
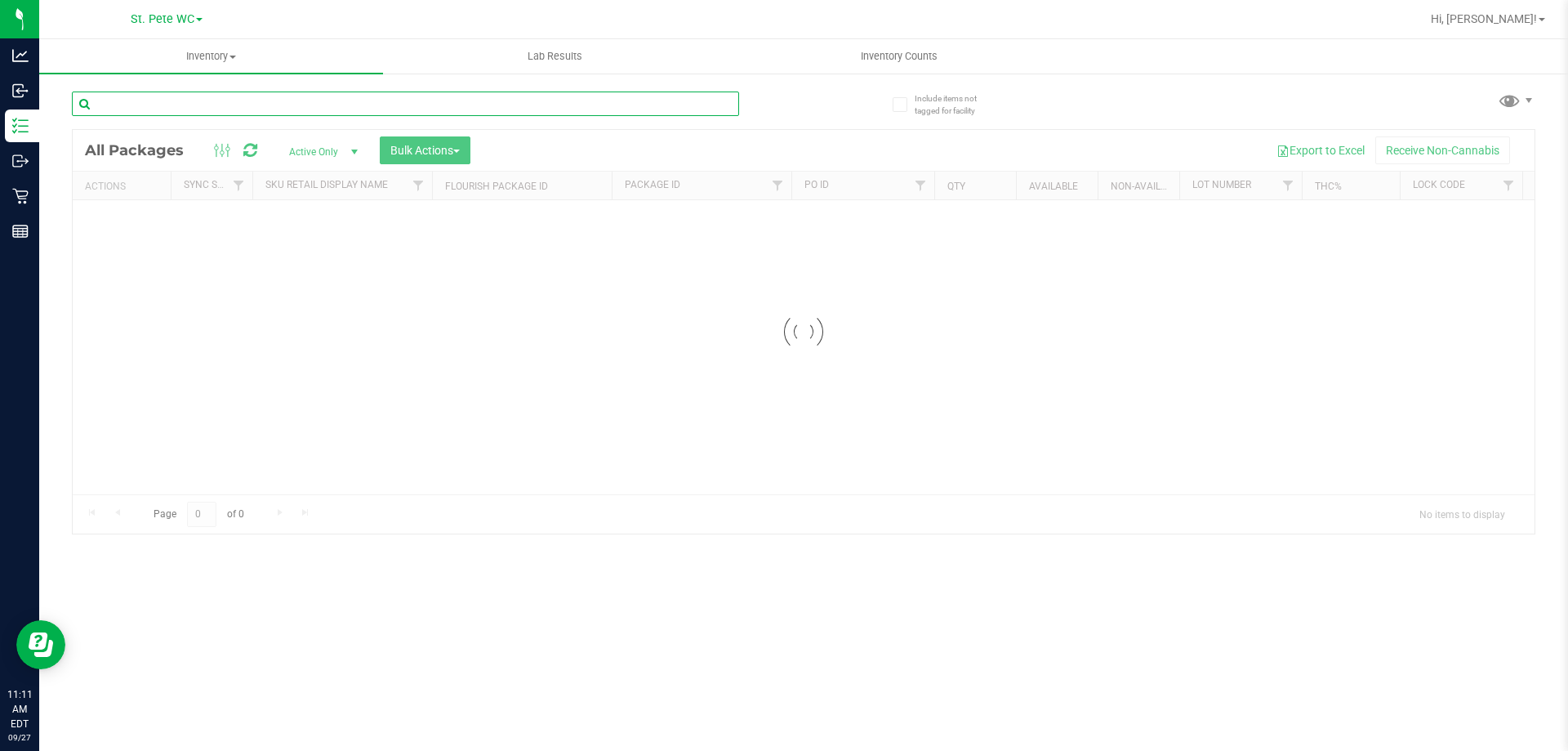
click at [311, 106] on input "text" at bounding box center [405, 104] width 668 height 25
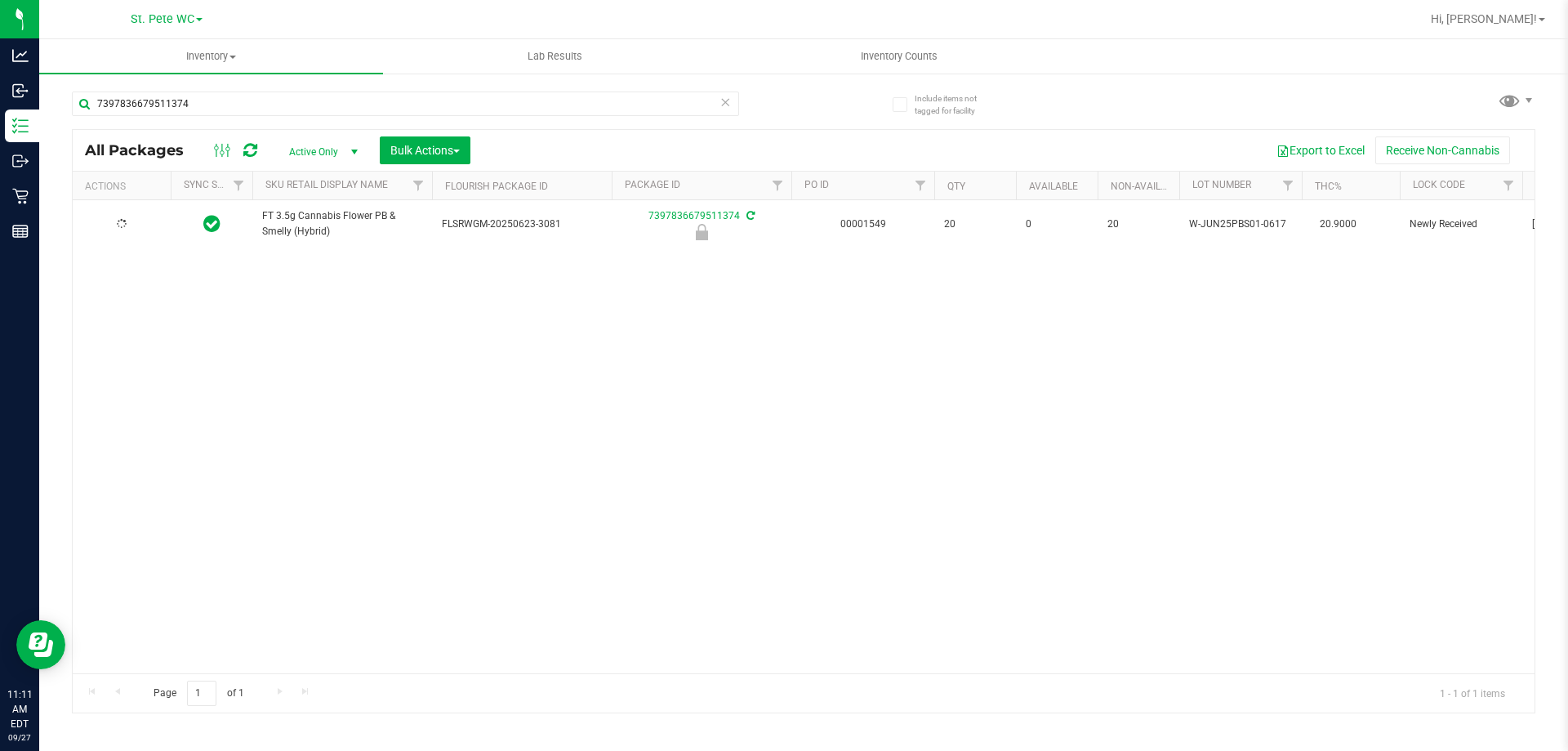
click at [302, 216] on span "FT 3.5g Cannabis Flower PB & Smelly (Hybrid)" at bounding box center [342, 224] width 160 height 31
copy tr "FT 3.5g Cannabis Flower PB & Smelly (Hybrid)"
click at [313, 123] on div "7397836679511374" at bounding box center [405, 111] width 668 height 38
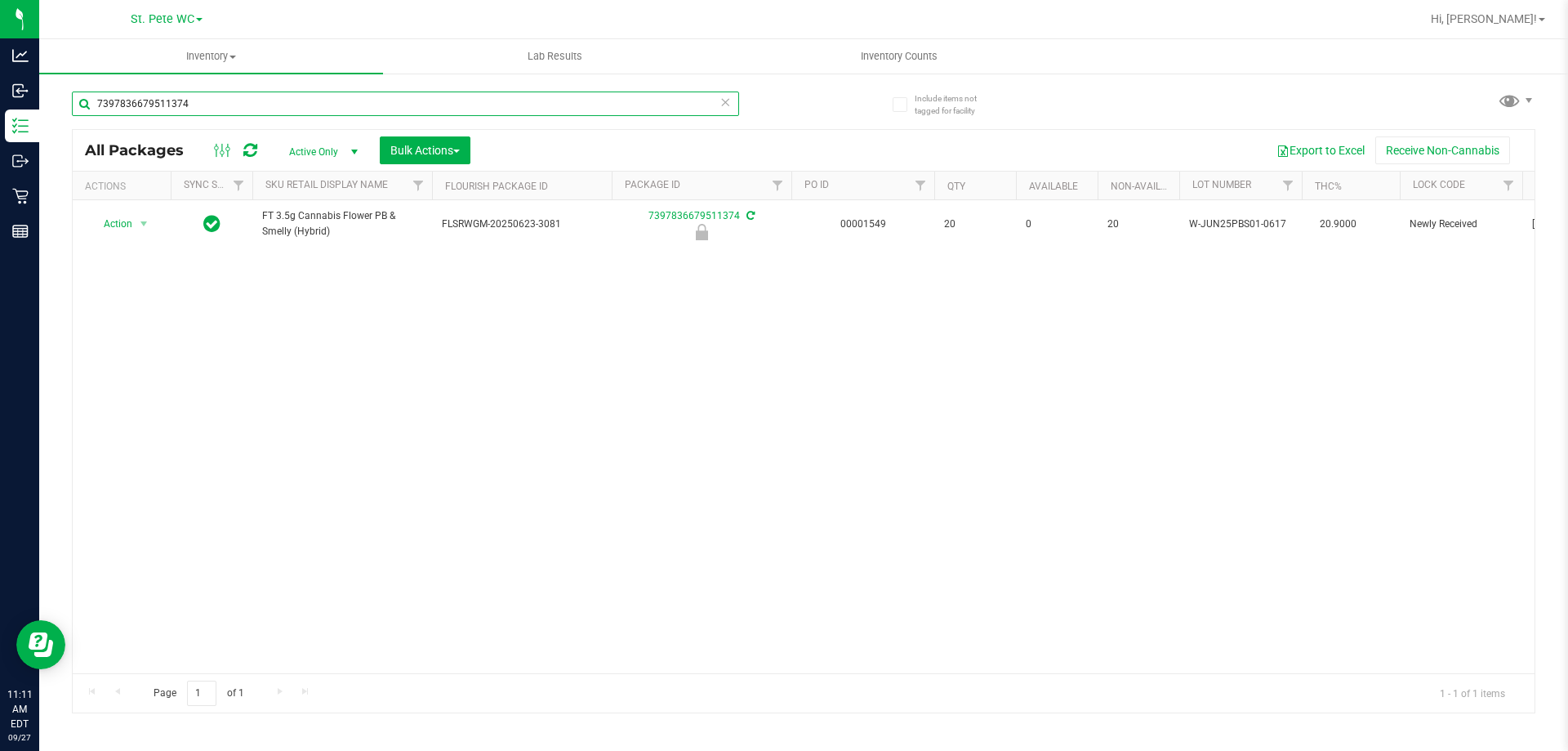
click at [315, 110] on input "7397836679511374" at bounding box center [405, 104] width 668 height 25
paste input "FT 3.5g Cannabis Flower PB & Smelly (Hybrid)"
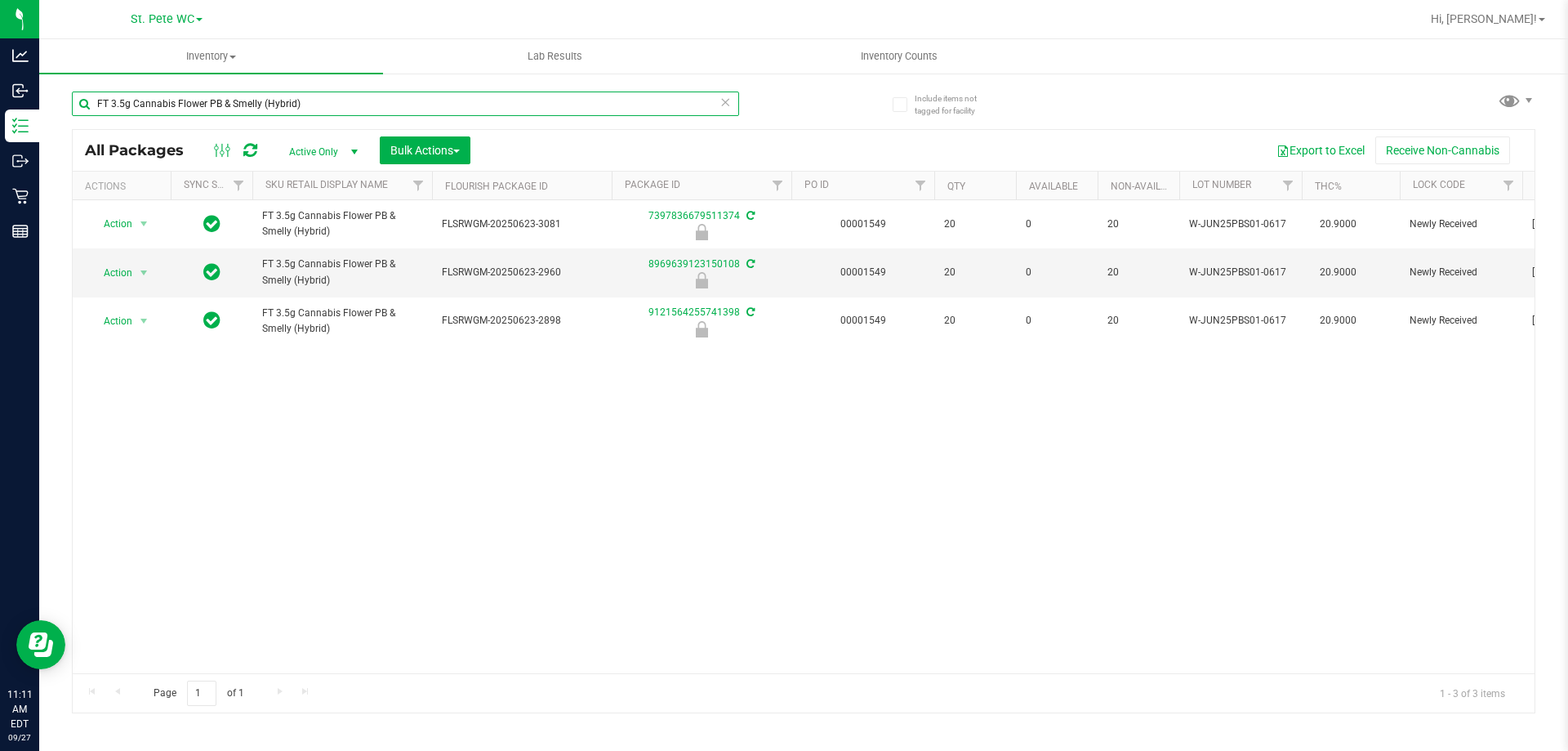
type input "FT 3.5g Cannabis Flower PB & Smelly (Hybrid)"
click at [491, 407] on div "Action Action Edit attributes Global inventory Locate package Package audit log…" at bounding box center [804, 436] width 1462 height 473
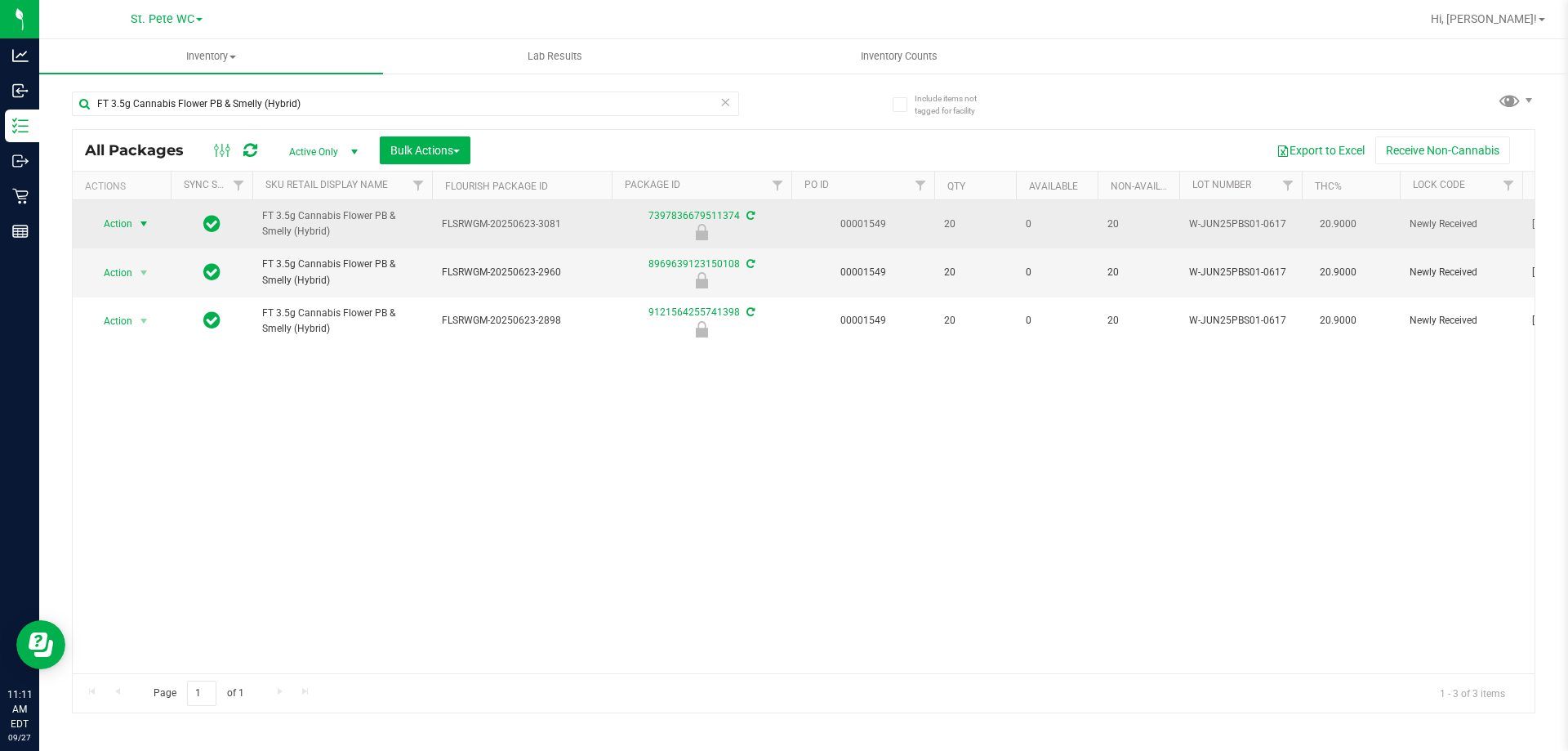
click at [120, 214] on span "Action" at bounding box center [111, 224] width 44 height 23
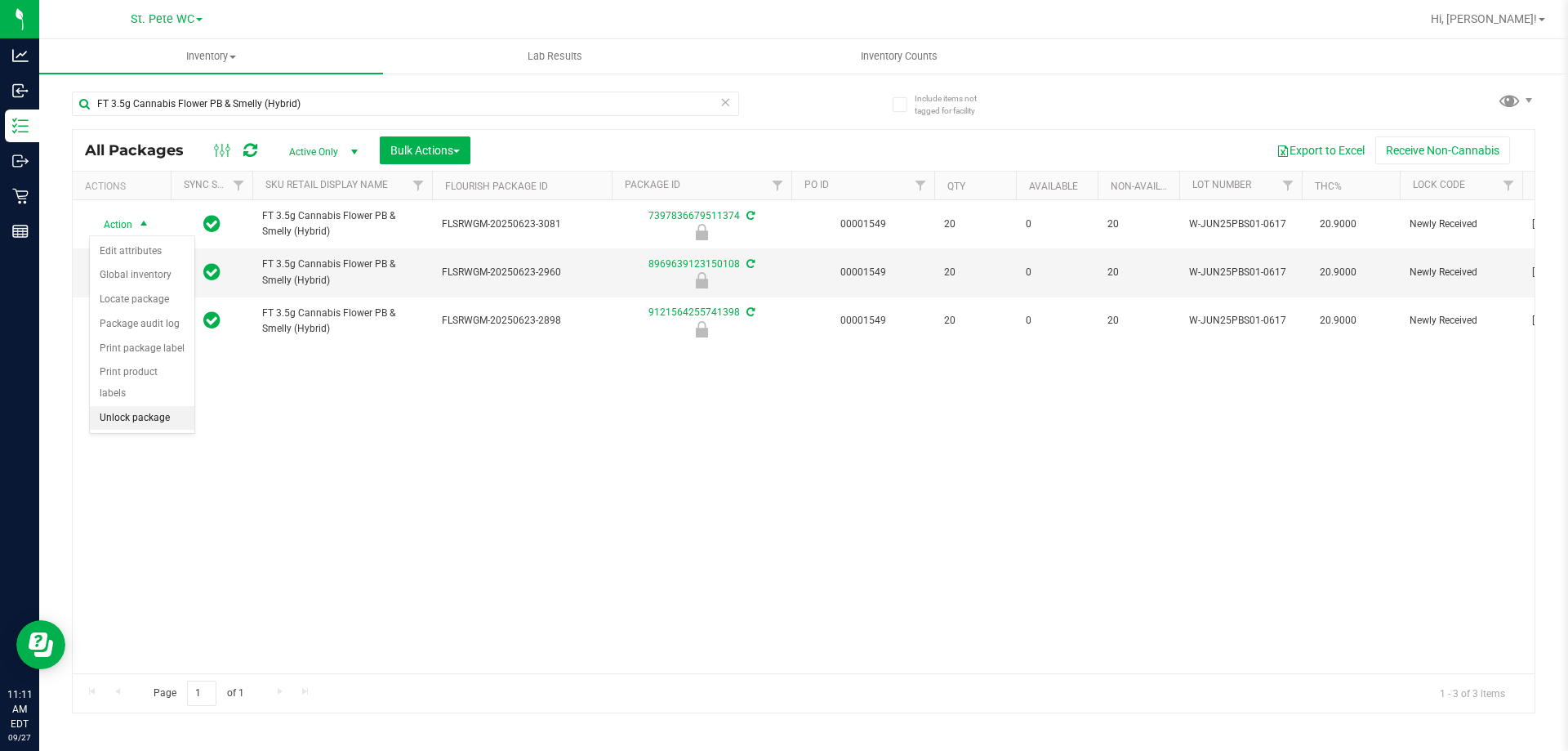
click at [129, 406] on li "Unlock package" at bounding box center [142, 418] width 105 height 25
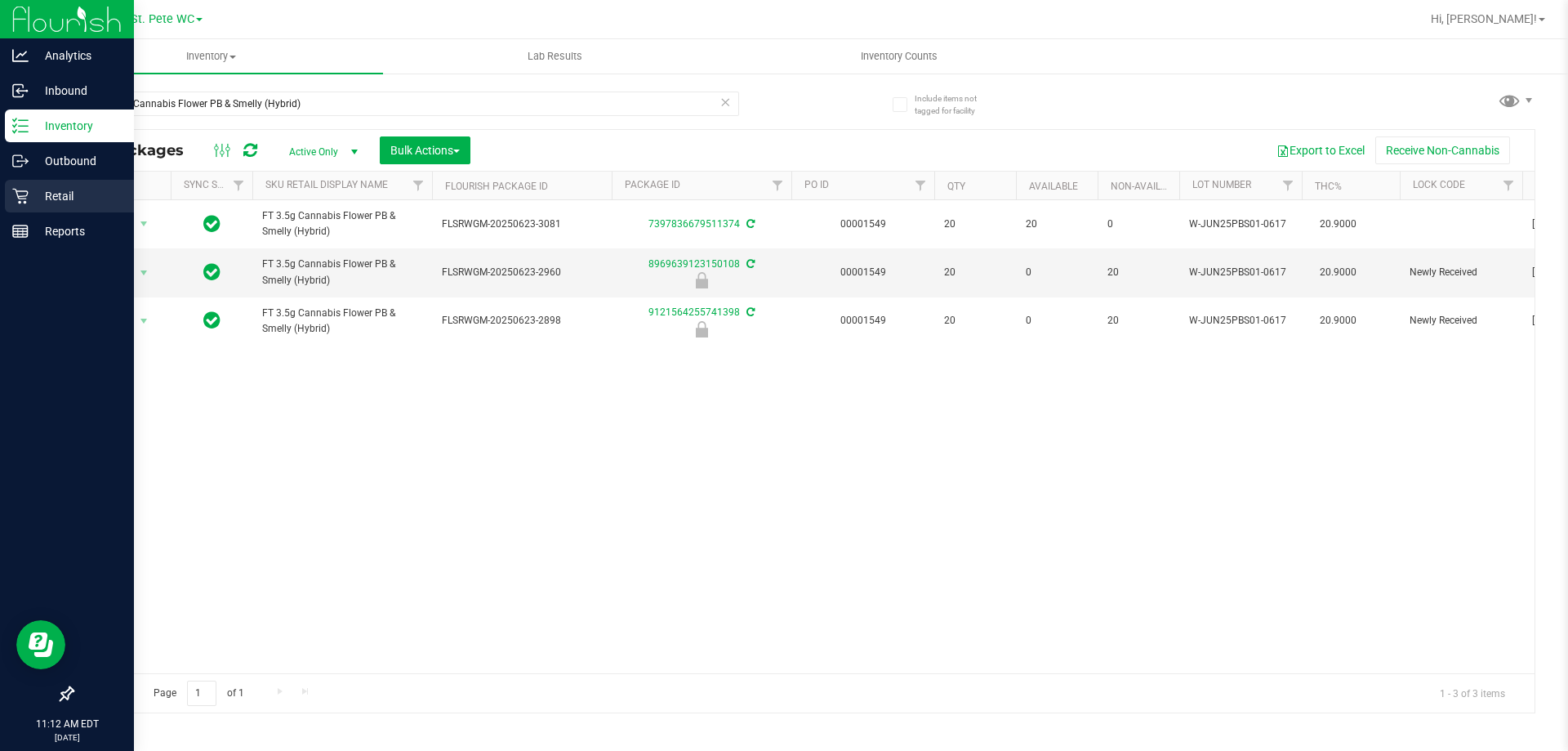
click at [40, 198] on p "Retail" at bounding box center [77, 196] width 98 height 20
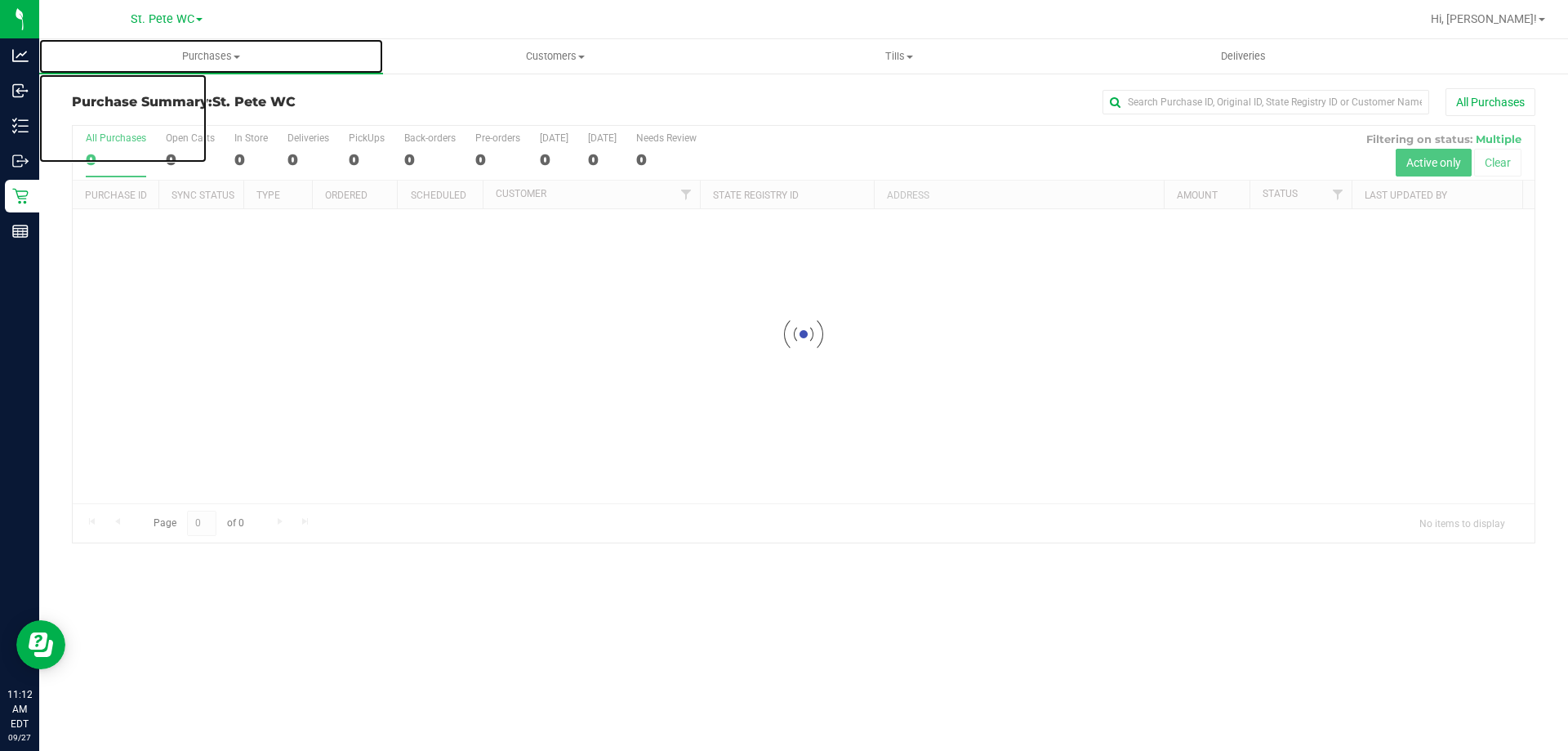
click at [262, 43] on uib-tab-heading "Purchases Summary of purchases Fulfillment All purchases" at bounding box center [212, 57] width 344 height 34
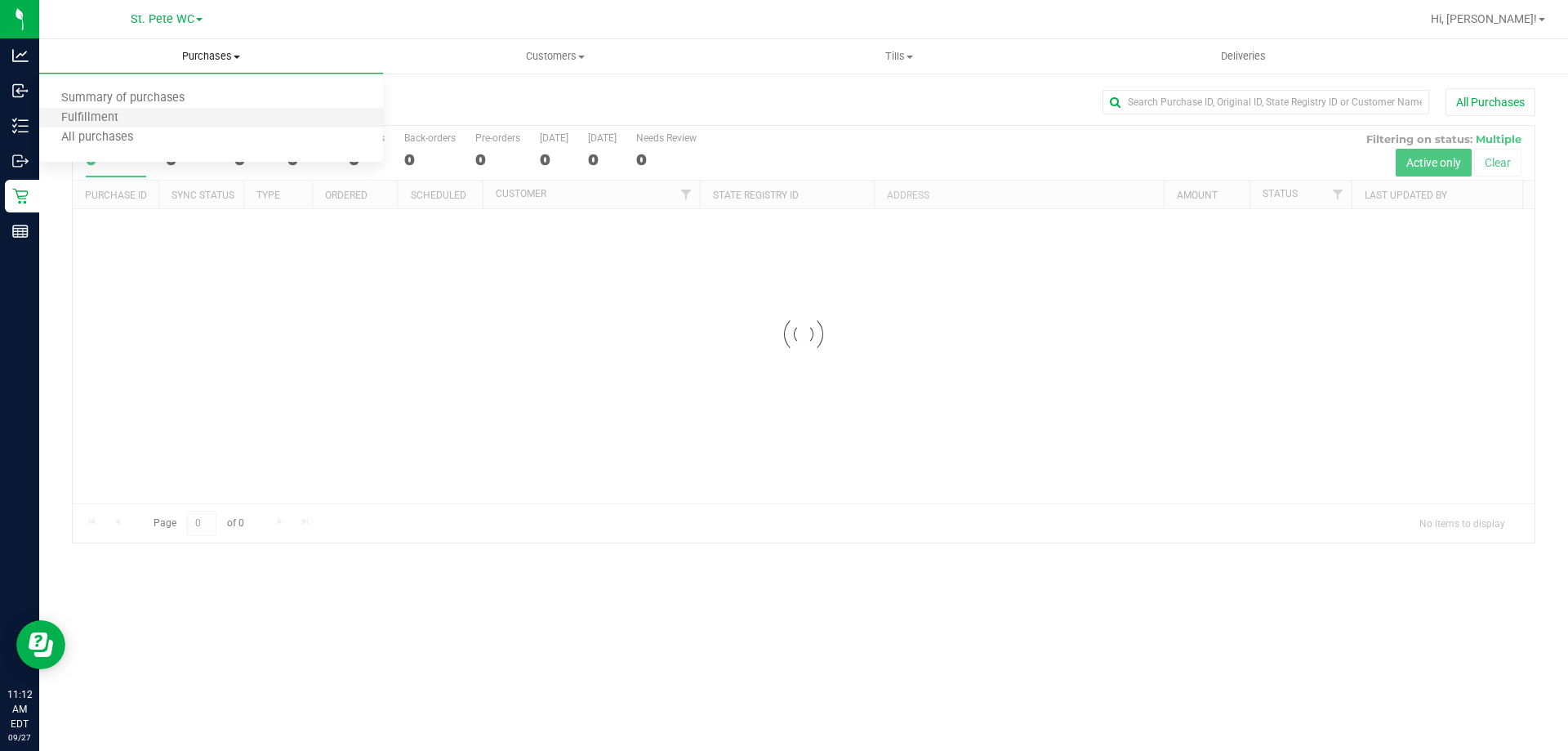
click at [192, 123] on li "Fulfillment" at bounding box center [212, 118] width 344 height 20
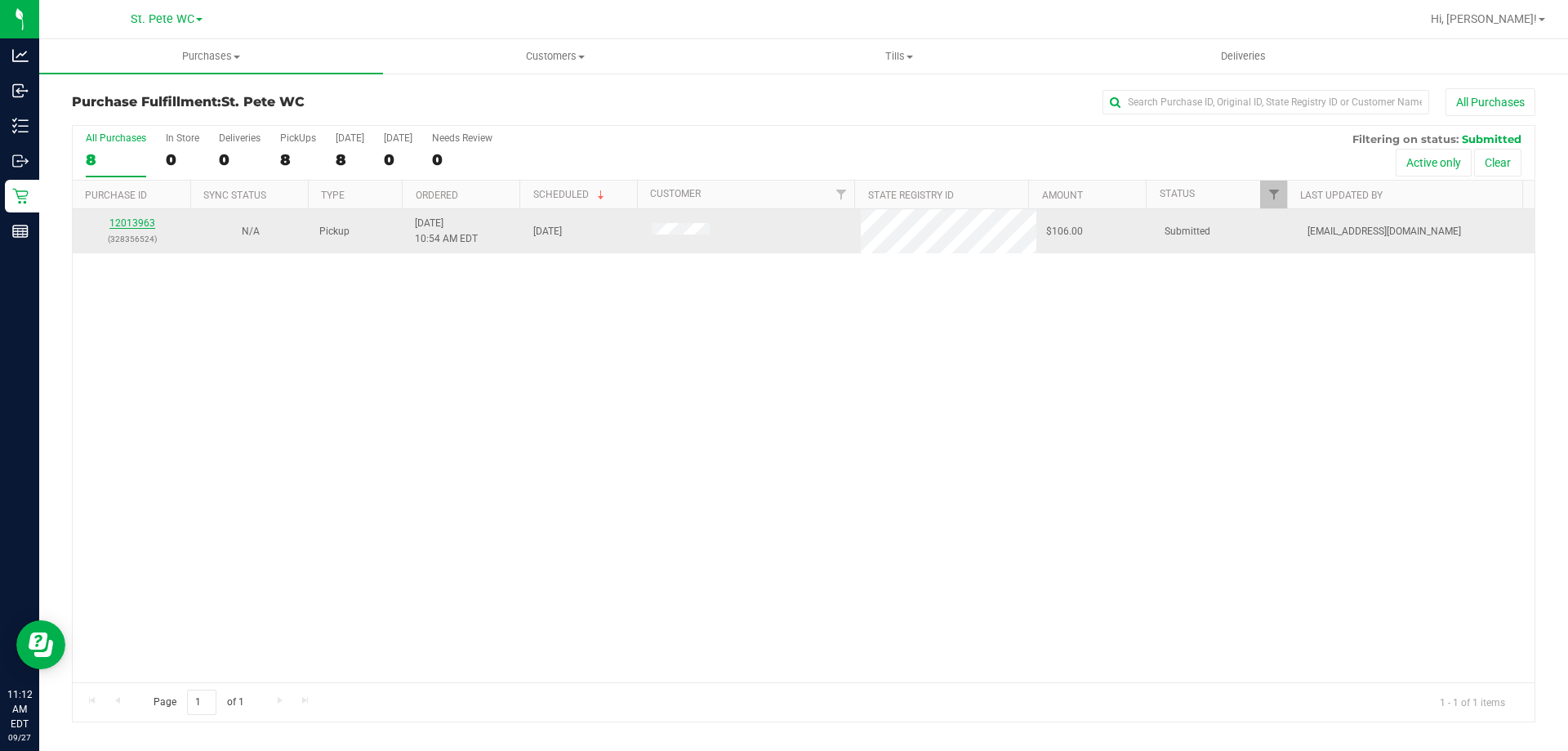
click at [134, 223] on link "12013963" at bounding box center [132, 223] width 45 height 11
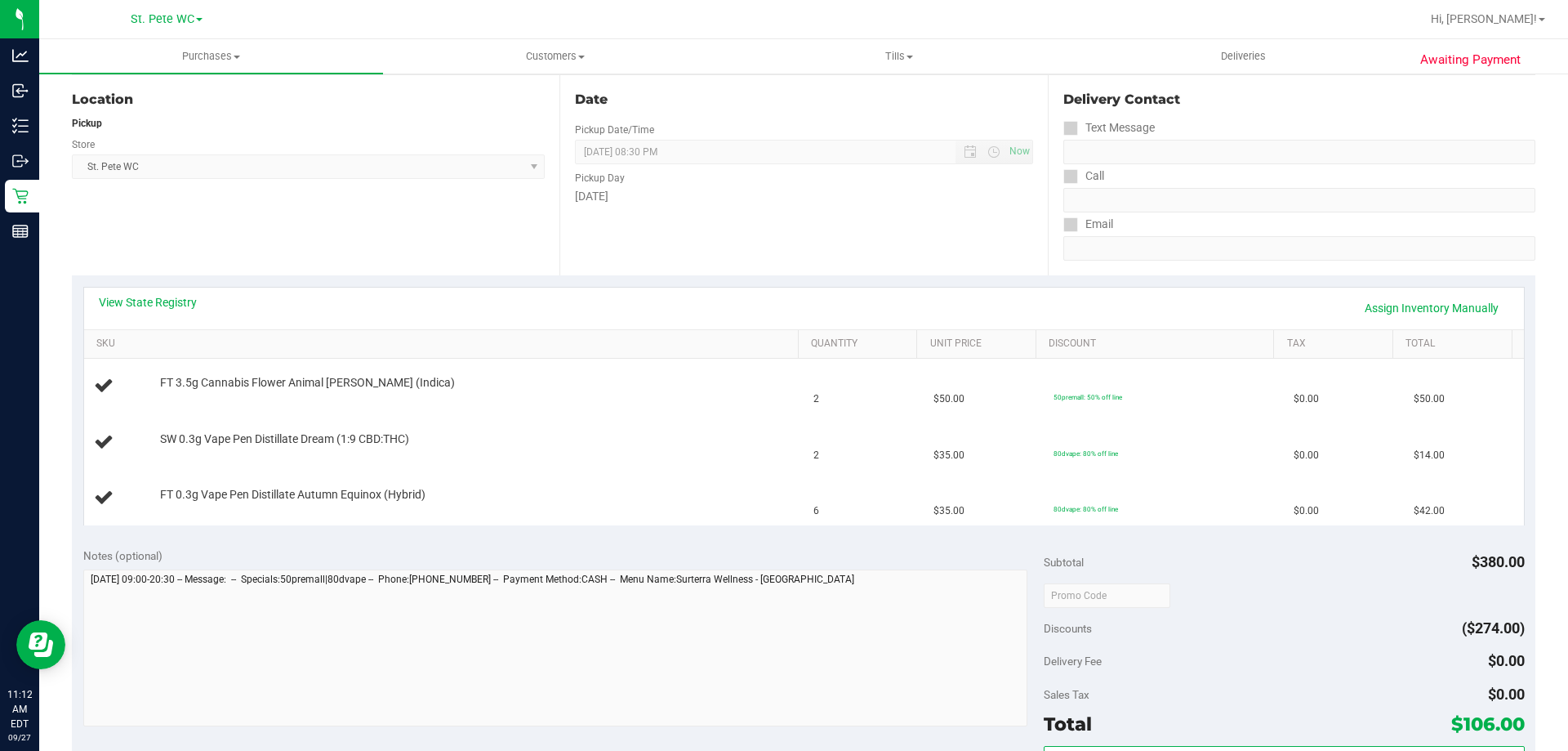
scroll to position [408, 0]
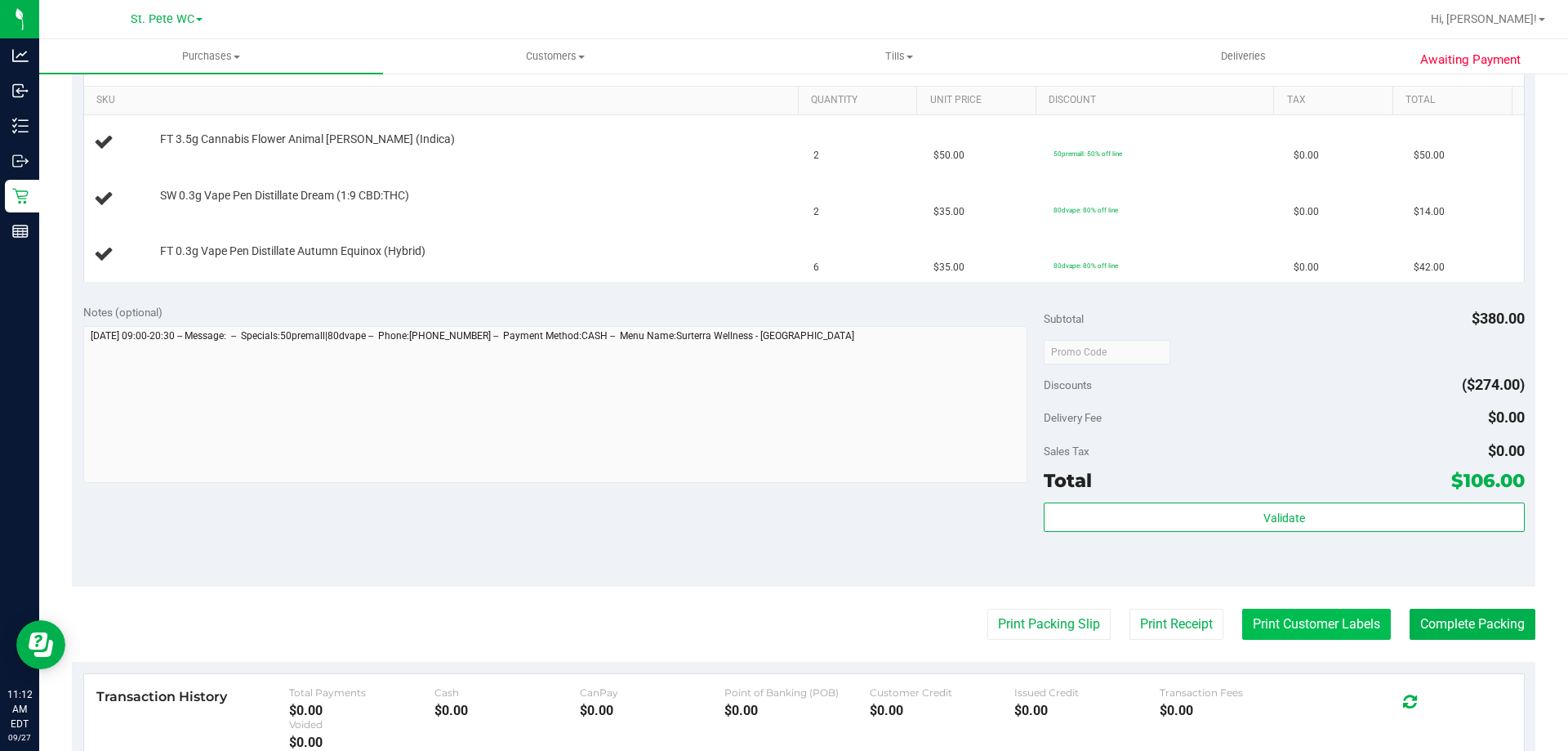
click at [1247, 623] on button "Print Customer Labels" at bounding box center [1316, 623] width 148 height 31
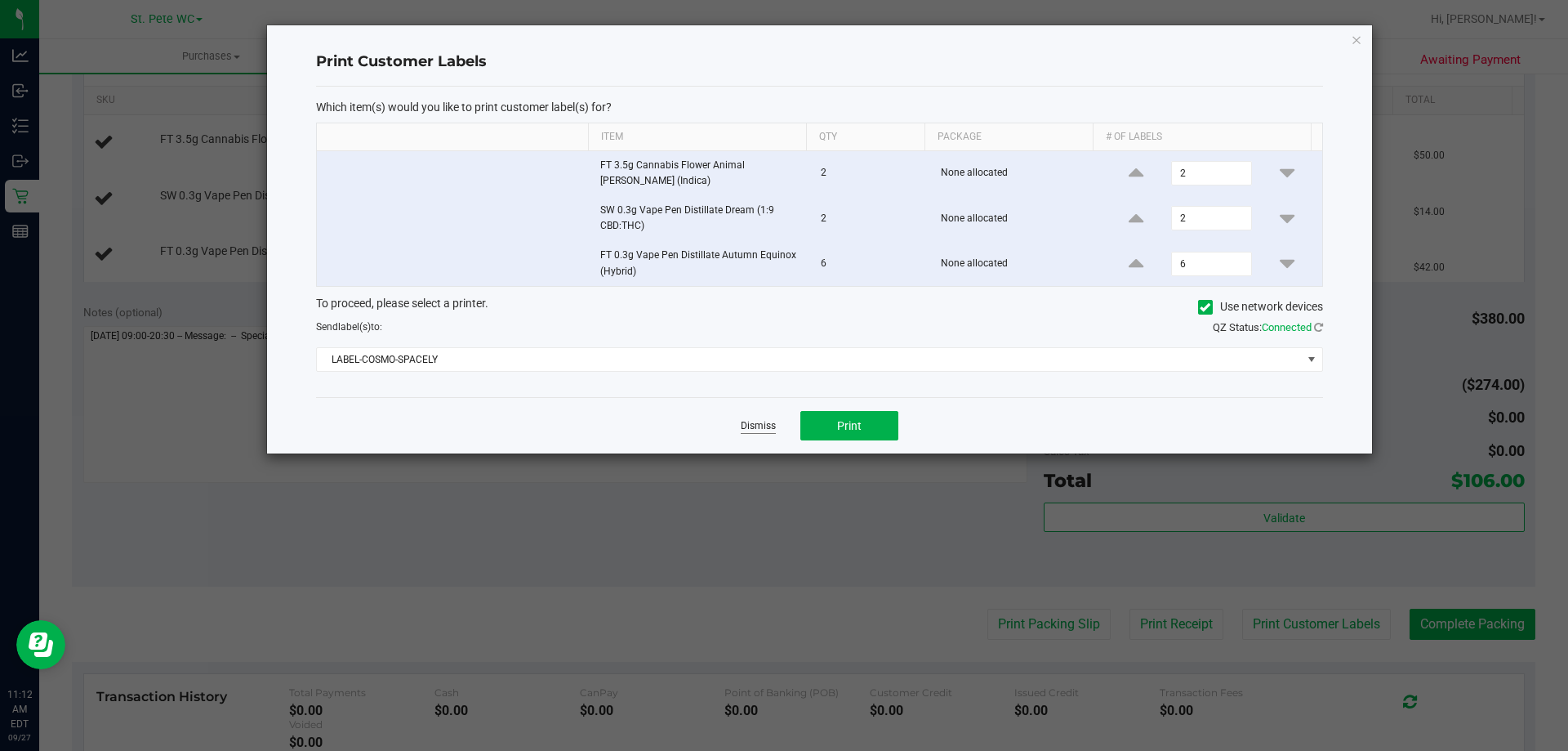
click at [757, 423] on link "Dismiss" at bounding box center [758, 426] width 35 height 14
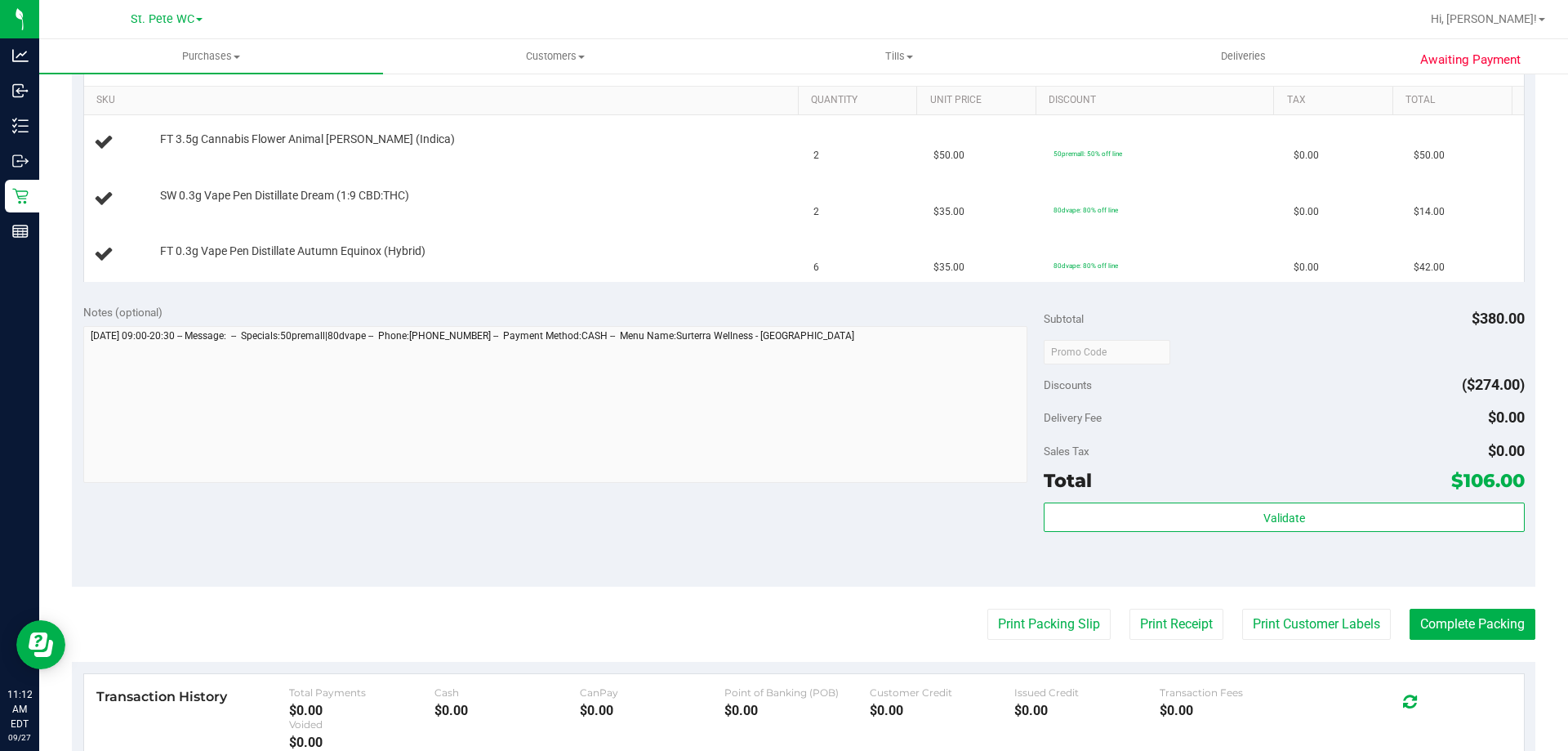
click at [1079, 644] on purchase-details "Back Edit Purchase Cancel Purchase View Profile # 12013963 BioTrack ID: - Submi…" at bounding box center [804, 323] width 1464 height 1288
click at [1066, 625] on button "Print Packing Slip" at bounding box center [1049, 623] width 124 height 31
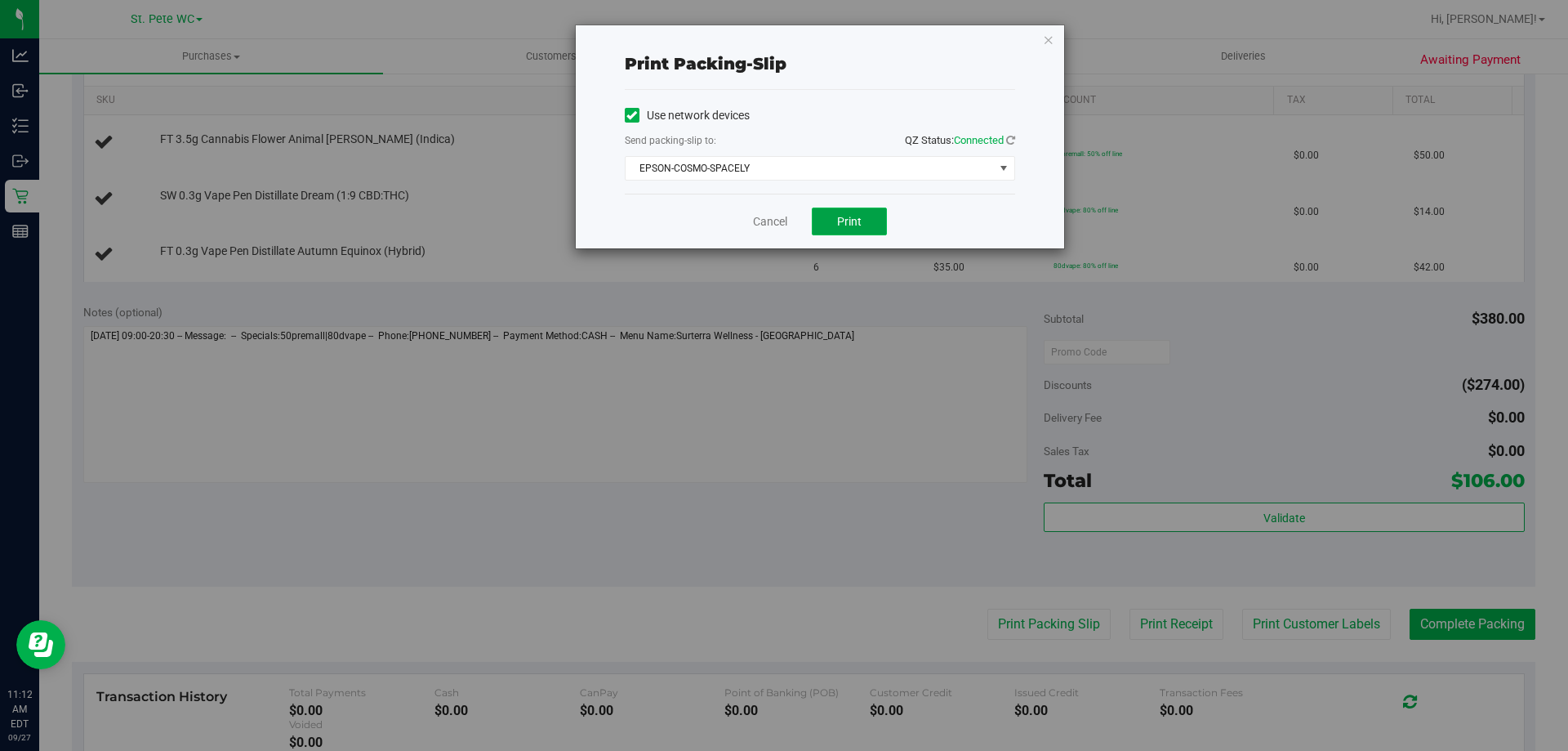
click at [837, 215] on span "Print" at bounding box center [849, 221] width 25 height 13
click at [775, 219] on link "Cancel" at bounding box center [770, 222] width 34 height 17
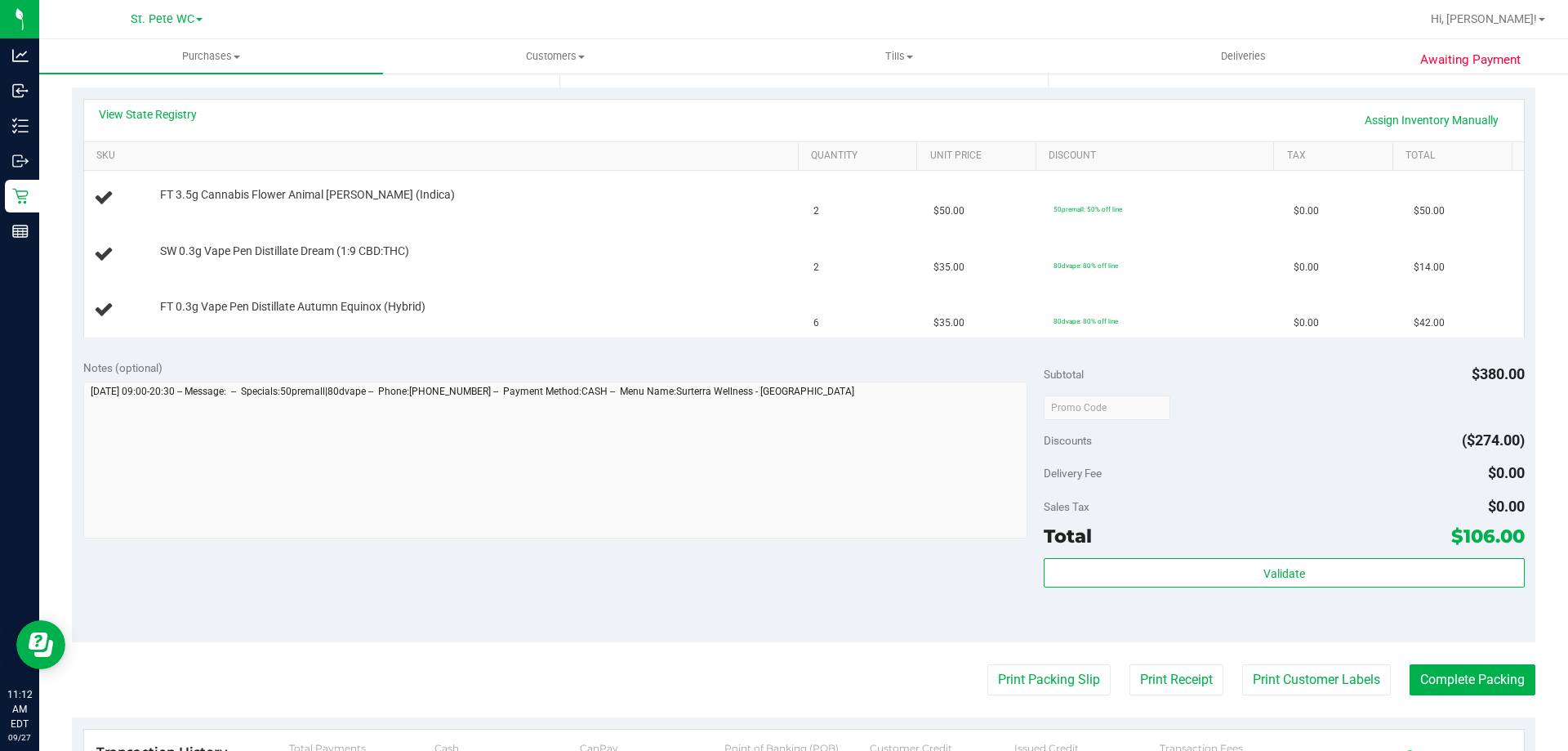
scroll to position [350, 0]
click at [988, 667] on button "Print Packing Slip" at bounding box center [1049, 682] width 124 height 31
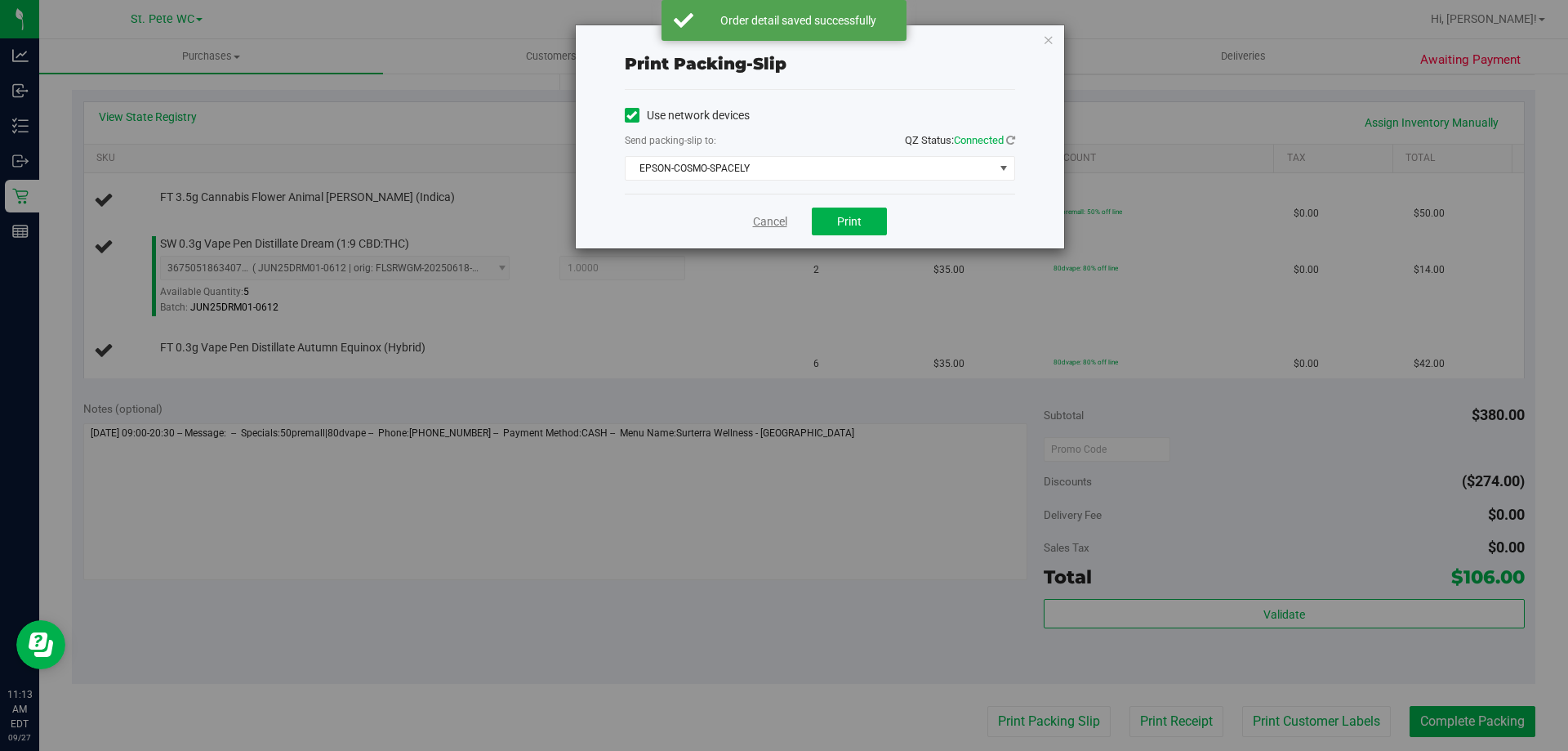
drag, startPoint x: 747, startPoint y: 220, endPoint x: 757, endPoint y: 228, distance: 12.8
click at [749, 222] on div "Cancel Print" at bounding box center [820, 221] width 390 height 55
click at [757, 228] on link "Cancel" at bounding box center [770, 222] width 34 height 17
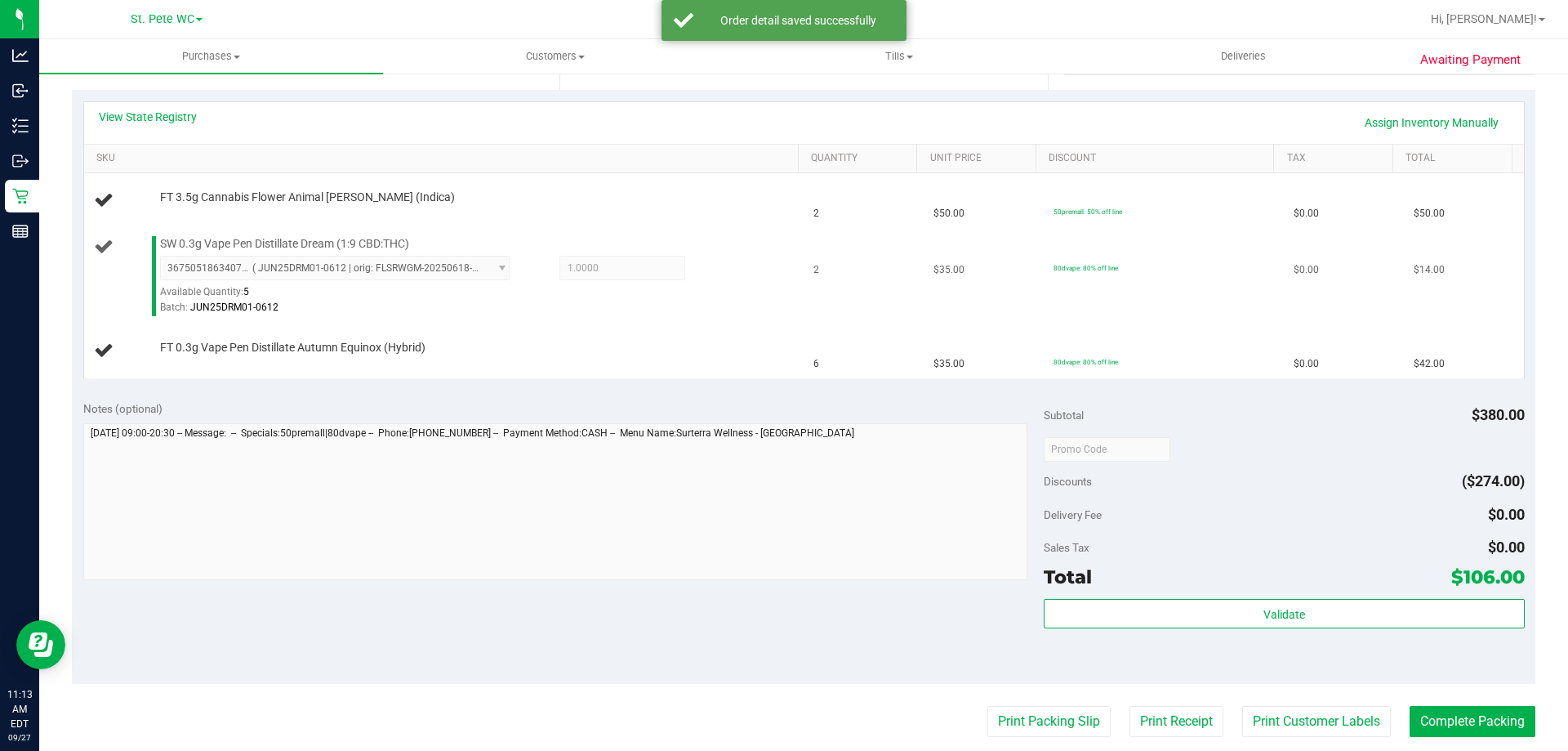
click at [738, 244] on div "SW 0.3g Vape Pen Distillate Dream (1:9 CBD:THC) 3675051863407973 ( JUN25DRM01-0…" at bounding box center [471, 277] width 639 height 81
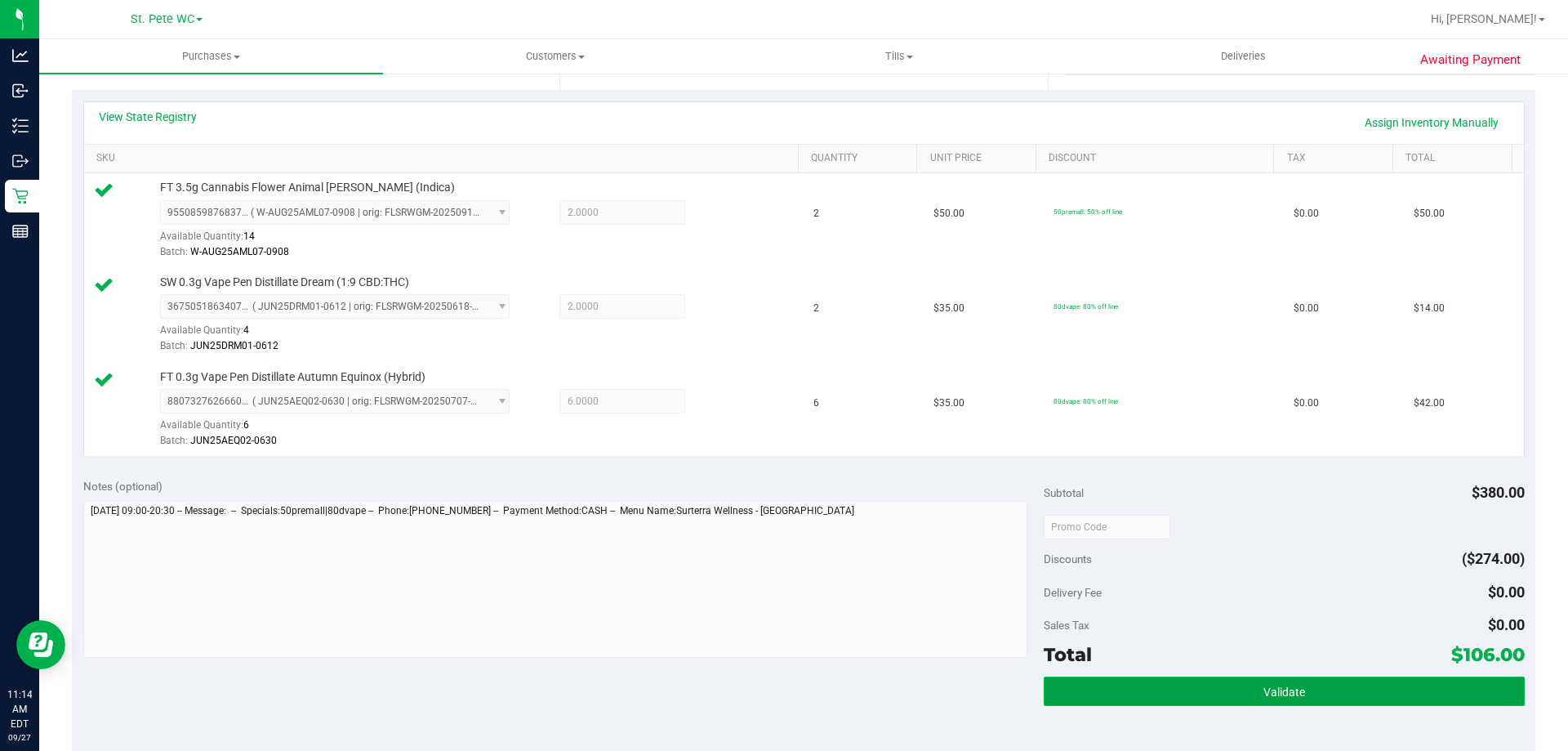
click at [1115, 690] on button "Validate" at bounding box center [1284, 691] width 480 height 29
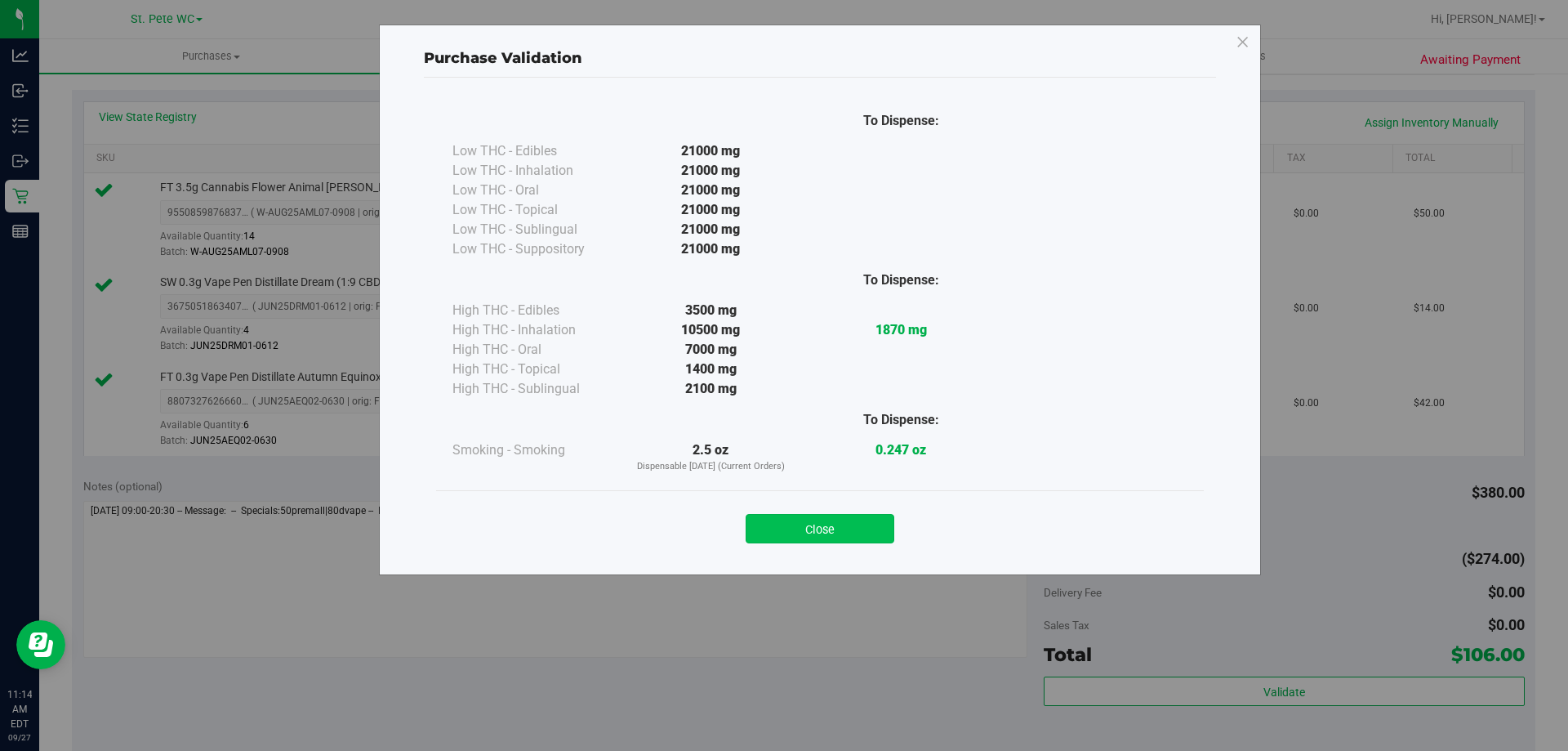
click at [843, 504] on div "Close" at bounding box center [820, 523] width 743 height 41
click at [825, 533] on button "Close" at bounding box center [820, 528] width 148 height 29
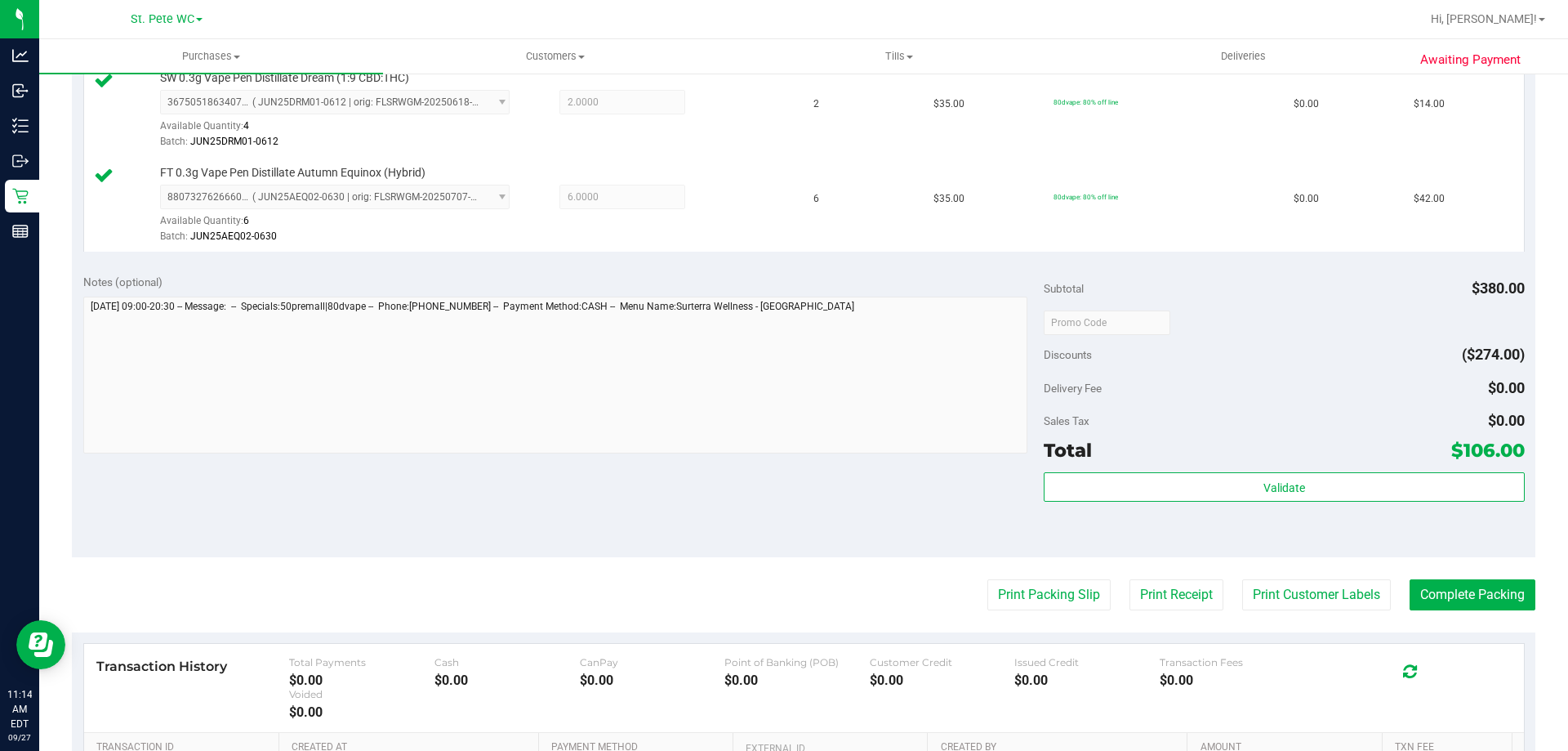
scroll to position [677, 0]
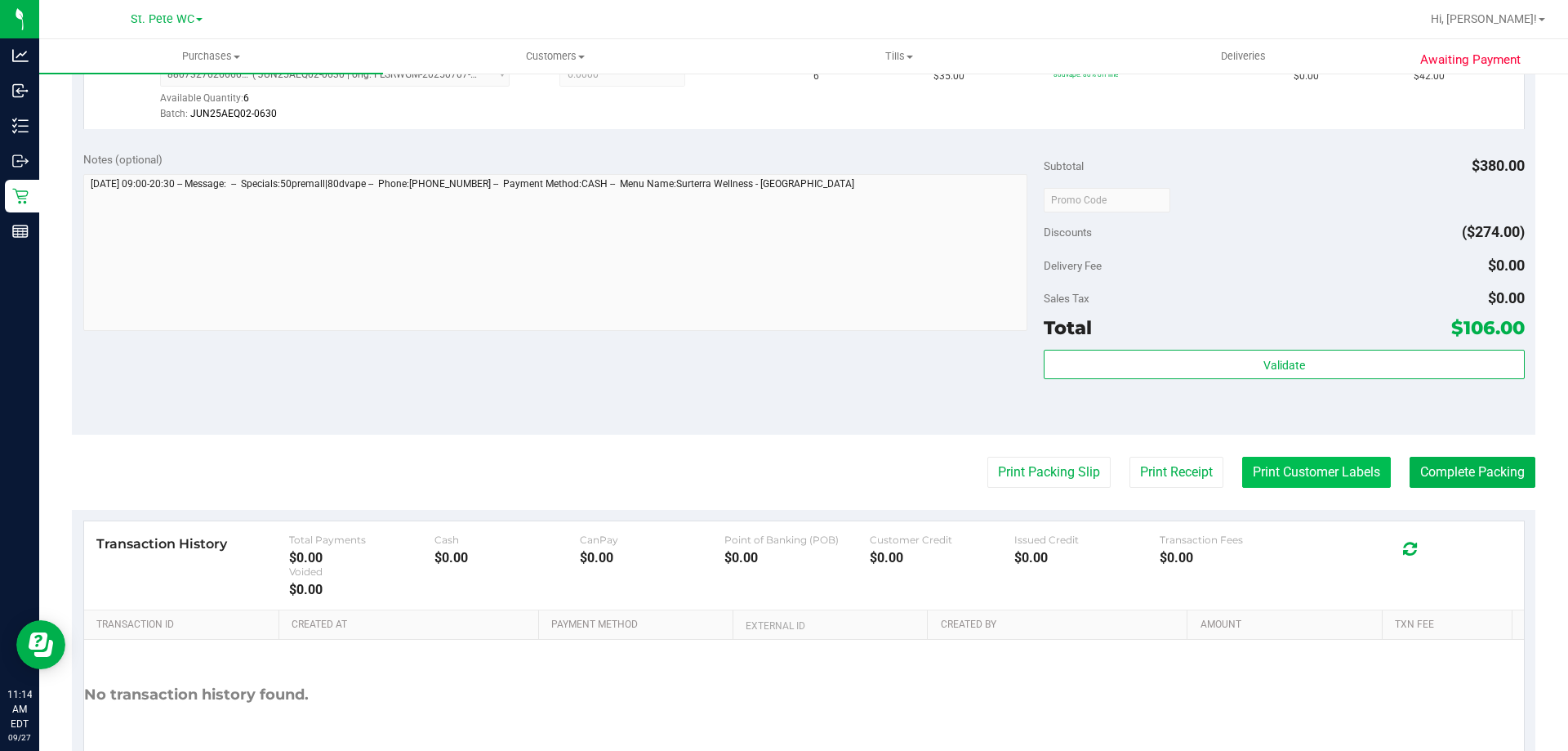
click at [1267, 464] on button "Print Customer Labels" at bounding box center [1316, 471] width 148 height 31
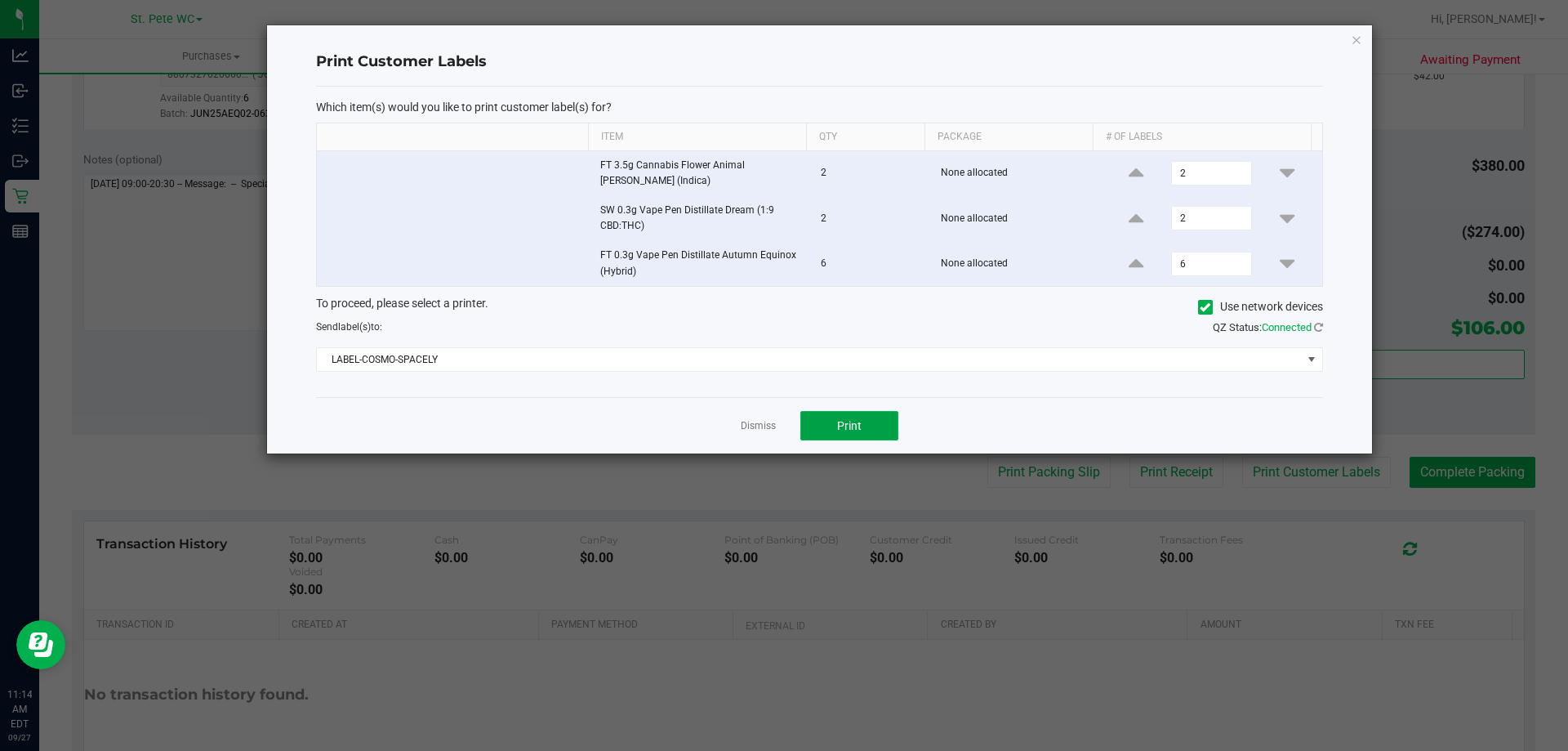
click at [870, 412] on button "Print" at bounding box center [849, 425] width 98 height 29
click at [752, 418] on app-cancel-button "Dismiss" at bounding box center [758, 426] width 35 height 17
click at [759, 441] on div "Dismiss Print" at bounding box center [820, 425] width 1007 height 57
click at [754, 426] on link "Dismiss" at bounding box center [758, 426] width 35 height 14
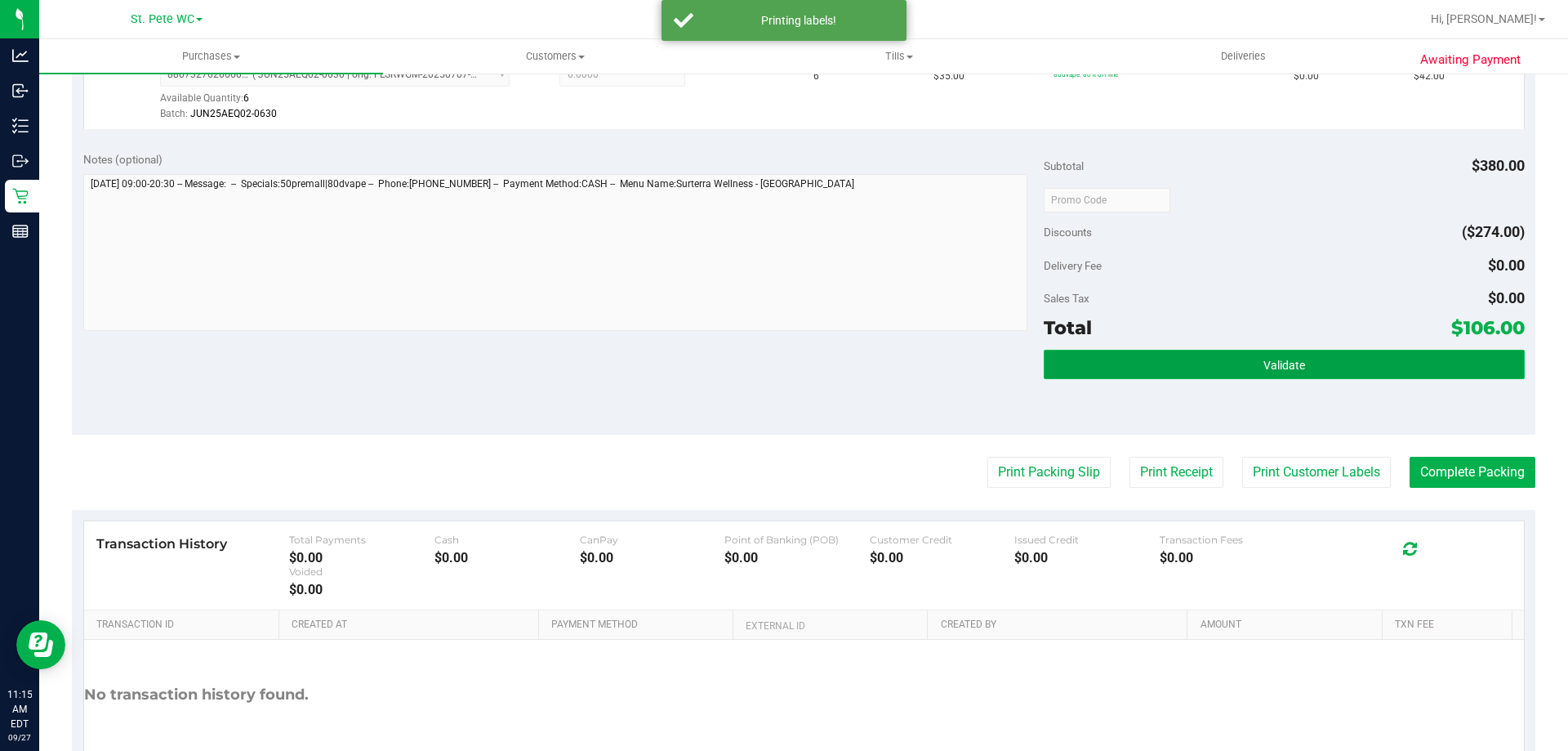
click at [1161, 370] on button "Validate" at bounding box center [1284, 364] width 480 height 29
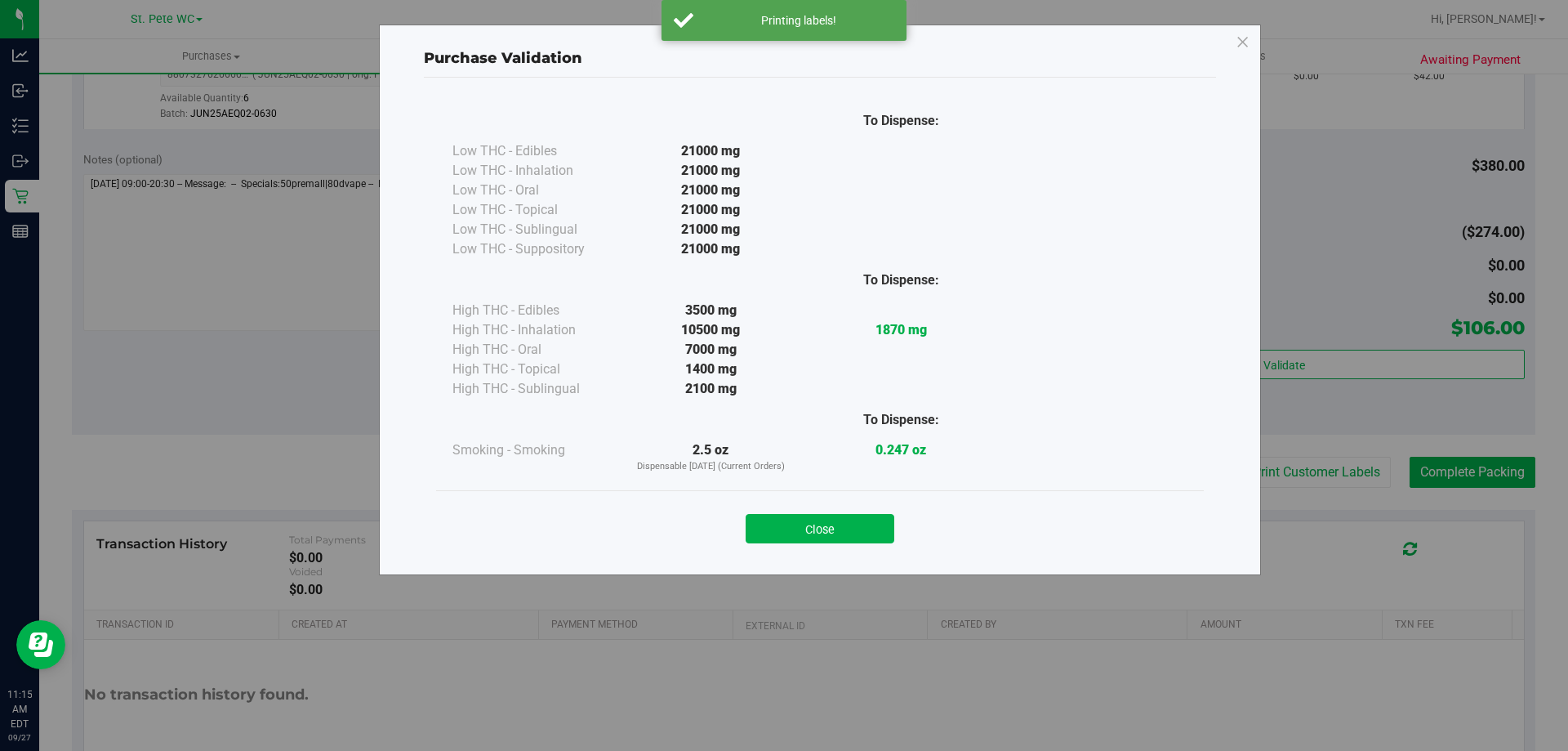
click at [810, 512] on div "Close" at bounding box center [820, 523] width 743 height 41
click at [808, 521] on button "Close" at bounding box center [820, 528] width 148 height 29
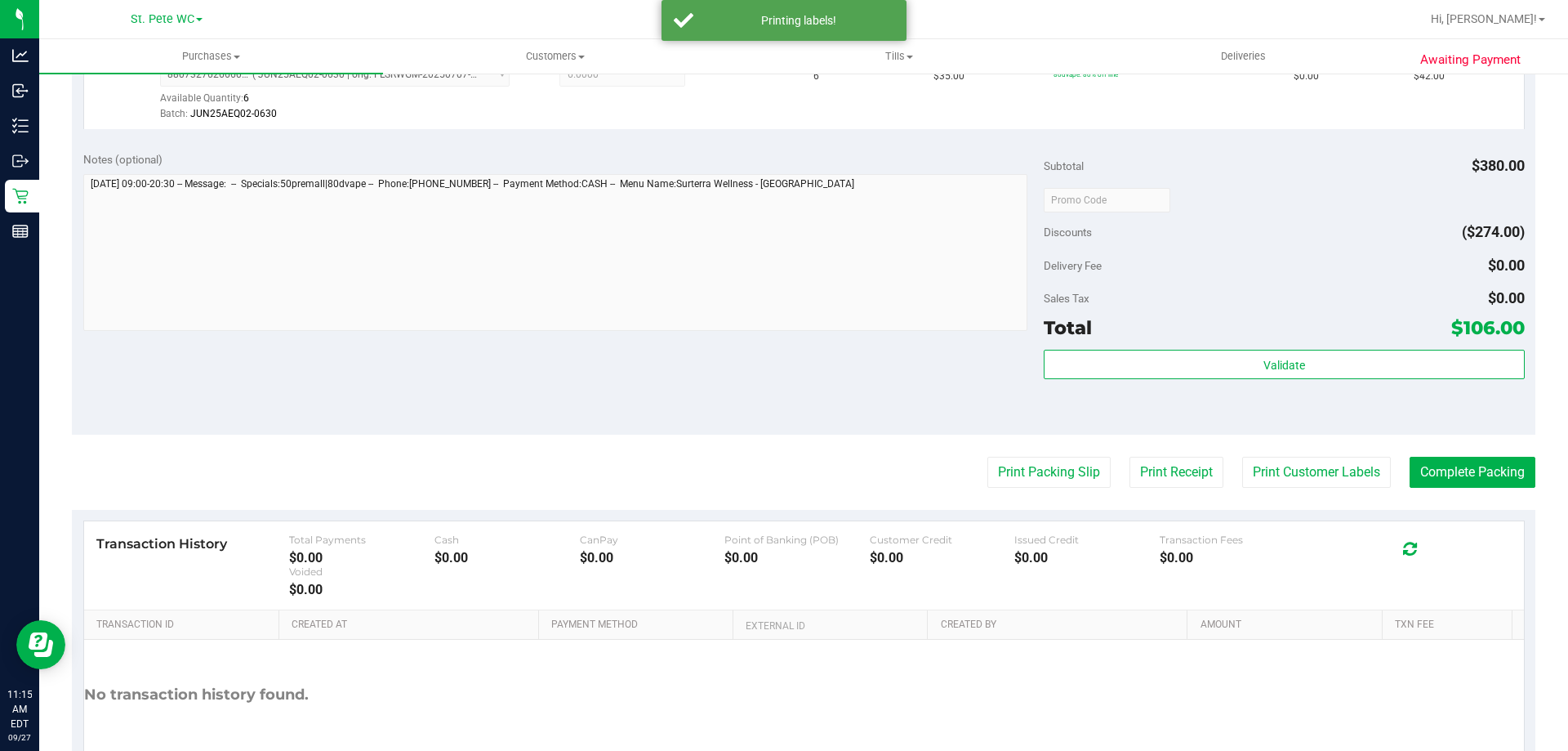
click at [666, 348] on div "Notes (optional) Subtotal $380.00 Discounts ($274.00) Delivery Fee $0.00 Sales …" at bounding box center [804, 287] width 1464 height 294
click at [1442, 481] on button "Complete Packing" at bounding box center [1473, 471] width 126 height 31
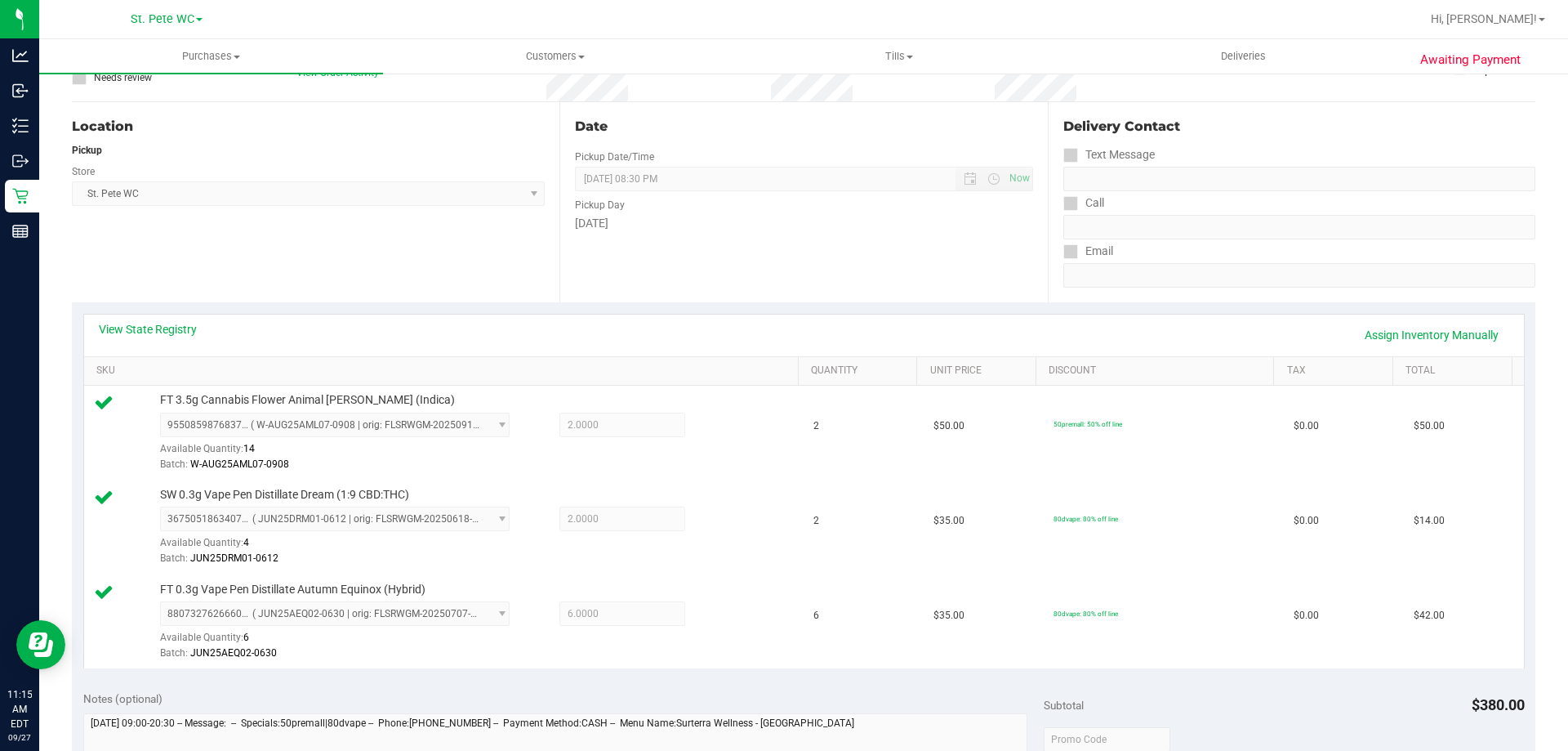
scroll to position [0, 0]
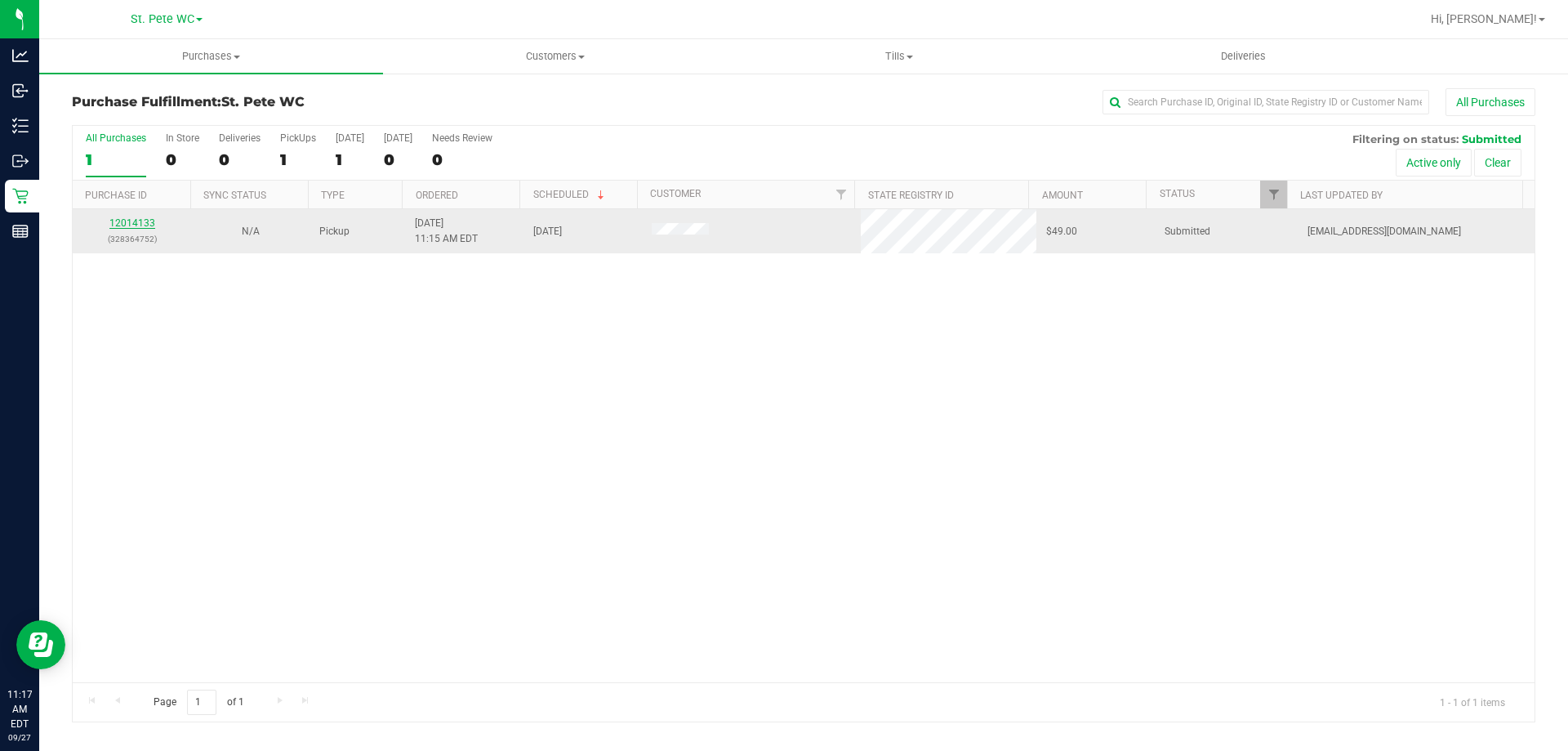
click at [120, 226] on link "12014133" at bounding box center [132, 223] width 45 height 11
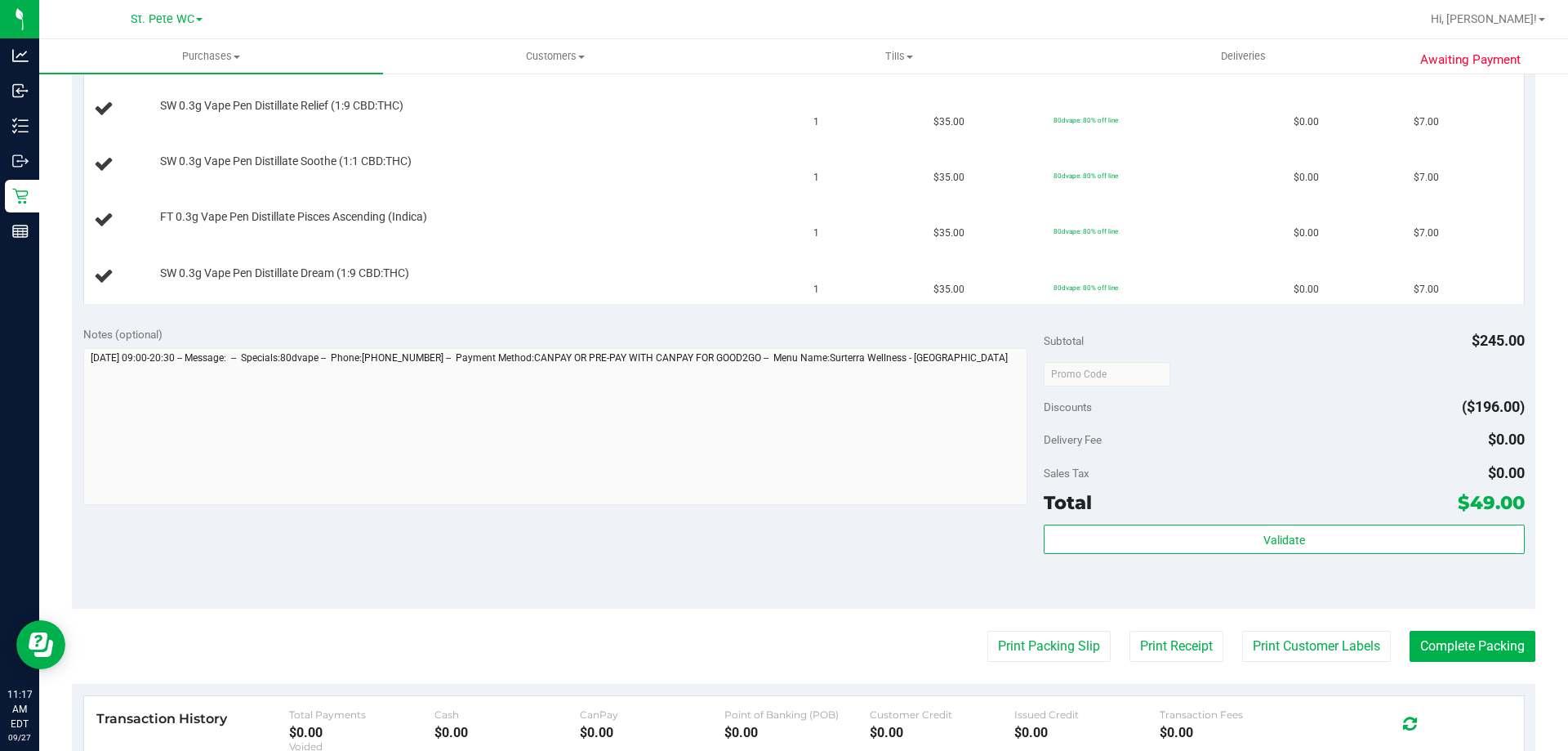
scroll to position [735, 0]
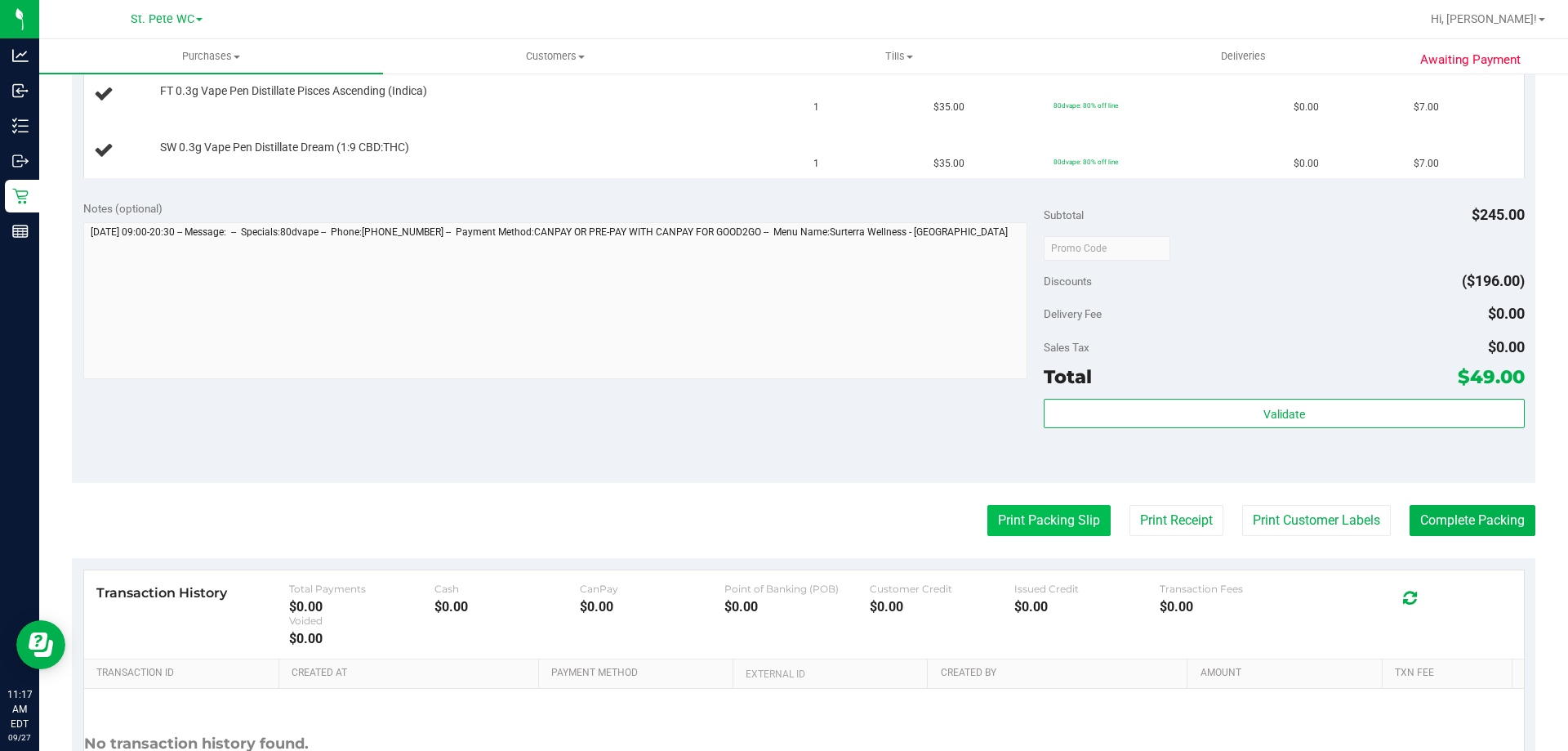
click at [1048, 506] on button "Print Packing Slip" at bounding box center [1049, 520] width 124 height 31
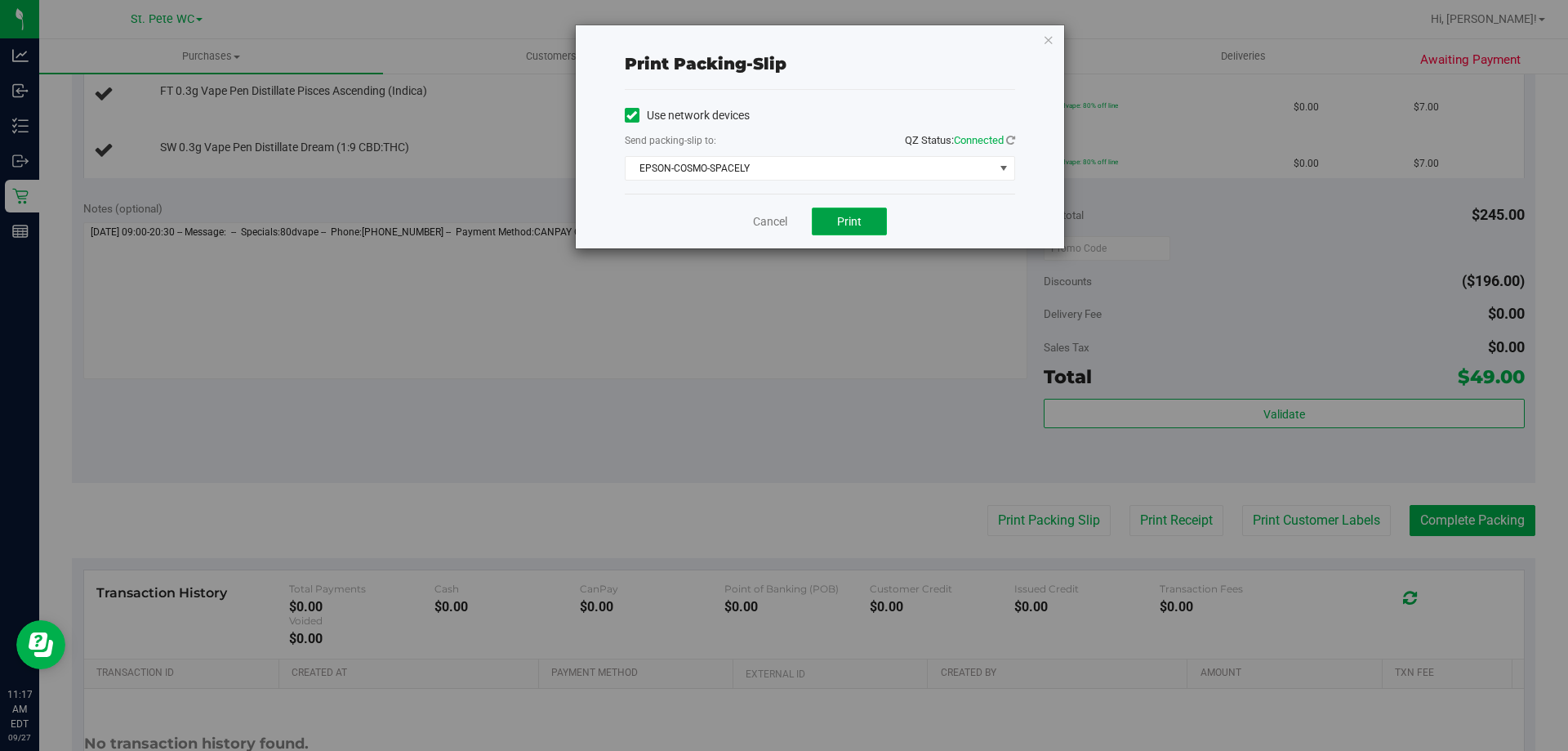
click at [877, 213] on button "Print" at bounding box center [850, 221] width 76 height 27
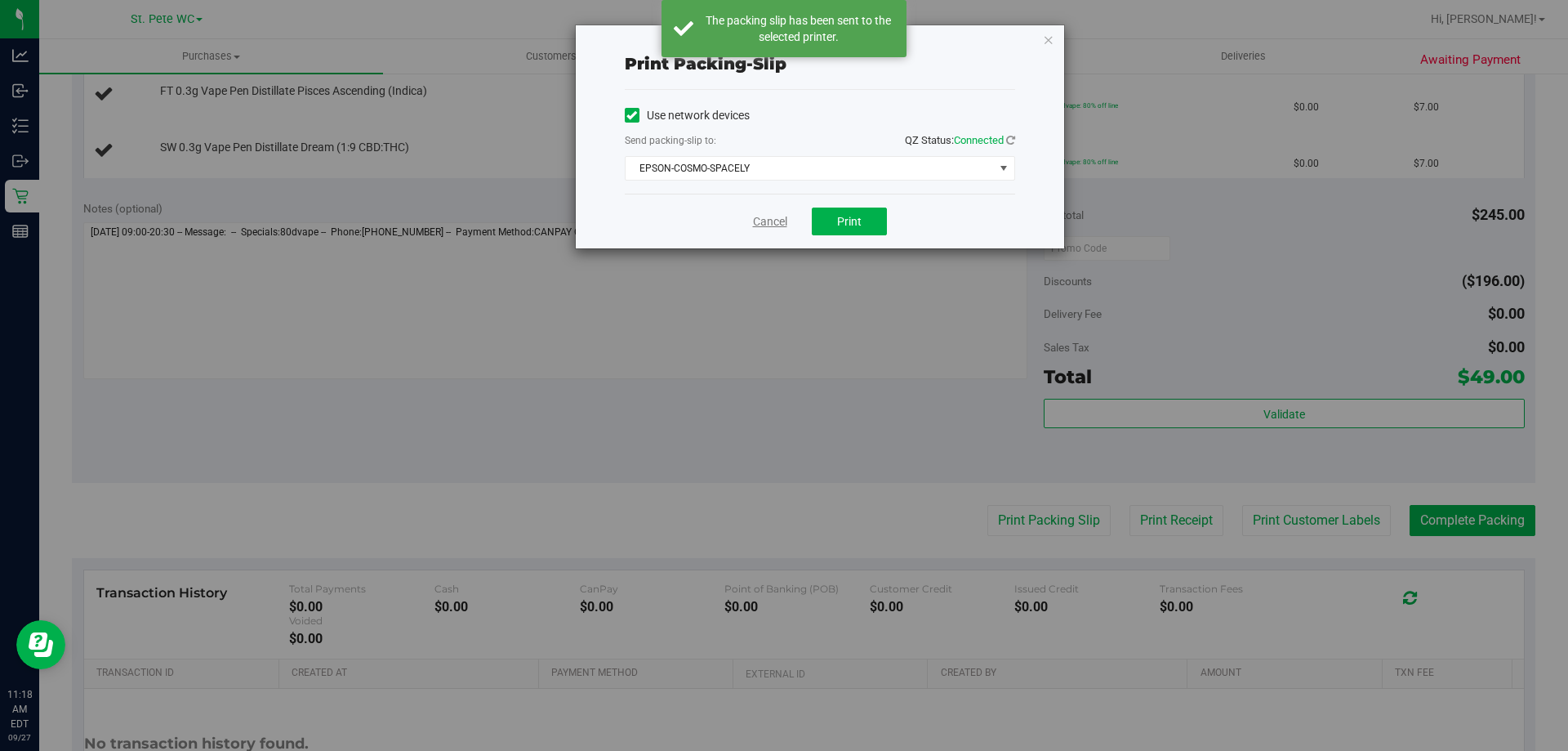
click at [770, 214] on link "Cancel" at bounding box center [770, 222] width 34 height 17
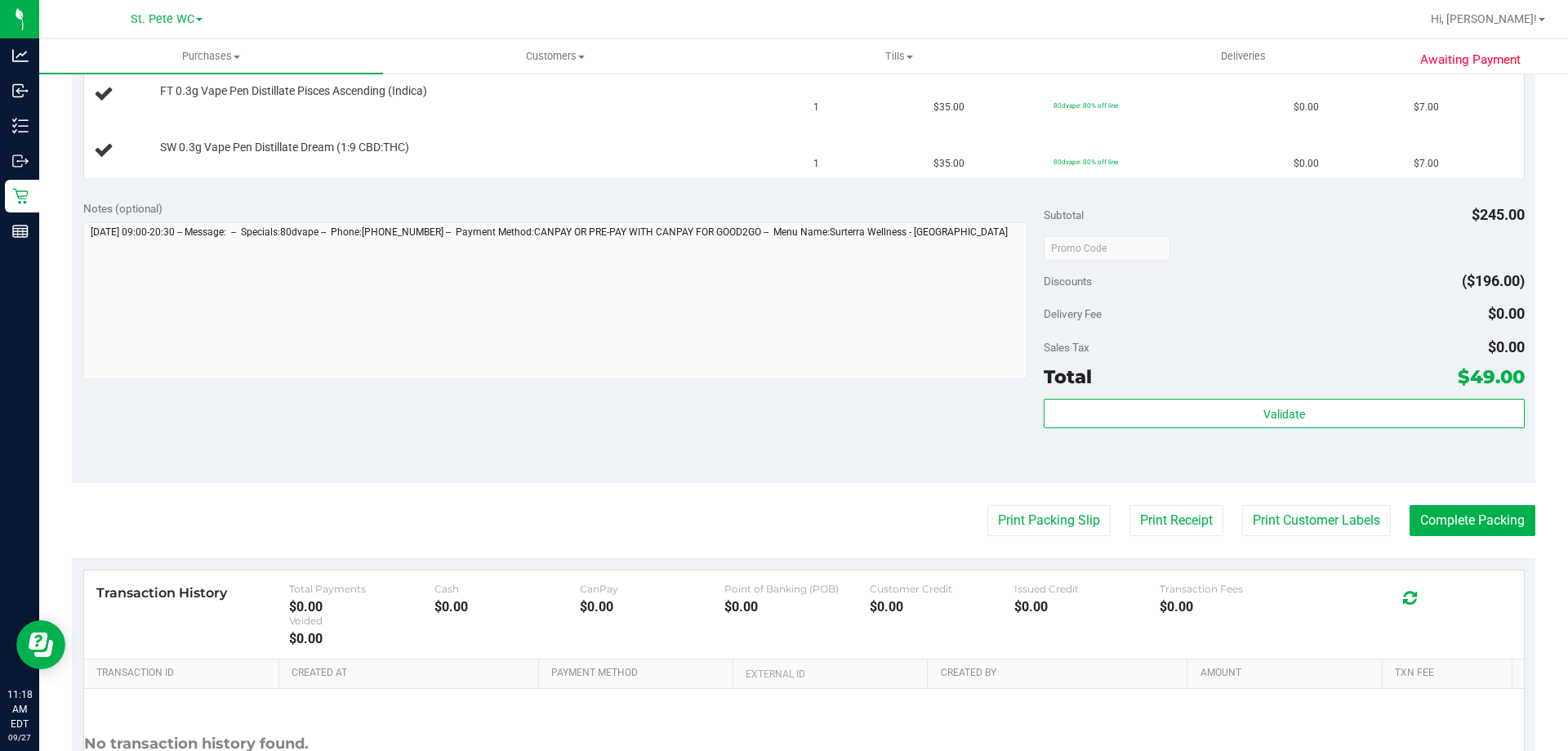
click at [988, 504] on button "Print Packing Slip" at bounding box center [1049, 520] width 124 height 31
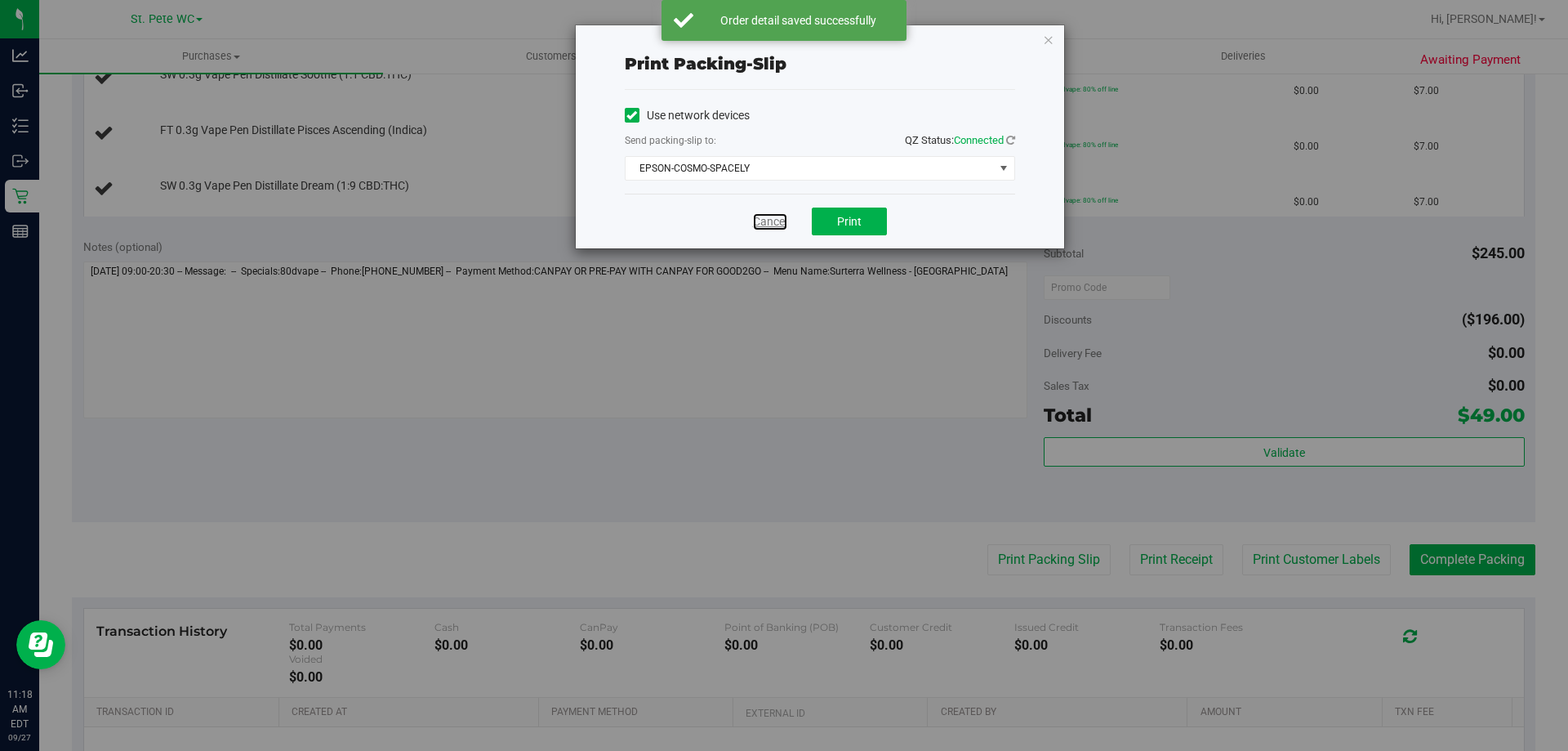
click at [769, 214] on link "Cancel" at bounding box center [770, 222] width 34 height 17
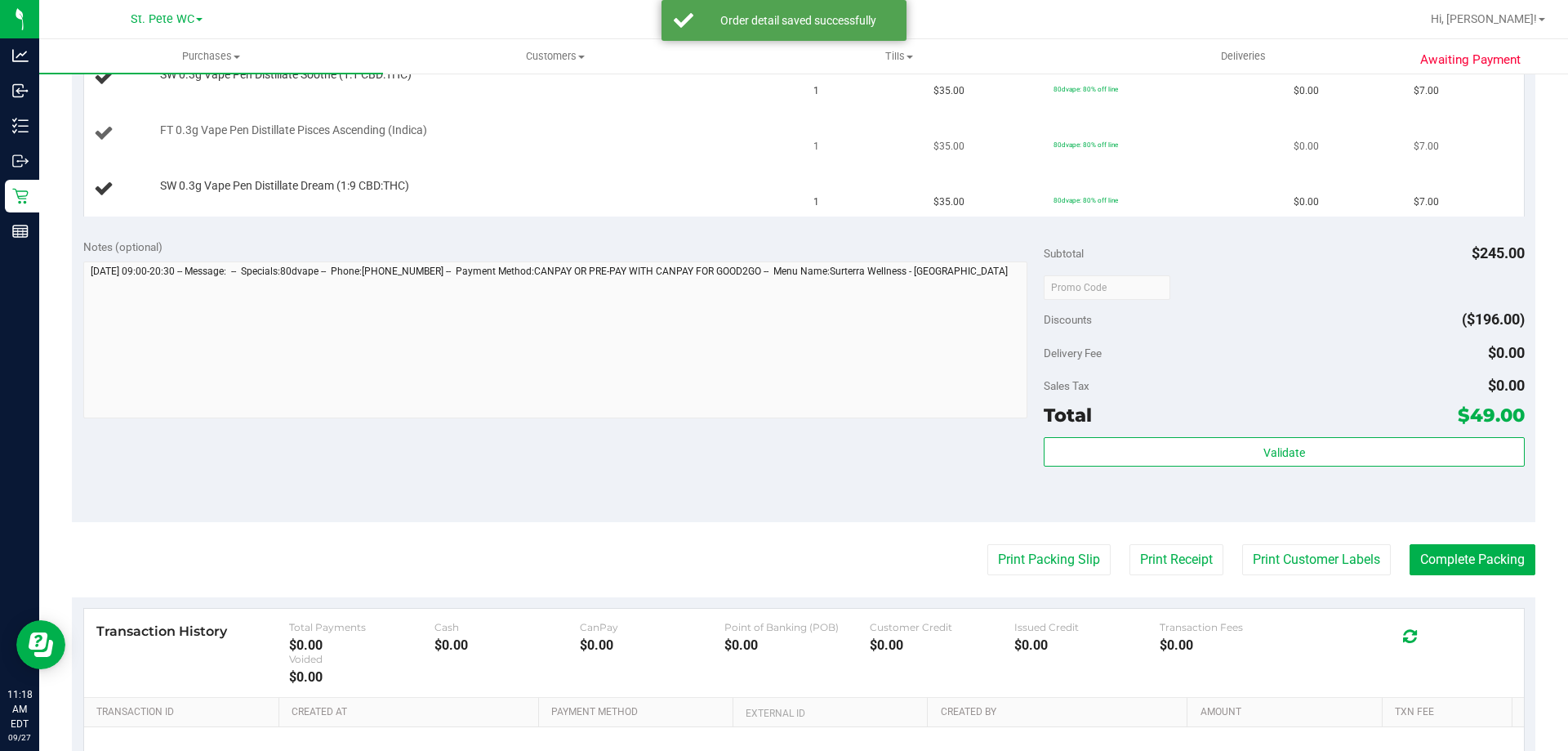
click at [730, 138] on div at bounding box center [475, 138] width 631 height 1
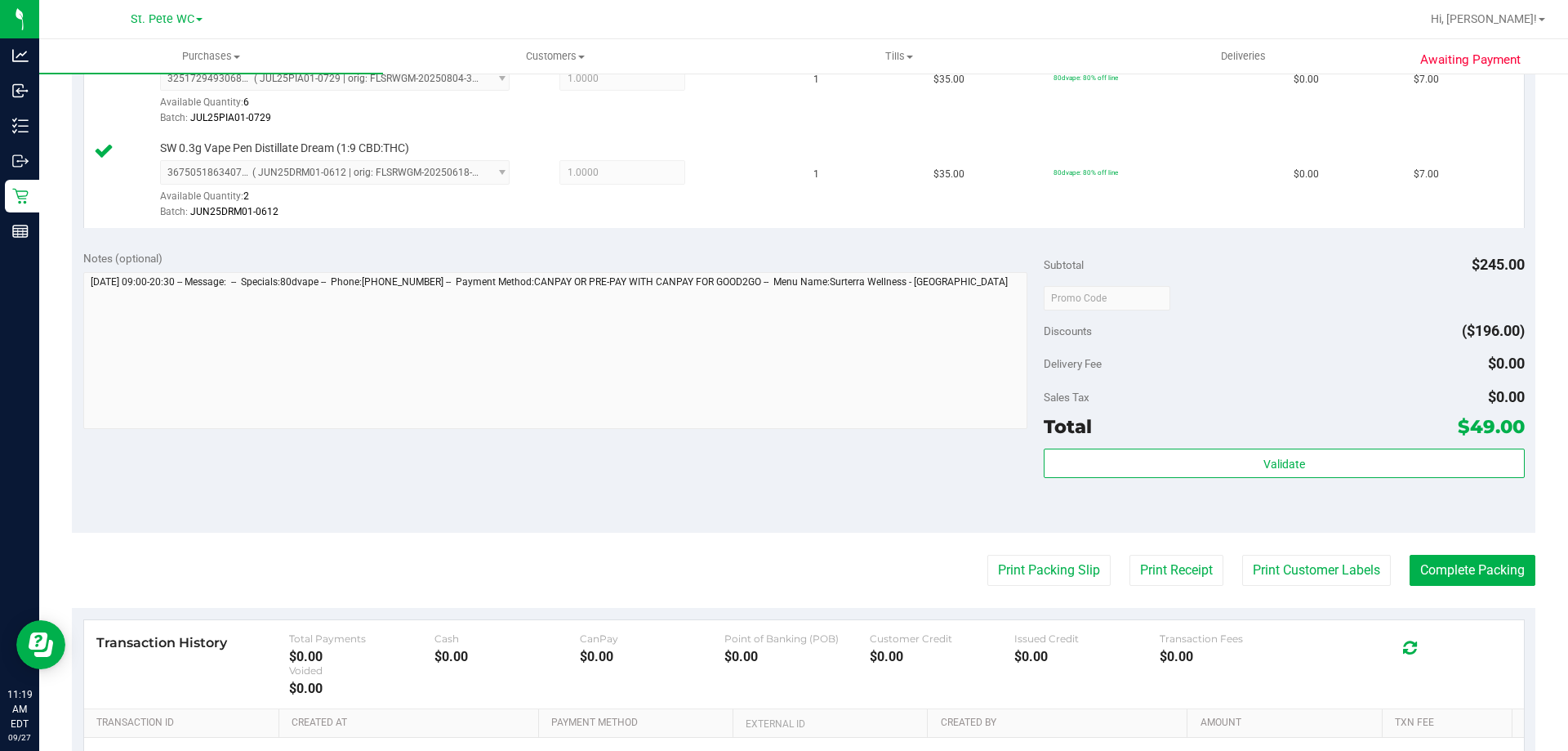
scroll to position [1062, 0]
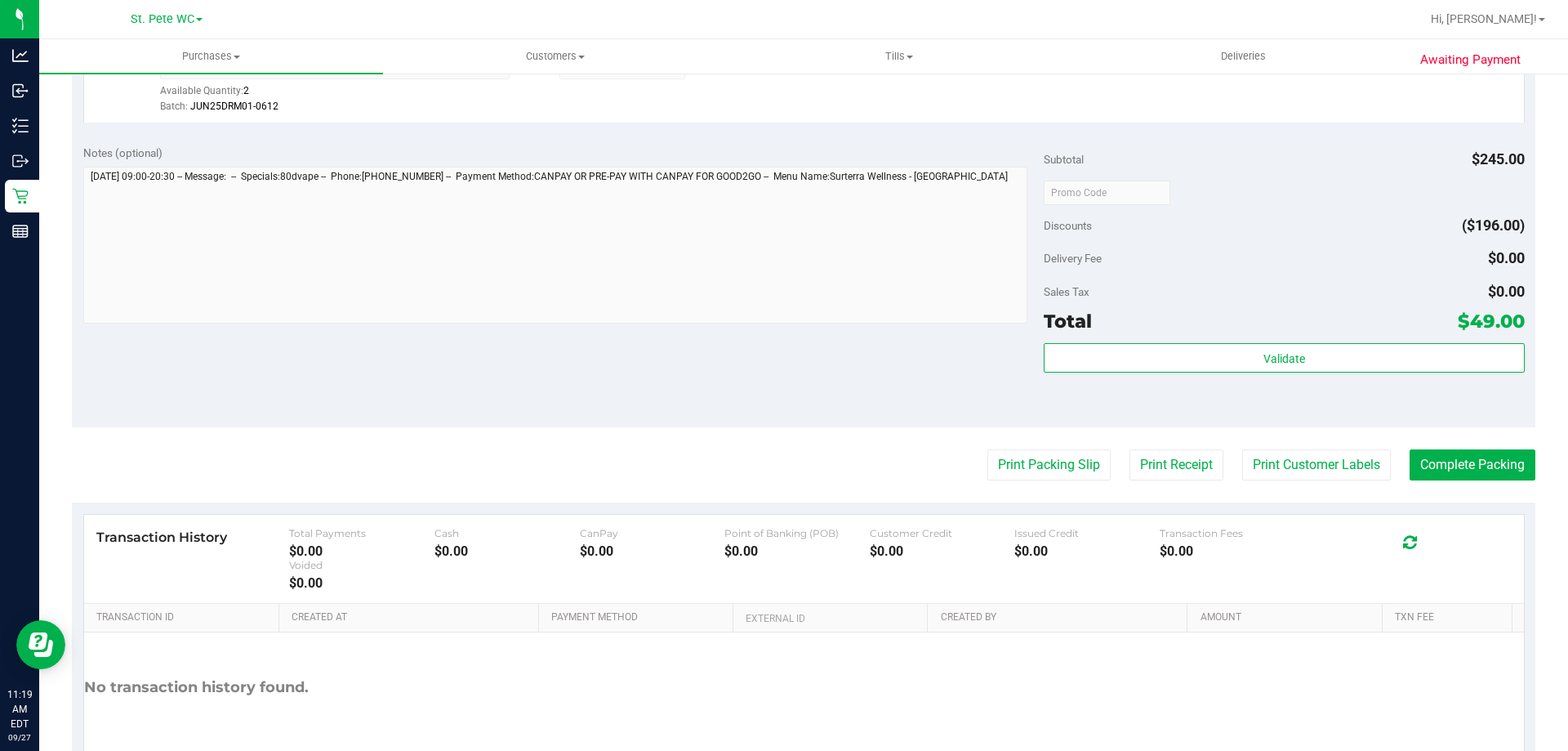
click at [1266, 378] on div "Validate" at bounding box center [1284, 380] width 480 height 74
click at [1266, 374] on div "Validate" at bounding box center [1284, 380] width 480 height 74
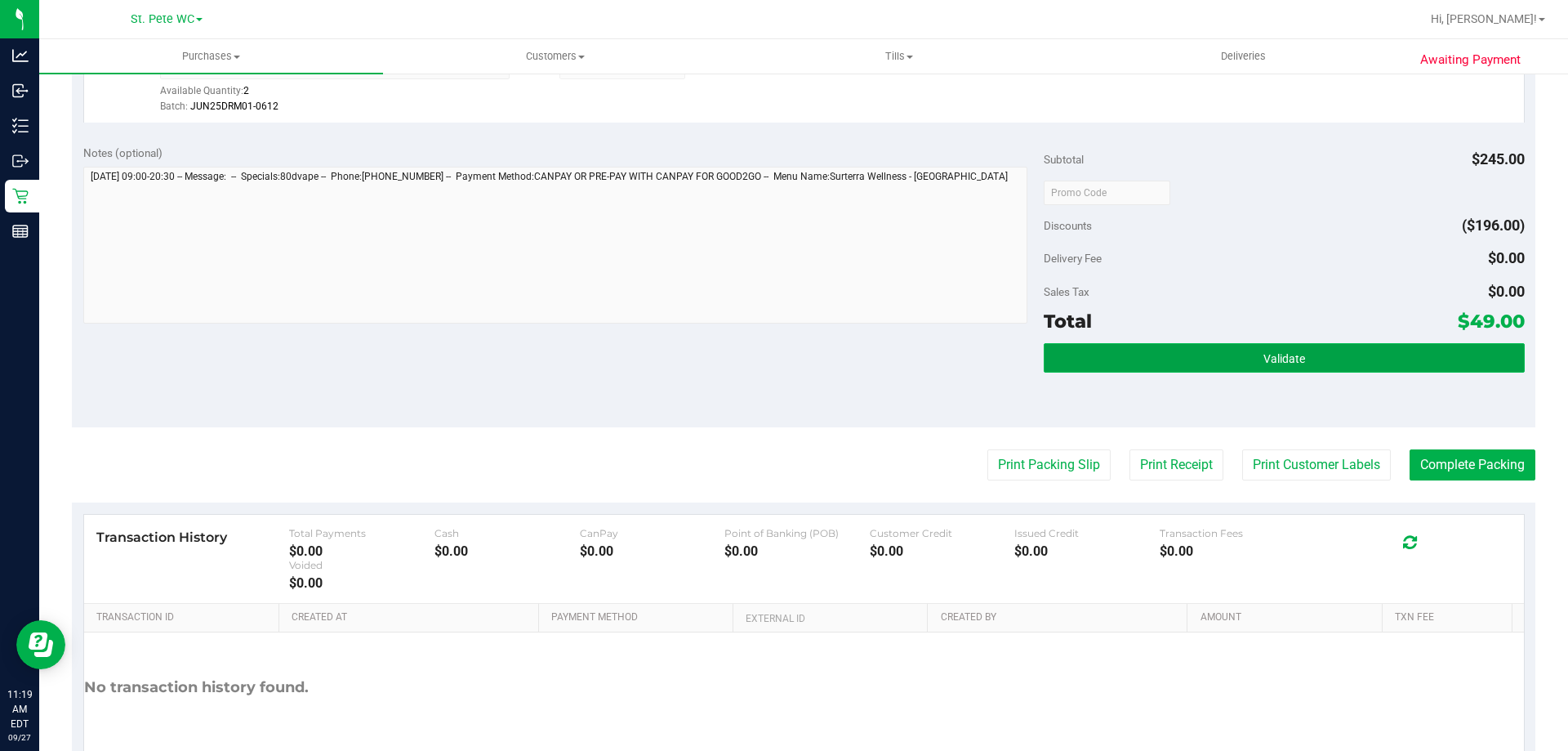
click at [1265, 360] on span "Validate" at bounding box center [1285, 359] width 42 height 13
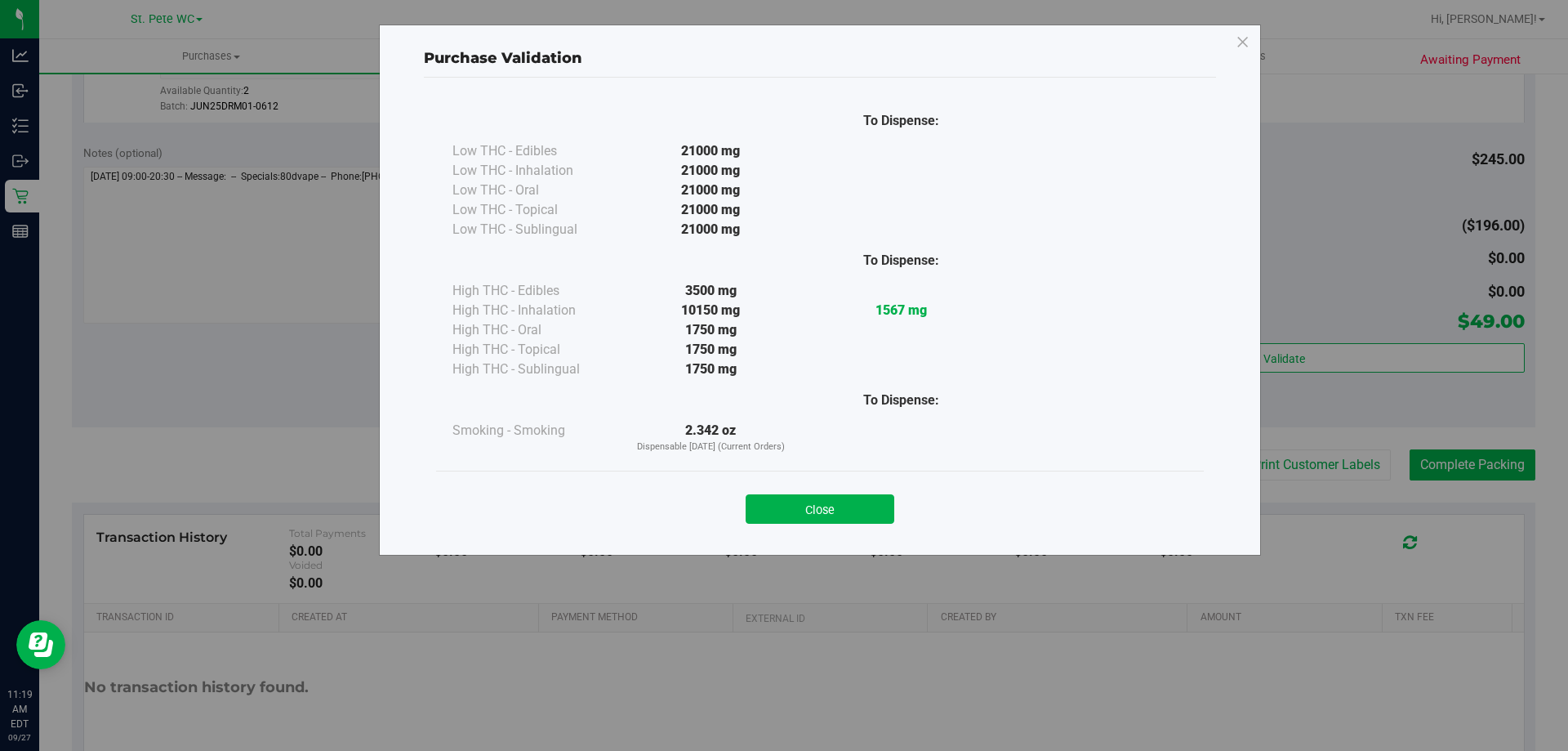
click at [879, 510] on button "Close" at bounding box center [820, 508] width 148 height 29
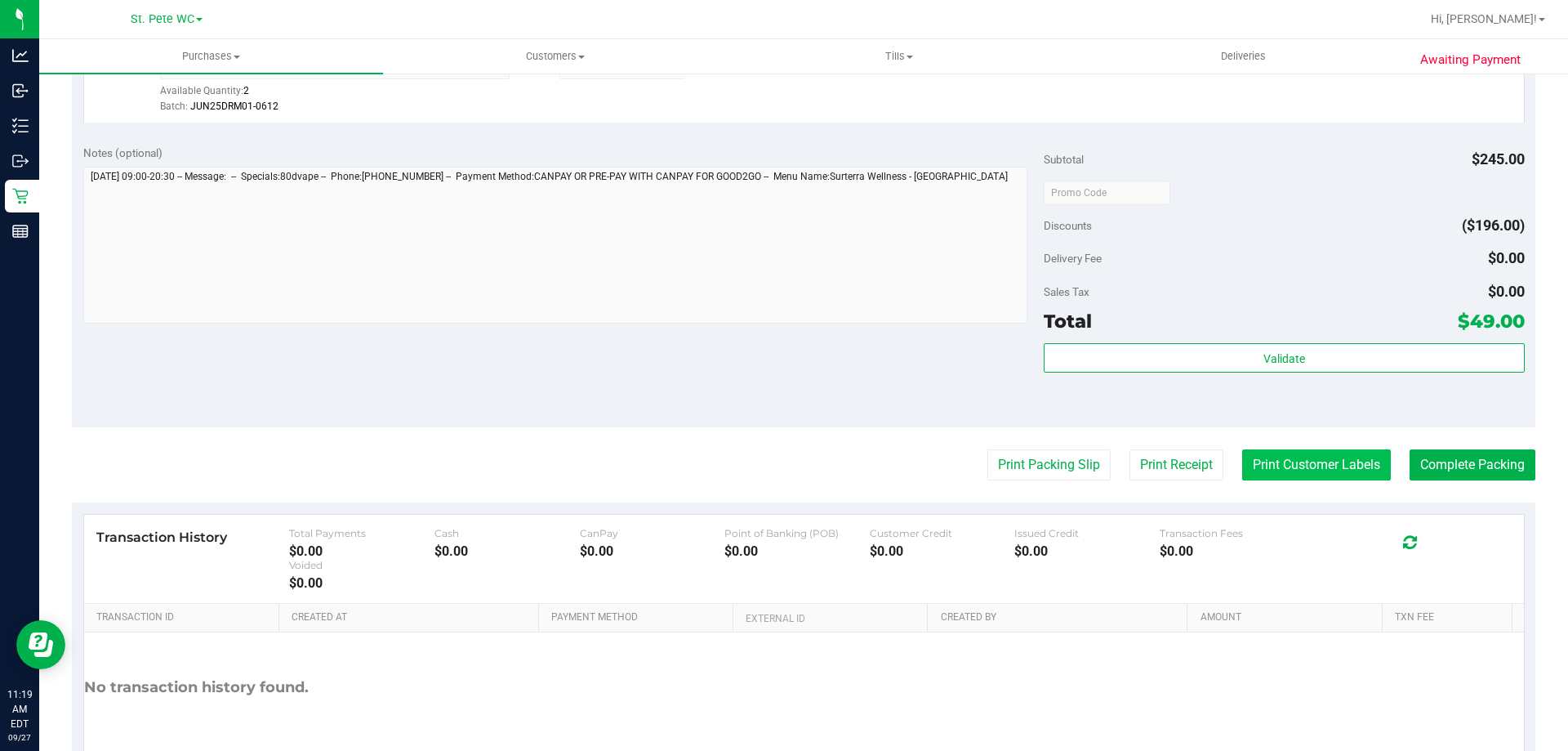
click at [1257, 465] on button "Print Customer Labels" at bounding box center [1316, 465] width 148 height 31
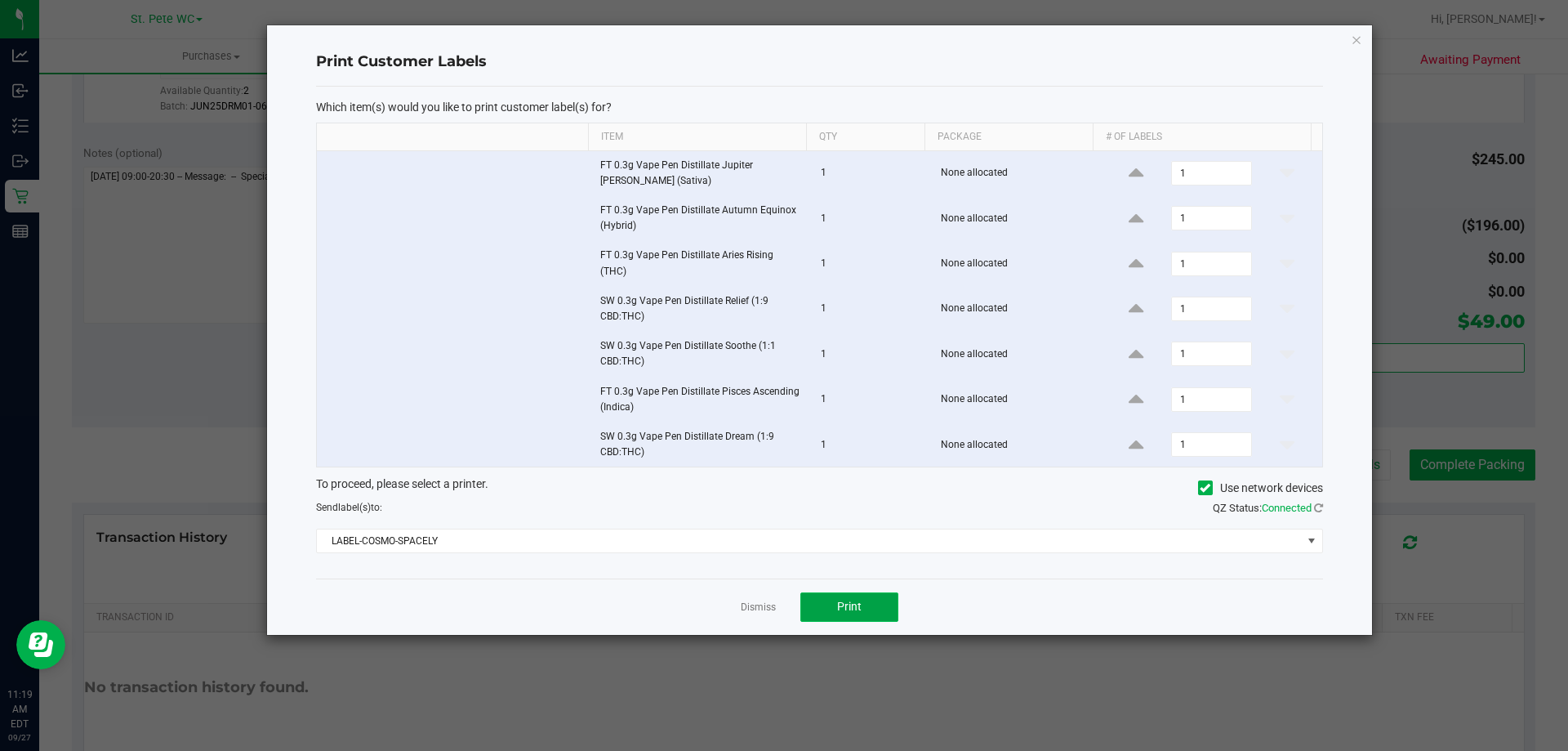
click at [828, 607] on button "Print" at bounding box center [849, 606] width 98 height 29
click at [772, 606] on link "Dismiss" at bounding box center [758, 607] width 35 height 14
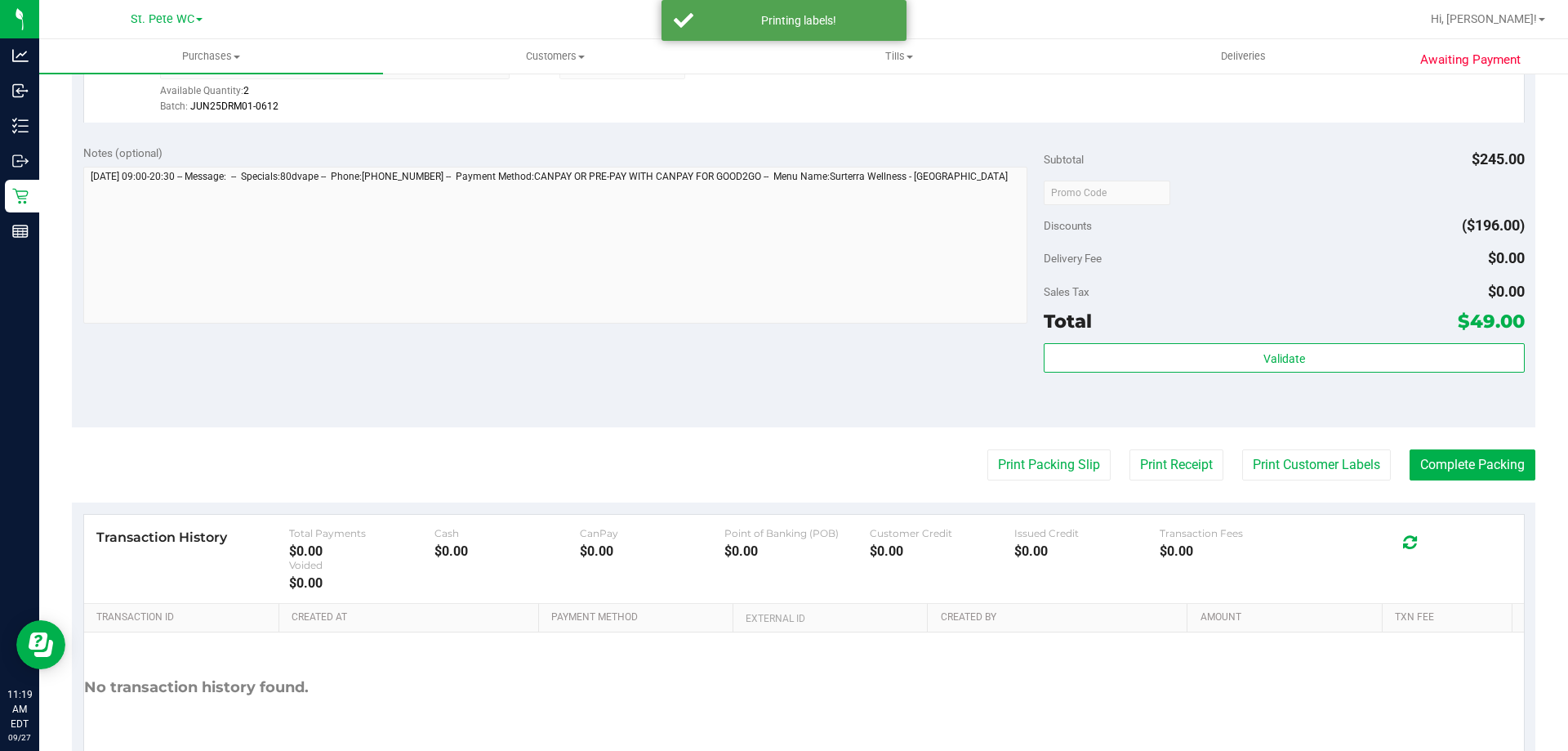
click at [1145, 374] on div "Validate" at bounding box center [1284, 380] width 480 height 74
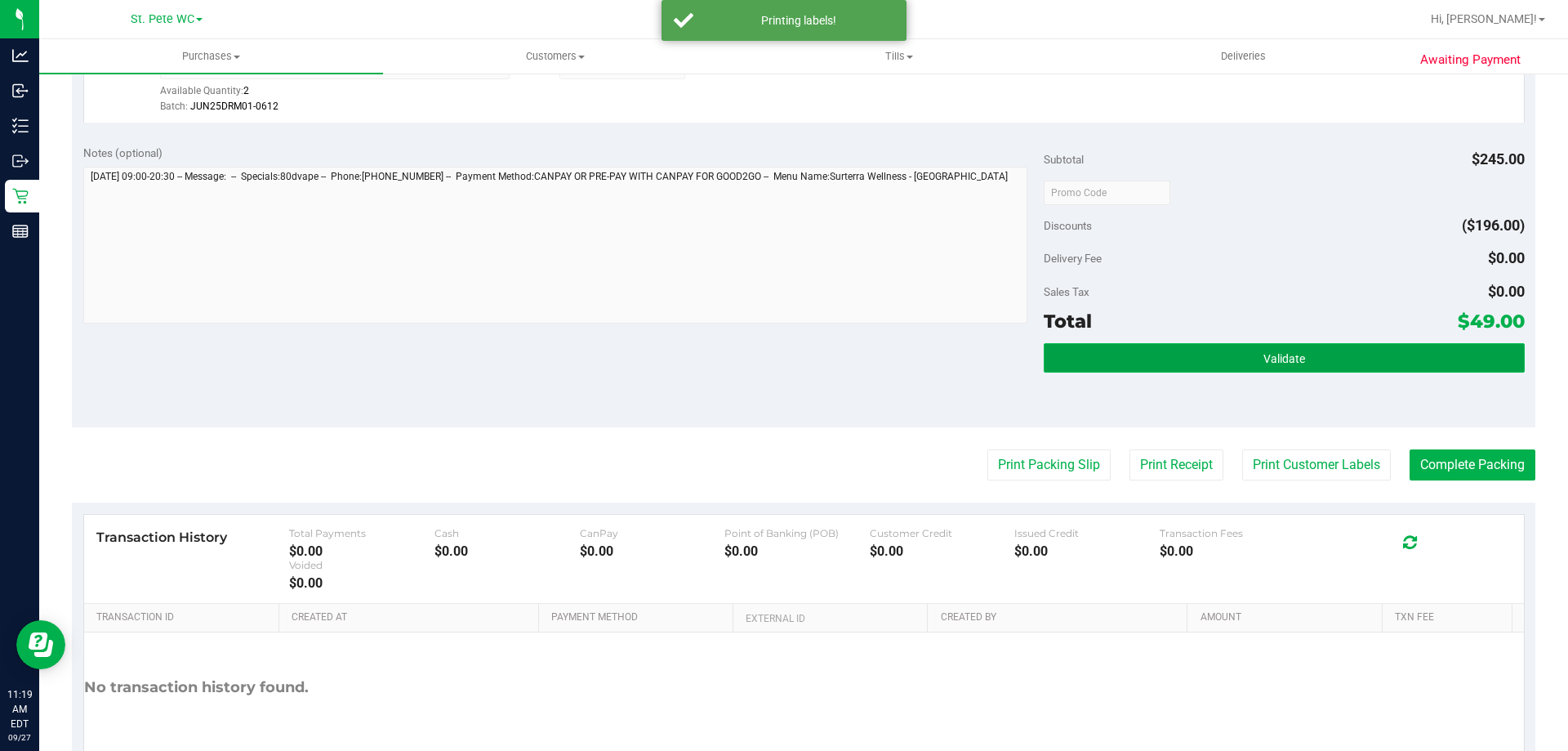
click at [1145, 355] on button "Validate" at bounding box center [1284, 357] width 480 height 29
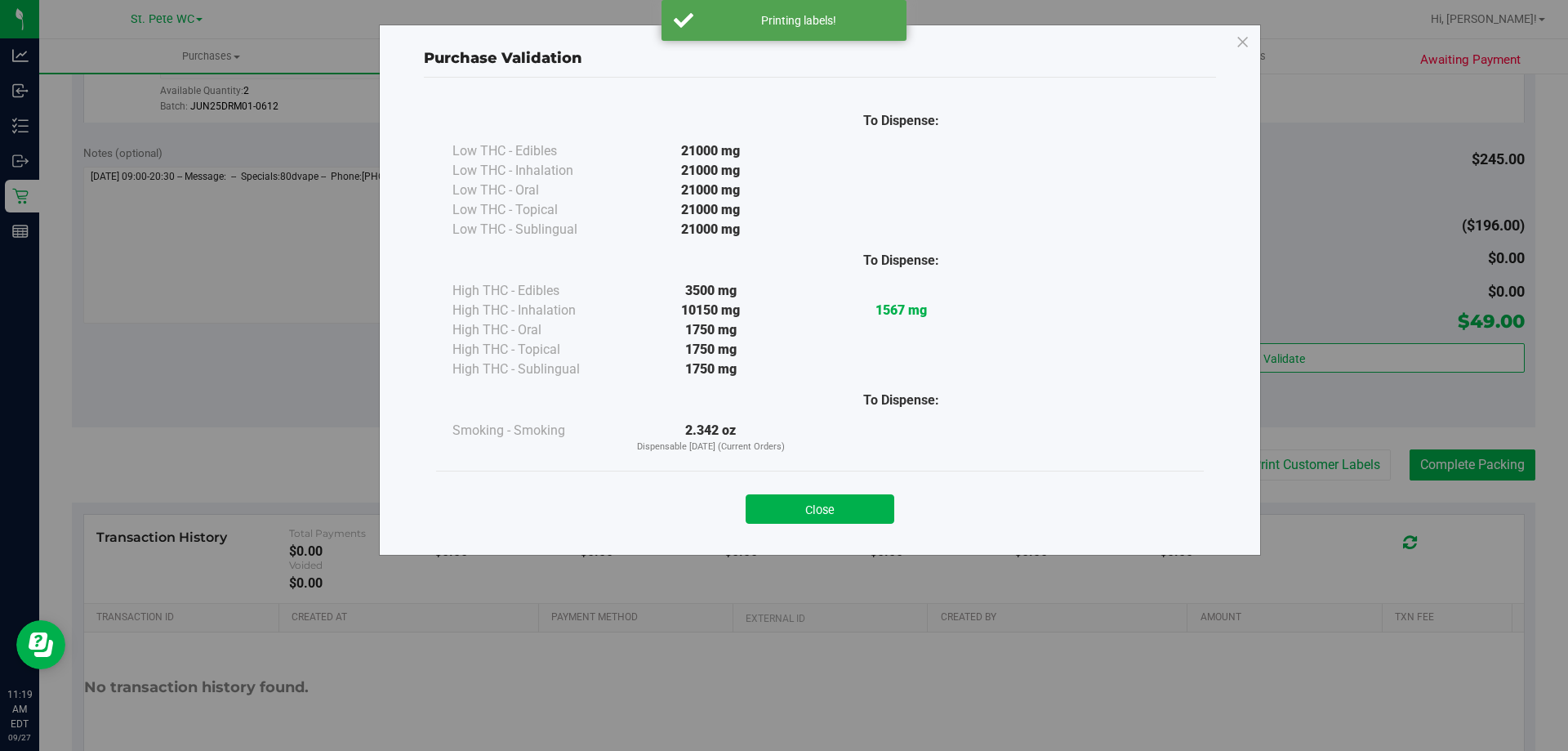
click at [879, 535] on div "Close" at bounding box center [820, 504] width 768 height 66
click at [856, 485] on div "Close" at bounding box center [820, 504] width 743 height 41
click at [843, 493] on div "Close" at bounding box center [820, 504] width 743 height 41
click at [764, 486] on div "Close" at bounding box center [820, 504] width 743 height 41
click at [772, 515] on button "Close" at bounding box center [820, 508] width 148 height 29
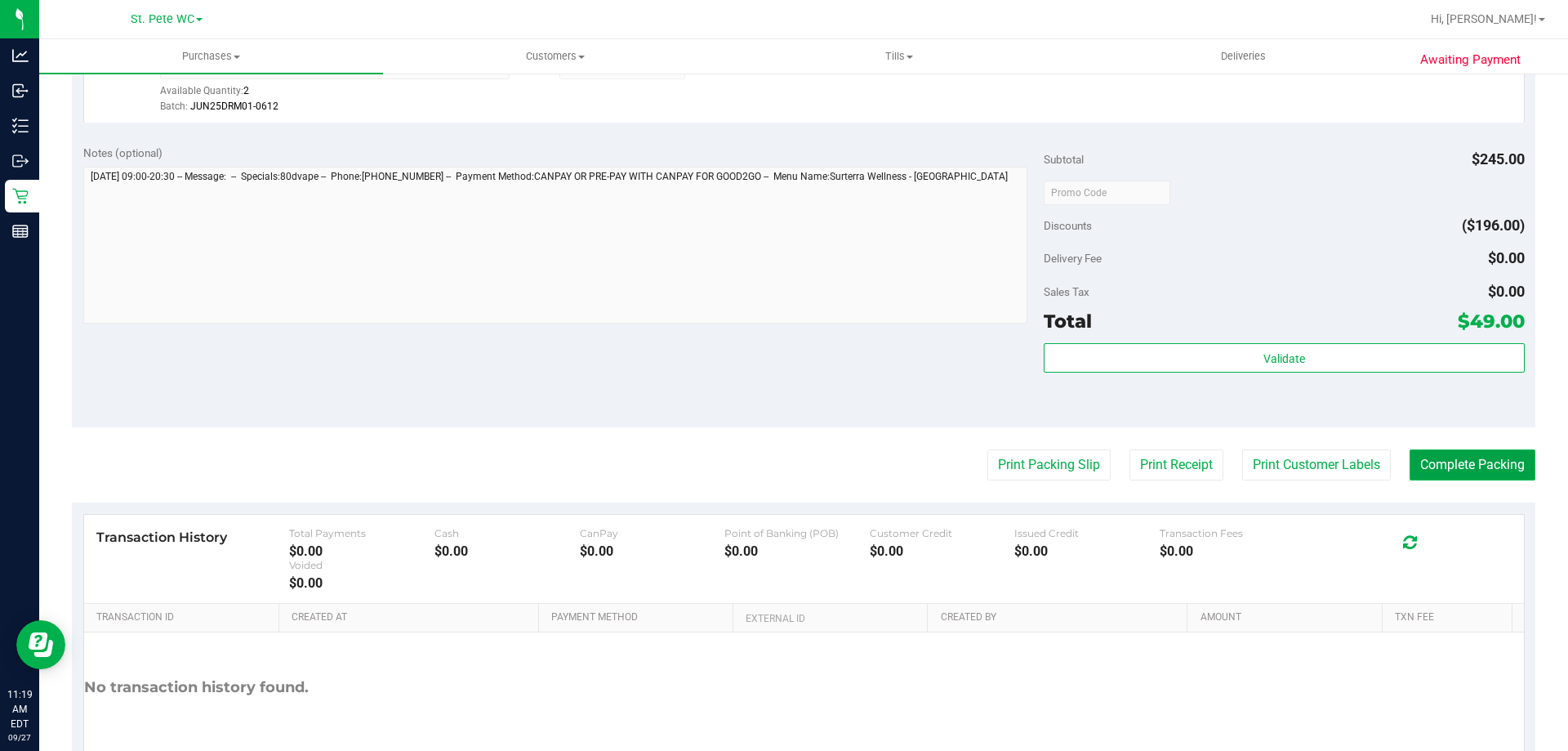
click at [1450, 468] on button "Complete Packing" at bounding box center [1473, 465] width 126 height 31
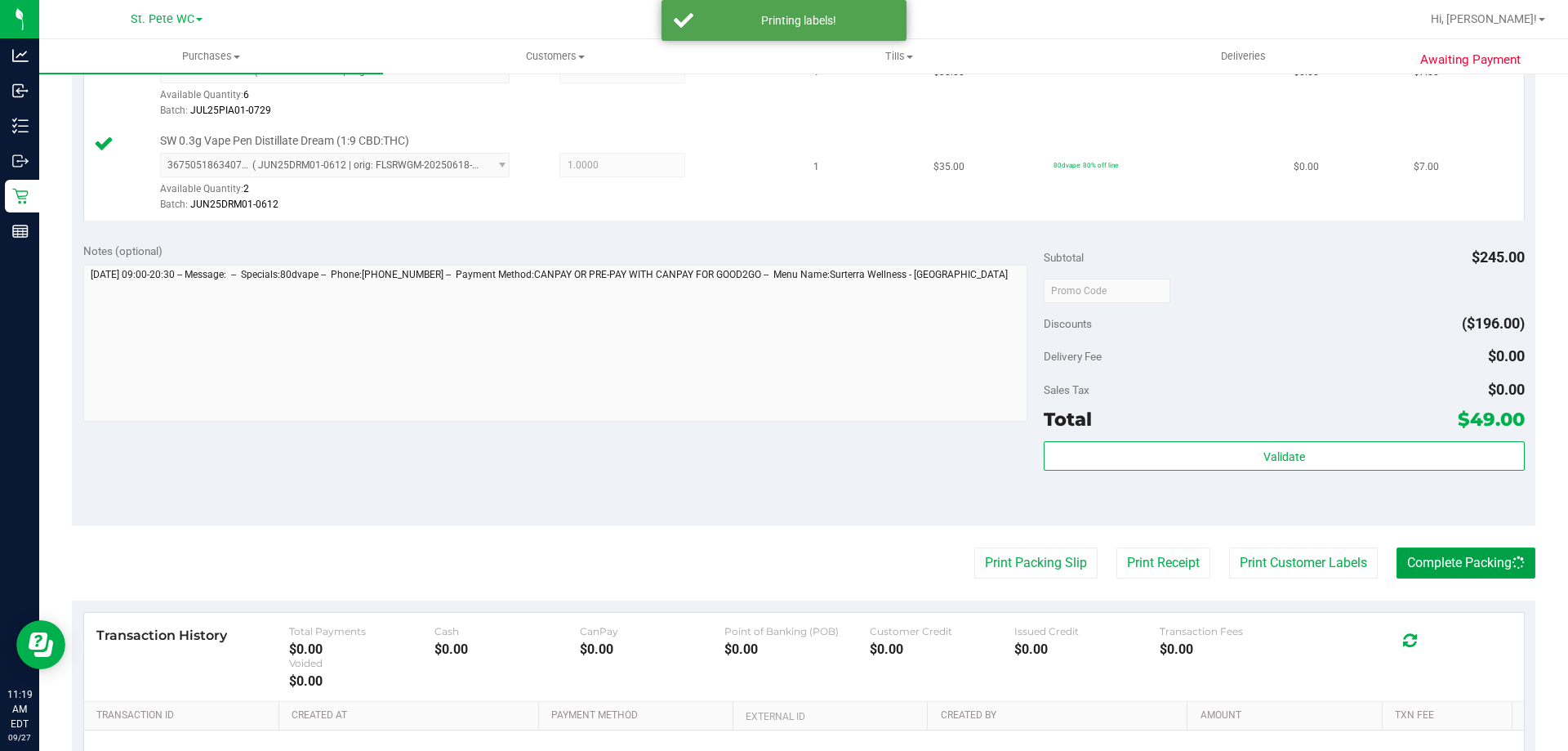
scroll to position [654, 0]
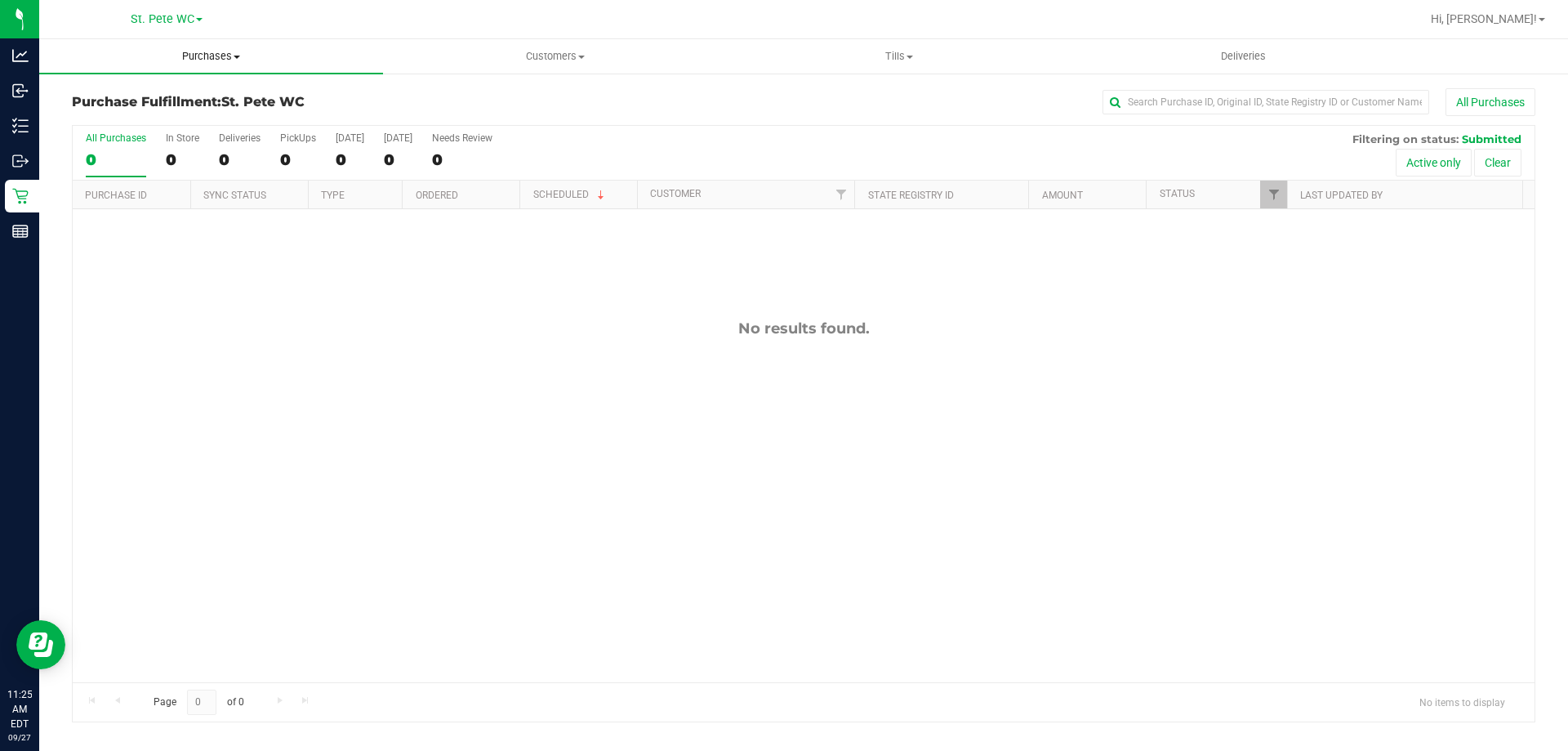
click at [196, 51] on span "Purchases" at bounding box center [212, 57] width 344 height 15
click at [158, 111] on li "Fulfillment" at bounding box center [212, 118] width 344 height 20
click at [467, 747] on div "Purchases Summary of purchases Fulfillment All purchases Customers All customer…" at bounding box center [804, 395] width 1529 height 711
click at [211, 53] on span "Purchases" at bounding box center [212, 57] width 344 height 15
click at [149, 118] on li "Fulfillment" at bounding box center [212, 118] width 344 height 20
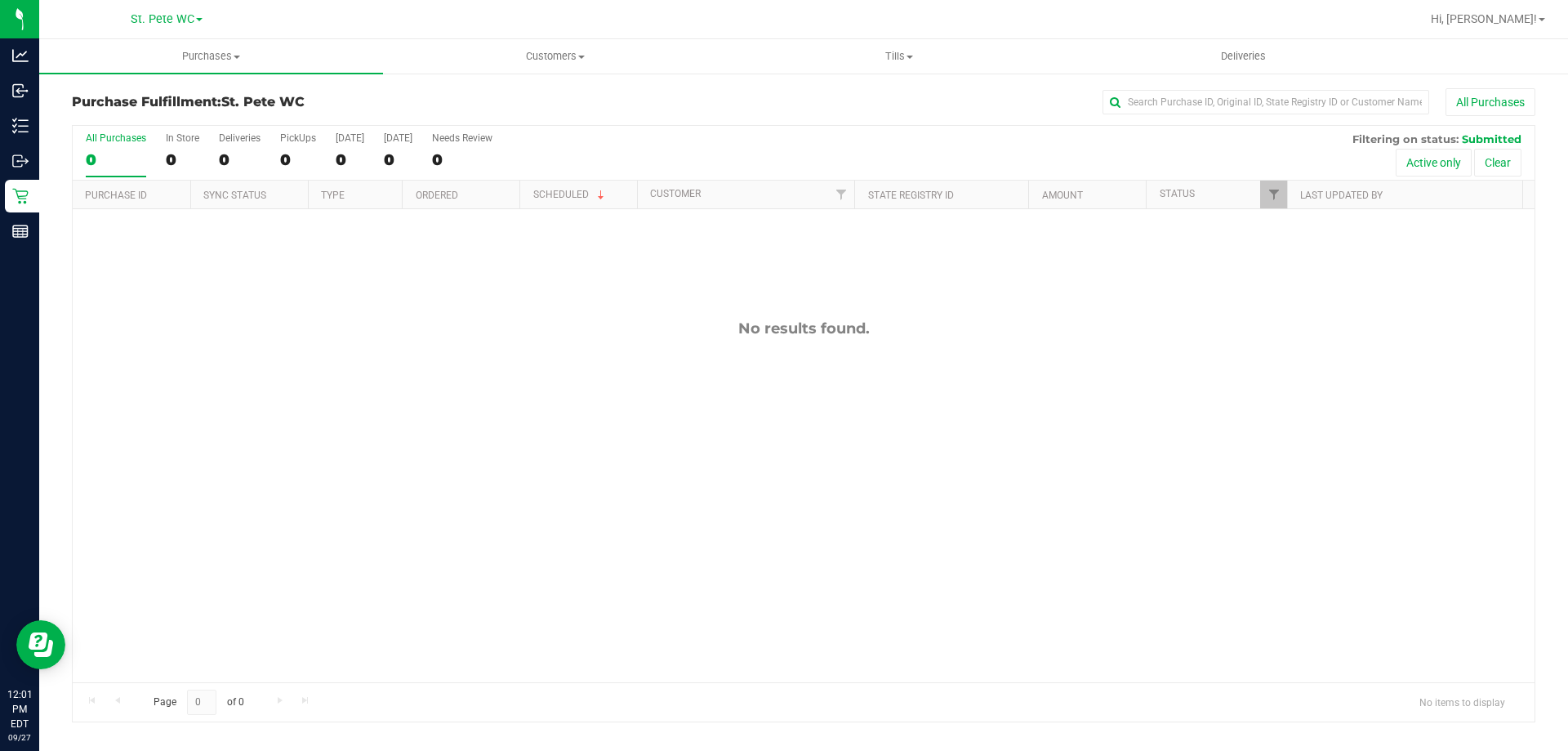
click at [162, 256] on div "No results found." at bounding box center [804, 500] width 1462 height 583
click at [196, 58] on span "Purchases" at bounding box center [212, 57] width 344 height 15
click at [135, 124] on span "Fulfillment" at bounding box center [90, 118] width 101 height 14
click at [187, 324] on div "12014685 (328387214) N/A Pickup [DATE] 12:14 PM EDT 9/27/2025 $43.00 Submitted …" at bounding box center [804, 445] width 1462 height 473
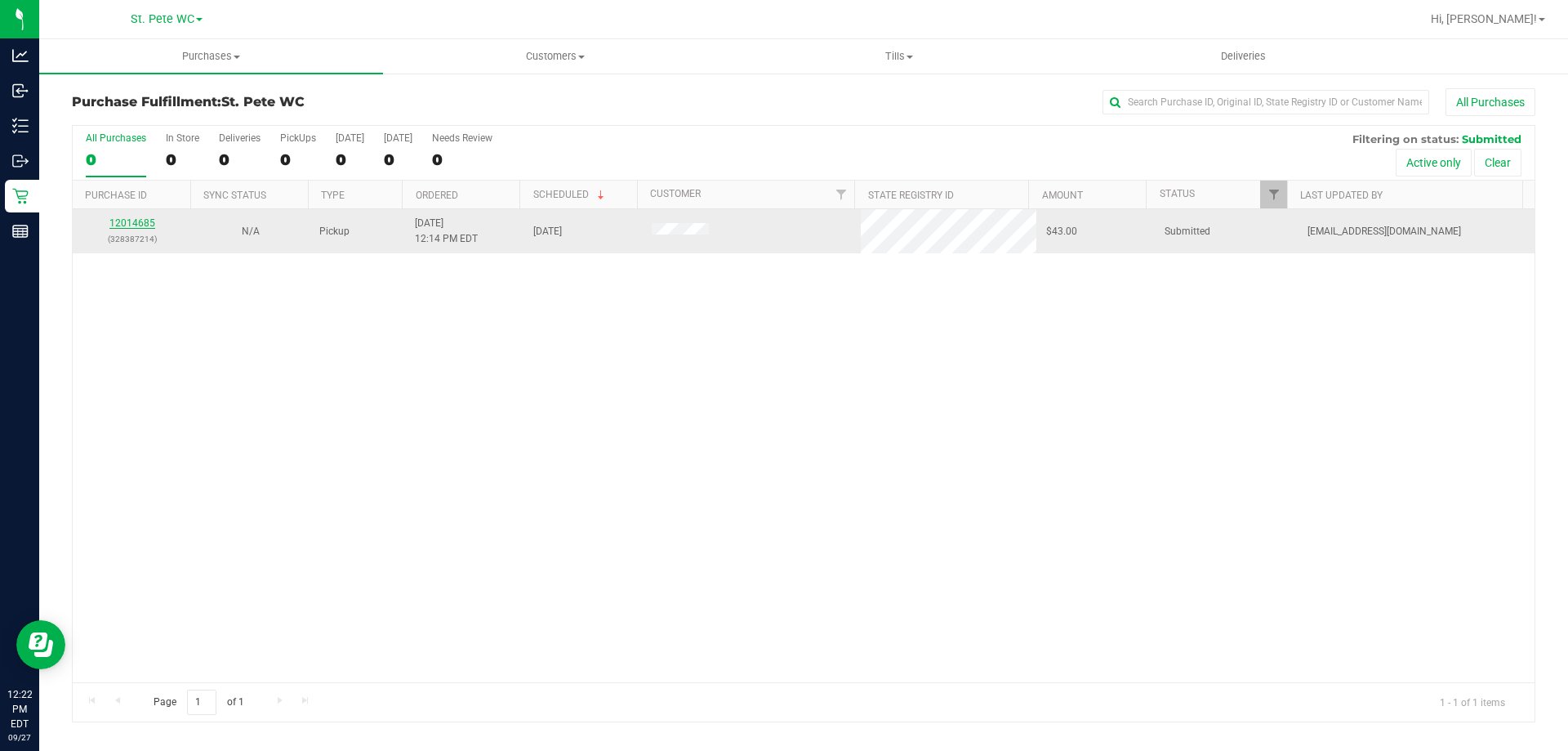
click at [127, 223] on link "12014685" at bounding box center [132, 223] width 45 height 11
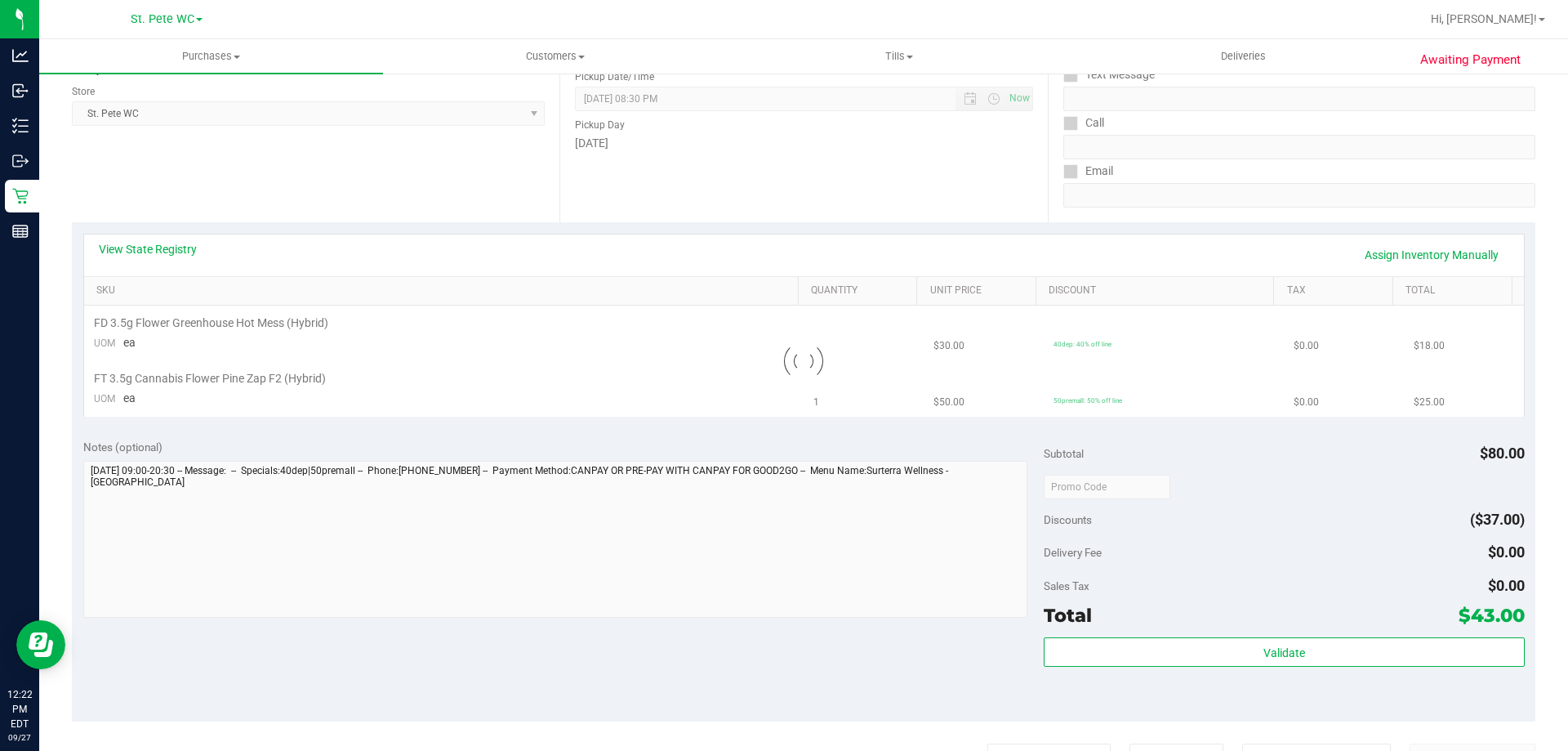
scroll to position [327, 0]
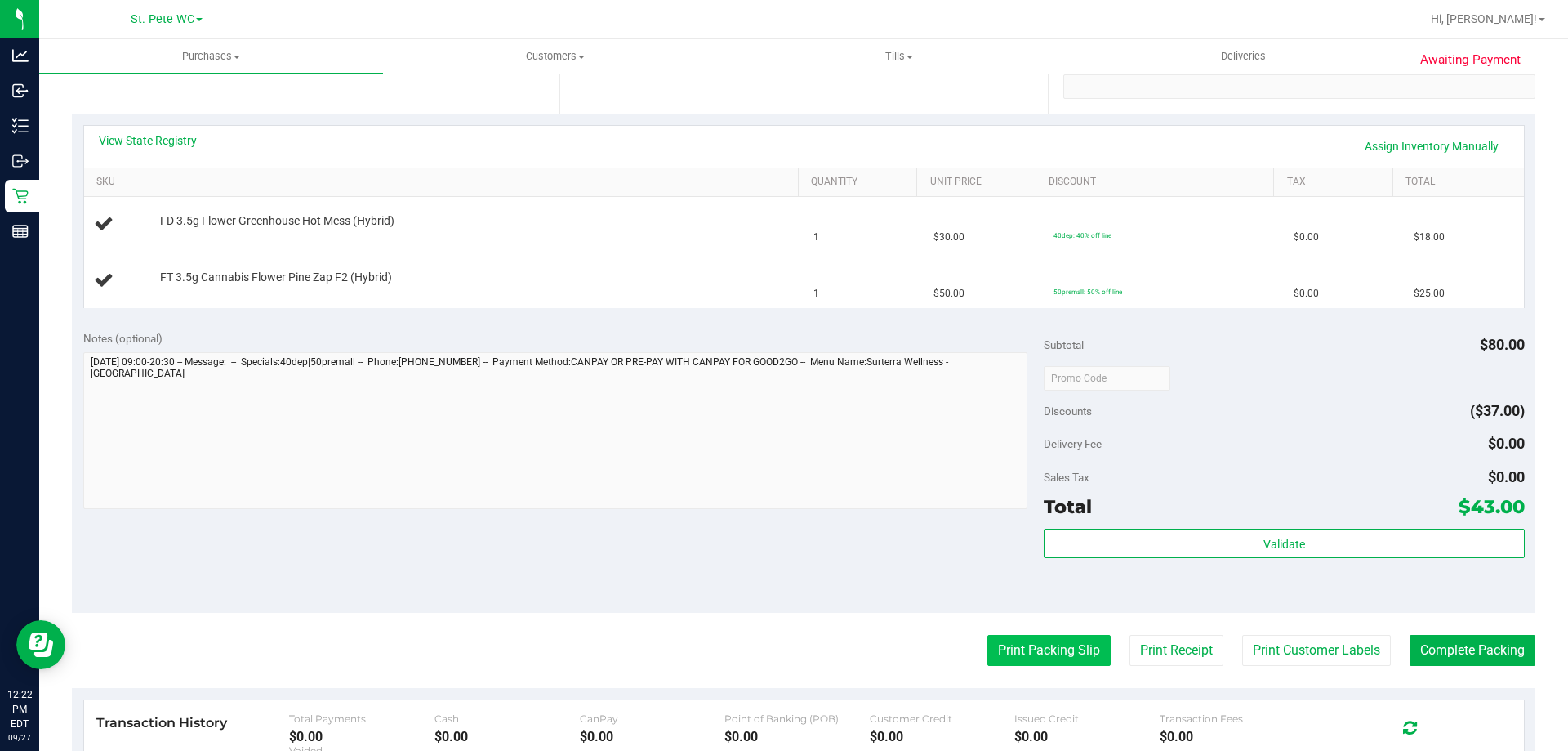
click at [1017, 642] on button "Print Packing Slip" at bounding box center [1049, 650] width 124 height 31
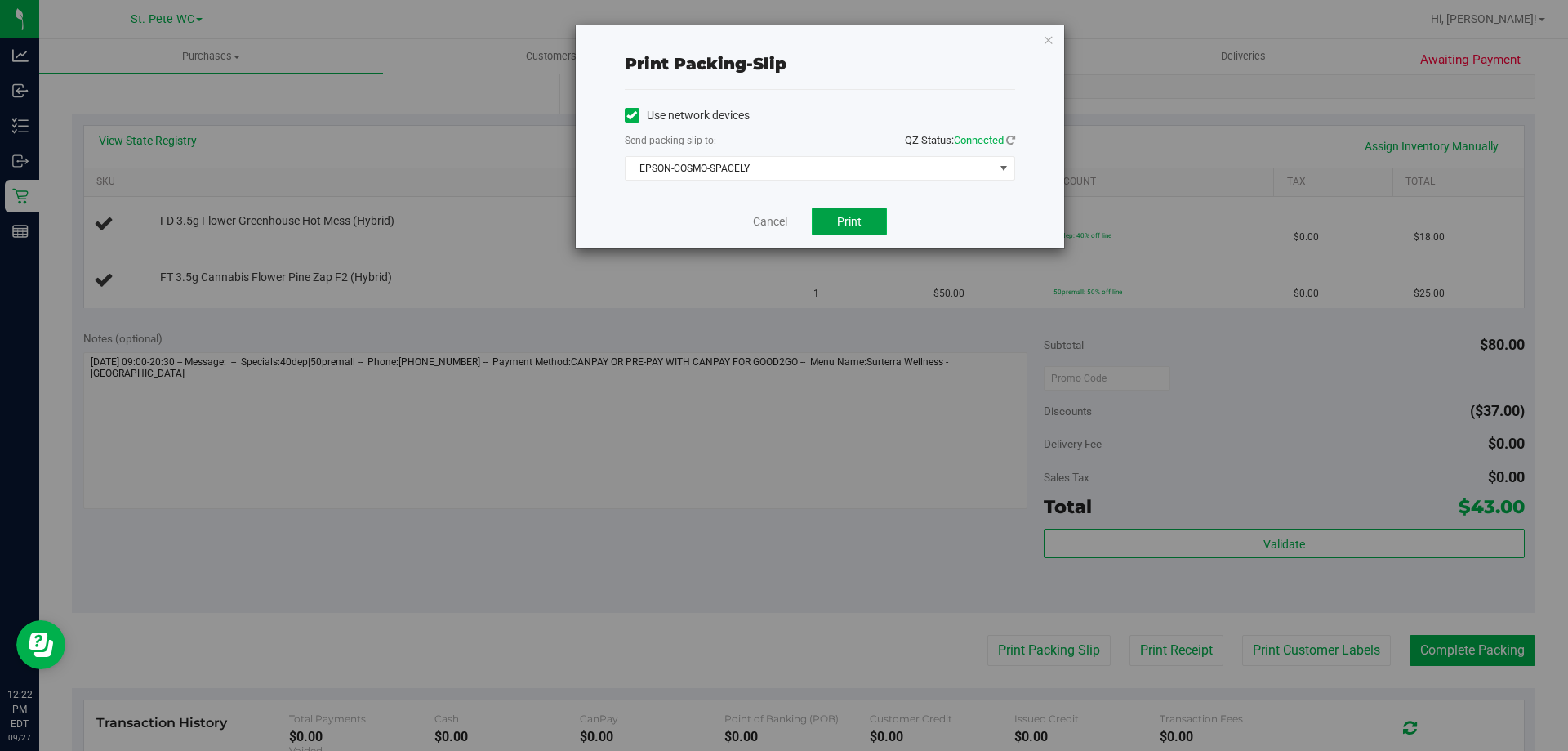
click at [851, 219] on span "Print" at bounding box center [849, 221] width 25 height 13
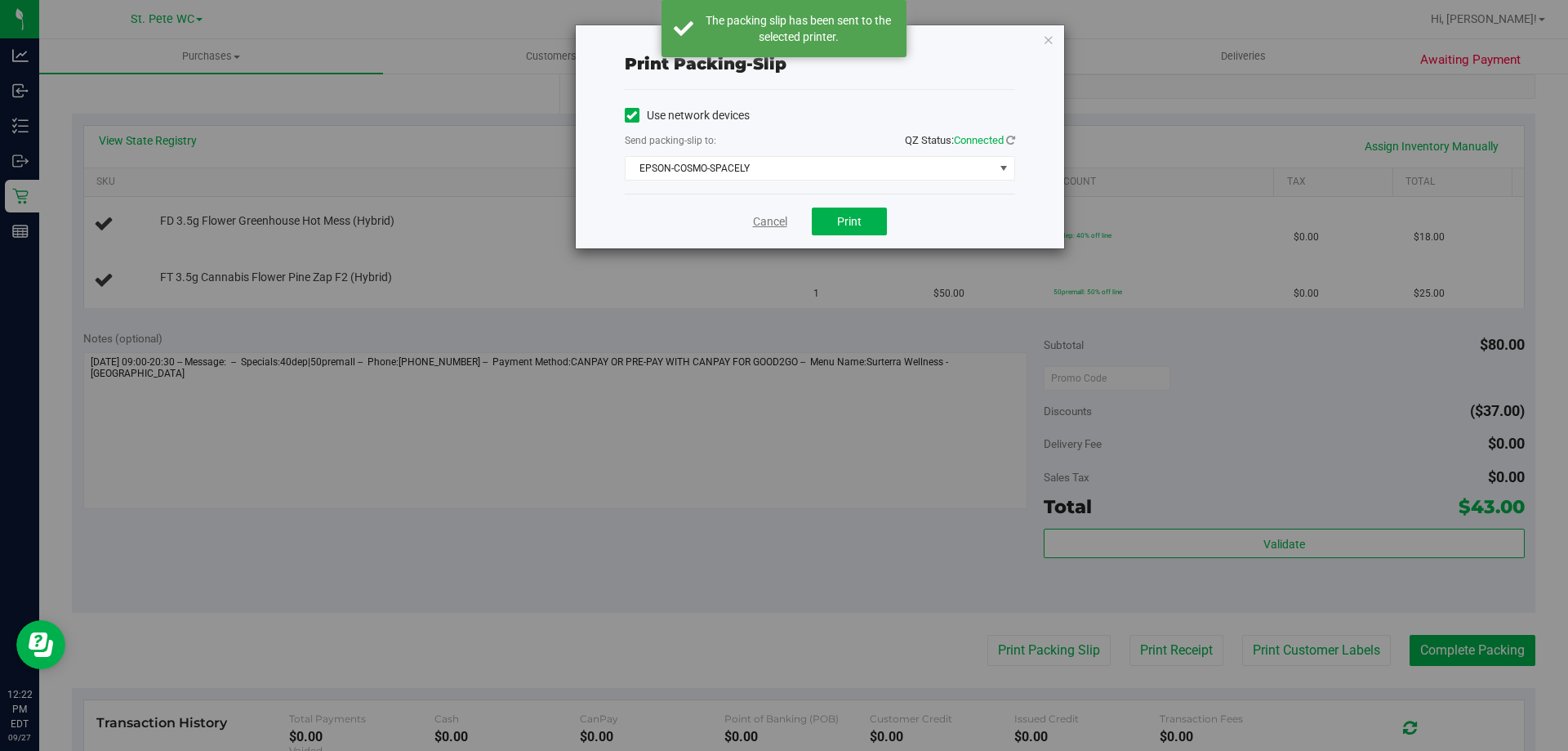
click at [776, 220] on link "Cancel" at bounding box center [770, 222] width 34 height 17
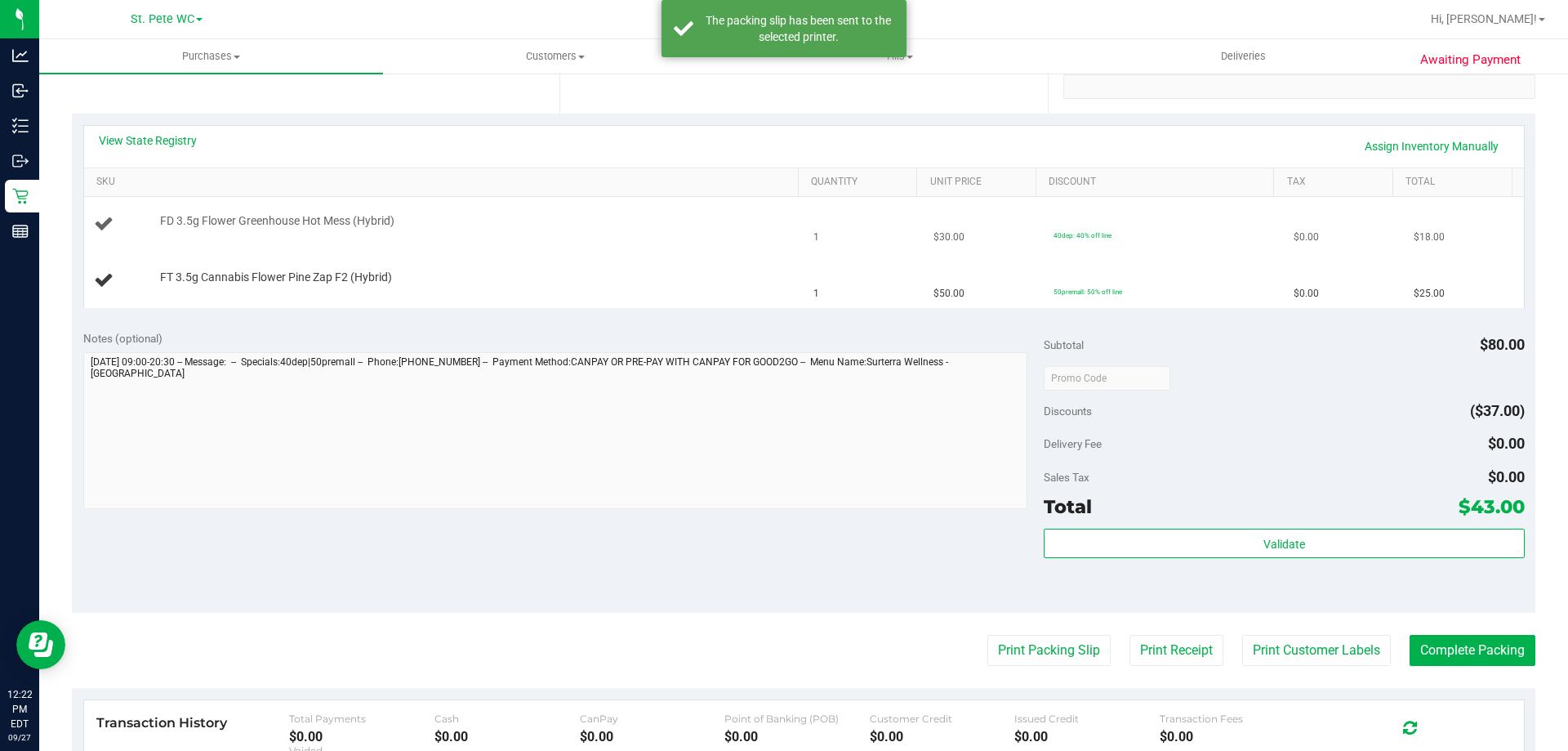
click at [736, 235] on div "FD 3.5g Flower Greenhouse Hot Mess (Hybrid)" at bounding box center [444, 224] width 701 height 22
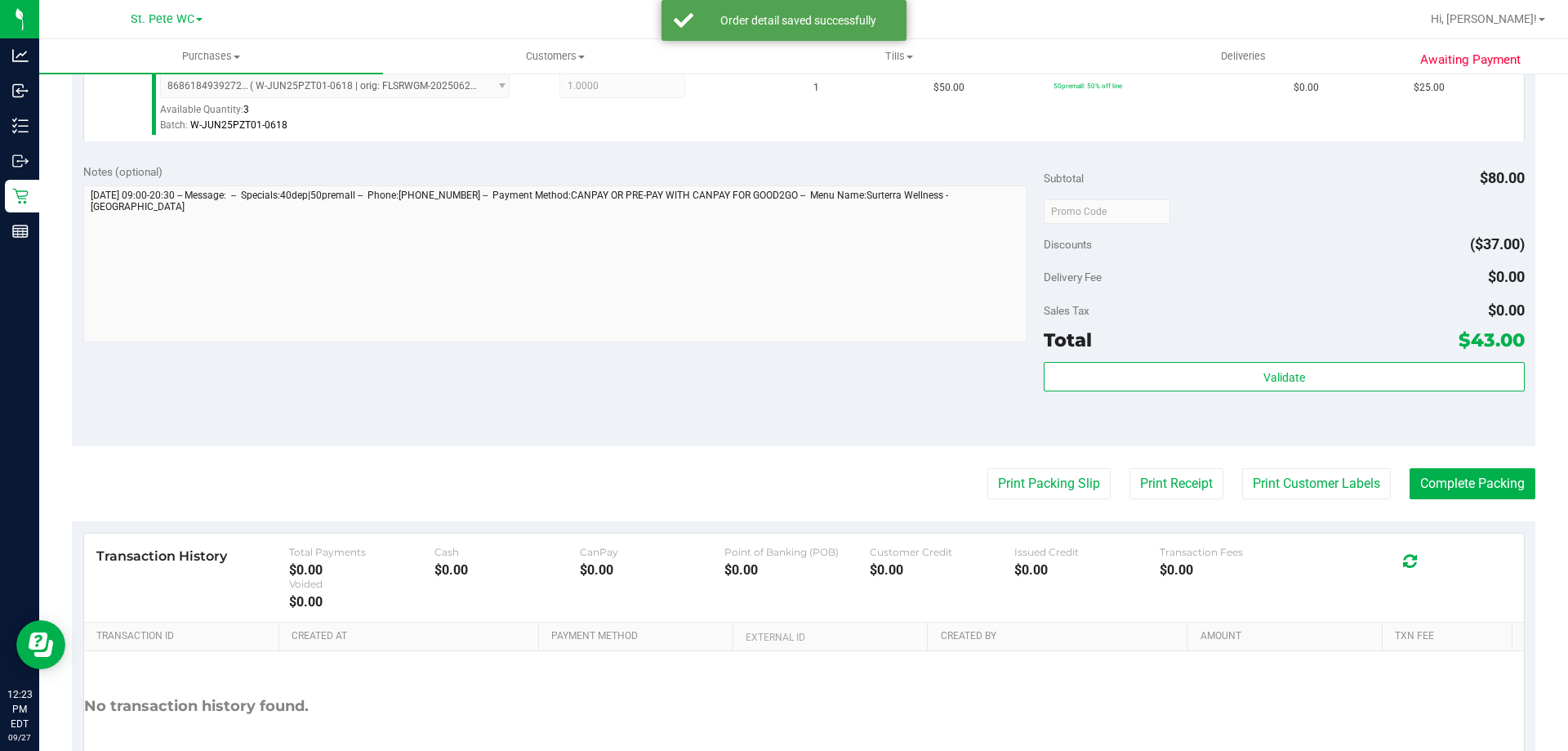
scroll to position [572, 0]
click at [1266, 449] on purchase-details "Back Edit Purchase Cancel Purchase View Profile # 12014685 BioTrack ID: - Submi…" at bounding box center [804, 171] width 1464 height 1309
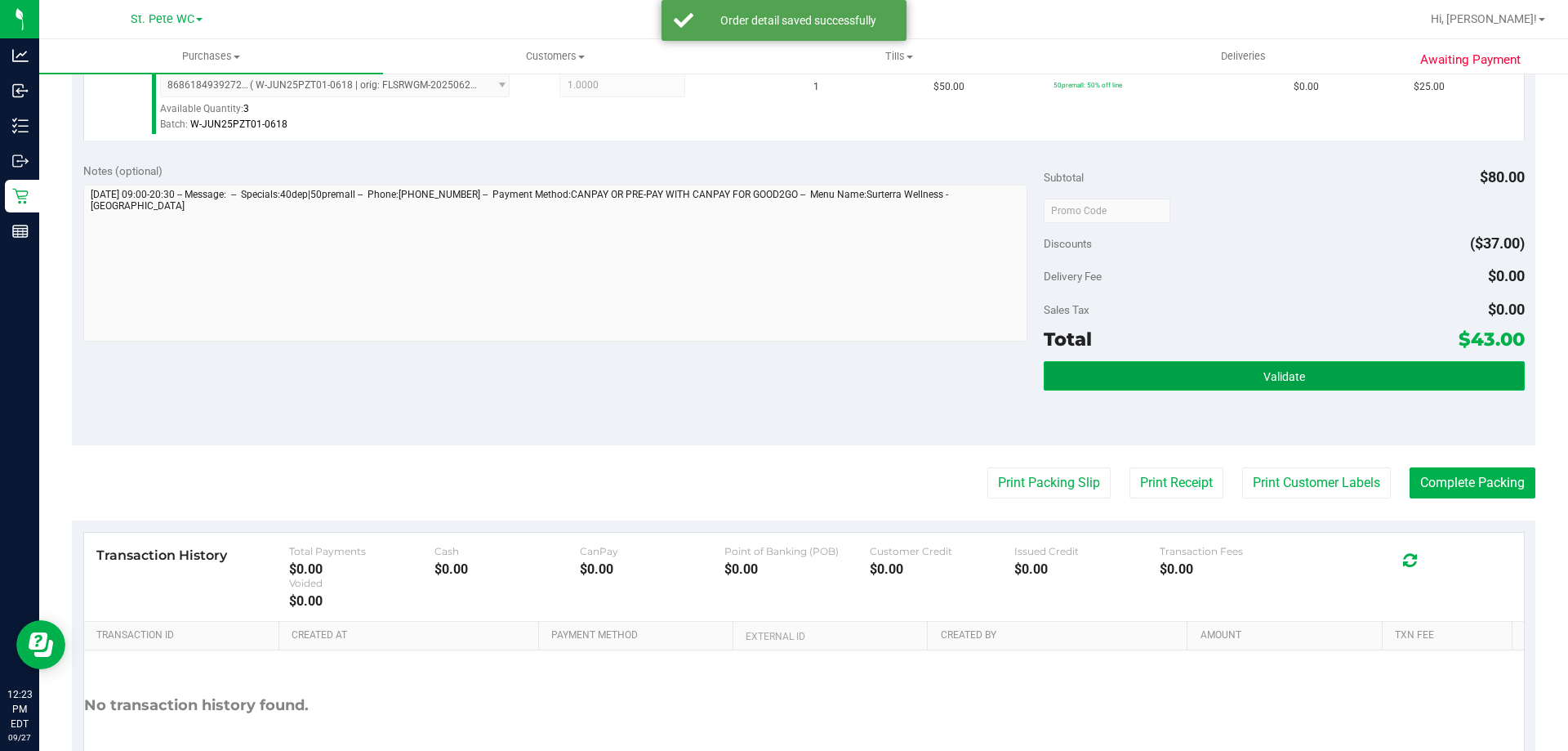
click at [1273, 366] on button "Validate" at bounding box center [1284, 375] width 480 height 29
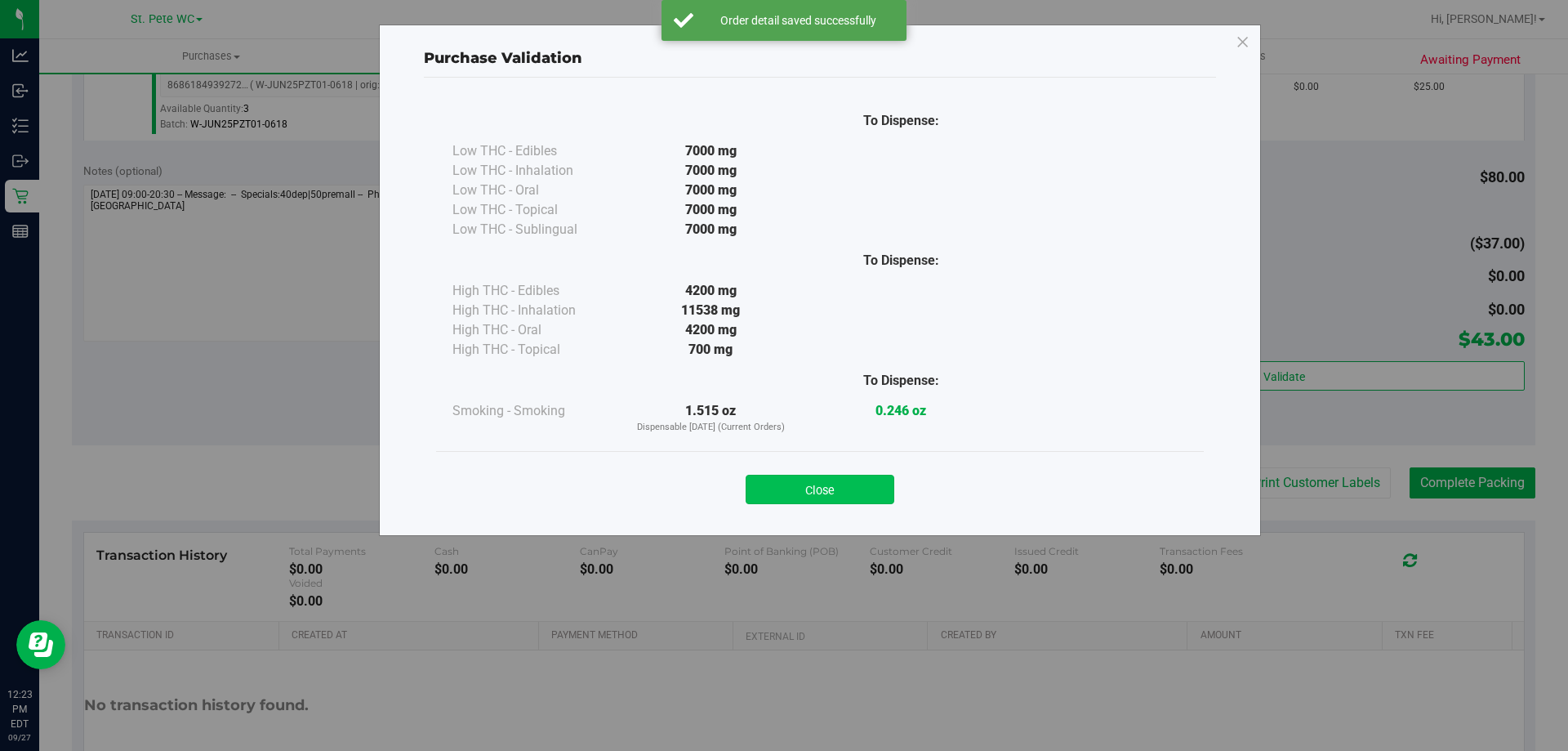
click at [814, 479] on button "Close" at bounding box center [820, 488] width 148 height 29
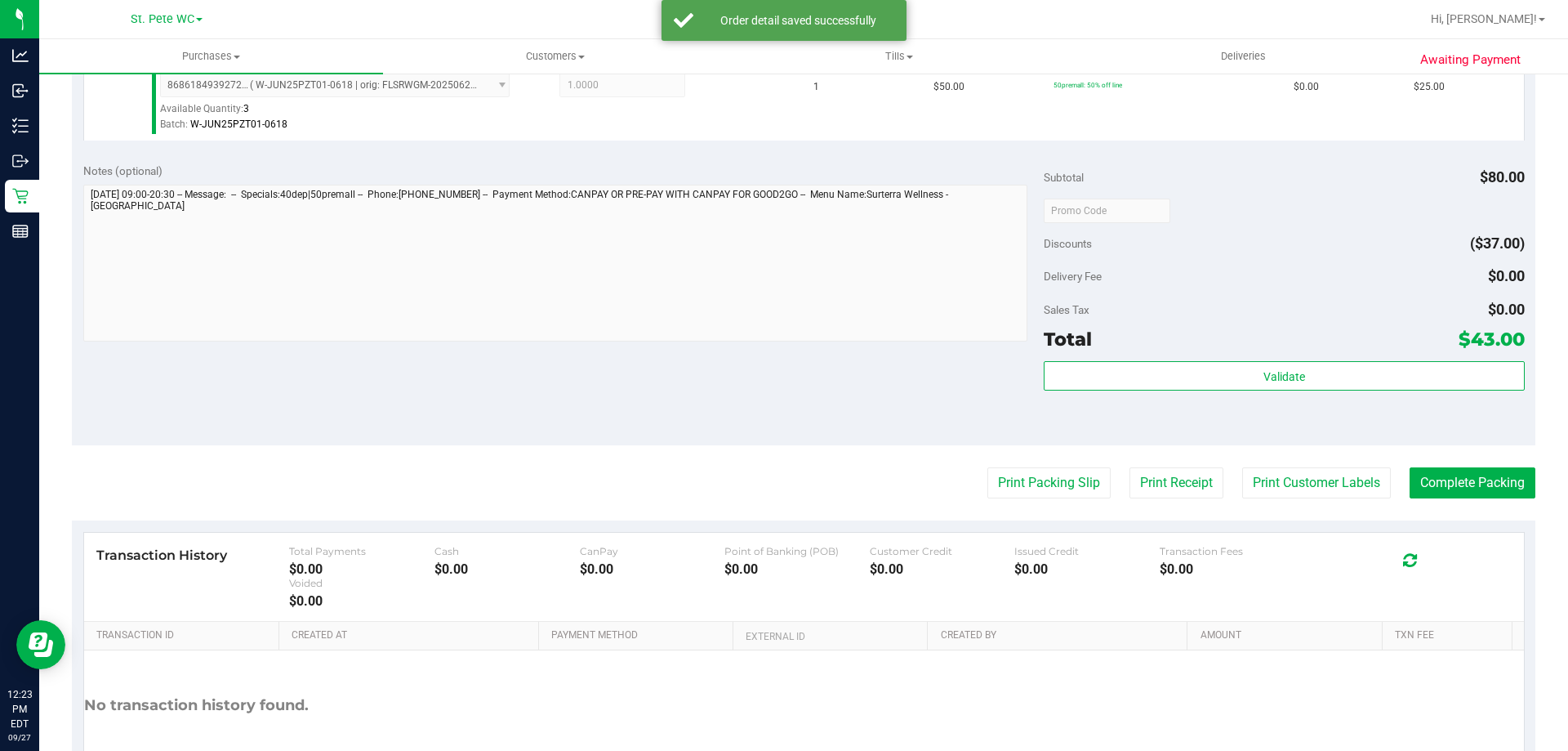
click at [1294, 501] on purchase-details "Back Edit Purchase Cancel Purchase View Profile # 12014685 BioTrack ID: - Submi…" at bounding box center [804, 171] width 1464 height 1309
click at [1292, 486] on button "Print Customer Labels" at bounding box center [1316, 483] width 148 height 31
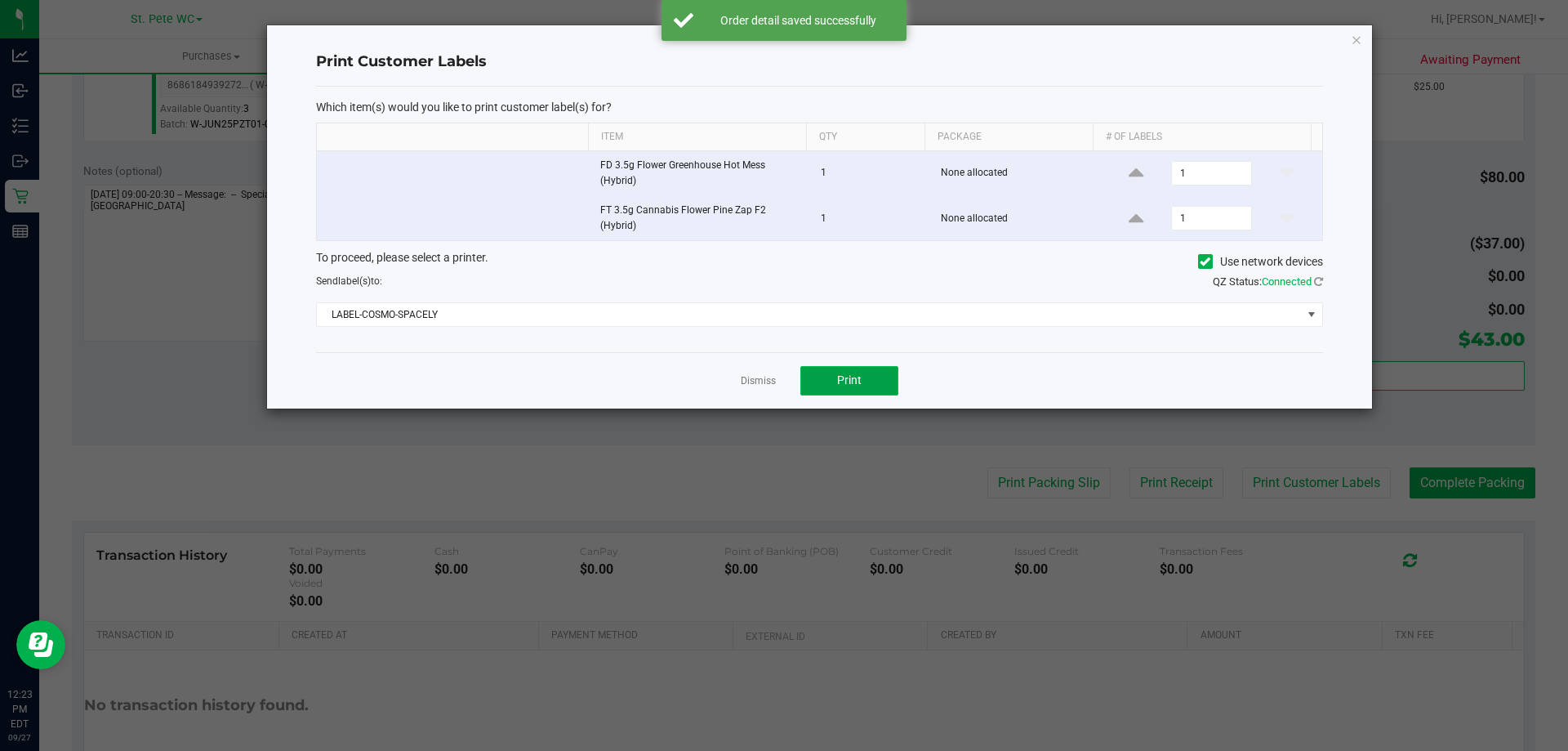
click at [850, 374] on span "Print" at bounding box center [849, 380] width 25 height 13
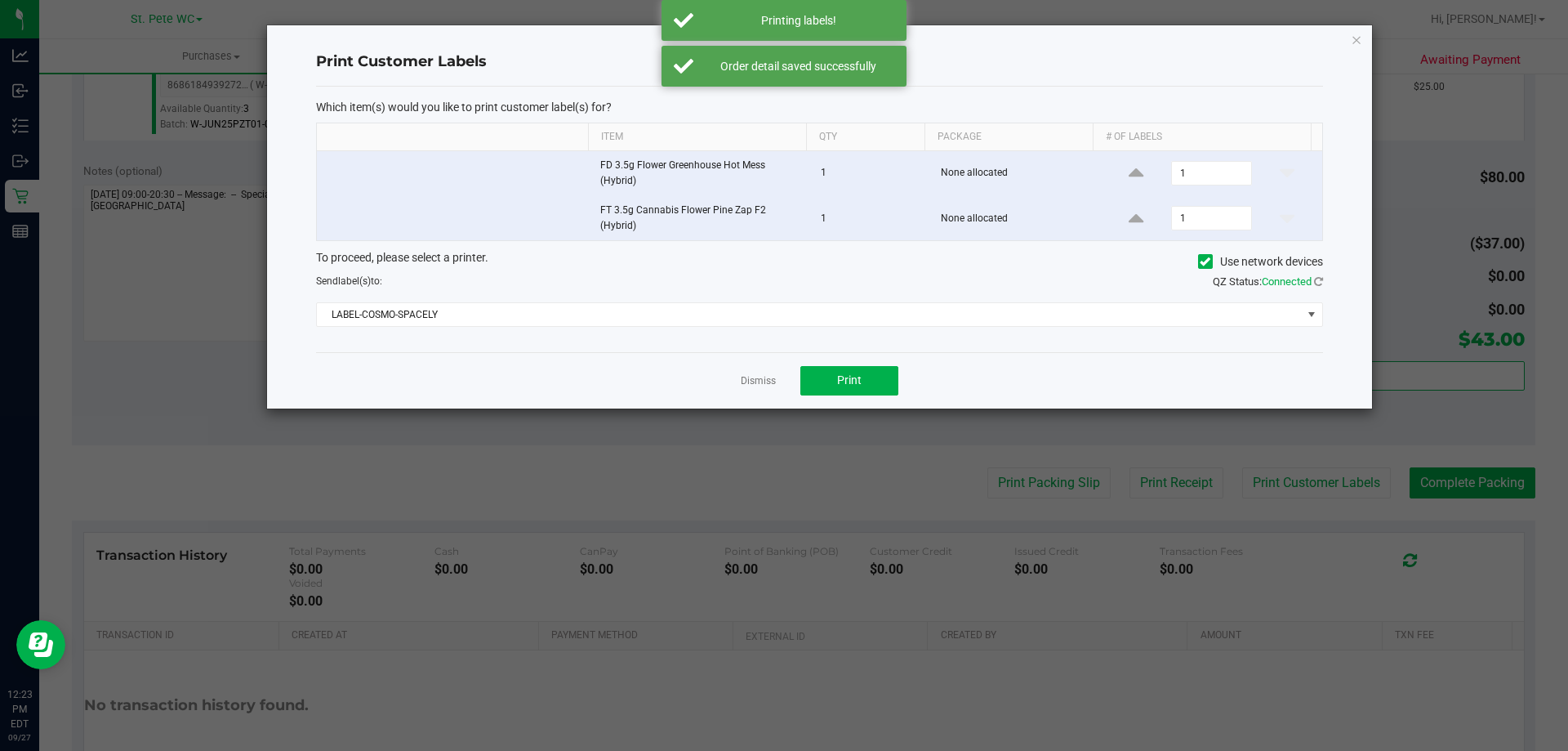
click at [744, 374] on link "Dismiss" at bounding box center [758, 381] width 35 height 14
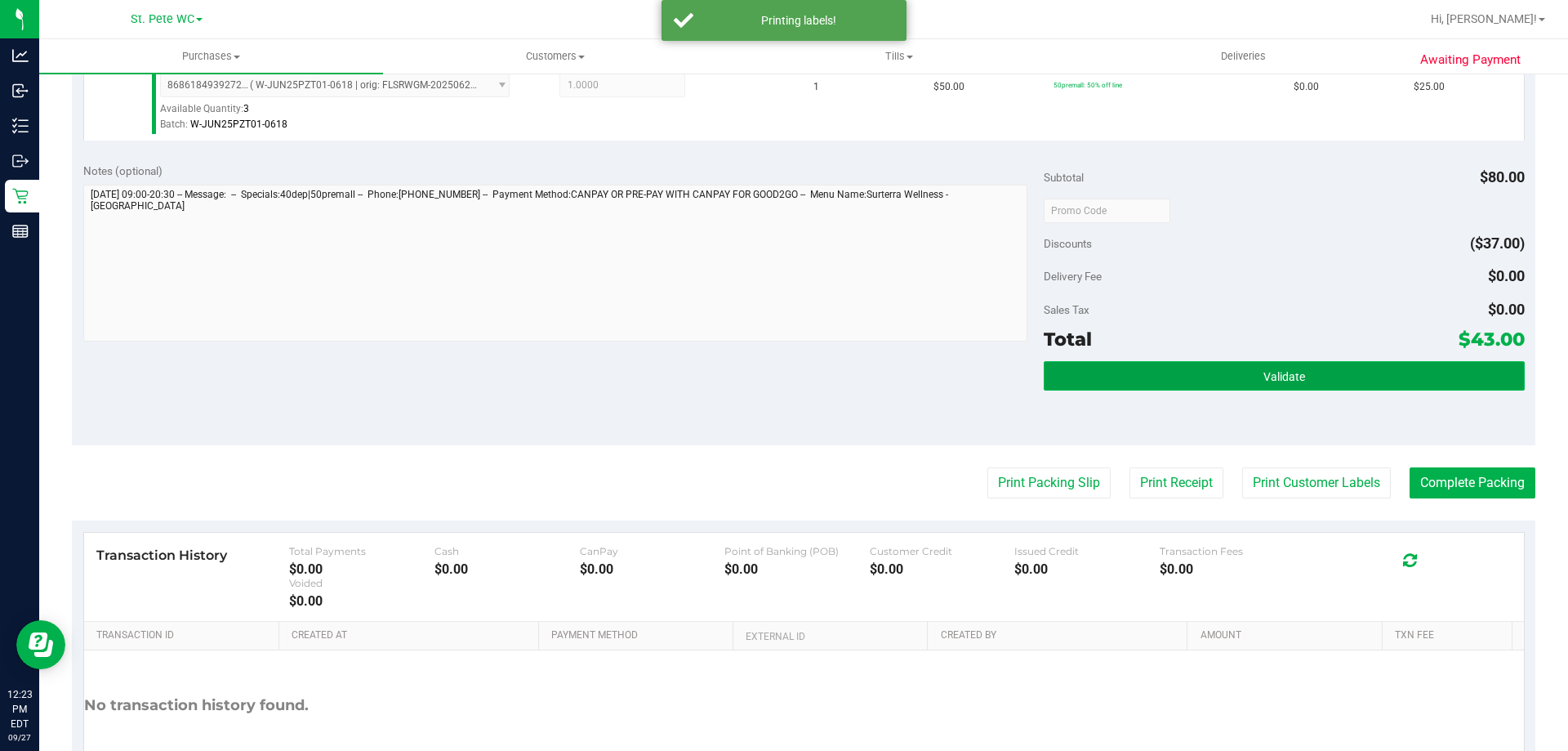
click at [1135, 380] on button "Validate" at bounding box center [1284, 375] width 480 height 29
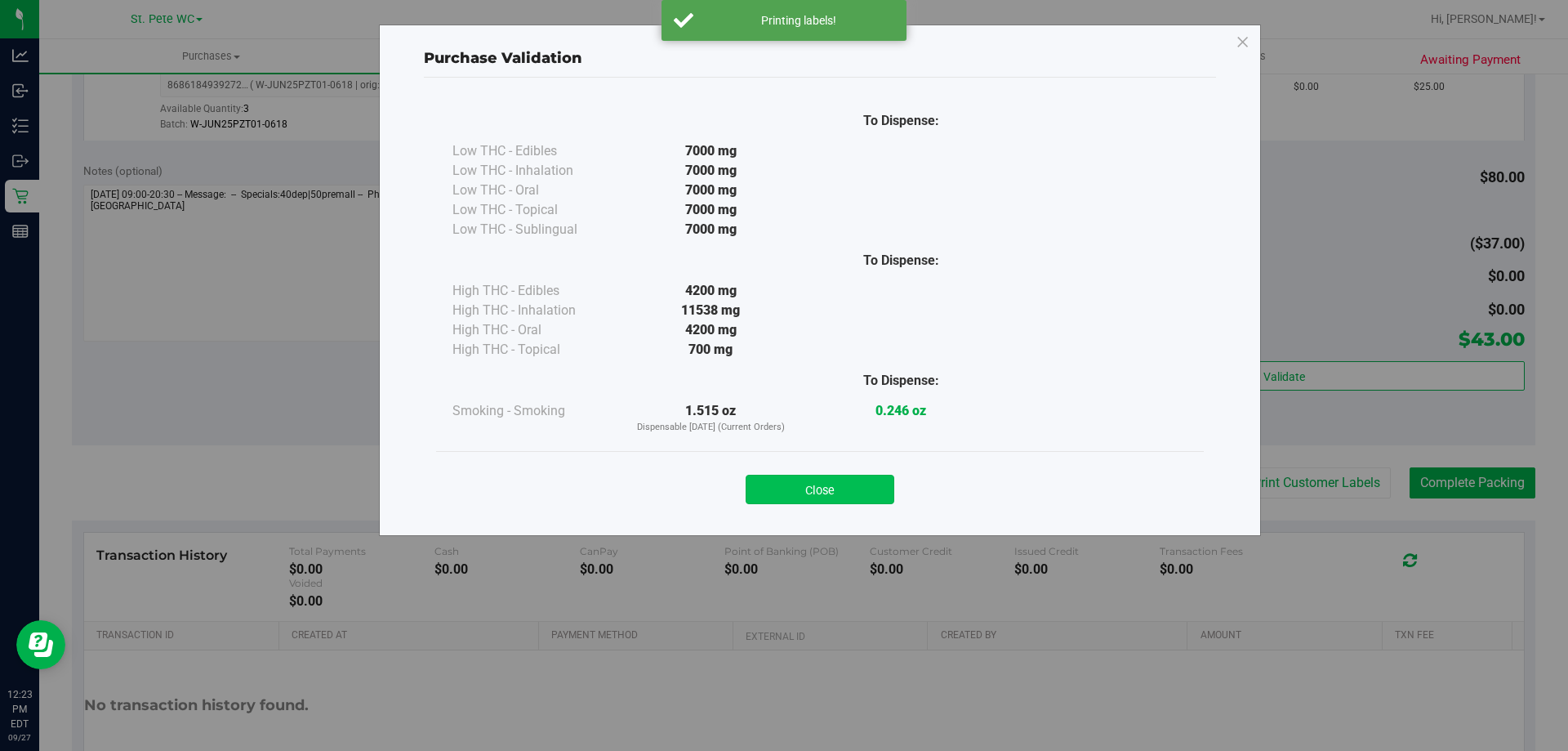
click at [808, 499] on button "Close" at bounding box center [820, 488] width 148 height 29
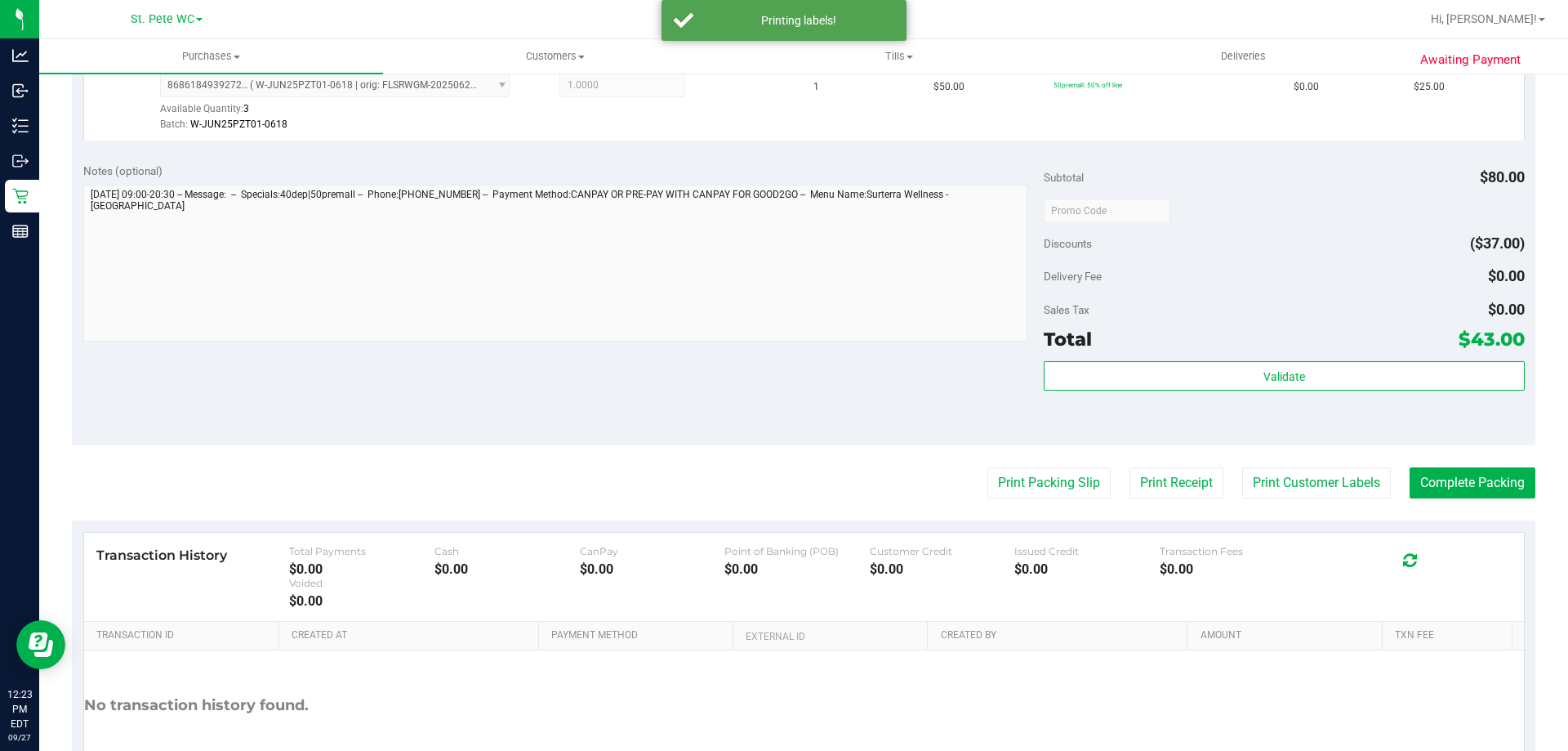
click at [861, 400] on div "Notes (optional) Subtotal $80.00 Discounts ($37.00) Delivery Fee $0.00 Sales Ta…" at bounding box center [804, 298] width 1464 height 294
click at [1122, 360] on div "Subtotal $80.00 Discounts ($37.00) Delivery Fee $0.00 Sales Tax $0.00 Total $43…" at bounding box center [1284, 299] width 480 height 272
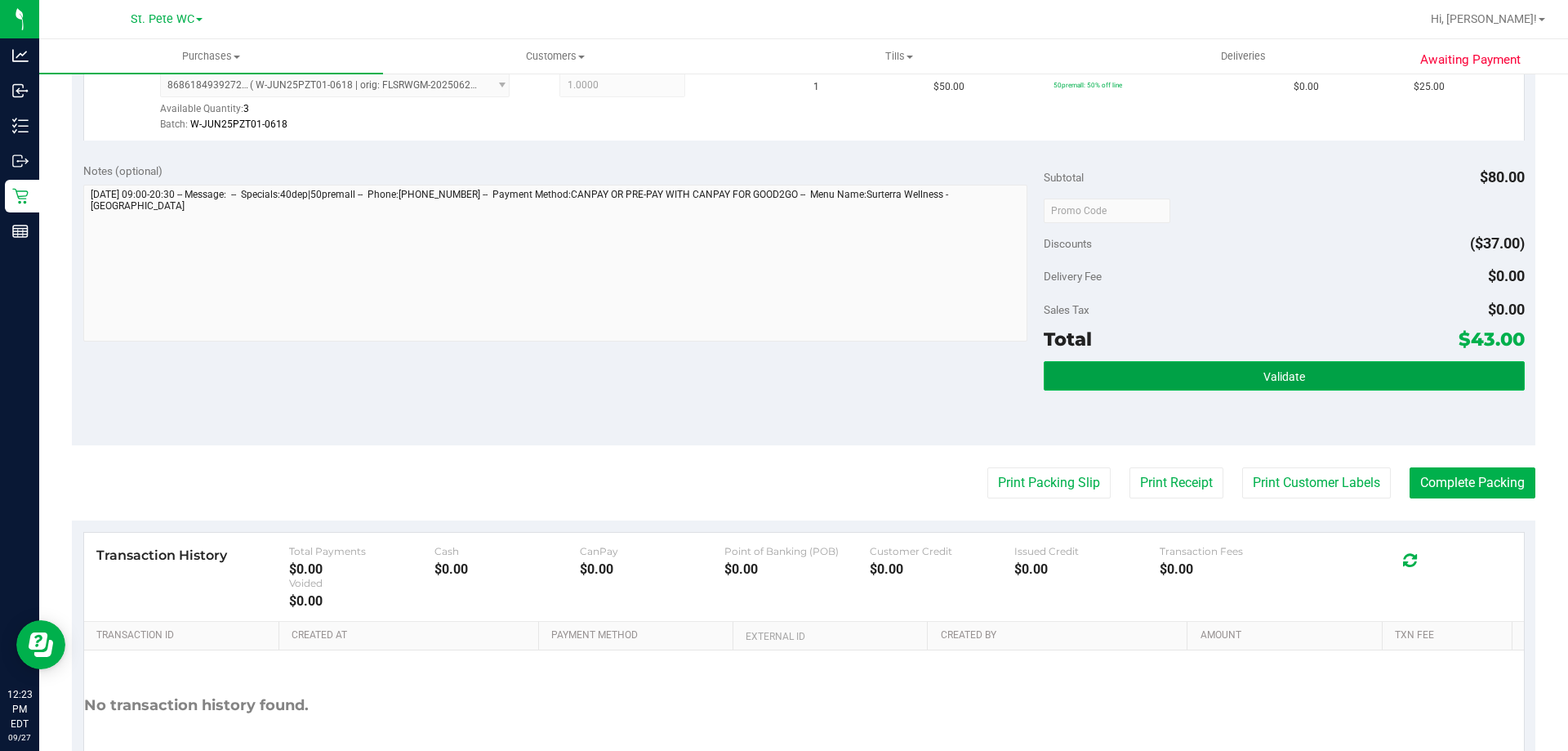
click at [1113, 375] on button "Validate" at bounding box center [1284, 375] width 480 height 29
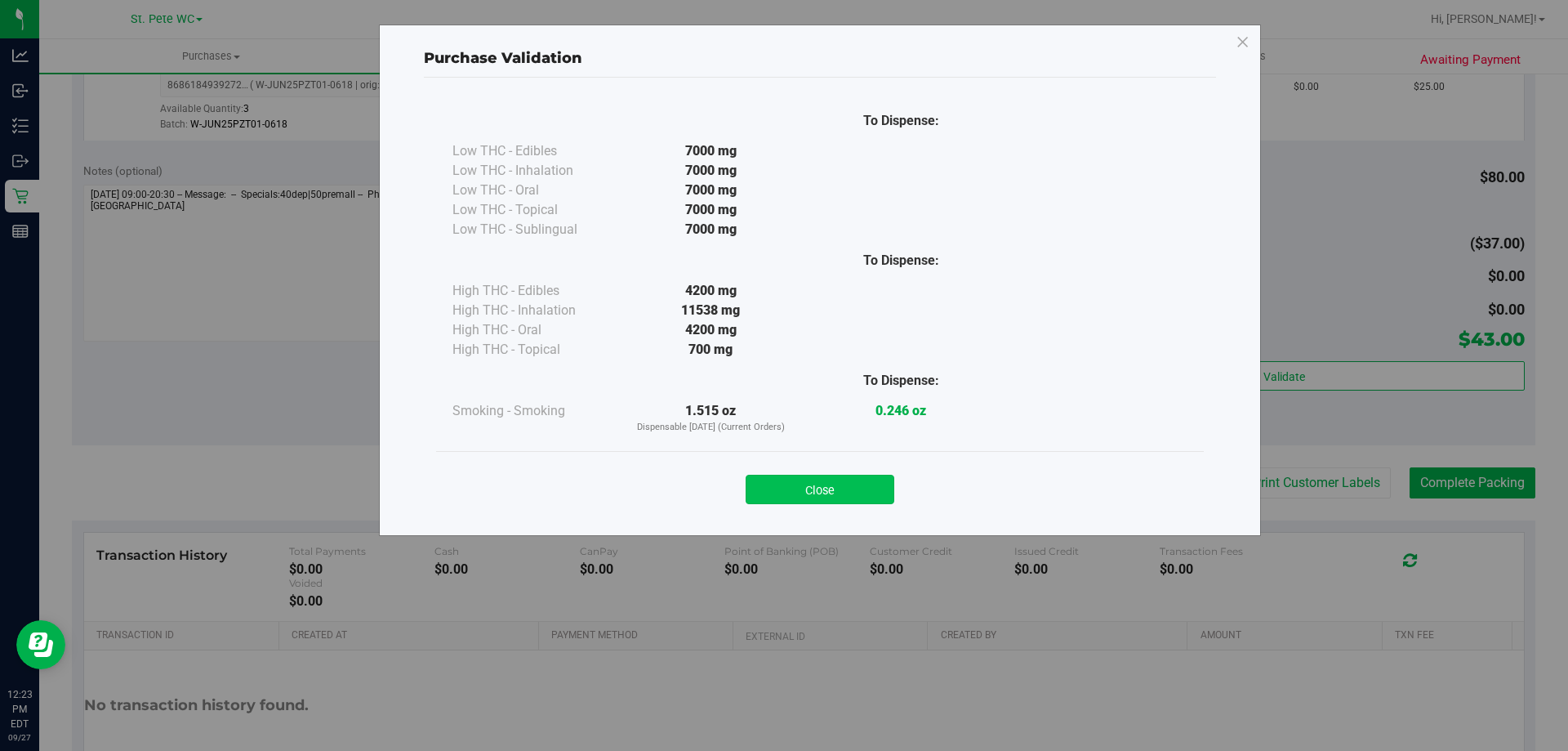
click at [866, 486] on button "Close" at bounding box center [820, 488] width 148 height 29
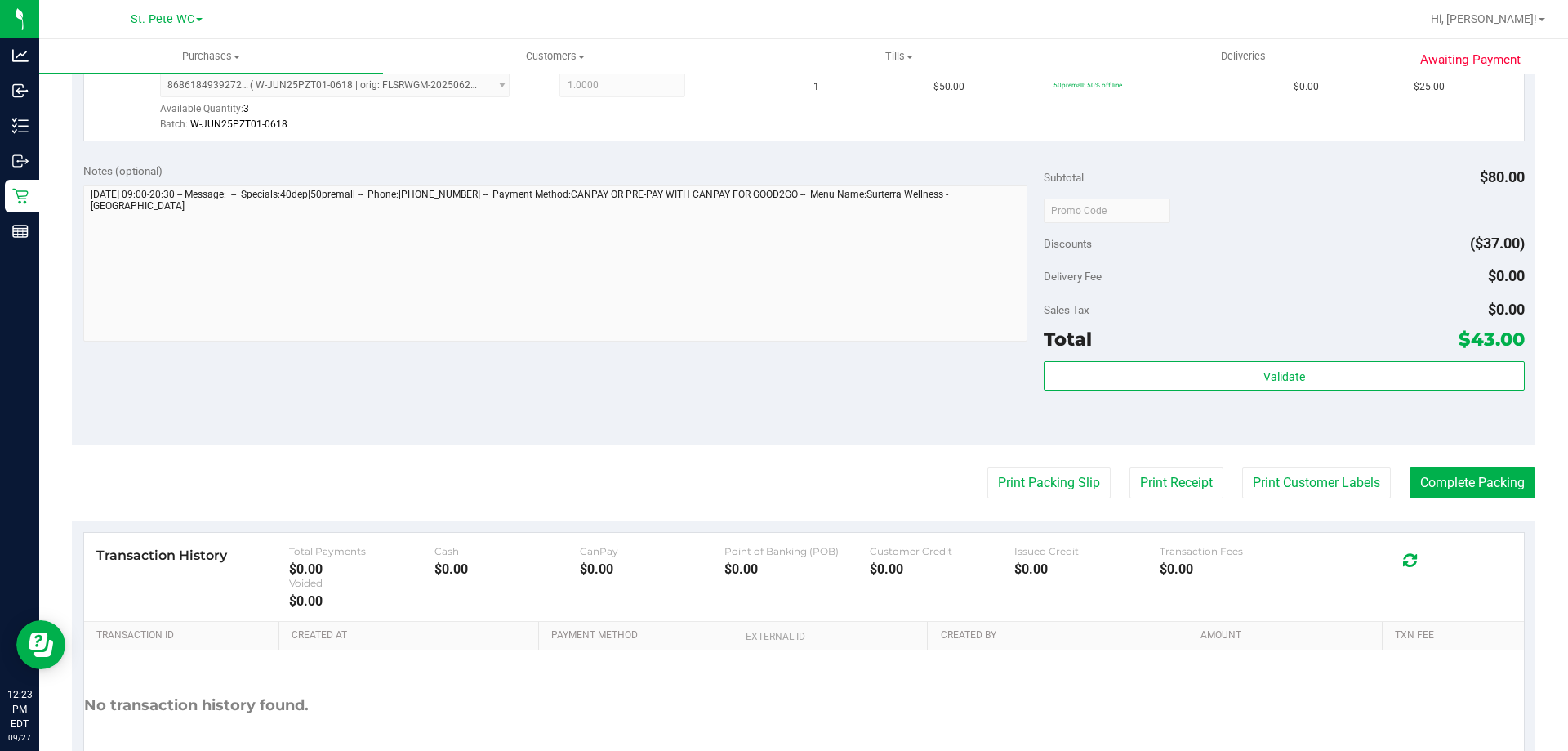
click at [823, 391] on div "Notes (optional) Subtotal $80.00 Discounts ($37.00) Delivery Fee $0.00 Sales Ta…" at bounding box center [804, 298] width 1464 height 294
click at [1433, 471] on button "Complete Packing" at bounding box center [1473, 483] width 126 height 31
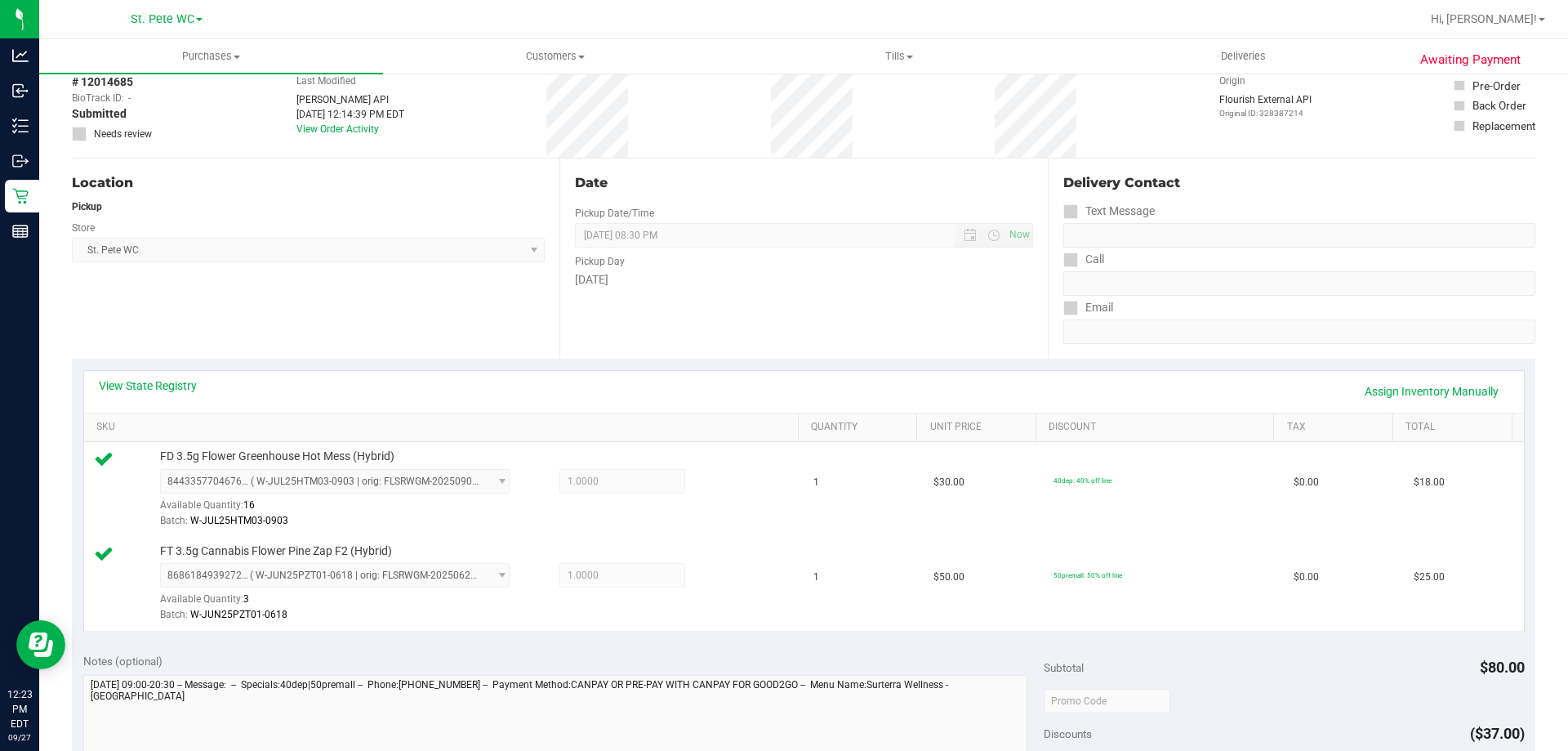
scroll to position [0, 0]
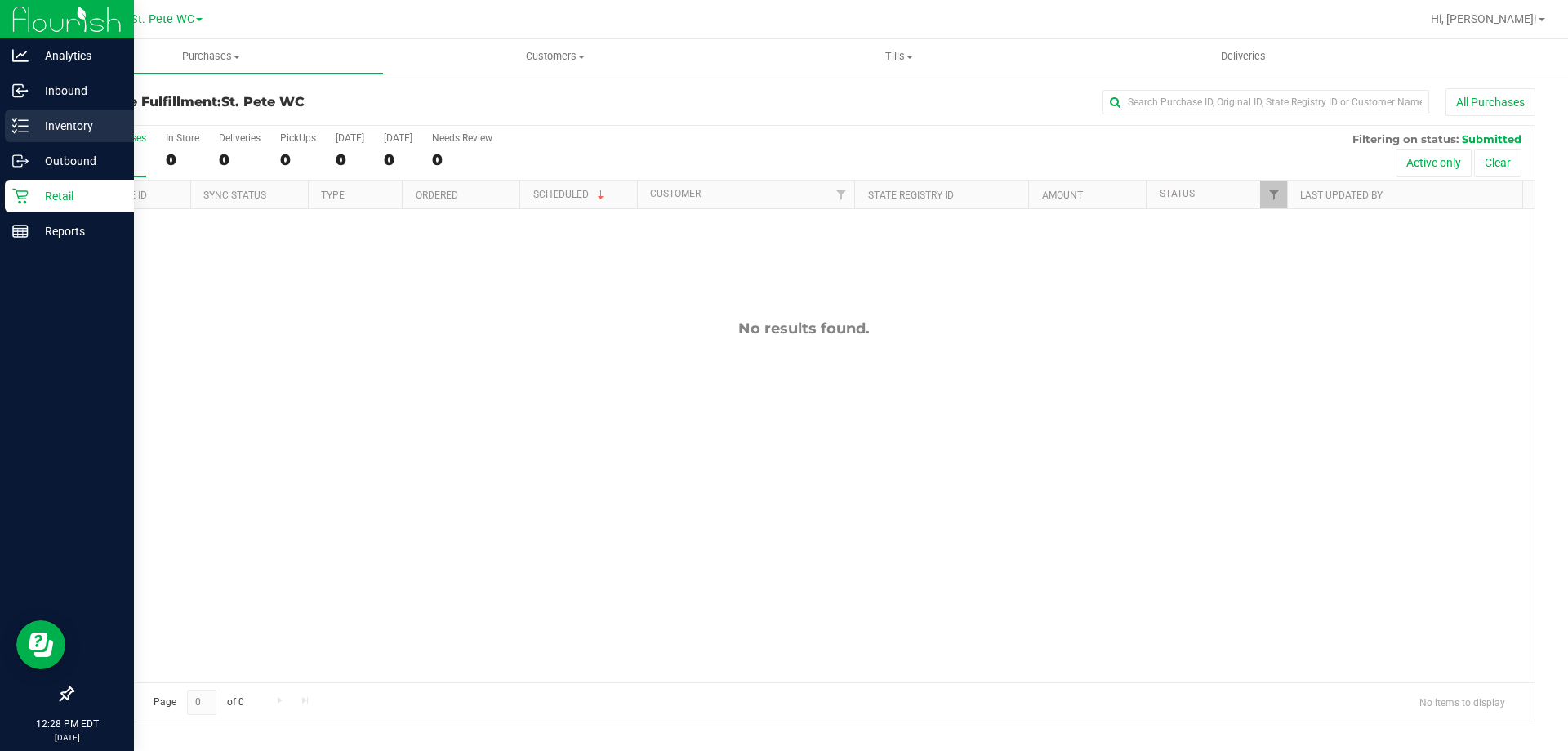
click at [29, 133] on p "Inventory" at bounding box center [77, 126] width 98 height 20
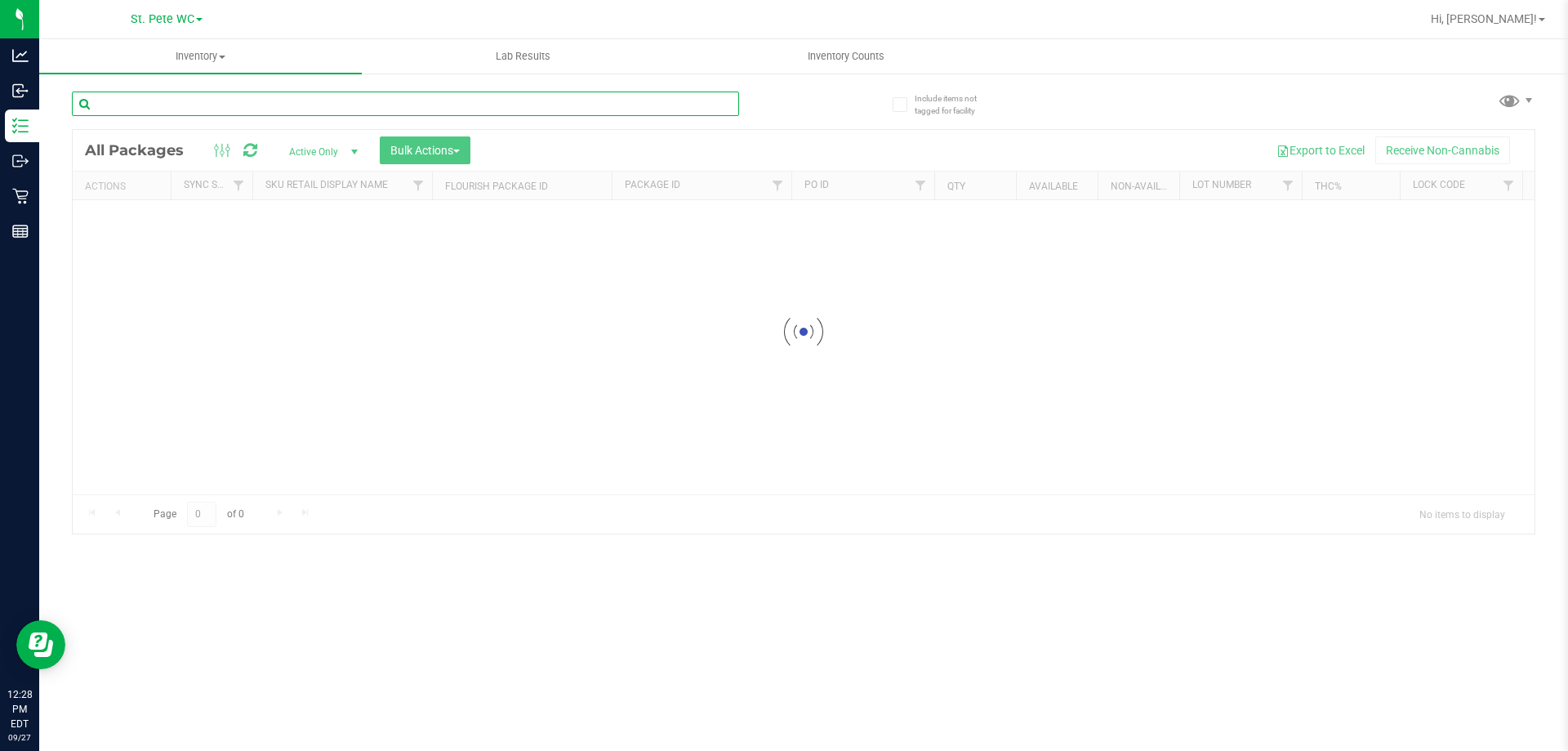
click at [152, 94] on input "text" at bounding box center [405, 104] width 668 height 25
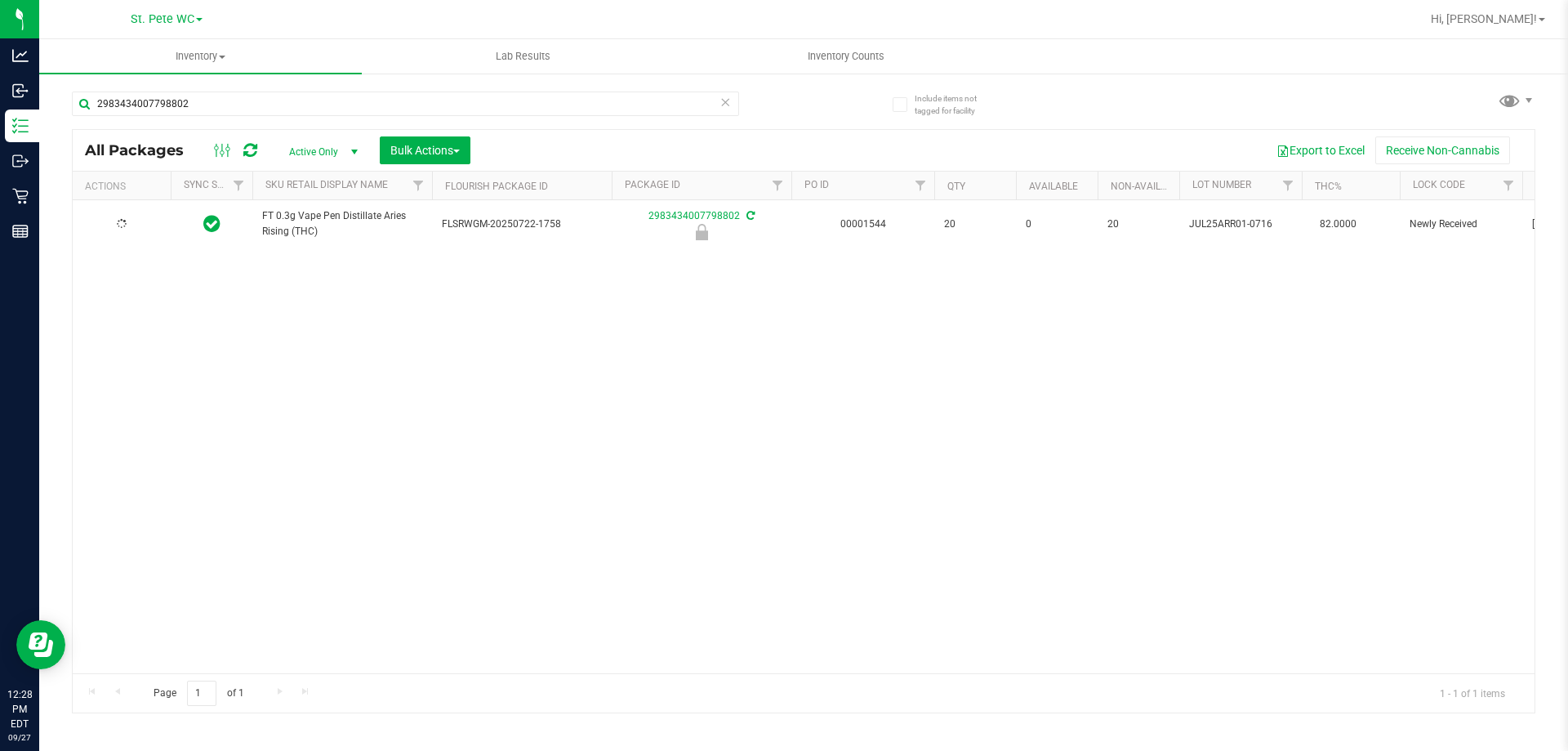
click at [302, 231] on span "FT 0.3g Vape Pen Distillate Aries Rising (THC)" at bounding box center [342, 224] width 160 height 31
copy tr "FT 0.3g Vape Pen Distillate Aries Rising (THC)"
click at [316, 130] on div "All Packages Active Only Active Only Lab Samples Locked All External Internal B…" at bounding box center [804, 150] width 1462 height 41
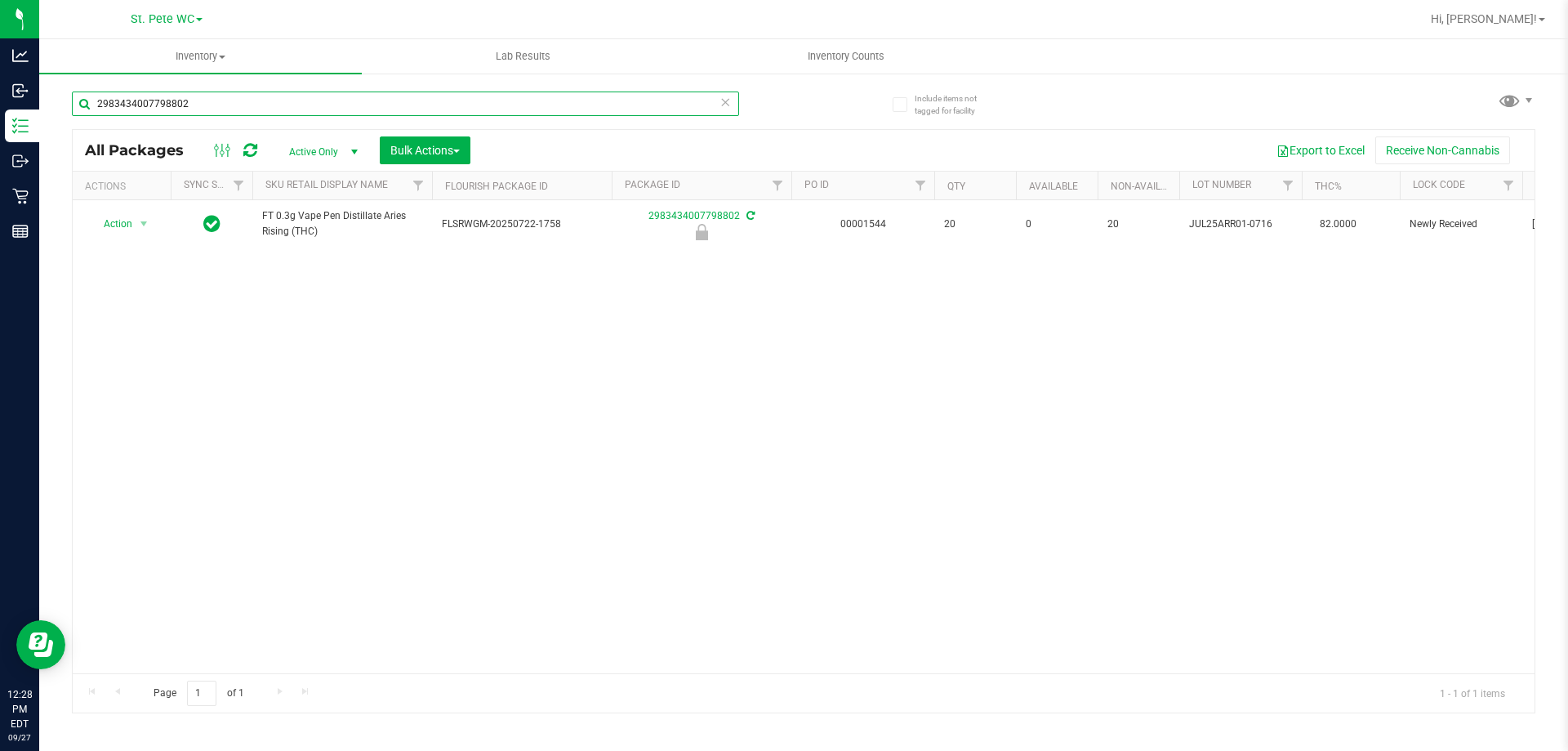
click at [320, 111] on input "2983434007798802" at bounding box center [405, 104] width 668 height 25
paste input "FT 0.3g Vape Pen Distillate Aries Rising (THC)"
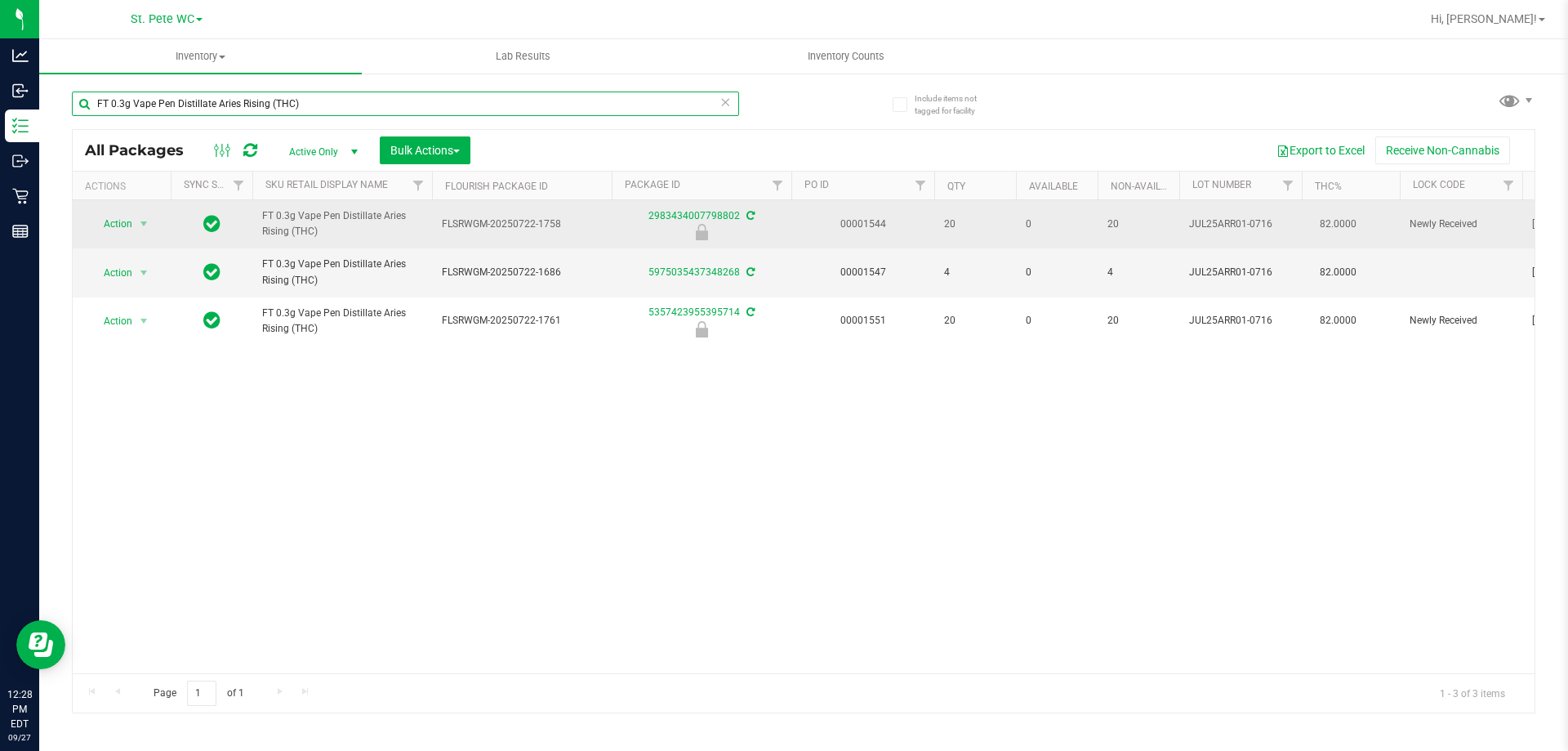
type input "FT 0.3g Vape Pen Distillate Aries Rising (THC)"
click at [127, 221] on span "Action" at bounding box center [111, 224] width 44 height 23
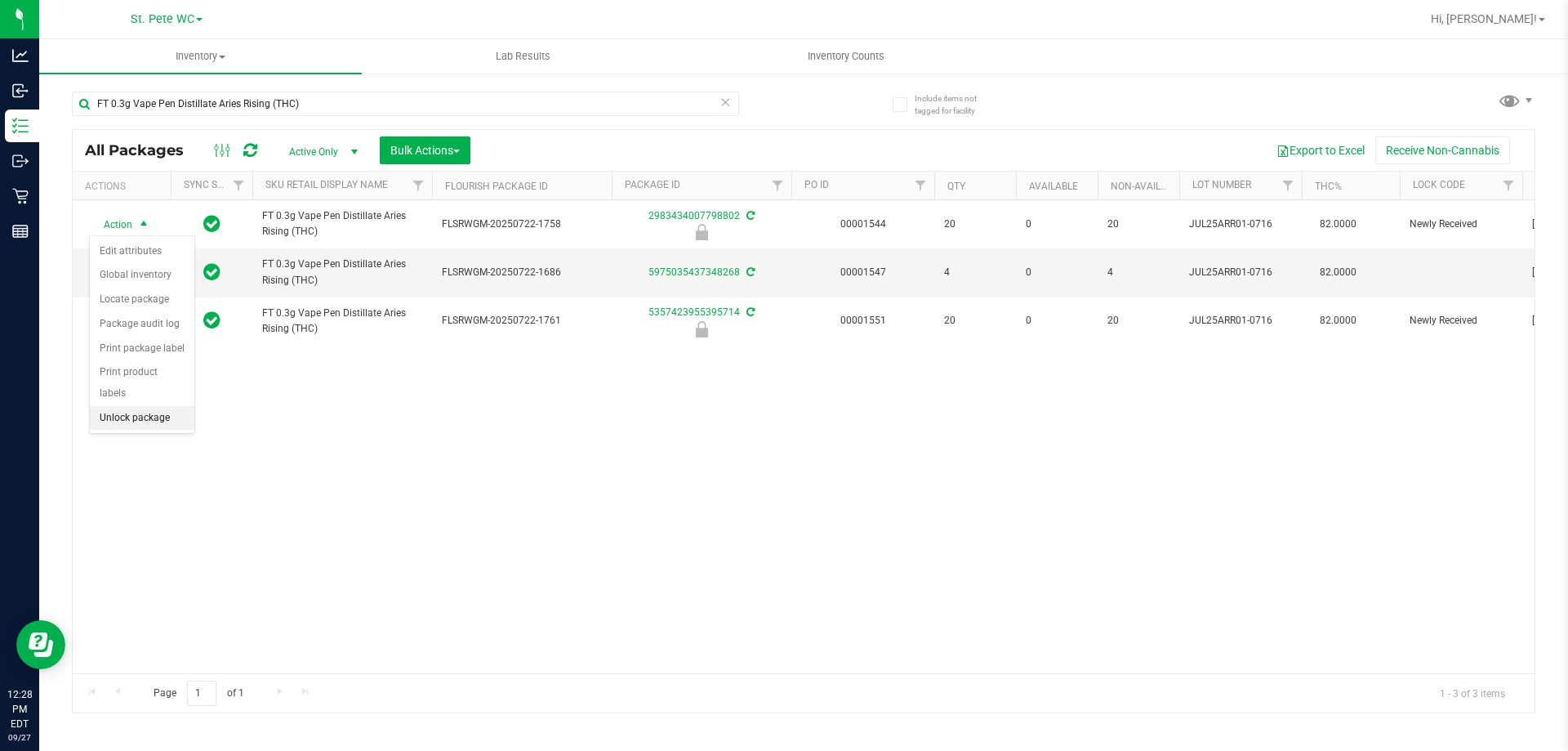
click at [150, 406] on li "Unlock package" at bounding box center [142, 418] width 105 height 25
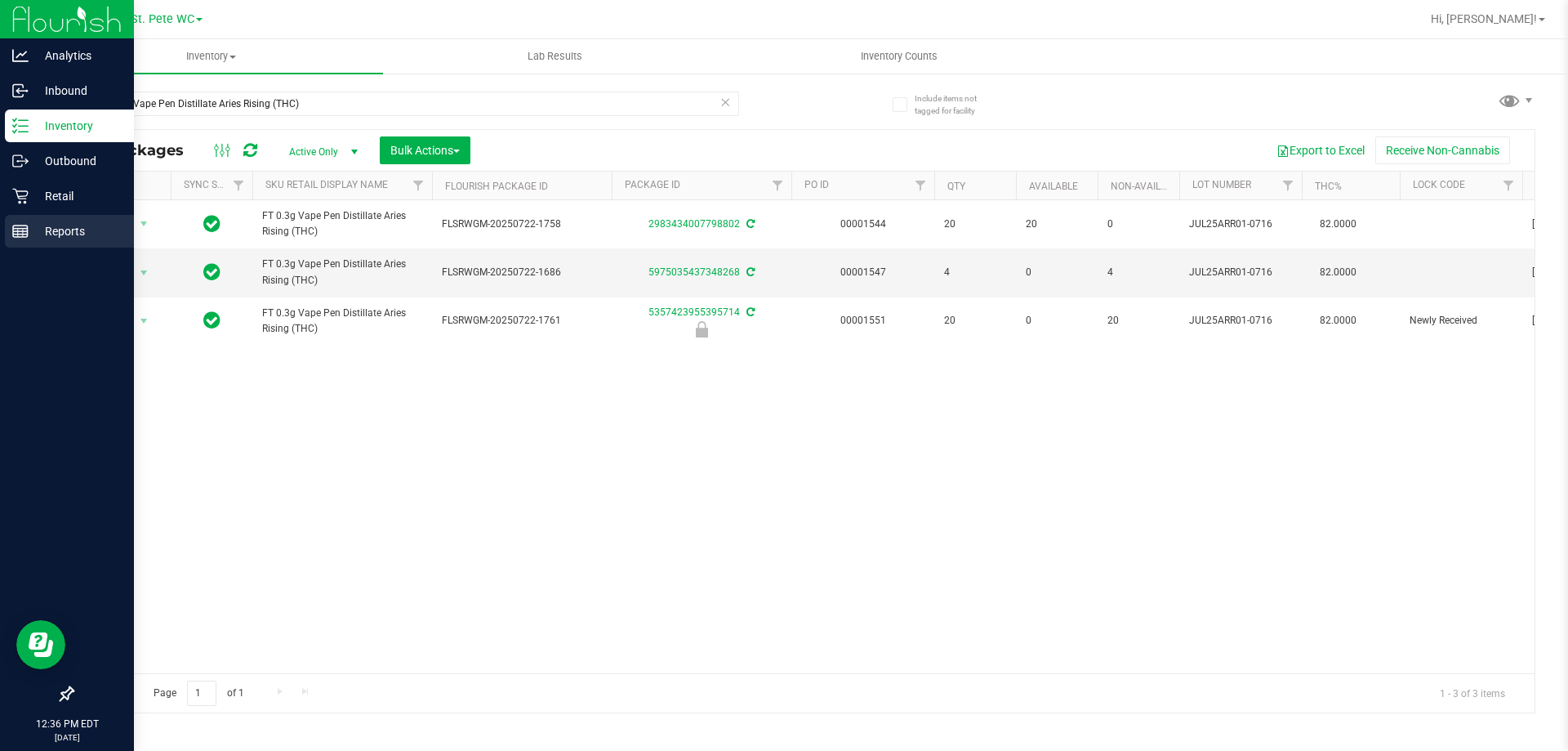
click at [0, 214] on link "Reports" at bounding box center [67, 231] width 134 height 35
click at [2, 209] on link "Retail" at bounding box center [67, 196] width 134 height 35
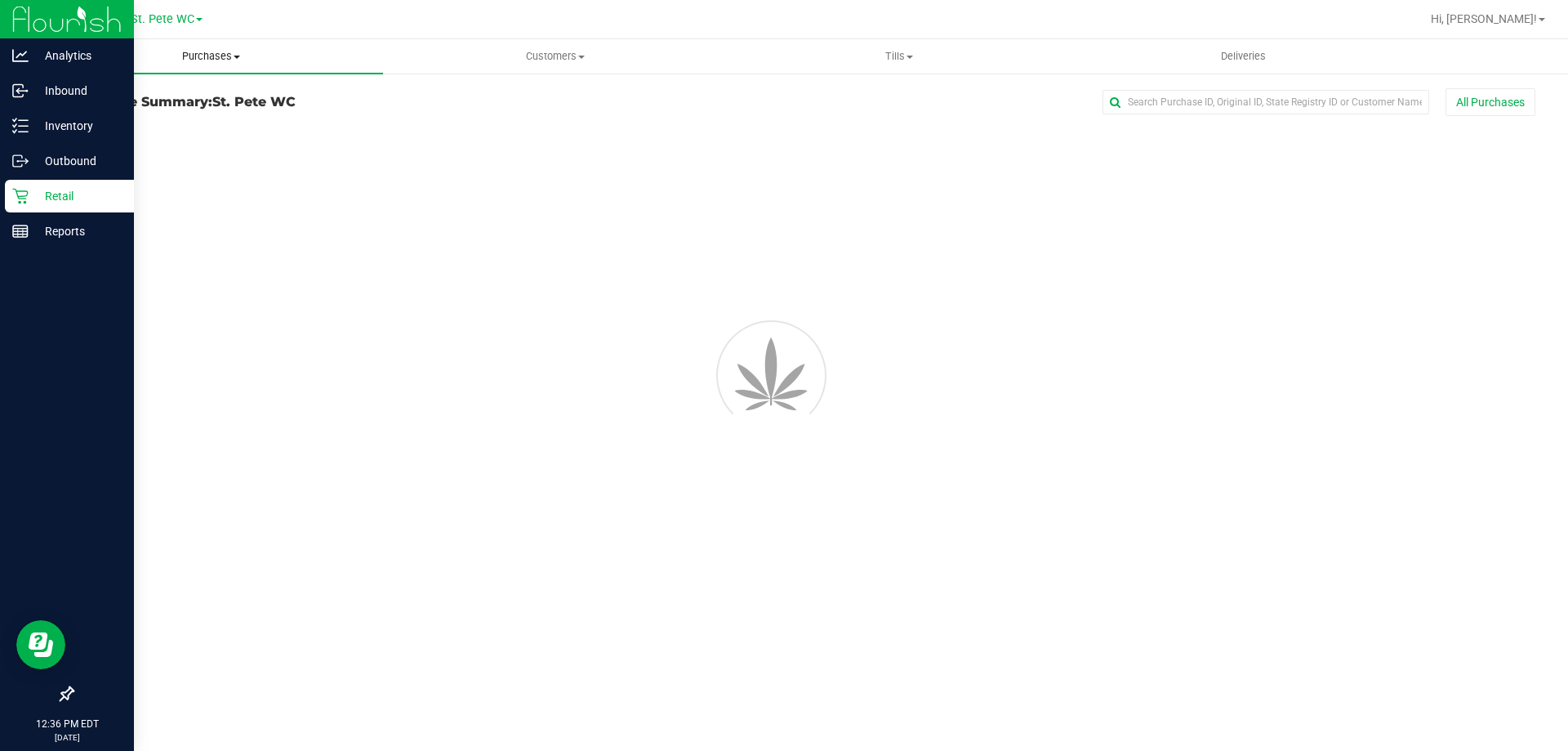
click at [182, 58] on span "Purchases" at bounding box center [212, 57] width 344 height 15
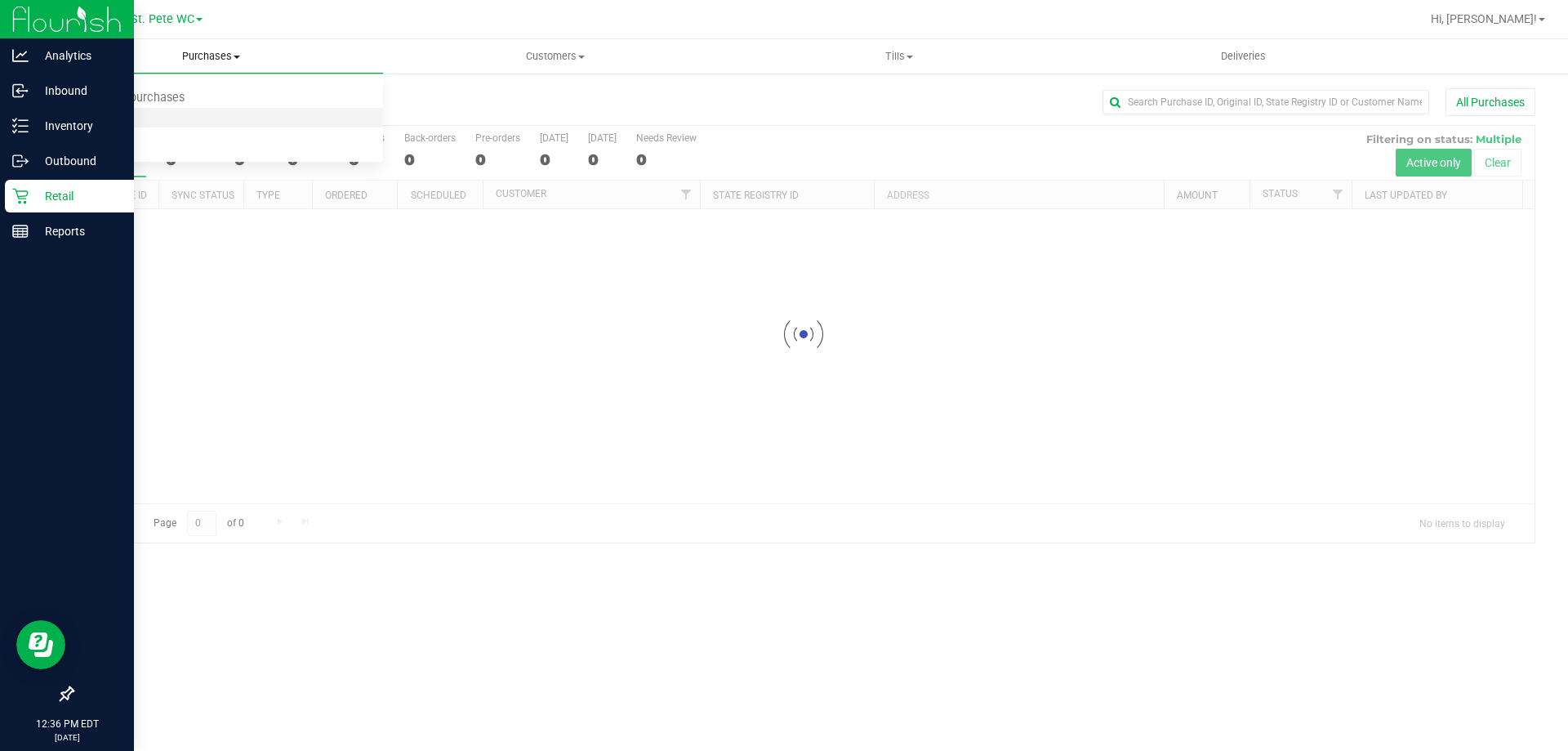
click at [176, 111] on li "Fulfillment" at bounding box center [212, 118] width 344 height 20
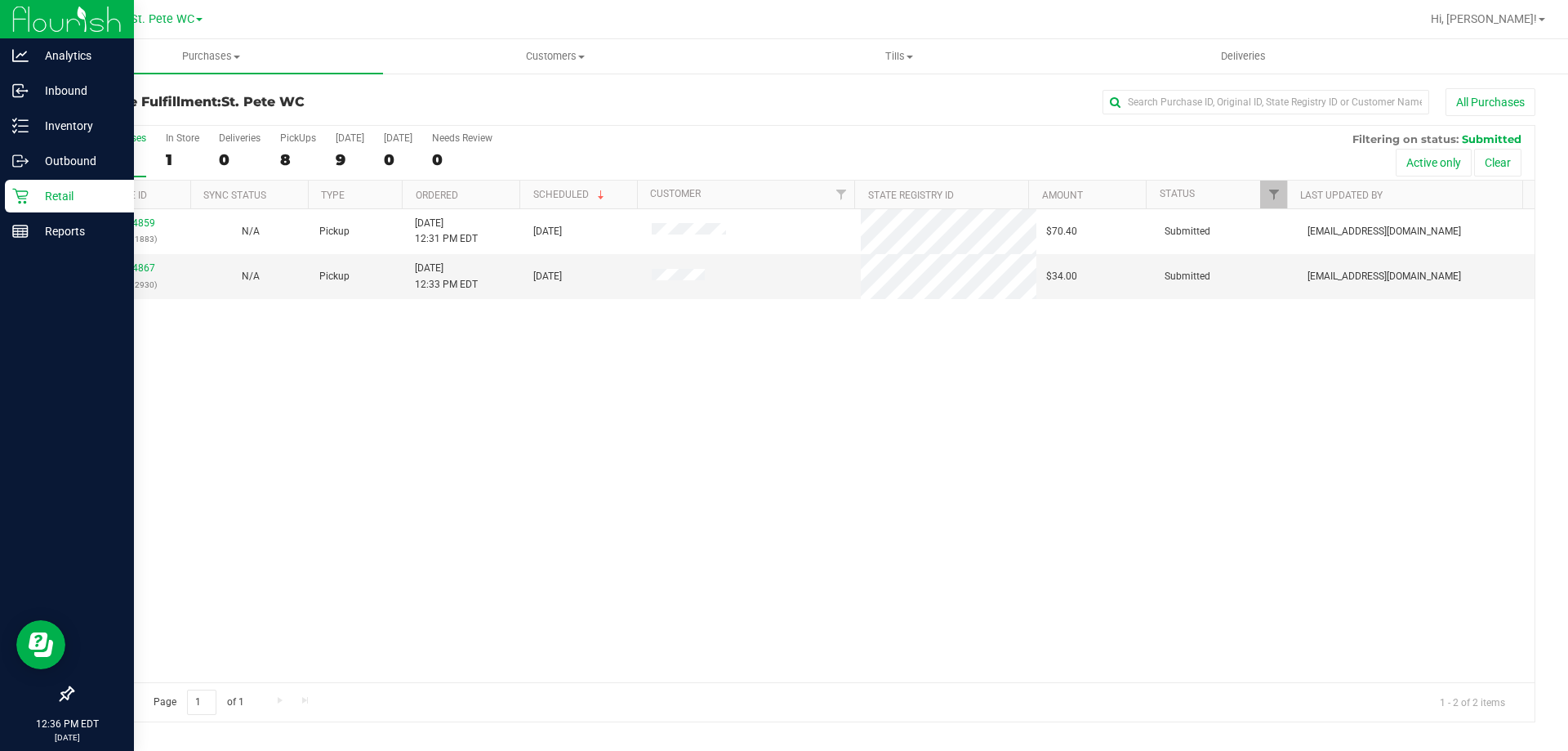
click at [297, 242] on td "N/A" at bounding box center [249, 231] width 118 height 45
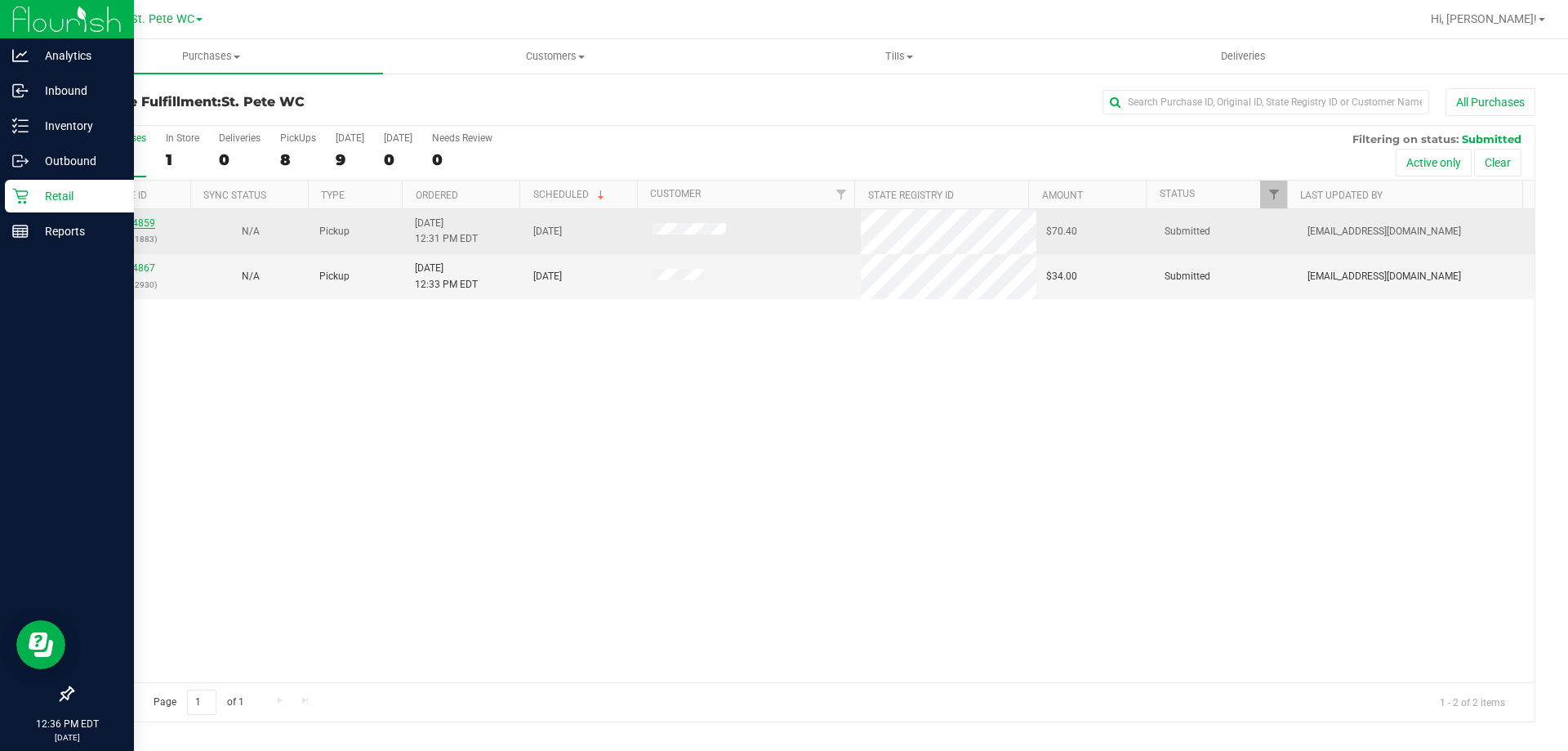
click at [132, 221] on link "12014859" at bounding box center [132, 223] width 45 height 11
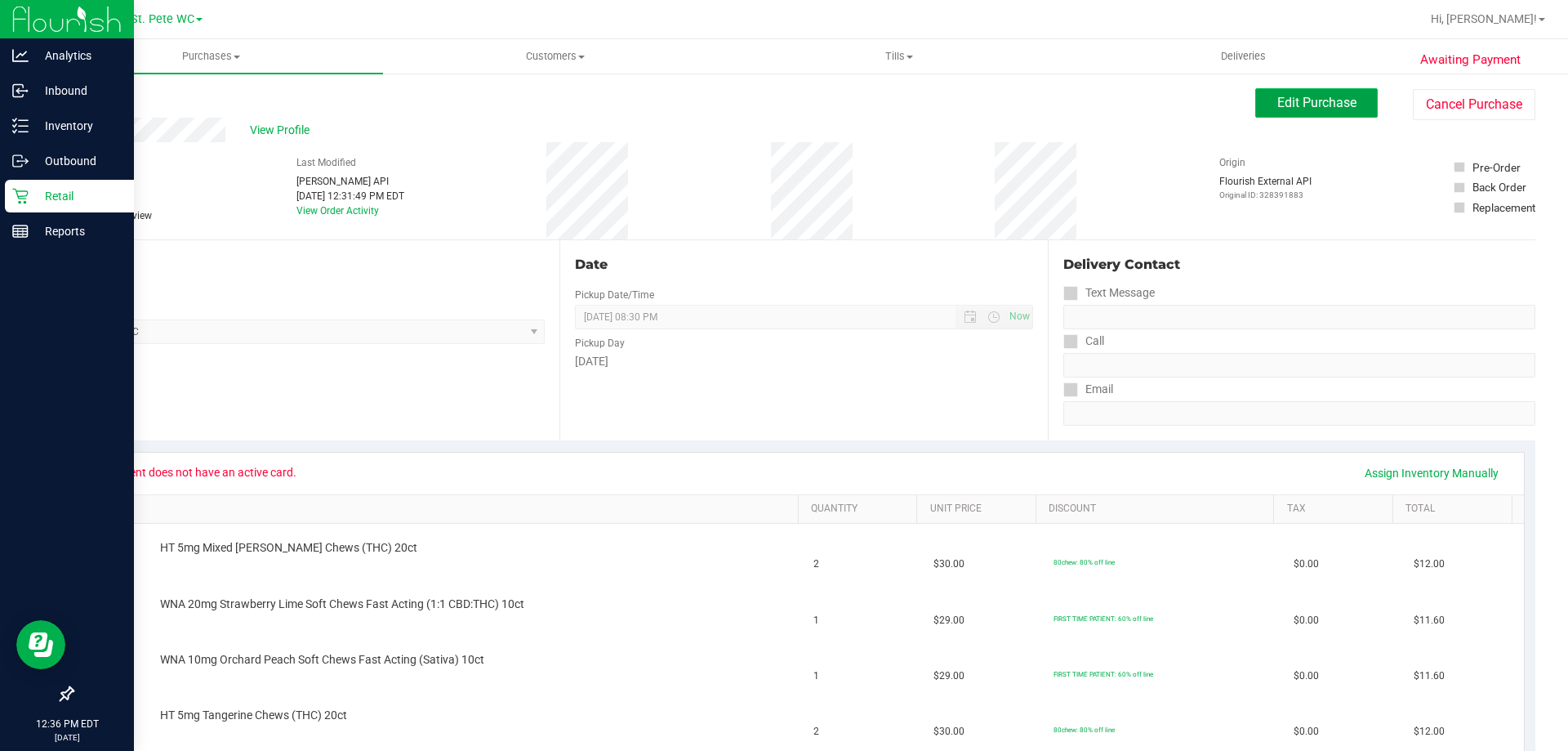
click at [1334, 98] on span "Edit Purchase" at bounding box center [1318, 102] width 79 height 15
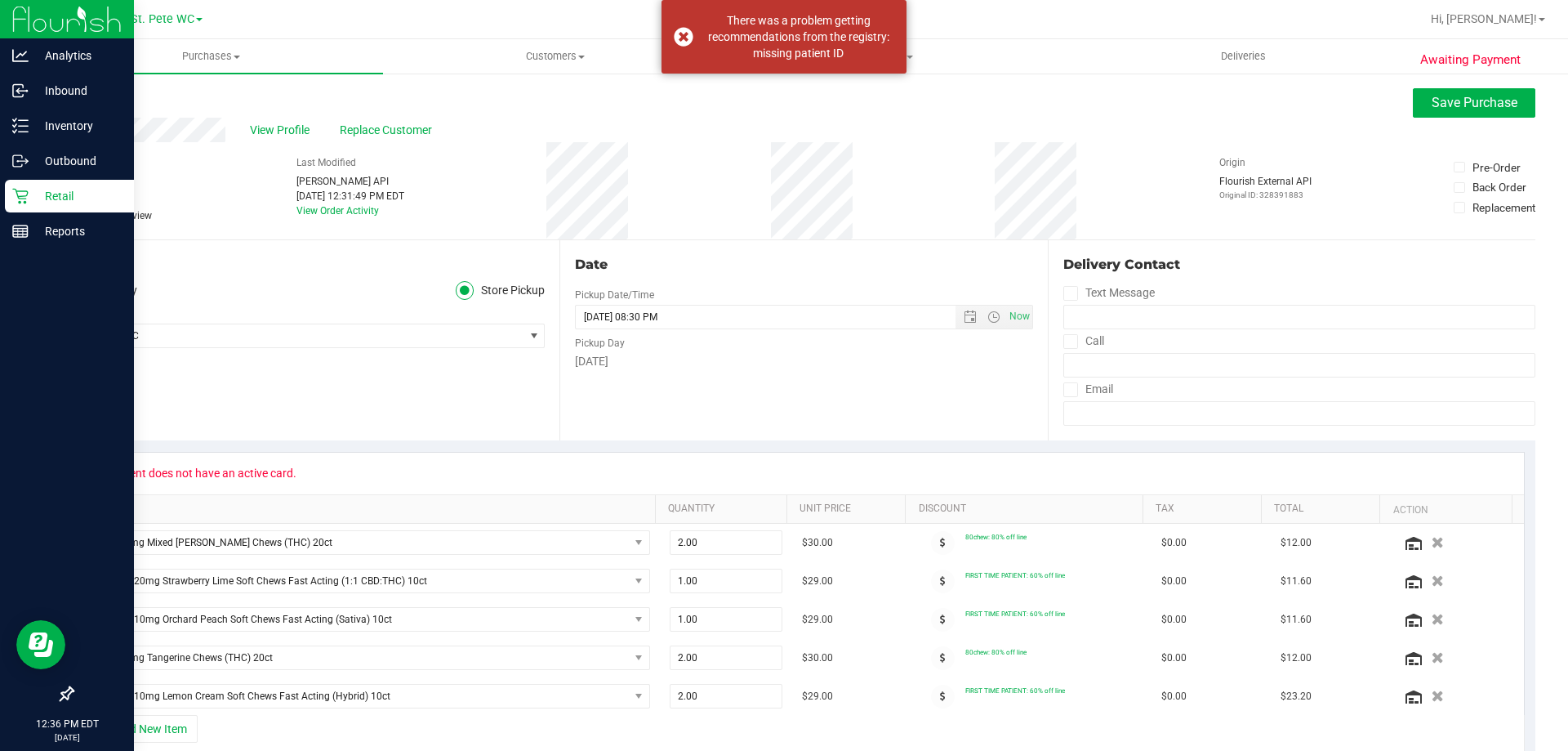
click at [390, 128] on span "Replace Customer" at bounding box center [389, 130] width 98 height 17
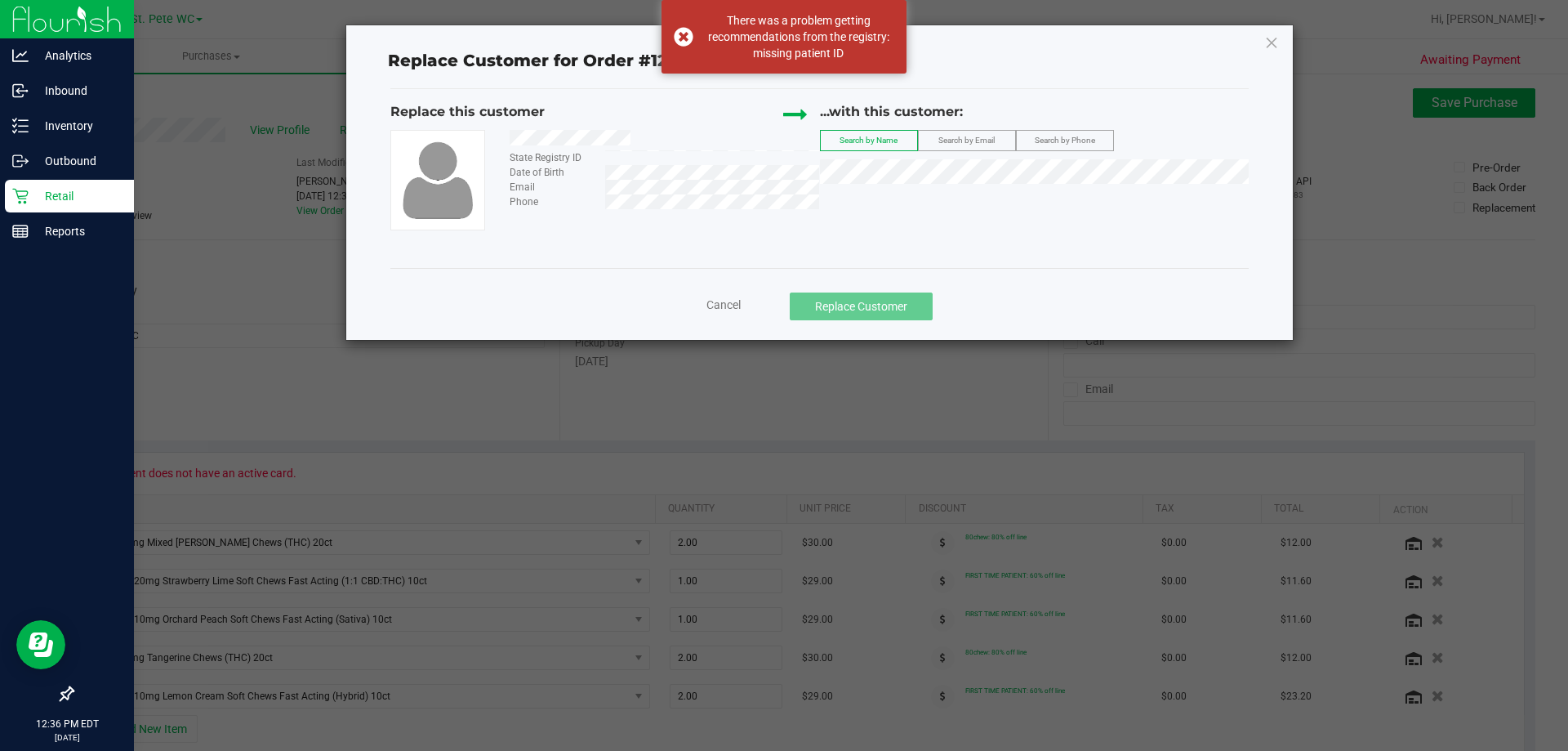
click at [995, 148] on label "Search by Email" at bounding box center [967, 140] width 96 height 20
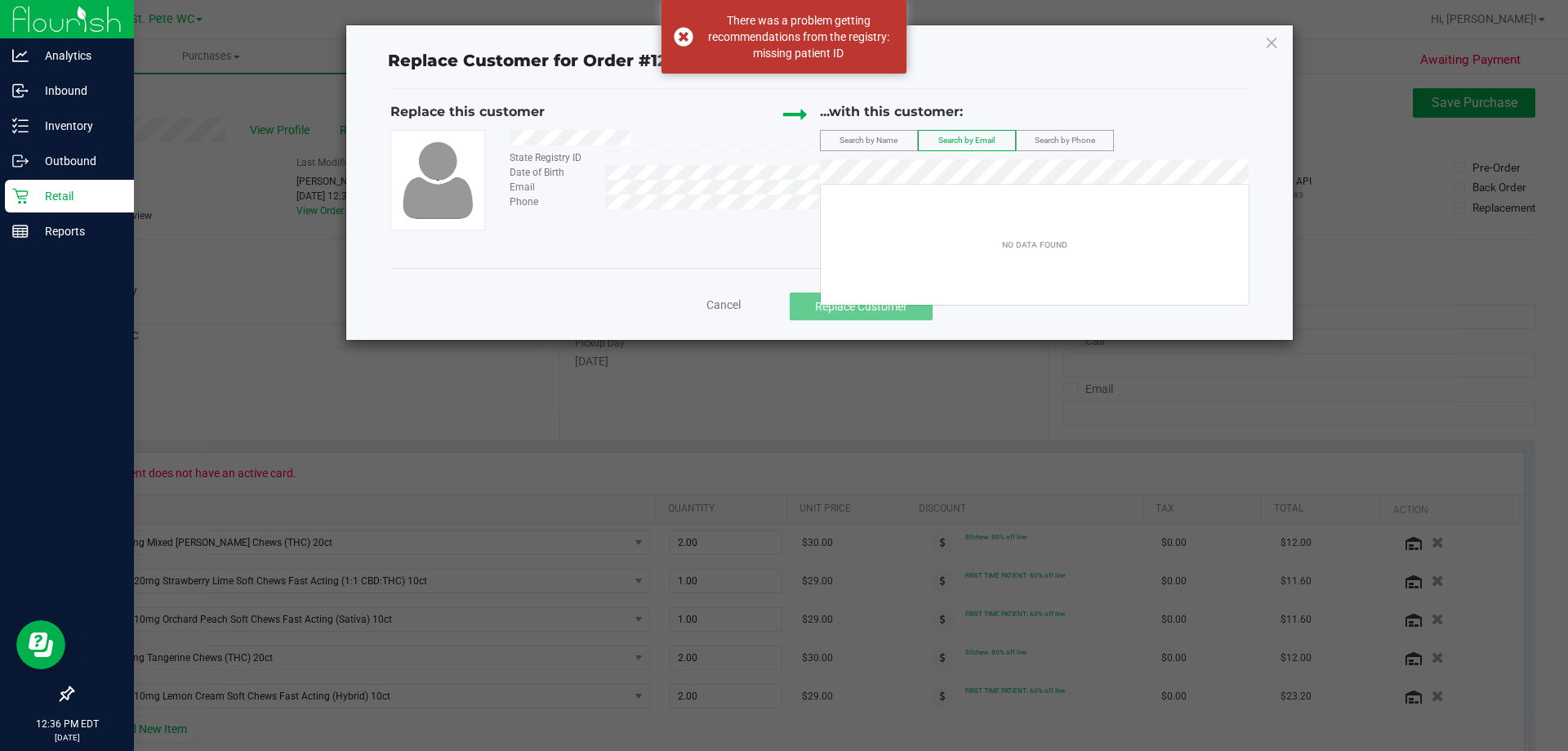
click at [912, 287] on div "NO DATA FOUND" at bounding box center [1034, 245] width 428 height 114
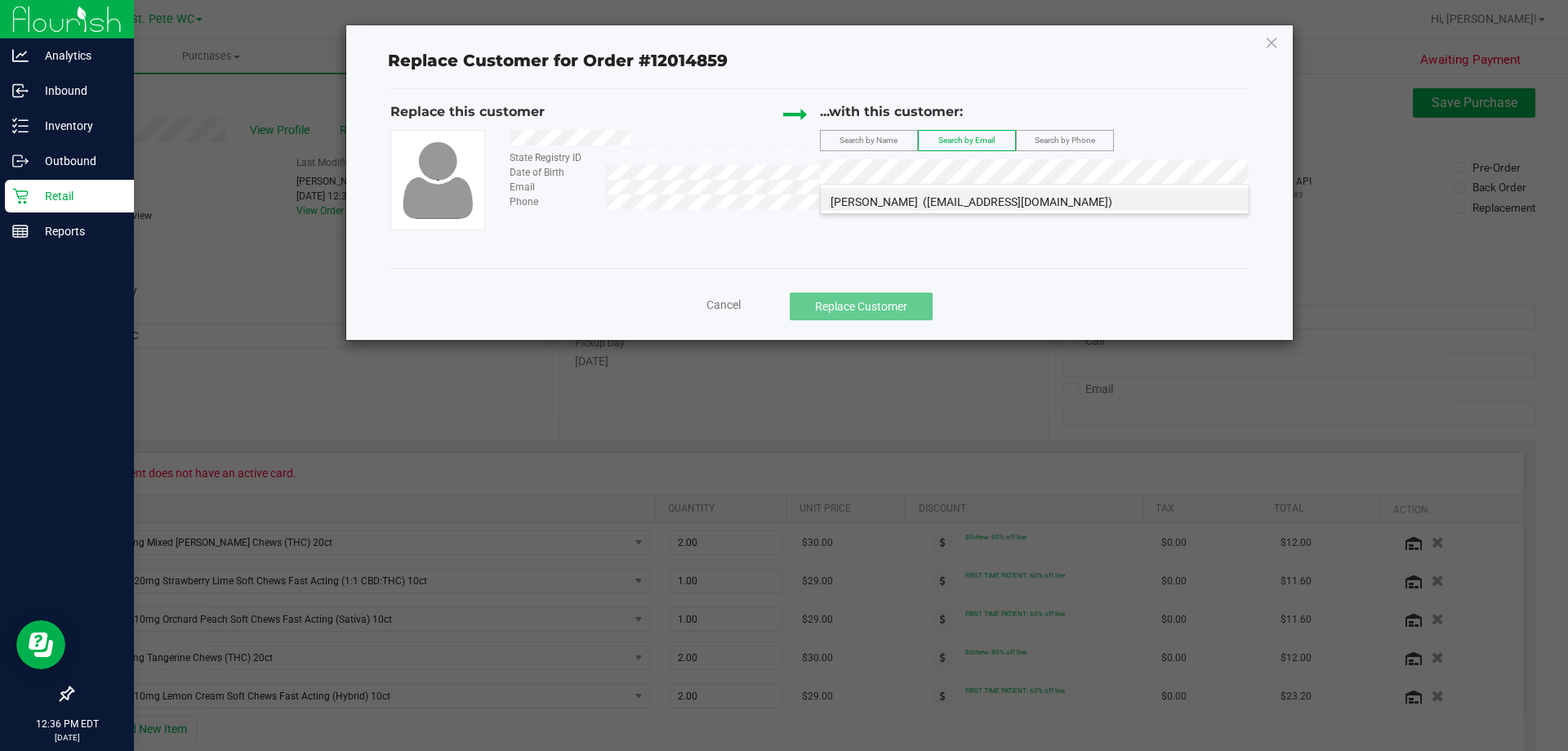
click at [993, 203] on span "([EMAIL_ADDRESS][DOMAIN_NAME])" at bounding box center [1017, 202] width 190 height 13
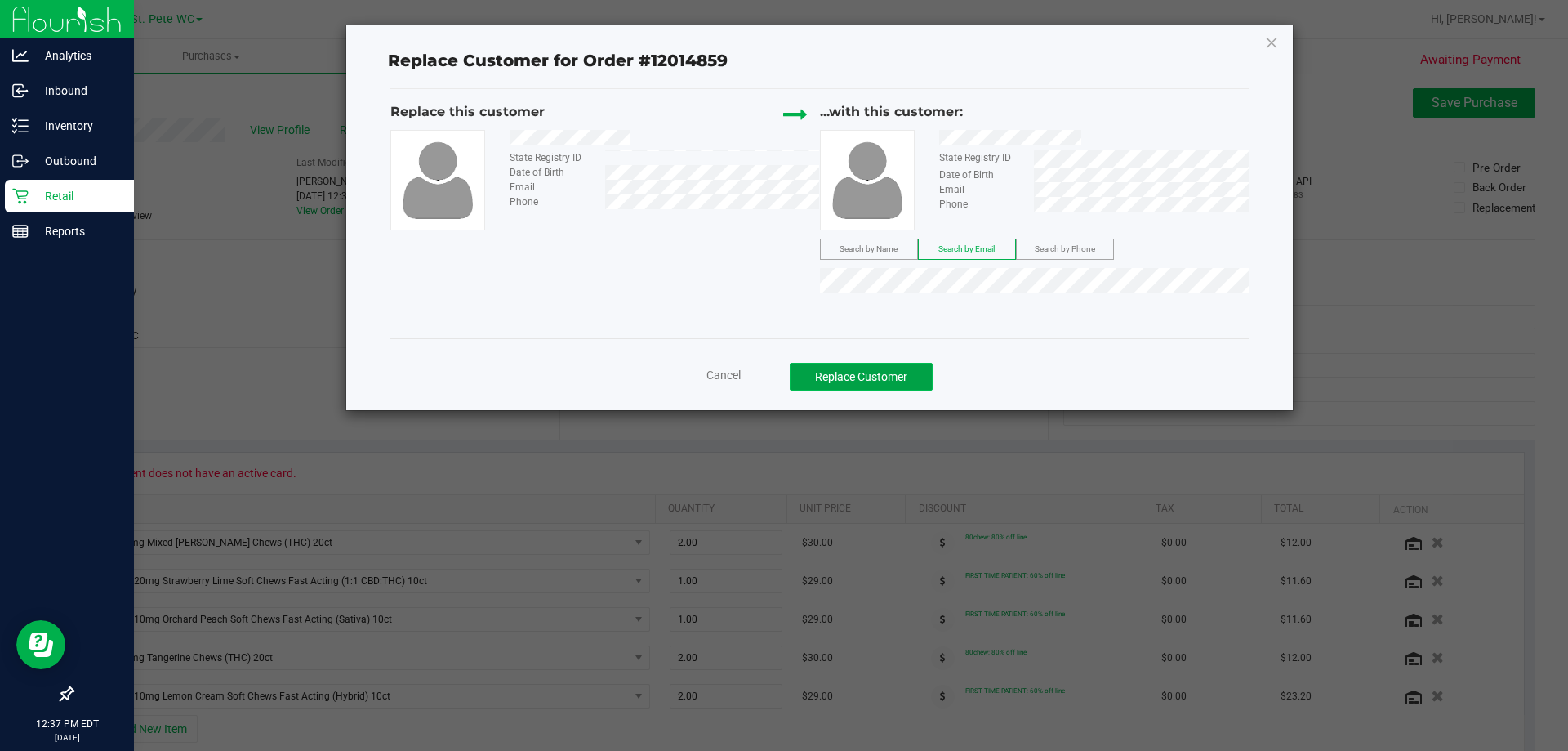
click at [842, 369] on button "Replace Customer" at bounding box center [861, 376] width 143 height 27
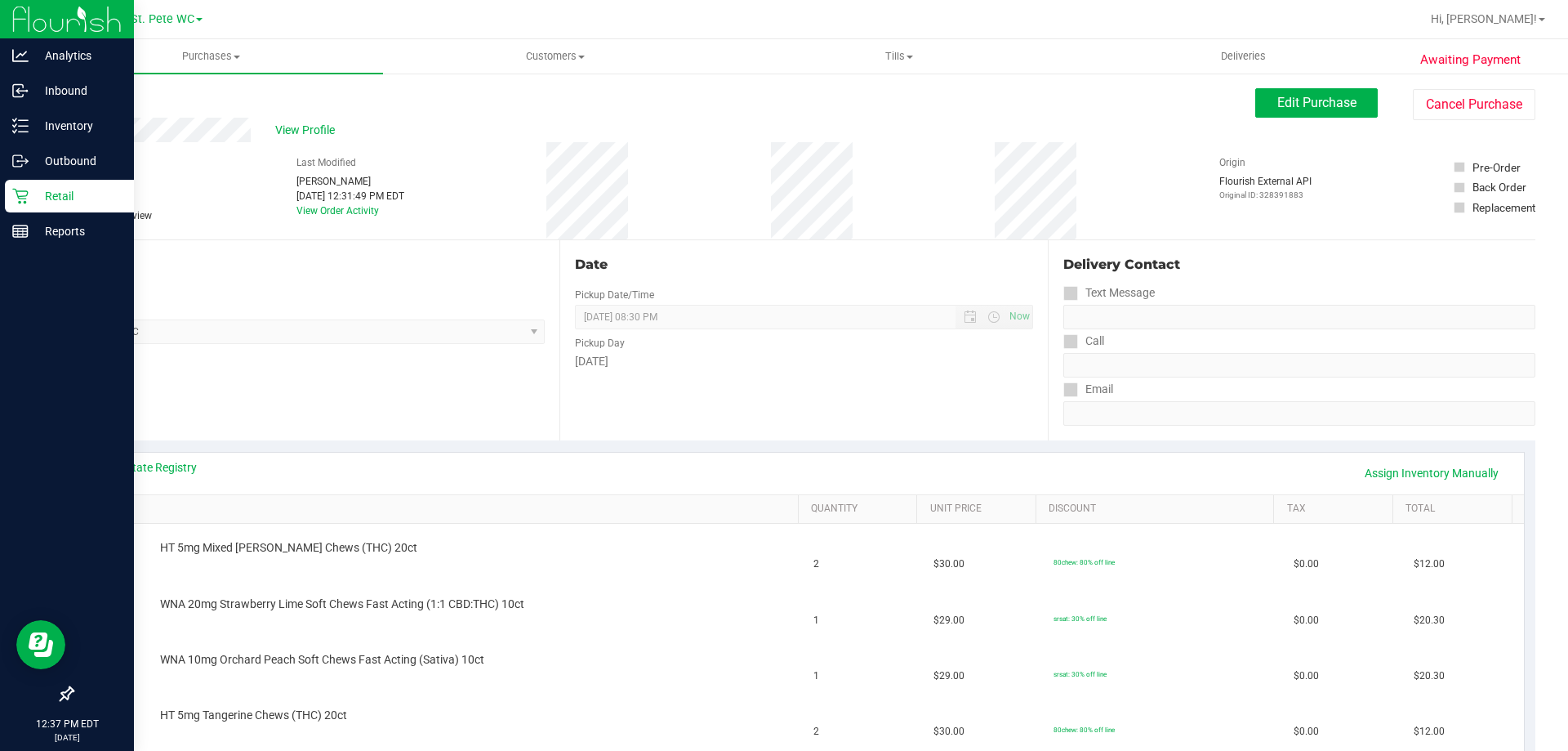
click at [96, 103] on link "Back" at bounding box center [84, 98] width 25 height 11
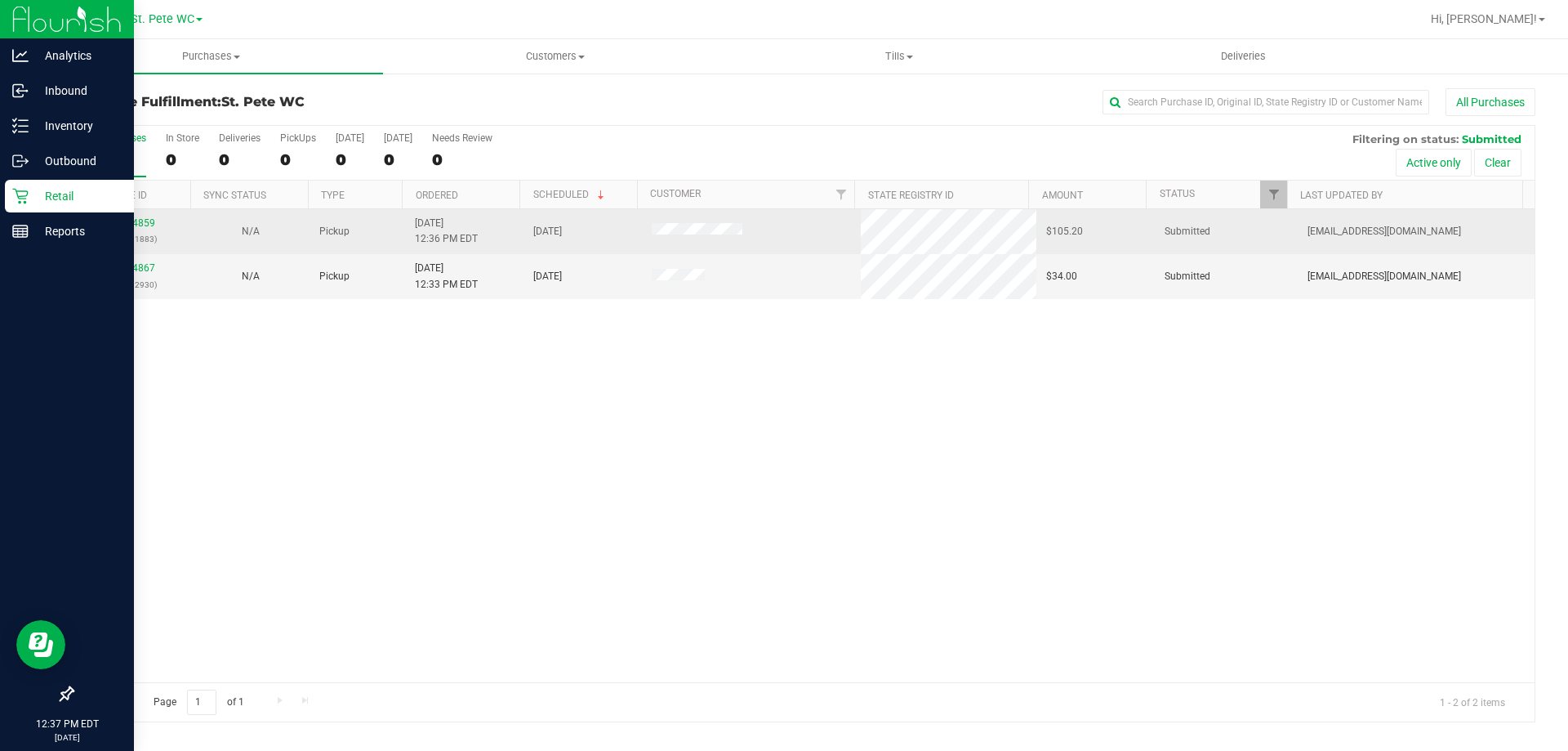
click at [125, 210] on td "12014859 (328391883)" at bounding box center [131, 231] width 118 height 45
click at [129, 217] on div "12014859 (328391883)" at bounding box center [131, 230] width 99 height 31
click at [129, 217] on link "12014859" at bounding box center [132, 223] width 45 height 11
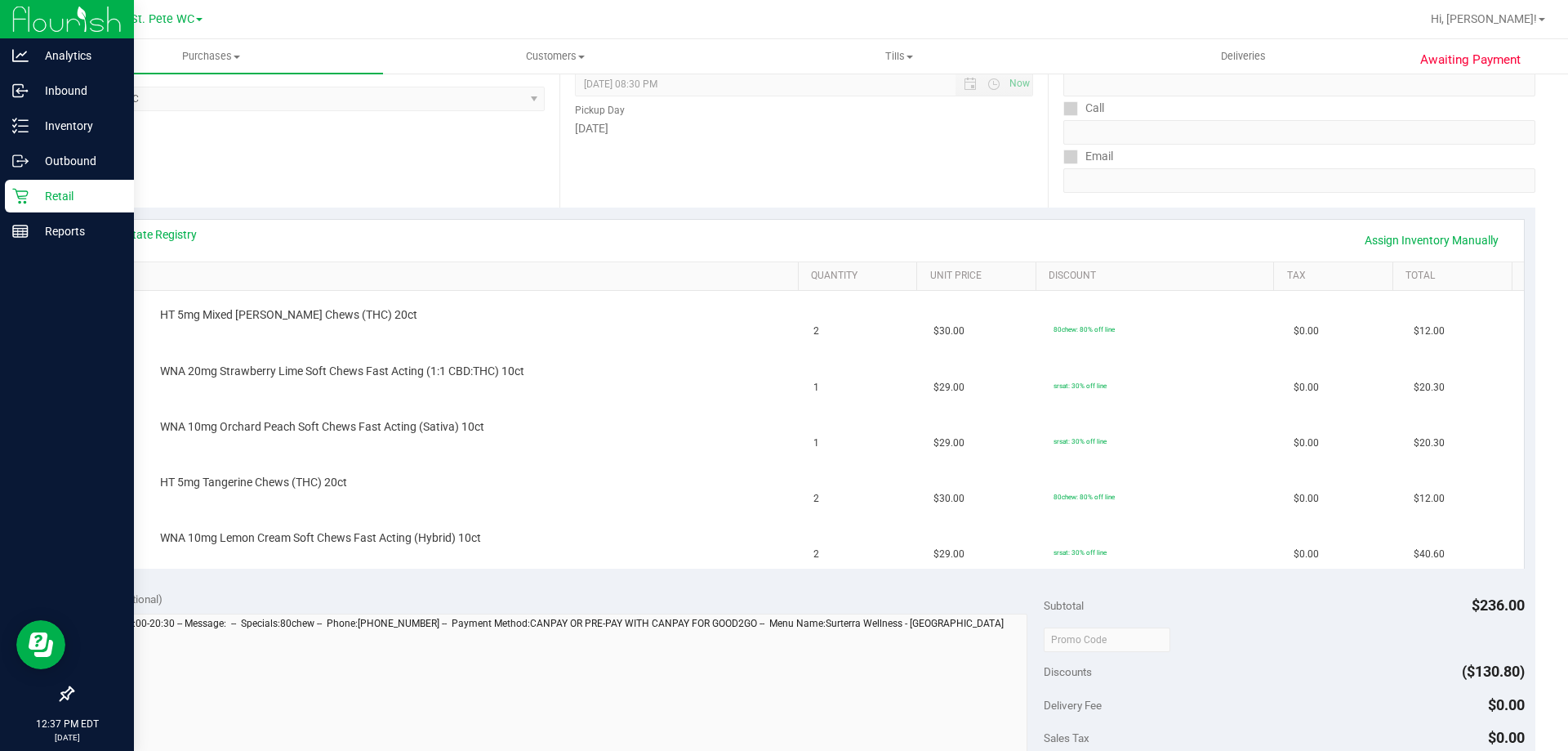
scroll to position [490, 0]
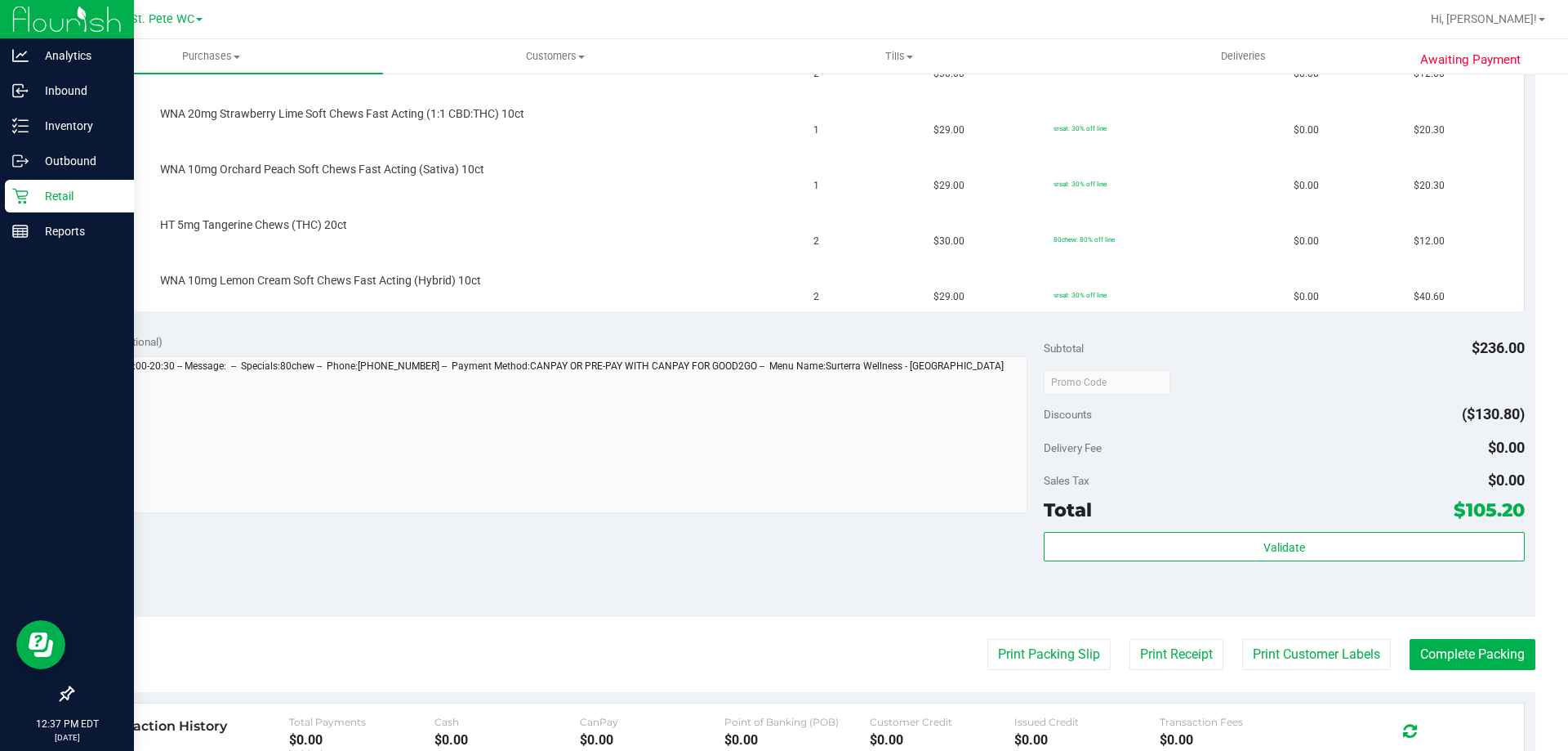
click at [997, 623] on purchase-details "Back Edit Purchase Cancel Purchase View Profile # 12014859 BioTrack ID: - Submi…" at bounding box center [804, 298] width 1464 height 1399
click at [997, 651] on button "Print Packing Slip" at bounding box center [1049, 654] width 124 height 31
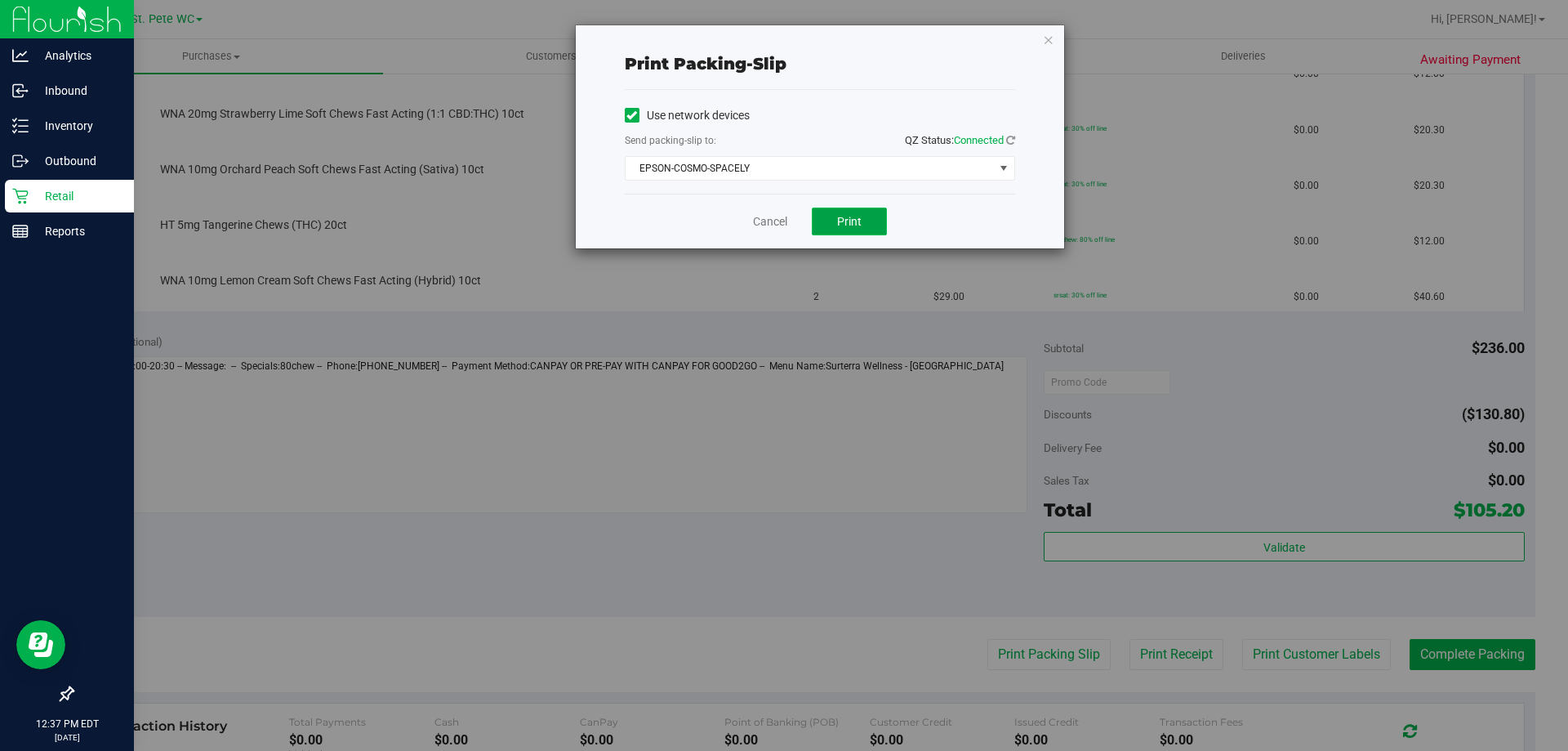
click at [854, 224] on span "Print" at bounding box center [849, 221] width 25 height 13
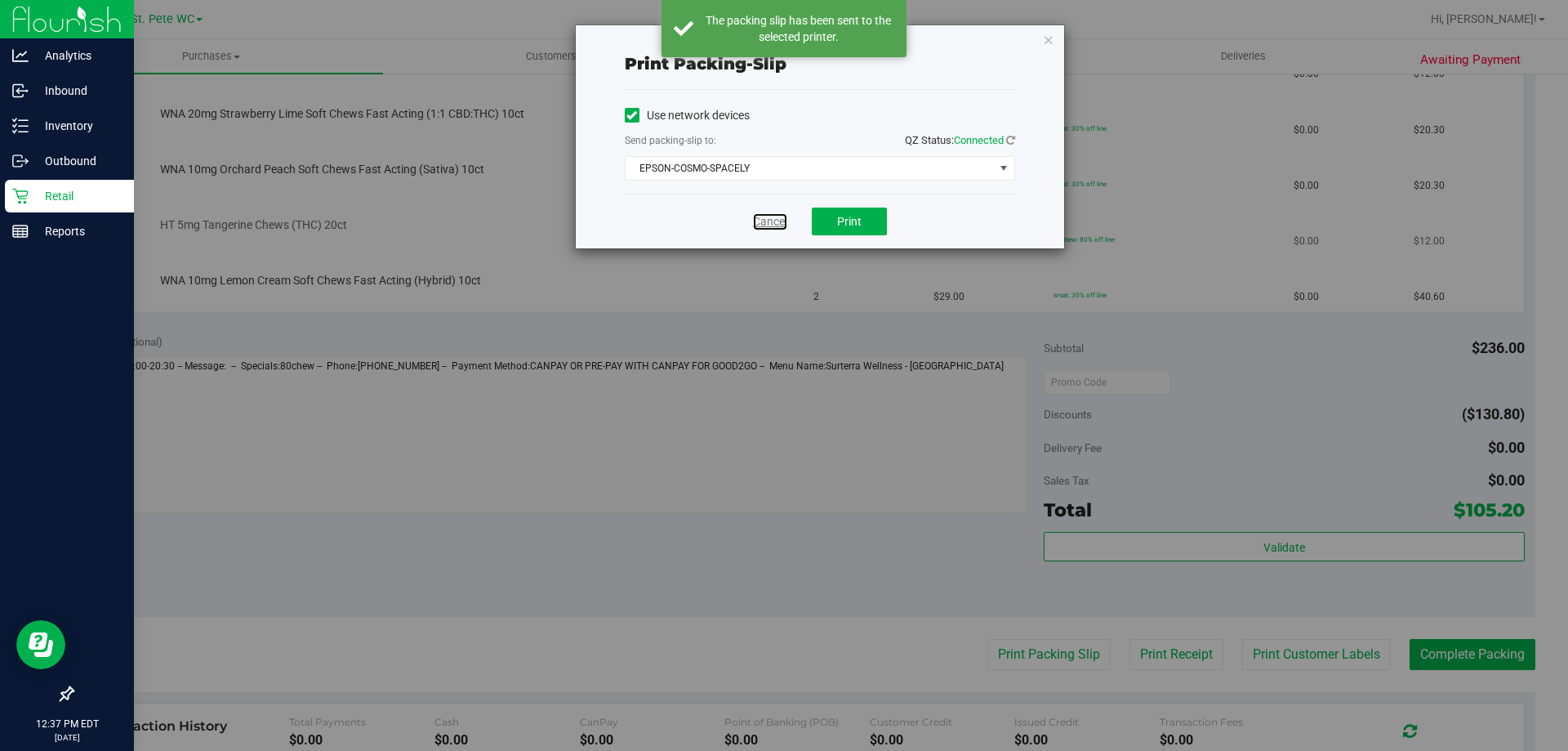
click at [768, 225] on link "Cancel" at bounding box center [770, 222] width 34 height 17
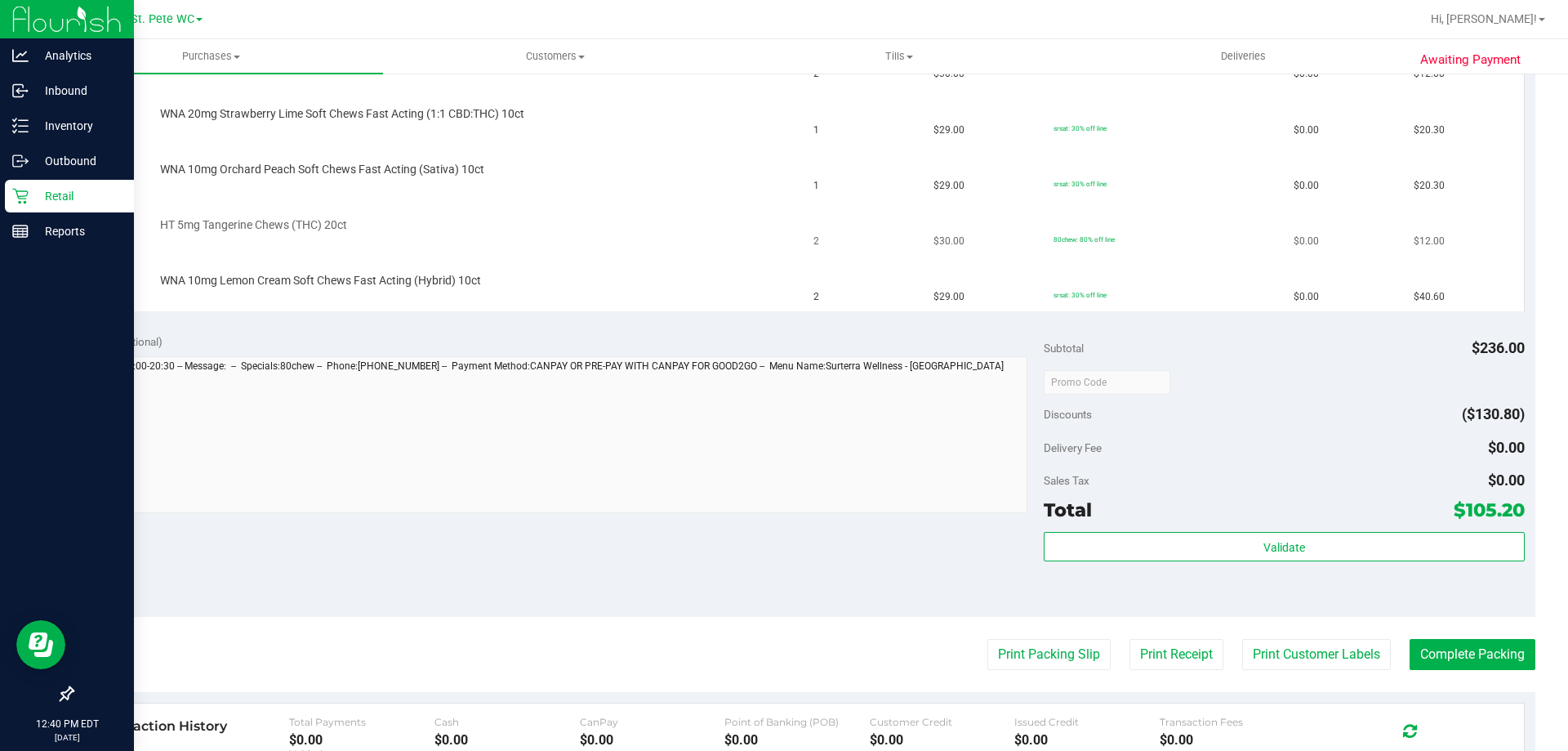
click at [988, 639] on button "Print Packing Slip" at bounding box center [1049, 654] width 124 height 31
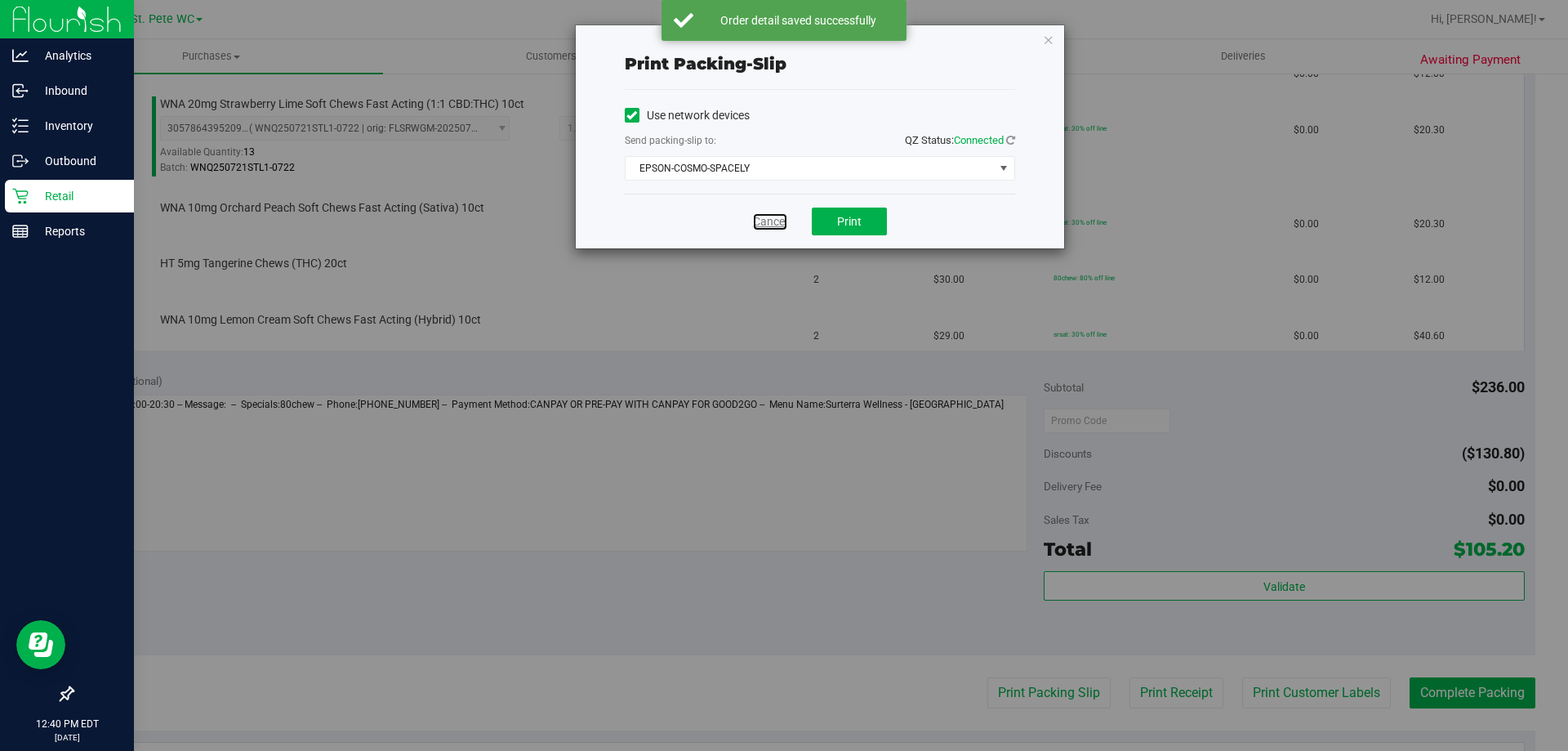
click at [768, 225] on link "Cancel" at bounding box center [770, 222] width 34 height 17
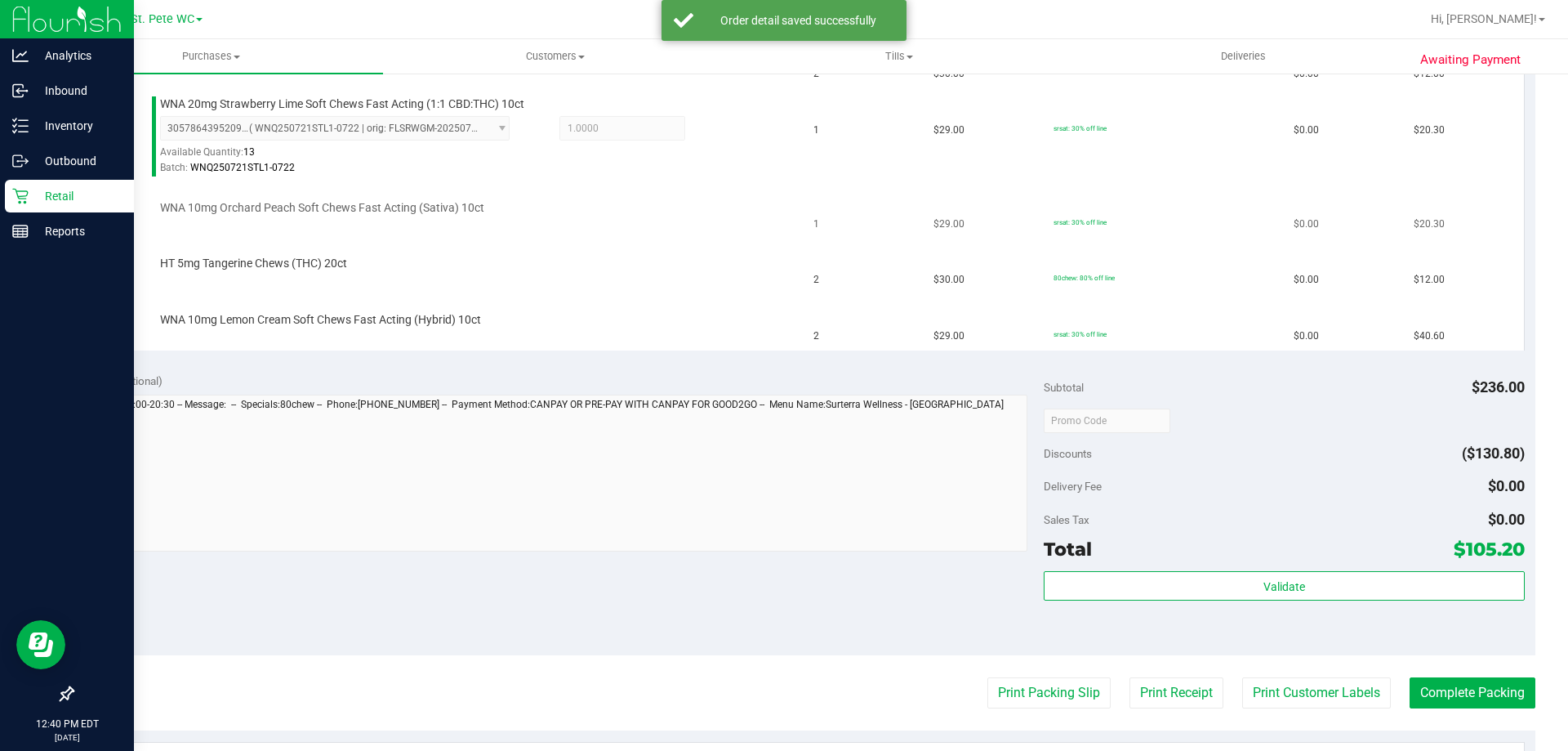
click at [732, 229] on td "WNA 10mg Orchard Peach Soft Chews Fast Acting (Sativa) 10ct" at bounding box center [444, 212] width 721 height 56
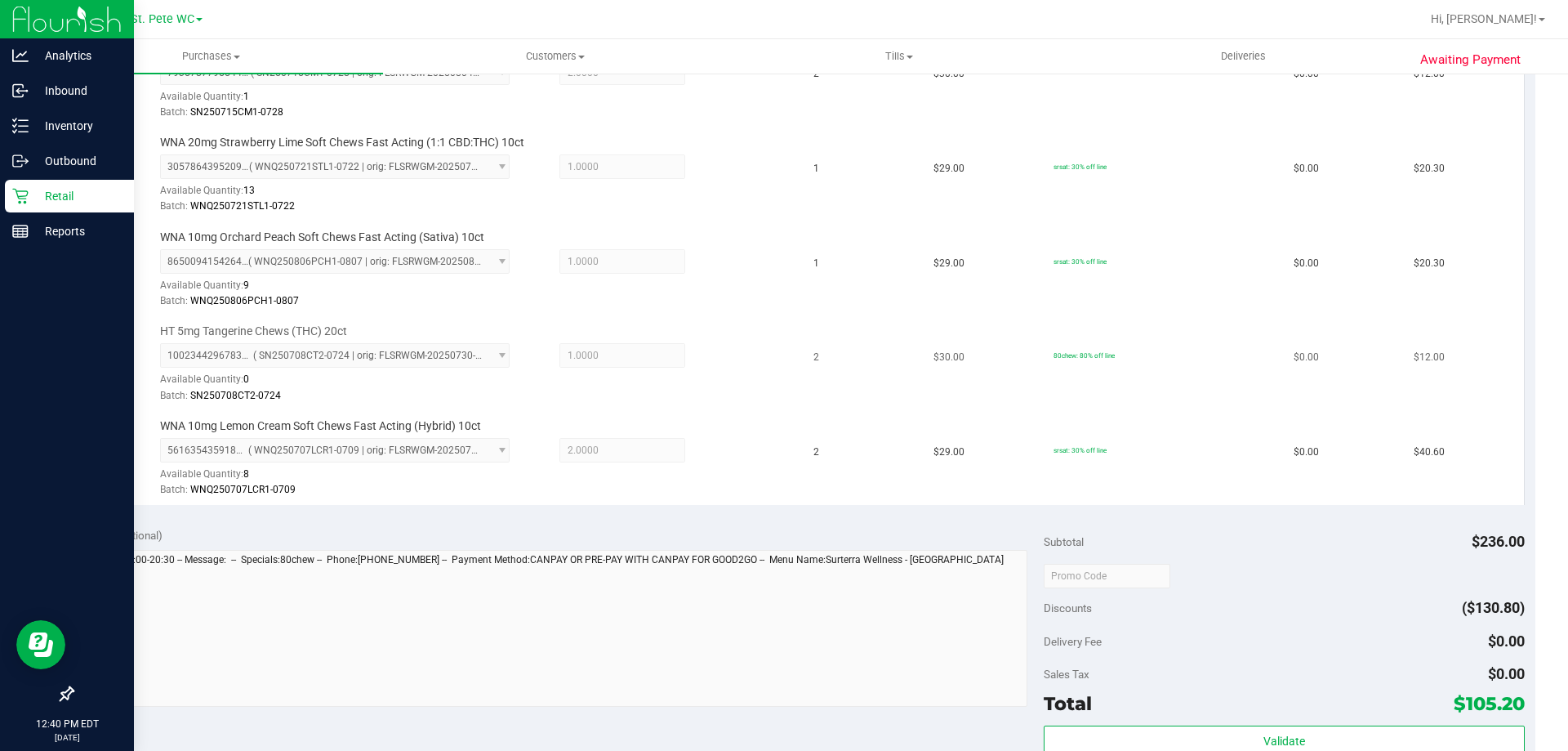
click at [335, 342] on div "HT 5mg Tangerine Chews (THC) 20ct 1002344296783516 ( SN250708CT2-0724 | orig: F…" at bounding box center [471, 364] width 639 height 81
click at [333, 333] on span "HT 5mg Tangerine Chews (THC) 20ct" at bounding box center [253, 331] width 187 height 15
copy div "HT 5mg Tangerine Chews (THC) 20ct"
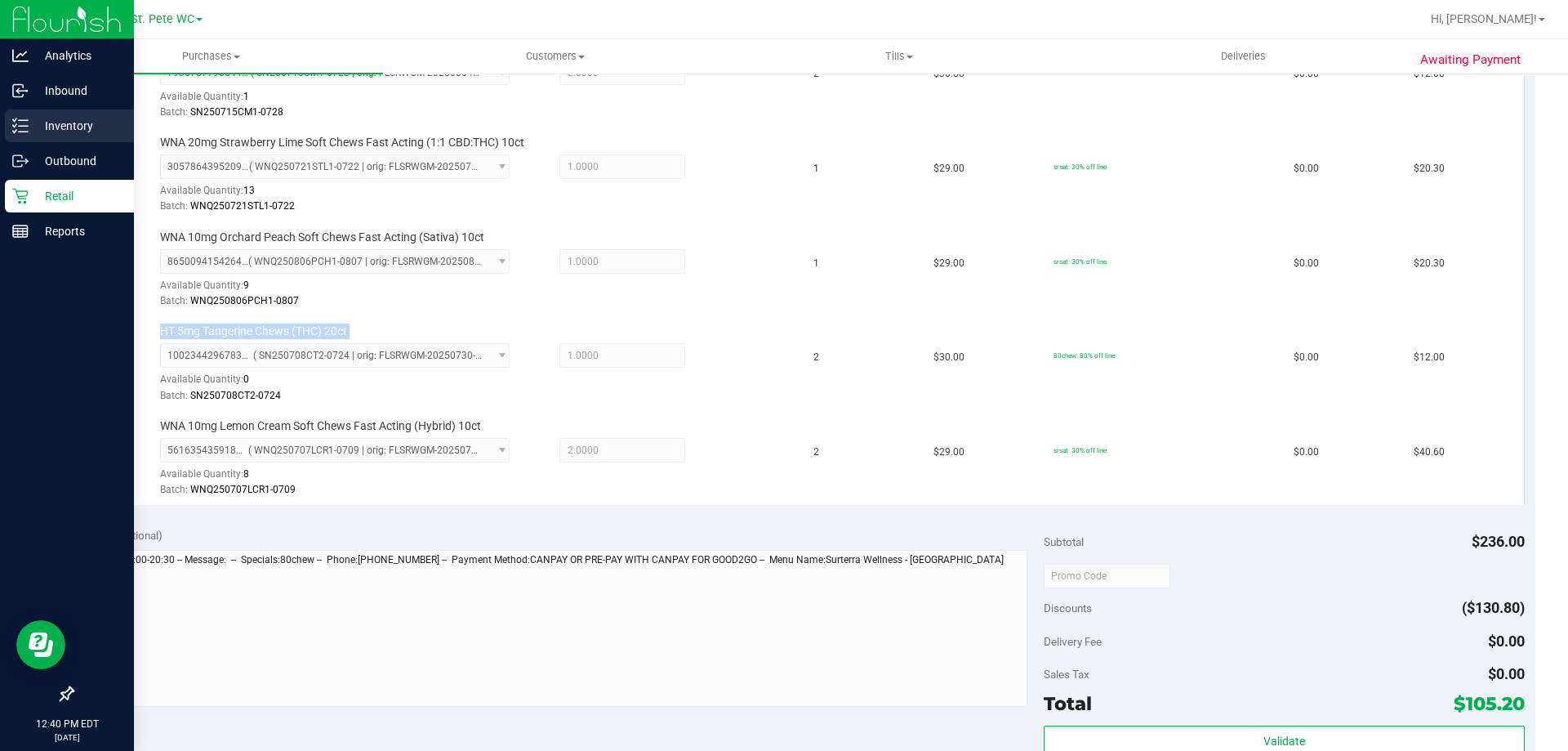
click at [37, 129] on p "Inventory" at bounding box center [77, 126] width 98 height 20
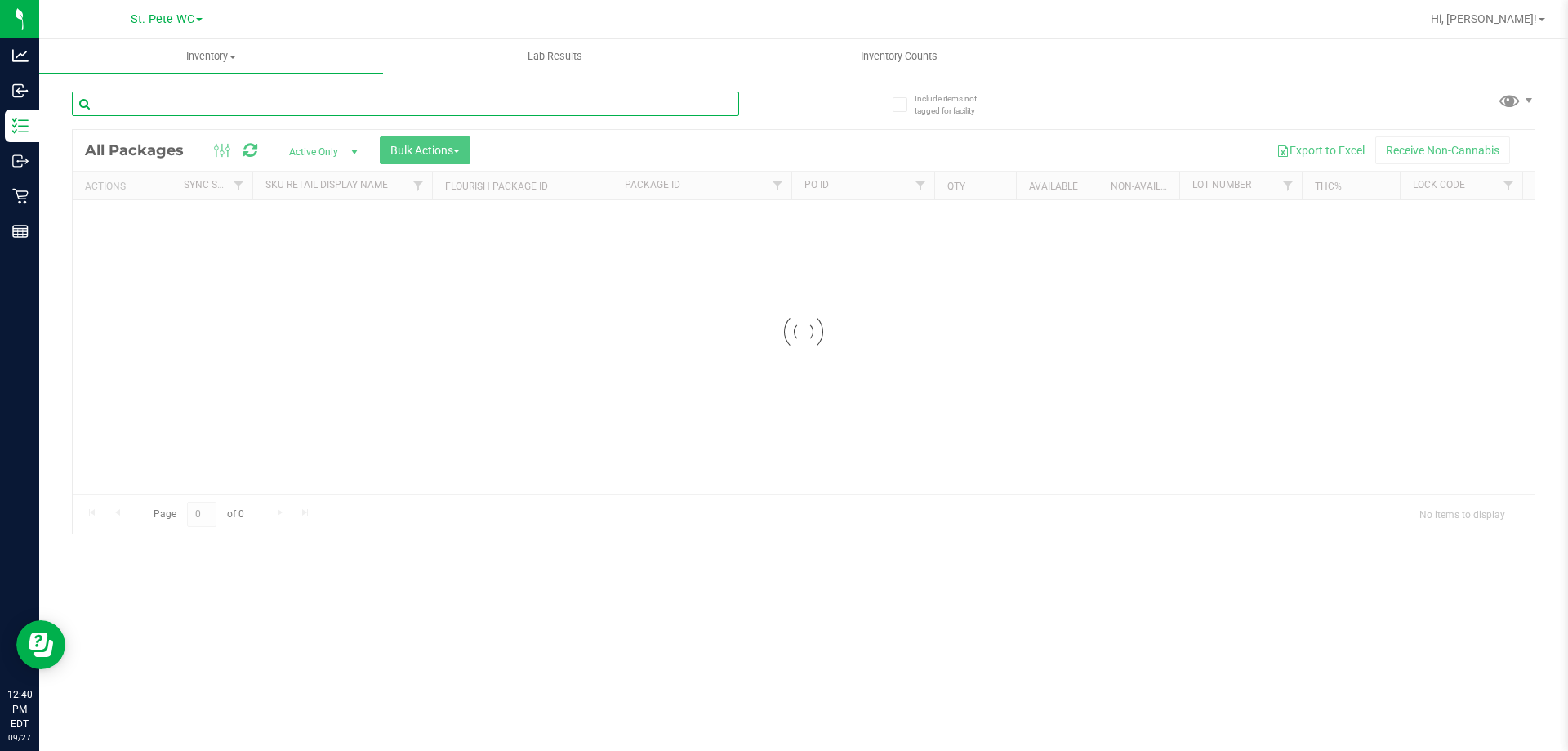
click at [202, 101] on input "text" at bounding box center [405, 104] width 668 height 25
paste input "HT 5mg Tangerine Chews (THC) 20ct"
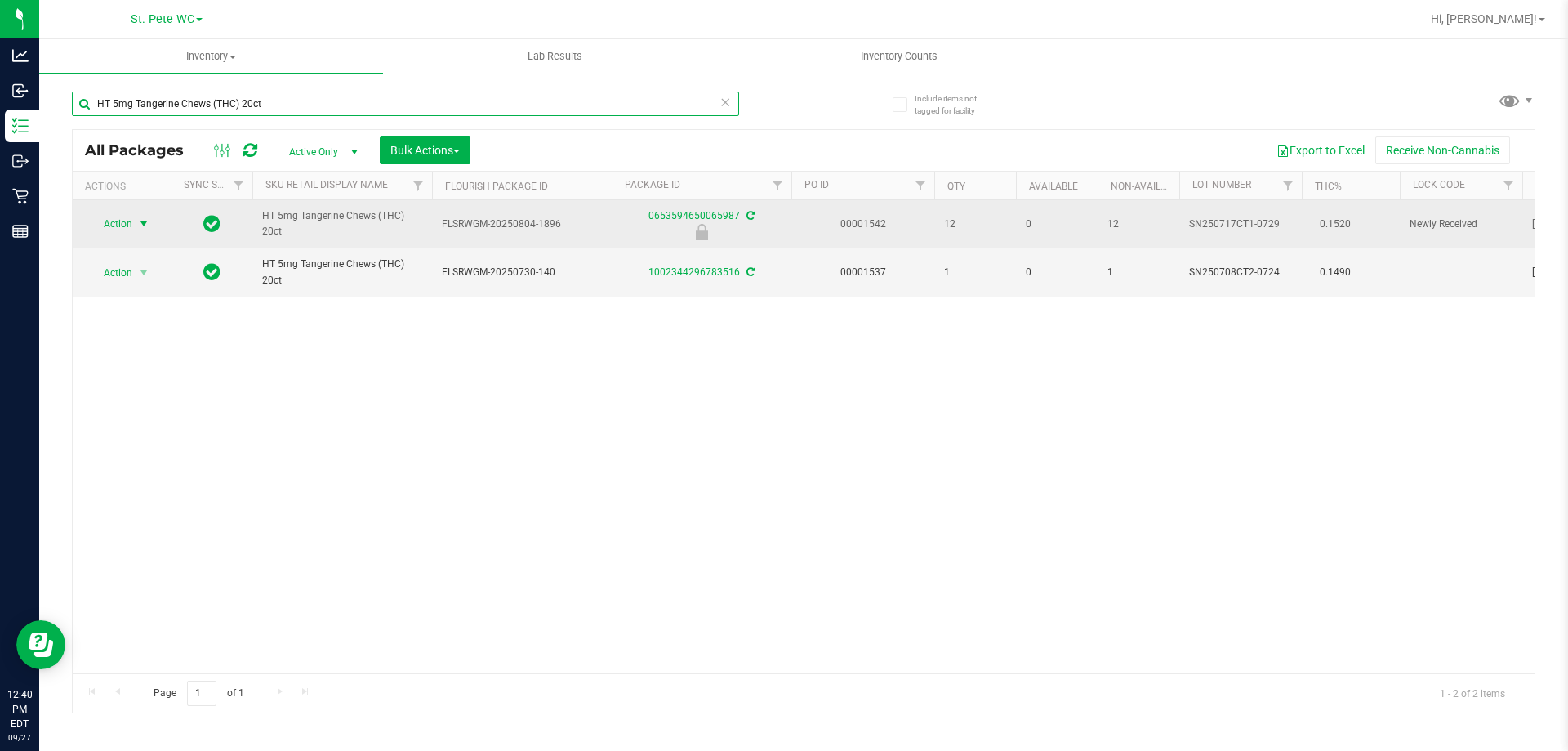
type input "HT 5mg Tangerine Chews (THC) 20ct"
click at [124, 221] on span "Action" at bounding box center [111, 224] width 44 height 23
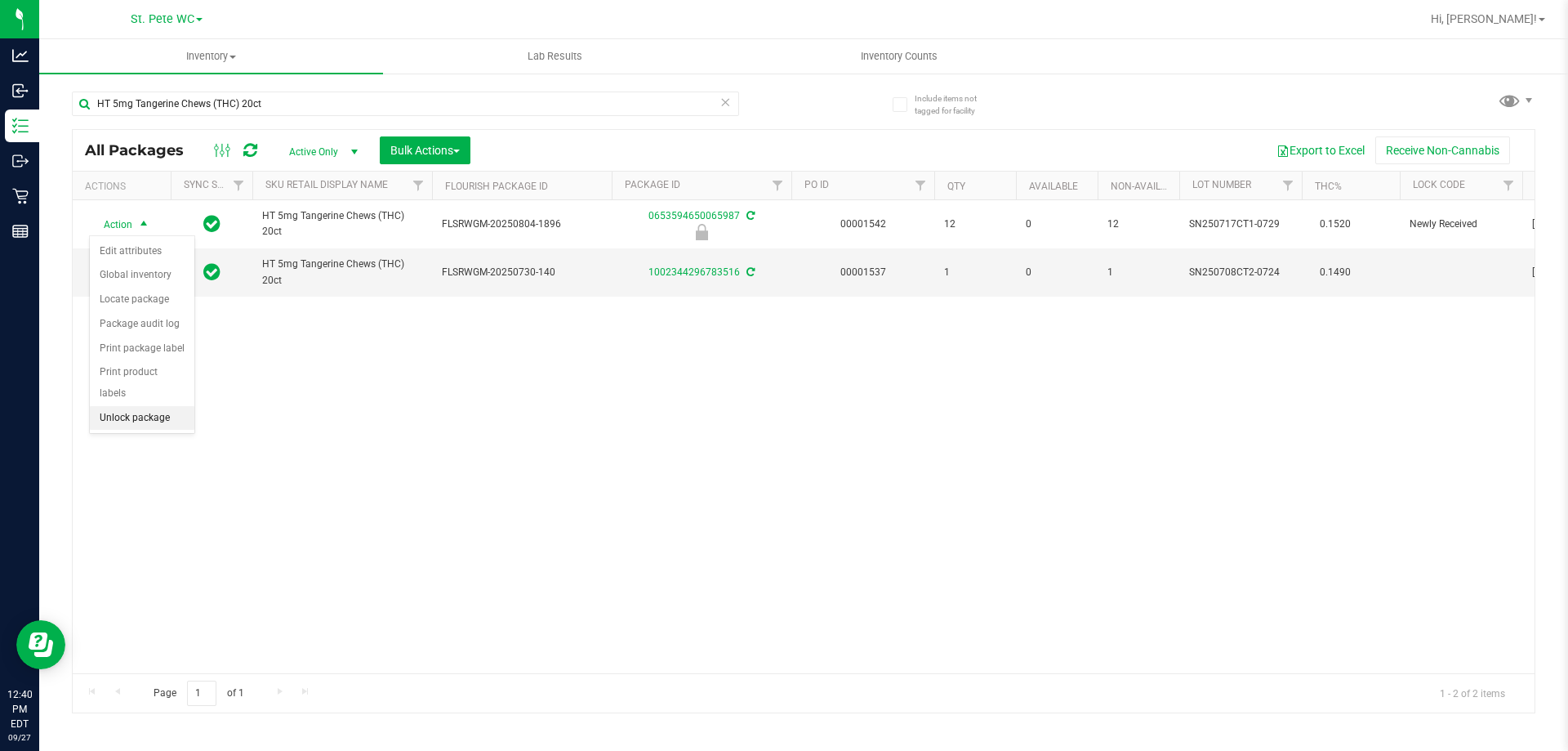
click at [147, 406] on li "Unlock package" at bounding box center [142, 418] width 105 height 25
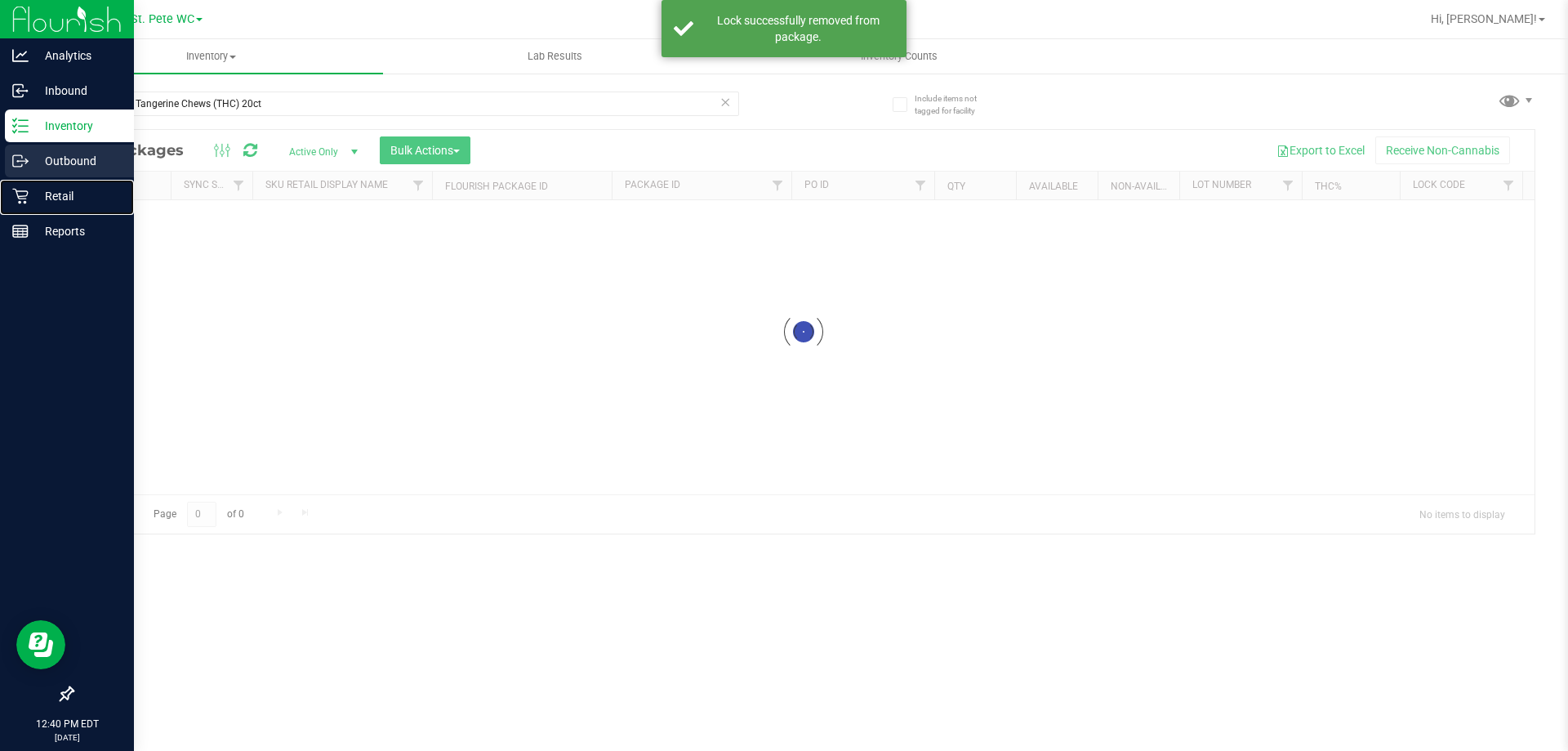
click at [4, 182] on link "Retail" at bounding box center [67, 196] width 134 height 35
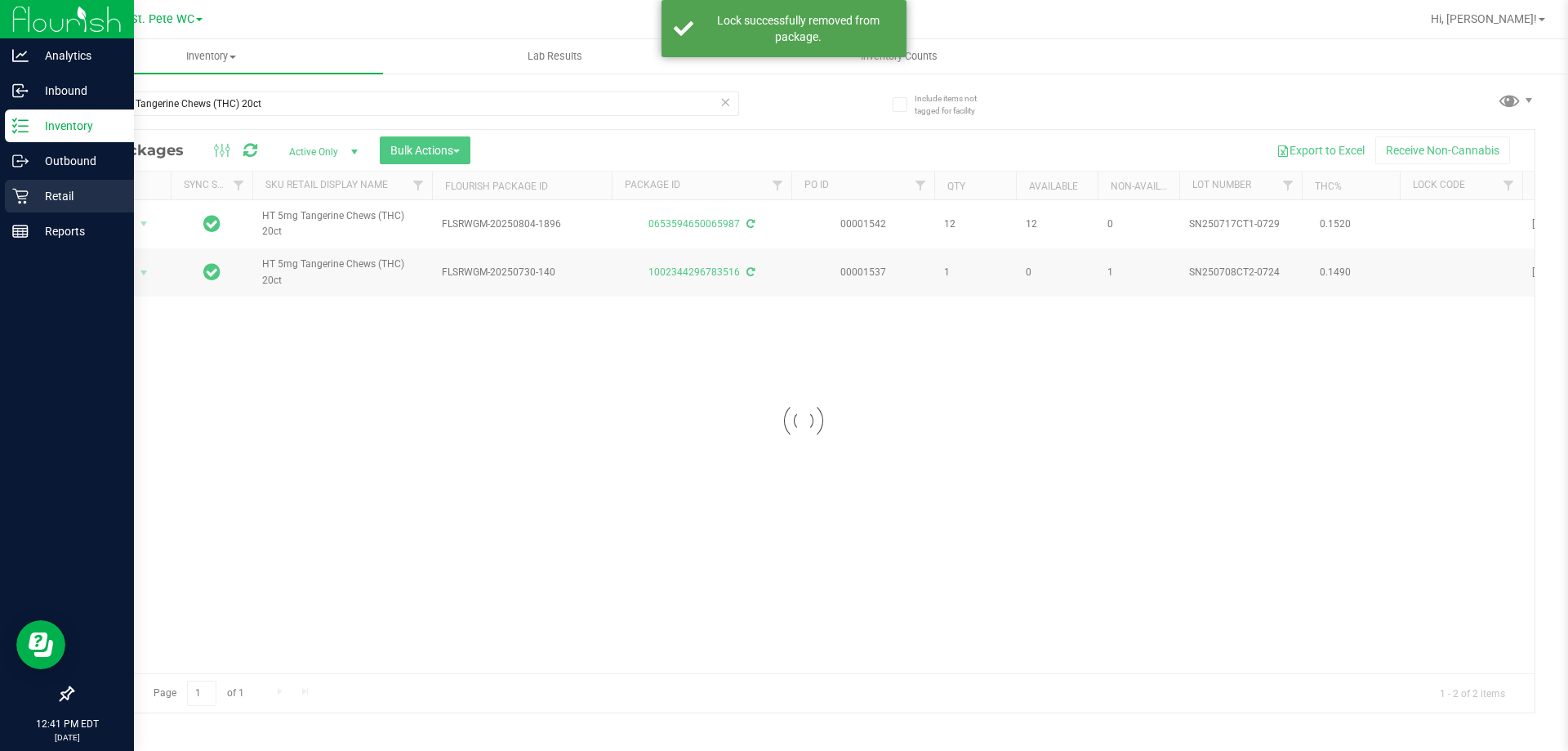
click at [38, 193] on p "Retail" at bounding box center [77, 196] width 98 height 20
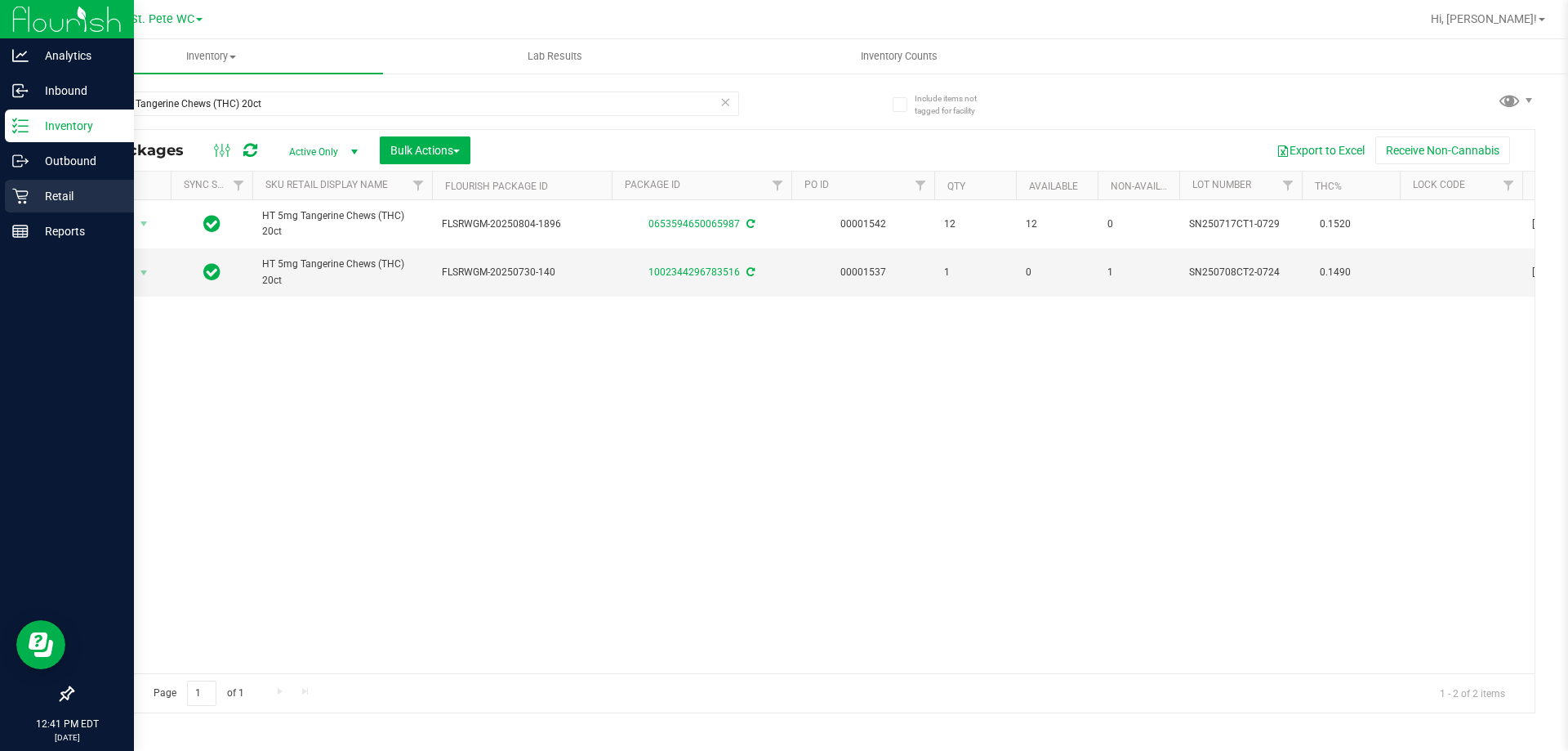
click at [49, 195] on p "Retail" at bounding box center [77, 196] width 98 height 20
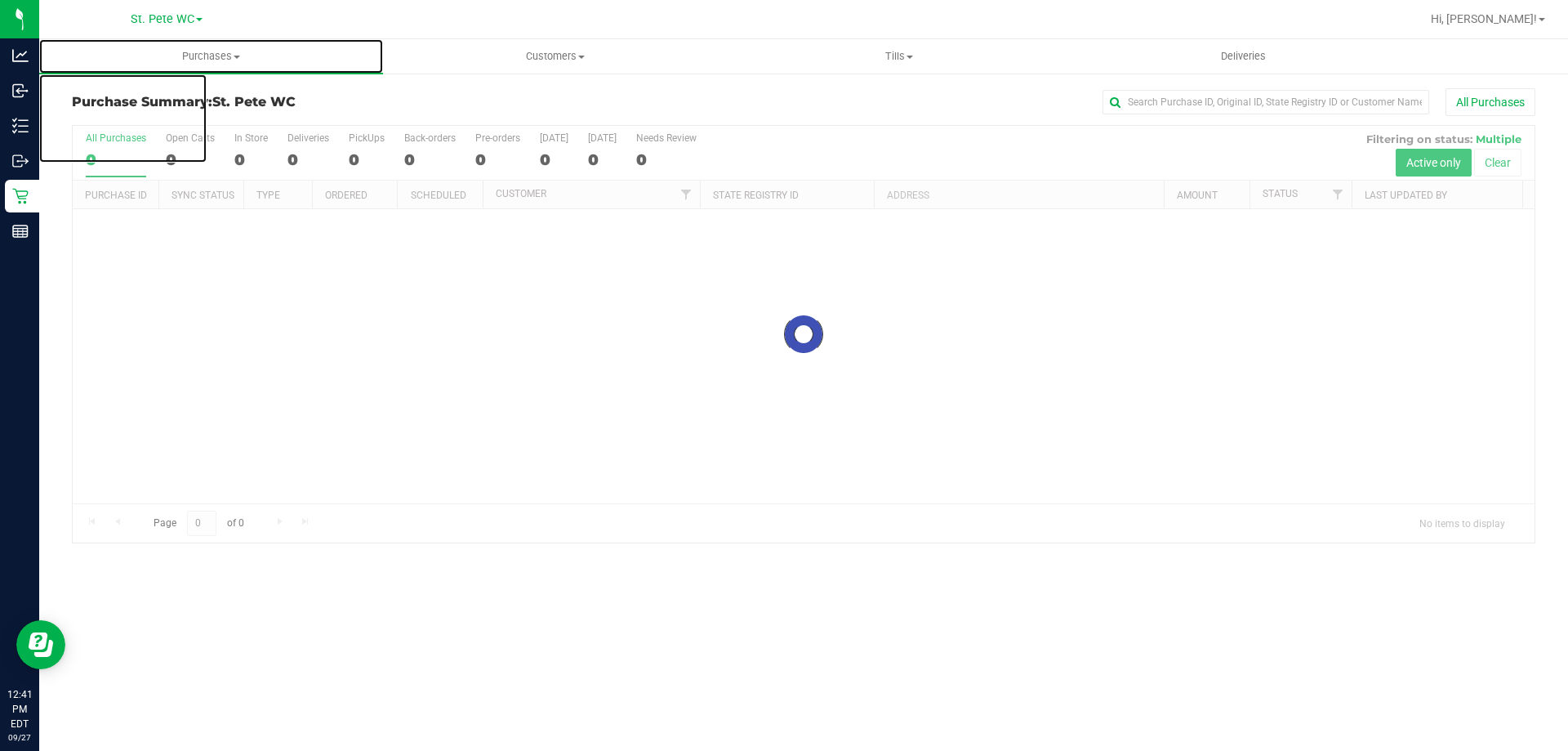
click at [209, 48] on uib-tab-heading "Purchases Summary of purchases Fulfillment All purchases" at bounding box center [212, 57] width 344 height 34
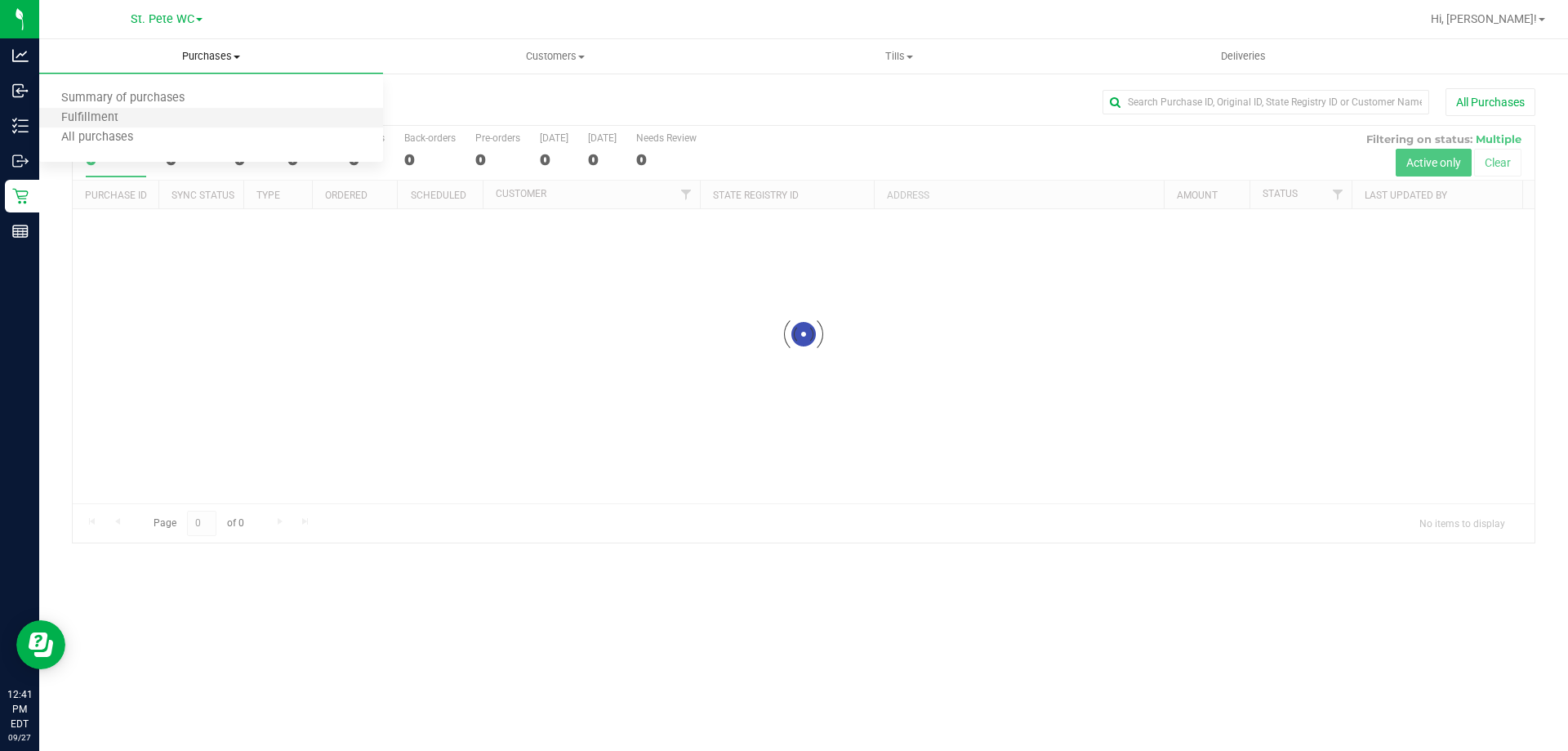
click at [175, 115] on li "Fulfillment" at bounding box center [212, 118] width 344 height 20
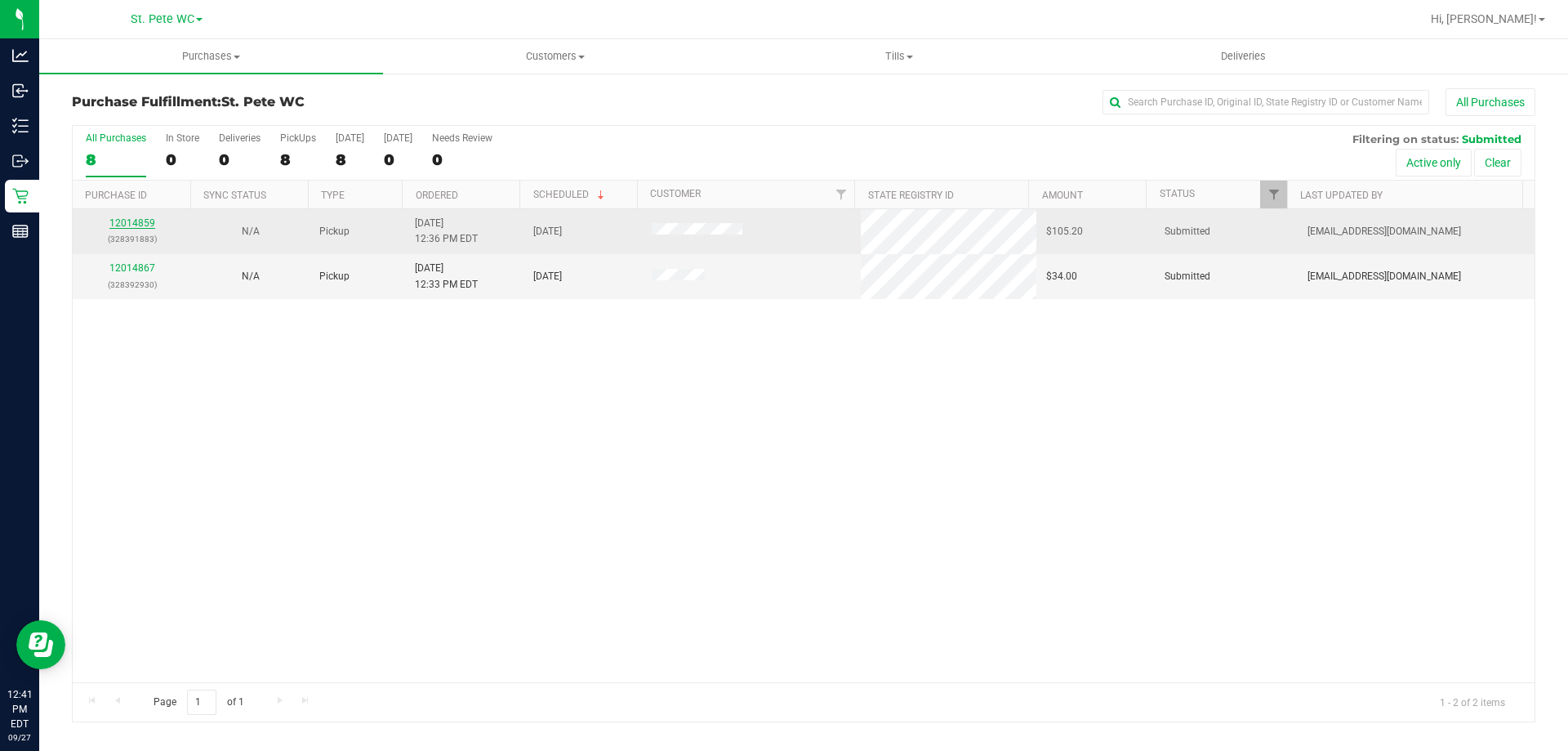
click at [132, 220] on link "12014859" at bounding box center [132, 223] width 45 height 11
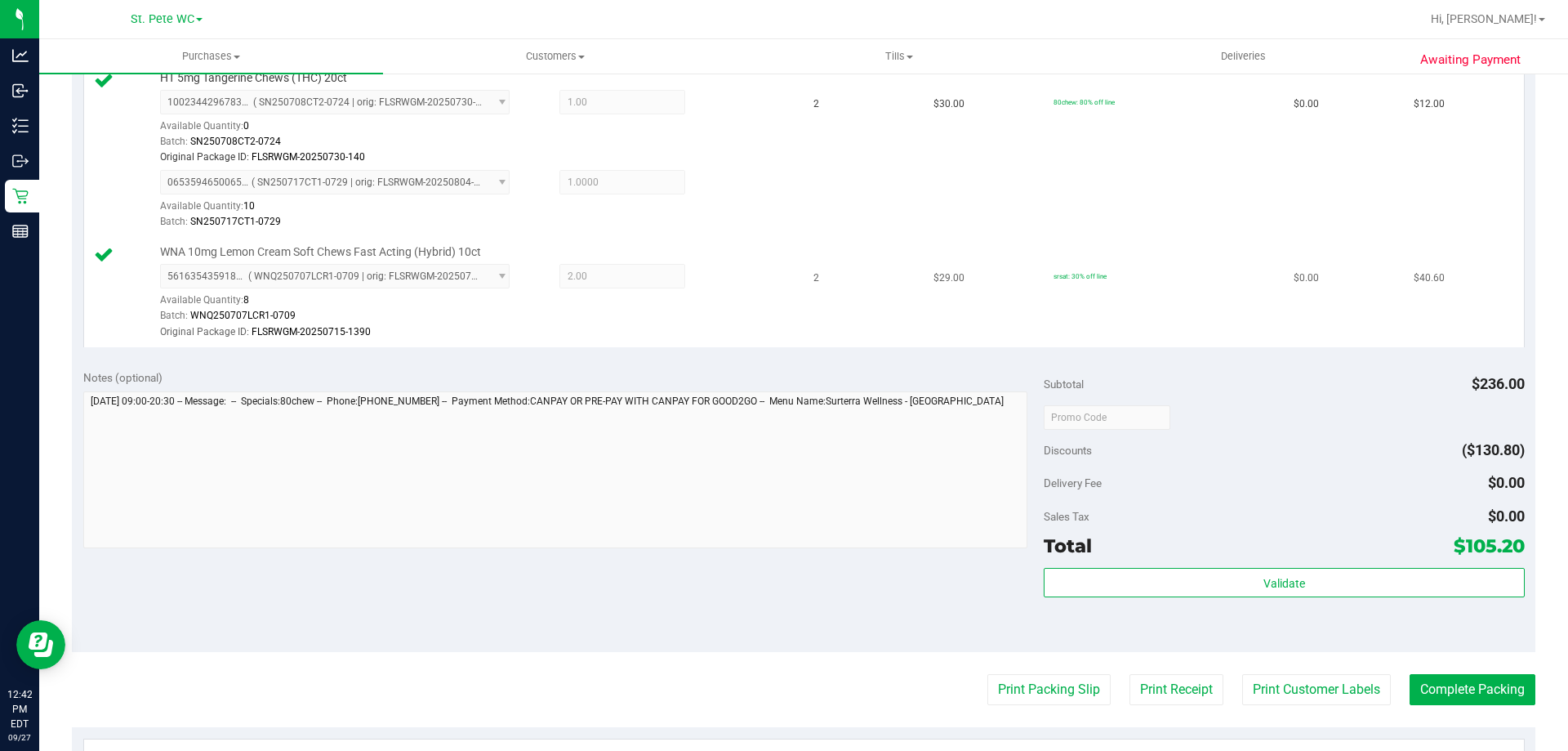
scroll to position [981, 0]
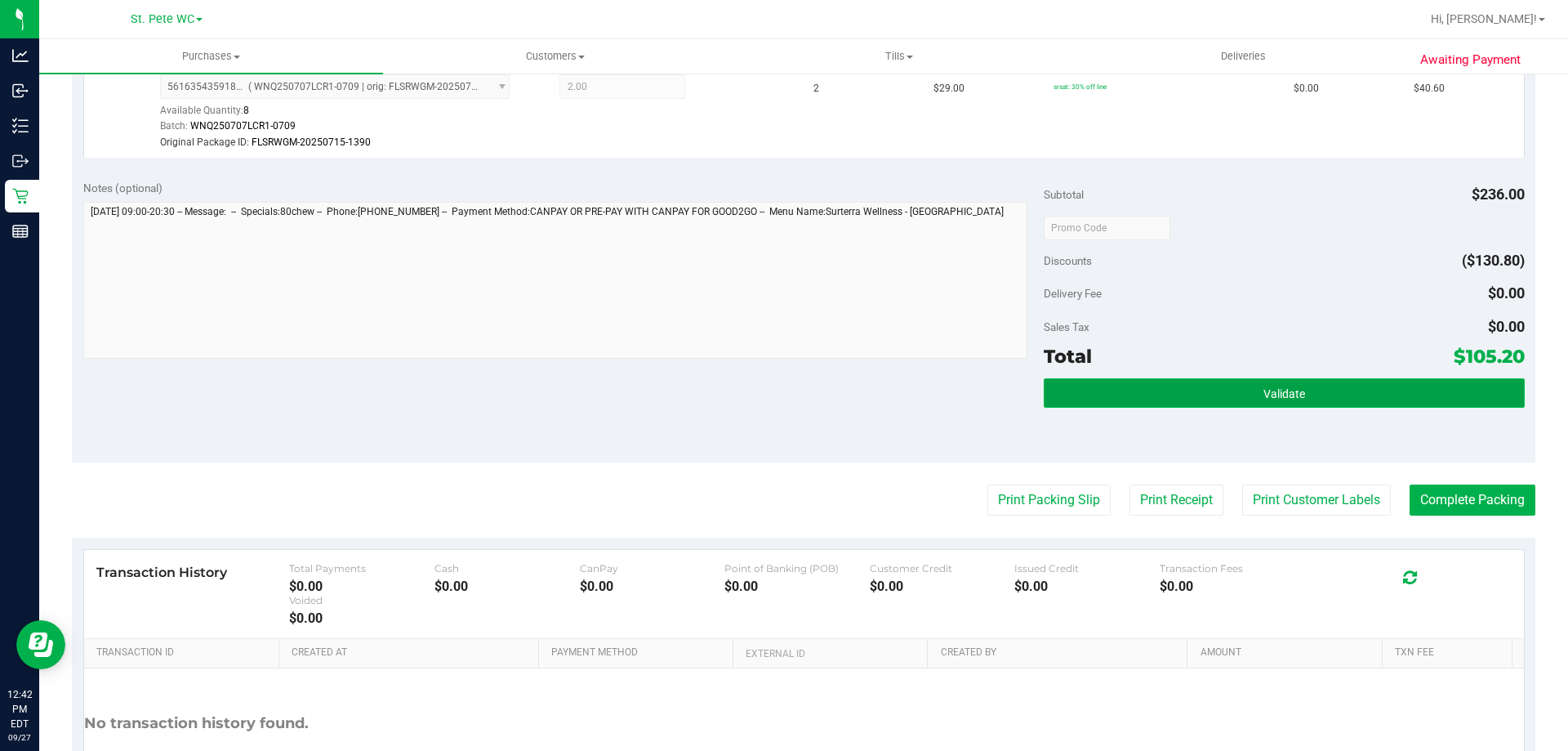
click at [1109, 407] on button "Validate" at bounding box center [1284, 392] width 480 height 29
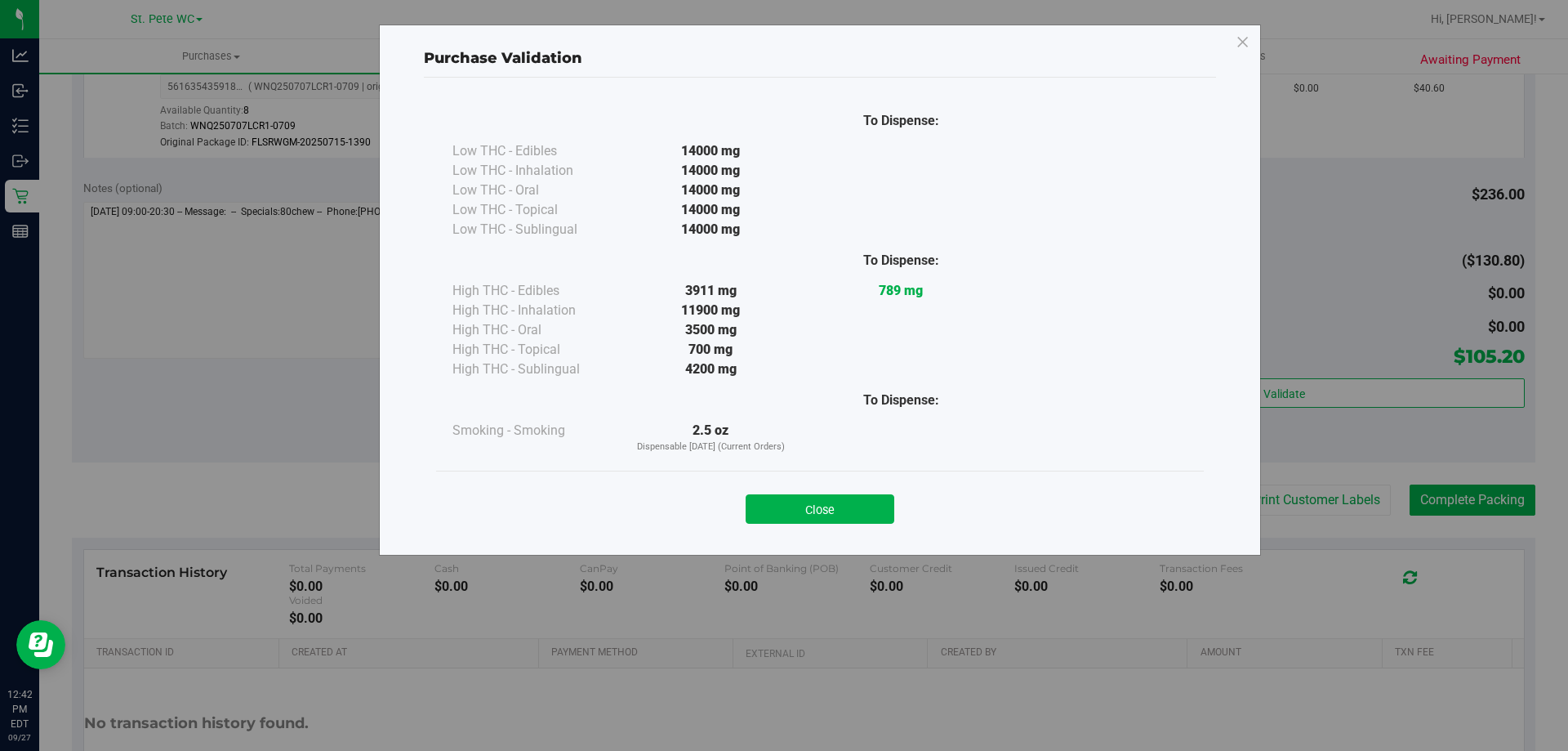
click at [823, 511] on button "Close" at bounding box center [820, 508] width 148 height 29
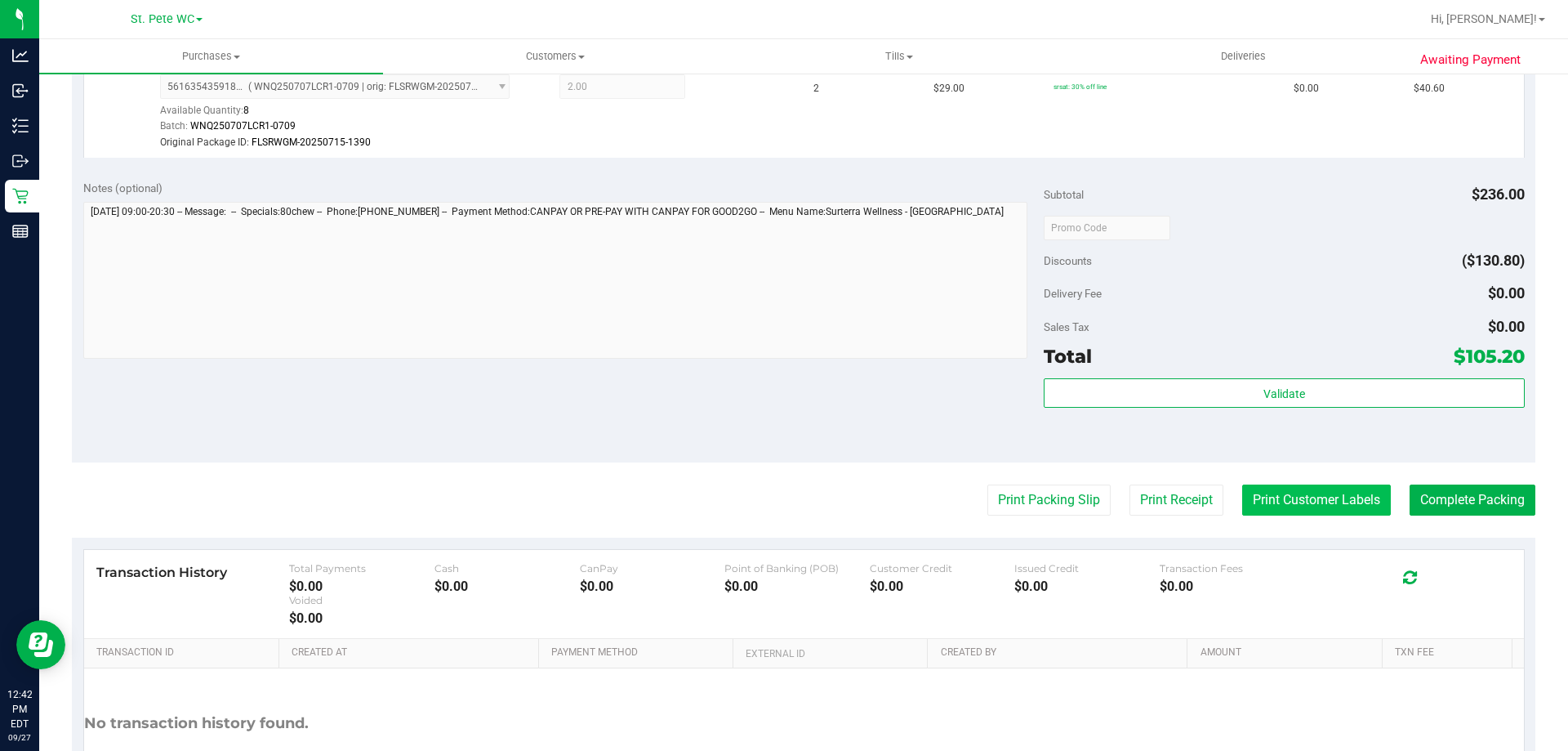
click at [1321, 513] on button "Print Customer Labels" at bounding box center [1316, 500] width 148 height 31
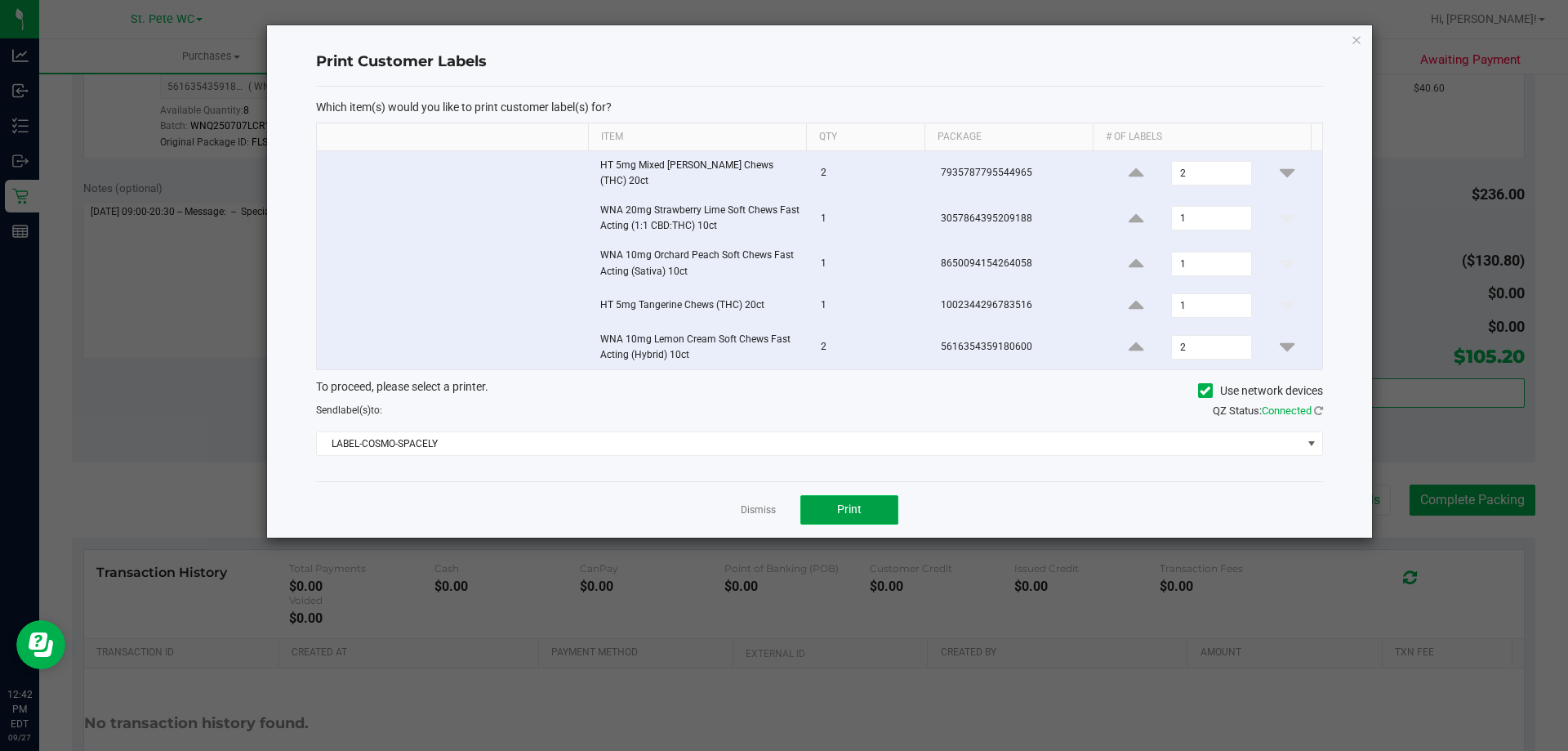
click at [812, 504] on button "Print" at bounding box center [849, 509] width 98 height 29
click at [769, 504] on link "Dismiss" at bounding box center [758, 510] width 35 height 14
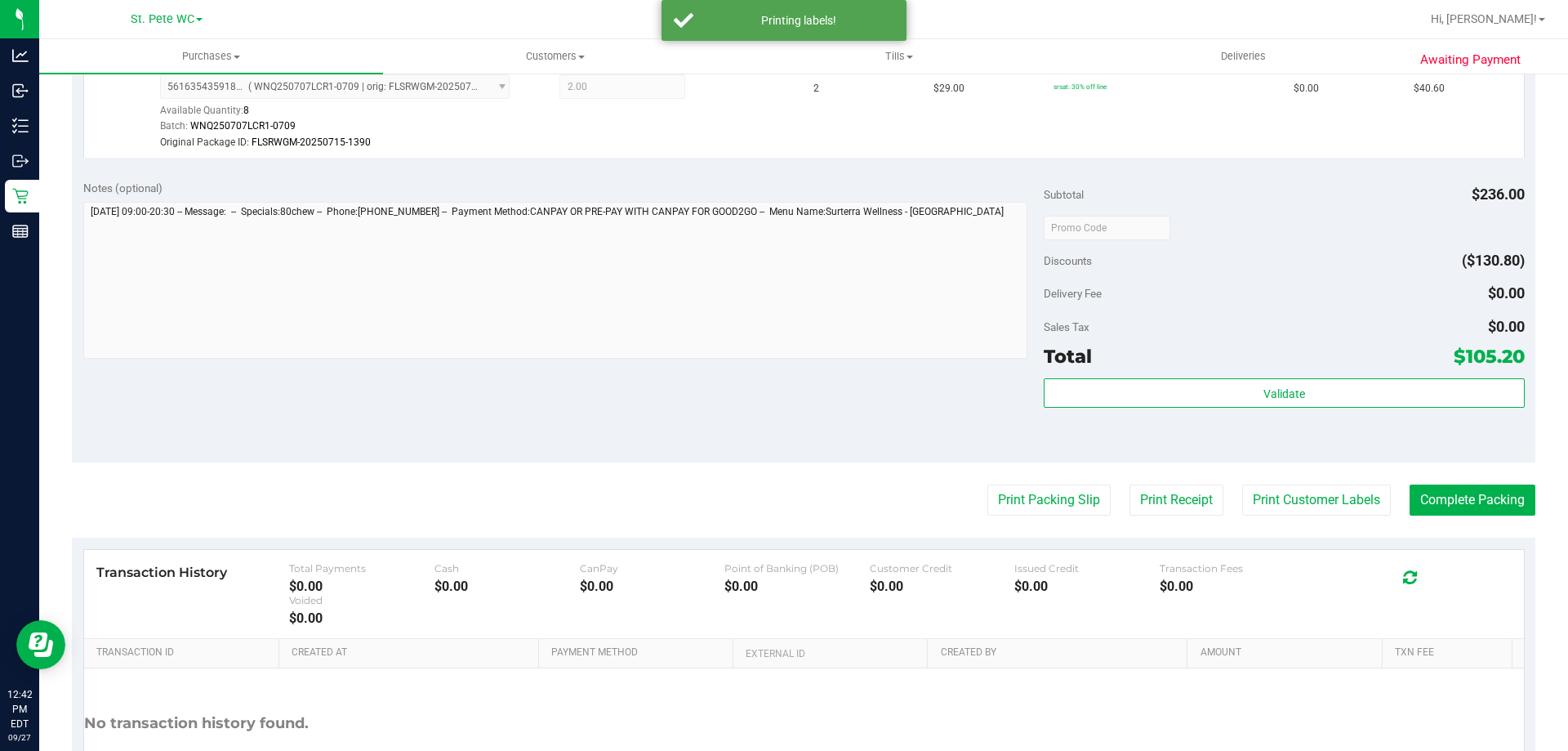
click at [1188, 410] on div "Validate" at bounding box center [1284, 415] width 480 height 74
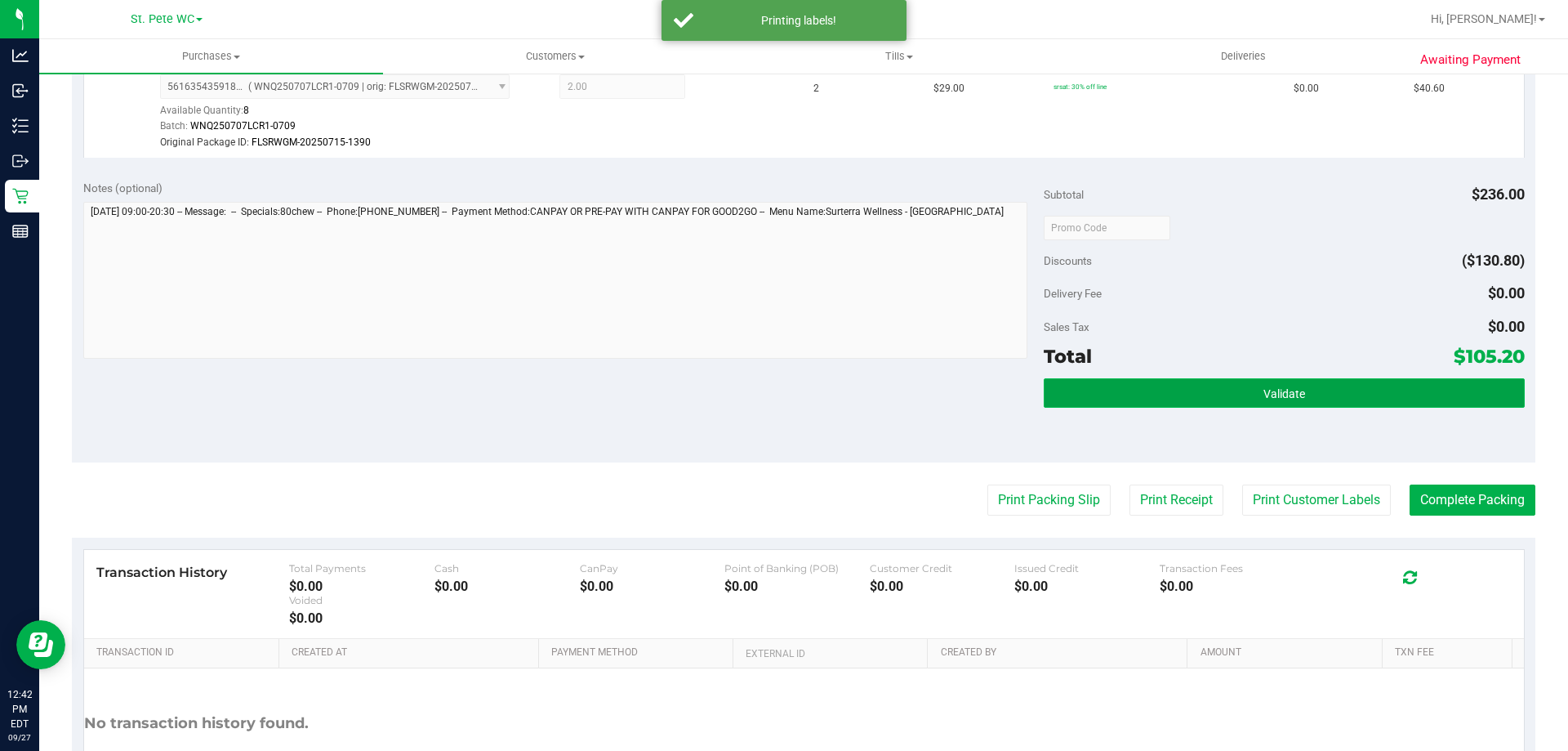
click at [1190, 404] on button "Validate" at bounding box center [1284, 392] width 480 height 29
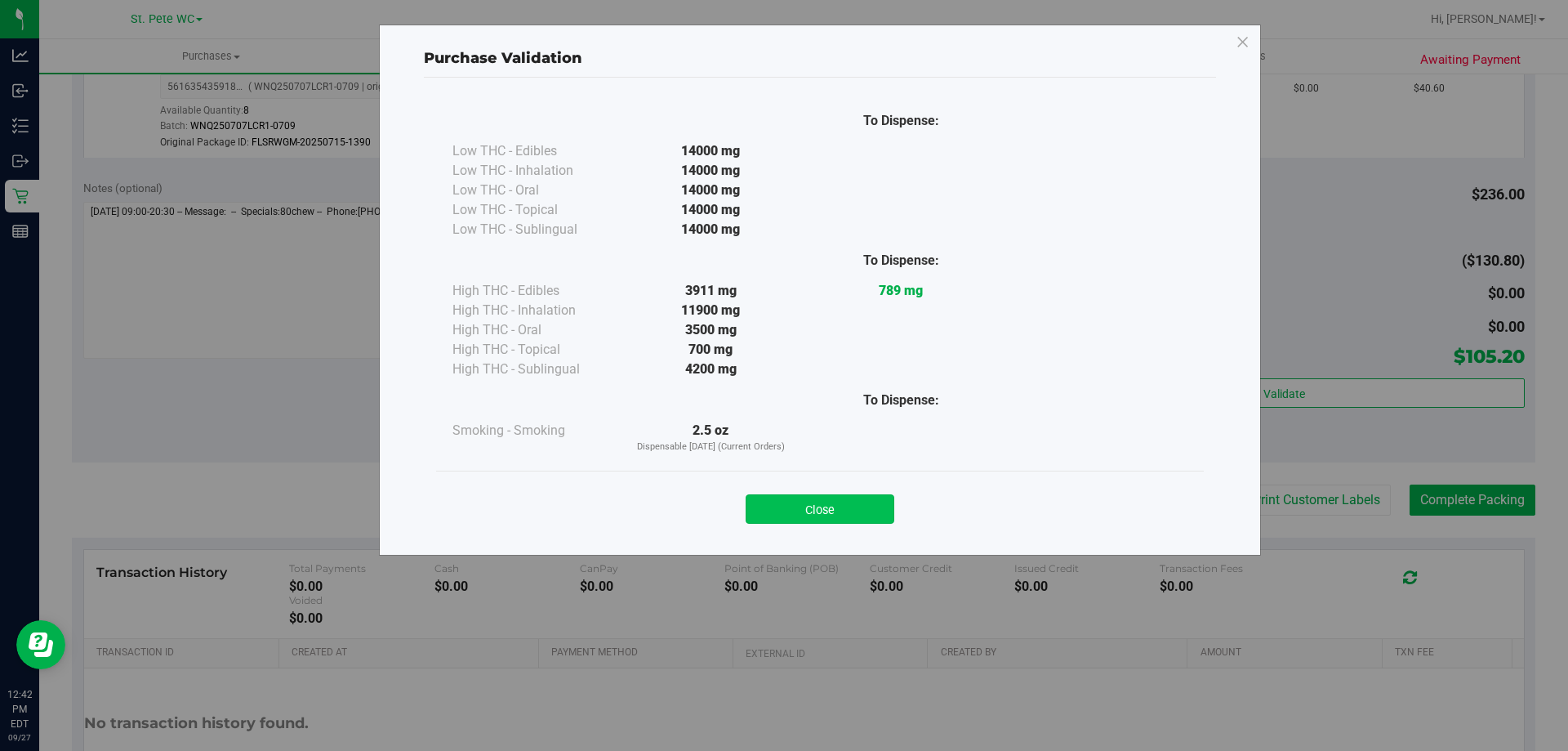
click at [809, 503] on button "Close" at bounding box center [820, 508] width 148 height 29
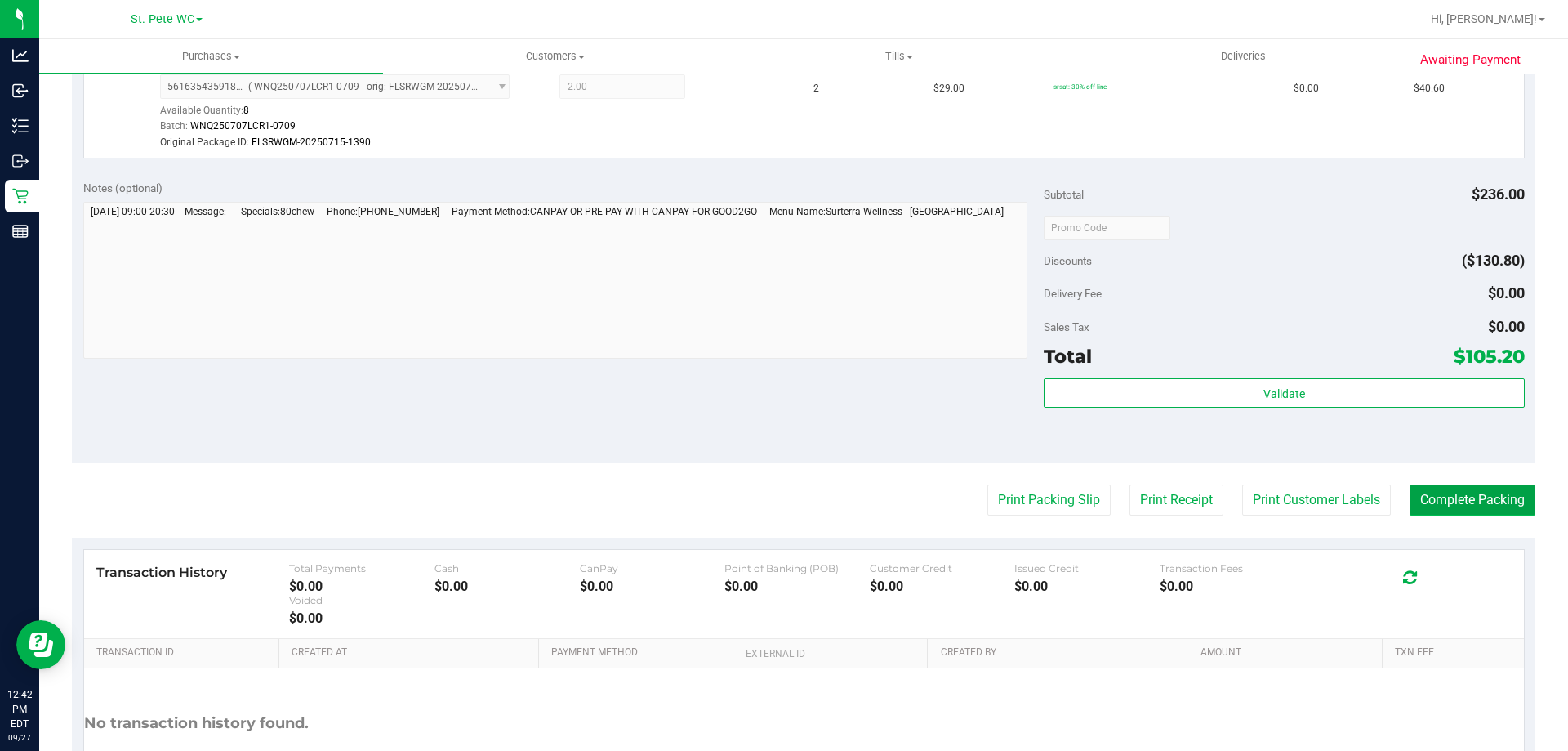
click at [1459, 510] on button "Complete Packing" at bounding box center [1473, 500] width 126 height 31
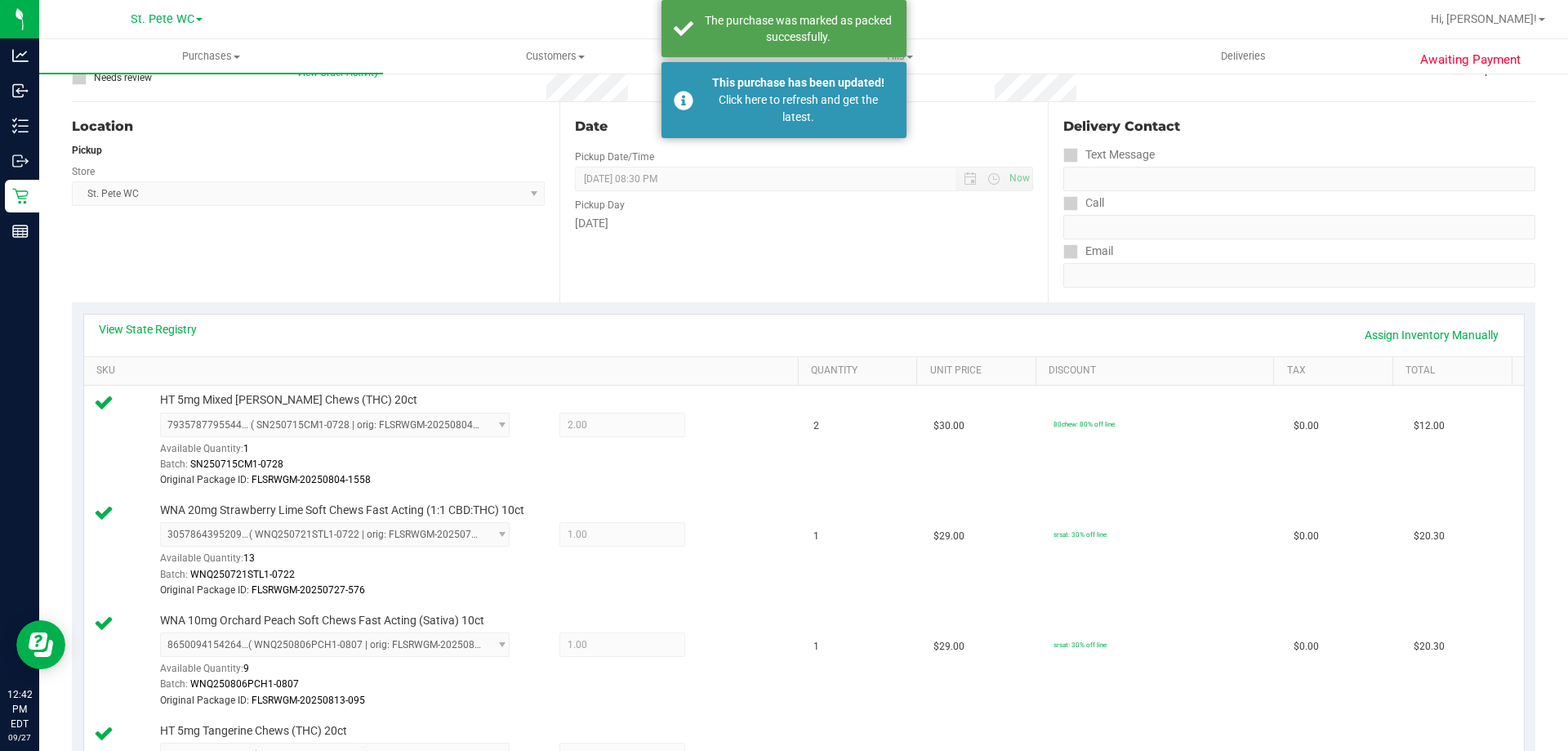
scroll to position [0, 0]
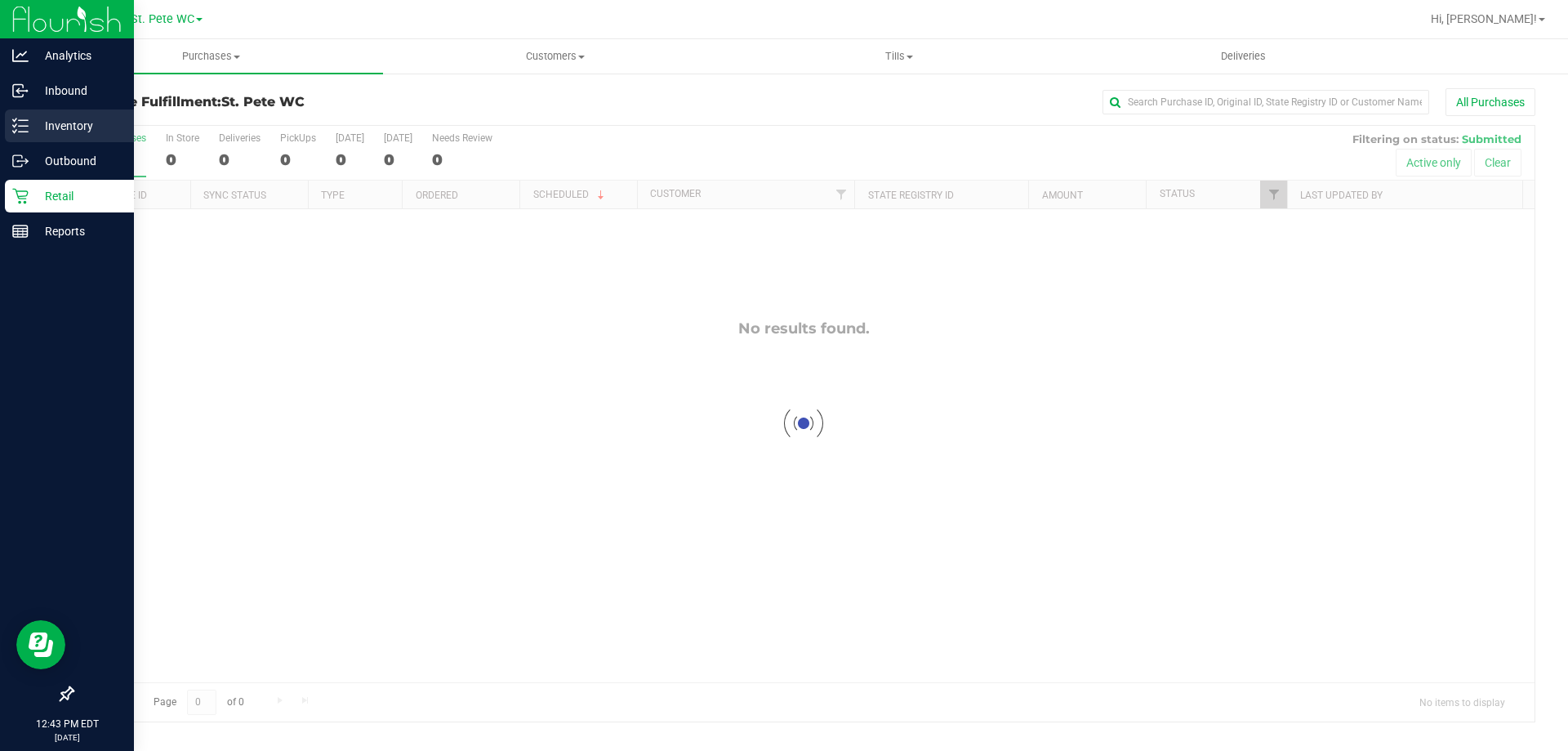
click at [0, 121] on link "Inventory" at bounding box center [67, 127] width 134 height 35
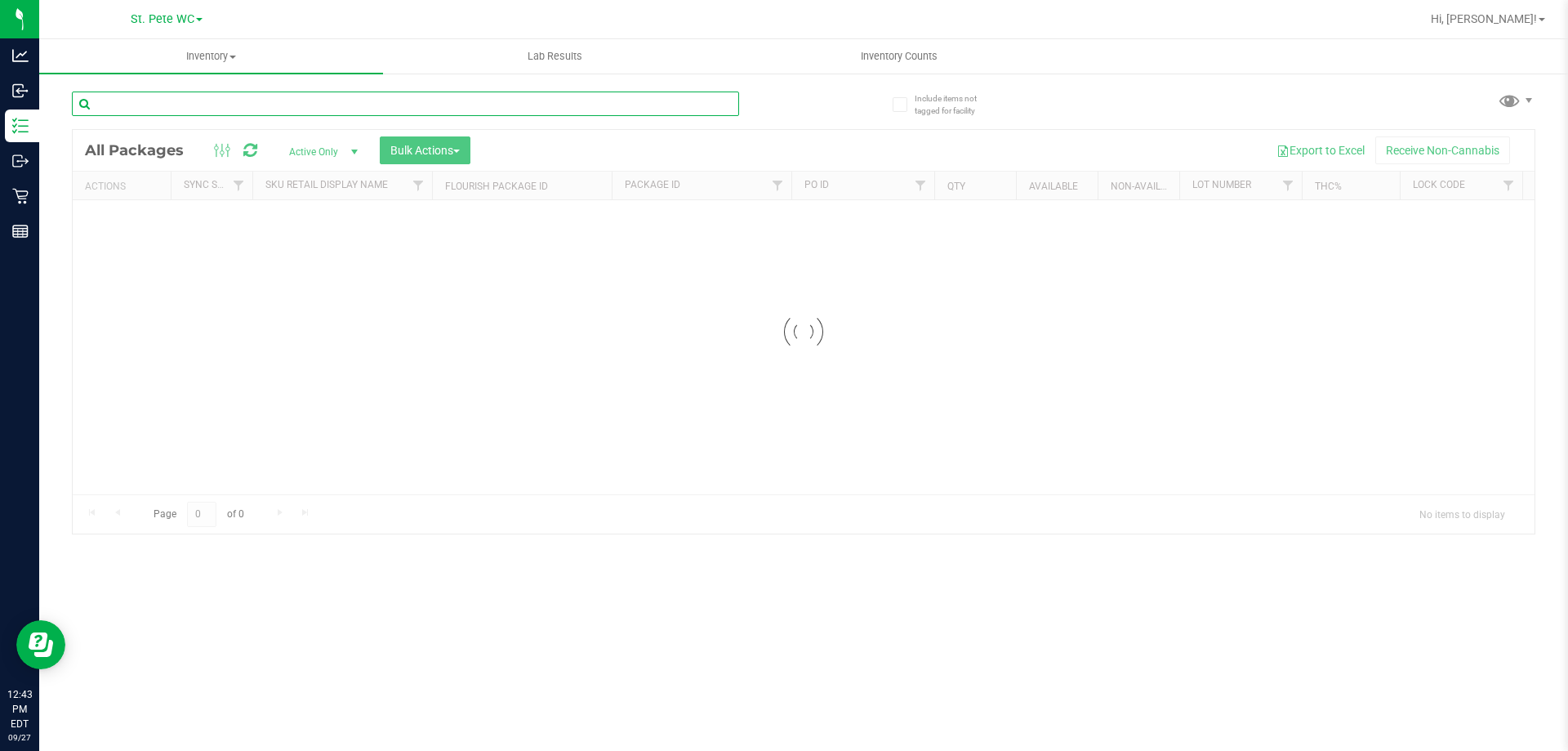
click at [186, 97] on input "text" at bounding box center [405, 104] width 668 height 25
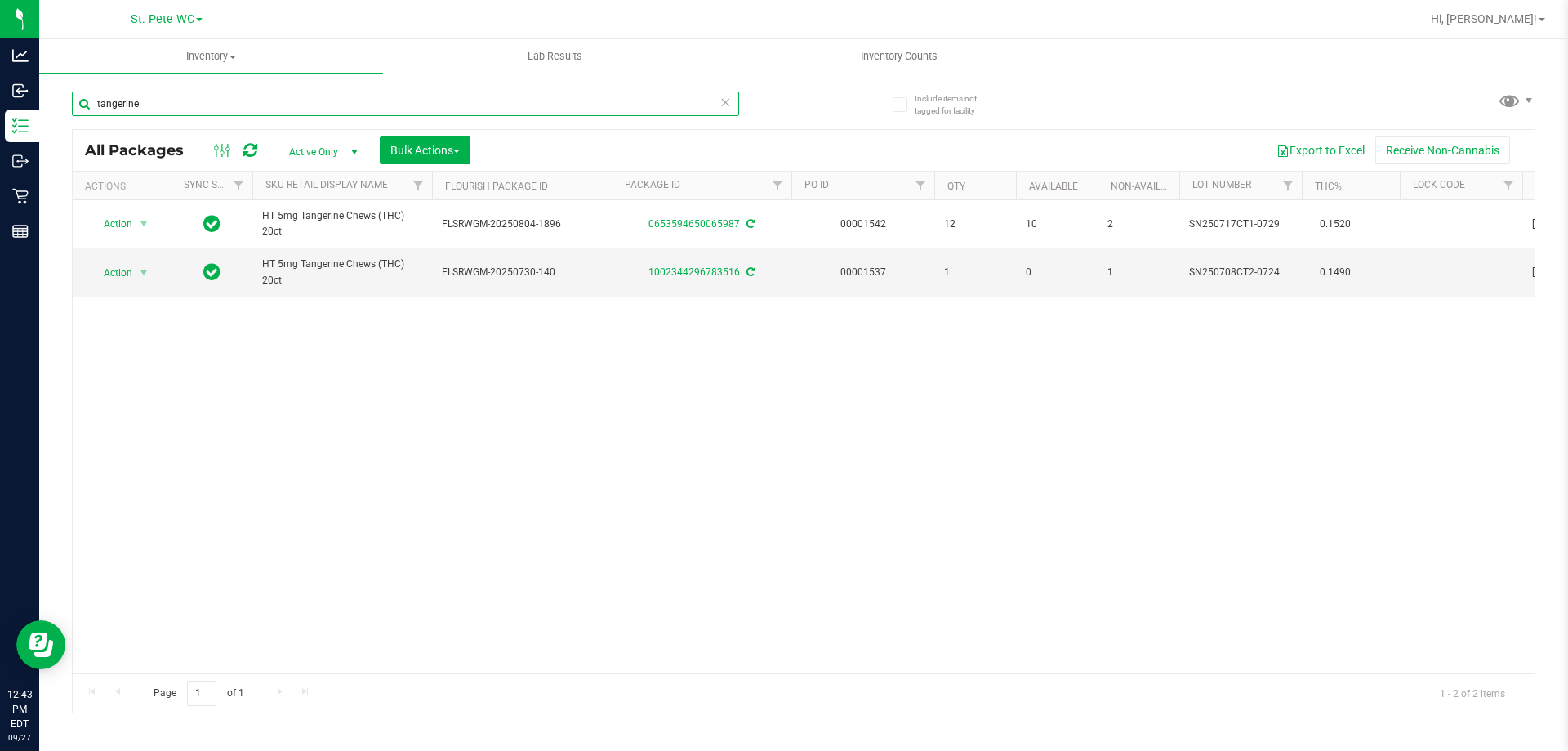
type input "tangerine"
click at [568, 384] on div "Action Action Adjust qty Create package Edit attributes Global inventory Locate…" at bounding box center [804, 436] width 1462 height 473
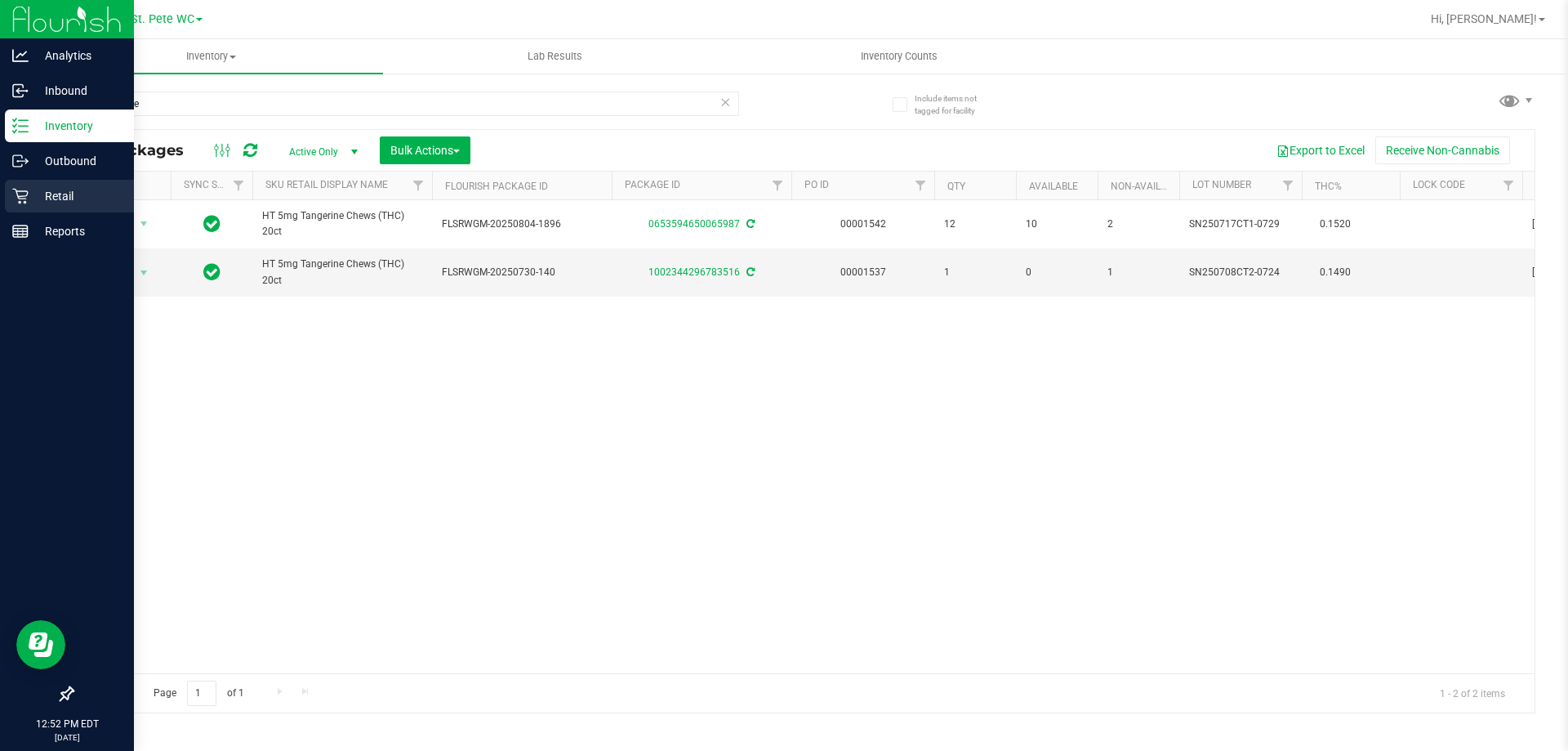
click at [15, 210] on div "Retail" at bounding box center [69, 196] width 129 height 33
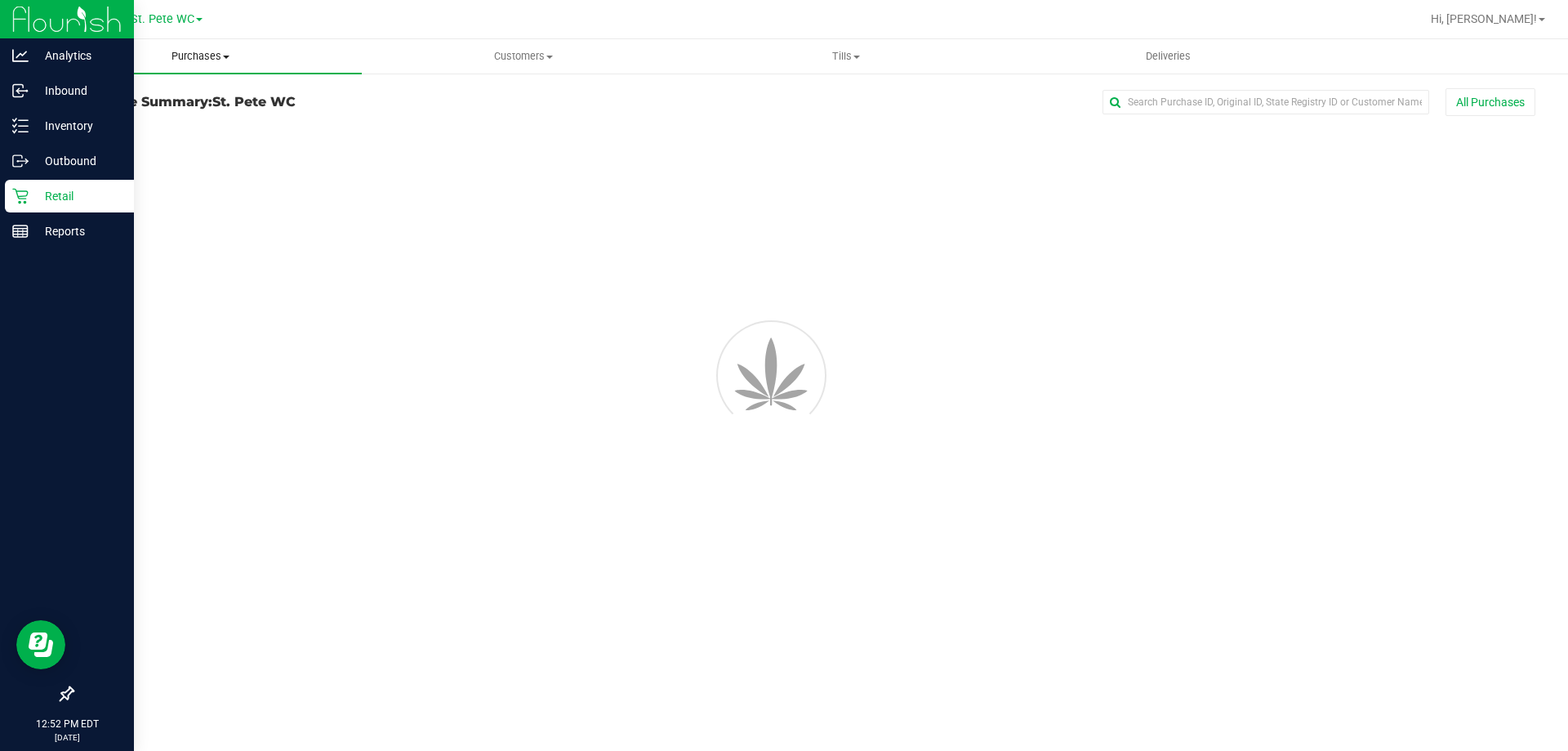
click at [196, 66] on uib-tab-heading "Purchases Summary of purchases Fulfillment All purchases" at bounding box center [201, 57] width 323 height 34
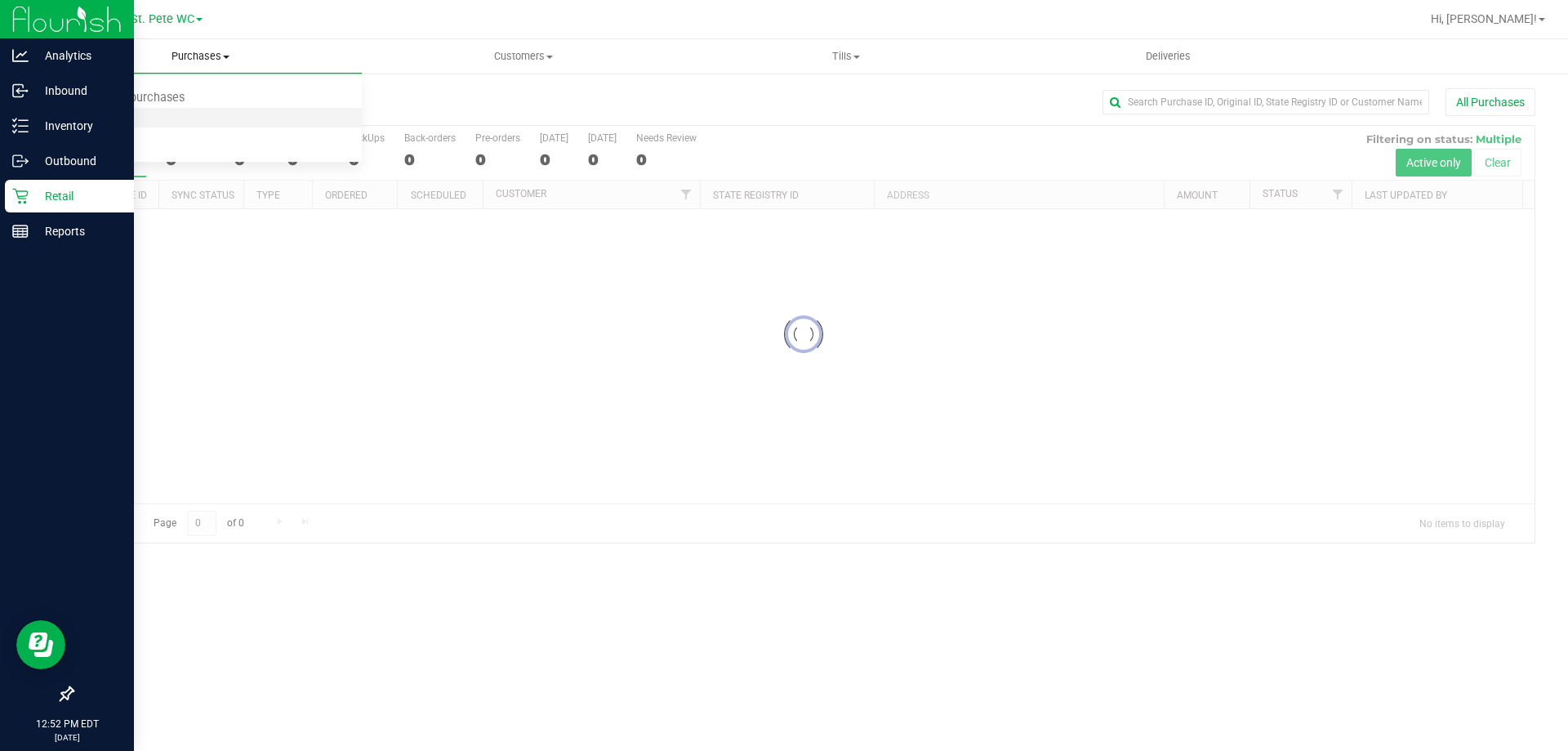
click at [130, 114] on span "Fulfillment" at bounding box center [90, 118] width 101 height 14
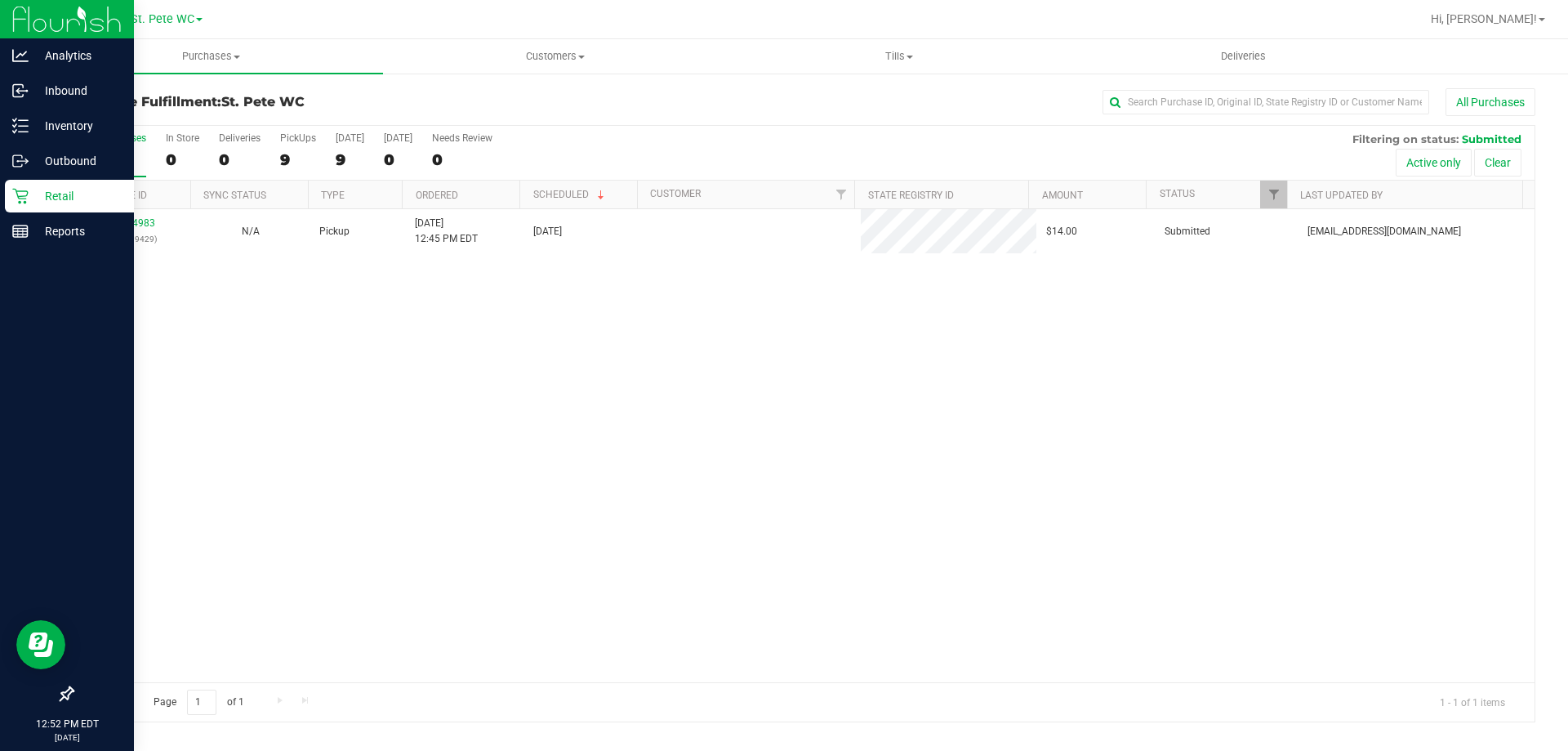
click at [355, 286] on div "12014983 (328399429) N/A Pickup [DATE] 12:45 PM EDT 9/27/2025 $14.00 Submitted …" at bounding box center [804, 445] width 1462 height 473
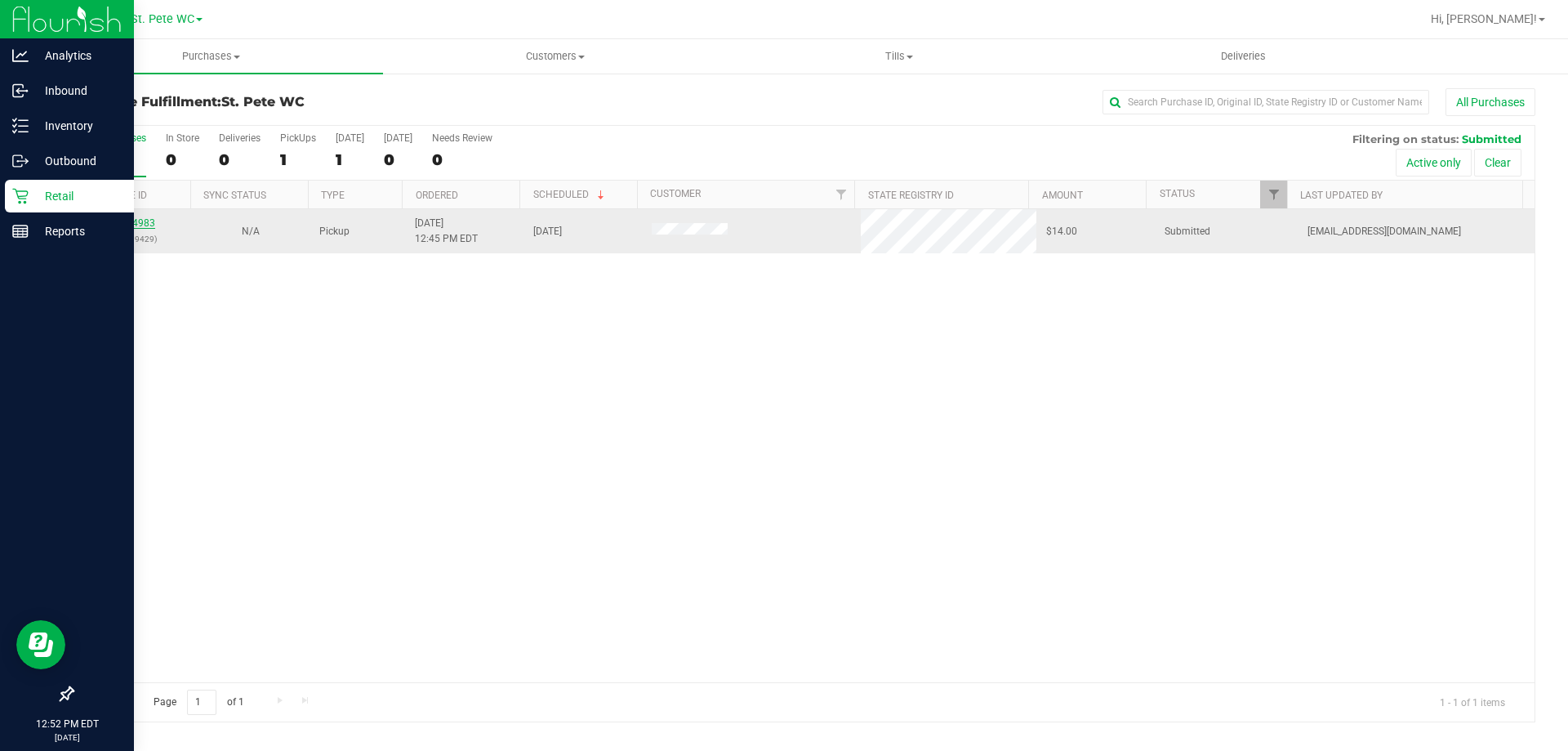
click at [134, 227] on link "12014983" at bounding box center [132, 223] width 45 height 11
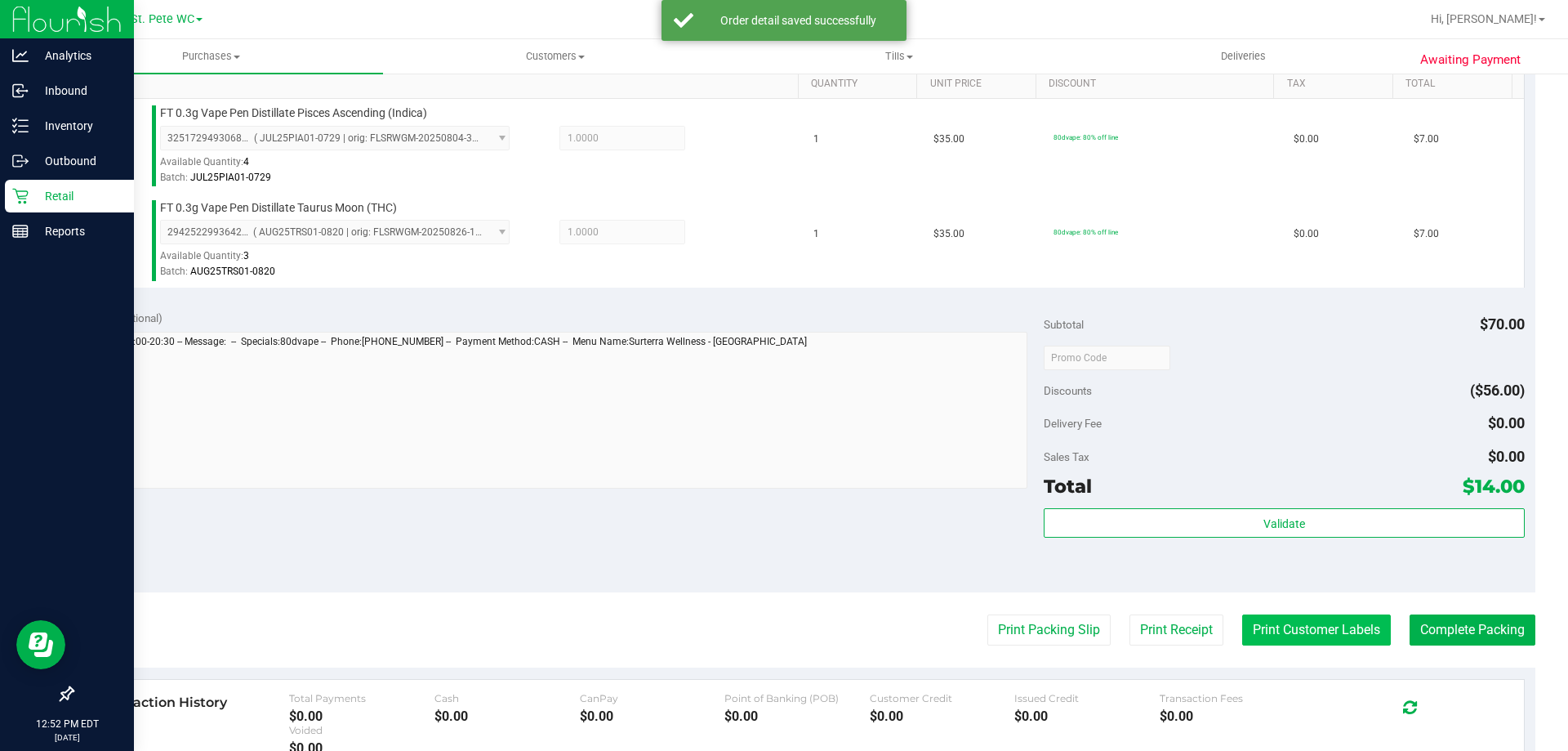
scroll to position [490, 0]
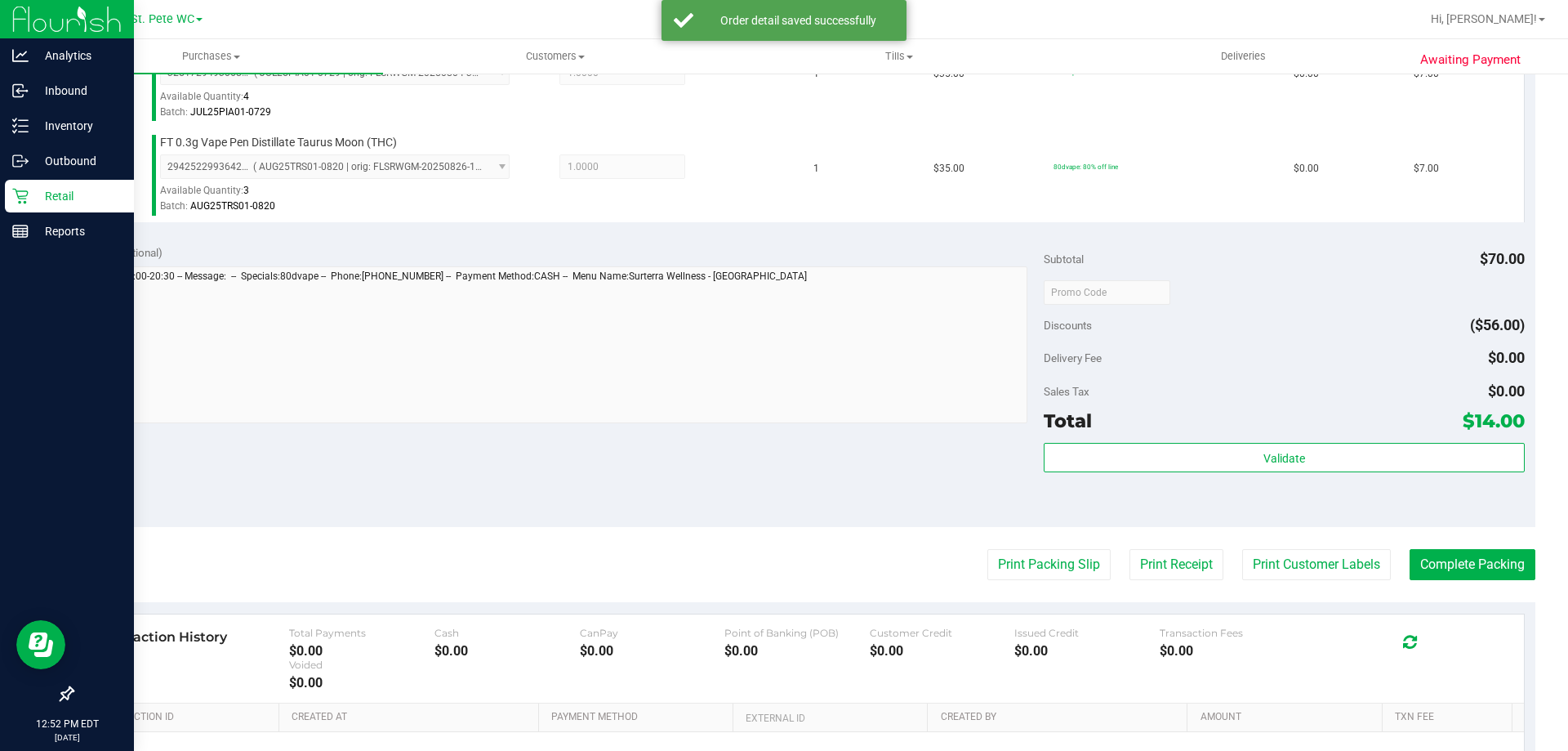
click at [1252, 484] on div "Validate" at bounding box center [1284, 480] width 480 height 74
click at [1262, 402] on div "Sales Tax $0.00" at bounding box center [1284, 391] width 480 height 29
click at [1258, 436] on div "Subtotal $70.00 Discounts ($56.00) Delivery Fee $0.00 Sales Tax $0.00 Total $14…" at bounding box center [1284, 381] width 480 height 272
click at [1256, 441] on div "Subtotal $70.00 Discounts ($56.00) Delivery Fee $0.00 Sales Tax $0.00 Total $14…" at bounding box center [1284, 381] width 480 height 272
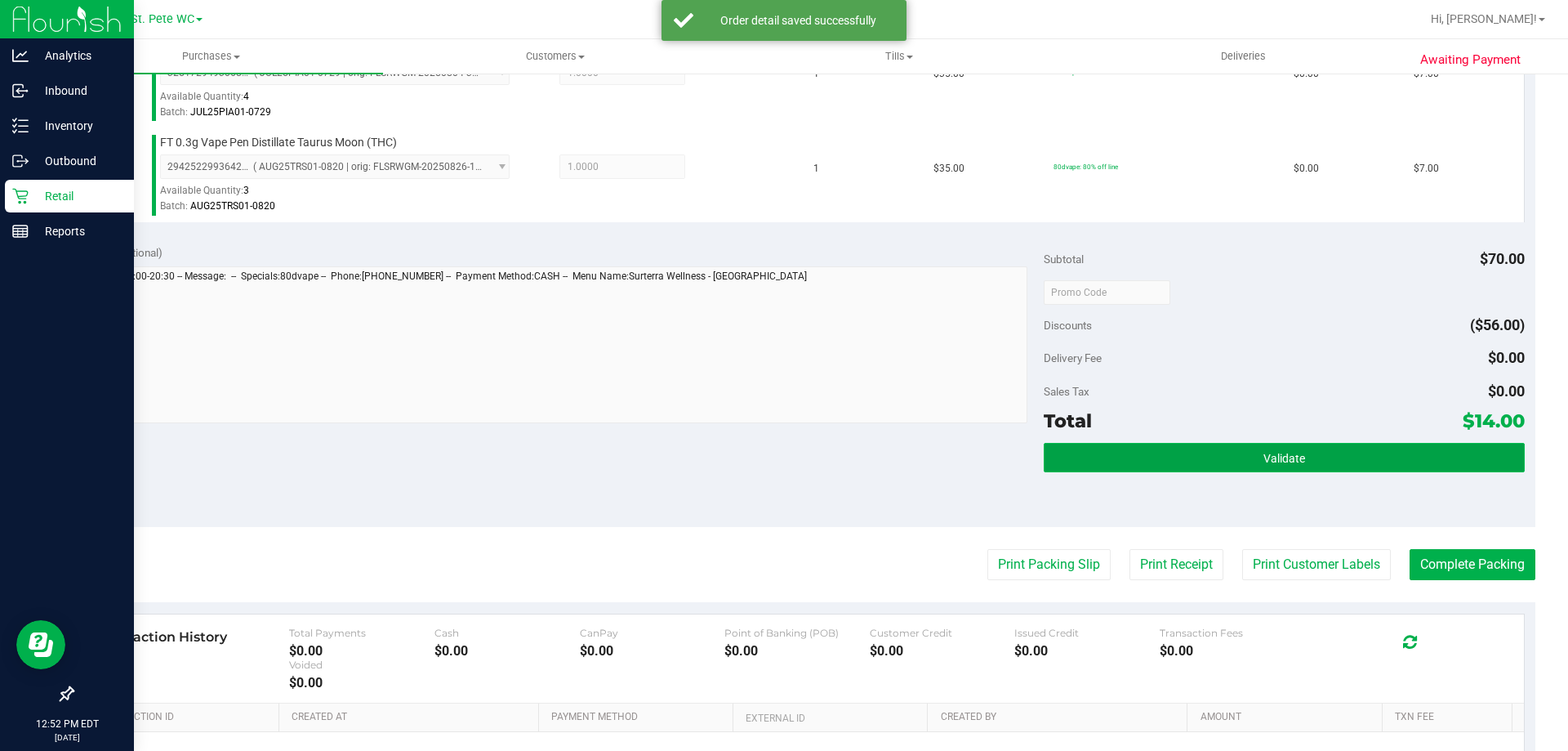
click at [1255, 444] on button "Validate" at bounding box center [1284, 457] width 480 height 29
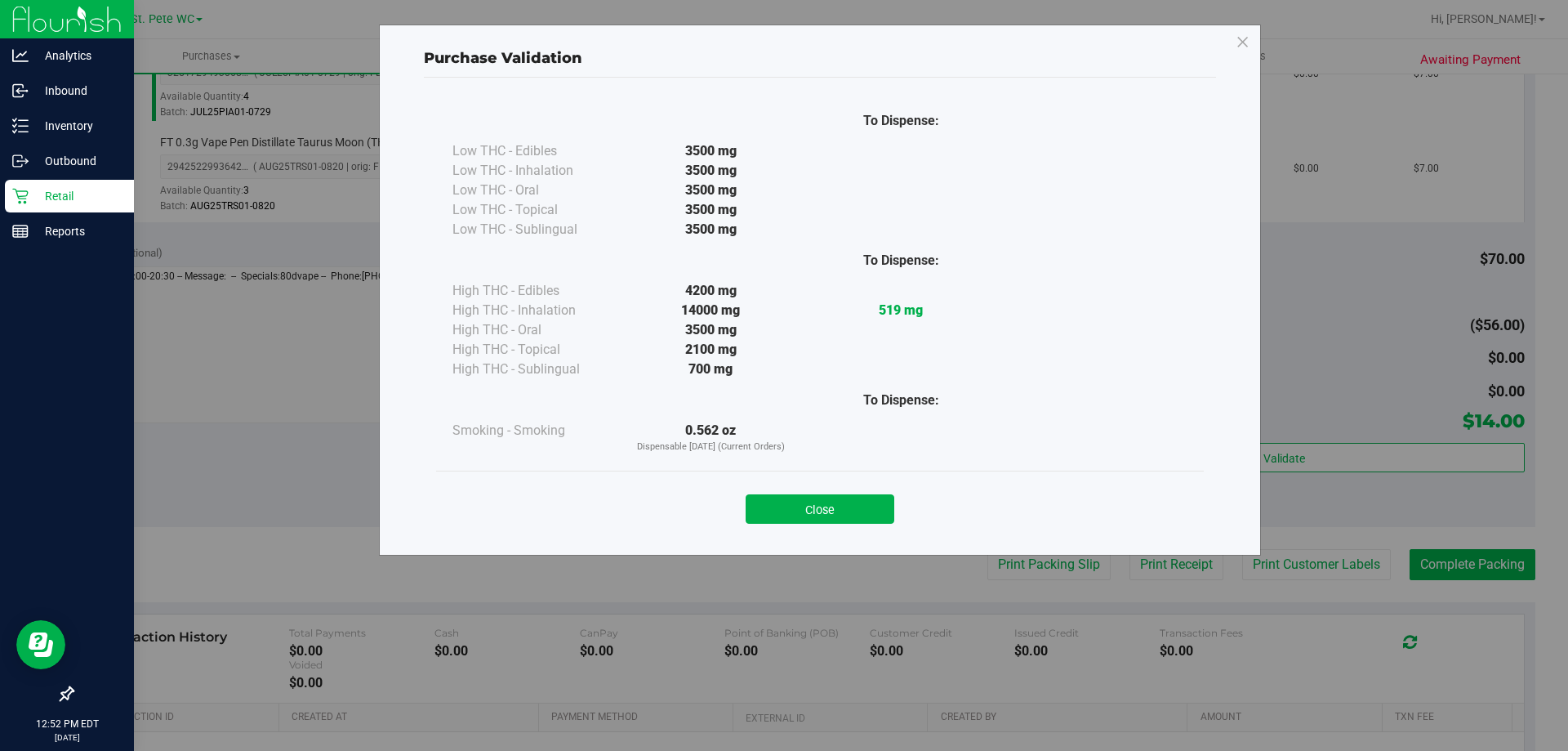
click at [836, 488] on div "Close" at bounding box center [820, 504] width 743 height 41
click at [839, 508] on button "Close" at bounding box center [820, 508] width 148 height 29
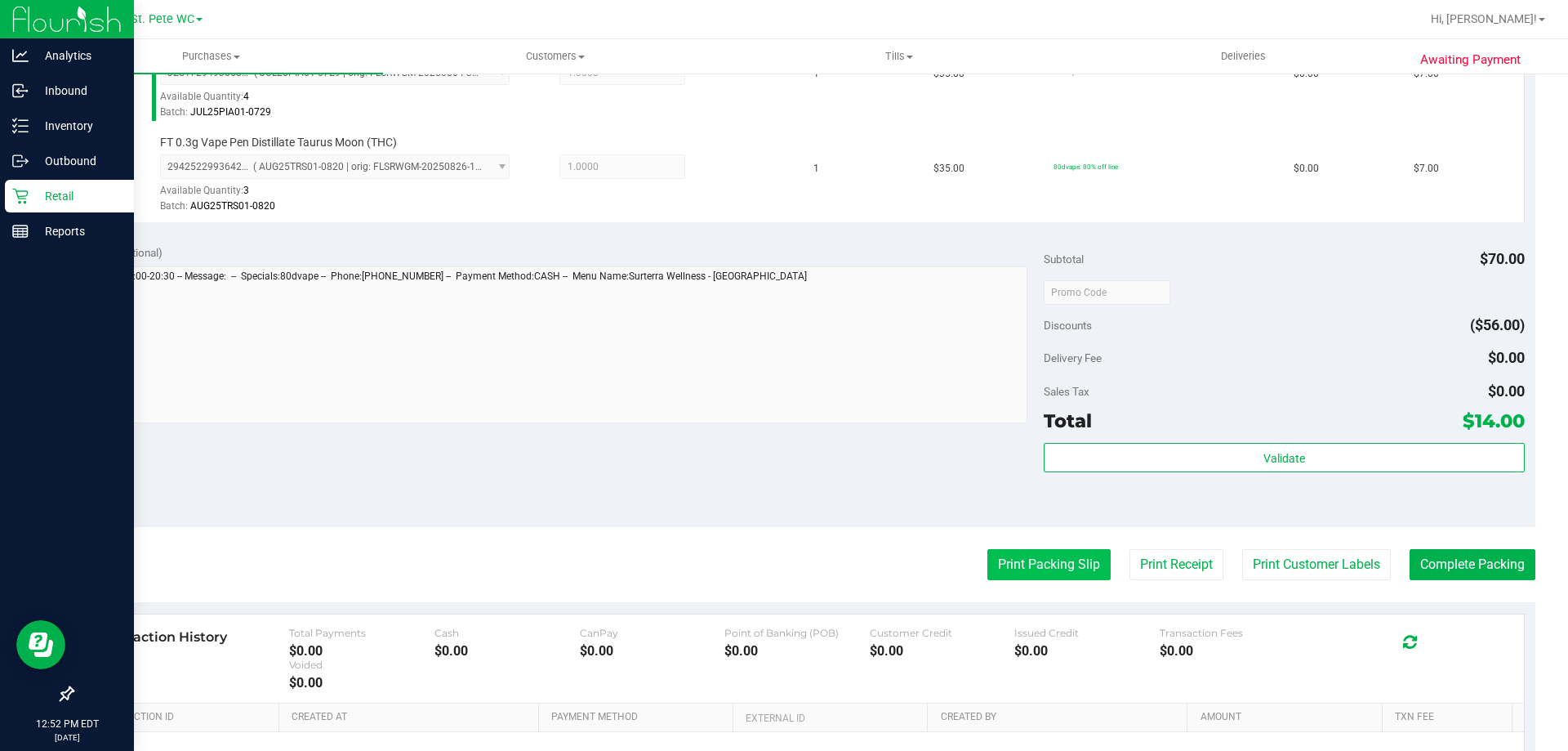
click at [1024, 557] on button "Print Packing Slip" at bounding box center [1049, 564] width 124 height 31
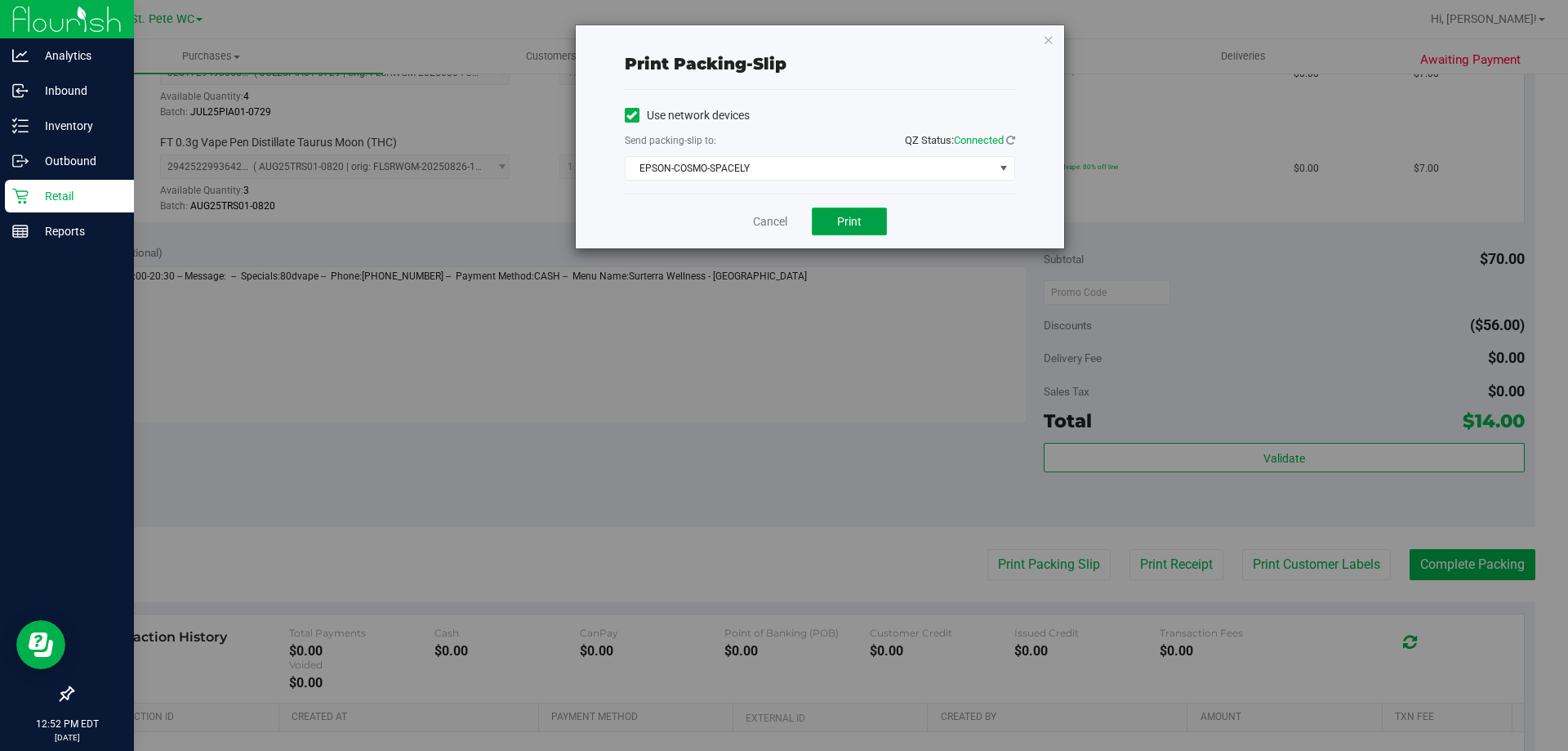
click at [837, 230] on button "Print" at bounding box center [850, 221] width 76 height 27
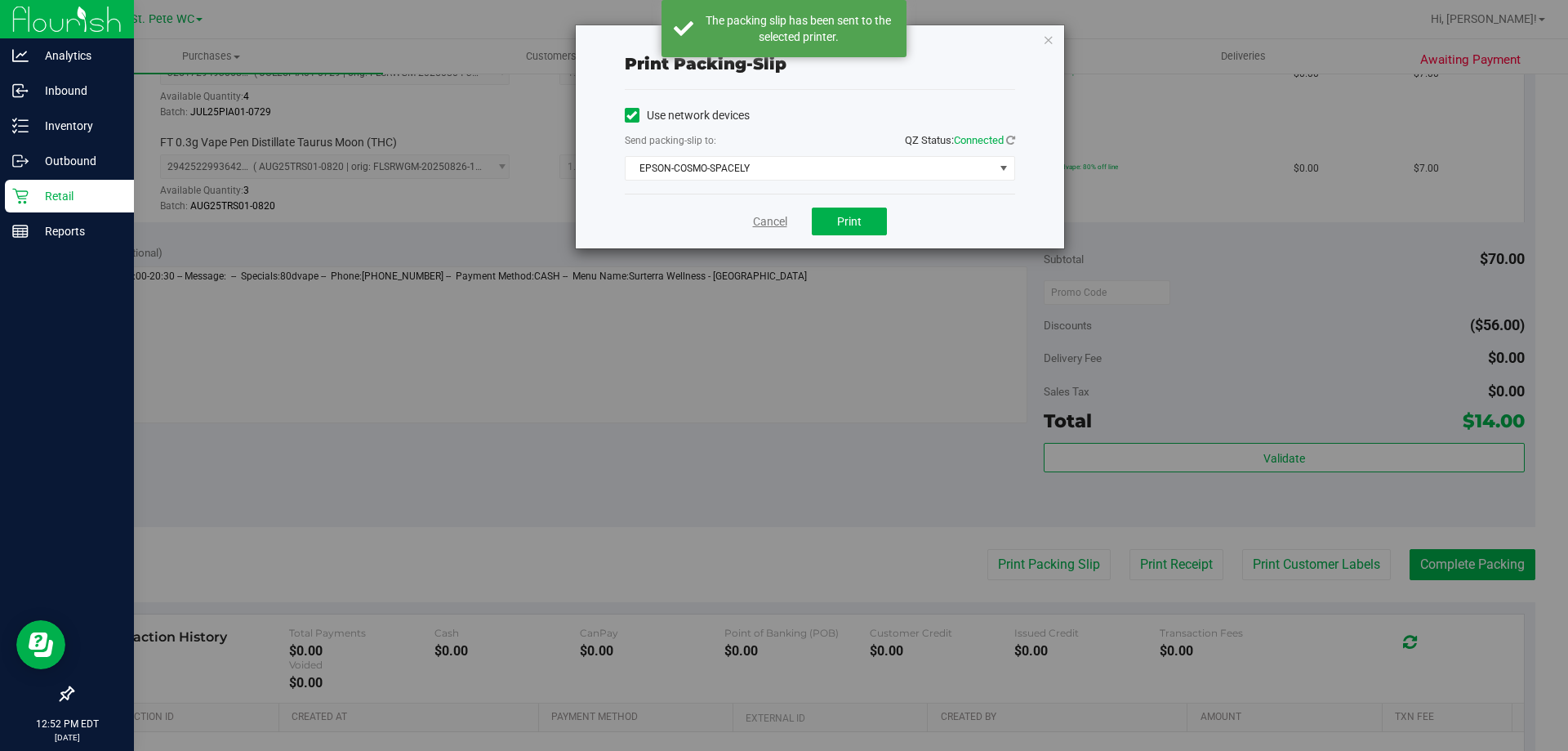
click at [765, 218] on link "Cancel" at bounding box center [770, 222] width 34 height 17
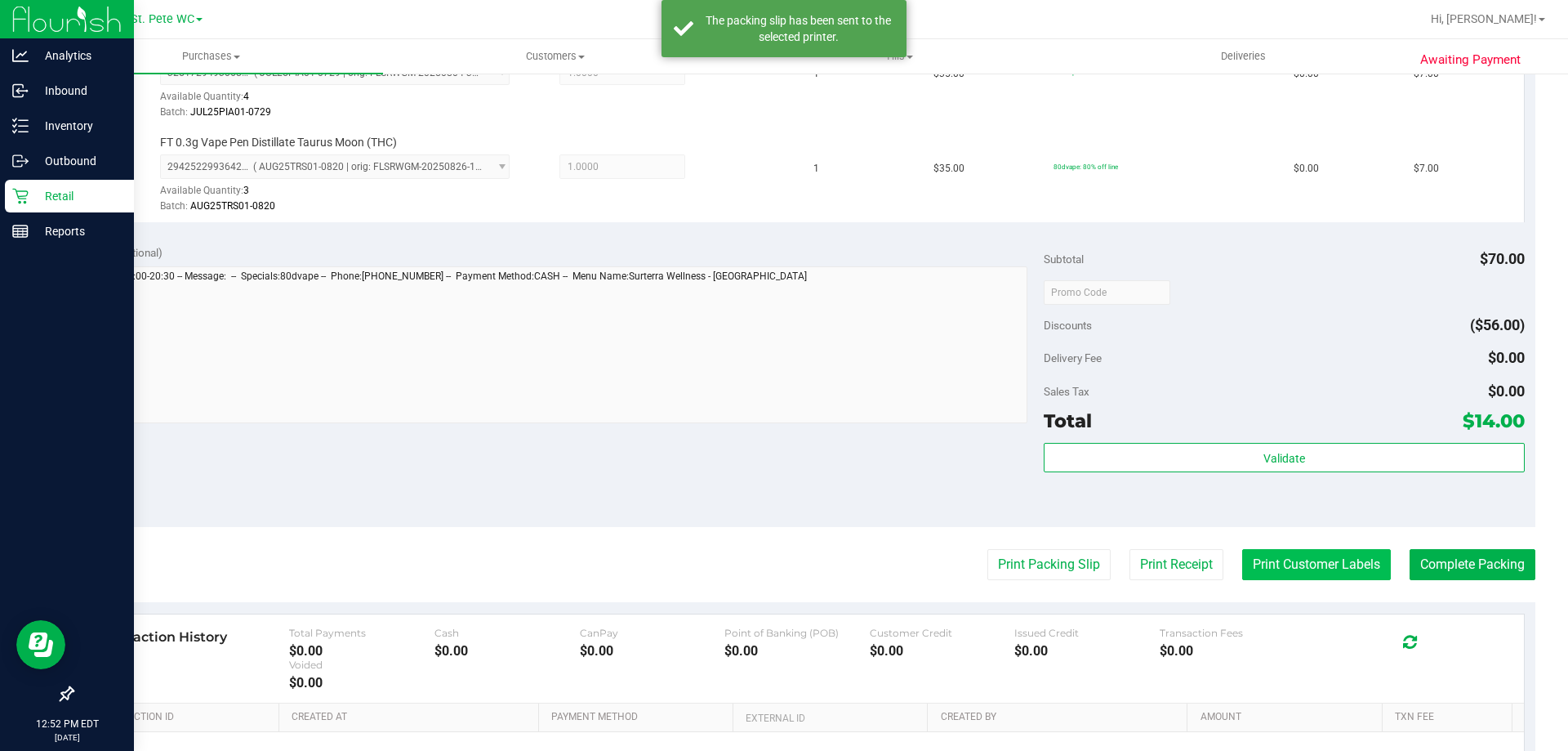
click at [1275, 559] on button "Print Customer Labels" at bounding box center [1316, 564] width 148 height 31
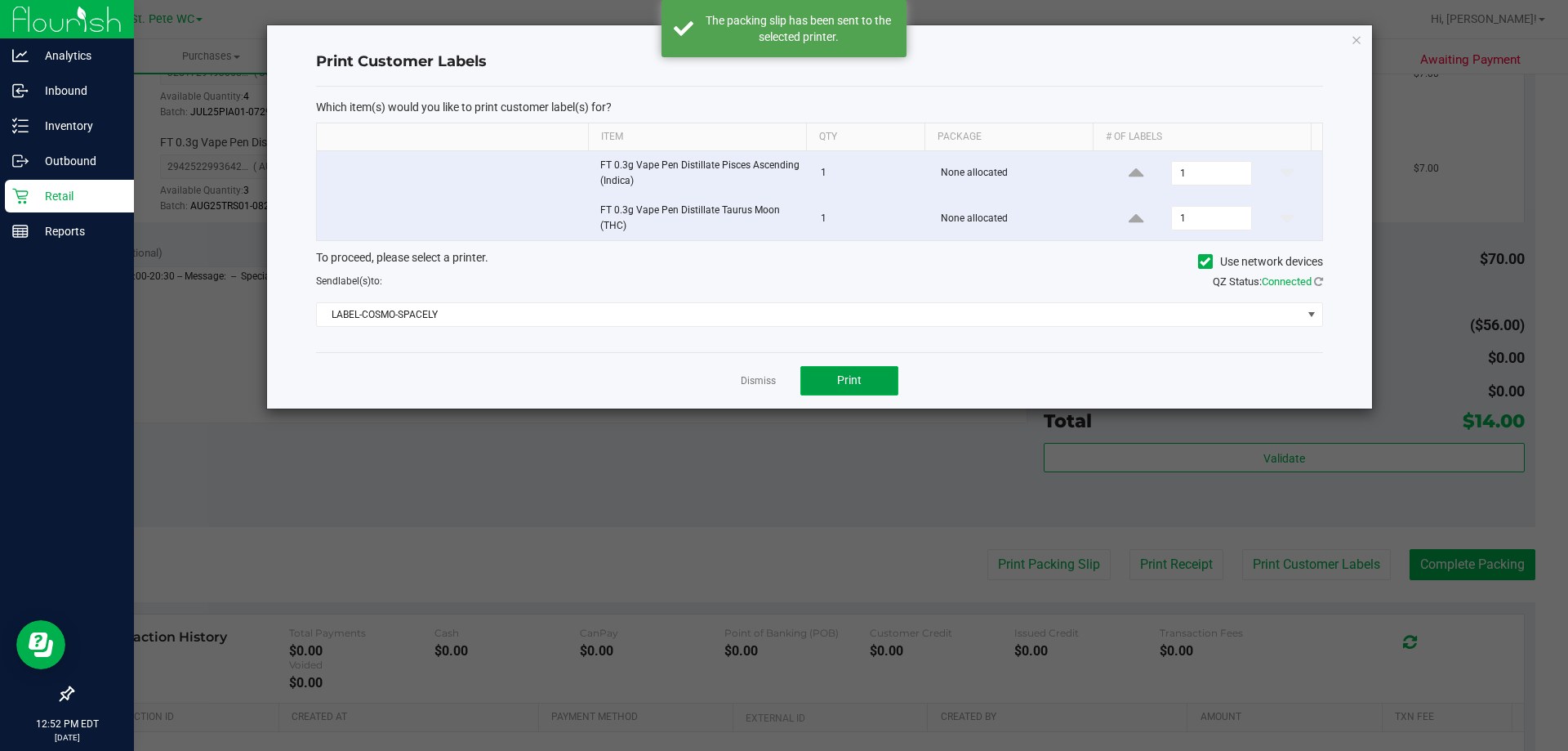
click at [854, 394] on button "Print" at bounding box center [849, 380] width 98 height 29
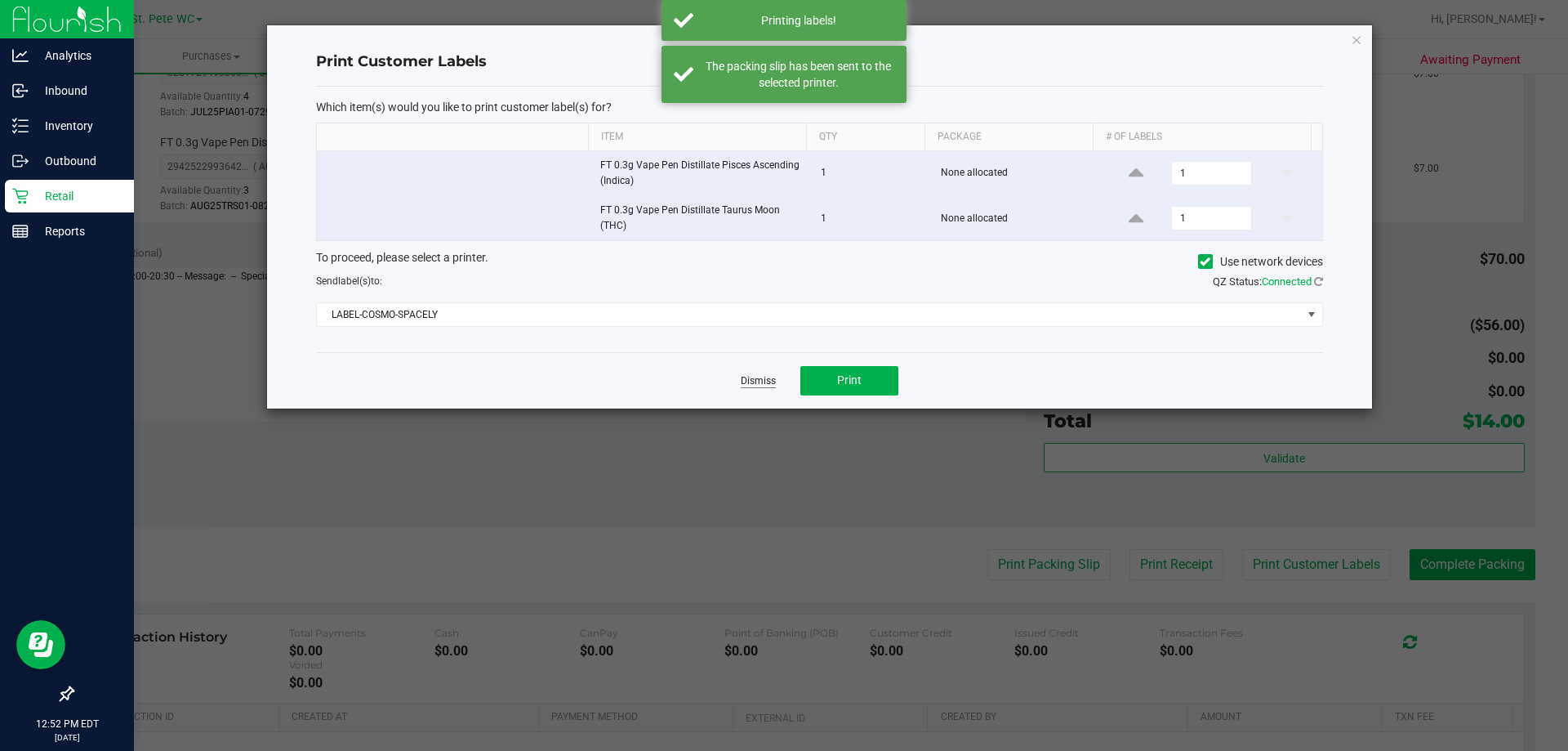
click at [746, 384] on link "Dismiss" at bounding box center [758, 381] width 35 height 14
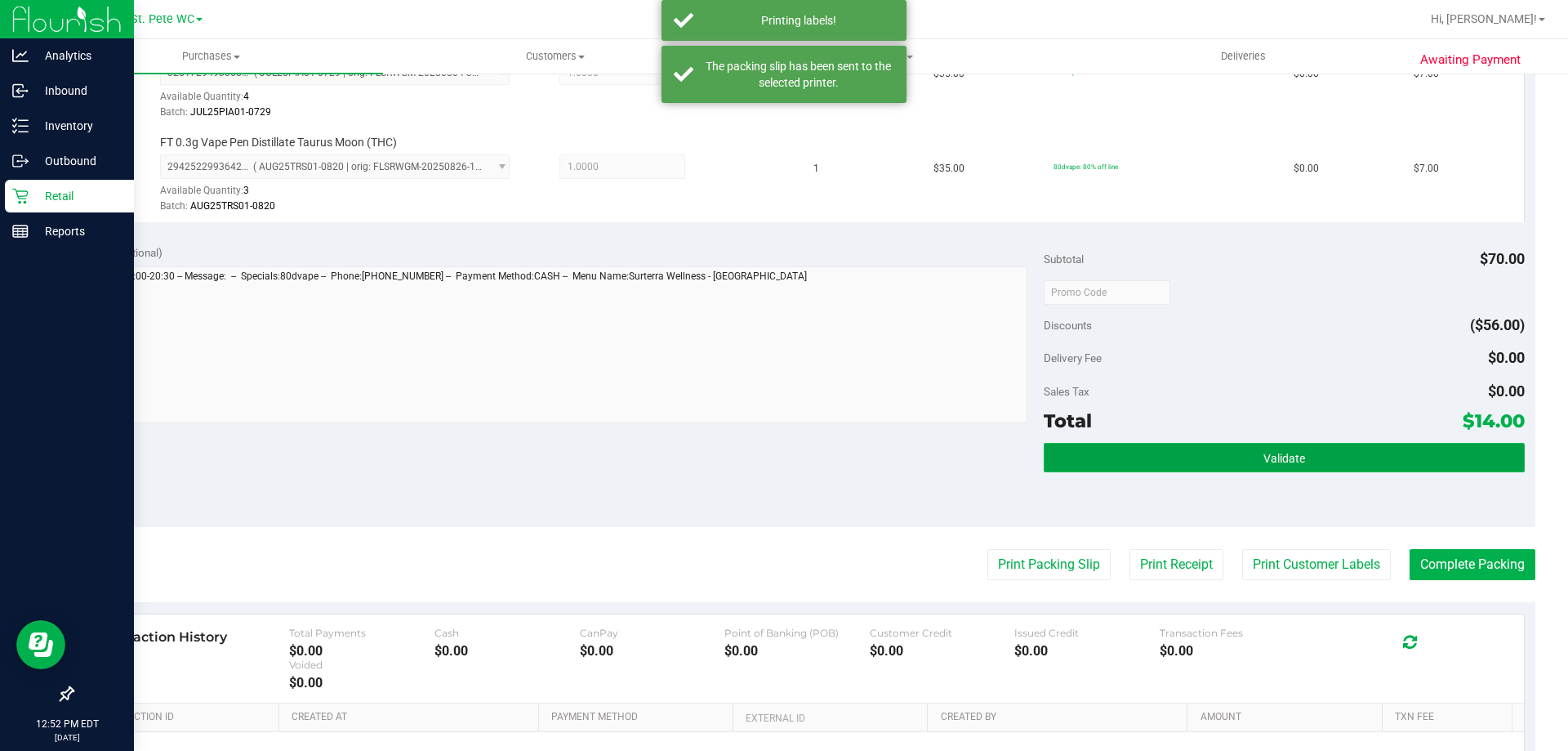
click at [1202, 462] on button "Validate" at bounding box center [1284, 457] width 480 height 29
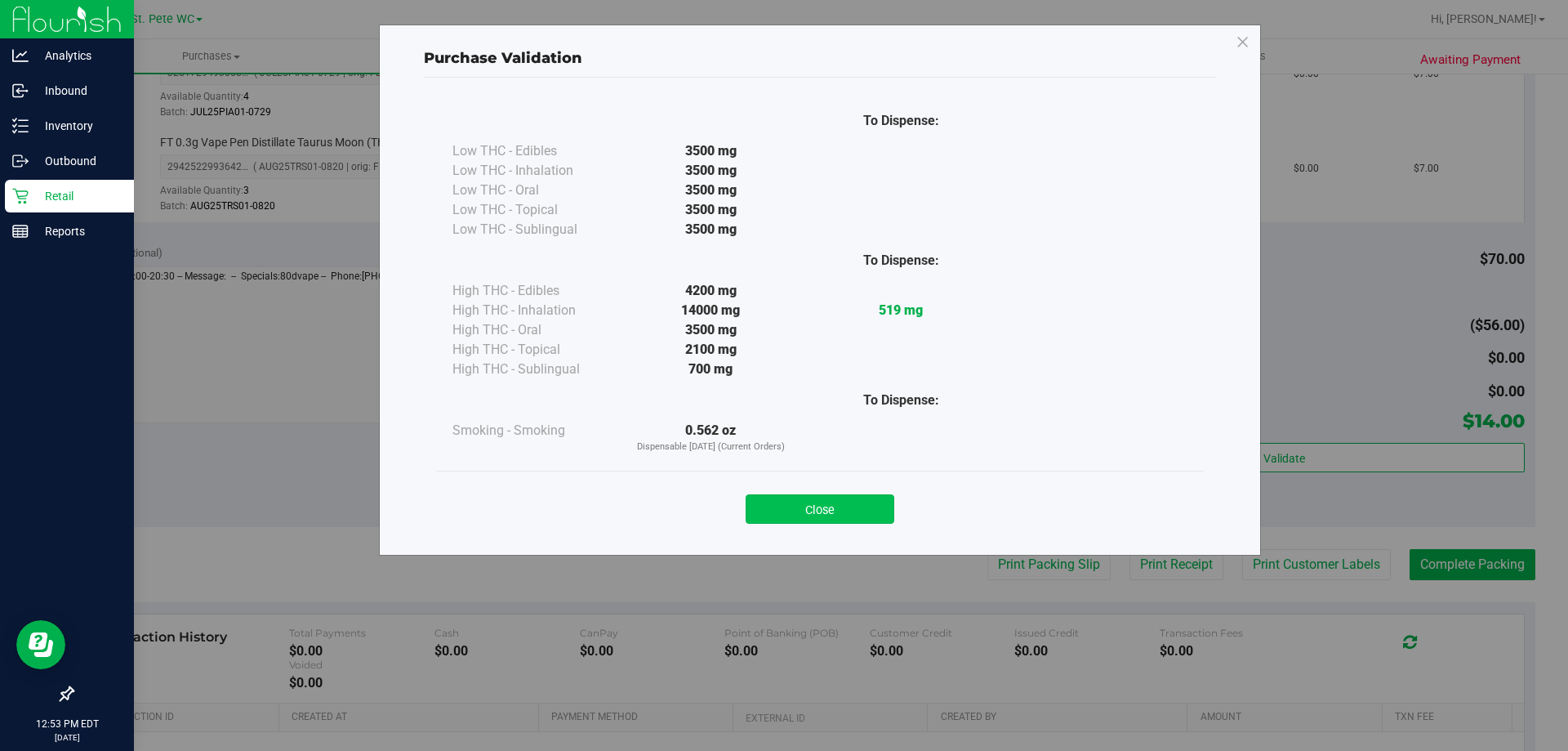
click at [778, 498] on button "Close" at bounding box center [820, 508] width 148 height 29
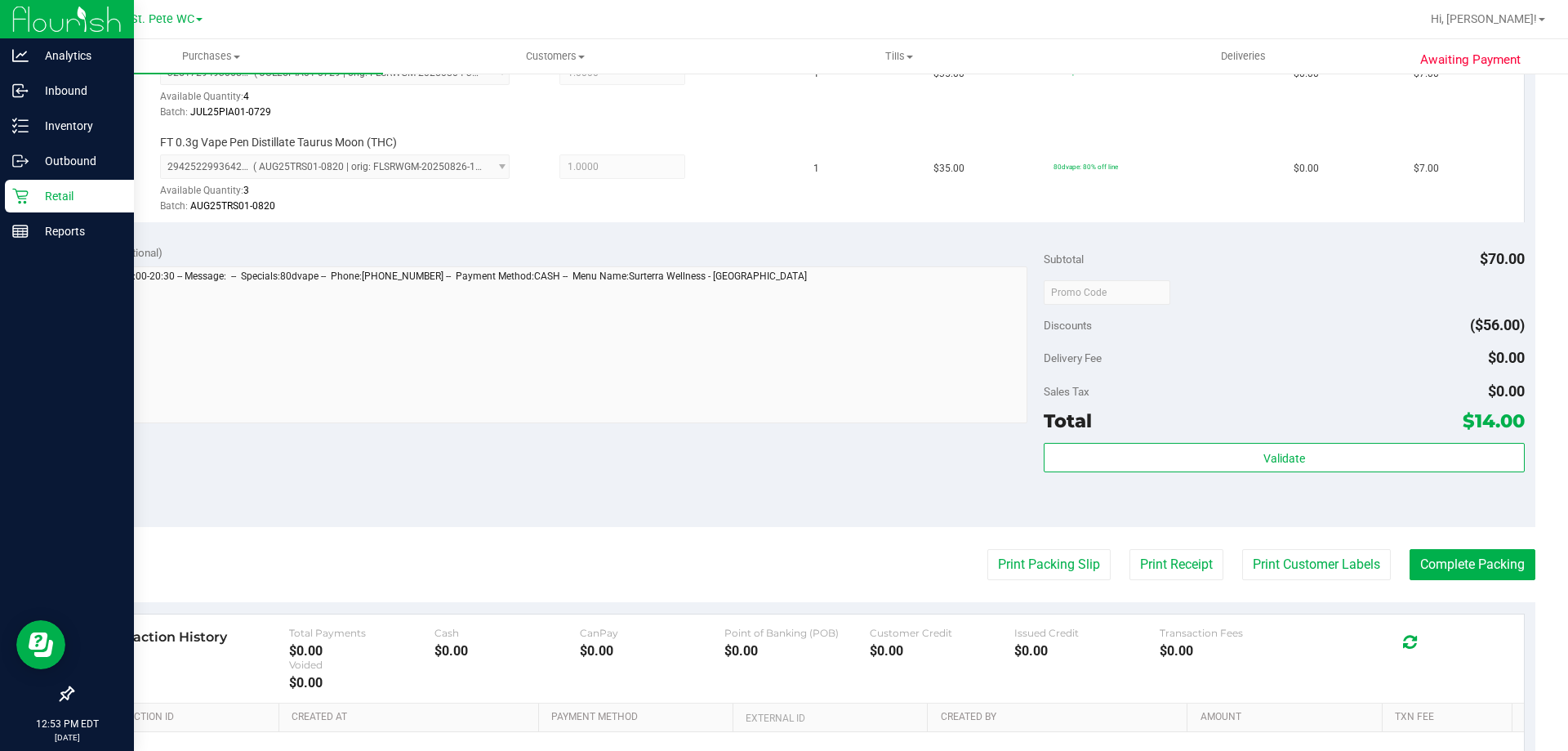
click at [758, 443] on div "Notes (optional) Subtotal $70.00 Discounts ($56.00) Delivery Fee $0.00 Sales Ta…" at bounding box center [804, 379] width 1464 height 294
click at [1509, 557] on button "Complete Packing" at bounding box center [1473, 564] width 126 height 31
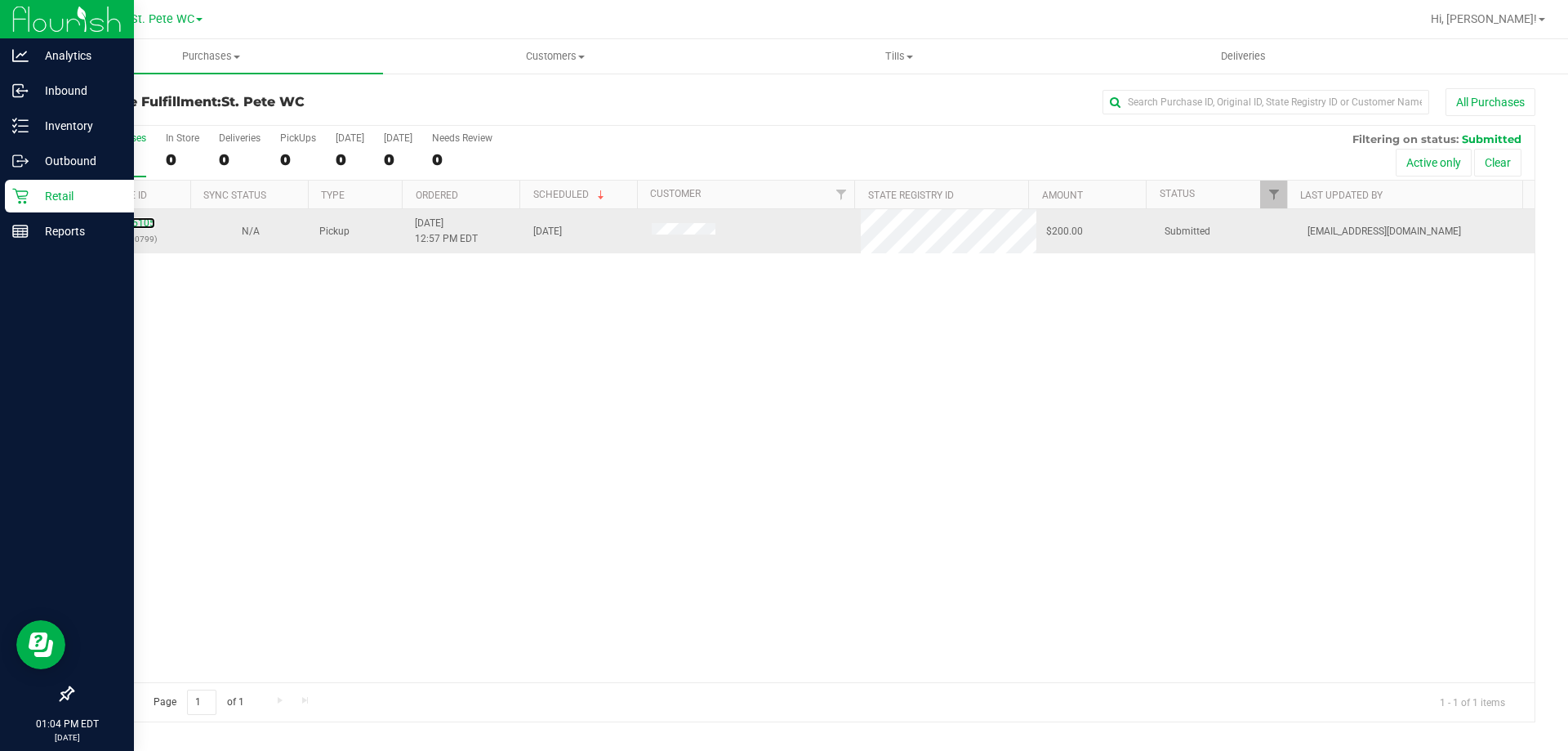
click at [147, 216] on div "12015105 (328400799)" at bounding box center [131, 230] width 99 height 31
click at [147, 219] on link "12015105" at bounding box center [132, 223] width 45 height 11
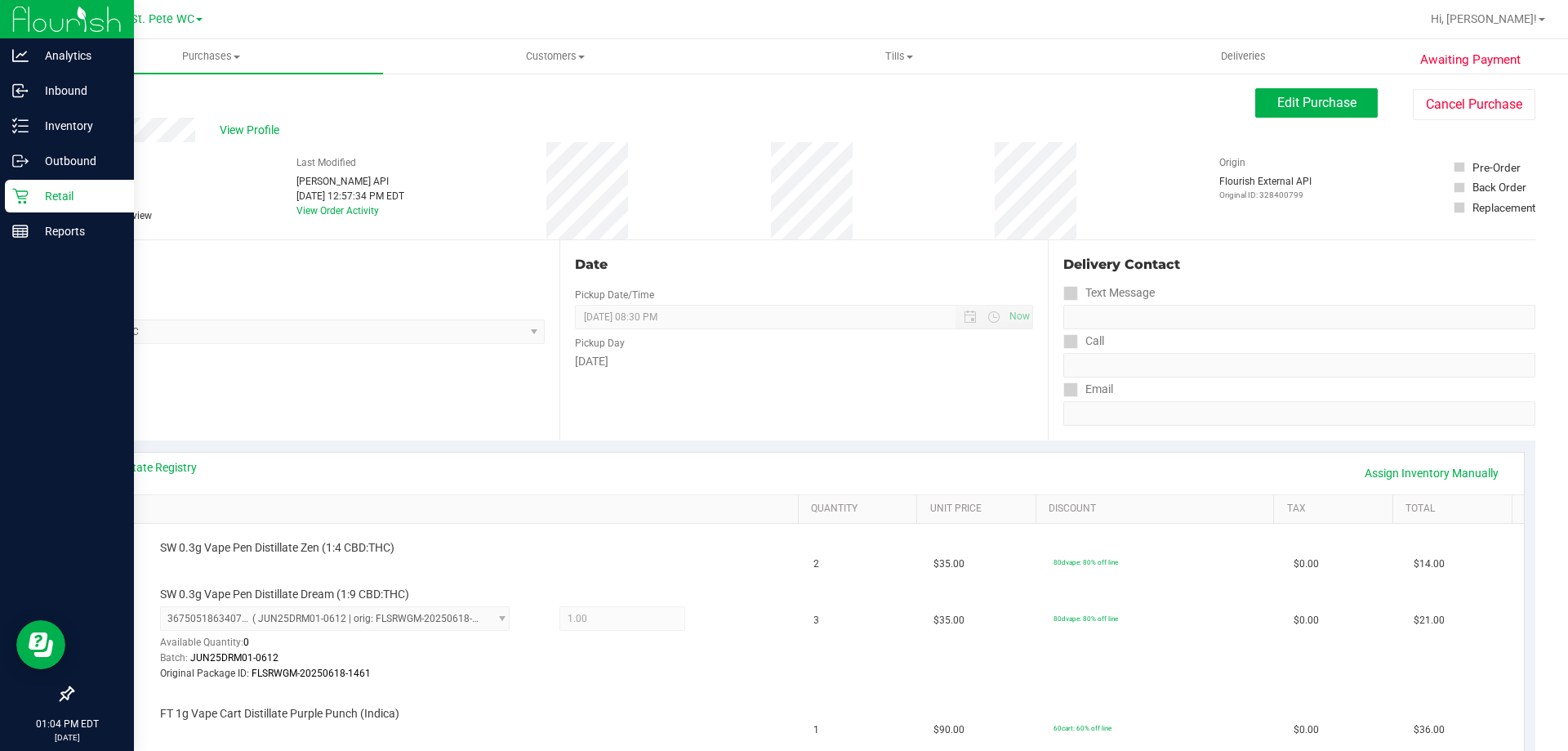
scroll to position [327, 0]
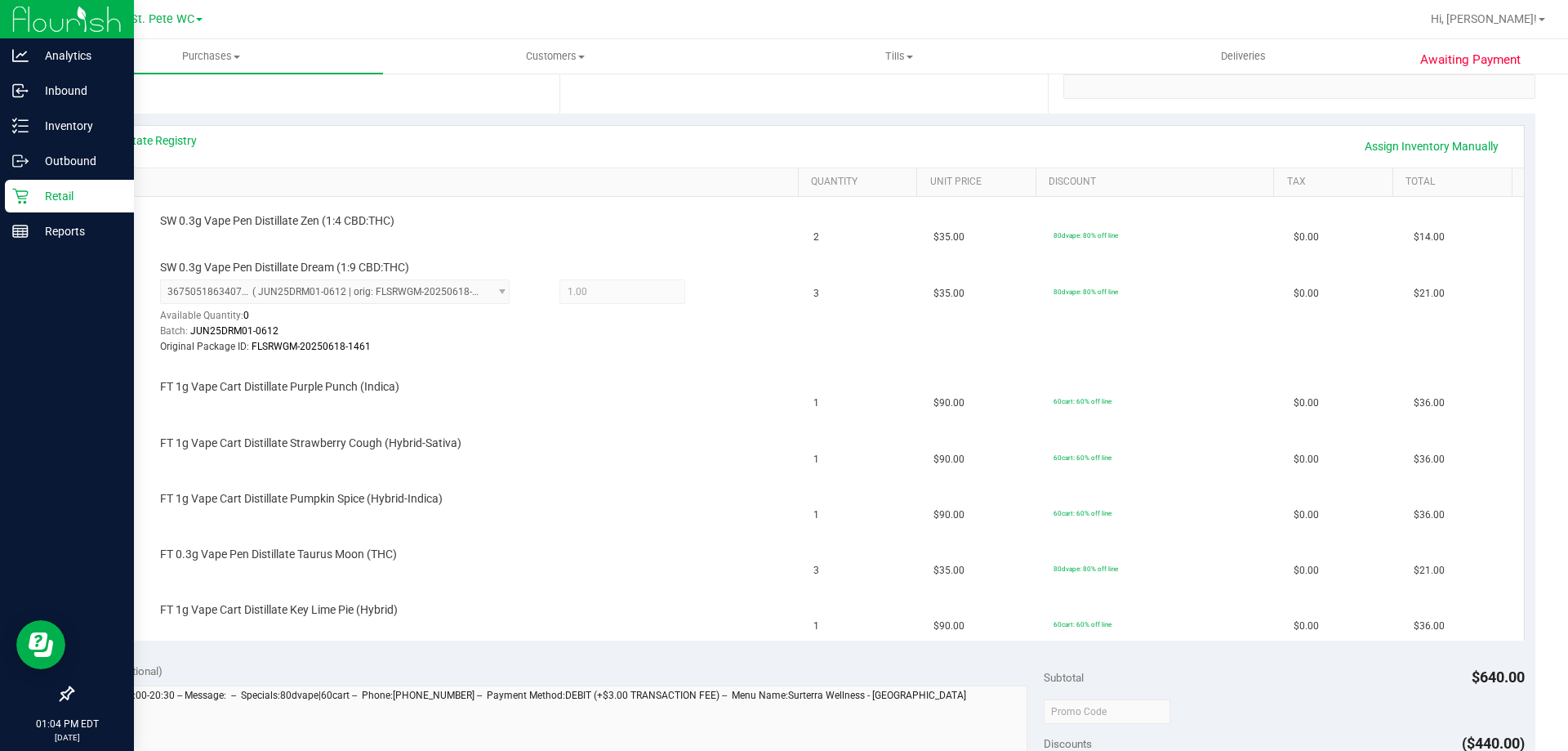
click at [615, 357] on td "SW 0.3g Vape Pen Distillate Dream (1:9 CBD:THC) 3675051863407973 ( JUN25DRM01-0…" at bounding box center [444, 308] width 721 height 111
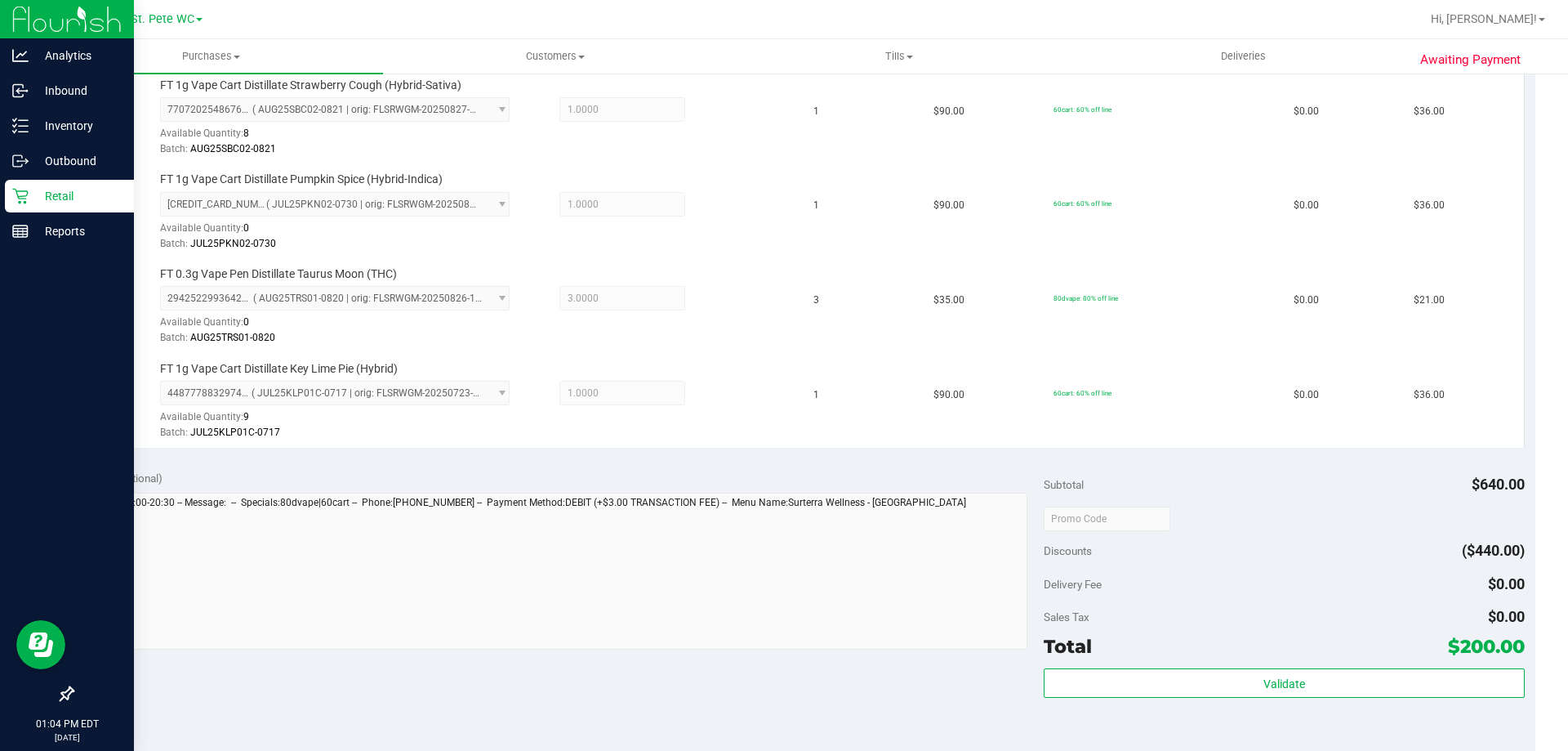
scroll to position [817, 0]
click at [1103, 661] on div "Subtotal $640.00 Discounts ($440.00) Delivery Fee $0.00 Sales Tax $0.00 Total $…" at bounding box center [1284, 605] width 480 height 272
click at [1104, 666] on div "Subtotal $640.00 Discounts ($440.00) Delivery Fee $0.00 Sales Tax $0.00 Total $…" at bounding box center [1284, 605] width 480 height 272
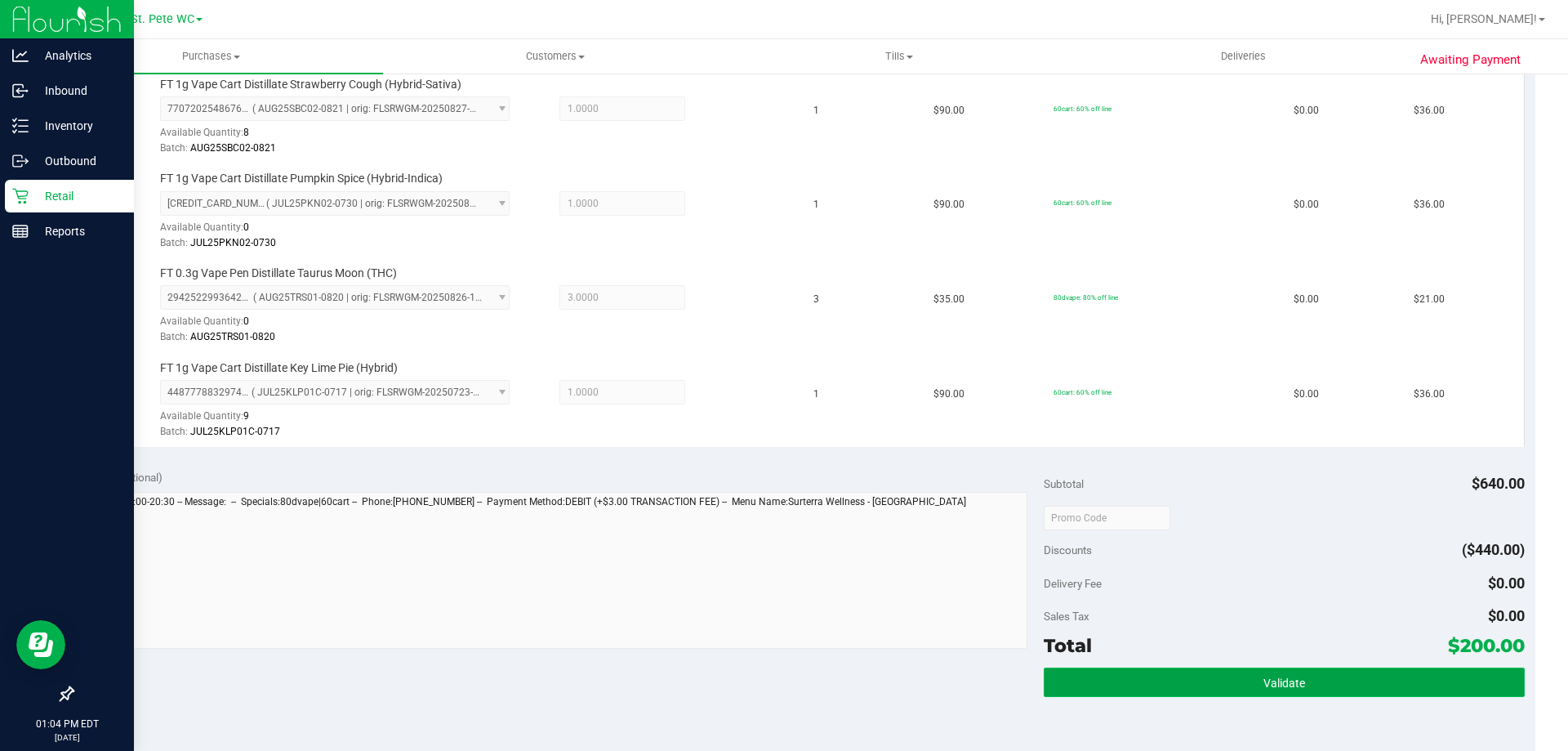
click at [1102, 682] on button "Validate" at bounding box center [1284, 682] width 480 height 29
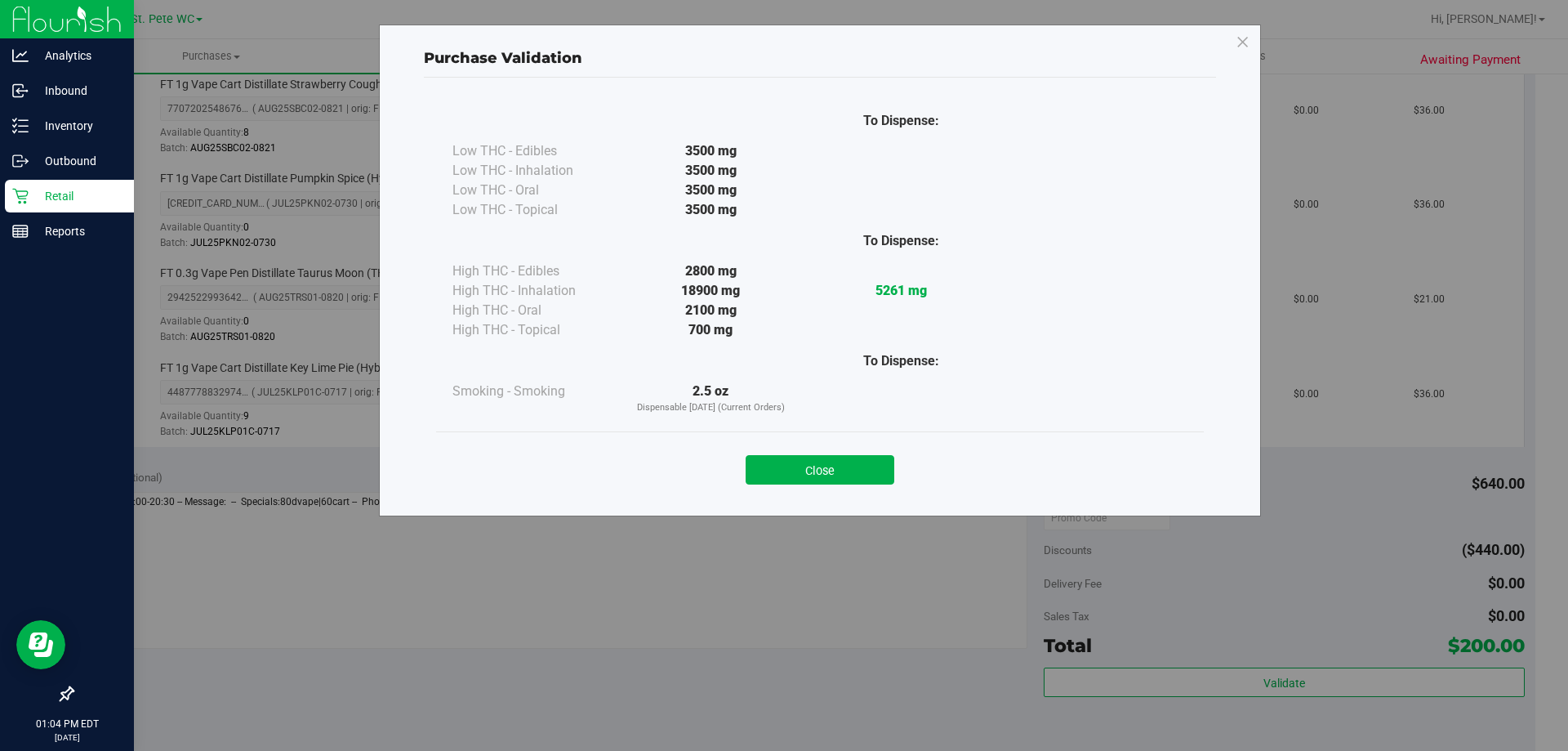
click at [813, 485] on div "Close" at bounding box center [820, 465] width 768 height 66
click at [822, 478] on button "Close" at bounding box center [820, 469] width 148 height 29
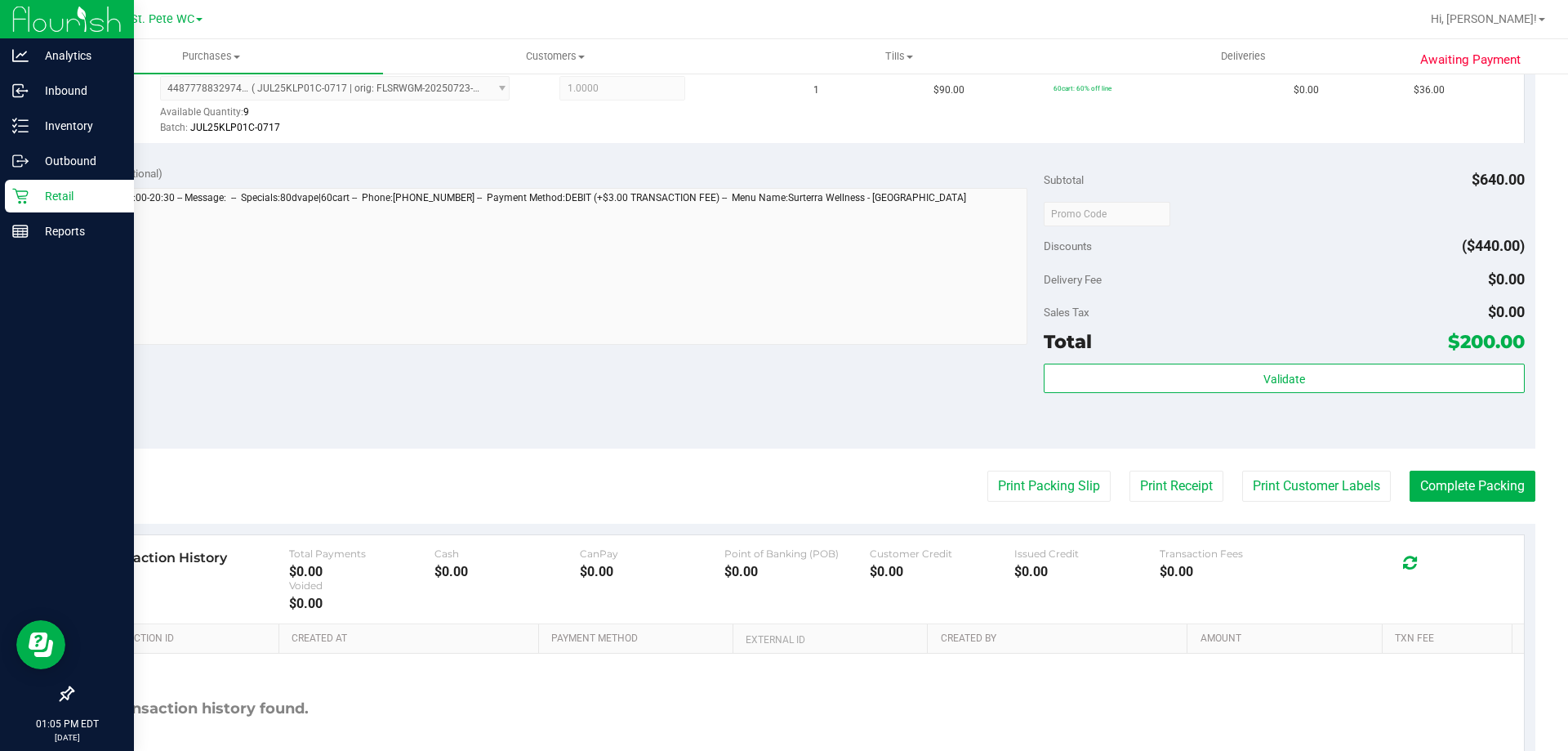
scroll to position [1232, 0]
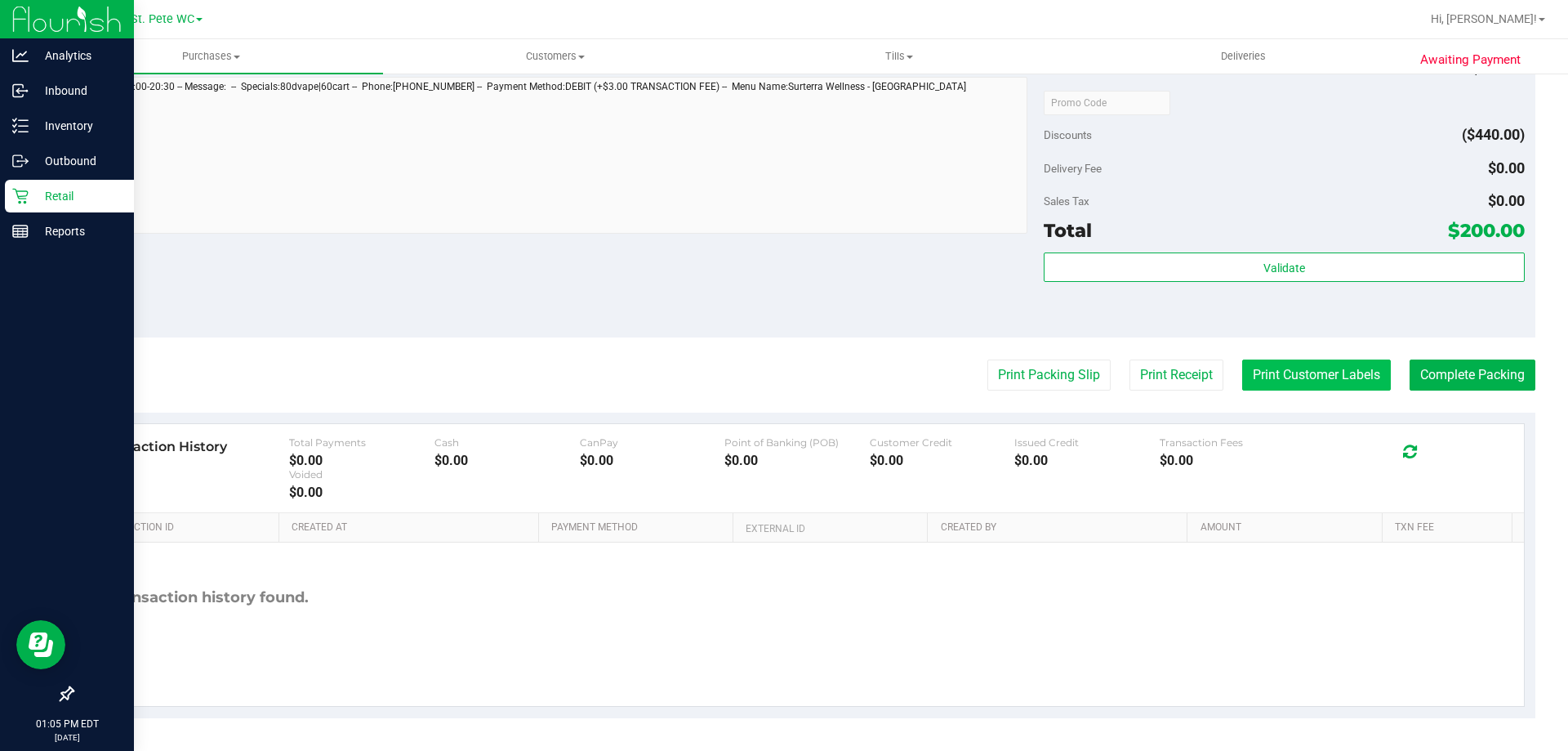
click at [1314, 383] on button "Print Customer Labels" at bounding box center [1316, 375] width 148 height 31
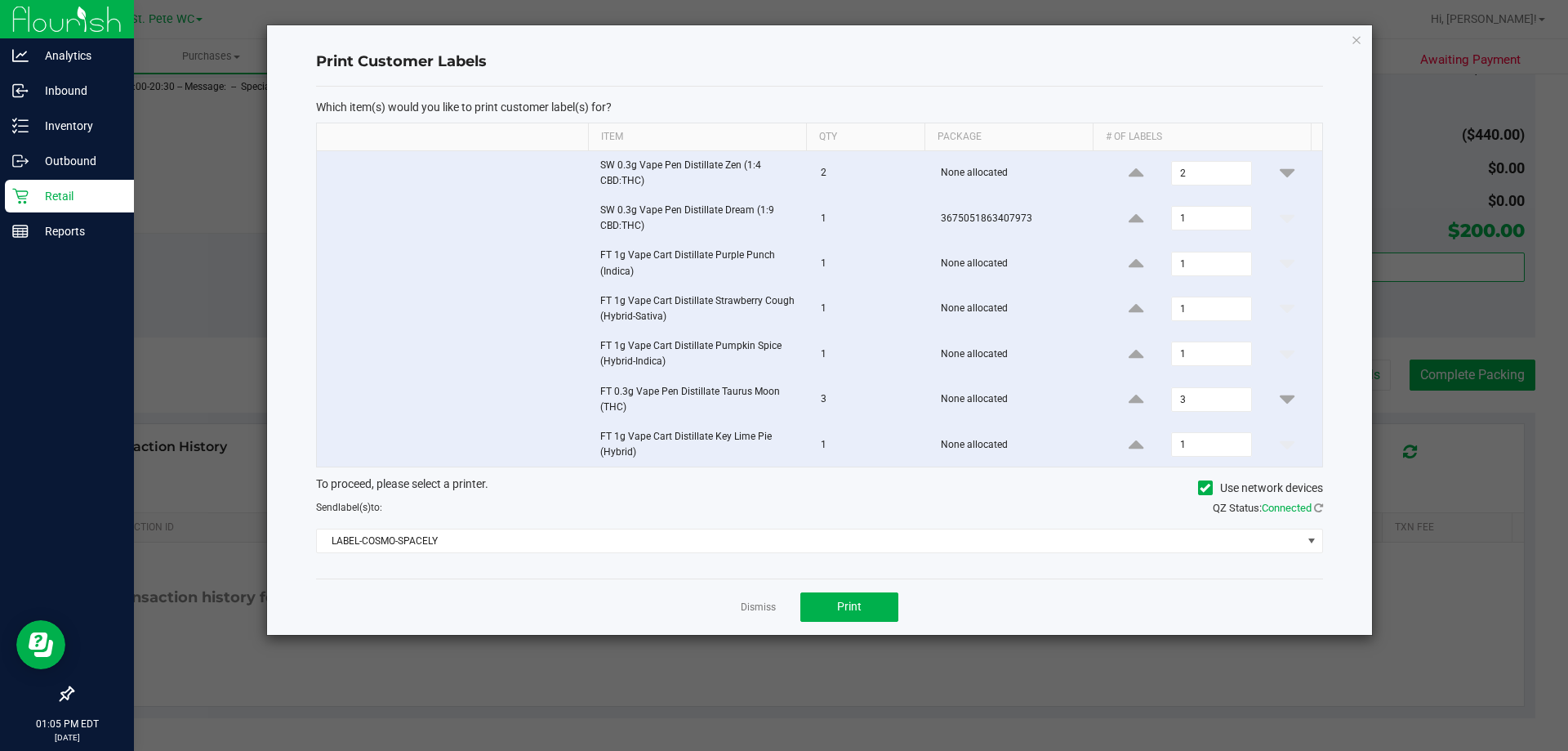
click at [778, 606] on div "Dismiss Print" at bounding box center [820, 606] width 1007 height 57
click at [776, 604] on div "Dismiss Print" at bounding box center [820, 606] width 1007 height 57
click at [734, 604] on div "Dismiss Print" at bounding box center [820, 606] width 1007 height 57
click at [747, 607] on link "Dismiss" at bounding box center [758, 607] width 35 height 14
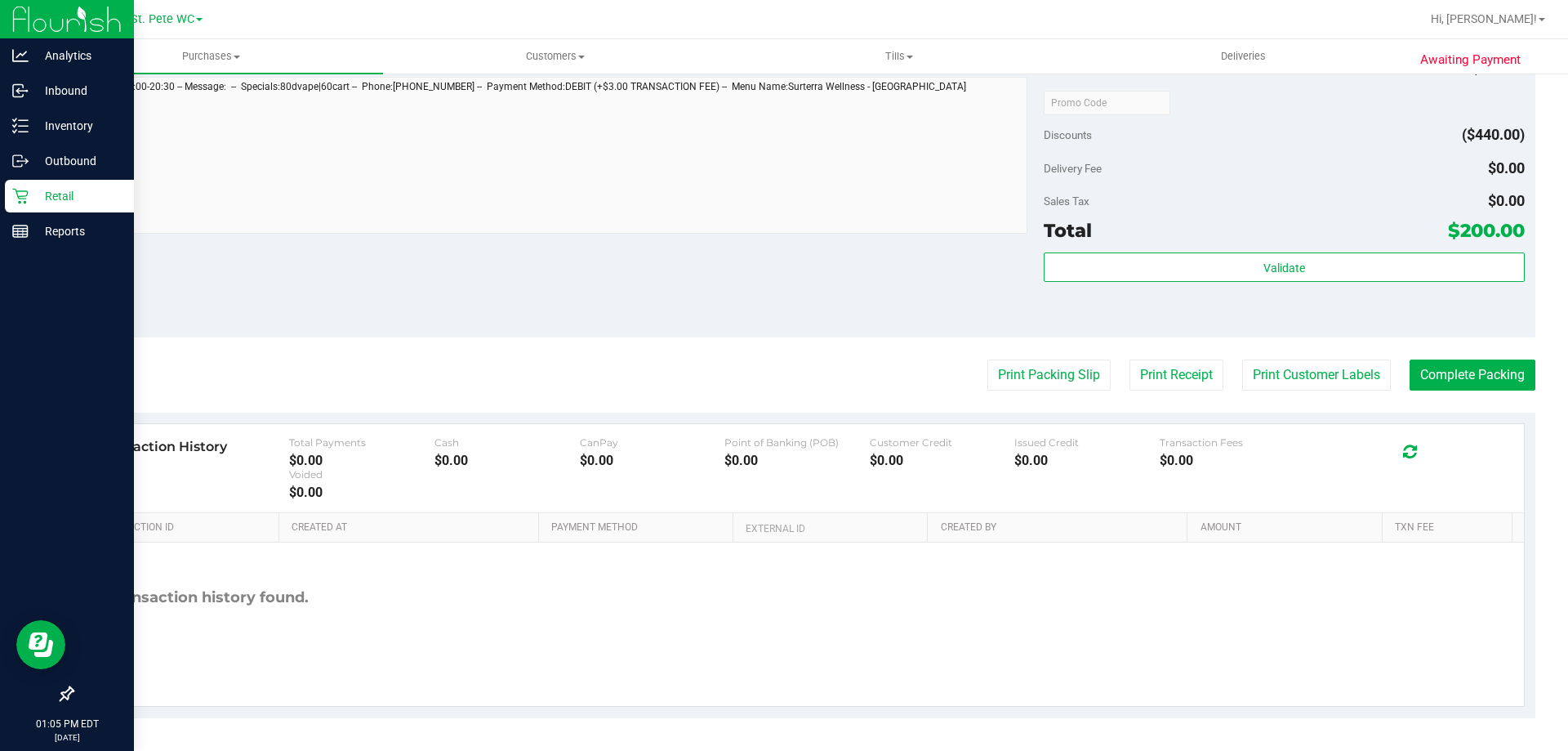
click at [40, 187] on p "Retail" at bounding box center [77, 196] width 98 height 20
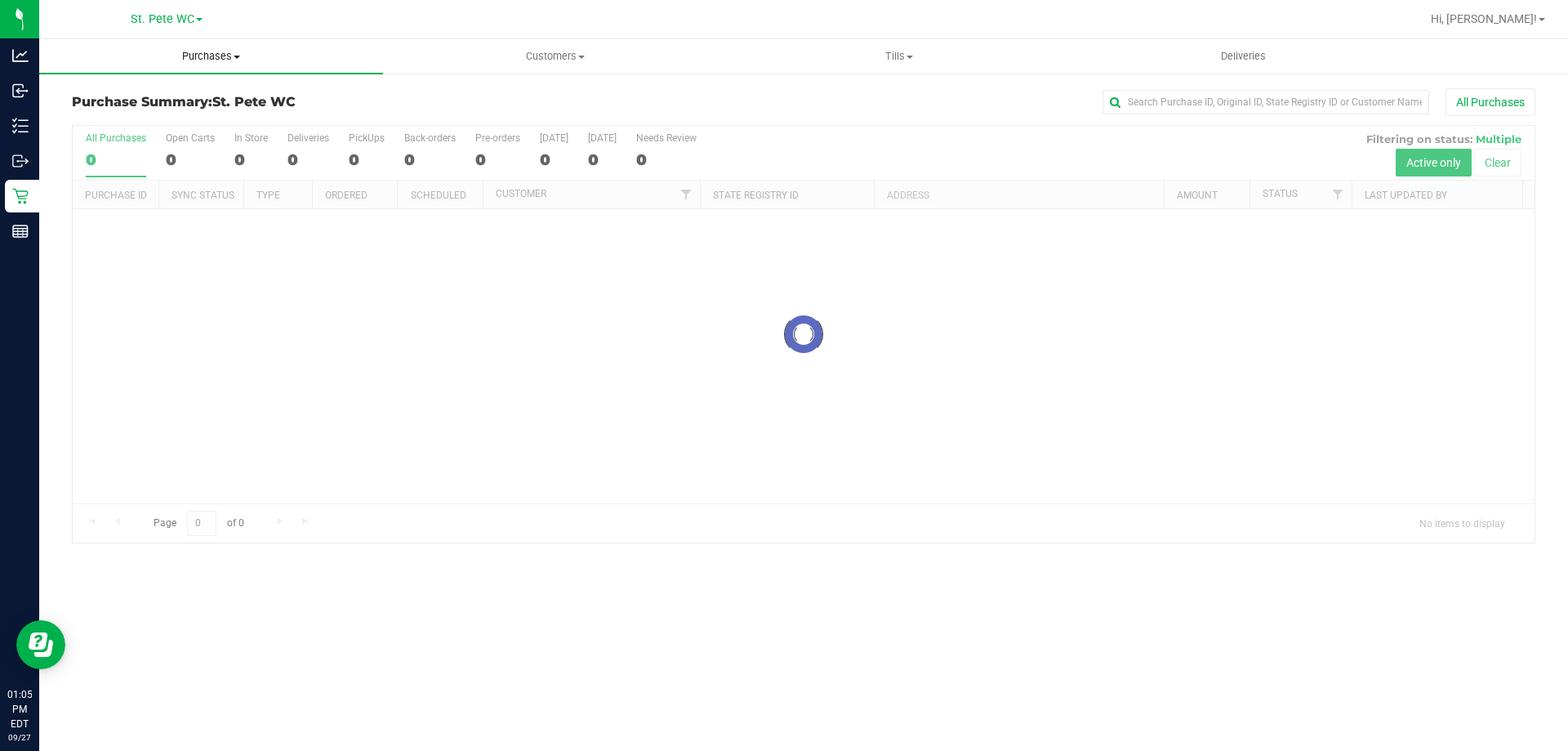
click at [201, 48] on uib-tab-heading "Purchases Summary of purchases Fulfillment All purchases" at bounding box center [212, 57] width 344 height 34
click at [132, 118] on span "Fulfillment" at bounding box center [90, 118] width 101 height 14
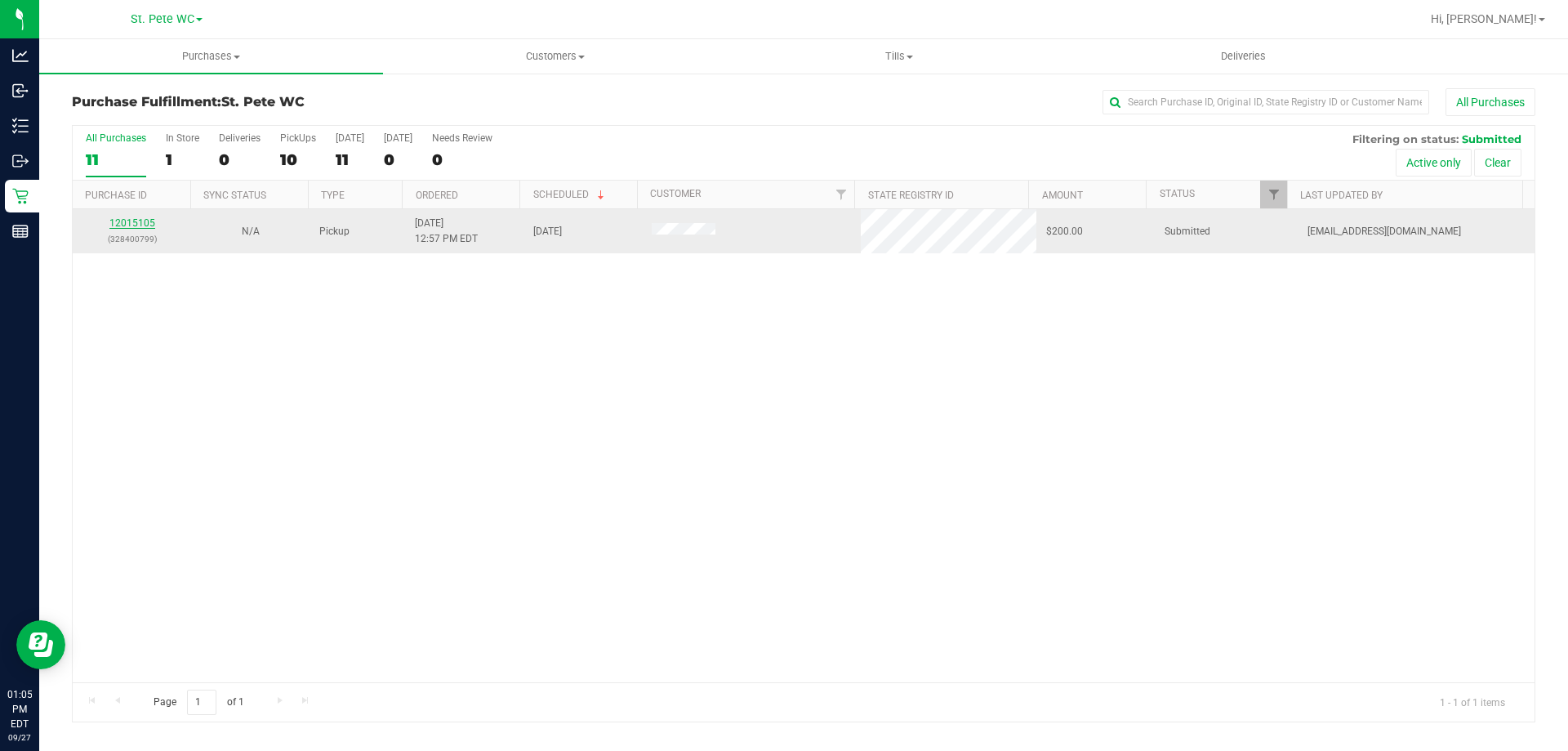
click at [111, 227] on link "12015105" at bounding box center [132, 223] width 45 height 11
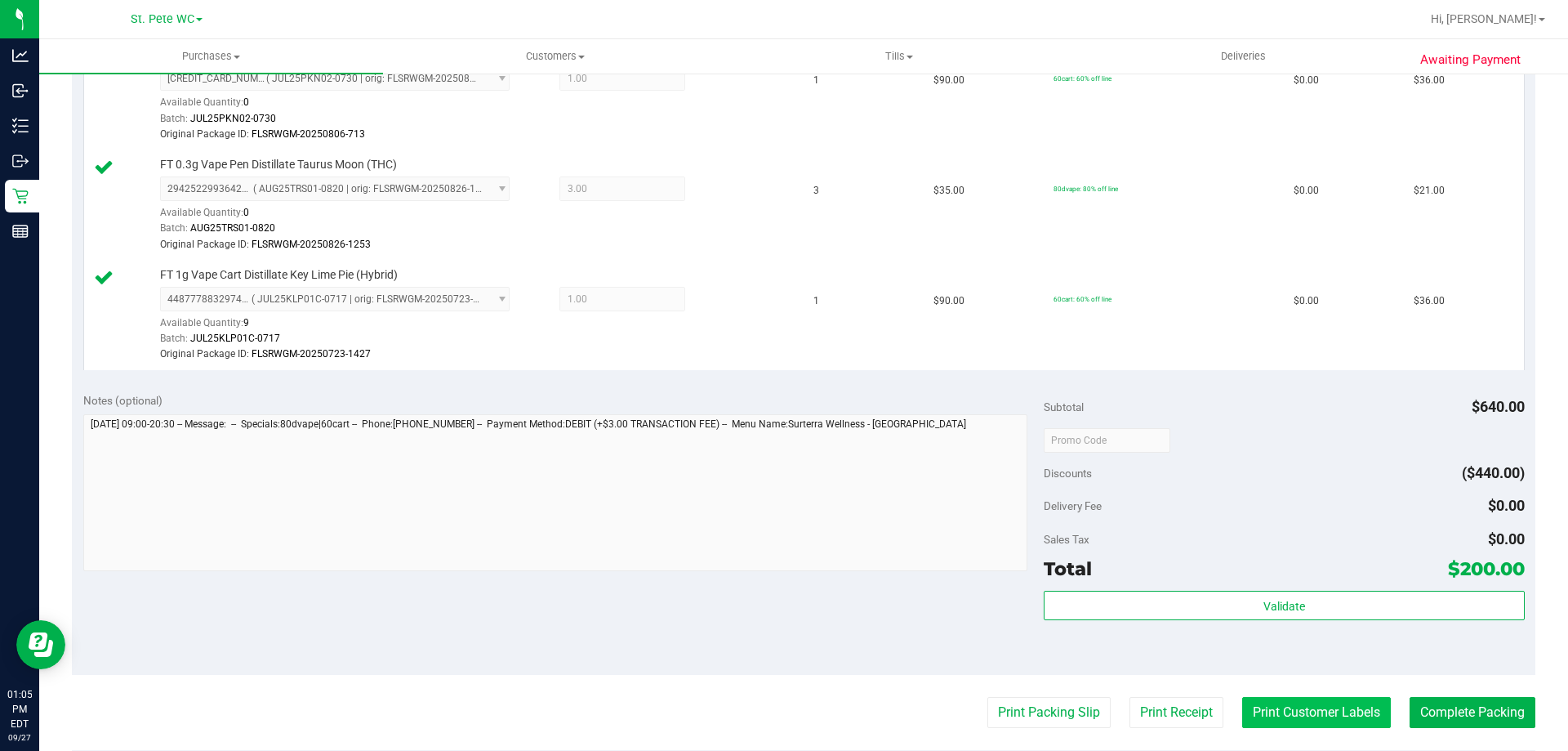
scroll to position [1144, 0]
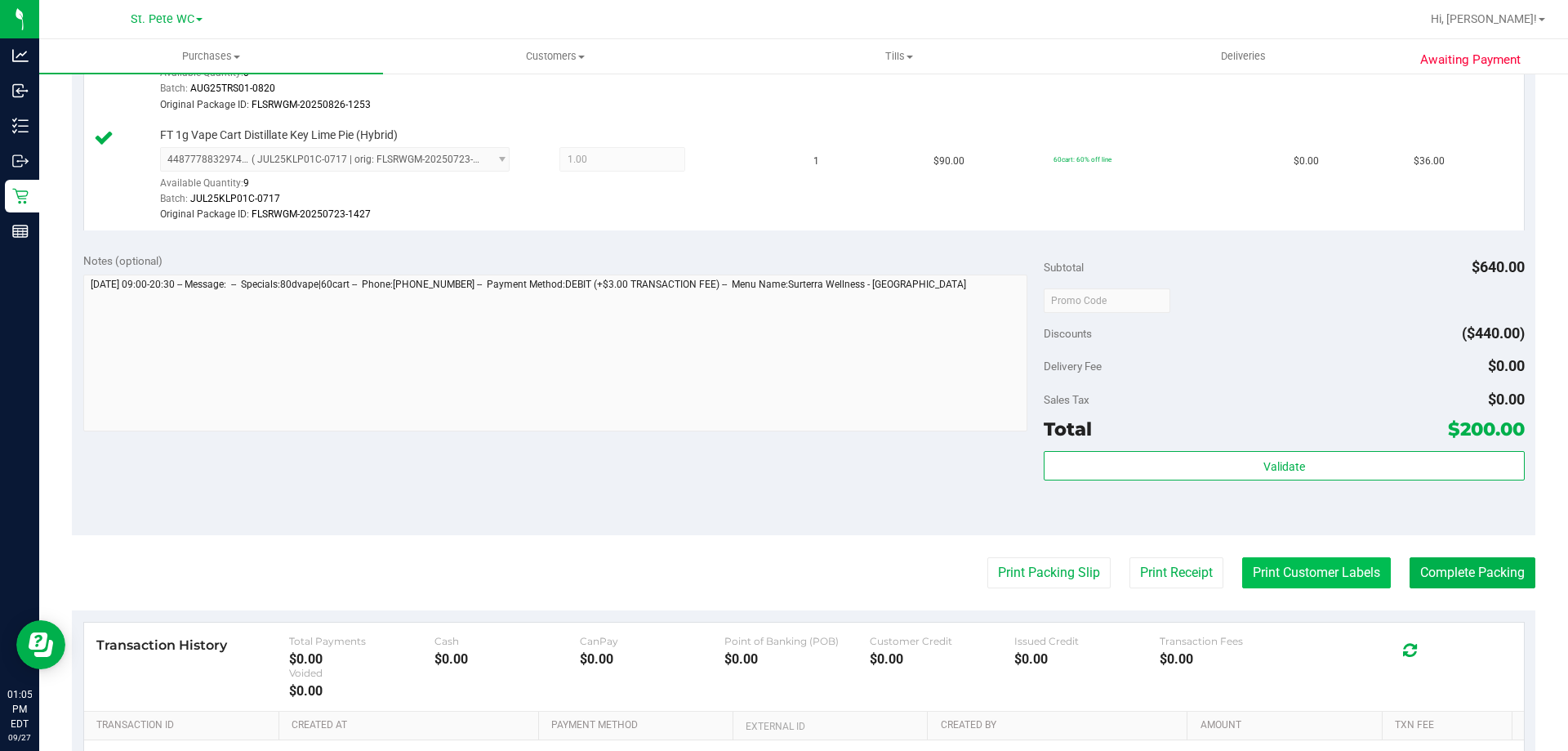
click at [1329, 571] on button "Print Customer Labels" at bounding box center [1316, 572] width 148 height 31
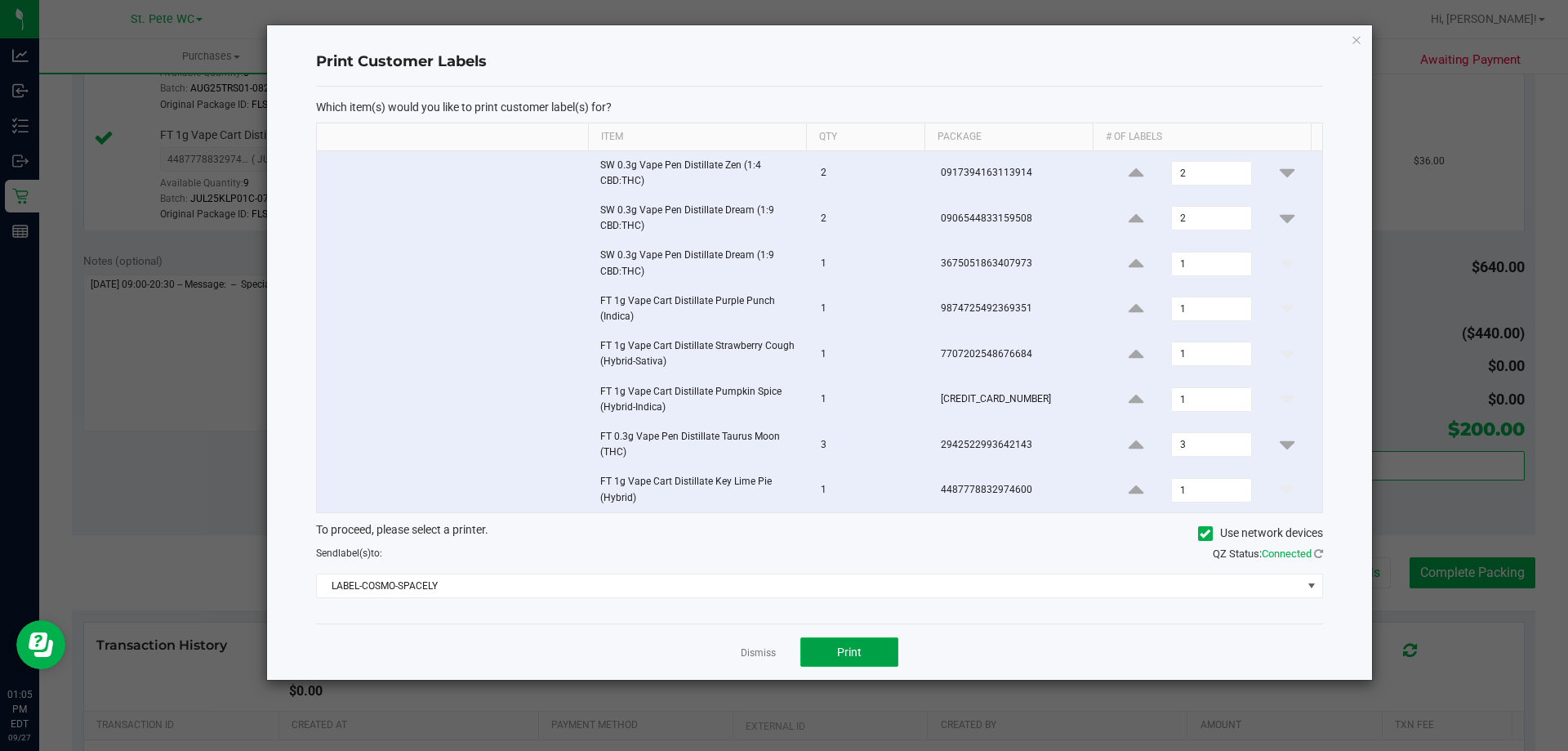
click at [849, 647] on span "Print" at bounding box center [849, 652] width 25 height 13
click at [756, 647] on link "Dismiss" at bounding box center [758, 653] width 35 height 14
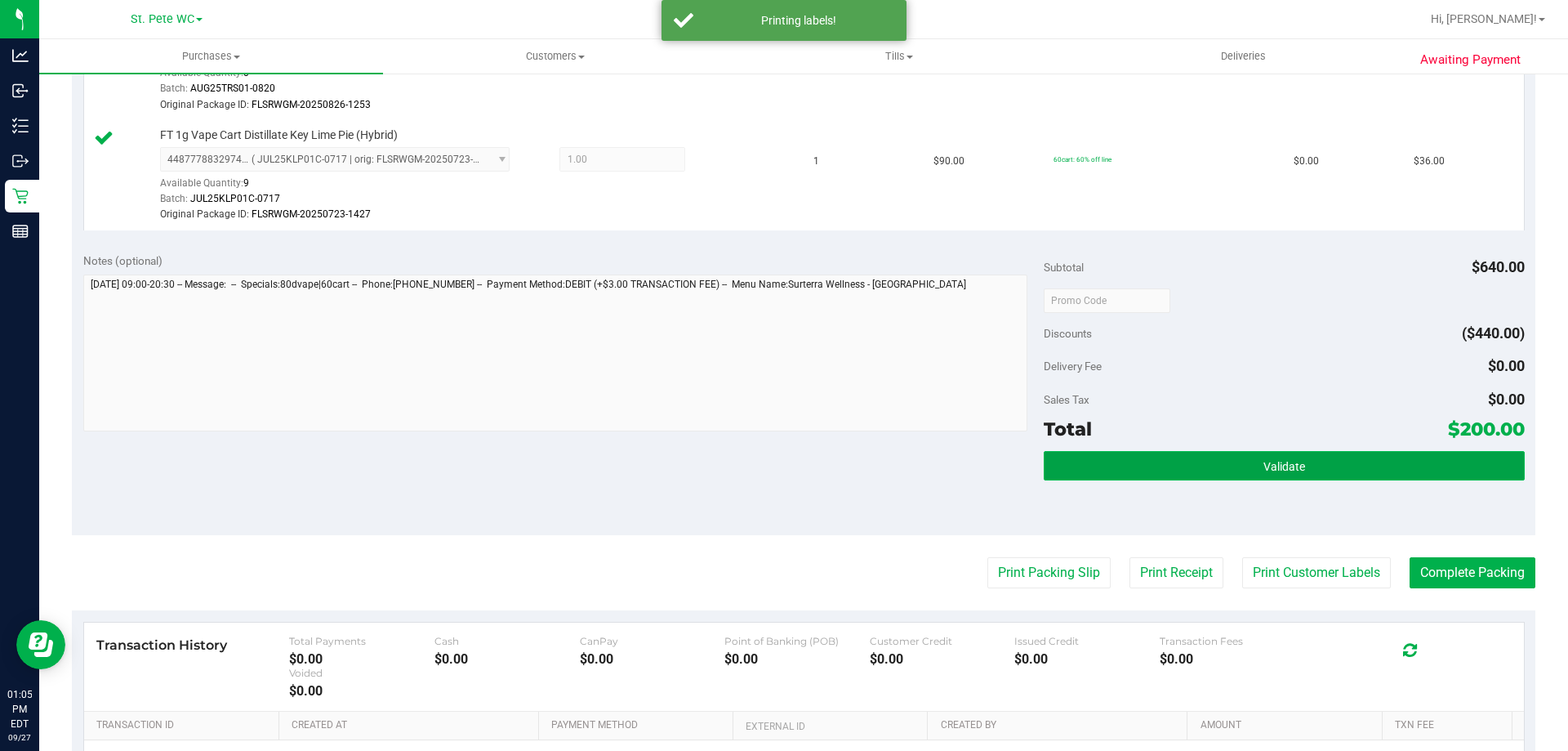
click at [1331, 460] on button "Validate" at bounding box center [1284, 465] width 480 height 29
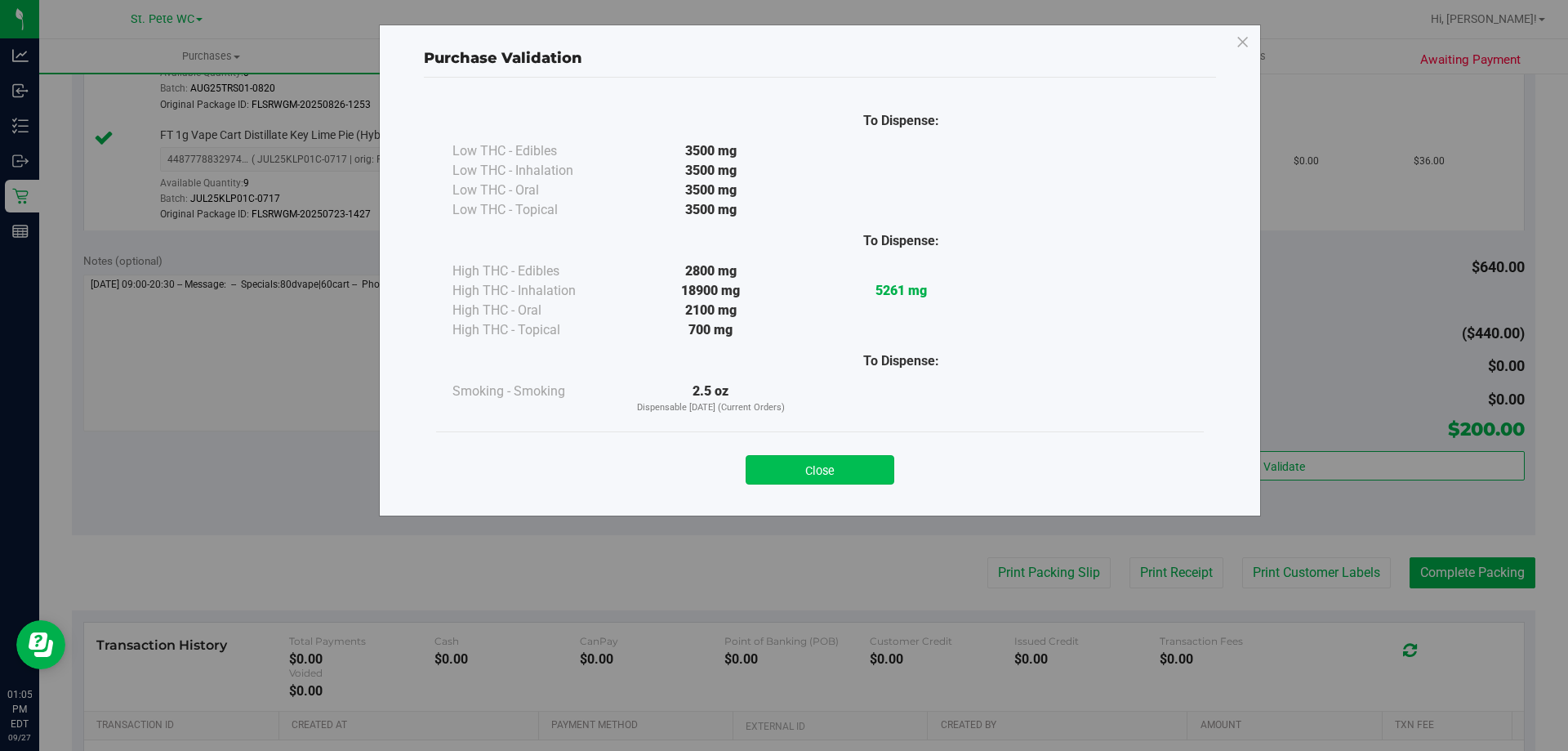
click at [850, 472] on button "Close" at bounding box center [820, 469] width 148 height 29
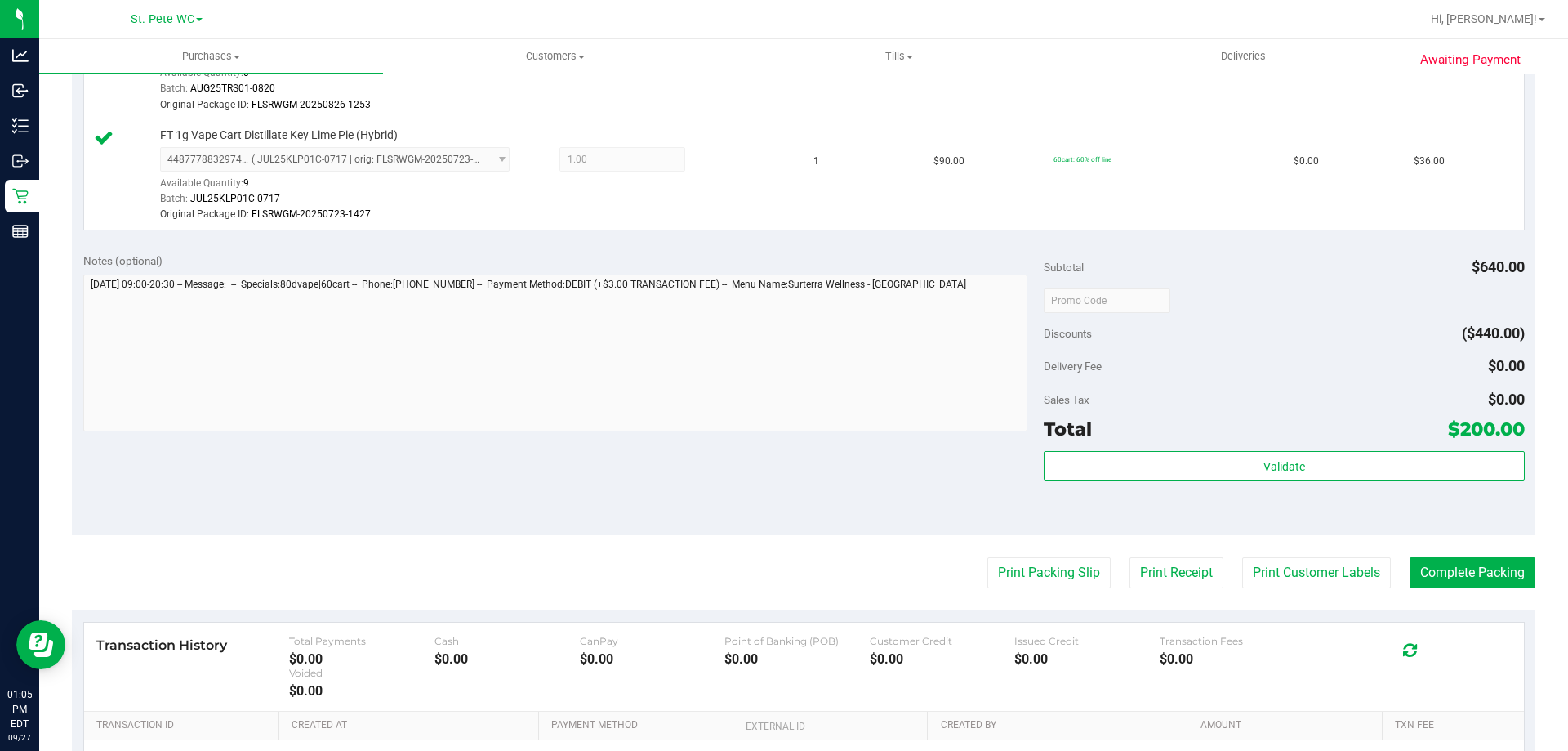
click at [786, 434] on div at bounding box center [555, 355] width 946 height 161
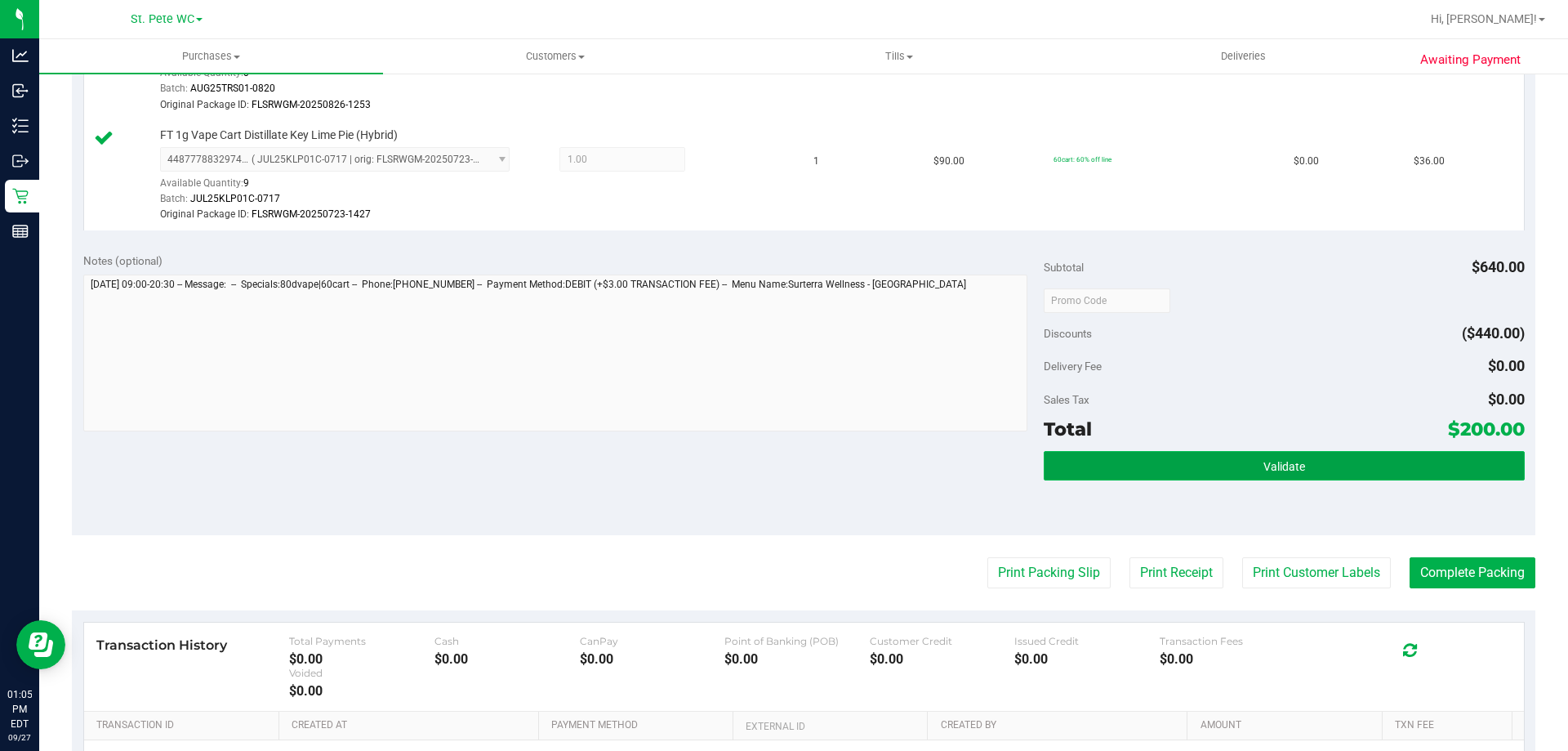
click at [1188, 456] on button "Validate" at bounding box center [1284, 465] width 480 height 29
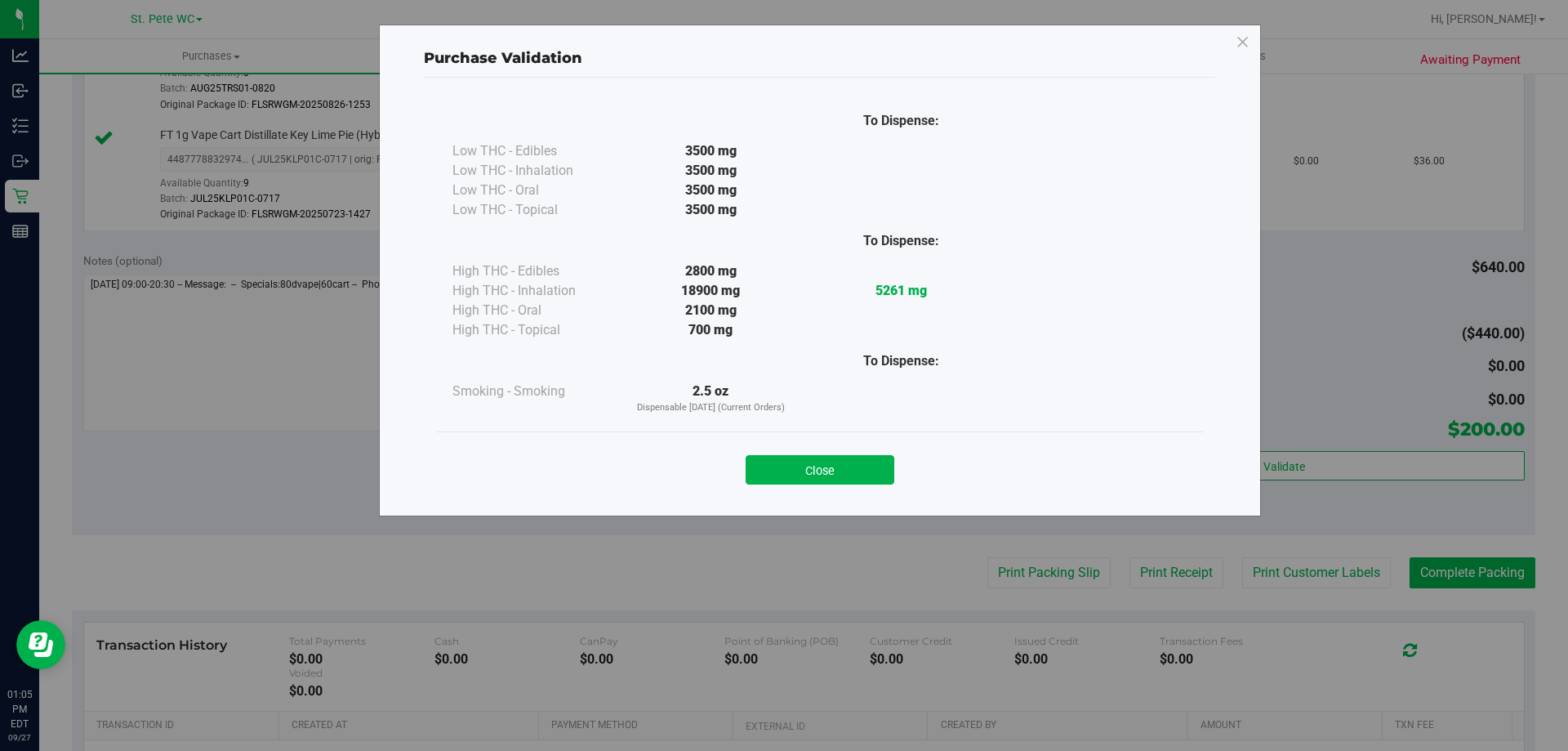
click at [808, 482] on button "Close" at bounding box center [820, 469] width 148 height 29
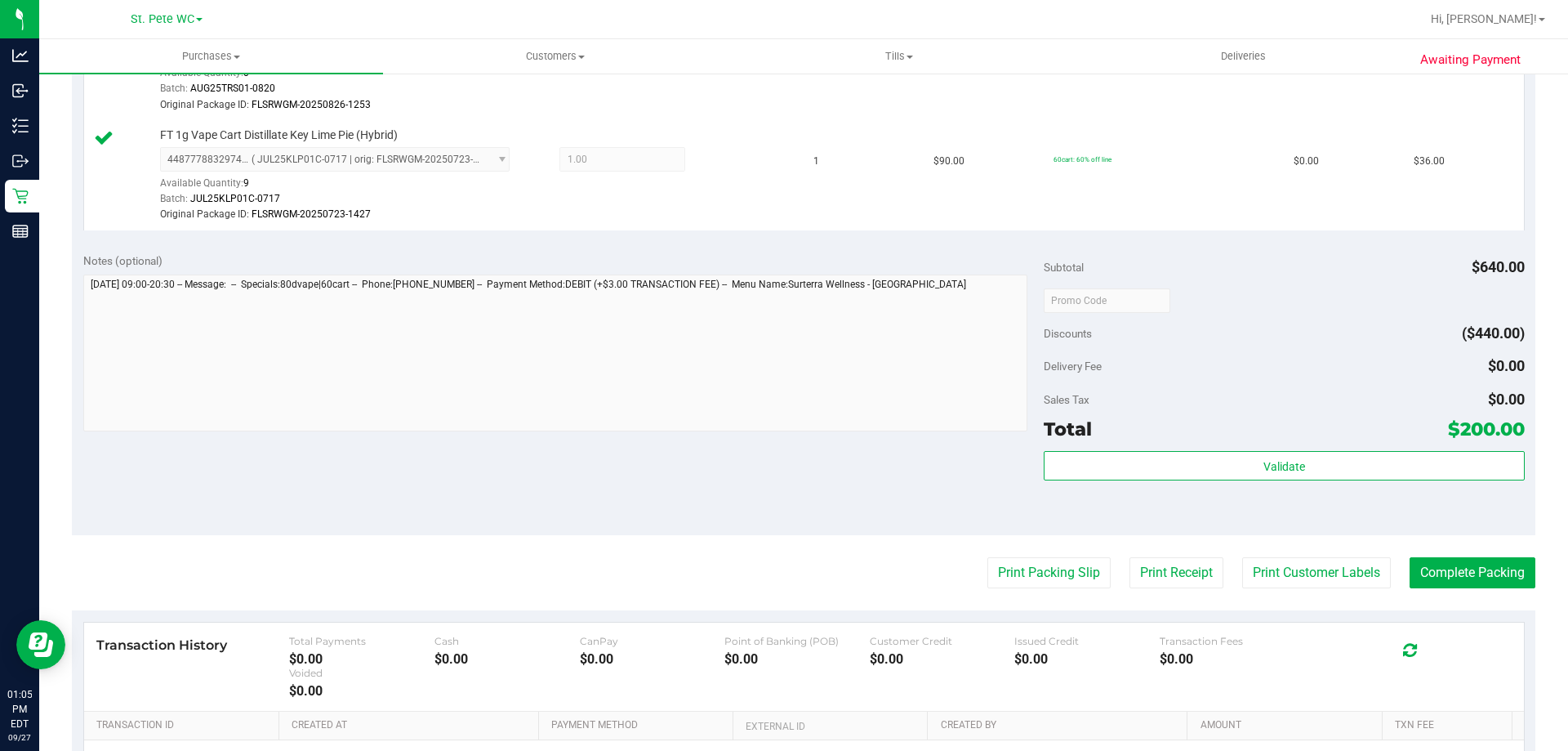
click at [793, 465] on div "Notes (optional) Subtotal $640.00 Discounts ($440.00) Delivery Fee $0.00 Sales …" at bounding box center [804, 387] width 1464 height 294
click at [1410, 565] on button "Complete Packing" at bounding box center [1473, 572] width 126 height 31
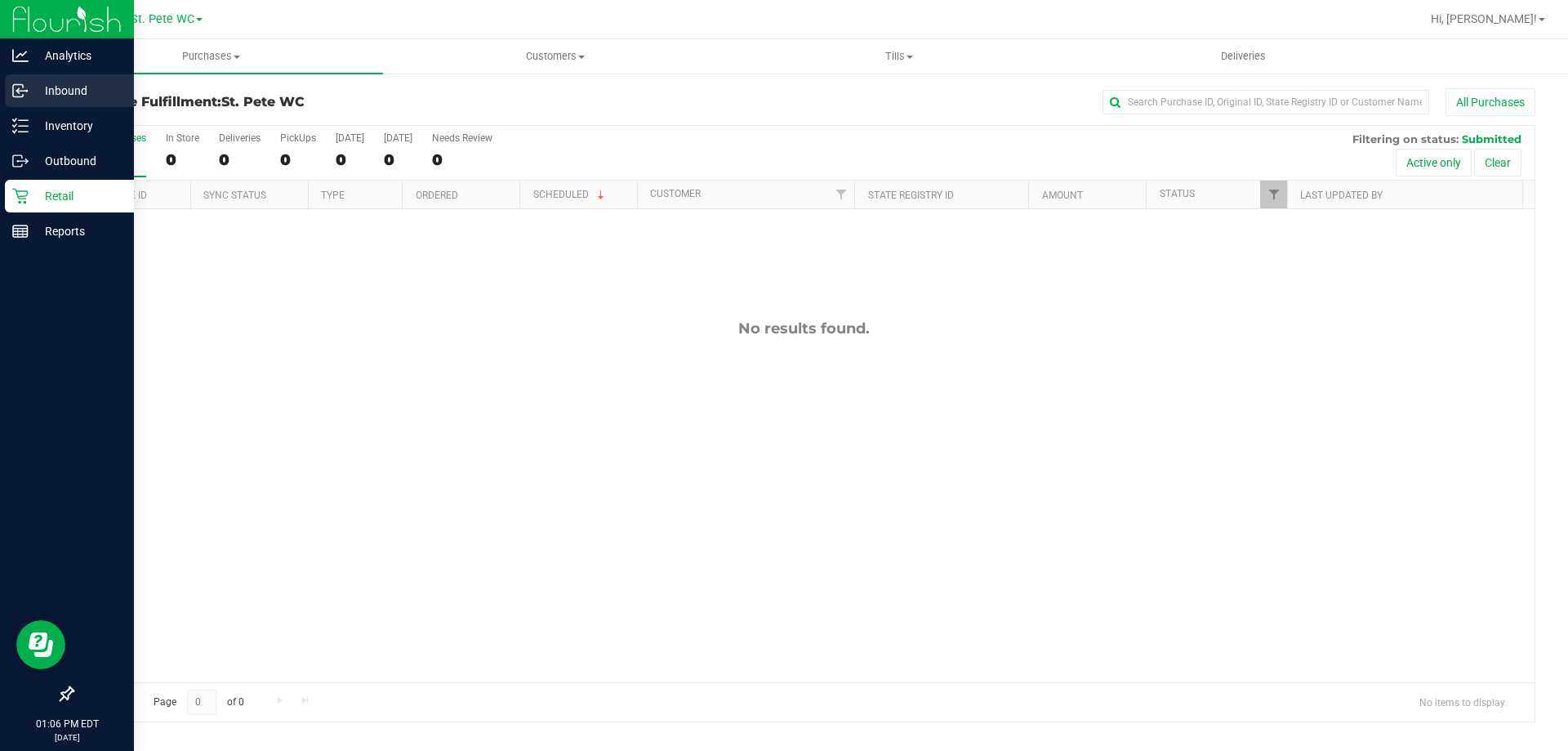
click at [81, 104] on div "Inbound" at bounding box center [69, 91] width 129 height 33
click at [83, 112] on div "Inventory" at bounding box center [69, 126] width 129 height 33
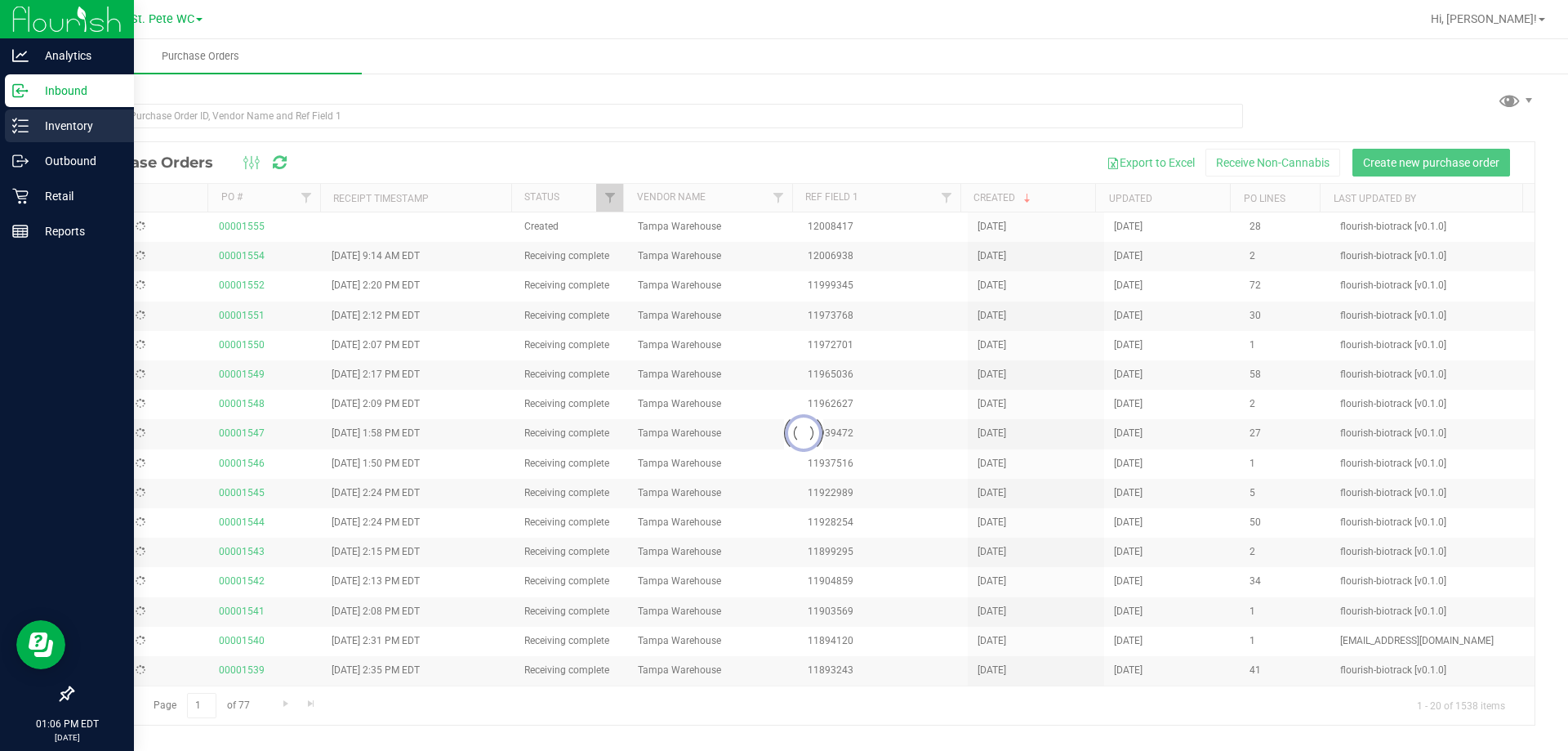
click at [83, 112] on div "Inventory" at bounding box center [69, 126] width 129 height 33
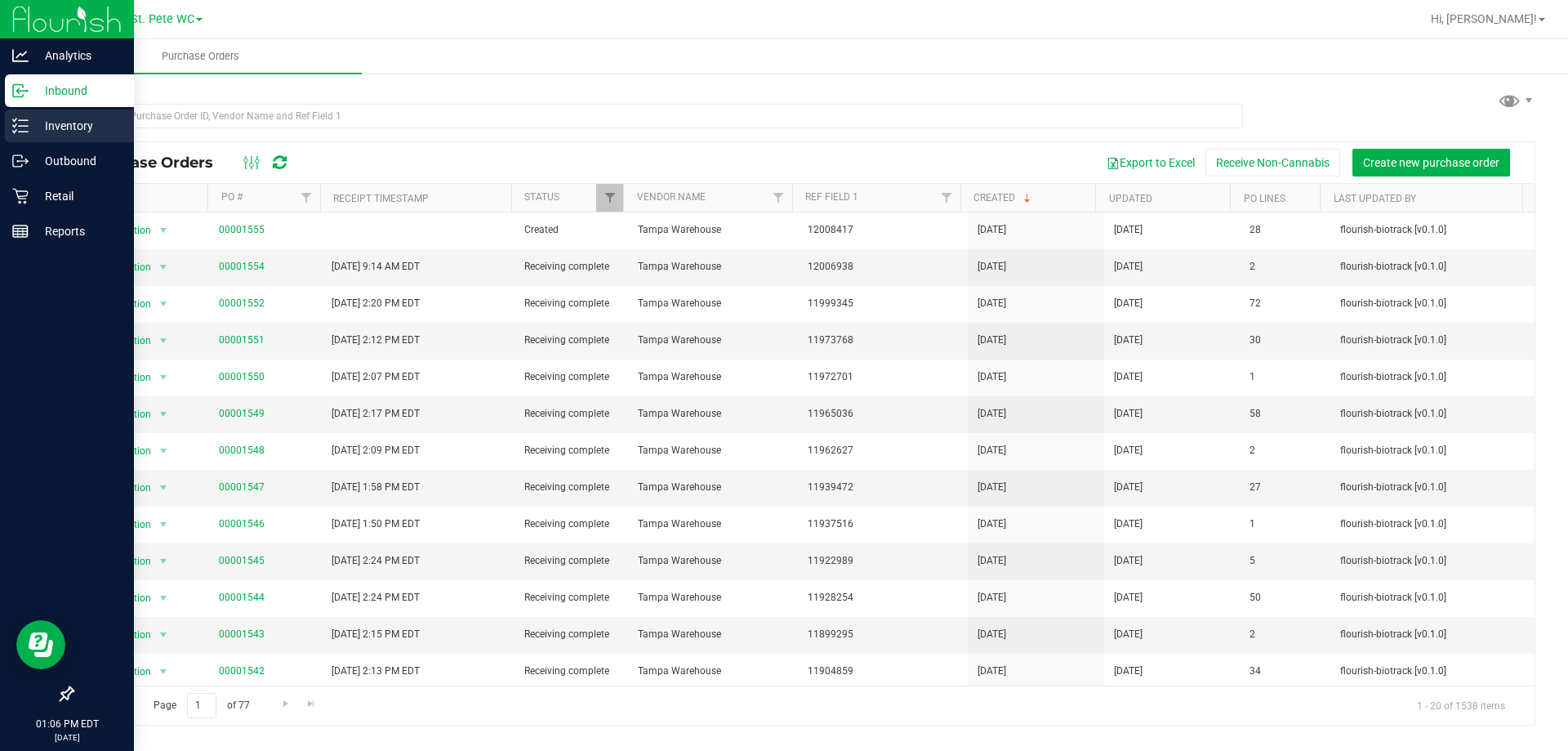
click at [0, 111] on link "Inventory" at bounding box center [67, 127] width 134 height 35
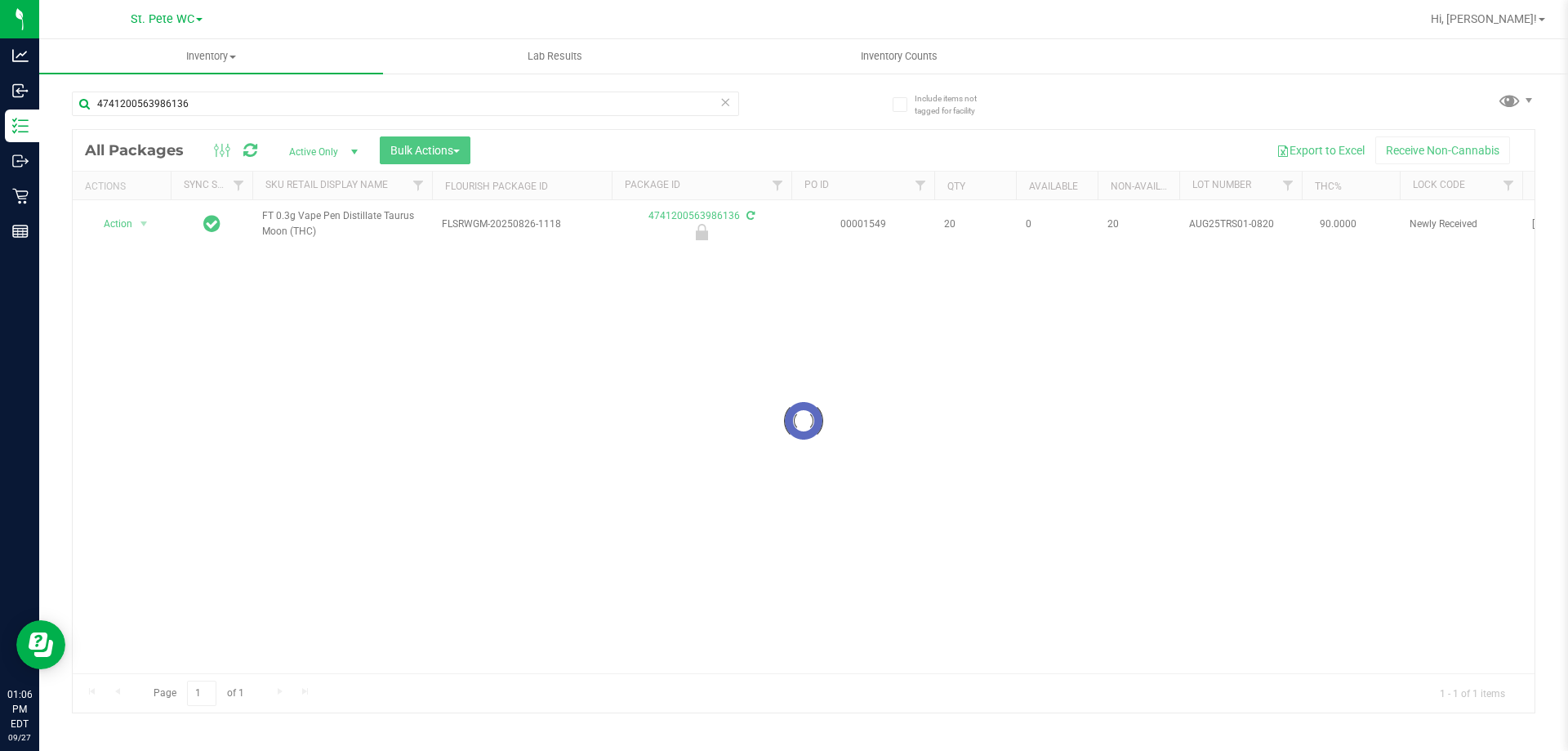
click at [281, 228] on div at bounding box center [804, 421] width 1462 height 583
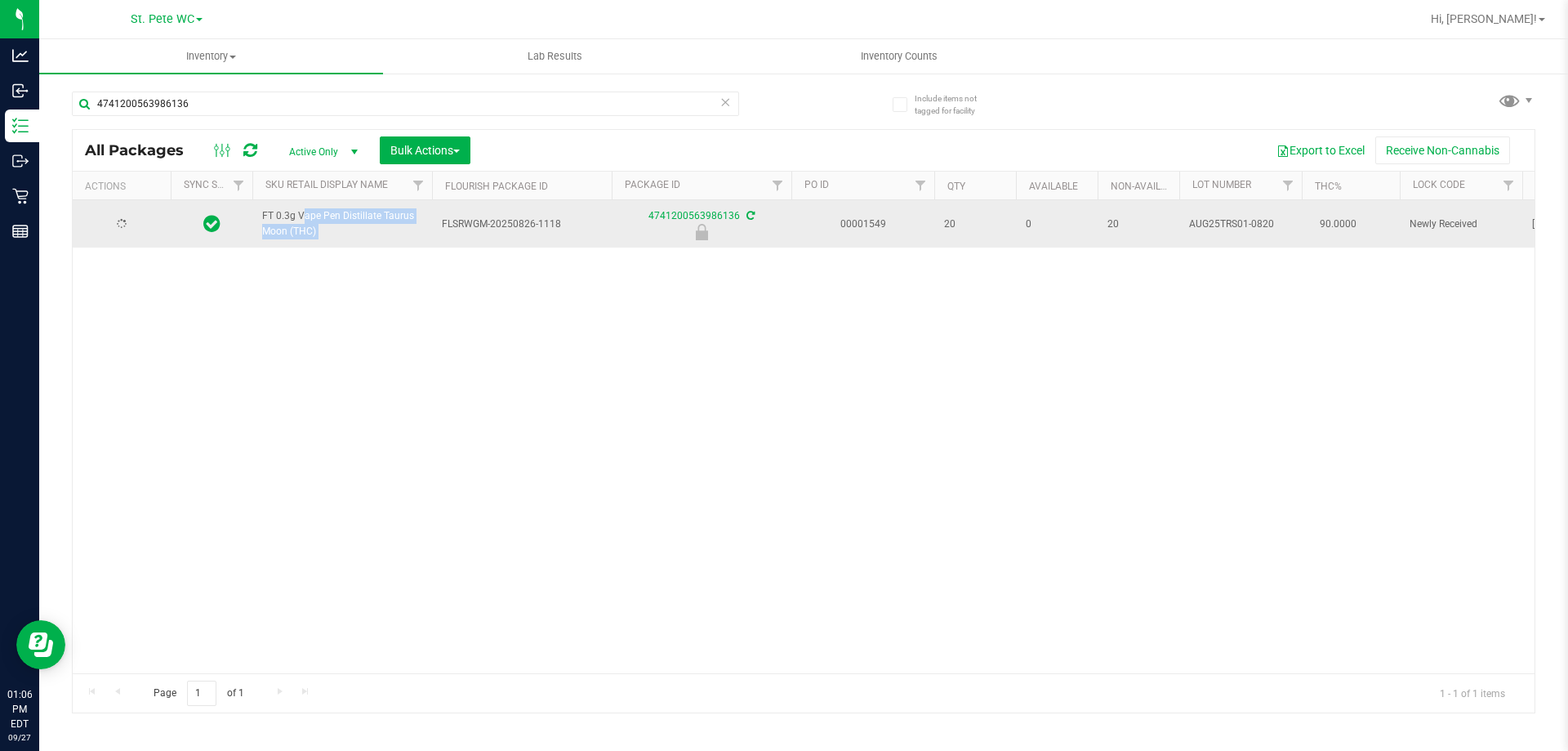
click at [281, 228] on span "FT 0.3g Vape Pen Distillate Taurus Moon (THC)" at bounding box center [342, 224] width 160 height 31
click at [281, 219] on span "FT 0.3g Vape Pen Distillate Taurus Moon (THC)" at bounding box center [342, 224] width 160 height 31
click at [281, 247] on td "FT 0.3g Vape Pen Distillate Taurus Moon (THC)" at bounding box center [342, 224] width 179 height 47
click at [283, 231] on span "FT 0.3g Vape Pen Distillate Taurus Moon (THC)" at bounding box center [342, 224] width 160 height 31
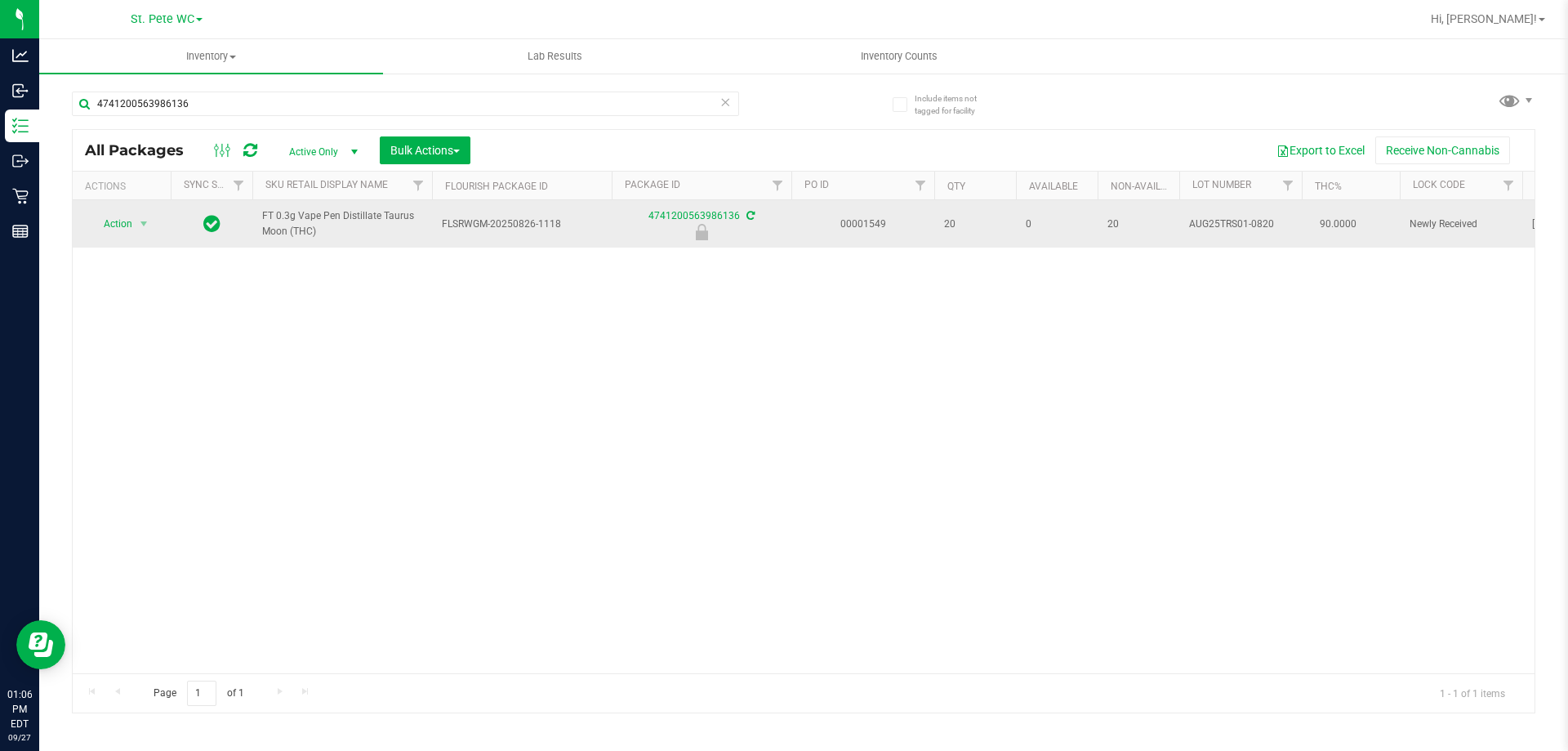
click at [283, 231] on span "FT 0.3g Vape Pen Distillate Taurus Moon (THC)" at bounding box center [342, 224] width 160 height 31
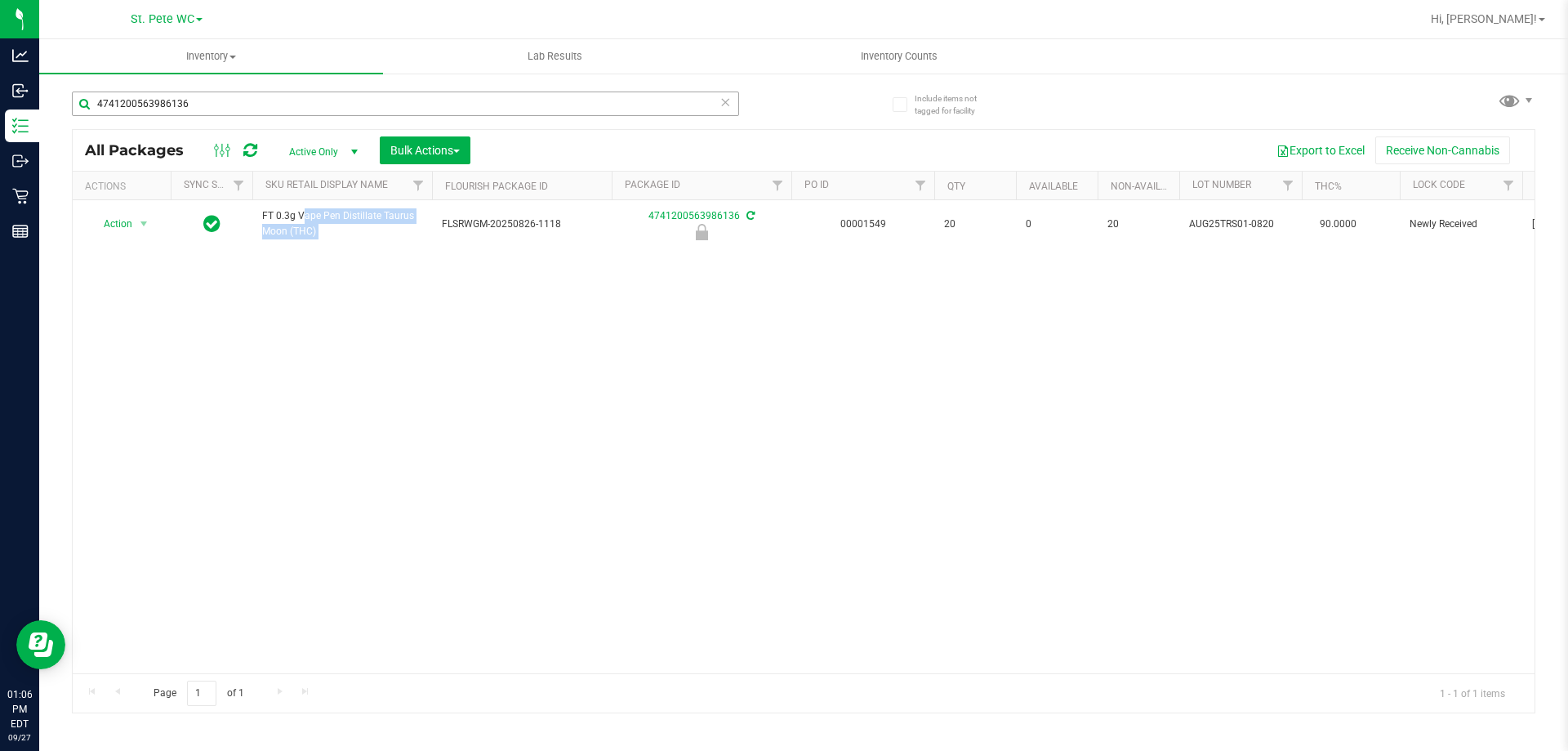
copy tr "FT 0.3g Vape Pen Distillate Taurus Moon (THC)"
click at [320, 87] on div "4741200563986136" at bounding box center [437, 102] width 732 height 52
click at [320, 108] on input "4741200563986136" at bounding box center [405, 104] width 668 height 25
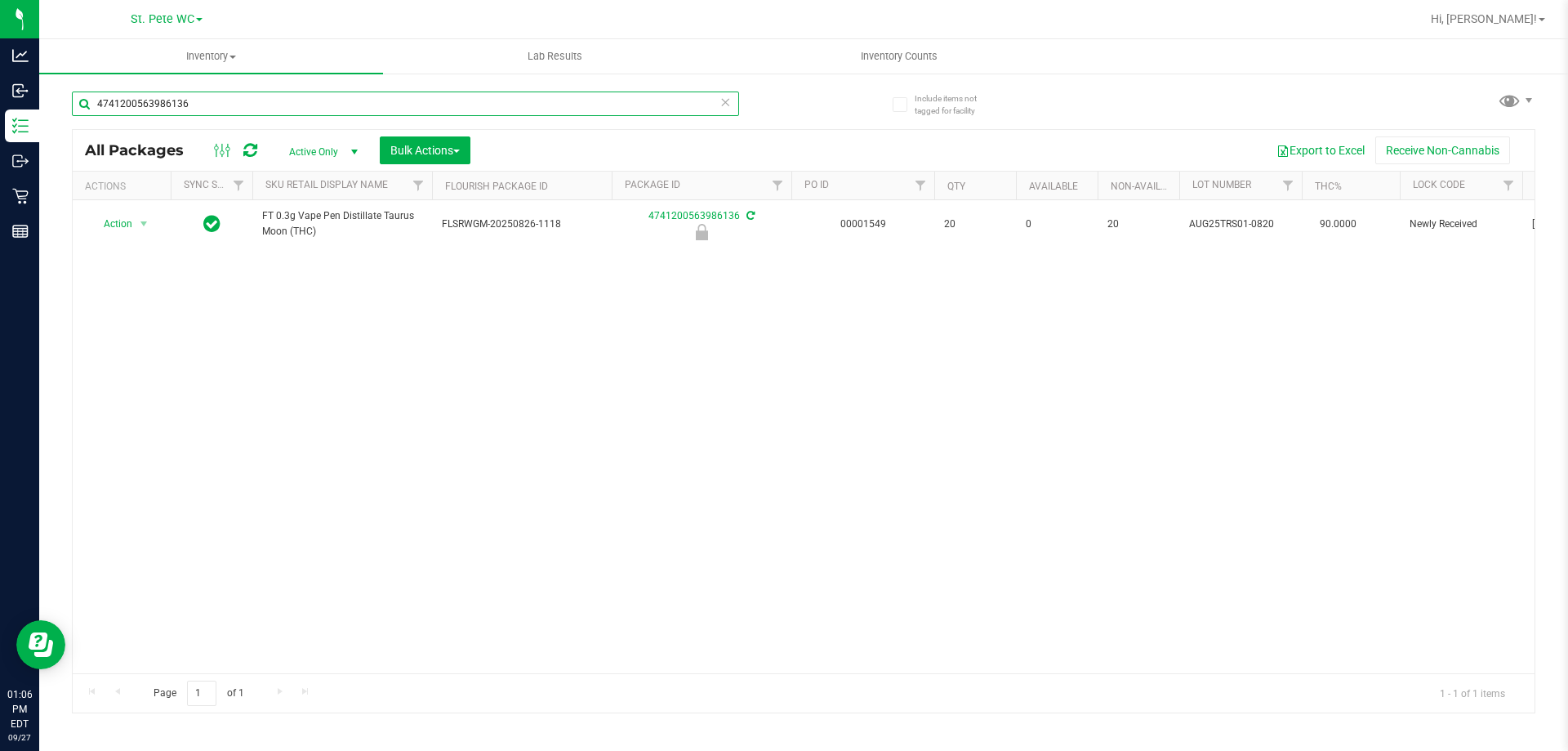
paste input "FT 0.3g Vape Pen Distillate Taurus Moon (THC)"
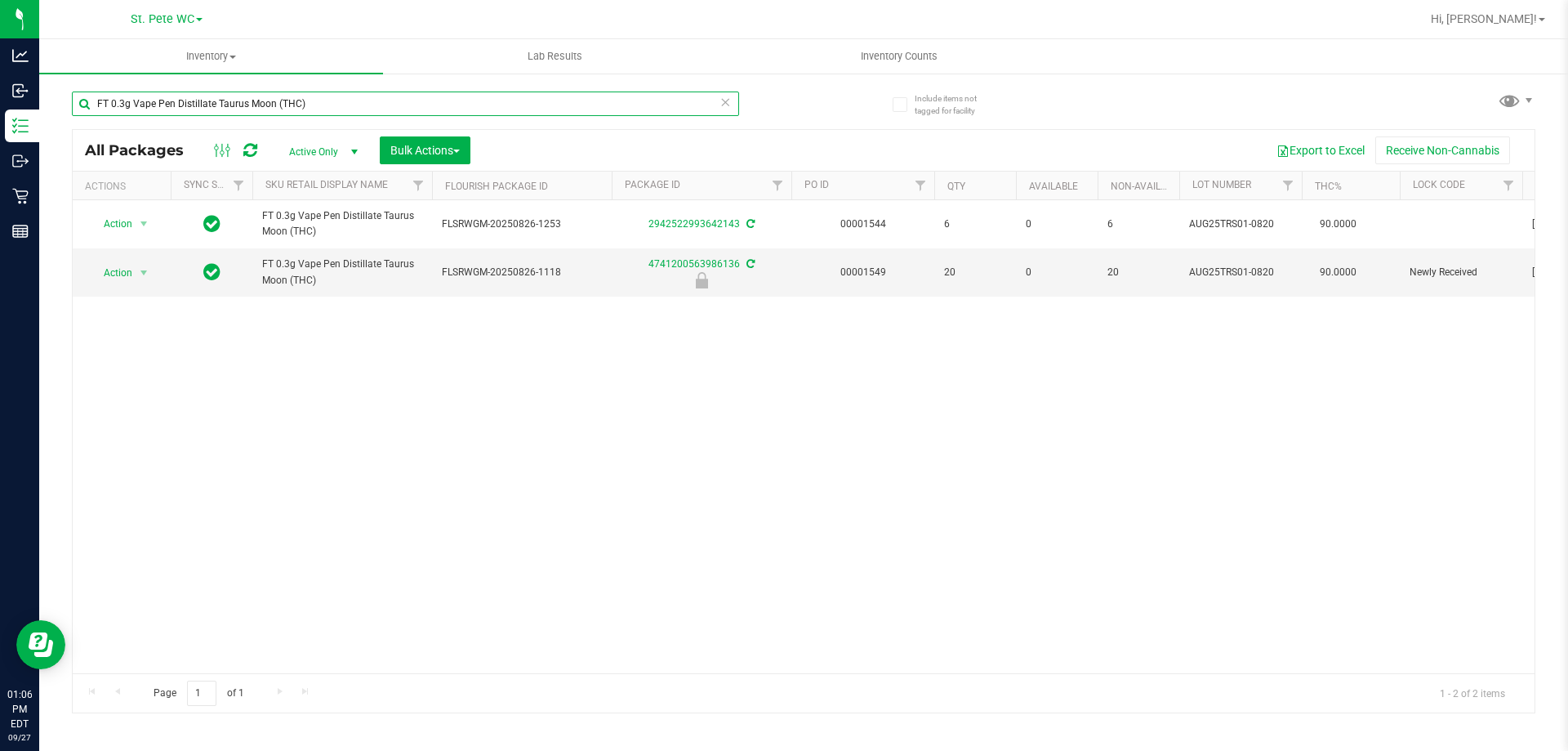
type input "FT 0.3g Vape Pen Distillate Taurus Moon (THC)"
click at [479, 357] on div "Action Action Adjust qty Create package Edit attributes Global inventory Locate…" at bounding box center [804, 436] width 1462 height 473
click at [143, 270] on span "select" at bounding box center [144, 273] width 13 height 13
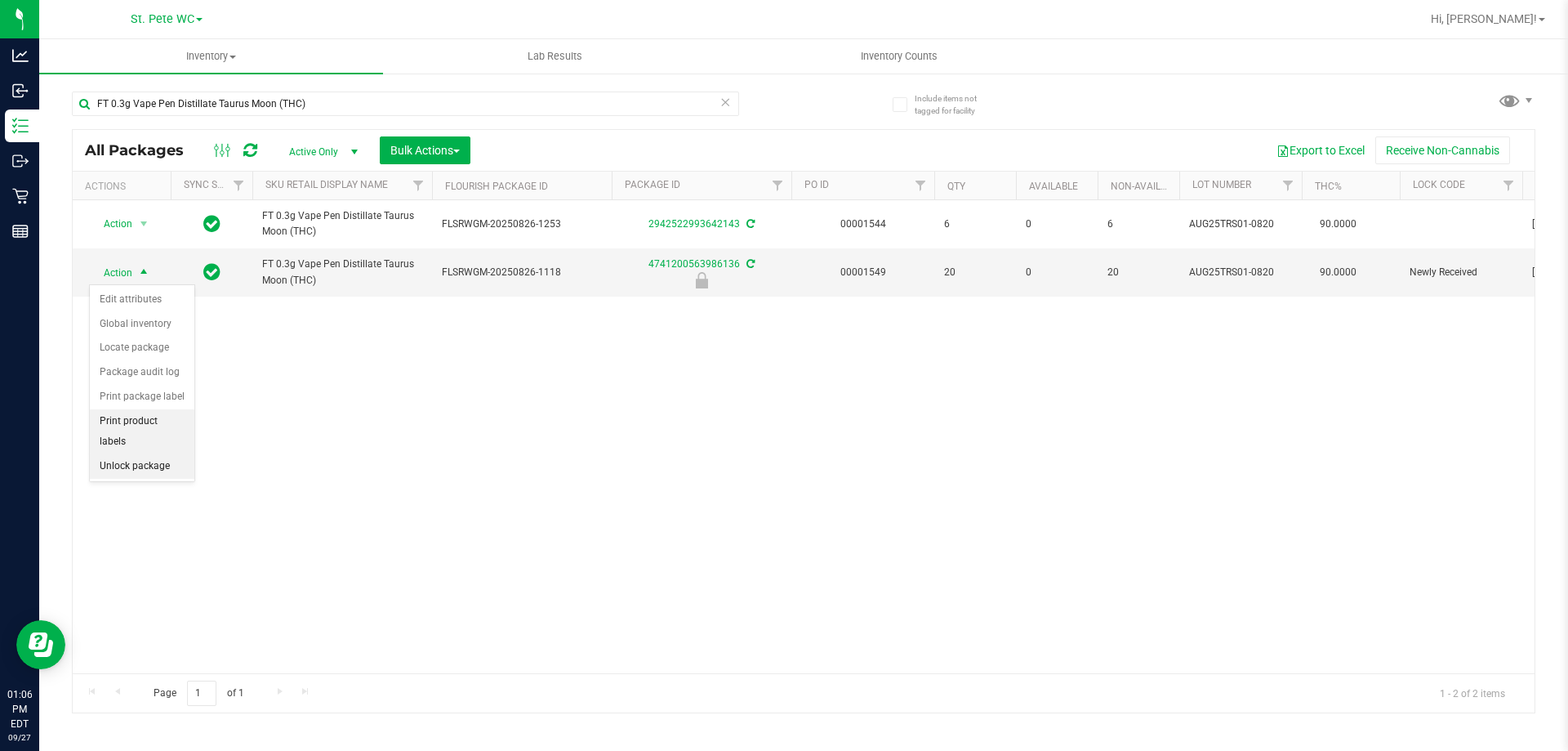
click at [149, 454] on li "Unlock package" at bounding box center [142, 467] width 105 height 25
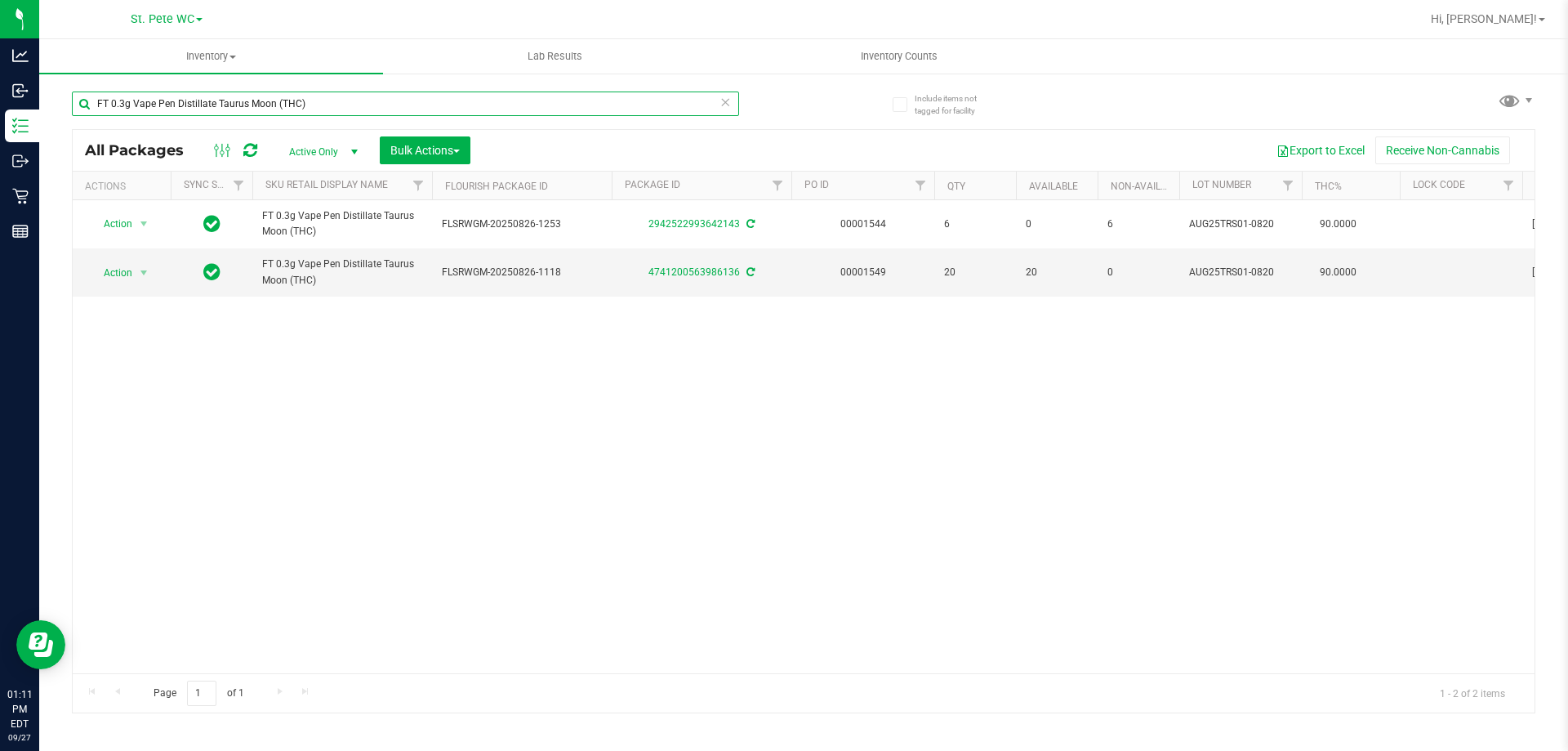
click at [210, 111] on input "FT 0.3g Vape Pen Distillate Taurus Moon (THC)" at bounding box center [405, 104] width 668 height 25
click at [211, 109] on input "FT 0.3g Vape Pen Distillate Taurus Moon (THC)" at bounding box center [405, 104] width 668 height 25
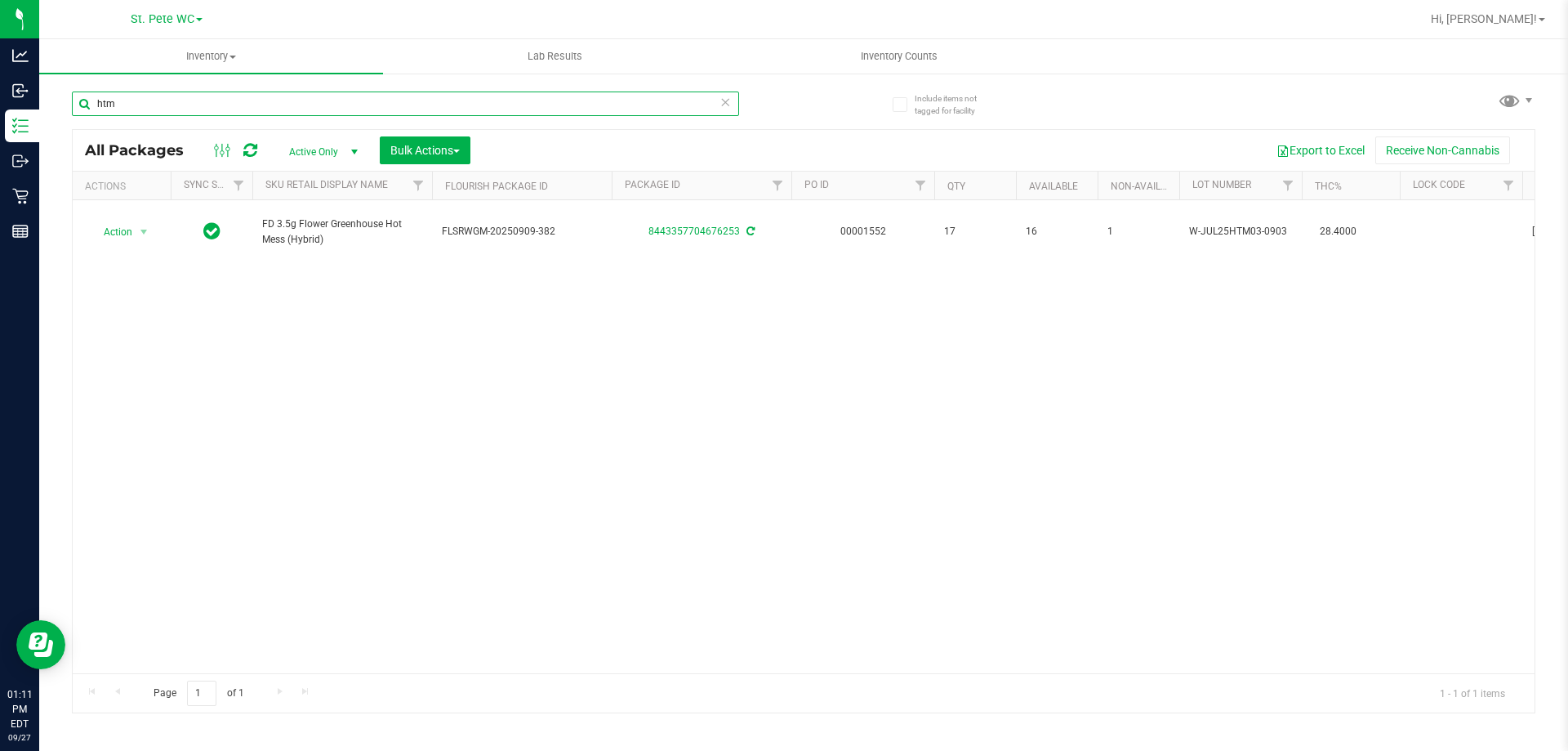
type input "htm"
click at [390, 359] on div "Action Action Adjust qty Create package Edit attributes Global inventory Locate…" at bounding box center [804, 436] width 1462 height 473
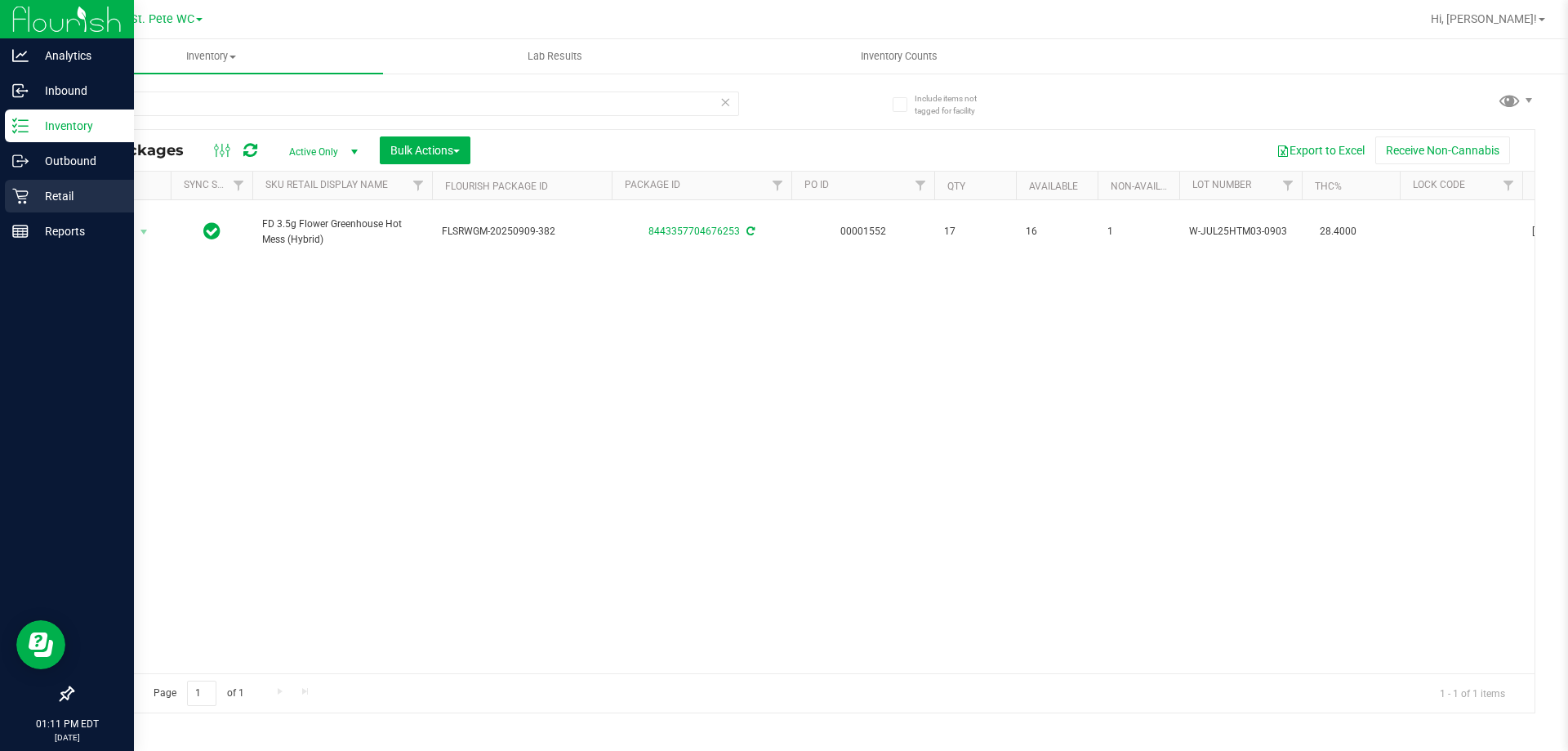
click at [55, 205] on p "Retail" at bounding box center [77, 196] width 98 height 20
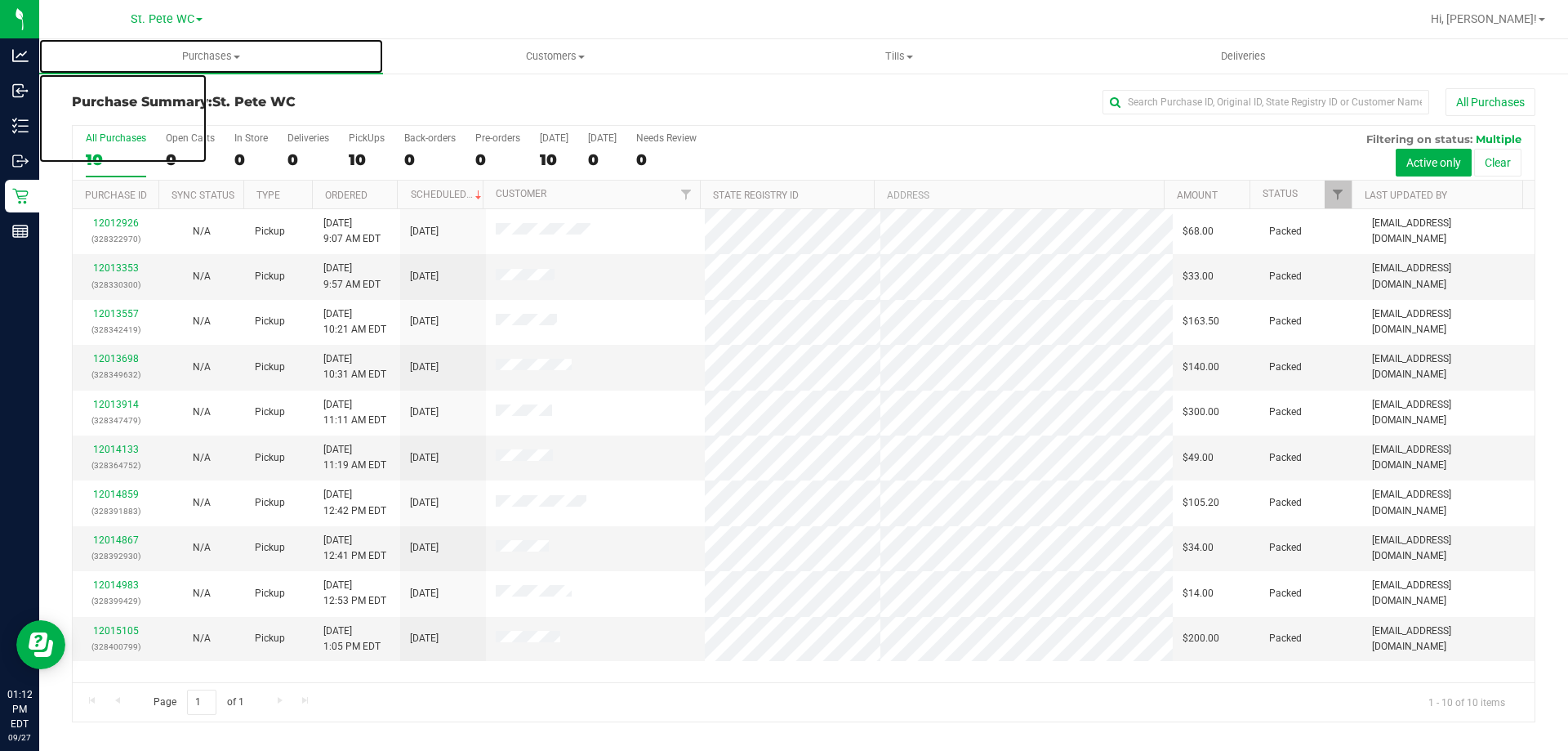
click at [236, 59] on span "Purchases" at bounding box center [212, 57] width 344 height 15
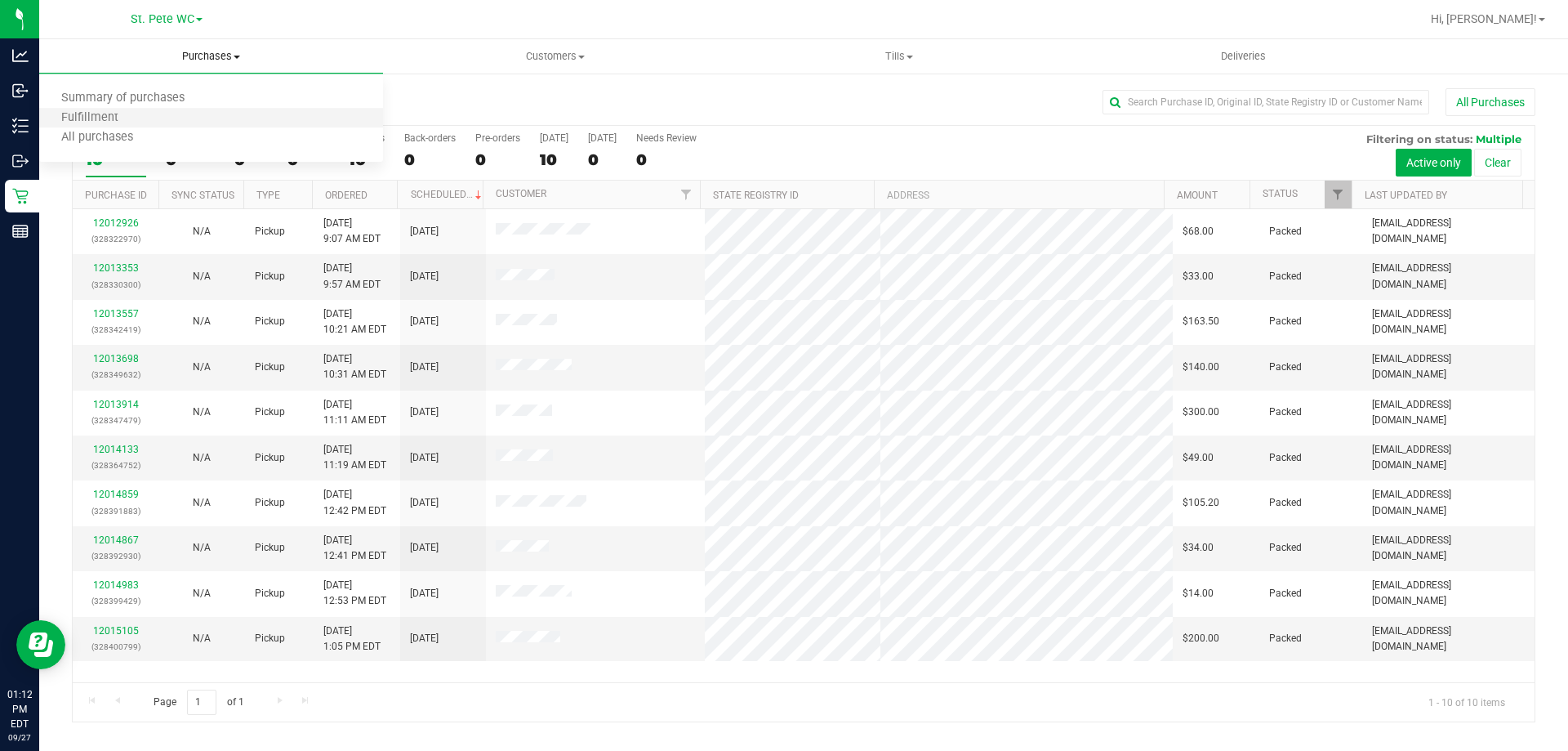
click at [179, 118] on li "Fulfillment" at bounding box center [212, 118] width 344 height 20
